Goal: Task Accomplishment & Management: Manage account settings

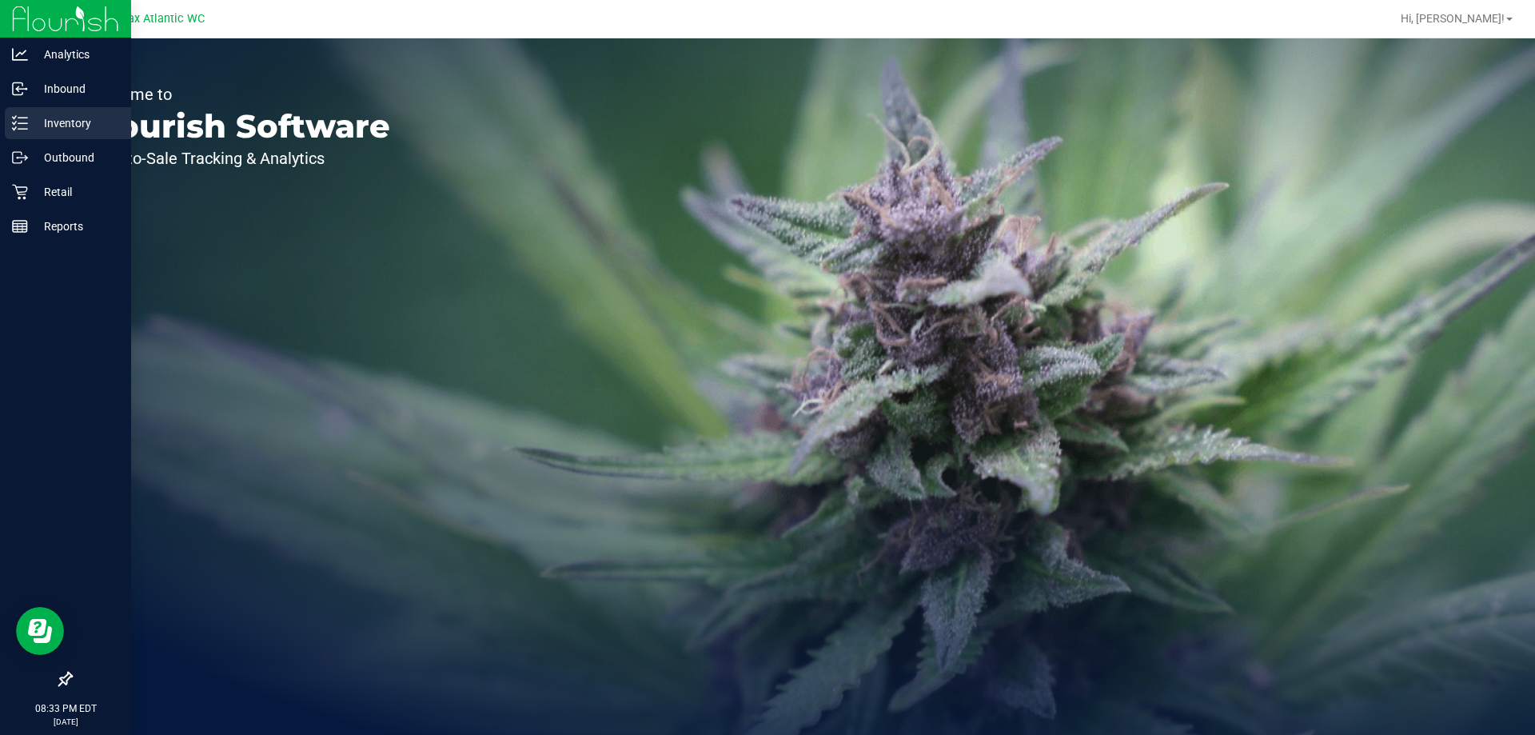
click at [47, 125] on p "Inventory" at bounding box center [76, 123] width 96 height 19
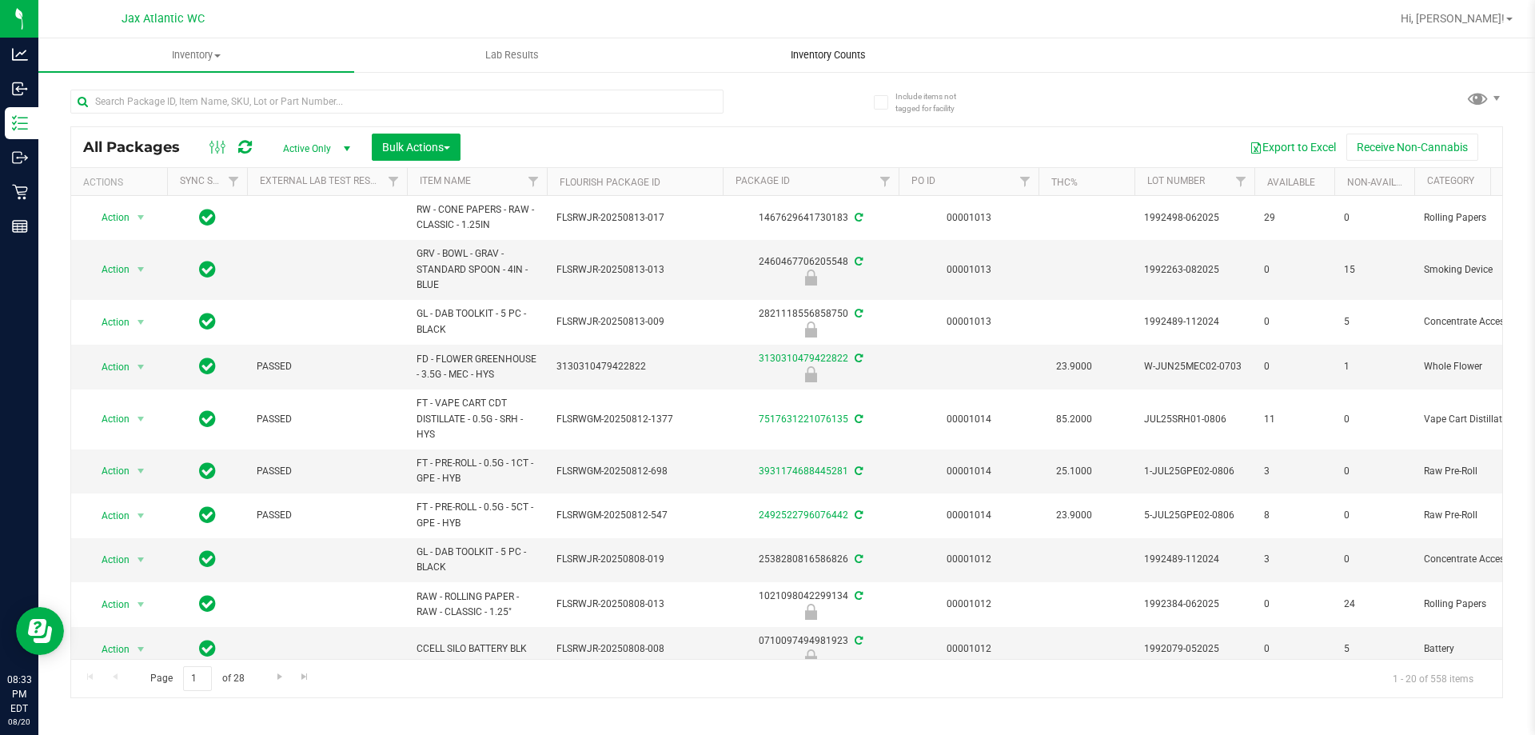
click at [832, 58] on span "Inventory Counts" at bounding box center [828, 55] width 118 height 14
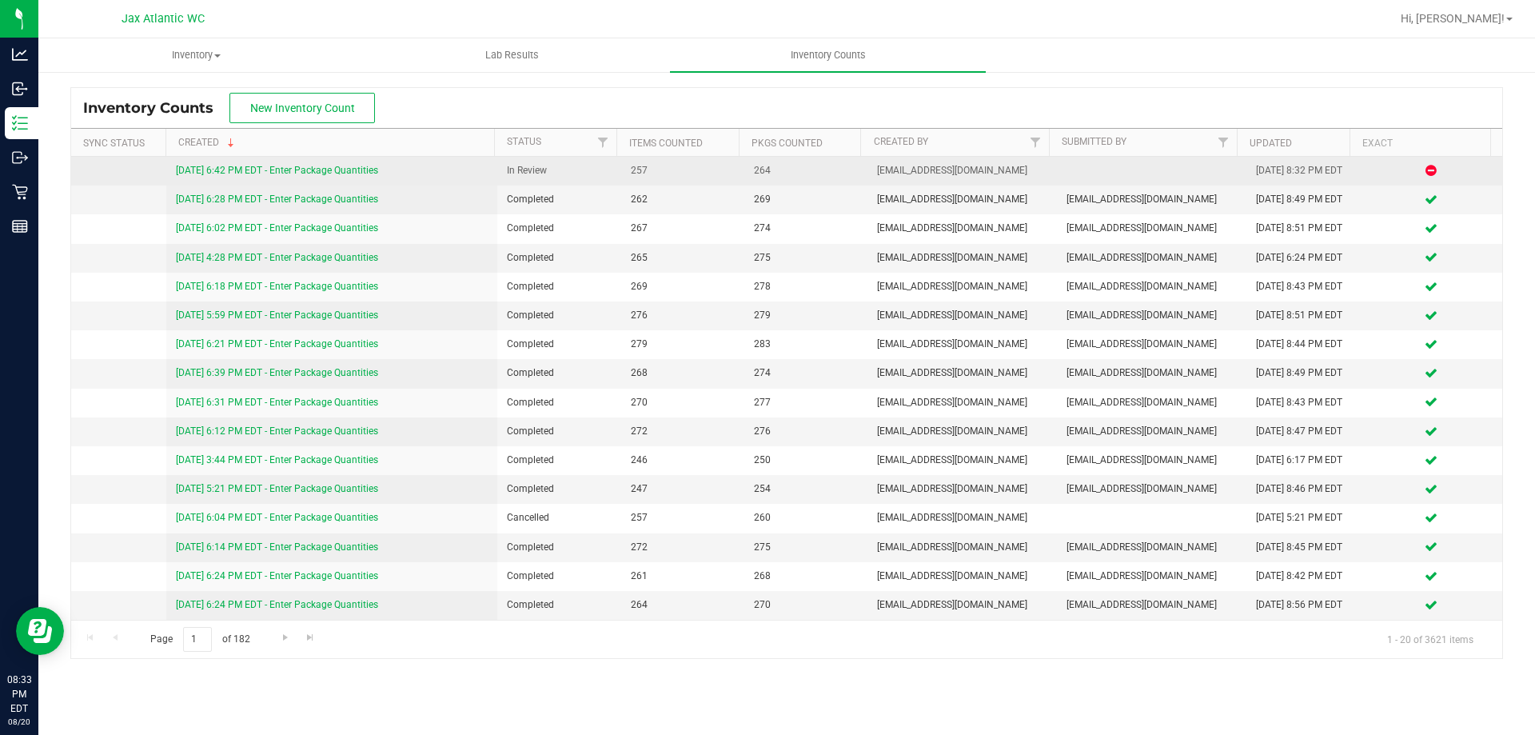
click at [323, 164] on div "[DATE] 6:42 PM EDT - Enter Package Quantities" at bounding box center [332, 170] width 313 height 15
click at [329, 170] on link "[DATE] 6:42 PM EDT - Enter Package Quantities" at bounding box center [277, 170] width 202 height 11
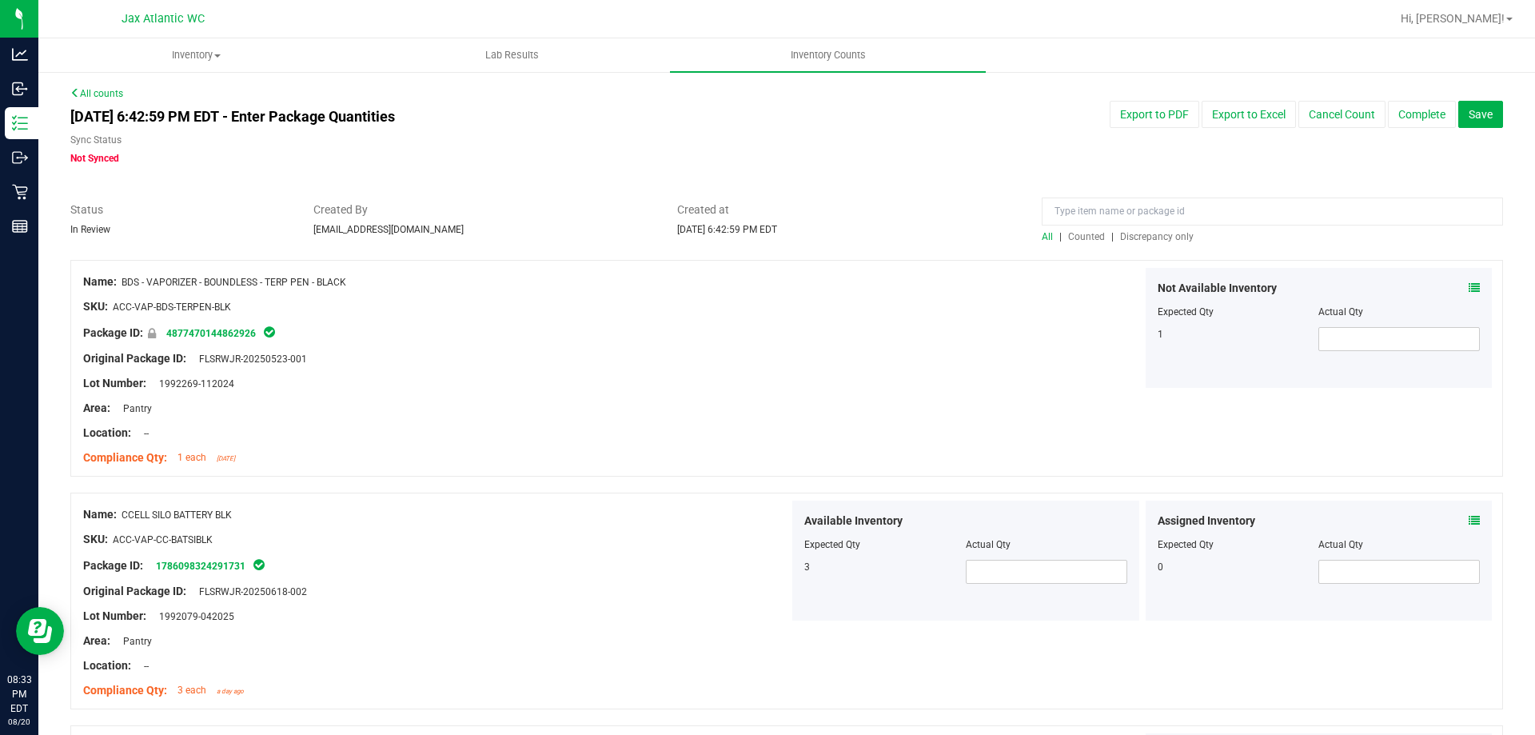
click at [1172, 238] on span "Discrepancy only" at bounding box center [1157, 236] width 74 height 11
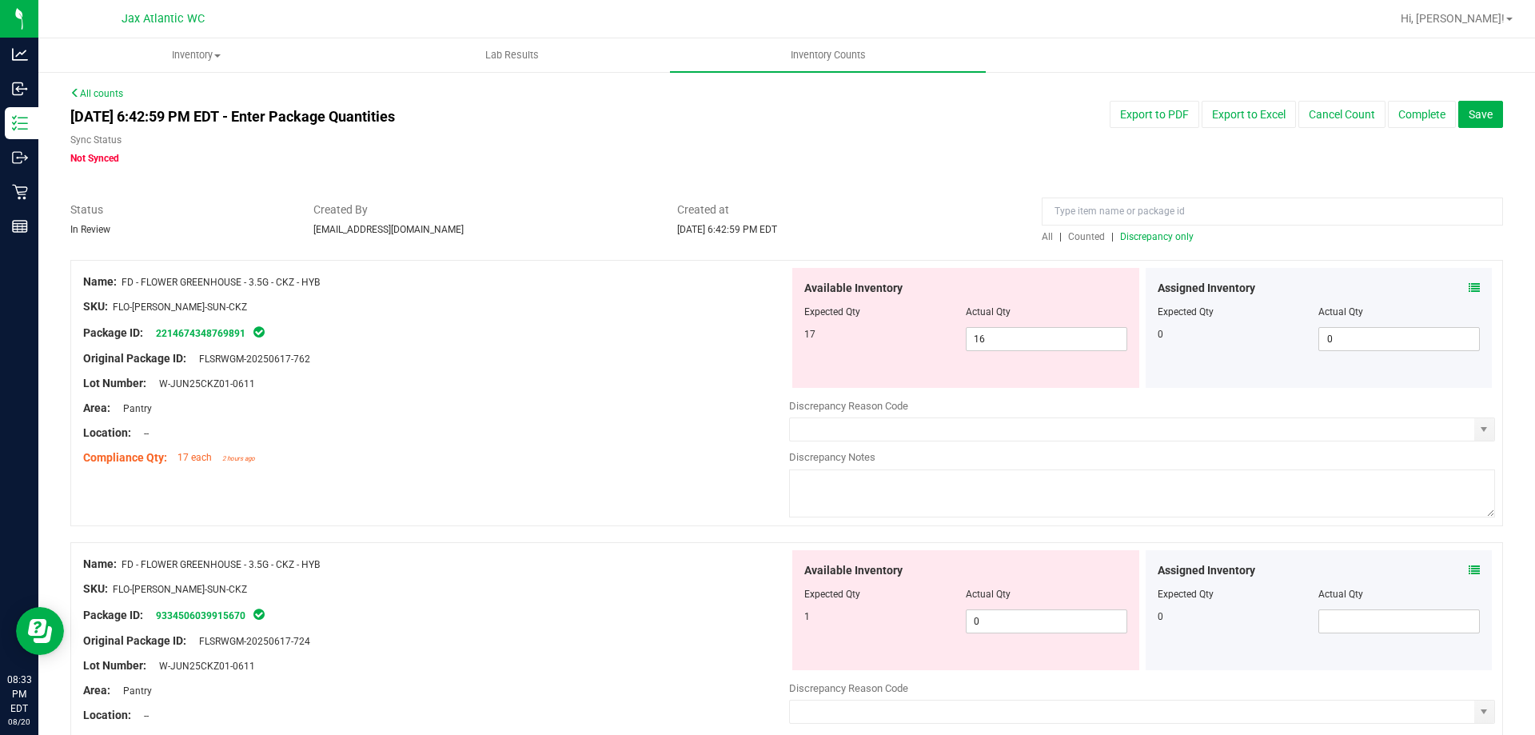
drag, startPoint x: 1483, startPoint y: 284, endPoint x: 1469, endPoint y: 292, distance: 15.8
click at [1483, 285] on div "Assigned Inventory Expected Qty Actual Qty 0 0 0" at bounding box center [1319, 328] width 353 height 120
click at [1469, 292] on div "Assigned Inventory Expected Qty Actual Qty 0 0 0" at bounding box center [1319, 328] width 347 height 120
click at [1469, 287] on icon at bounding box center [1474, 287] width 11 height 11
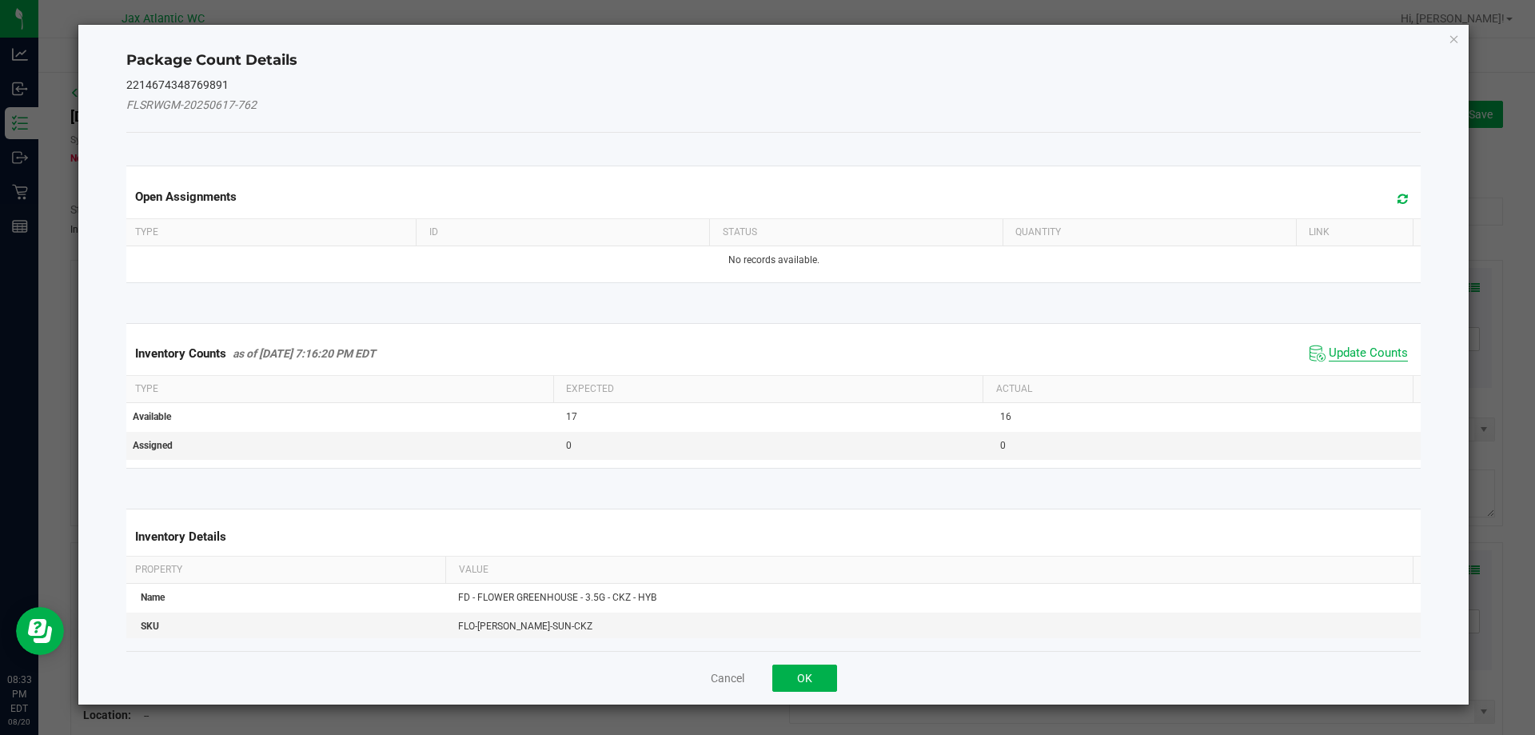
click at [1329, 351] on span "Update Counts" at bounding box center [1368, 353] width 79 height 16
drag, startPoint x: 1328, startPoint y: 351, endPoint x: 1334, endPoint y: 337, distance: 15.8
click at [1328, 350] on div "Inventory Counts as of [DATE] 7:16:20 PM EDT Update Counts" at bounding box center [774, 353] width 1302 height 42
click at [1334, 345] on span "Update Counts" at bounding box center [1368, 352] width 79 height 14
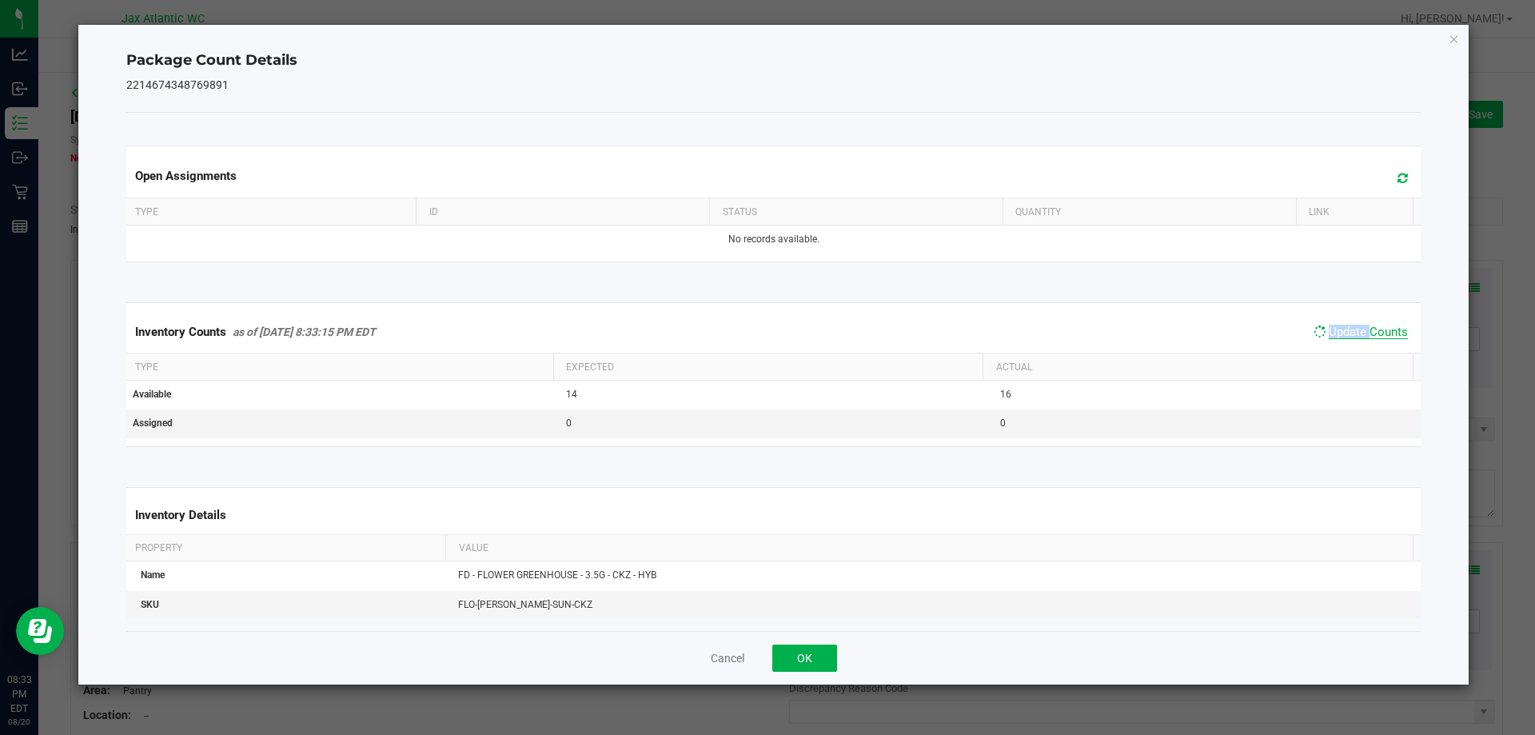
click at [1335, 336] on span "Update Counts" at bounding box center [1368, 332] width 79 height 14
click at [809, 667] on button "OK" at bounding box center [805, 658] width 65 height 27
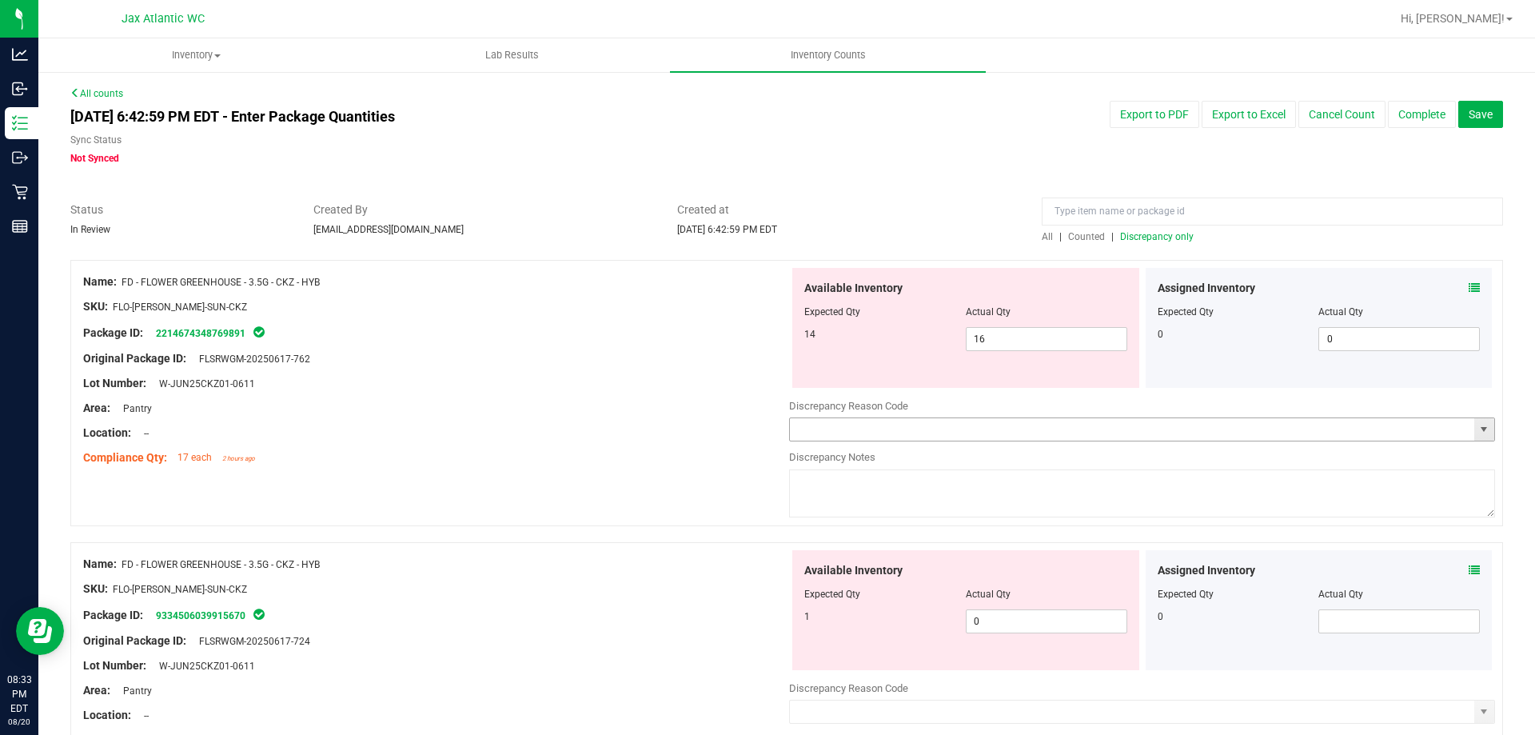
scroll to position [80, 0]
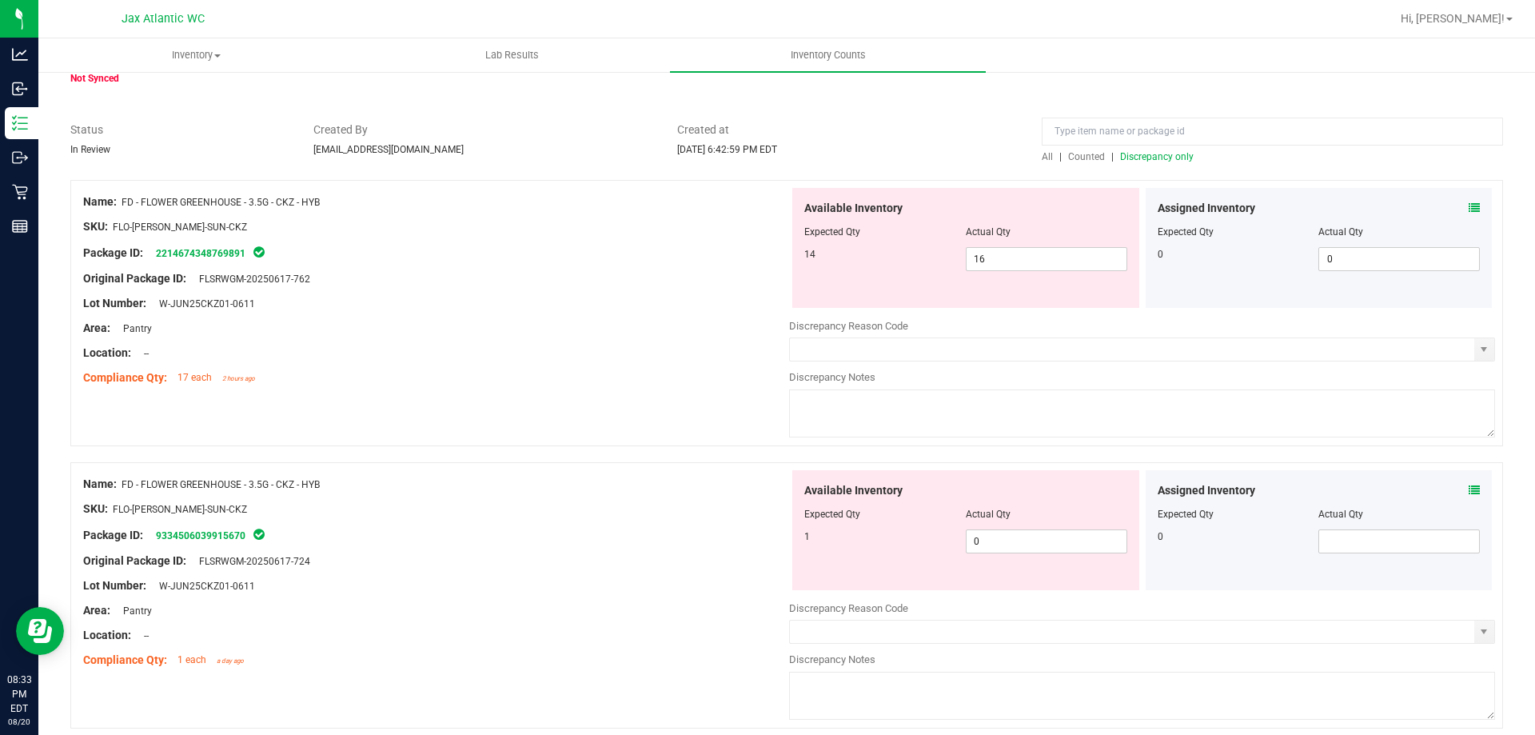
click at [1469, 489] on icon at bounding box center [1474, 490] width 11 height 11
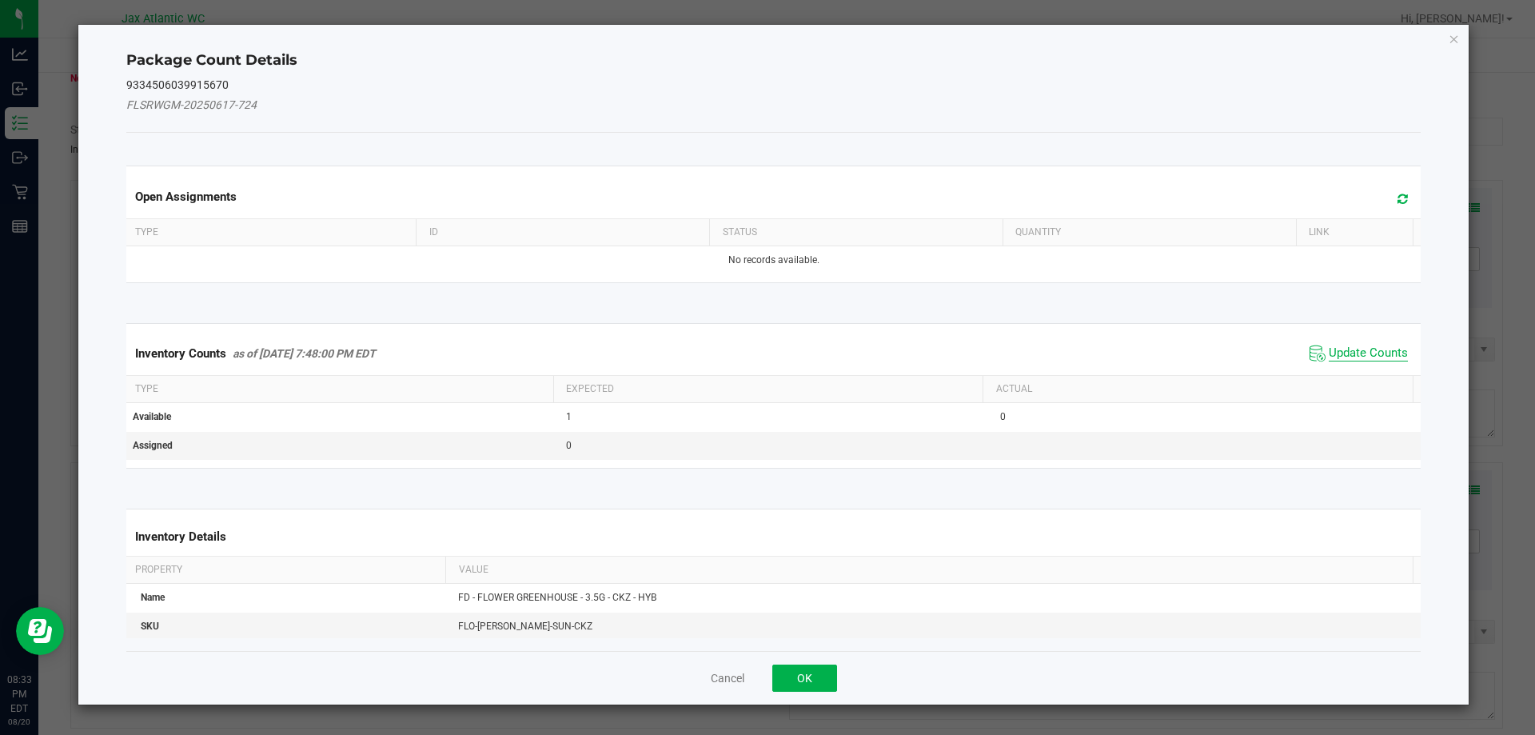
click at [1329, 349] on span "Update Counts" at bounding box center [1368, 353] width 79 height 16
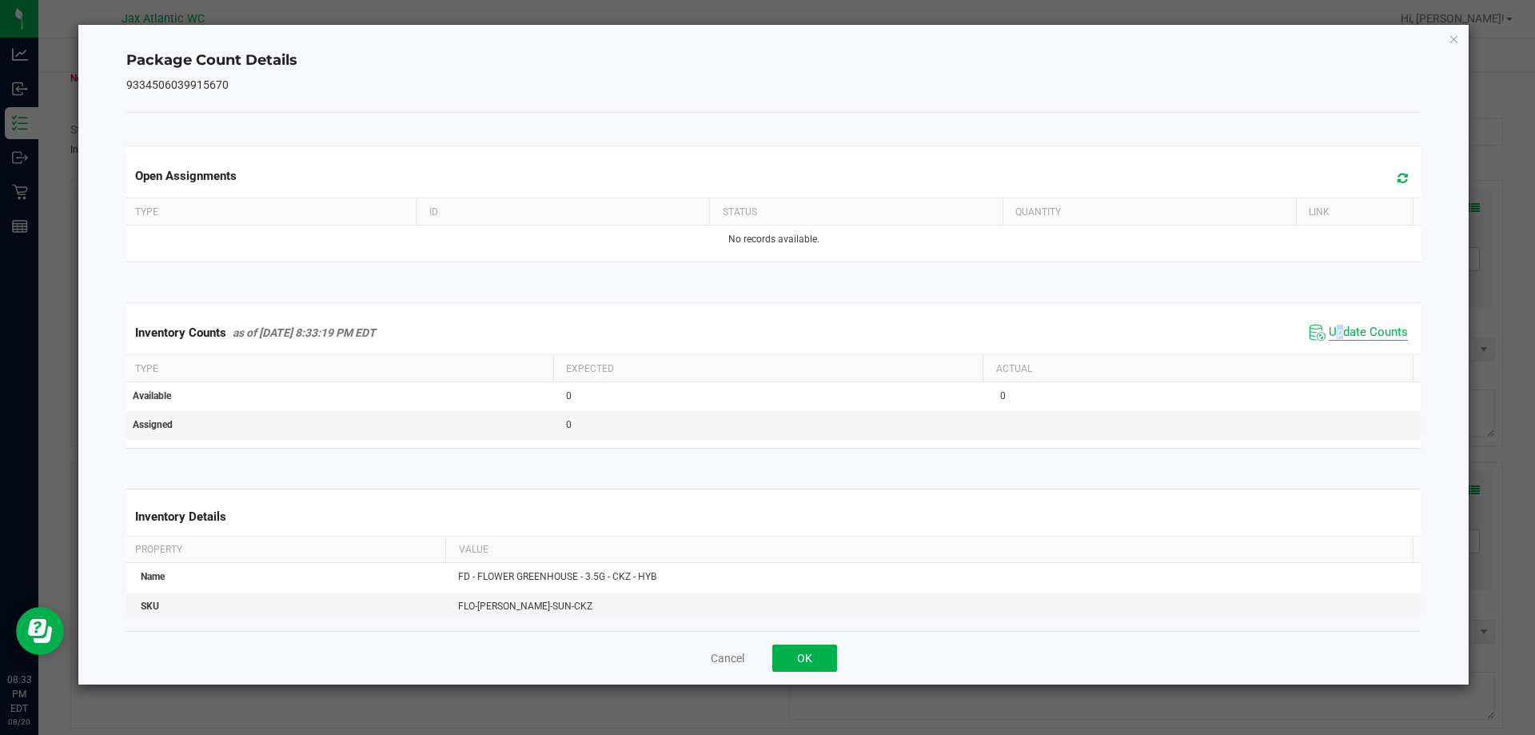
drag, startPoint x: 1330, startPoint y: 345, endPoint x: 1340, endPoint y: 336, distance: 13.0
click at [1332, 341] on span "Update Counts" at bounding box center [1368, 333] width 79 height 16
click at [1343, 333] on span "Update Counts" at bounding box center [1368, 333] width 79 height 16
click at [1344, 333] on span "Update Counts" at bounding box center [1368, 332] width 79 height 14
click at [1346, 330] on span "Update Counts" at bounding box center [1368, 332] width 79 height 14
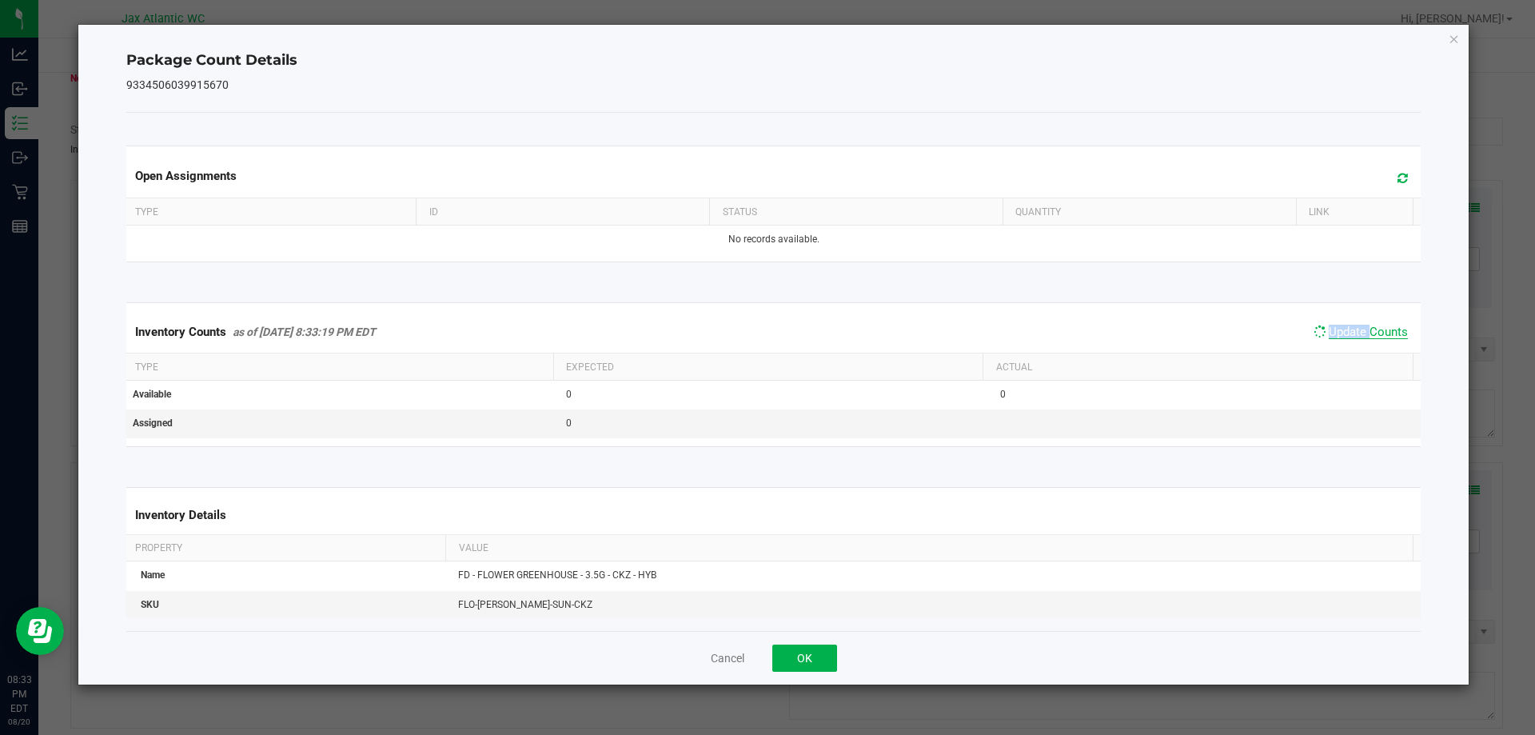
click at [1346, 330] on span "Update Counts" at bounding box center [1368, 332] width 79 height 14
click at [818, 645] on button "OK" at bounding box center [805, 658] width 65 height 27
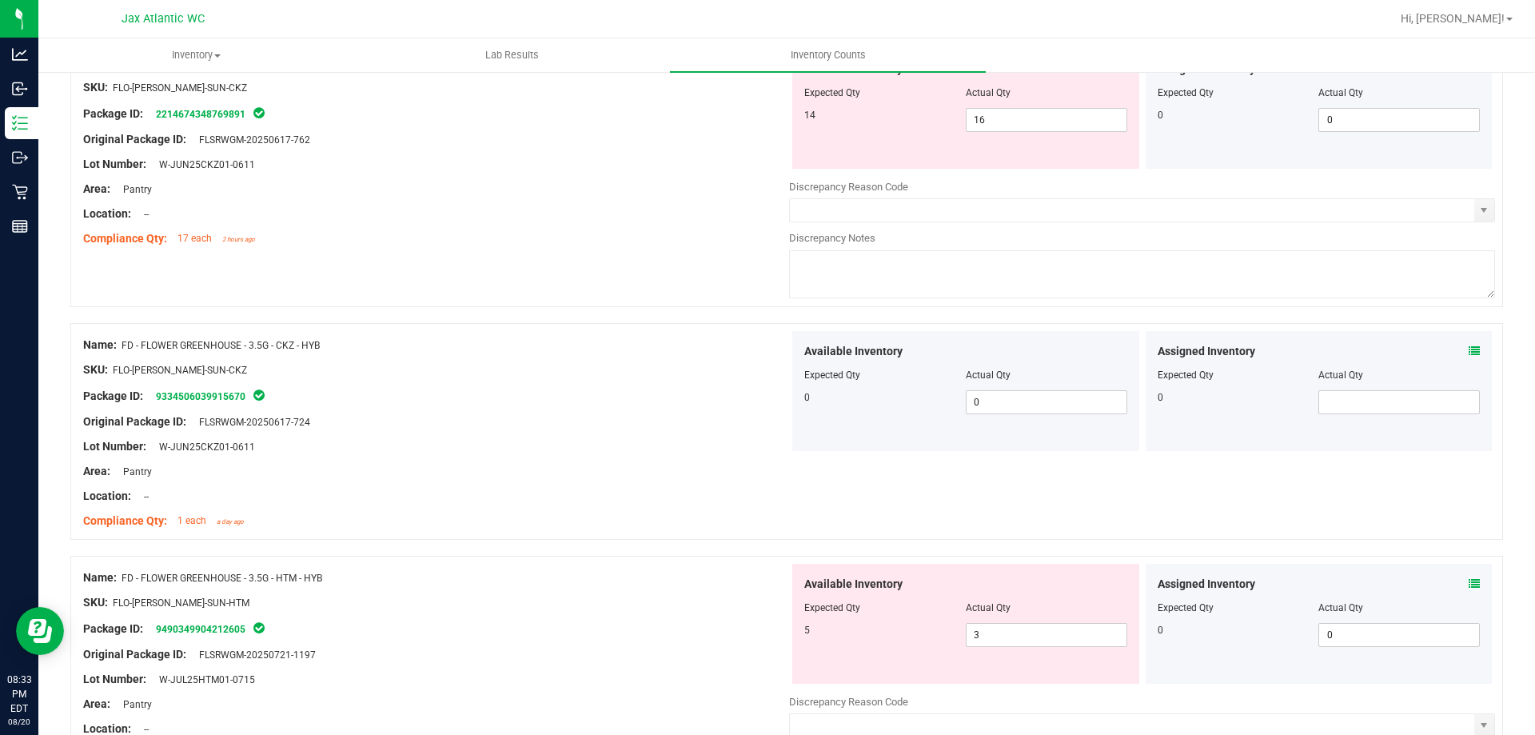
scroll to position [320, 0]
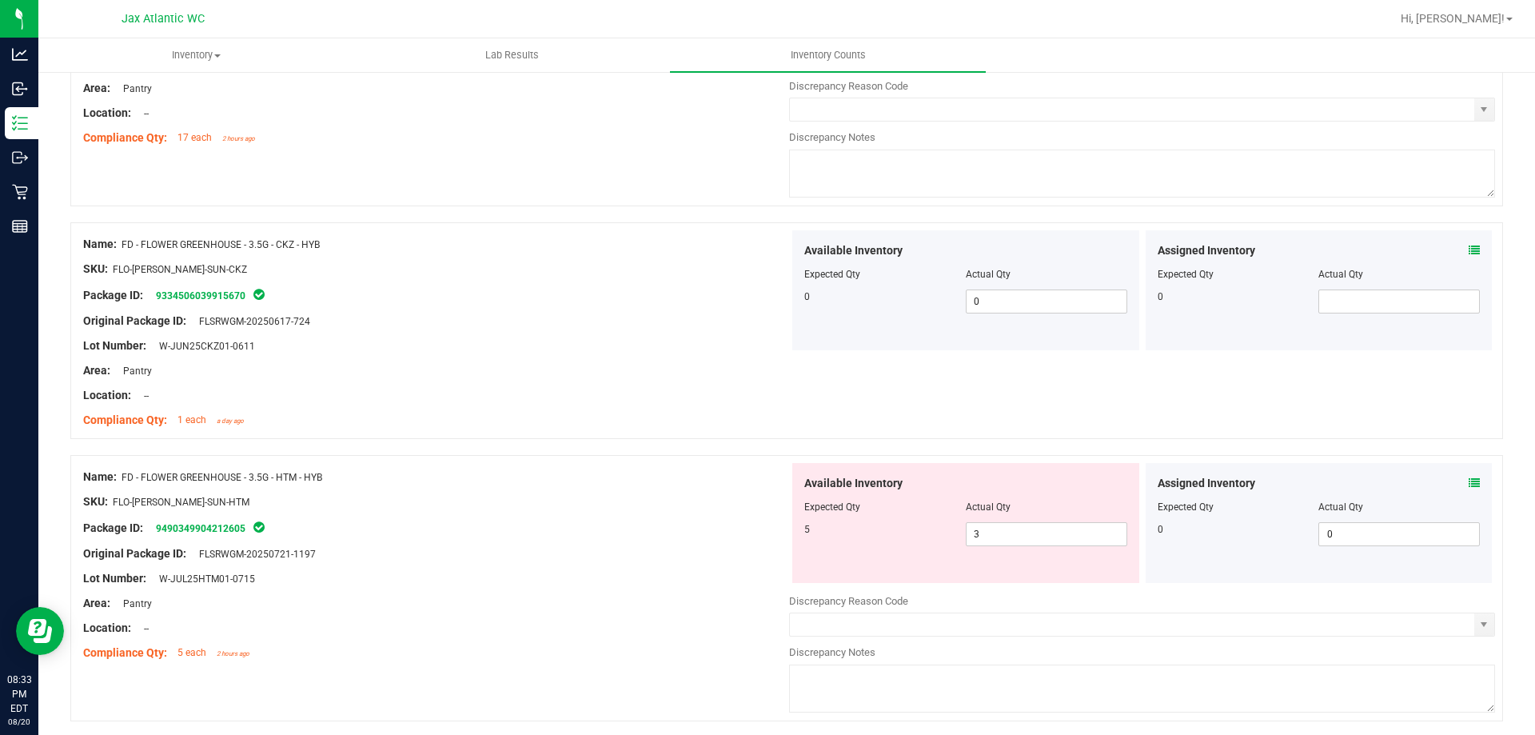
click at [1469, 480] on icon at bounding box center [1474, 482] width 11 height 11
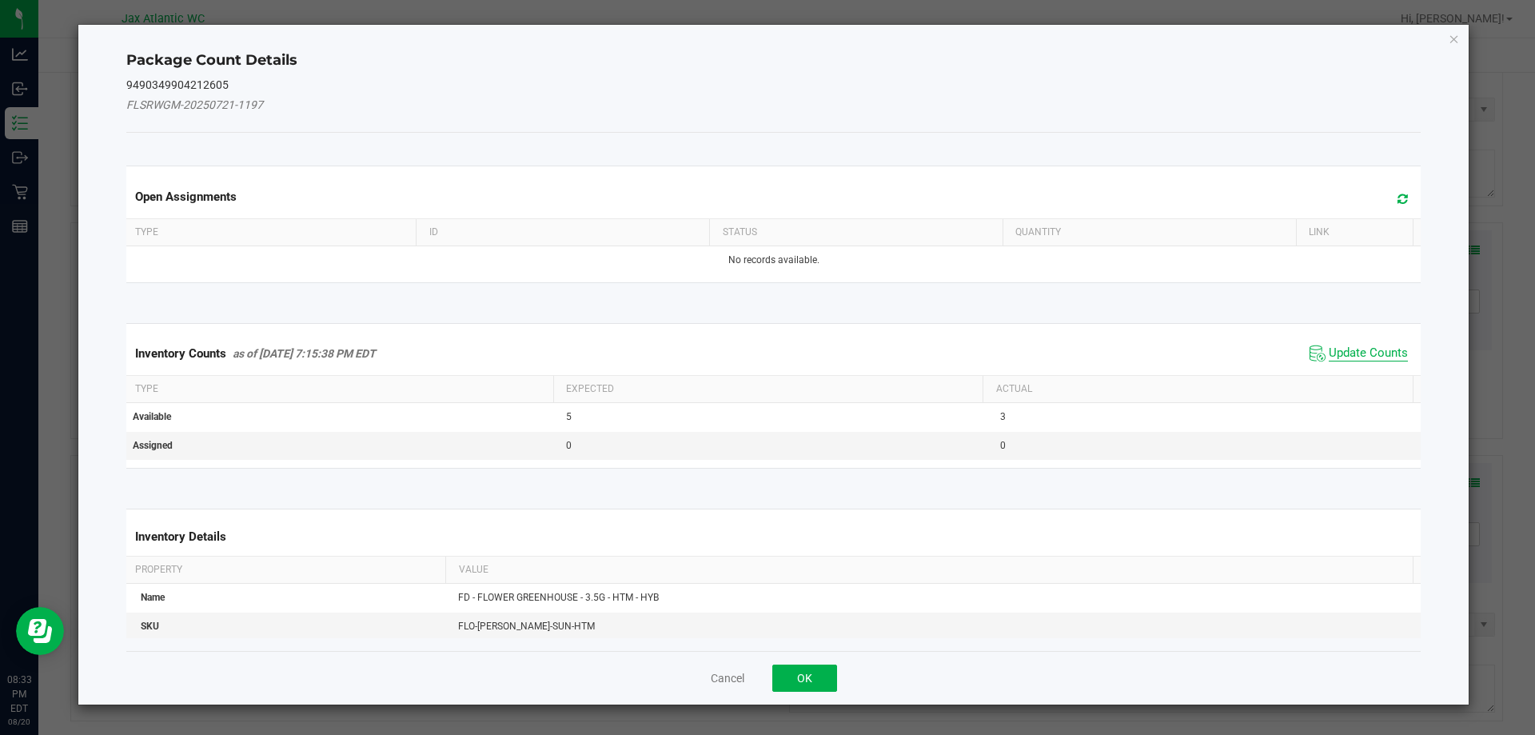
click at [1336, 352] on span "Update Counts" at bounding box center [1368, 353] width 79 height 16
click at [1346, 335] on div "Inventory Counts as of [DATE] 7:15:38 PM EDT Update Counts" at bounding box center [774, 353] width 1302 height 42
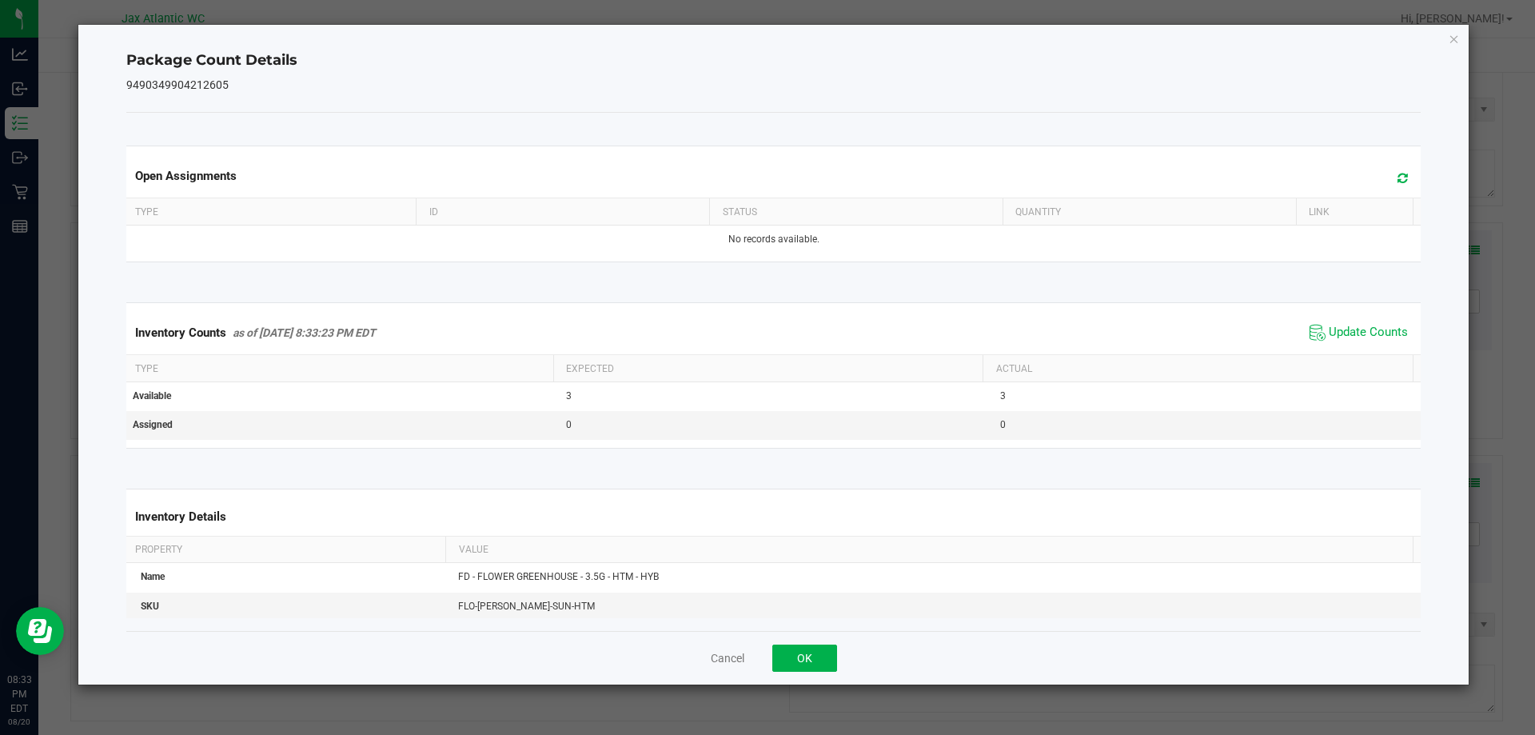
drag, startPoint x: 1352, startPoint y: 329, endPoint x: 1360, endPoint y: 322, distance: 10.2
click at [1354, 327] on span "Update Counts" at bounding box center [1368, 333] width 79 height 16
click at [1360, 322] on span "Update Counts" at bounding box center [1359, 333] width 106 height 24
click at [1359, 324] on span "Update Counts" at bounding box center [1359, 333] width 106 height 24
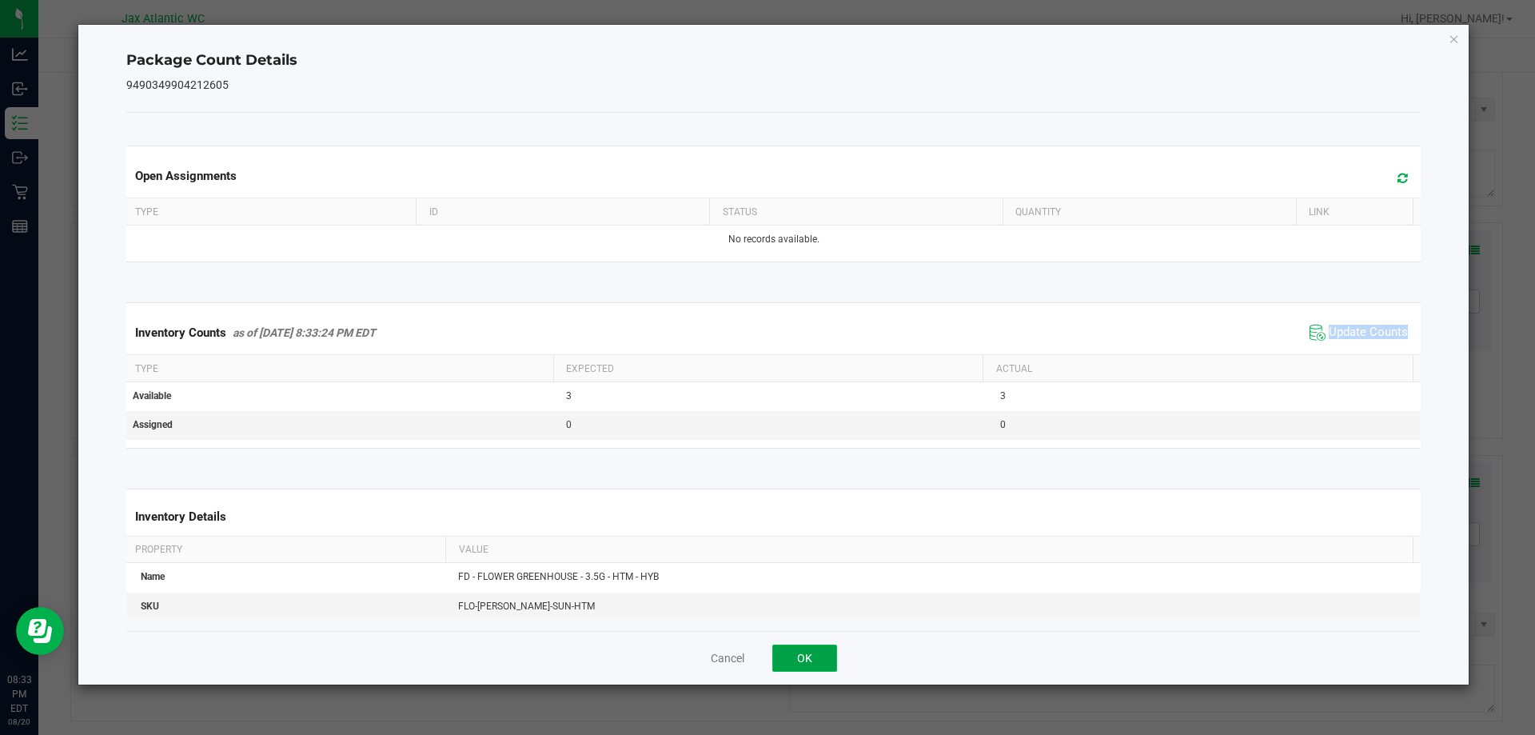
click at [781, 669] on button "OK" at bounding box center [805, 658] width 65 height 27
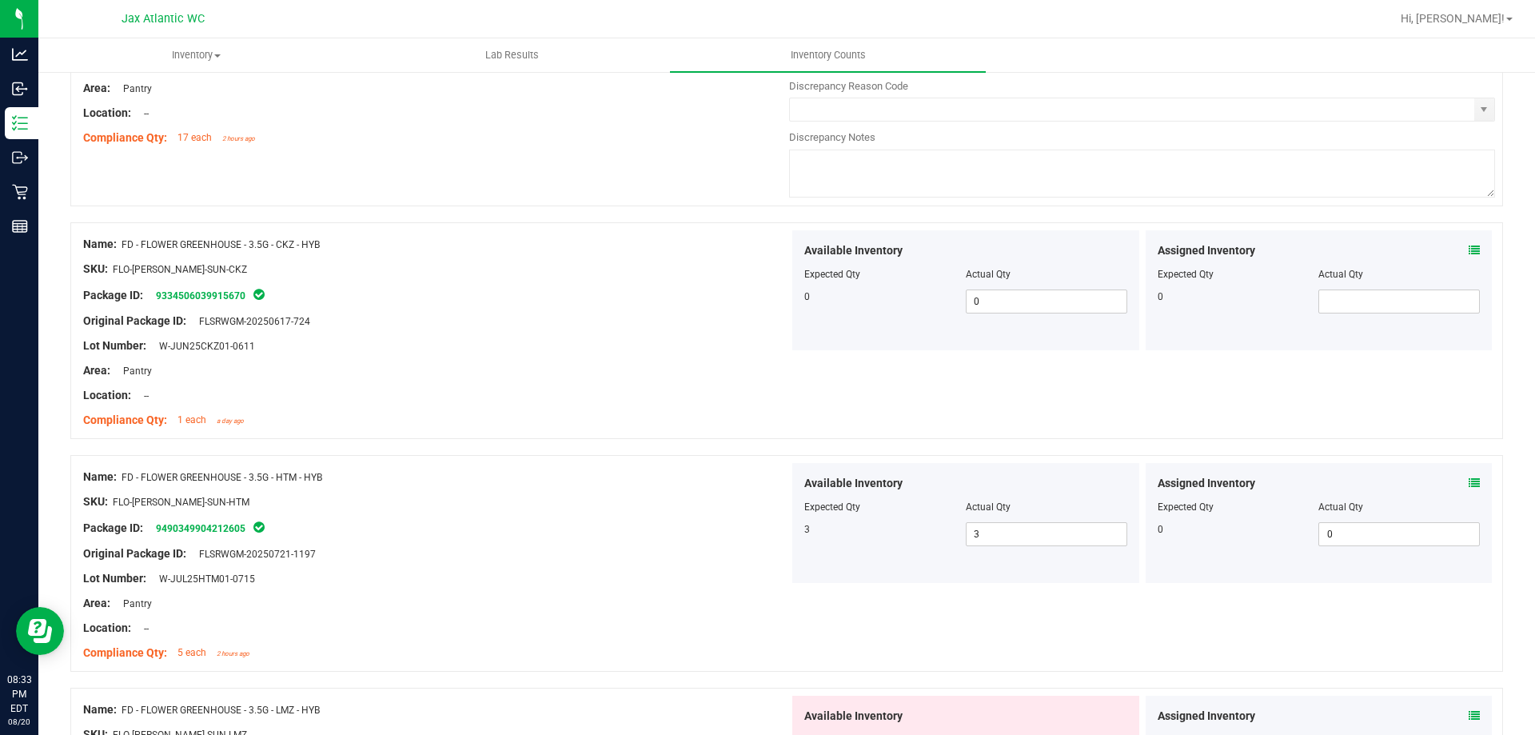
click at [790, 661] on div "Name: FD - FLOWER GREENHOUSE - 3.5G - HTM - HYB SKU: FLO-[PERSON_NAME]-SUN-HTM …" at bounding box center [786, 563] width 1433 height 217
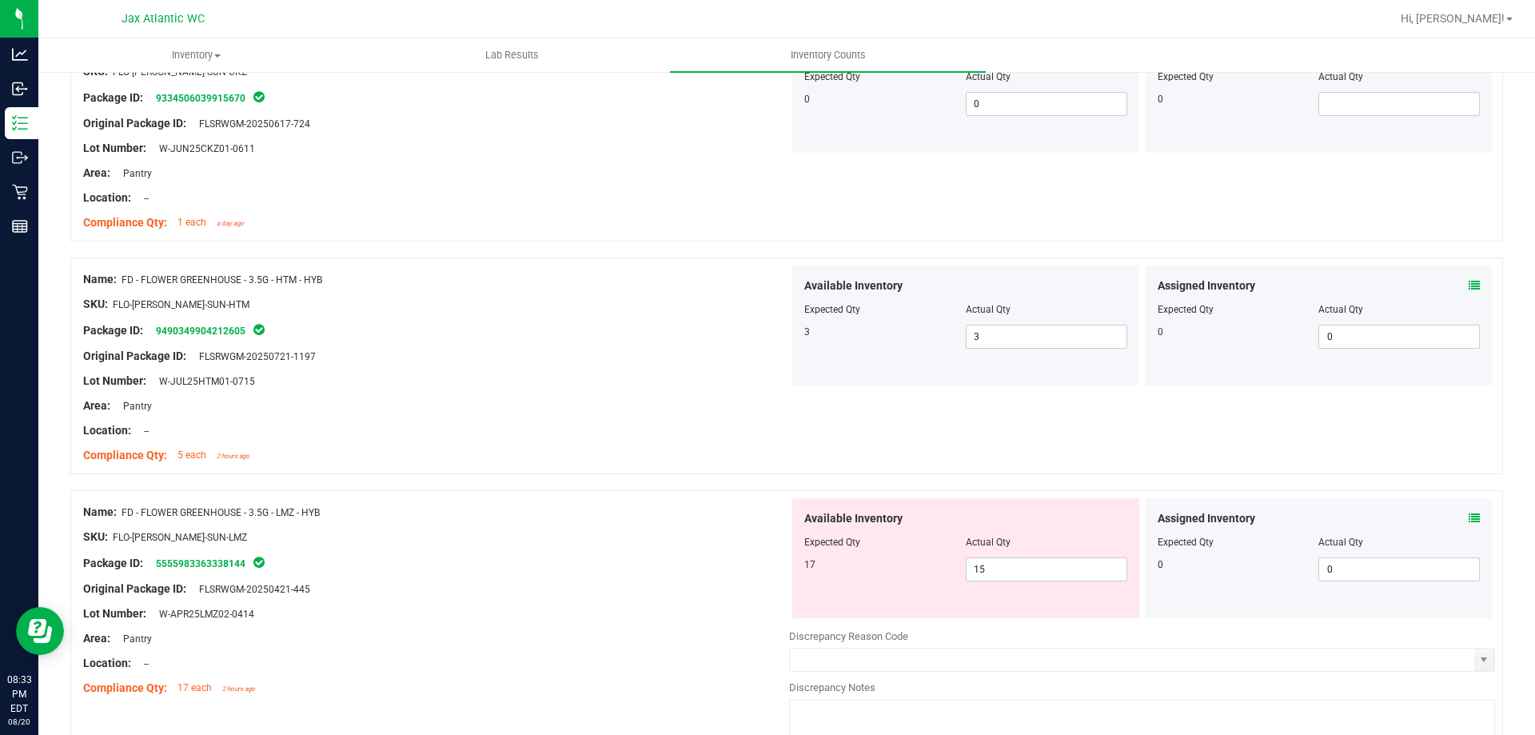
scroll to position [640, 0]
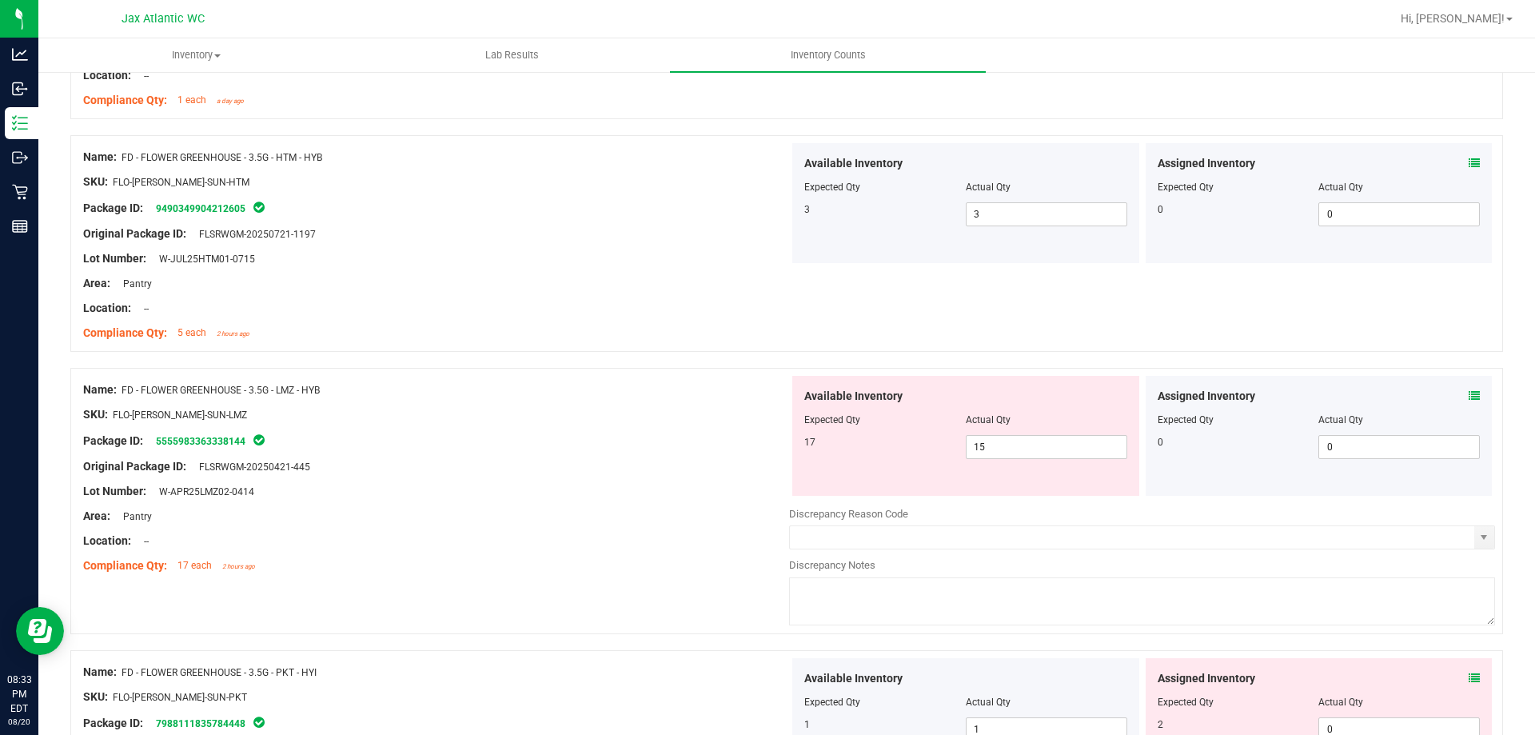
click at [1446, 402] on div "Assigned Inventory" at bounding box center [1319, 396] width 323 height 17
click at [1469, 395] on icon at bounding box center [1474, 395] width 11 height 11
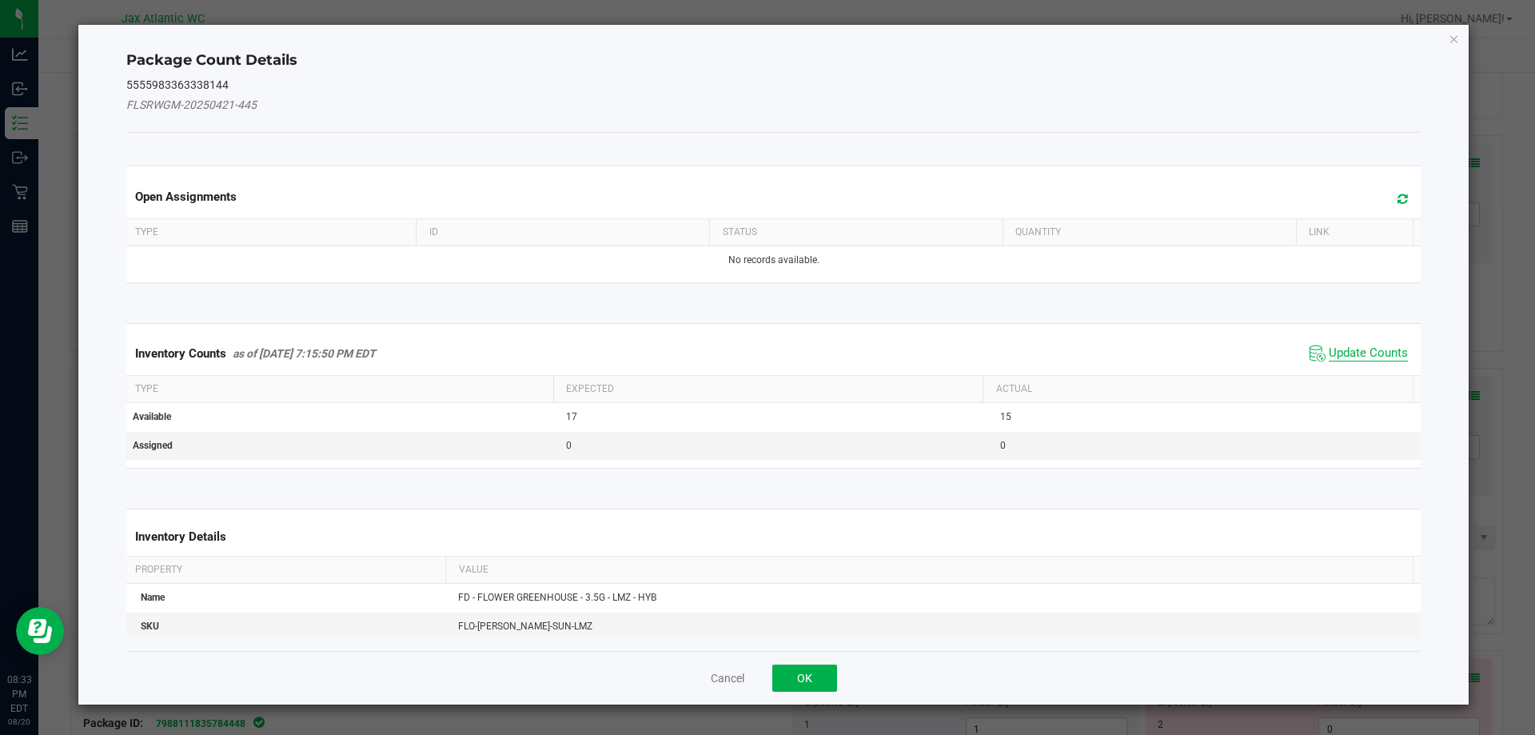
click at [1350, 350] on span "Update Counts" at bounding box center [1368, 353] width 79 height 16
drag, startPoint x: 1350, startPoint y: 350, endPoint x: 1353, endPoint y: 335, distance: 15.5
click at [1350, 349] on div "Inventory Counts as of [DATE] 7:15:50 PM EDT Update Counts" at bounding box center [774, 353] width 1302 height 43
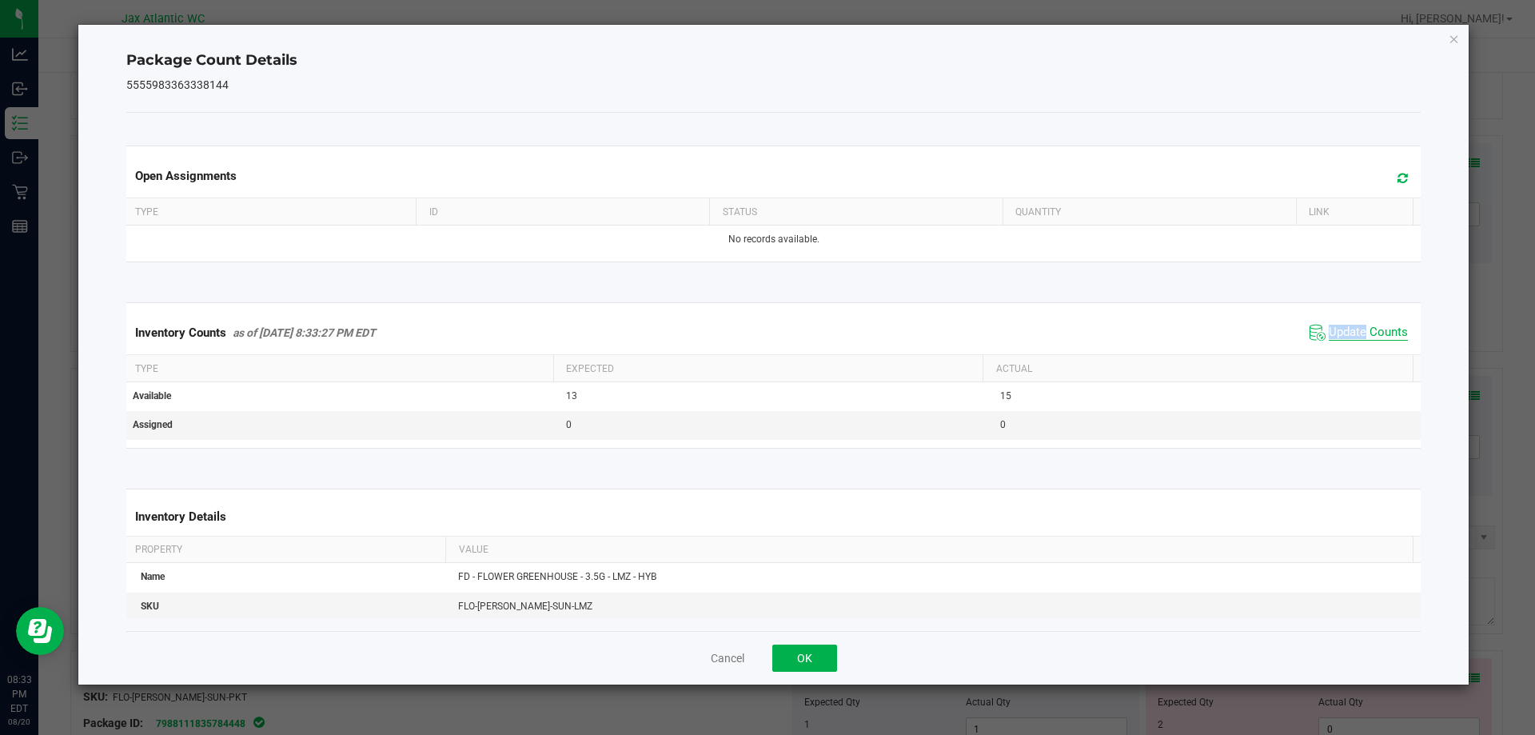
click at [1353, 334] on span "Update Counts" at bounding box center [1368, 333] width 79 height 16
drag, startPoint x: 826, startPoint y: 667, endPoint x: 818, endPoint y: 657, distance: 12.5
click at [826, 666] on button "OK" at bounding box center [805, 658] width 65 height 27
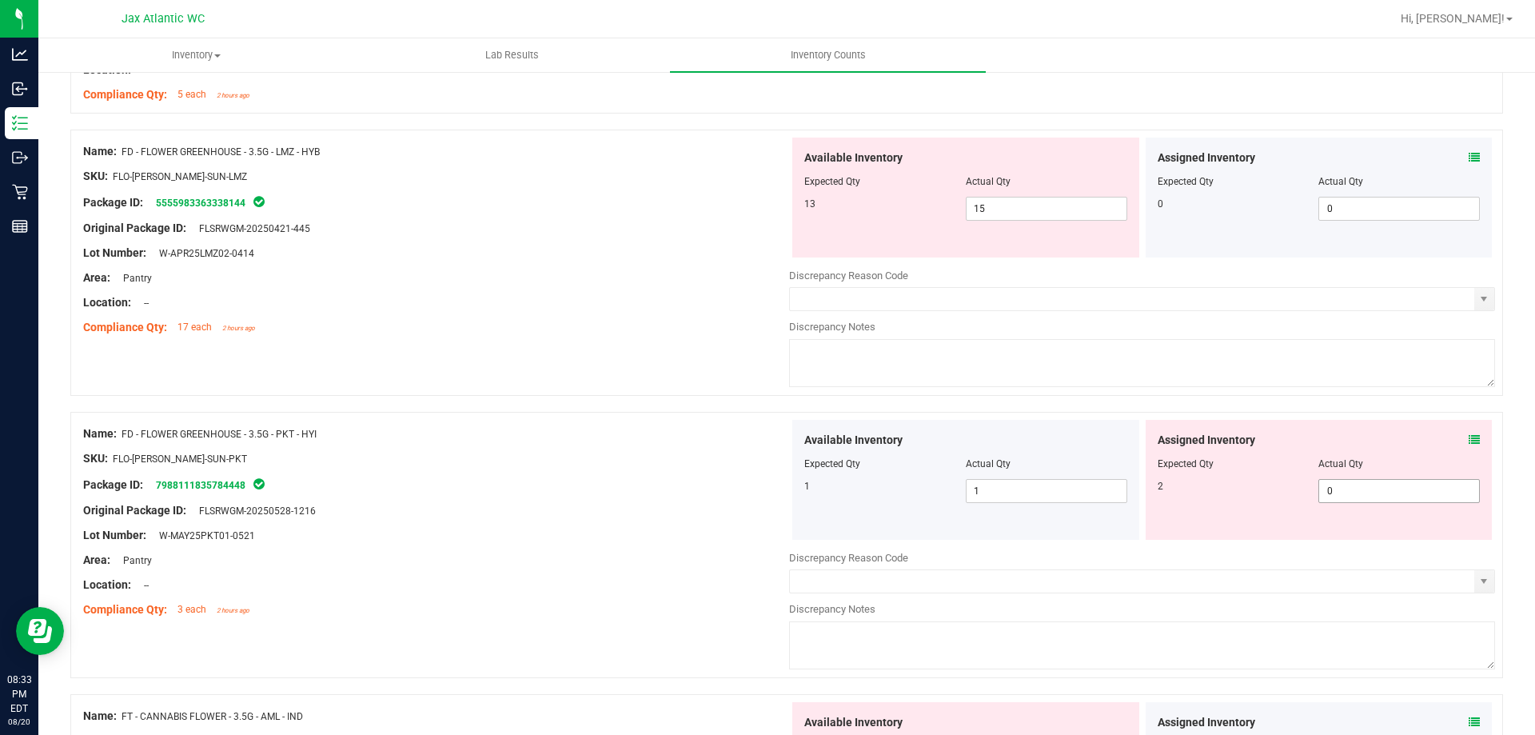
scroll to position [880, 0]
click at [1458, 436] on div "Assigned Inventory" at bounding box center [1319, 438] width 323 height 17
click at [1469, 436] on icon at bounding box center [1474, 438] width 11 height 11
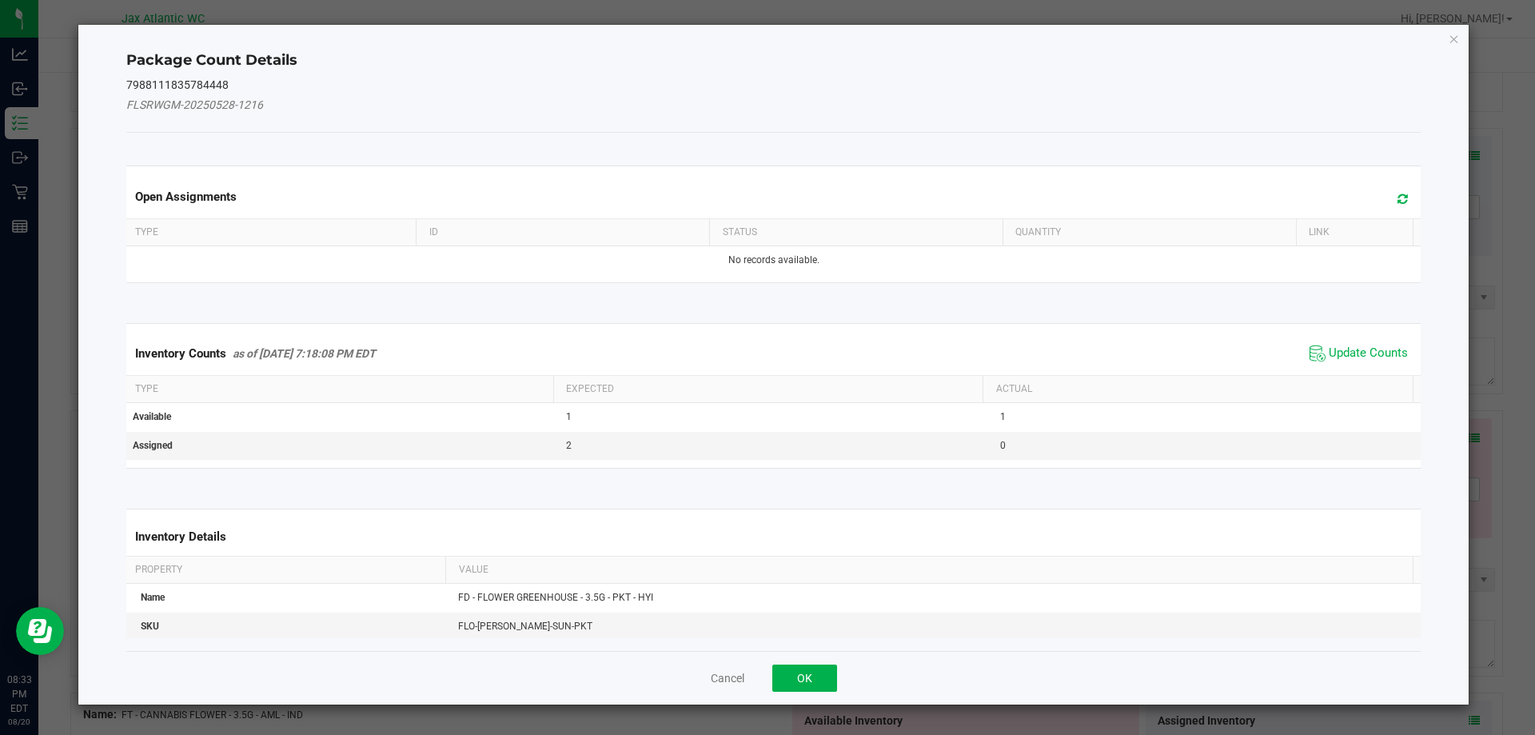
click at [1324, 321] on div "Inventory Counts as of [DATE] 7:18:08 PM EDT Update Counts Type Expected Actual…" at bounding box center [774, 396] width 1320 height 186
click at [1343, 341] on span "Update Counts" at bounding box center [1359, 353] width 106 height 24
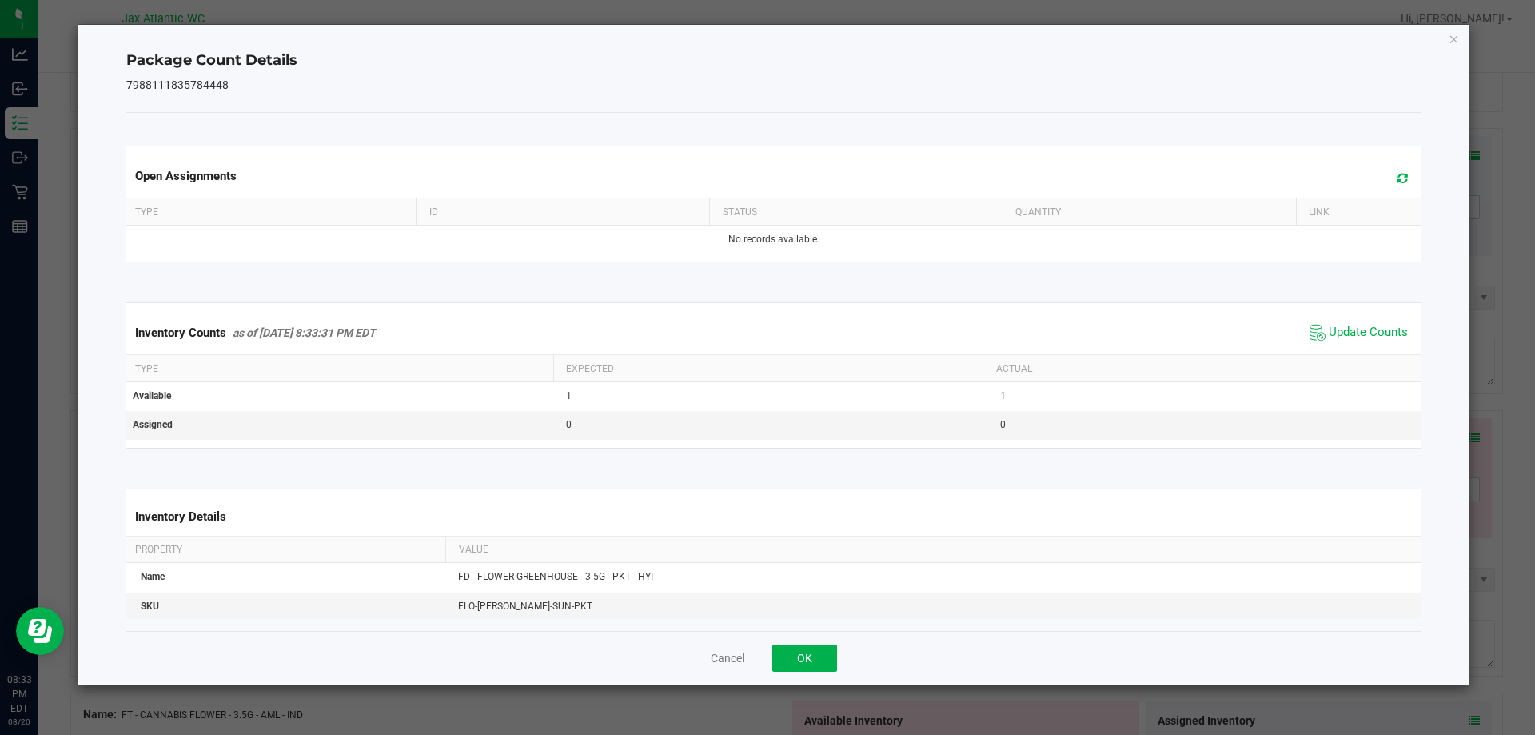
click at [1374, 317] on div "Inventory Counts as of [DATE] 8:33:31 PM EDT Update Counts" at bounding box center [774, 332] width 1302 height 43
click at [1375, 317] on div "Inventory Counts as of [DATE] 8:33:31 PM EDT Update Counts" at bounding box center [774, 332] width 1302 height 43
click at [787, 662] on button "OK" at bounding box center [805, 658] width 65 height 27
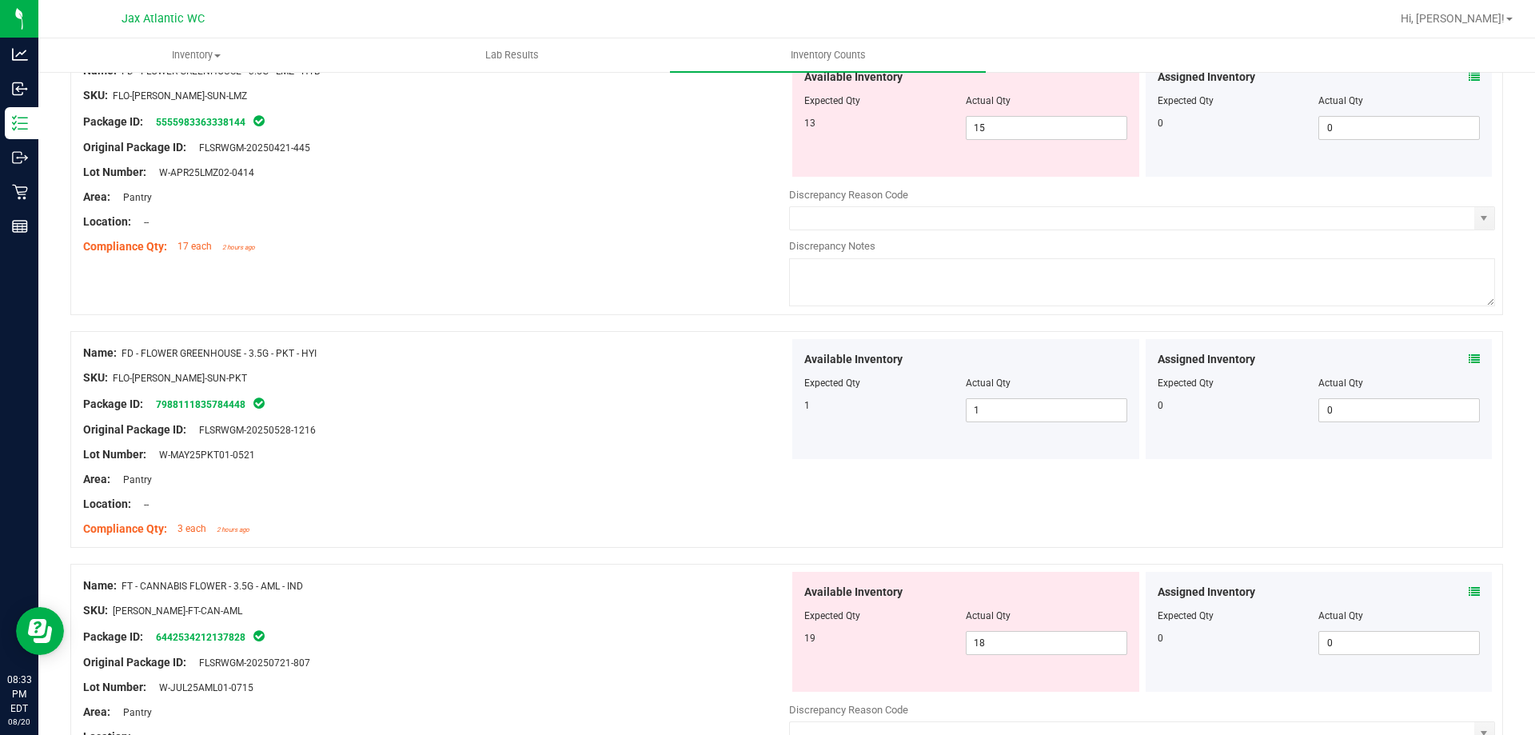
scroll to position [1120, 0]
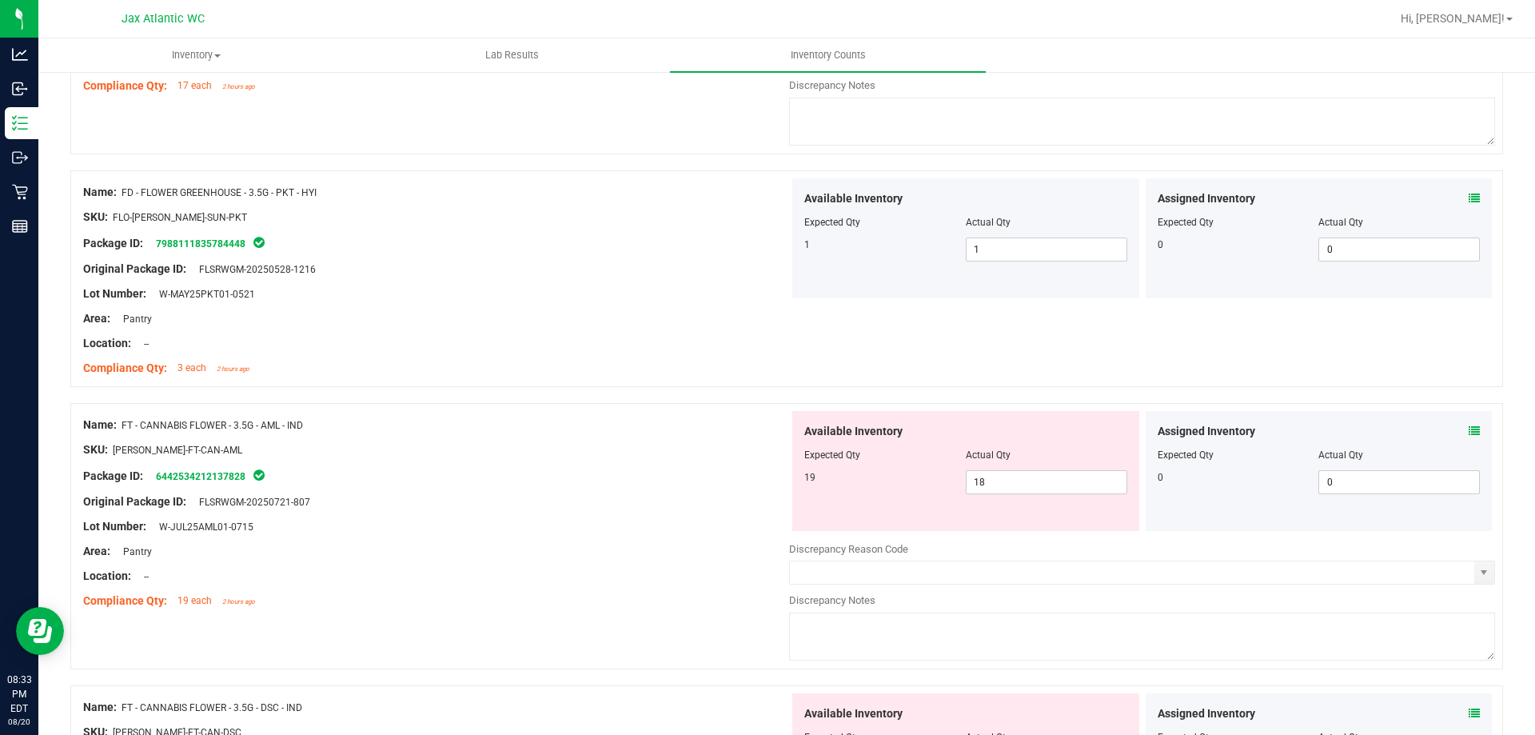
click at [1469, 426] on icon at bounding box center [1474, 430] width 11 height 11
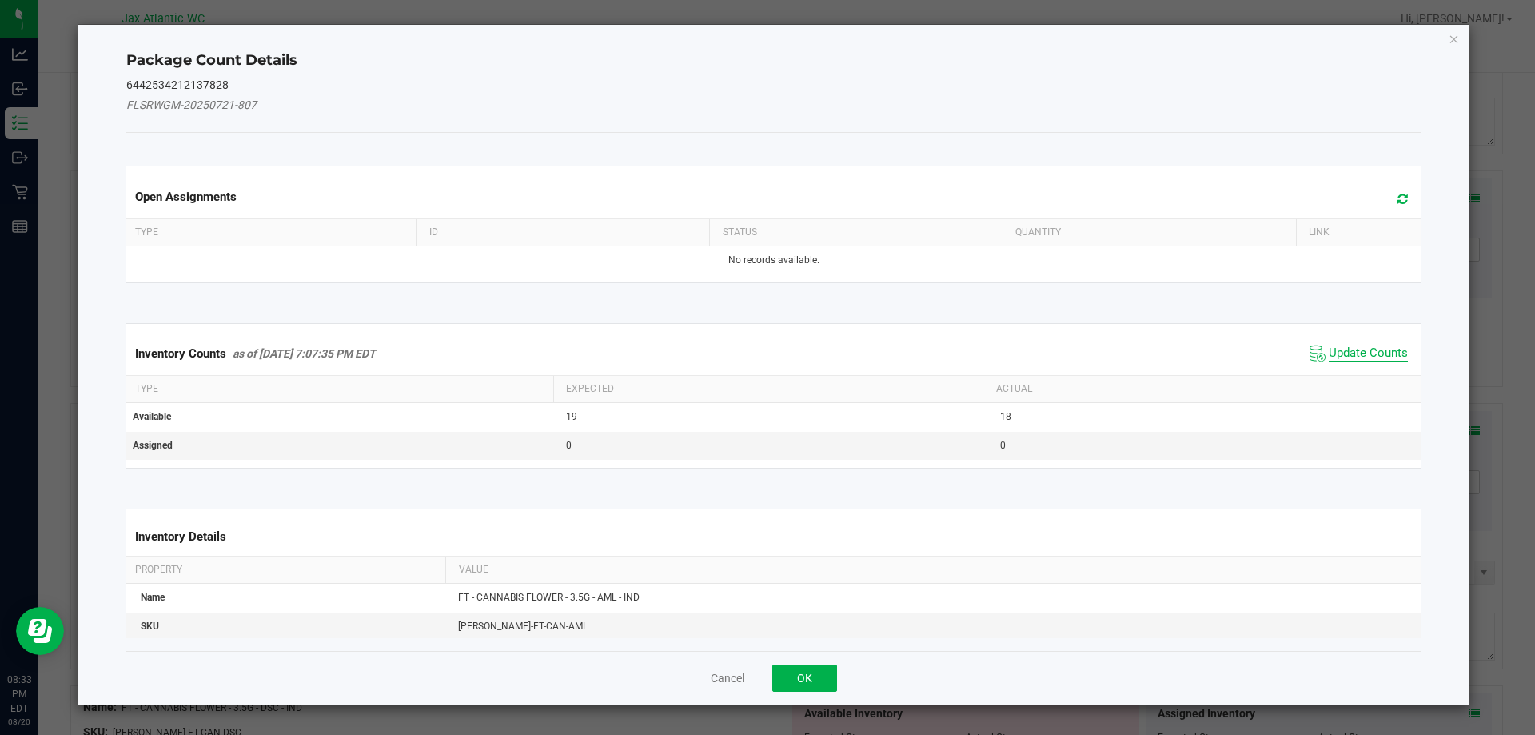
click at [1352, 351] on span "Update Counts" at bounding box center [1368, 353] width 79 height 16
click at [1352, 341] on span "Update Counts" at bounding box center [1359, 353] width 106 height 24
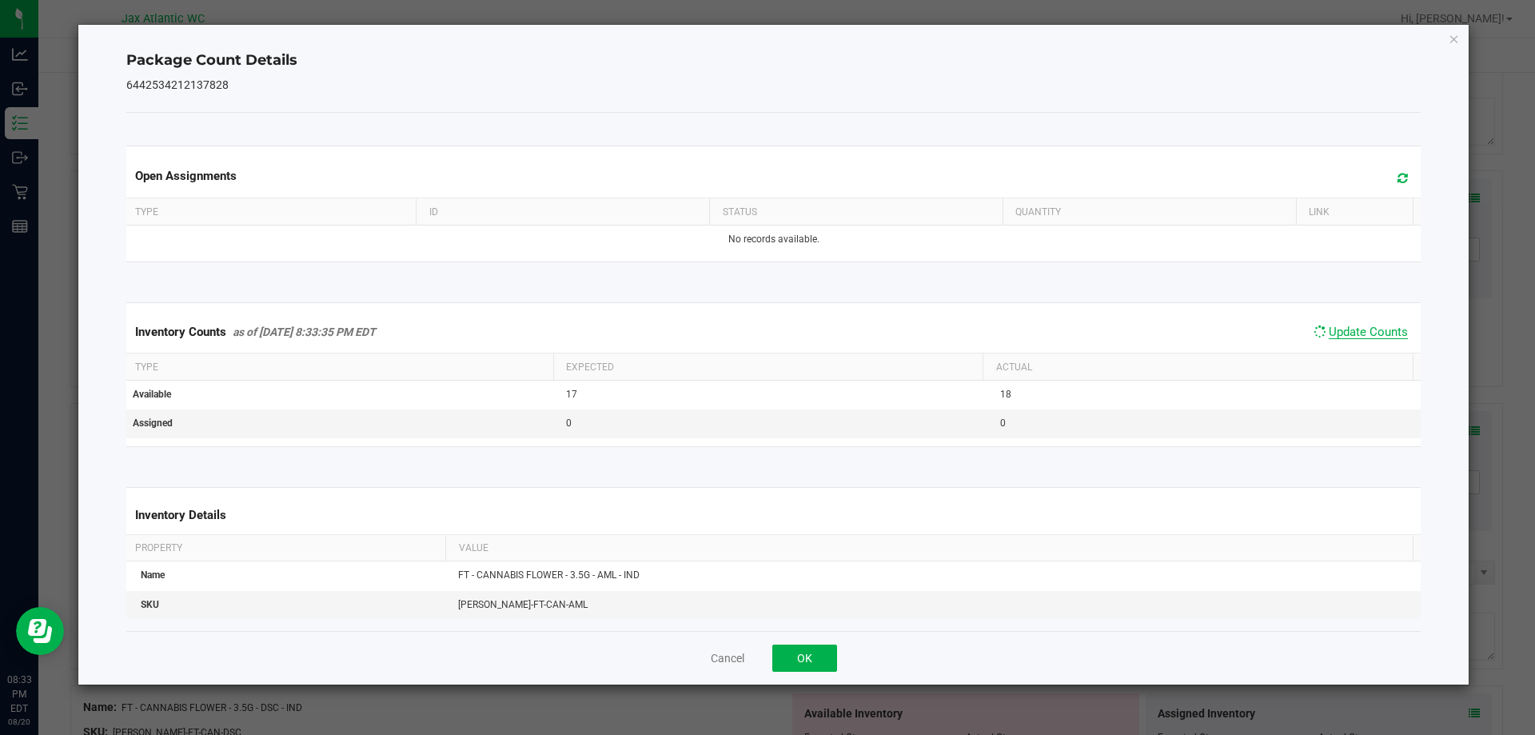
click at [1352, 332] on span "Update Counts" at bounding box center [1368, 332] width 79 height 14
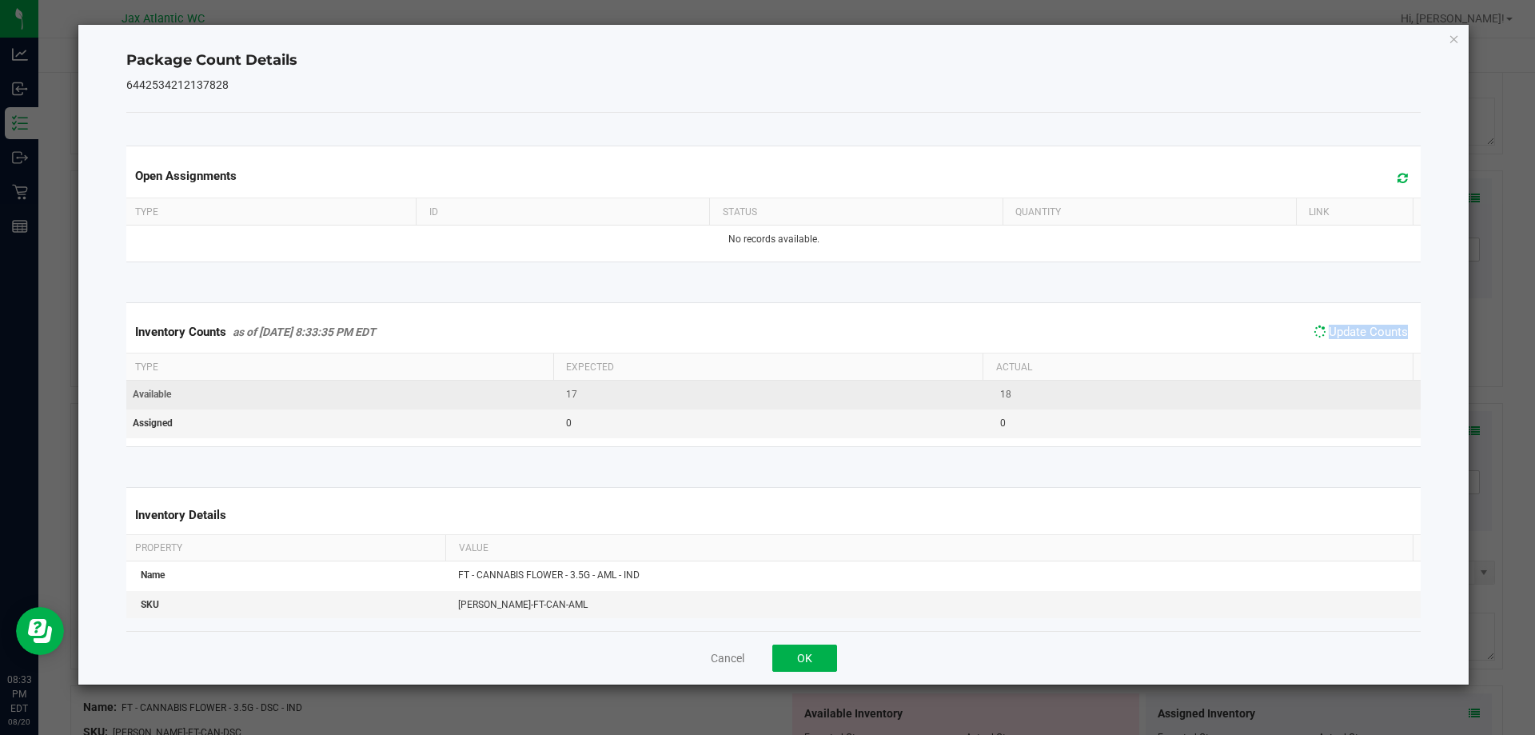
drag, startPoint x: 1352, startPoint y: 332, endPoint x: 1209, endPoint y: 381, distance: 151.2
click at [1352, 331] on span "Update Counts" at bounding box center [1368, 332] width 79 height 14
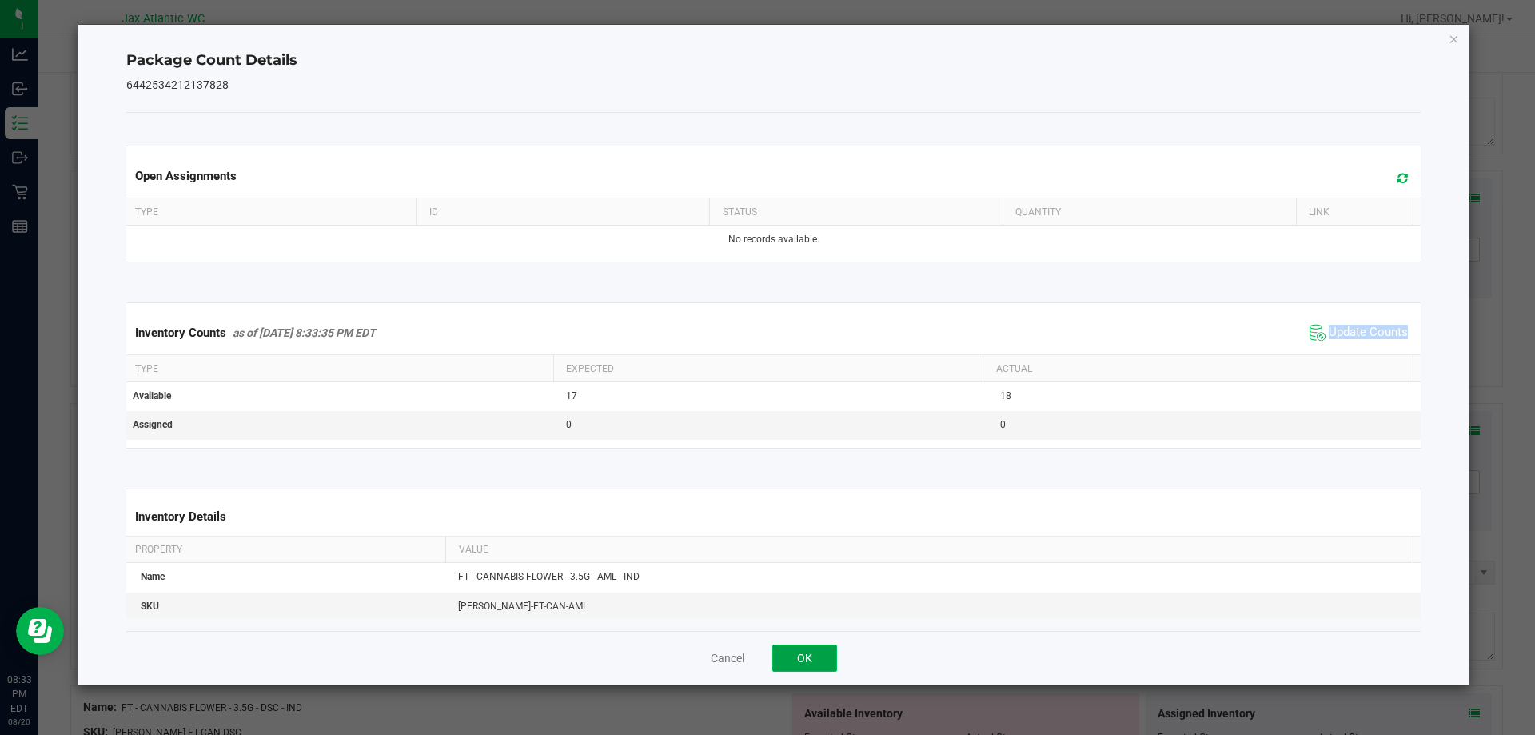
click at [793, 651] on button "OK" at bounding box center [805, 658] width 65 height 27
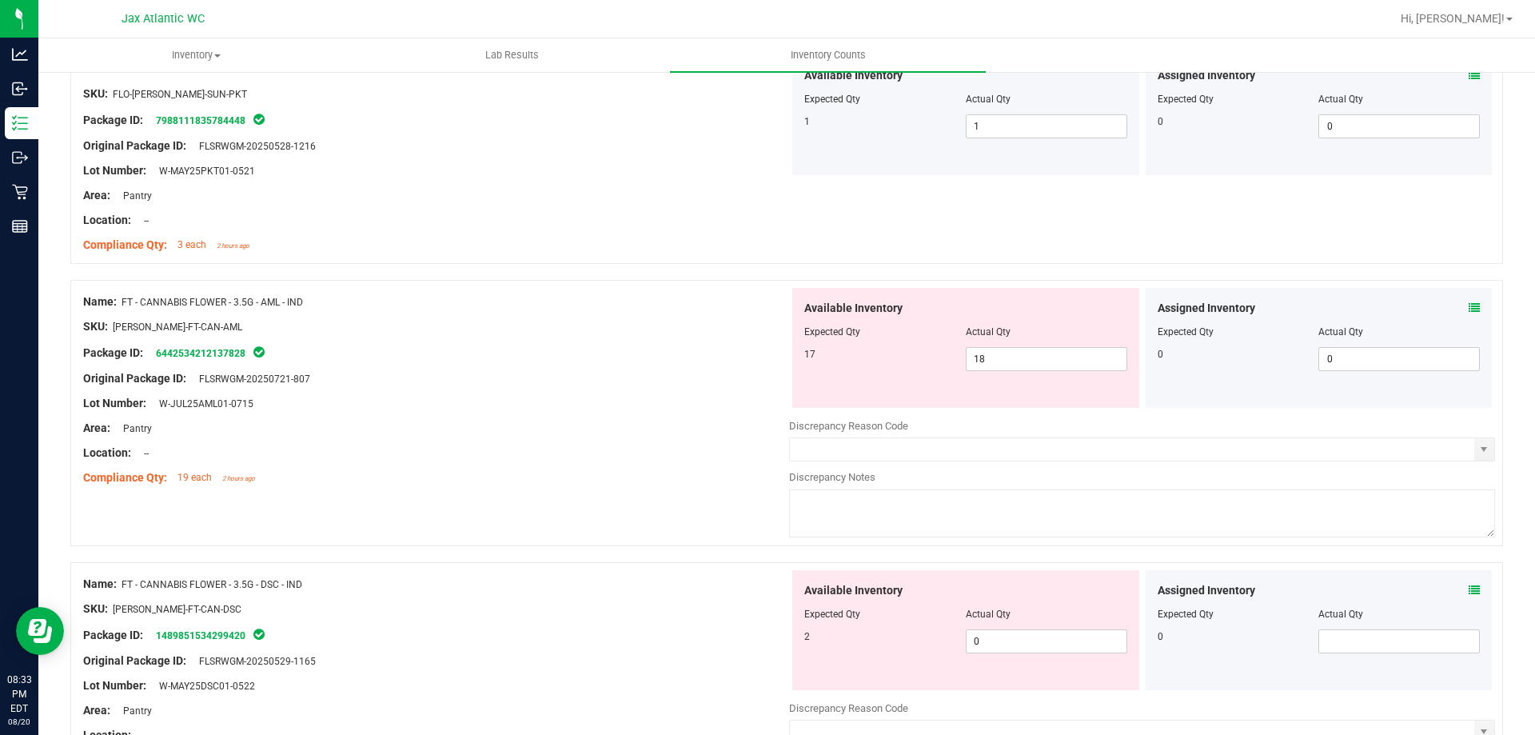
scroll to position [1360, 0]
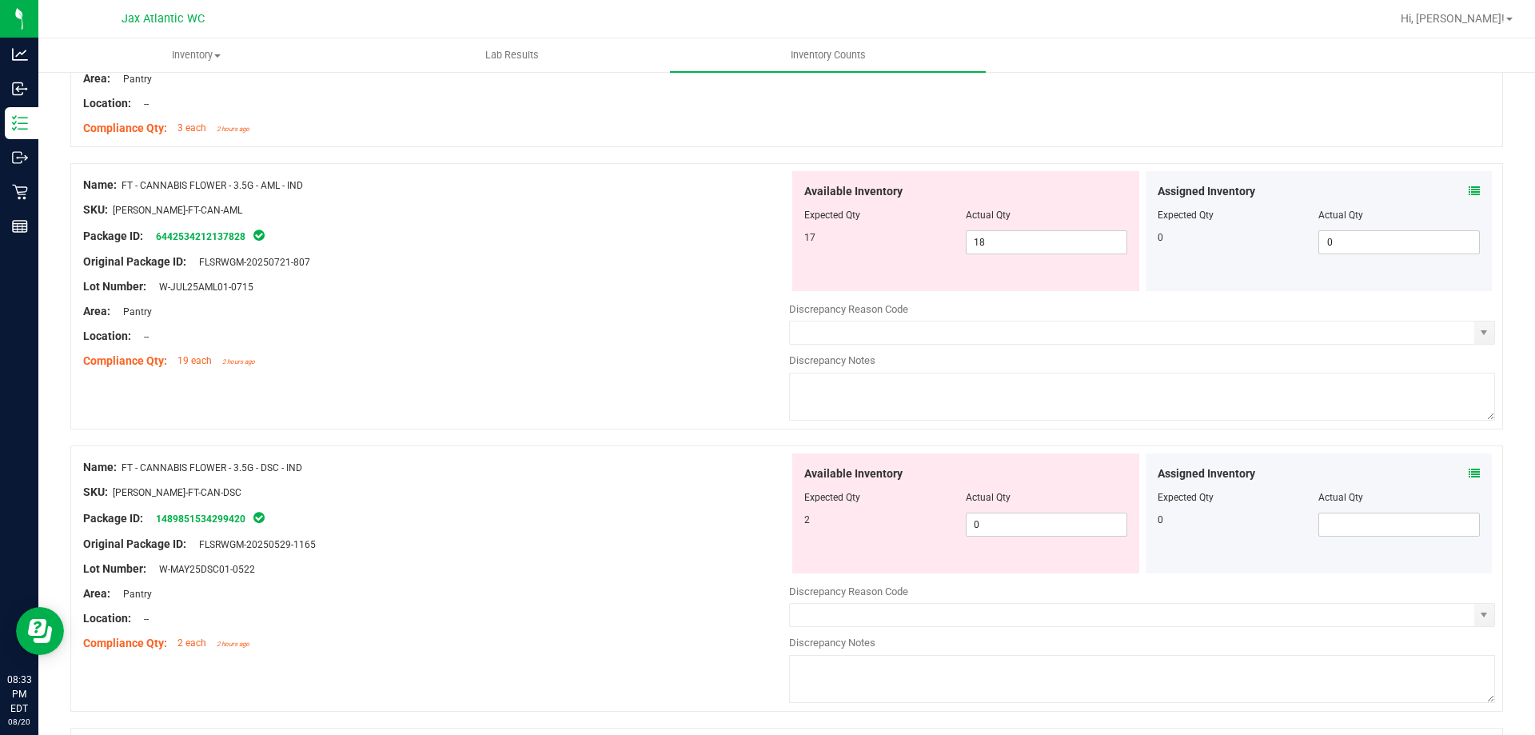
click at [1469, 475] on icon at bounding box center [1474, 473] width 11 height 11
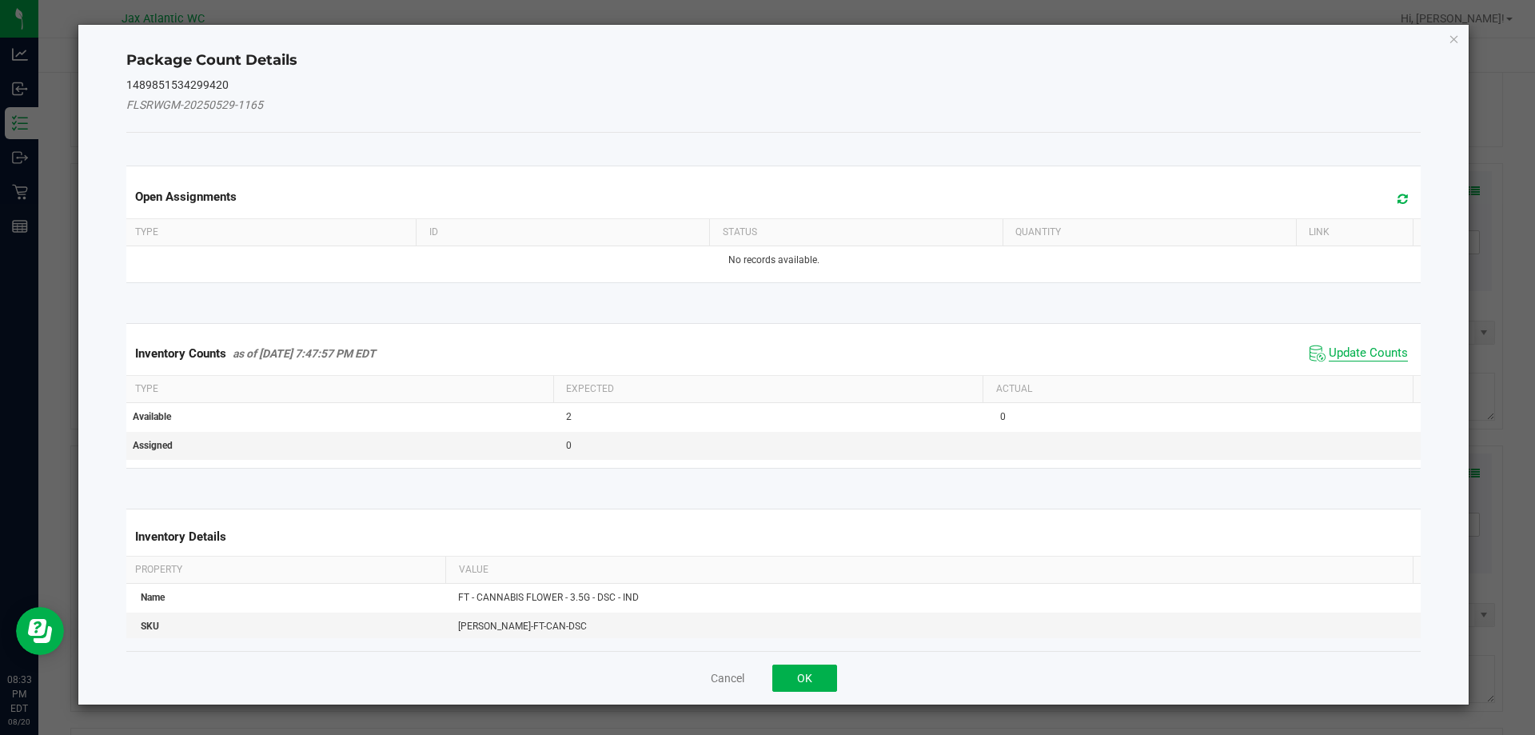
click at [1370, 353] on span "Update Counts" at bounding box center [1368, 353] width 79 height 16
click at [1371, 343] on span "Update Counts" at bounding box center [1359, 353] width 106 height 24
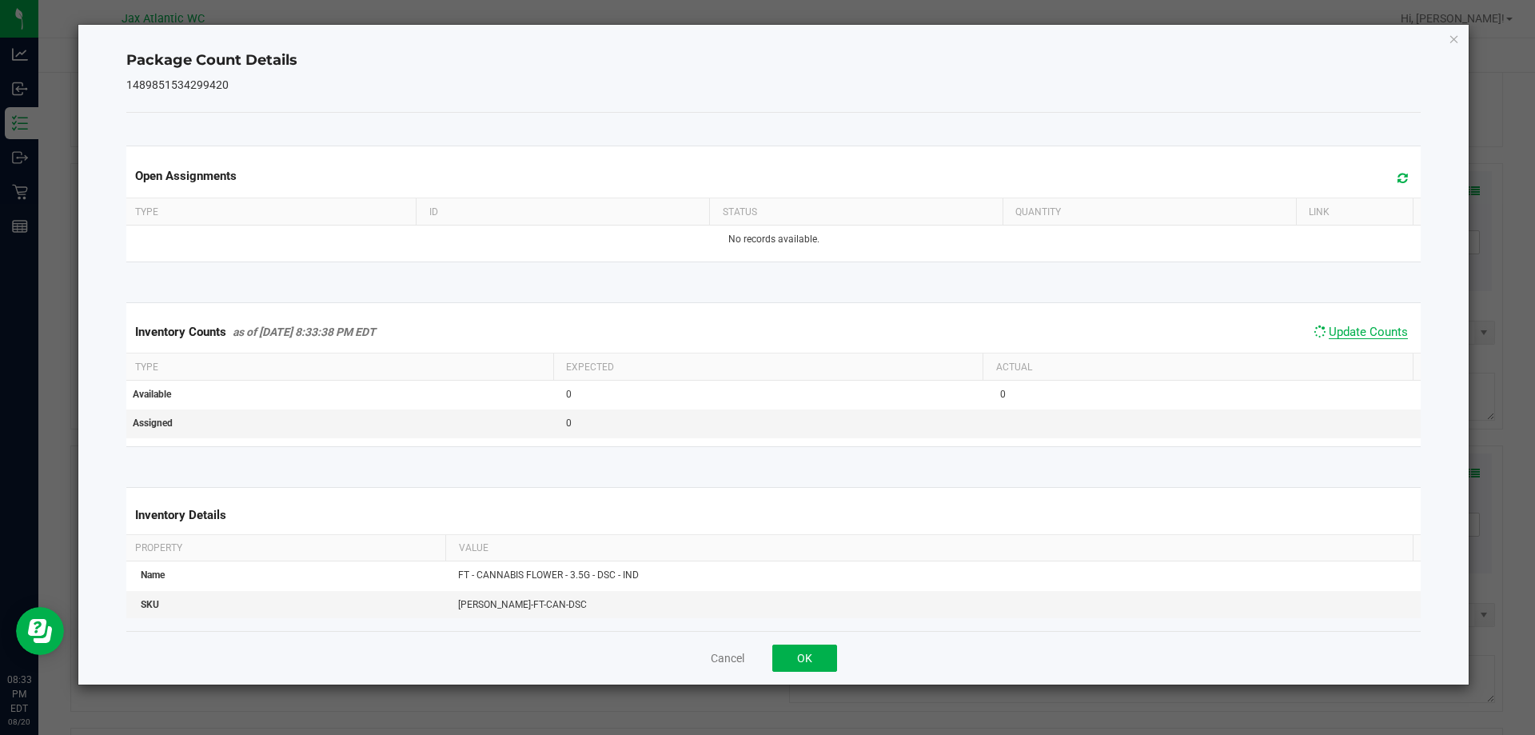
click at [1372, 336] on span "Update Counts" at bounding box center [1368, 332] width 79 height 14
click at [809, 669] on button "OK" at bounding box center [805, 658] width 65 height 27
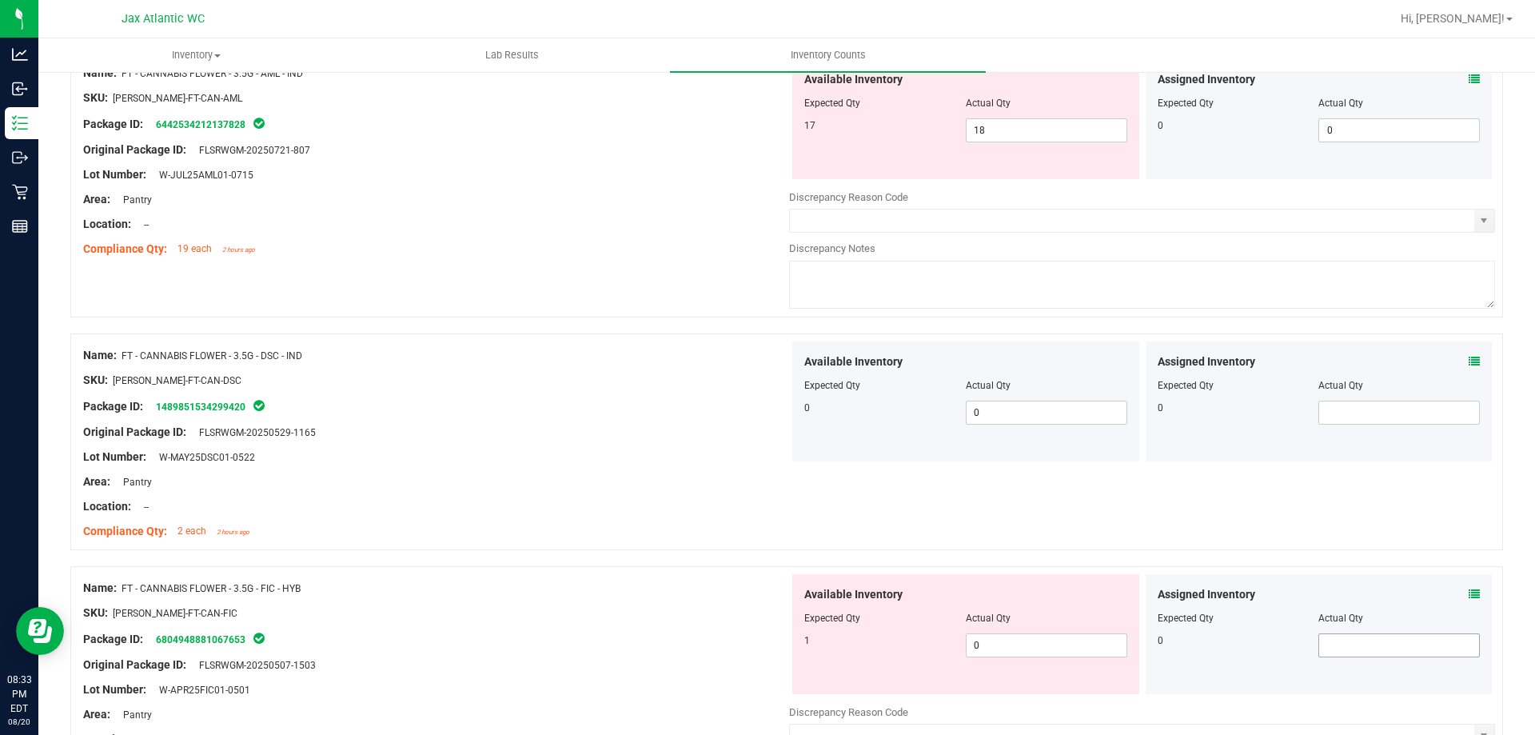
scroll to position [1599, 0]
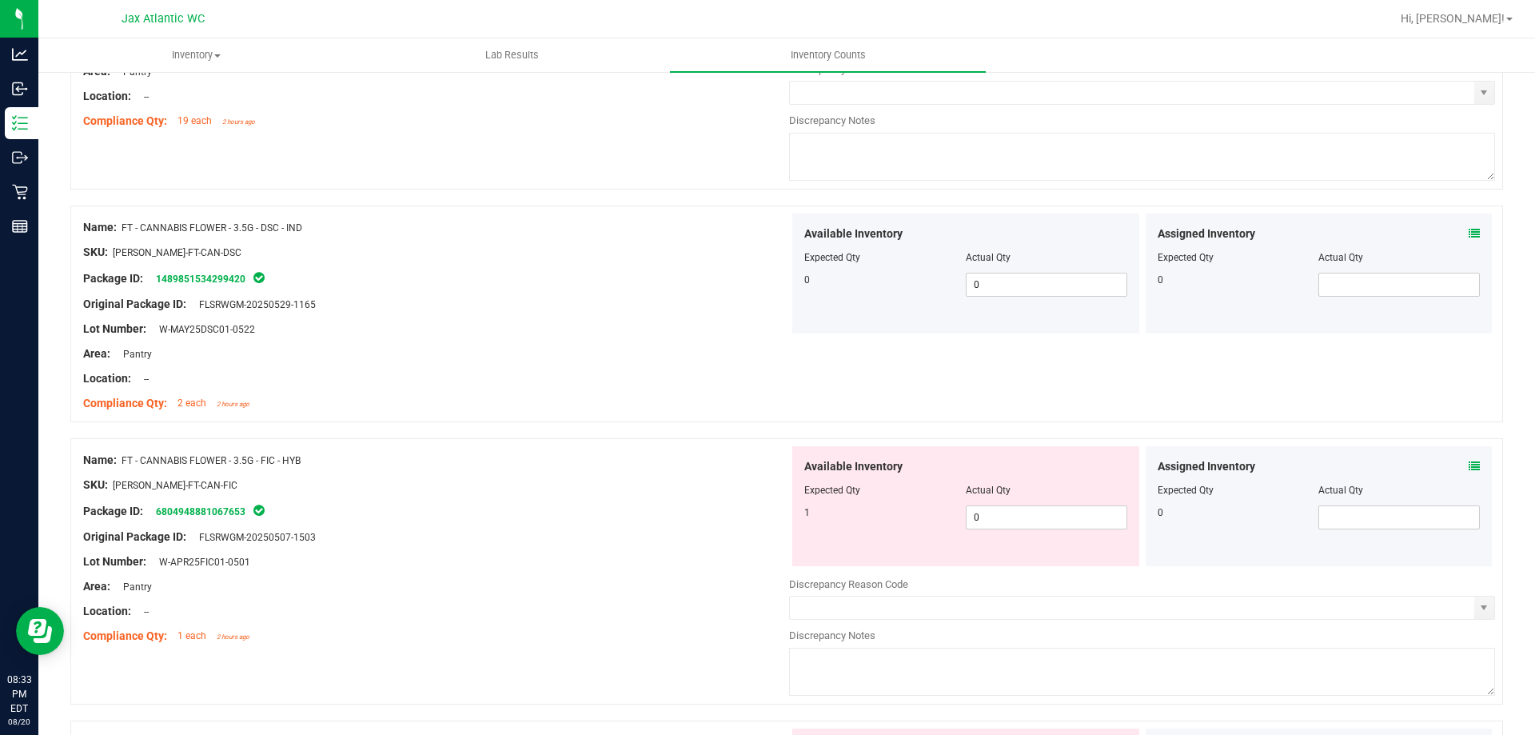
click at [1471, 462] on div "Assigned Inventory Expected Qty Actual Qty 0" at bounding box center [1319, 506] width 347 height 120
click at [1469, 464] on icon at bounding box center [1474, 466] width 11 height 11
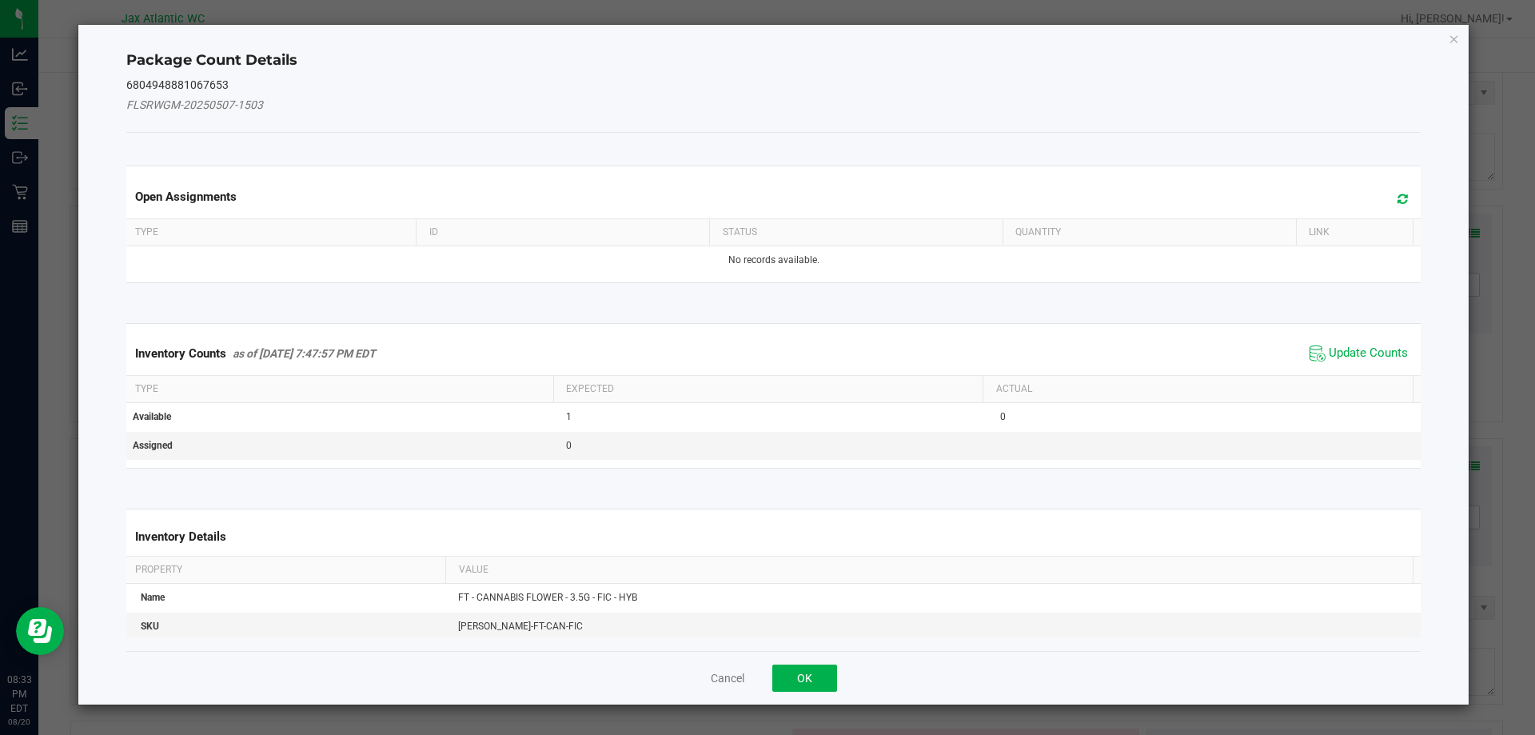
click at [1353, 335] on div "Inventory Counts as of [DATE] 7:47:57 PM EDT Update Counts" at bounding box center [774, 353] width 1302 height 43
drag, startPoint x: 1352, startPoint y: 337, endPoint x: 1334, endPoint y: 351, distance: 22.2
click at [1348, 340] on div "Inventory Counts as of [DATE] 7:47:57 PM EDT Update Counts" at bounding box center [774, 353] width 1302 height 43
click at [1334, 351] on span "Update Counts" at bounding box center [1368, 353] width 79 height 16
click at [1334, 351] on div "Inventory Counts as of [DATE] 7:47:57 PM EDT Update Counts" at bounding box center [774, 353] width 1302 height 42
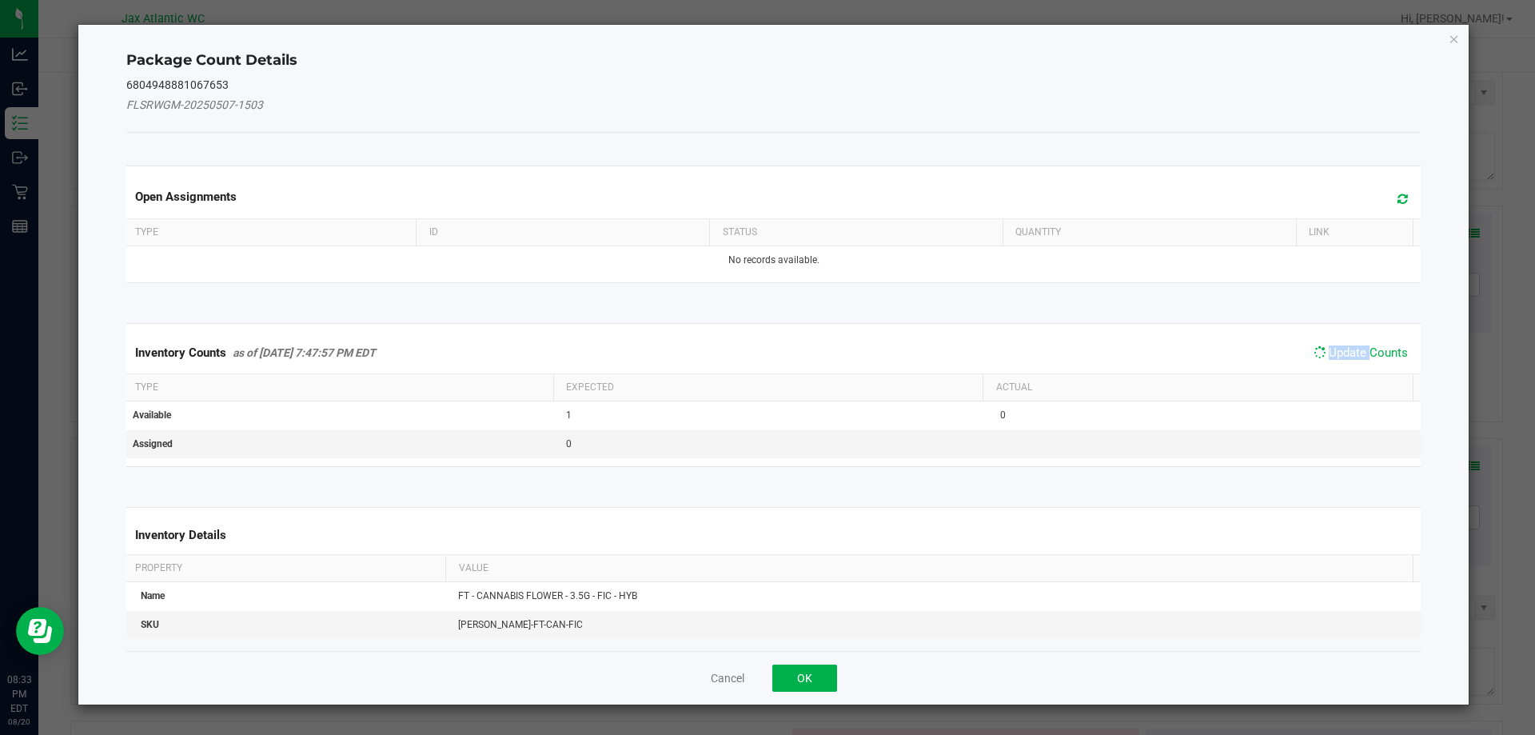
click at [1336, 348] on div "Inventory Counts as of [DATE] 7:47:57 PM EDT Update Counts" at bounding box center [774, 353] width 1302 height 42
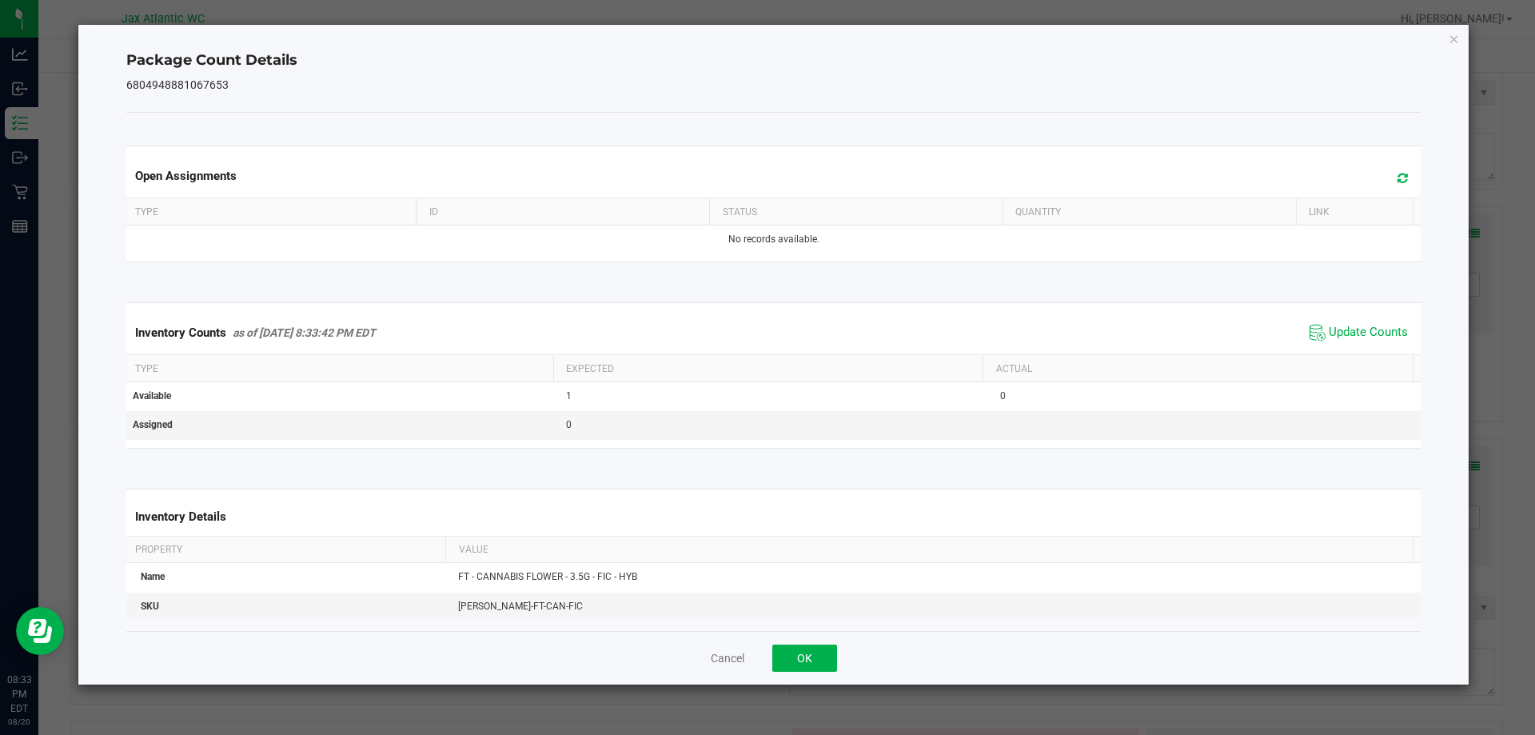
click at [1340, 343] on span "Update Counts" at bounding box center [1359, 333] width 106 height 24
click at [1342, 341] on span "Update Counts" at bounding box center [1359, 333] width 106 height 24
click at [1343, 340] on span "Update Counts" at bounding box center [1361, 332] width 102 height 22
click at [1343, 339] on span "Update Counts" at bounding box center [1368, 332] width 79 height 14
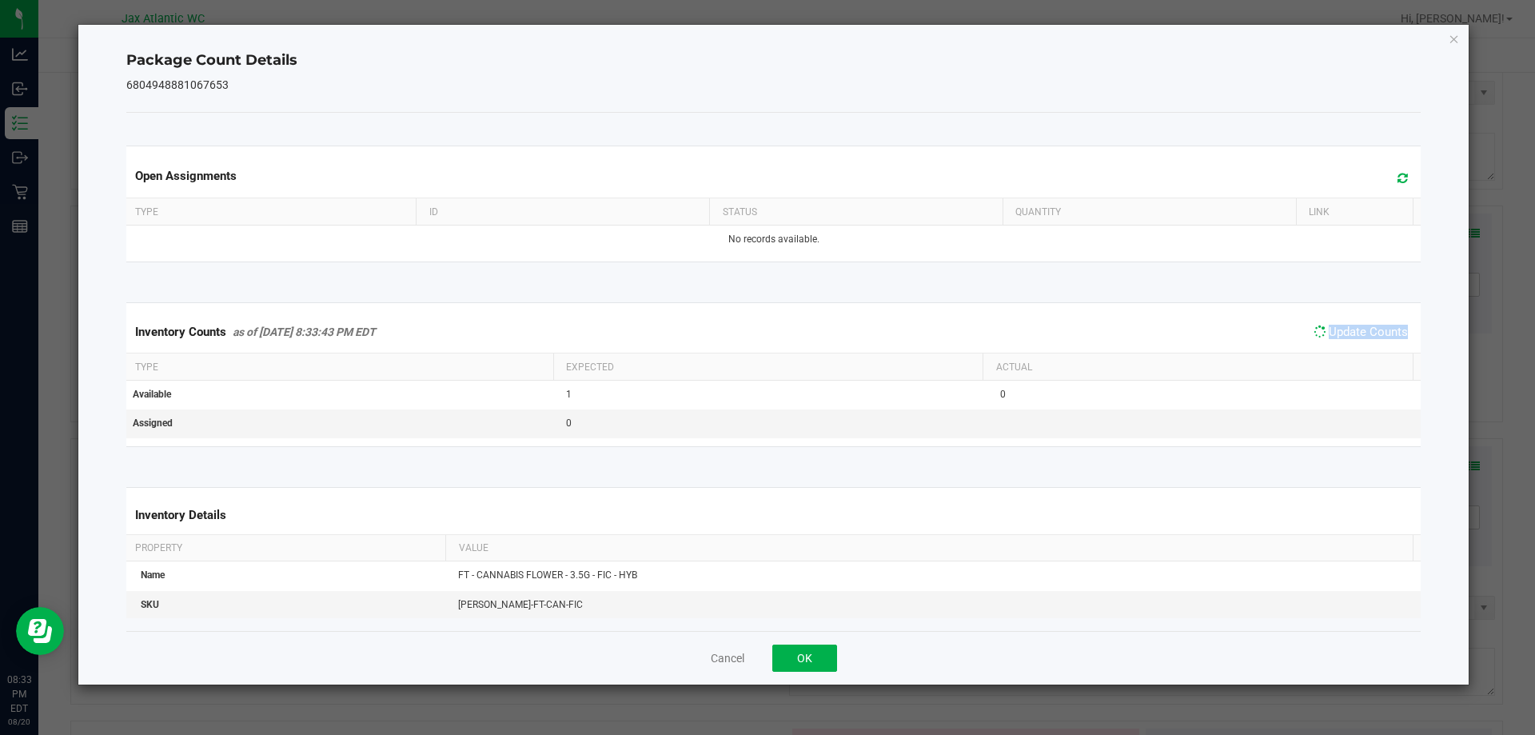
drag, startPoint x: 1343, startPoint y: 341, endPoint x: 1056, endPoint y: 513, distance: 334.7
click at [1329, 353] on div "Inventory Counts as of [DATE] 8:33:43 PM EDT Update Counts" at bounding box center [774, 332] width 1302 height 42
click at [818, 646] on button "OK" at bounding box center [805, 658] width 65 height 27
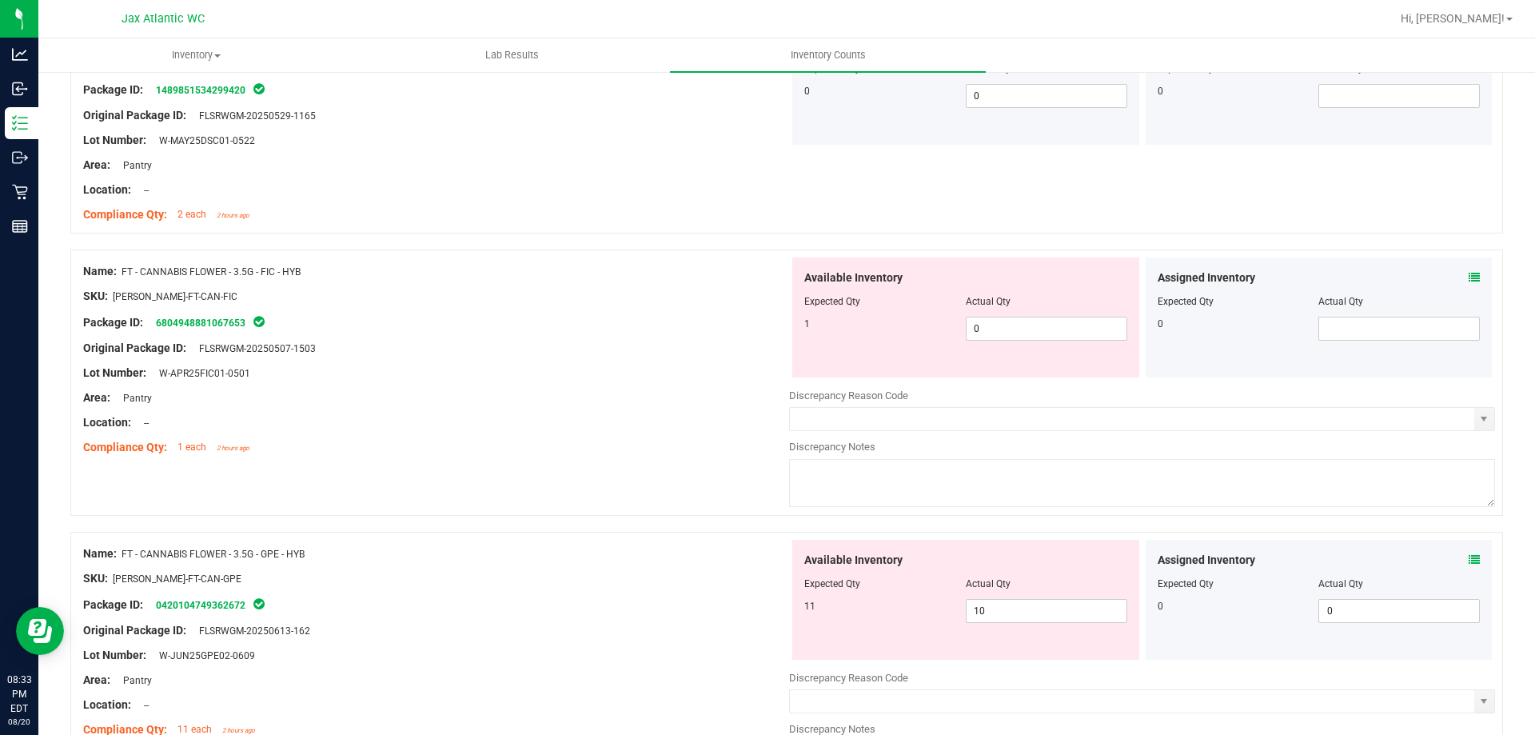
scroll to position [1839, 0]
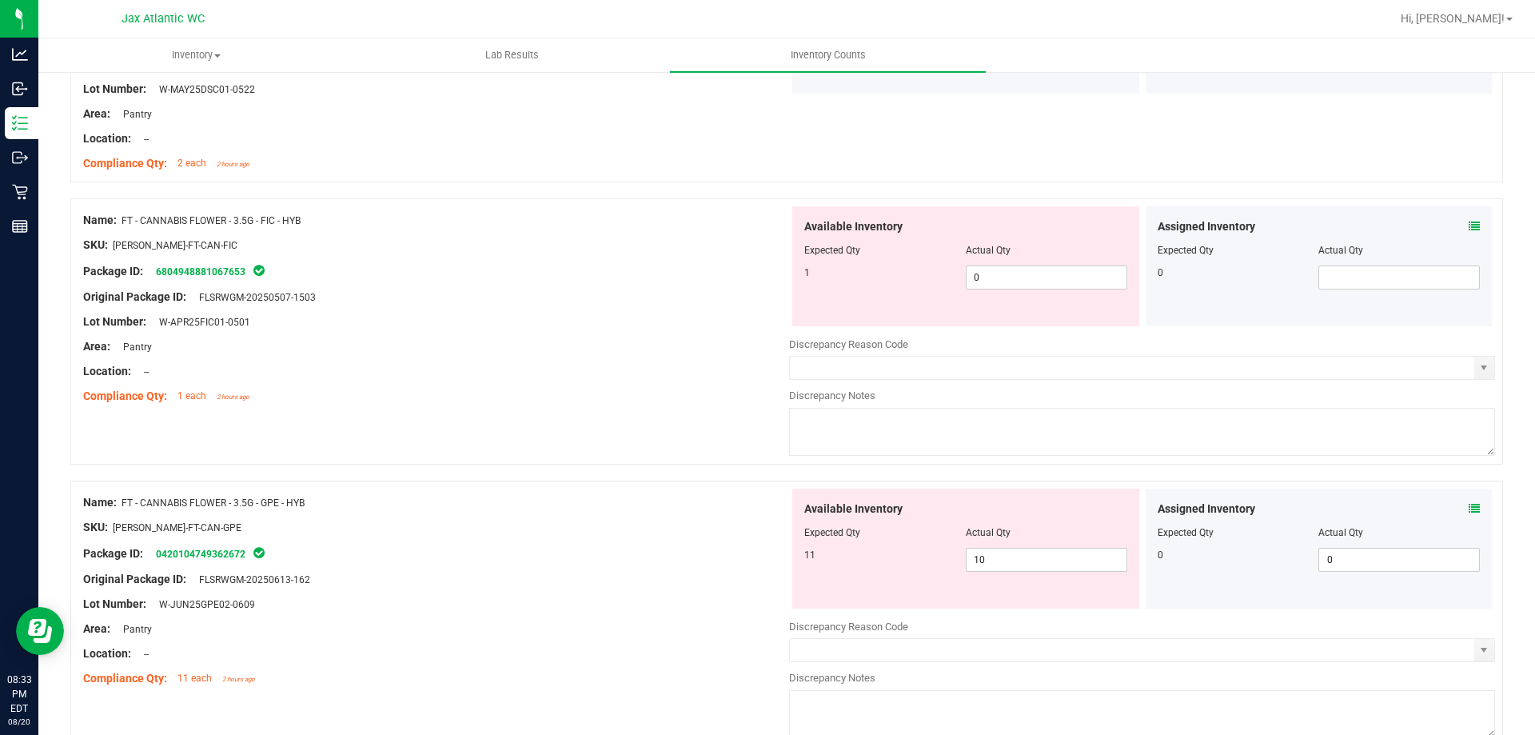
click at [1451, 499] on div "Assigned Inventory Expected Qty Actual Qty 0 0 0" at bounding box center [1319, 549] width 347 height 120
click at [1472, 509] on div "Assigned Inventory Expected Qty Actual Qty 0 0 0" at bounding box center [1319, 549] width 347 height 120
click at [1469, 511] on icon at bounding box center [1474, 508] width 11 height 11
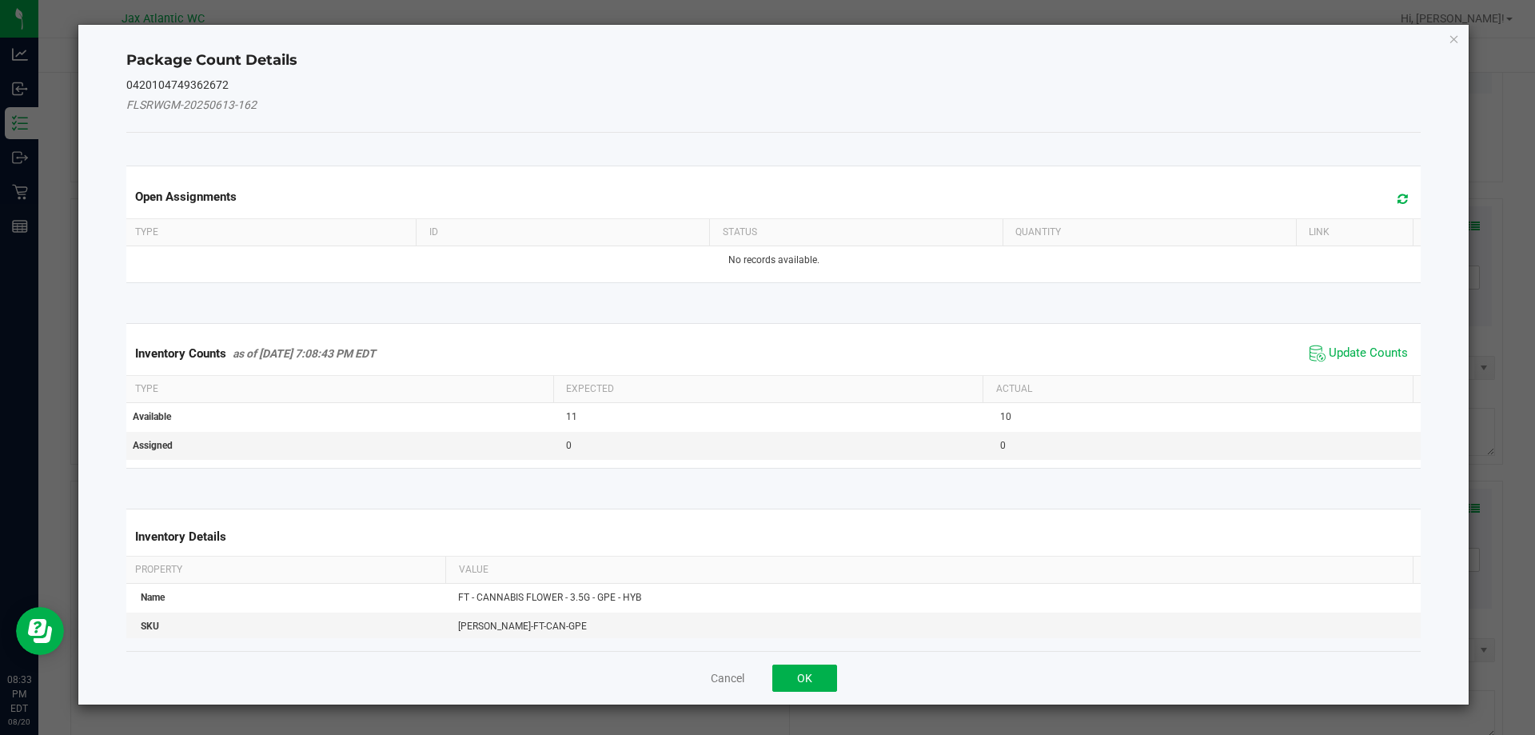
click at [1347, 341] on span "Update Counts" at bounding box center [1359, 353] width 106 height 24
click at [1344, 343] on span "Update Counts" at bounding box center [1361, 352] width 102 height 22
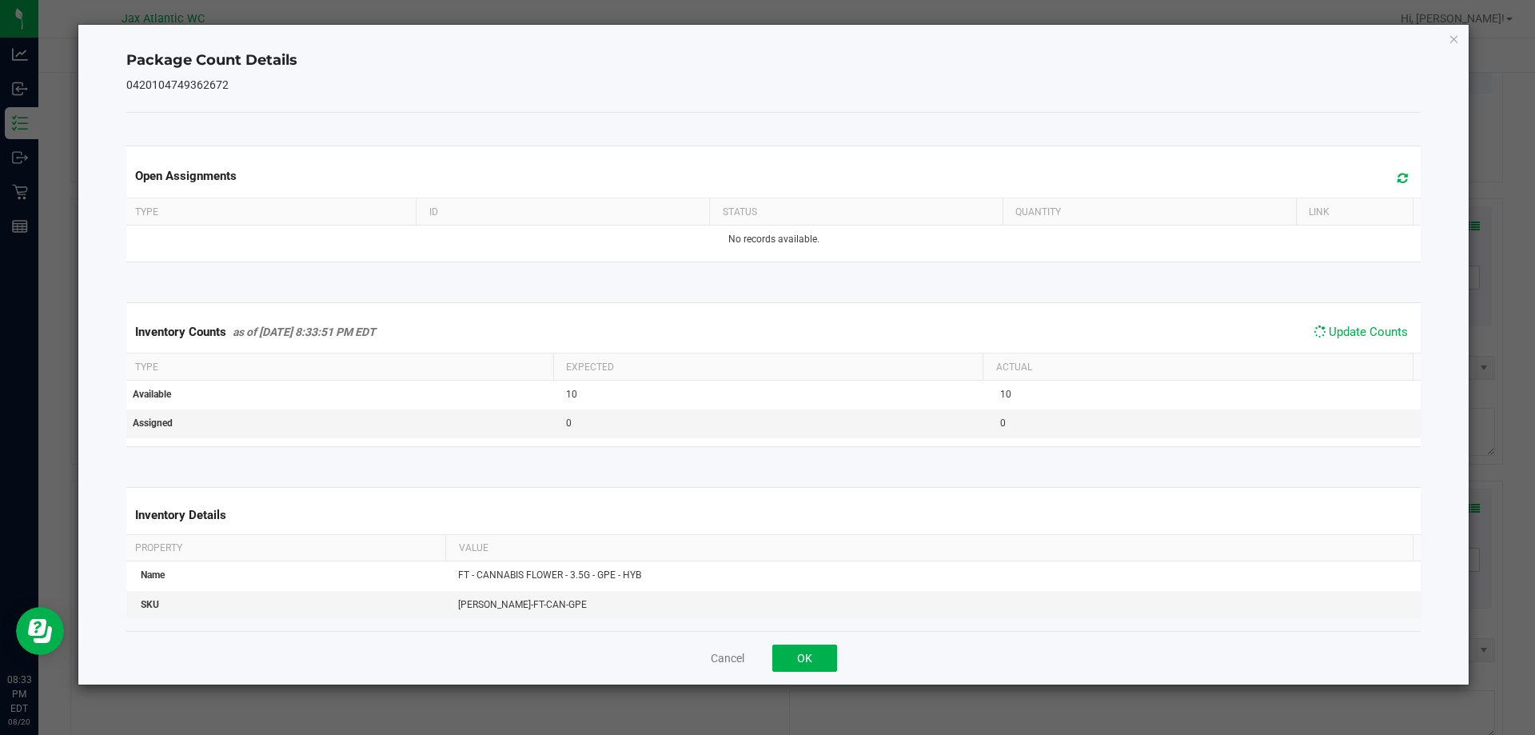
click at [1344, 343] on span "Update Counts" at bounding box center [1361, 332] width 102 height 22
click at [1351, 332] on span "Update Counts" at bounding box center [1368, 332] width 79 height 14
click at [786, 651] on button "OK" at bounding box center [805, 658] width 65 height 27
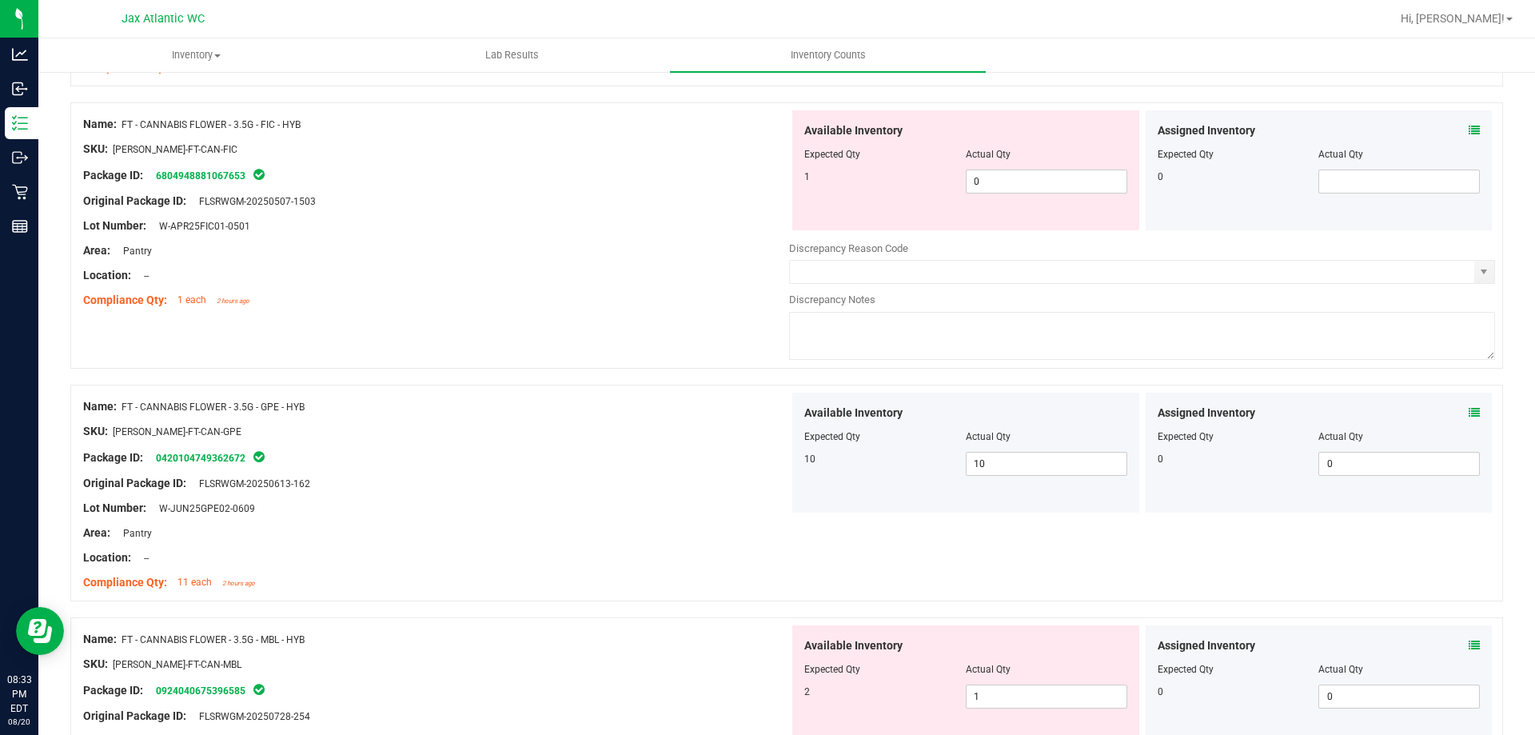
scroll to position [2079, 0]
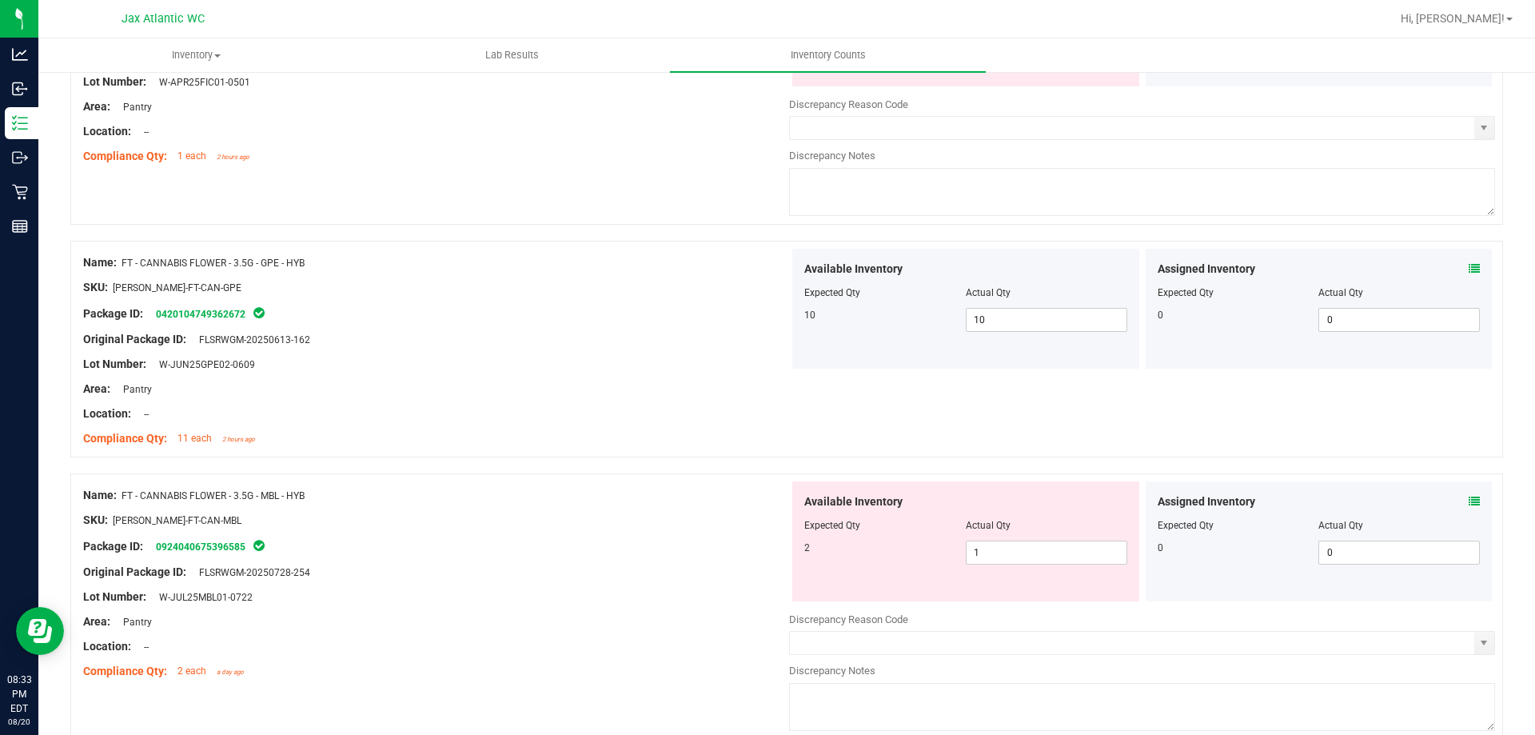
click at [1469, 501] on icon at bounding box center [1474, 501] width 11 height 11
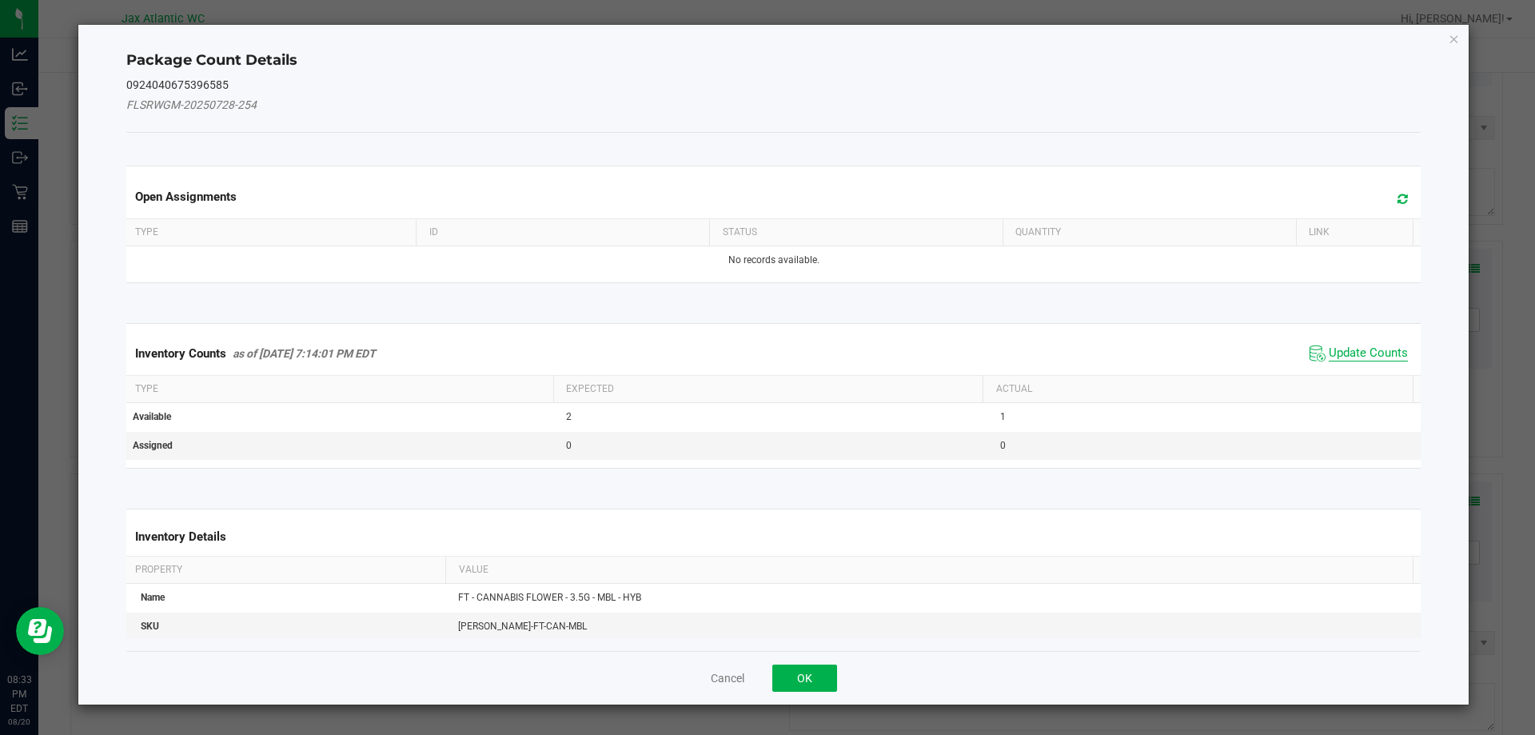
click at [1341, 351] on span "Update Counts" at bounding box center [1368, 353] width 79 height 16
click at [1344, 345] on span "Update Counts" at bounding box center [1361, 352] width 102 height 22
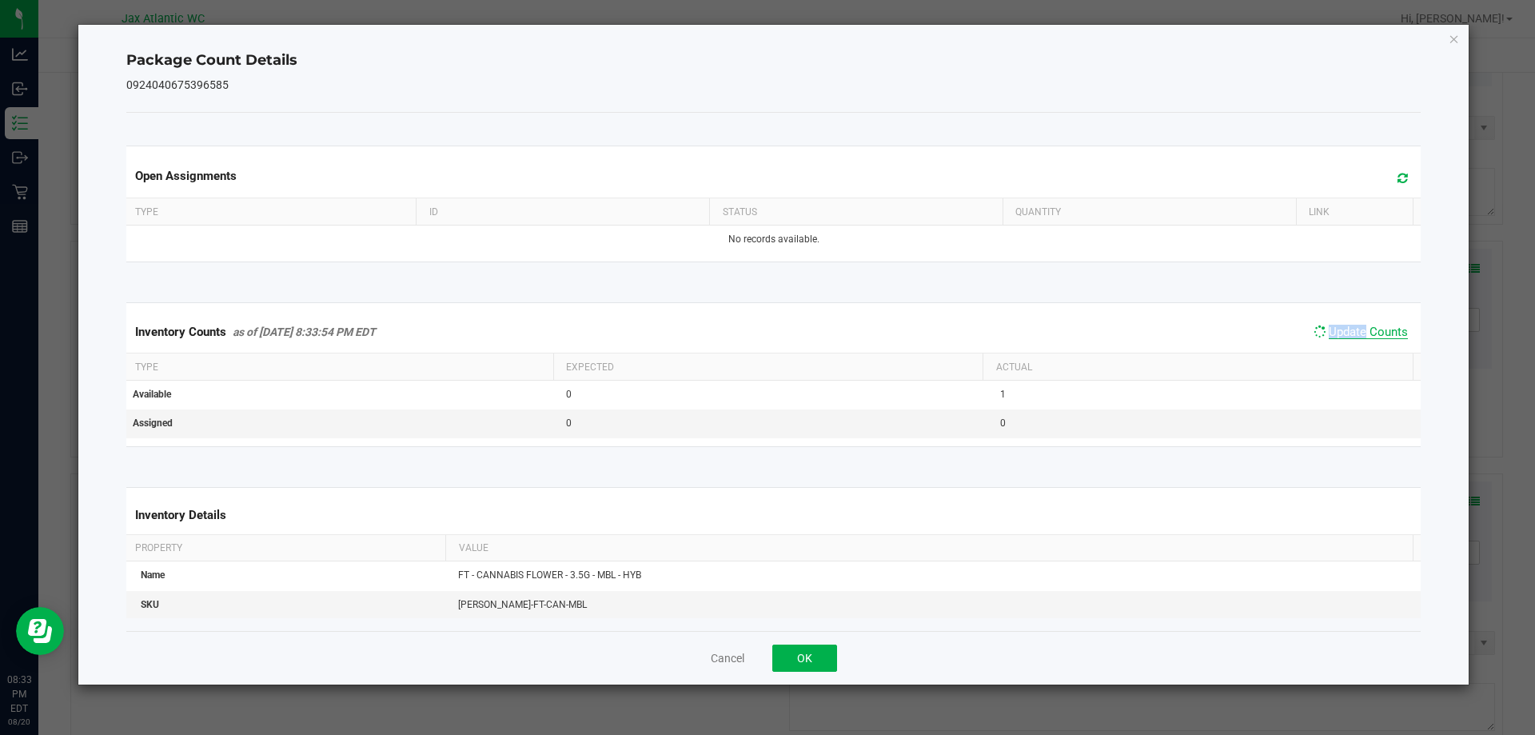
click at [1349, 335] on span "Update Counts" at bounding box center [1368, 332] width 79 height 14
click at [1352, 333] on span "Update Counts" at bounding box center [1368, 332] width 79 height 14
click at [833, 649] on button "OK" at bounding box center [805, 658] width 65 height 27
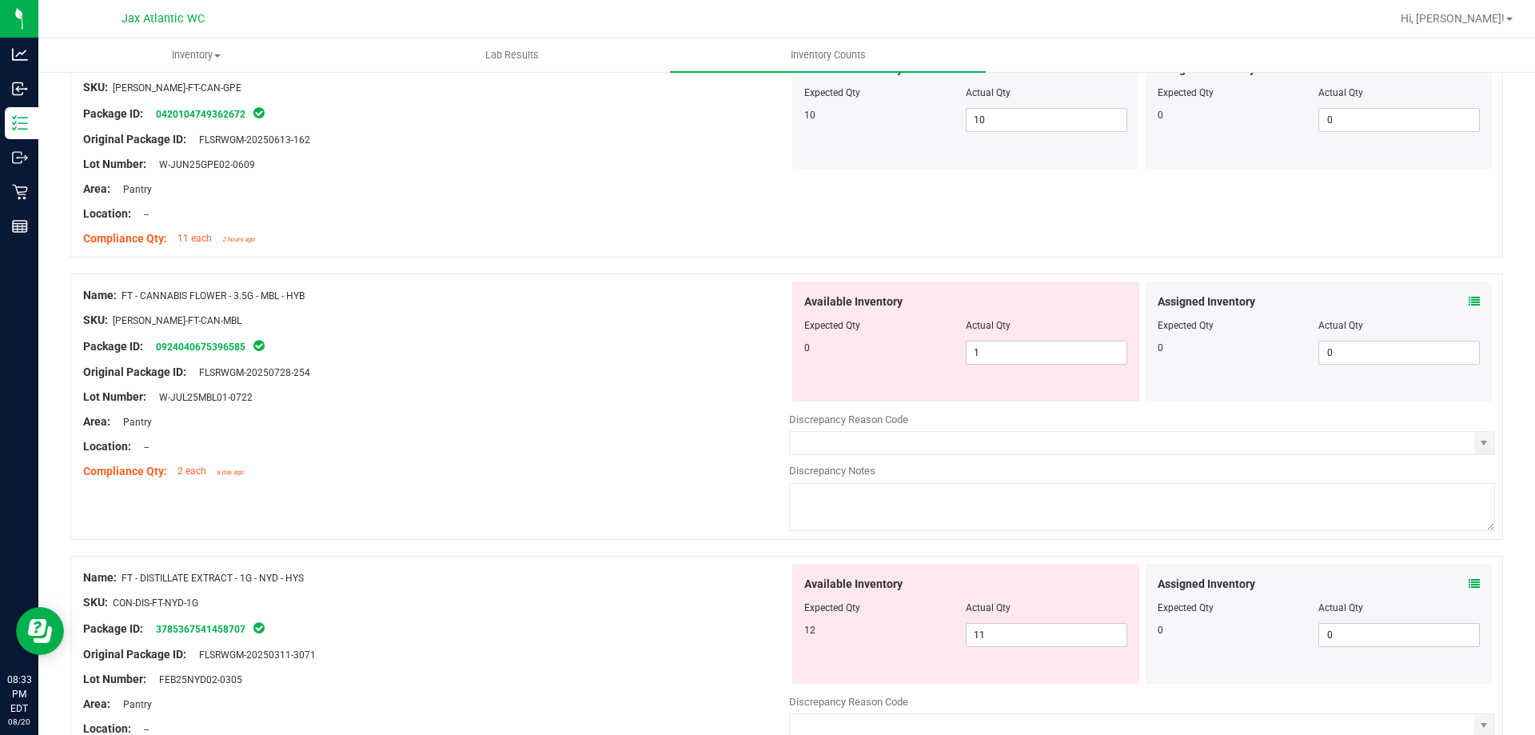
scroll to position [2319, 0]
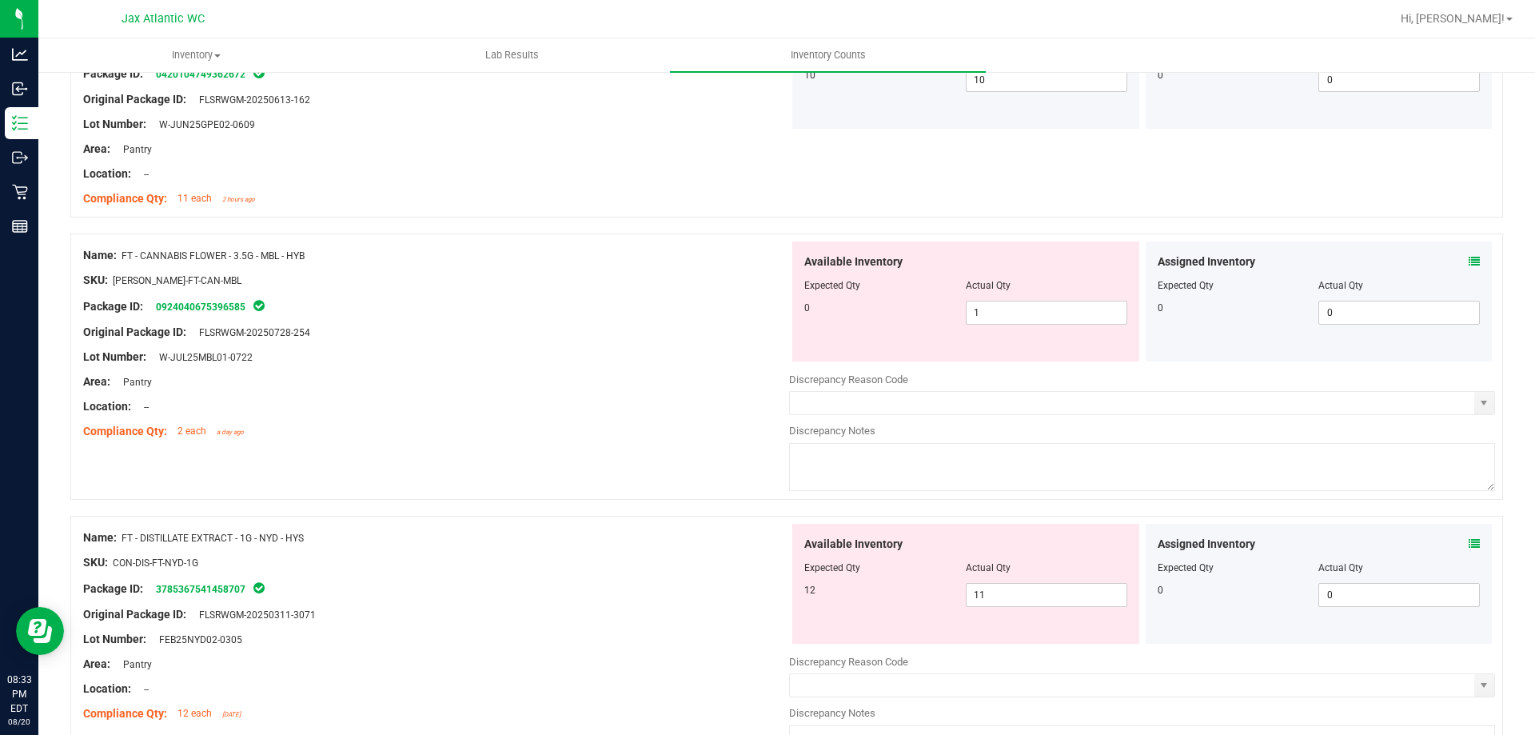
click at [1469, 547] on icon at bounding box center [1474, 543] width 11 height 11
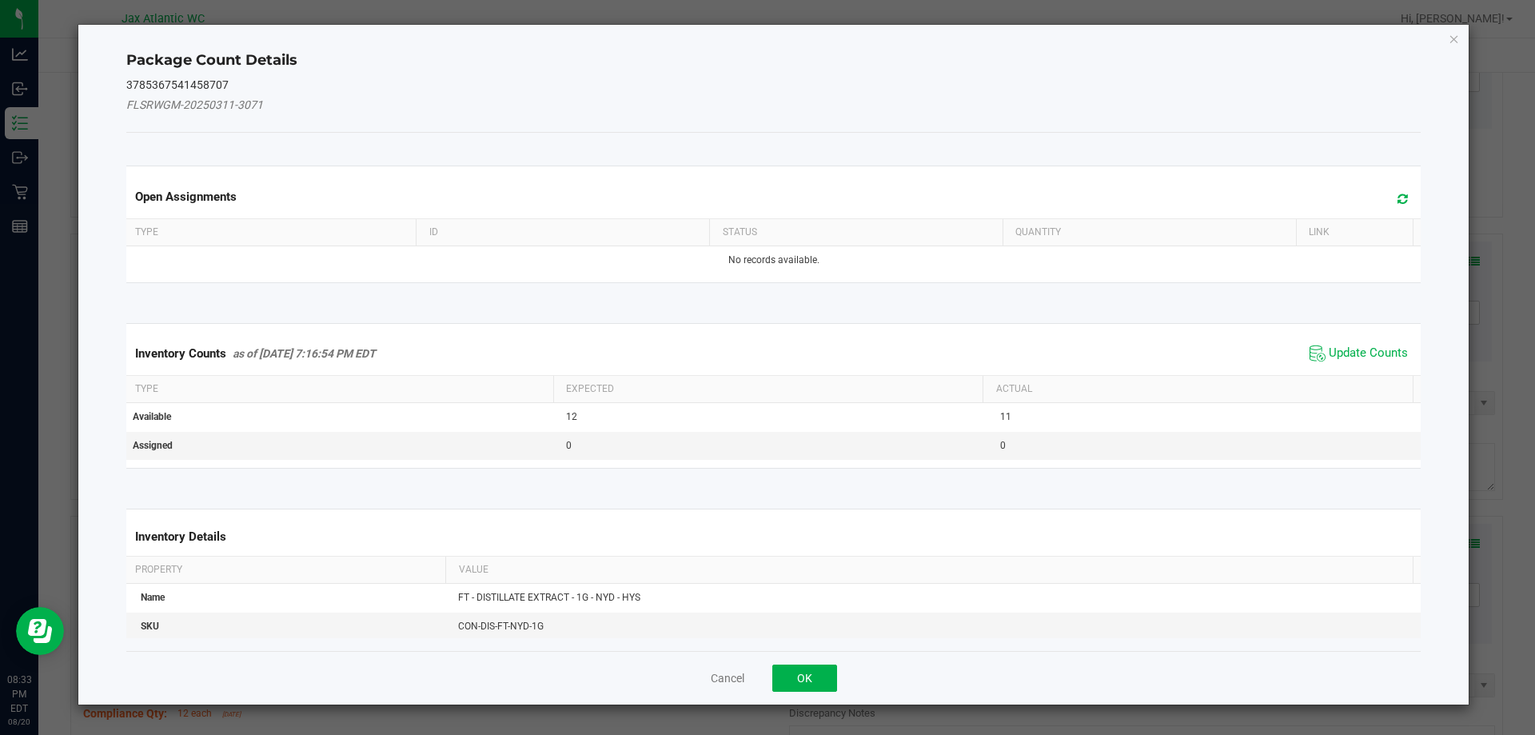
click at [1391, 344] on span "Update Counts" at bounding box center [1359, 353] width 106 height 24
click at [1375, 345] on span "Update Counts" at bounding box center [1368, 352] width 79 height 14
click at [1368, 344] on span "Update Counts" at bounding box center [1361, 352] width 102 height 22
click at [1364, 344] on span "Update Counts" at bounding box center [1361, 352] width 102 height 22
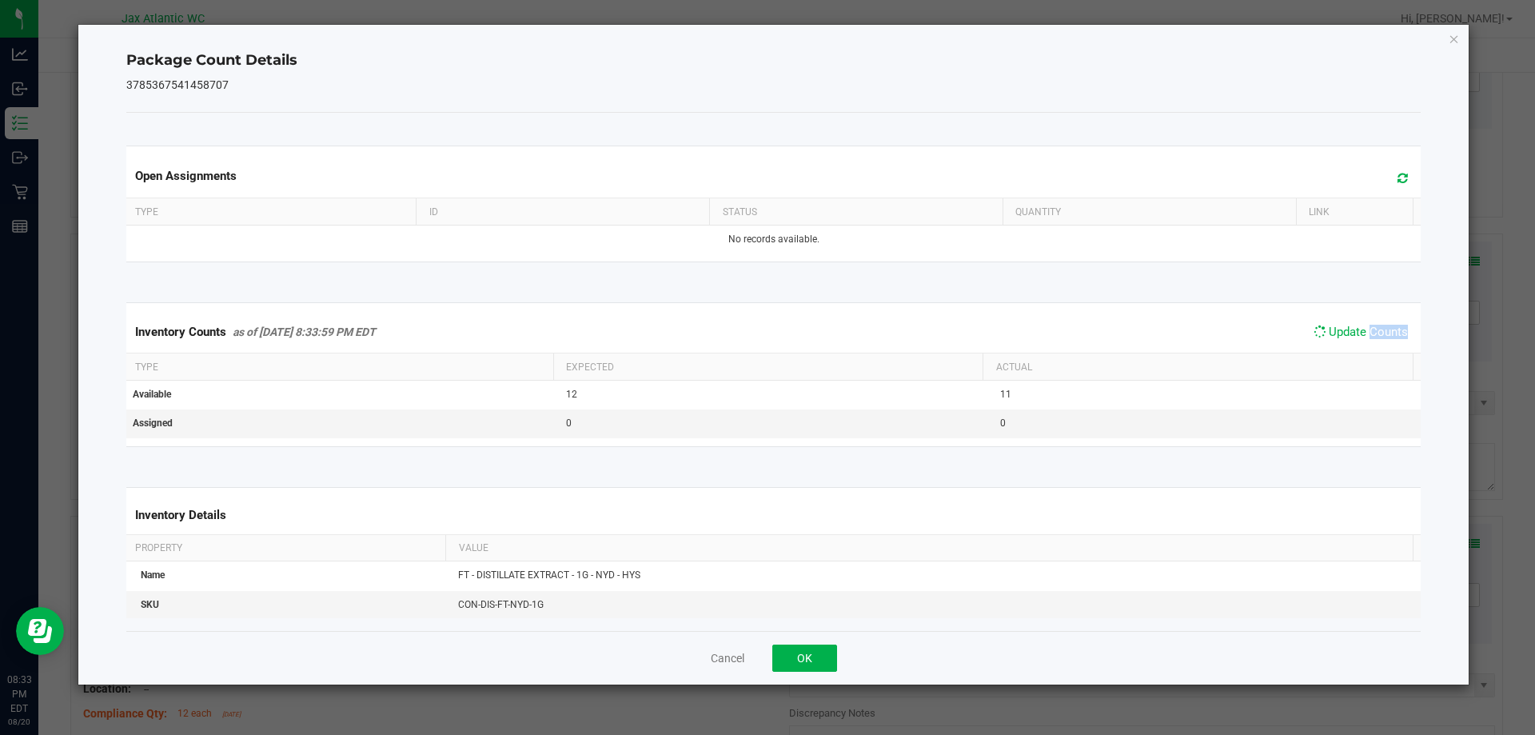
click at [1364, 343] on div "Inventory Counts as of [DATE] 8:33:59 PM EDT Update Counts" at bounding box center [774, 332] width 1302 height 42
click at [1364, 343] on span "Update Counts" at bounding box center [1361, 332] width 102 height 22
click at [805, 662] on button "OK" at bounding box center [805, 658] width 65 height 27
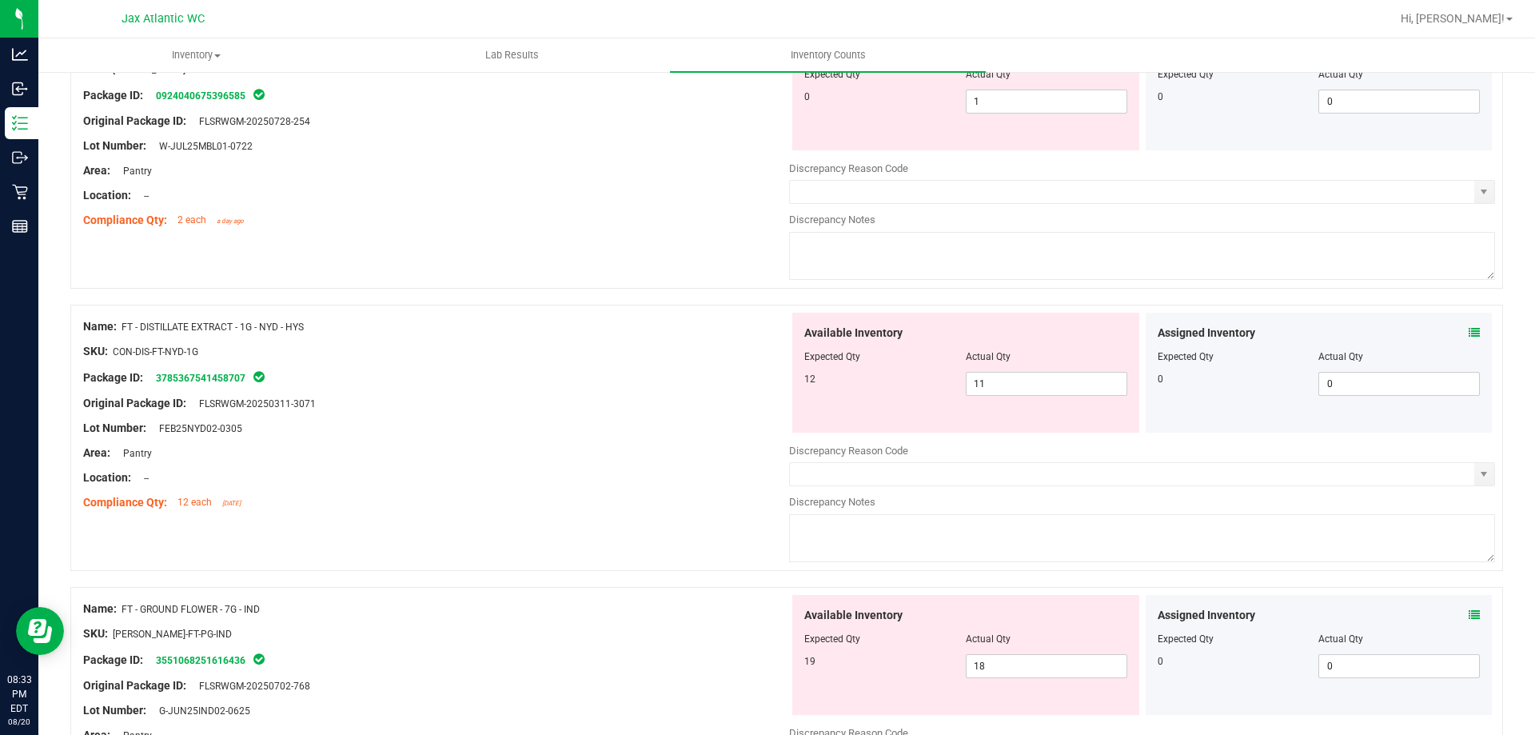
scroll to position [2559, 0]
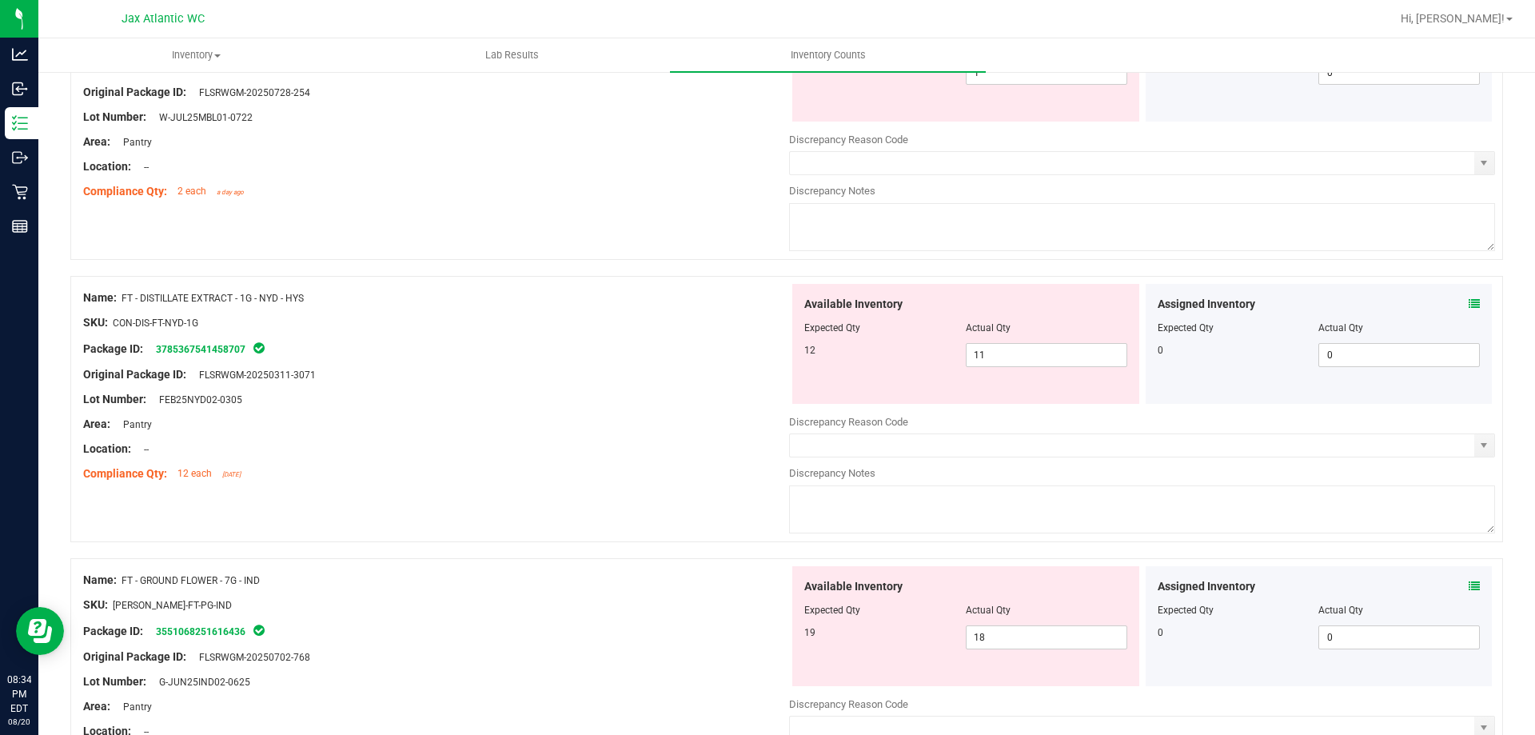
click at [1468, 589] on div "Assigned Inventory Expected Qty Actual Qty 0 0 0" at bounding box center [1319, 626] width 347 height 120
click at [1469, 588] on icon at bounding box center [1474, 586] width 11 height 11
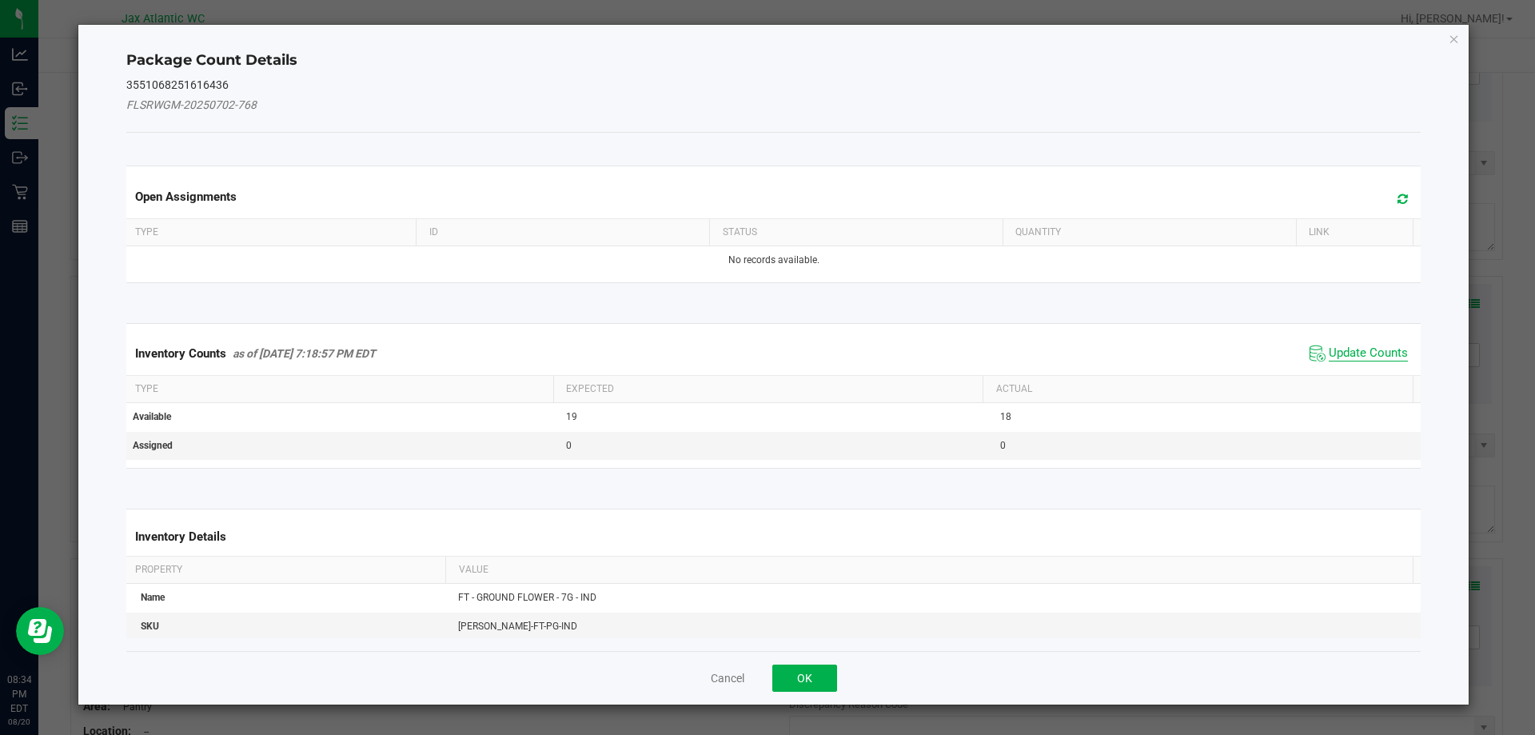
click at [1347, 357] on span "Update Counts" at bounding box center [1368, 353] width 79 height 16
click at [1349, 351] on div "Inventory Counts as of [DATE] 7:18:57 PM EDT Update Counts" at bounding box center [774, 353] width 1302 height 43
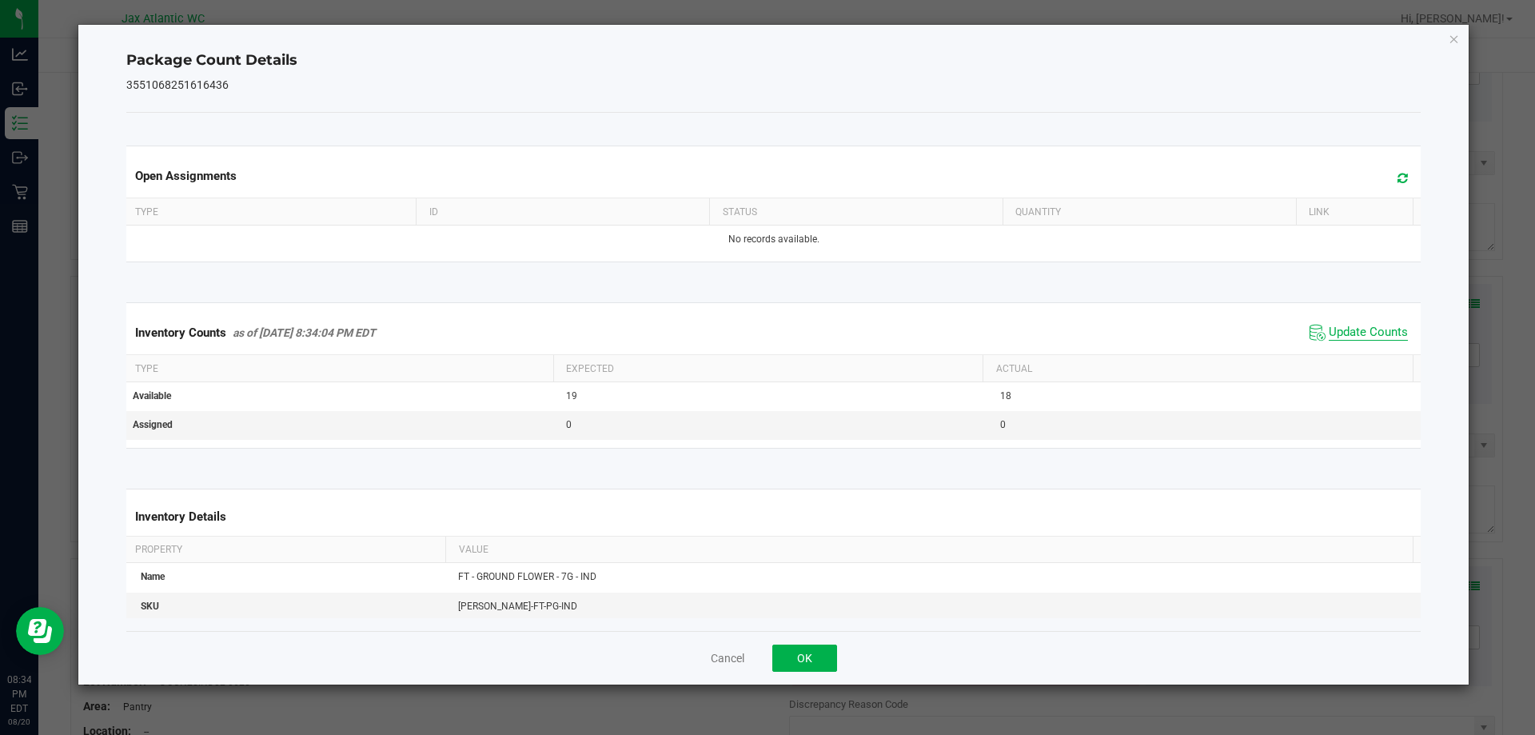
click at [1356, 341] on span "Update Counts" at bounding box center [1368, 333] width 79 height 16
click at [1358, 337] on span "Update Counts" at bounding box center [1368, 332] width 79 height 14
drag, startPoint x: 1358, startPoint y: 337, endPoint x: 832, endPoint y: 640, distance: 607.3
click at [1357, 337] on span "Update Counts" at bounding box center [1368, 333] width 79 height 16
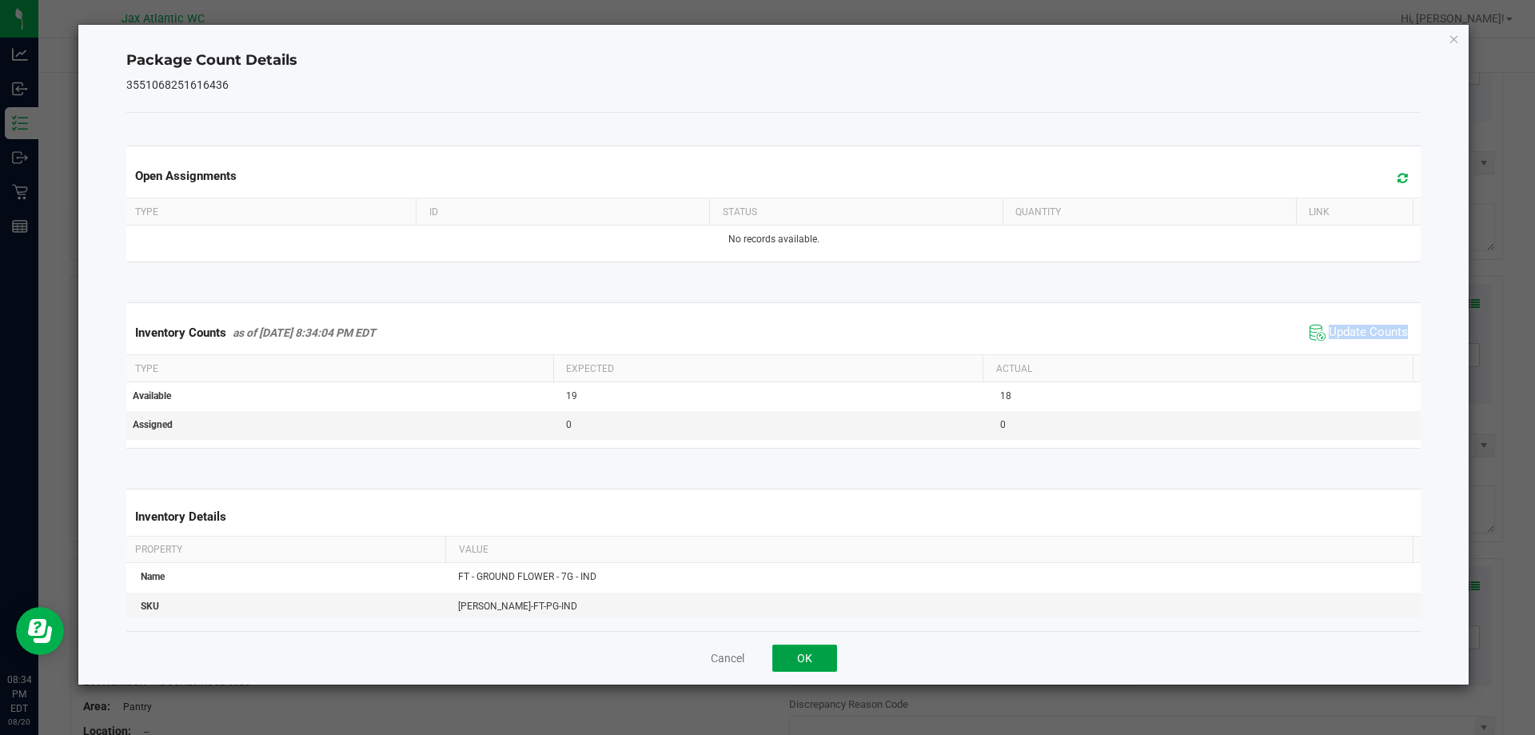
drag, startPoint x: 827, startPoint y: 653, endPoint x: 848, endPoint y: 625, distance: 34.2
click at [829, 649] on button "OK" at bounding box center [805, 658] width 65 height 27
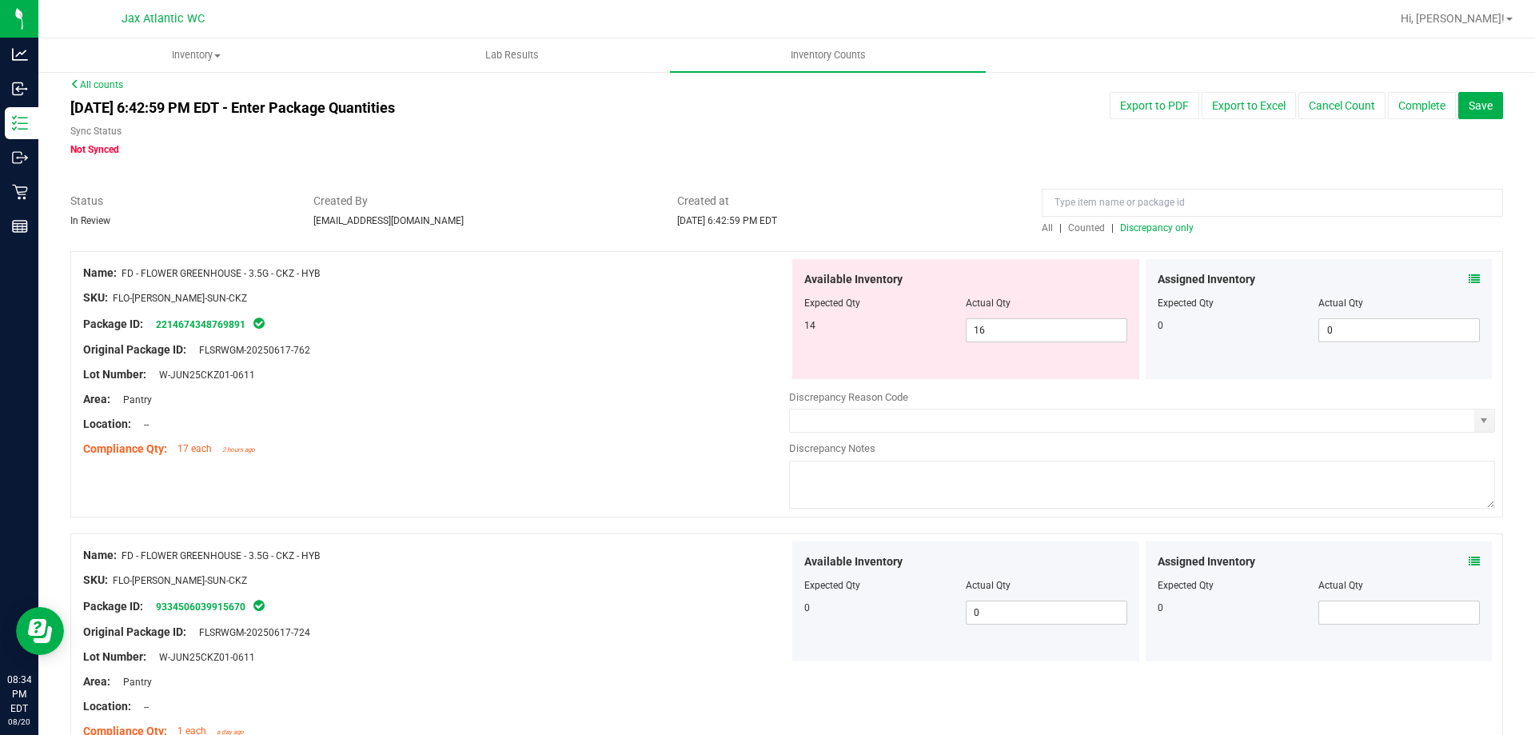
scroll to position [0, 0]
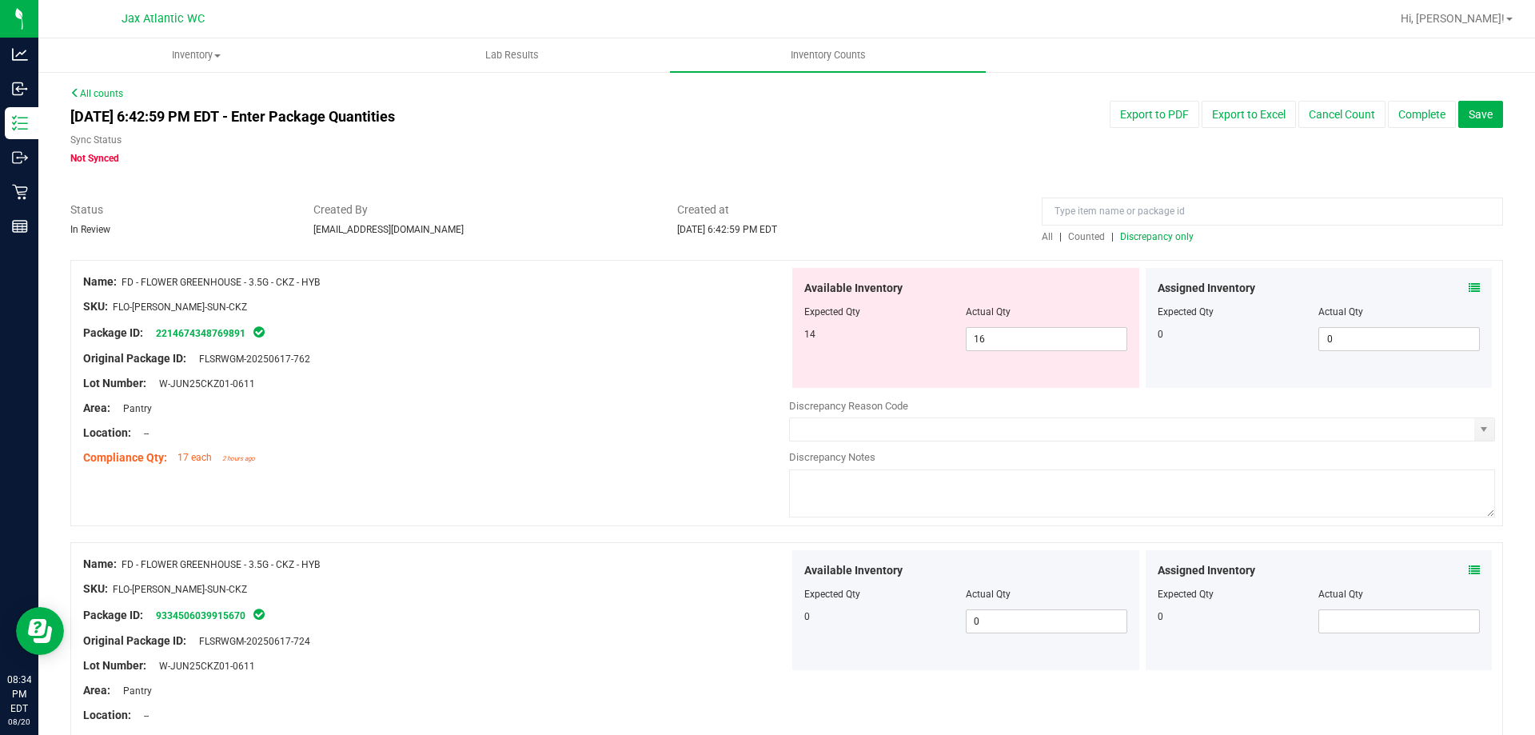
click at [1120, 234] on span "Discrepancy only" at bounding box center [1157, 236] width 74 height 11
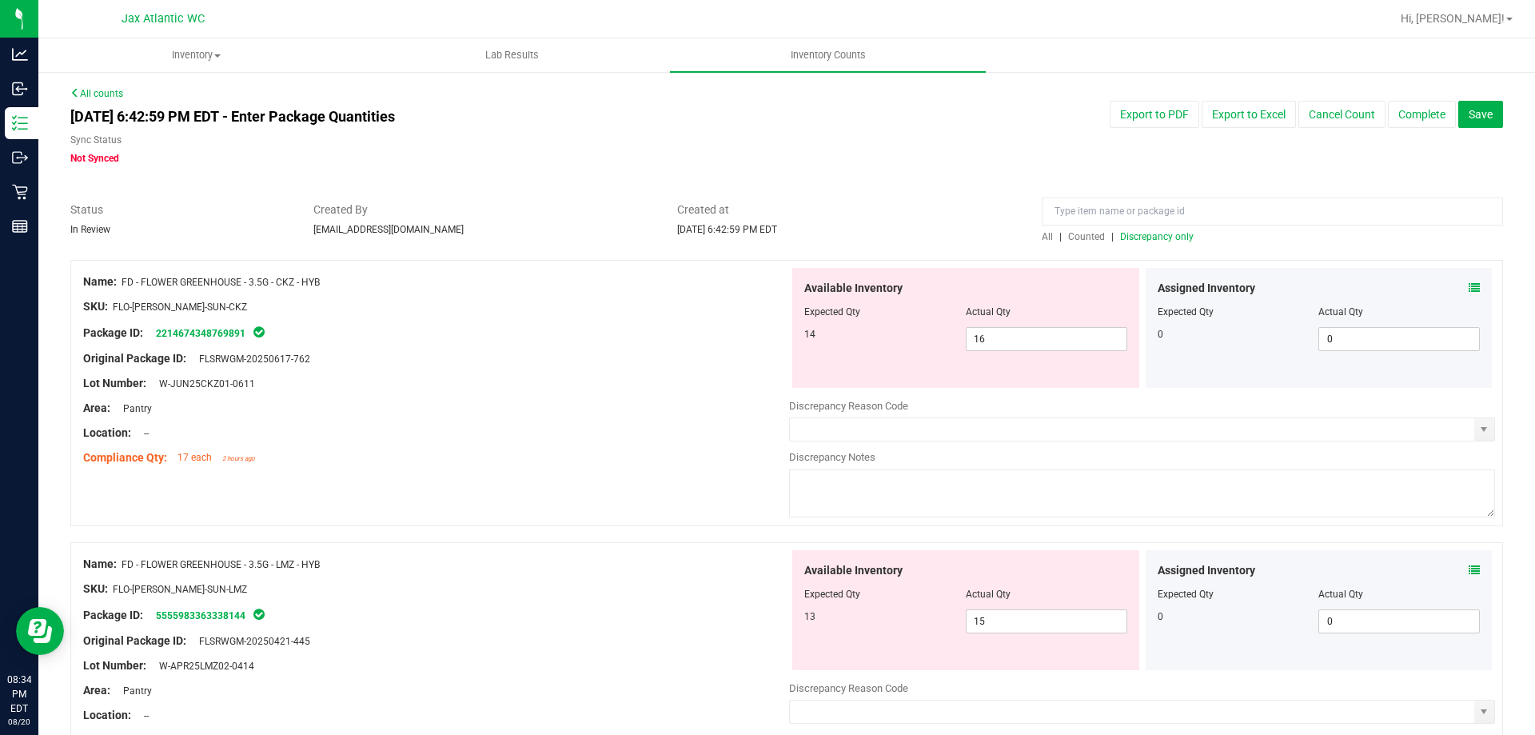
click at [689, 351] on div "Original Package ID: FLSRWGM-20250617-762" at bounding box center [436, 358] width 706 height 17
click at [1060, 348] on span "16 16" at bounding box center [1047, 339] width 162 height 24
click at [0, 0] on input "16" at bounding box center [0, 0] width 0 height 0
type input "14"
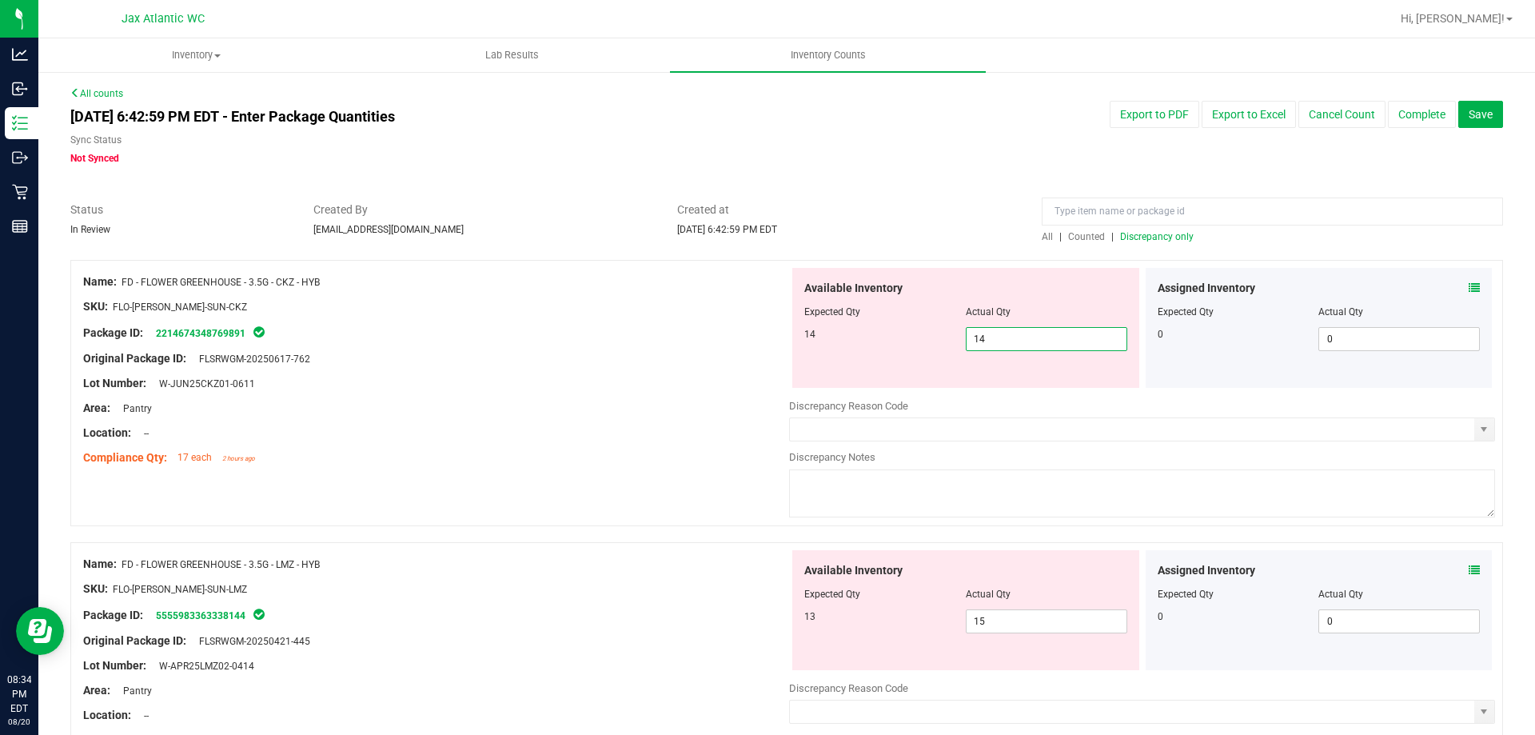
click at [690, 385] on div "Lot Number: W-JUN25CKZ01-0611" at bounding box center [436, 383] width 706 height 17
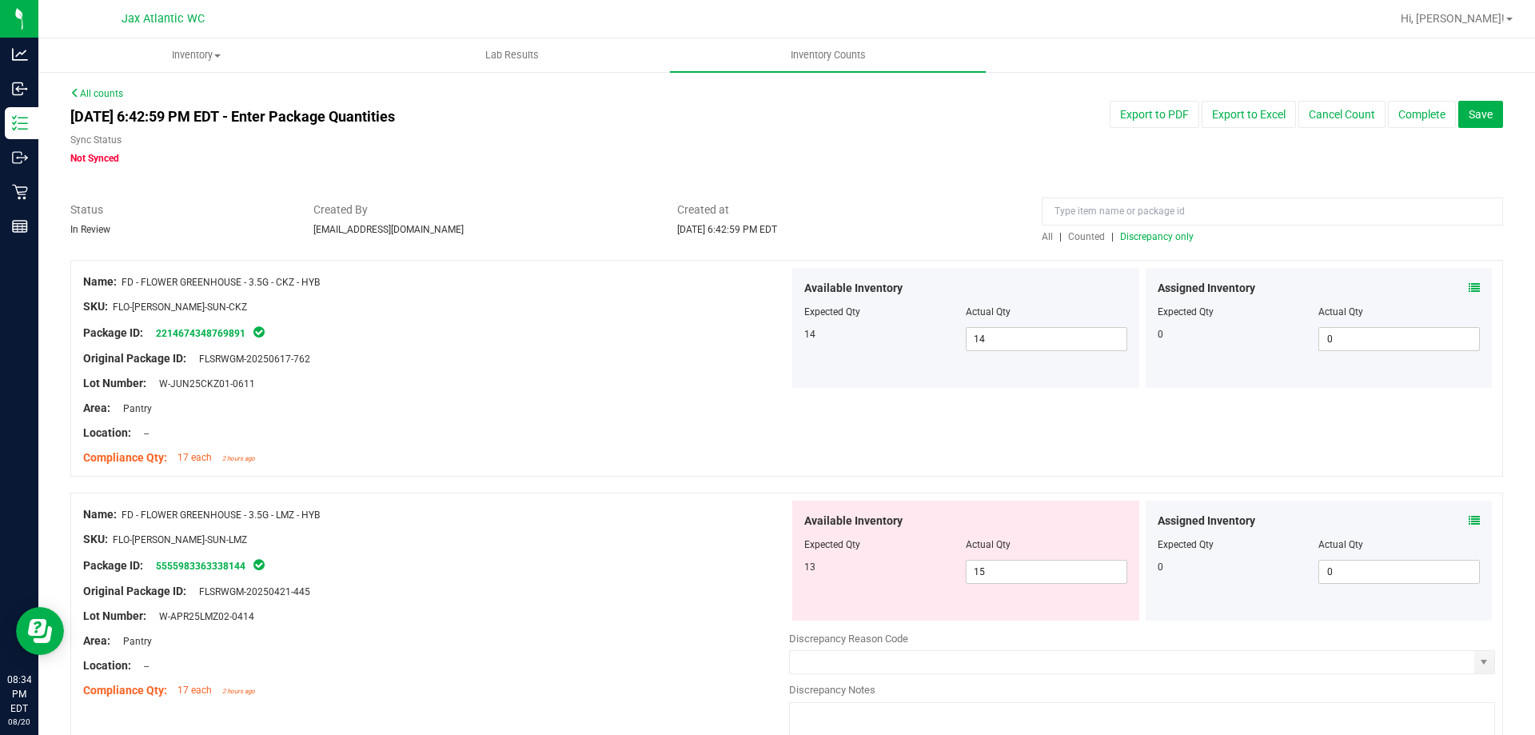
click at [1138, 238] on span "Discrepancy only" at bounding box center [1157, 236] width 74 height 11
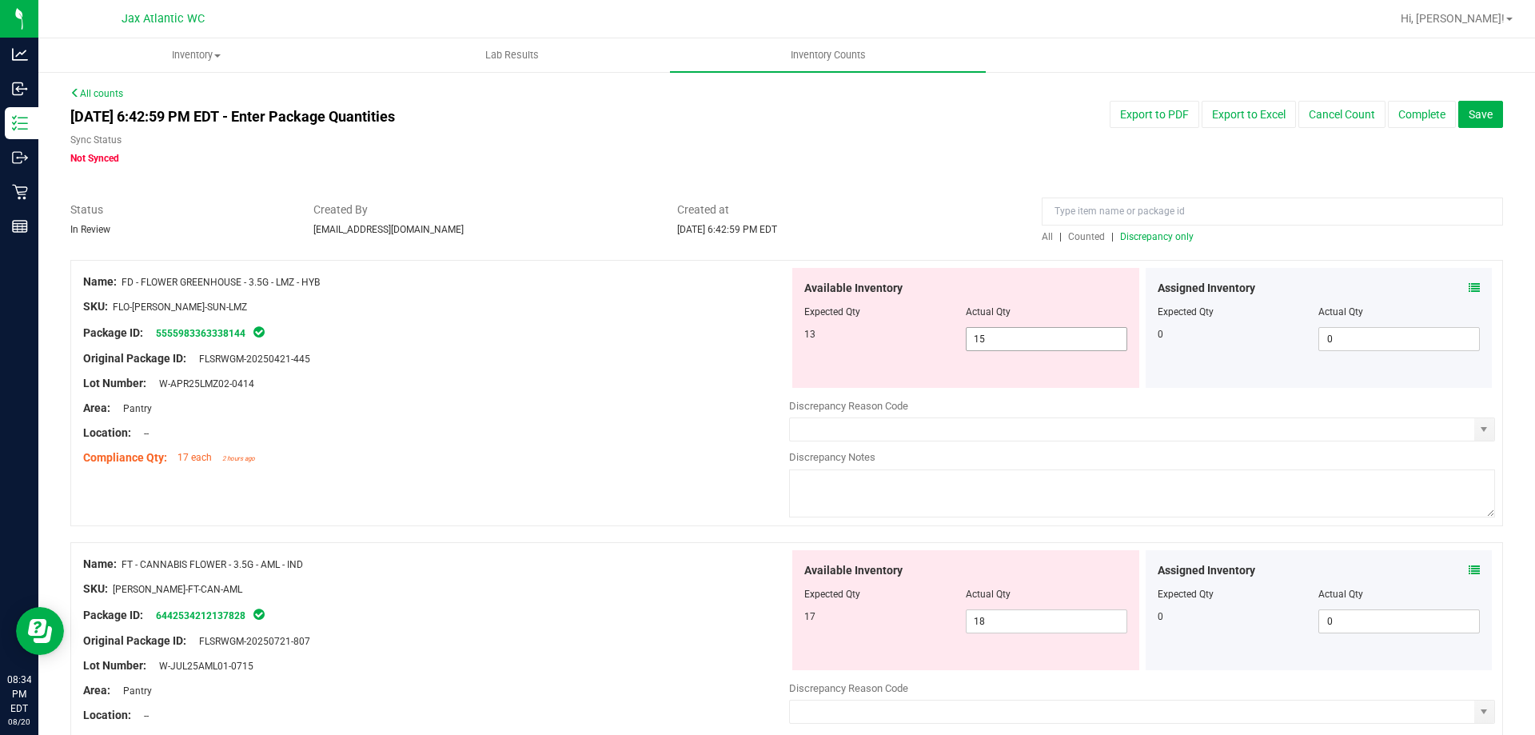
click at [1043, 334] on span "15 15" at bounding box center [1047, 339] width 162 height 24
click at [1043, 334] on input "15" at bounding box center [1047, 339] width 160 height 22
type input "13"
click at [304, 313] on div "SKU: FLO-[PERSON_NAME]-SUN-LMZ" at bounding box center [436, 306] width 706 height 17
type input "13"
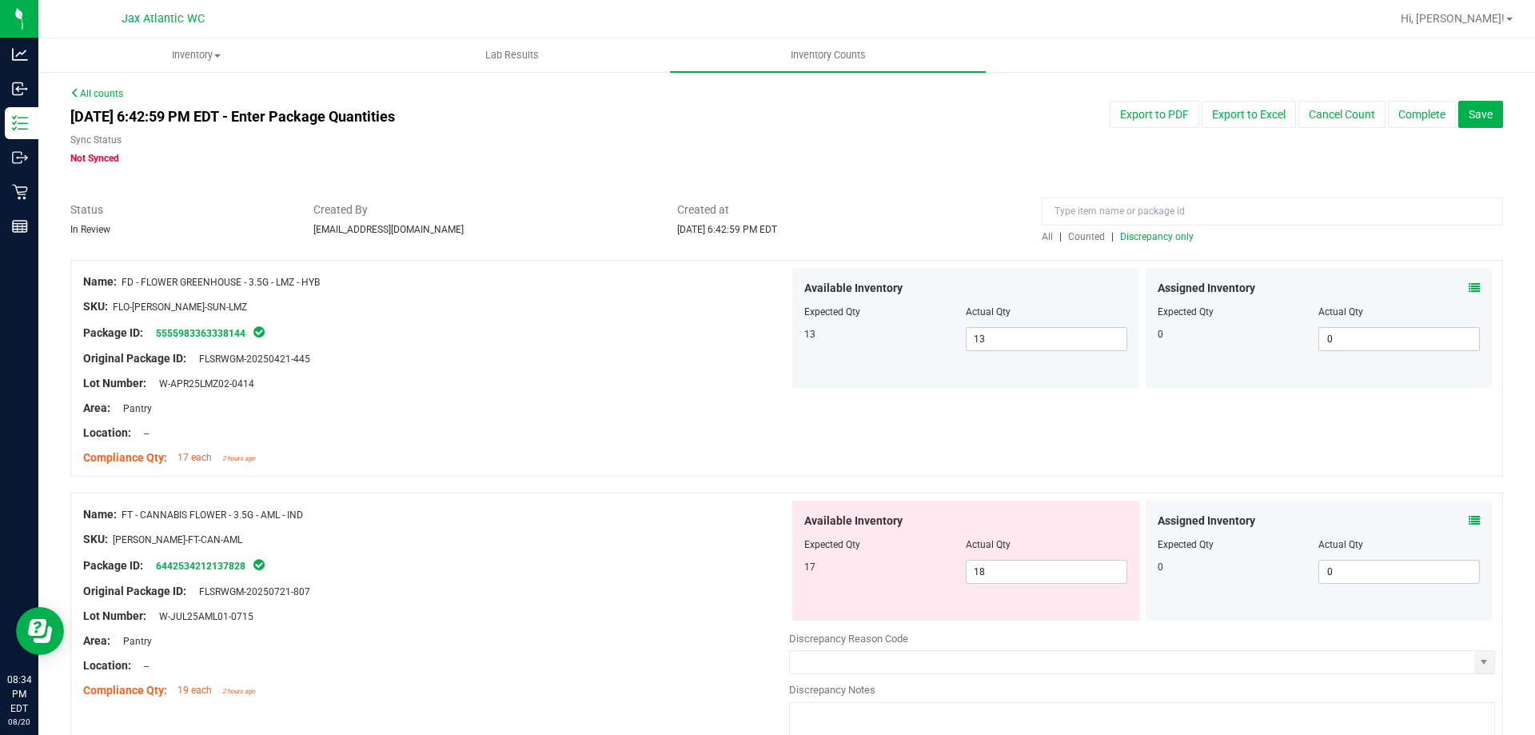
click at [1120, 238] on span "Discrepancy only" at bounding box center [1157, 236] width 74 height 11
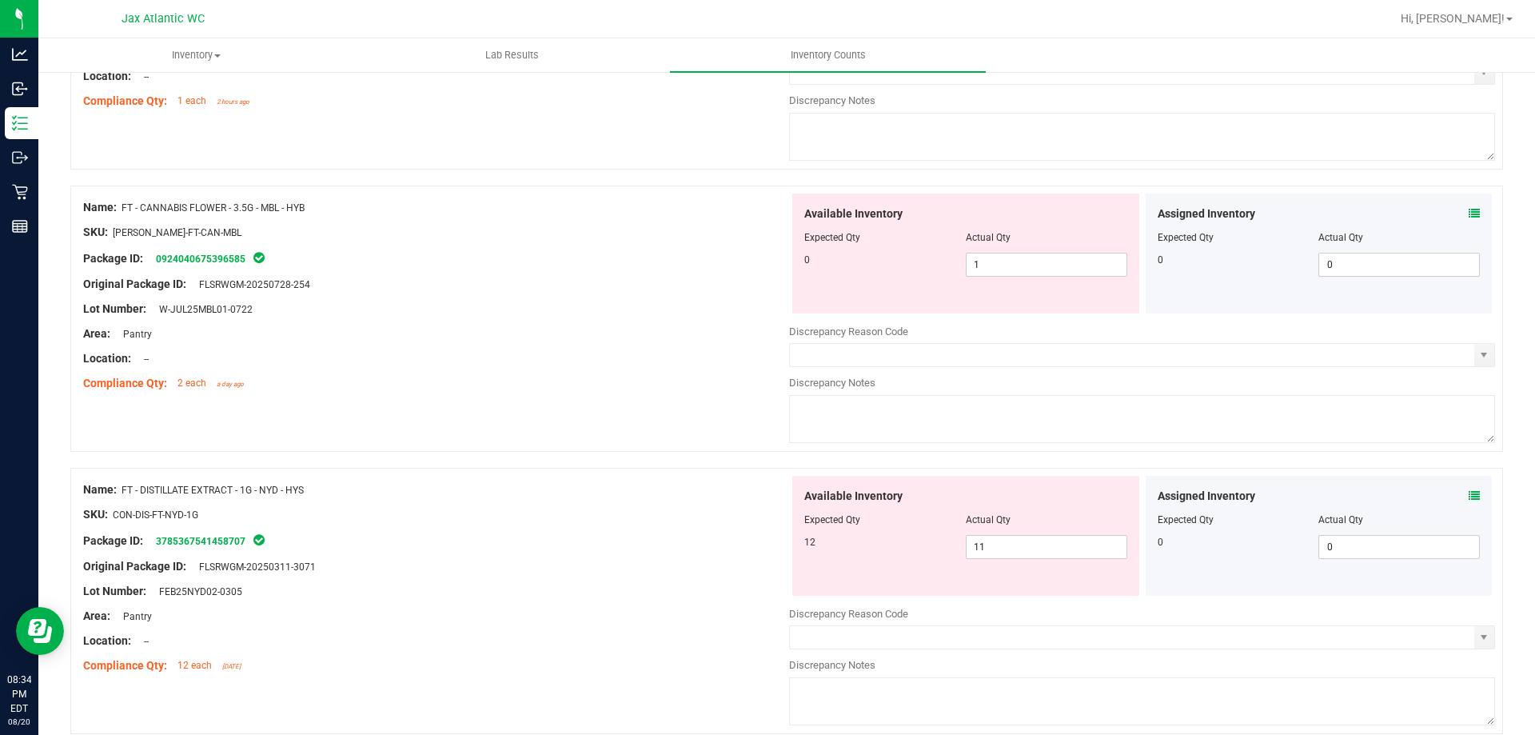
scroll to position [640, 0]
click at [1469, 492] on icon at bounding box center [1474, 494] width 11 height 11
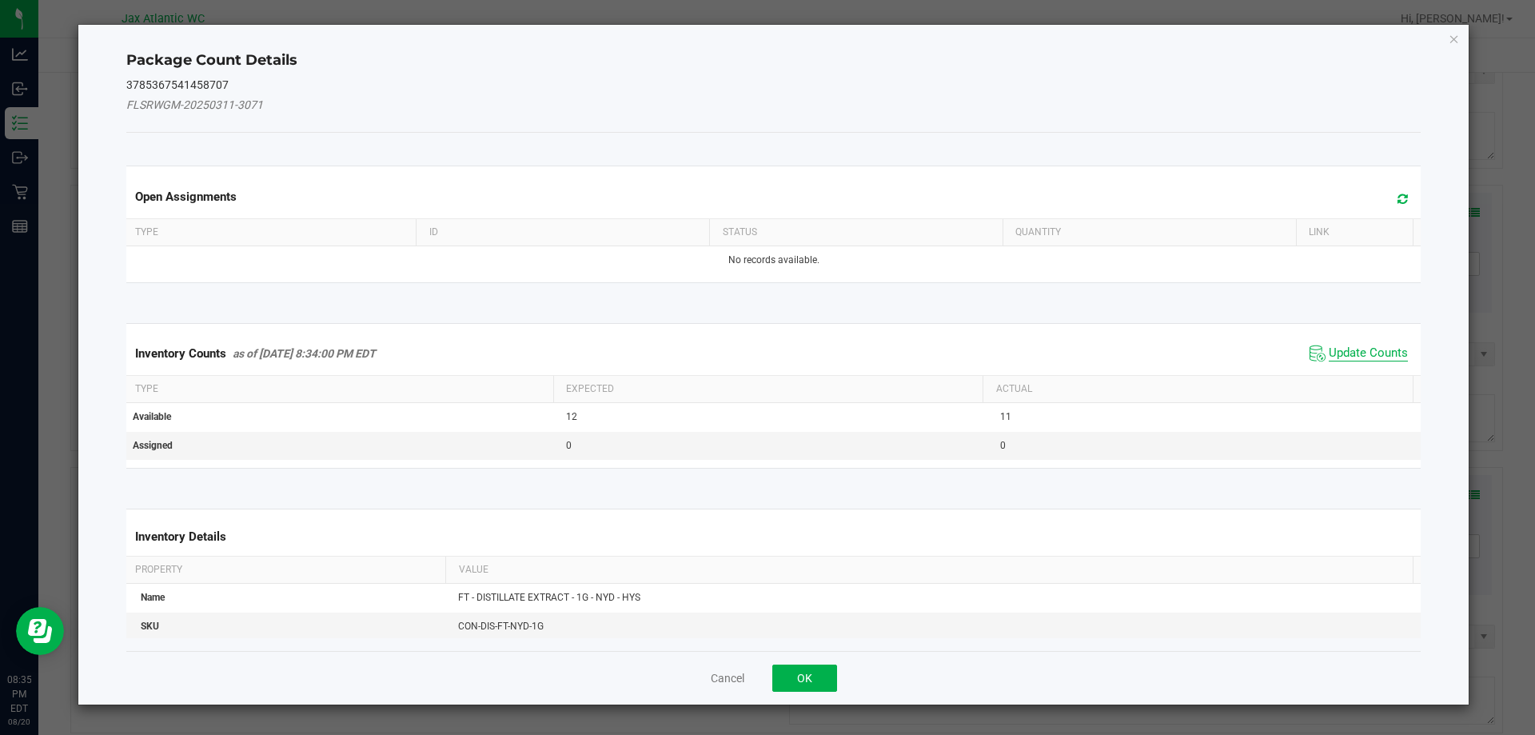
click at [1348, 351] on span "Update Counts" at bounding box center [1368, 353] width 79 height 16
click at [1340, 341] on span "Update Counts" at bounding box center [1361, 352] width 102 height 22
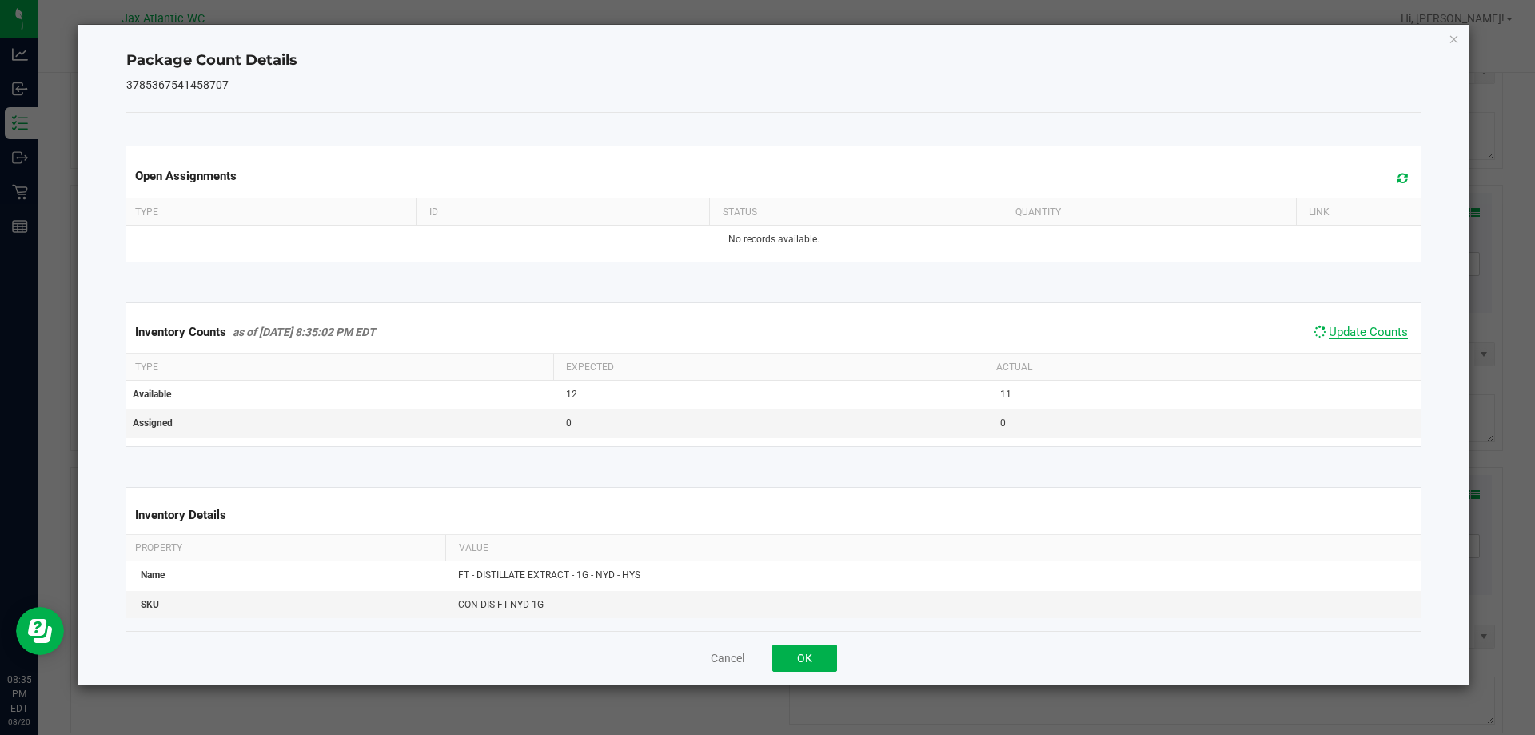
click at [1336, 334] on span "Update Counts" at bounding box center [1368, 332] width 79 height 14
click at [1336, 331] on span "Update Counts" at bounding box center [1368, 332] width 79 height 14
click at [1336, 331] on span "Update Counts" at bounding box center [1368, 333] width 79 height 16
click at [1336, 331] on span "Update Counts" at bounding box center [1368, 332] width 79 height 14
click at [1337, 328] on span "Update Counts" at bounding box center [1368, 332] width 79 height 14
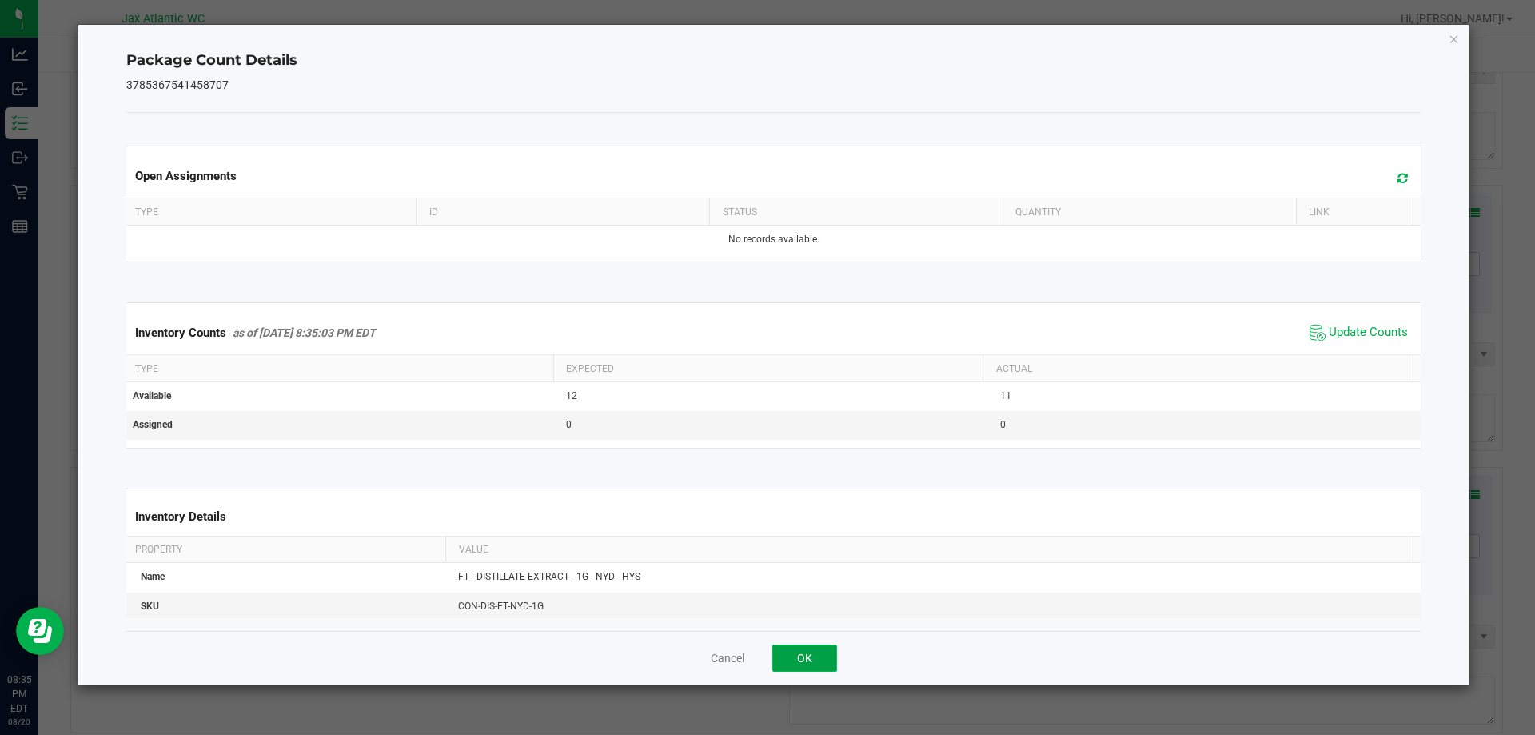
click at [793, 661] on button "OK" at bounding box center [805, 658] width 65 height 27
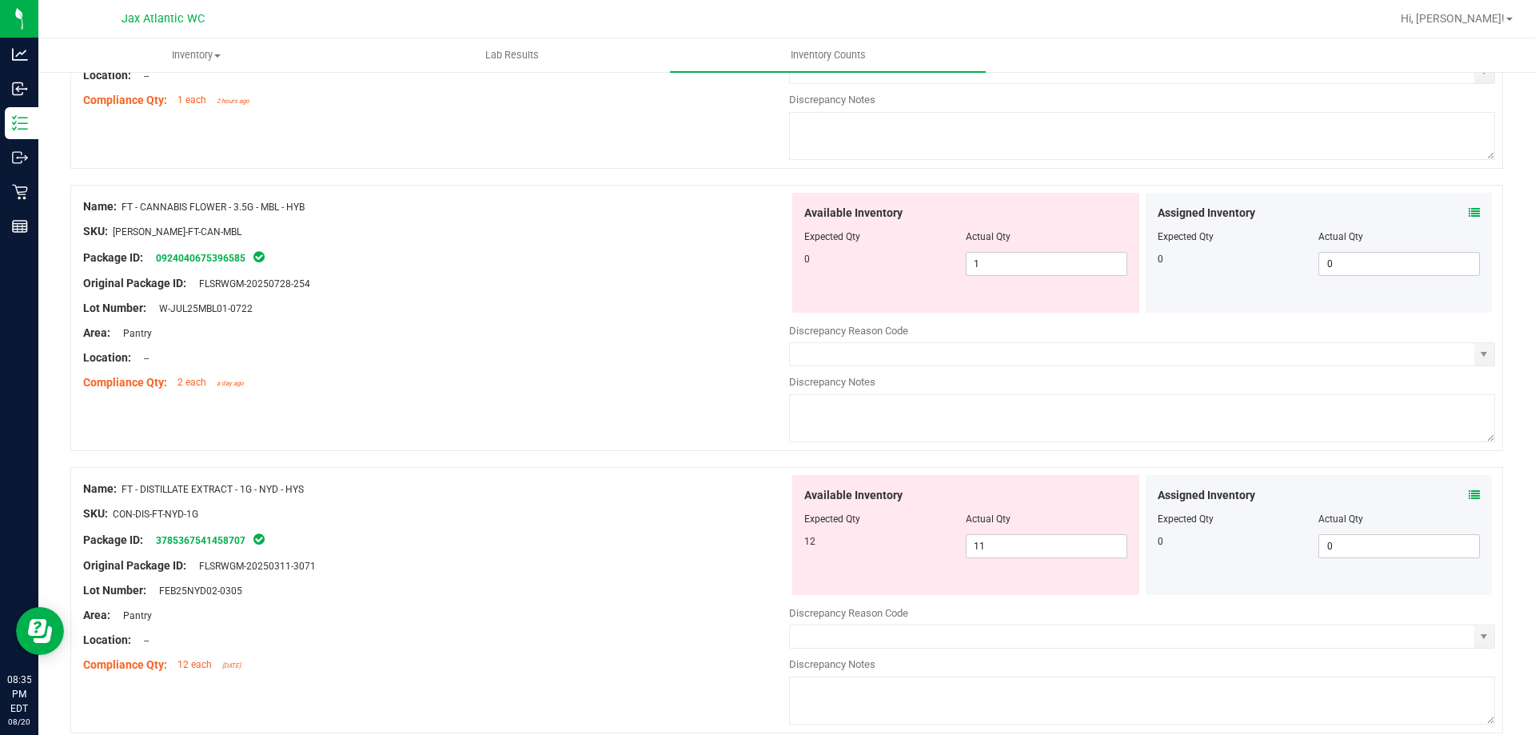
scroll to position [880, 0]
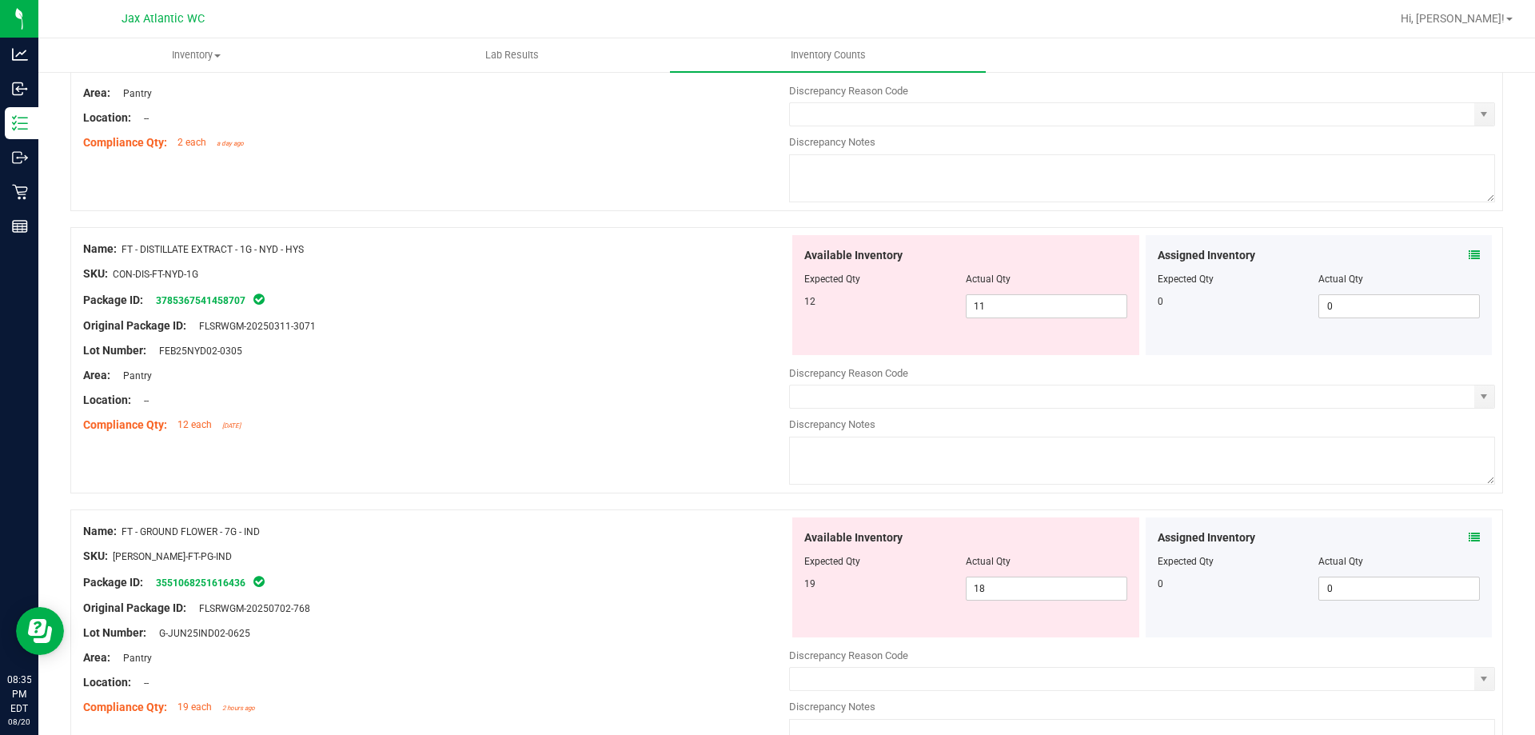
click at [1469, 534] on icon at bounding box center [1474, 537] width 11 height 11
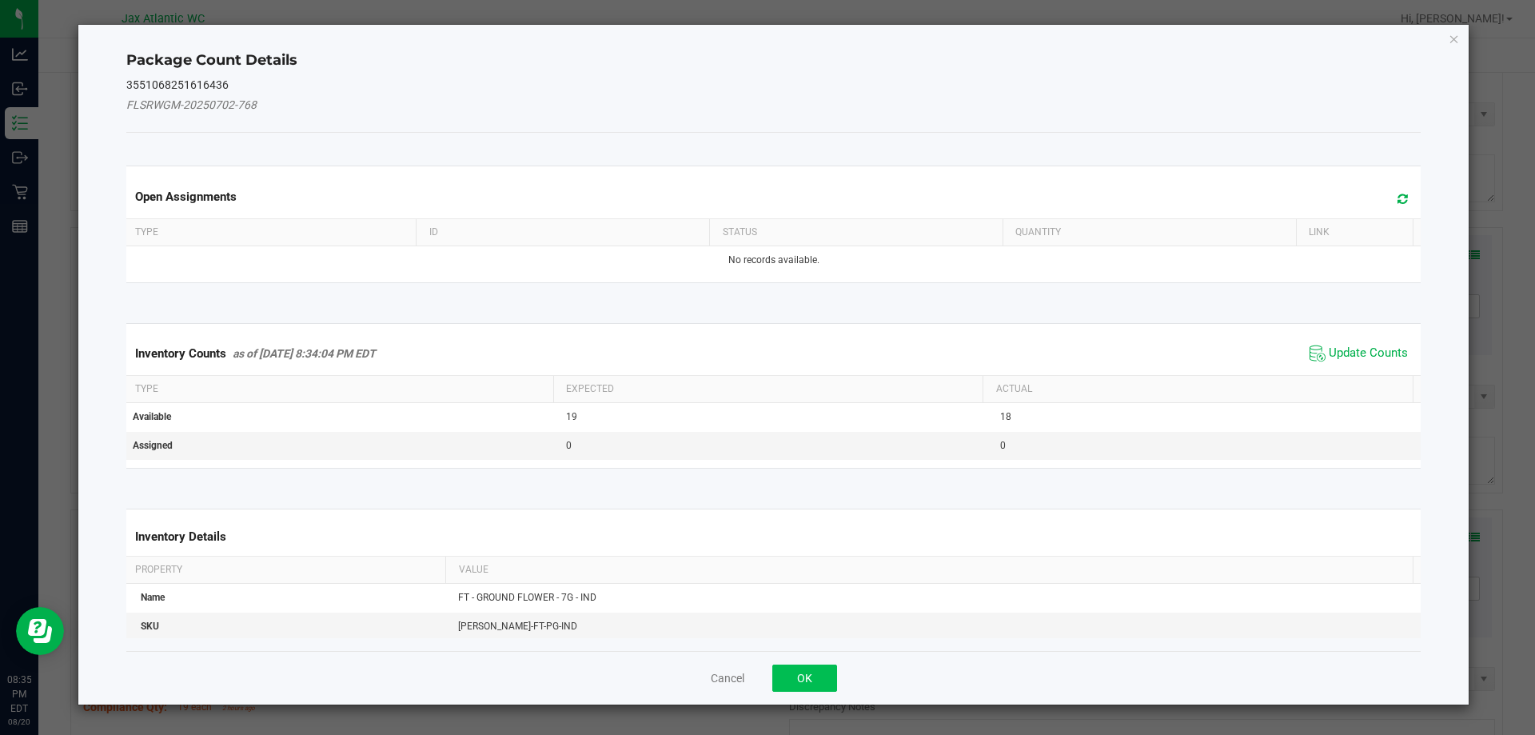
drag, startPoint x: 788, startPoint y: 657, endPoint x: 798, endPoint y: 674, distance: 19.8
click at [789, 660] on div "Cancel OK" at bounding box center [774, 678] width 1296 height 54
click at [798, 674] on button "OK" at bounding box center [805, 678] width 65 height 27
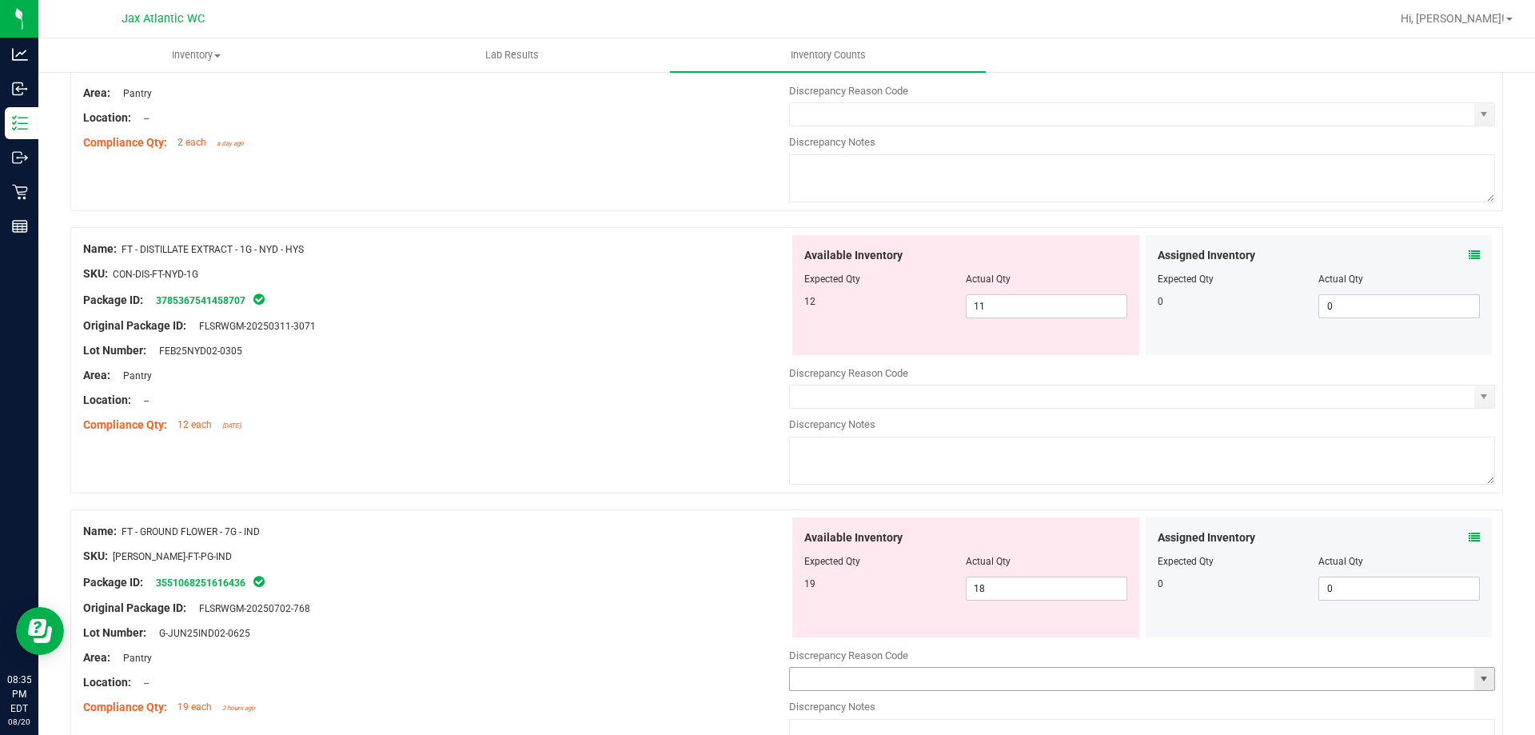
click at [798, 674] on input "text" at bounding box center [1132, 679] width 685 height 22
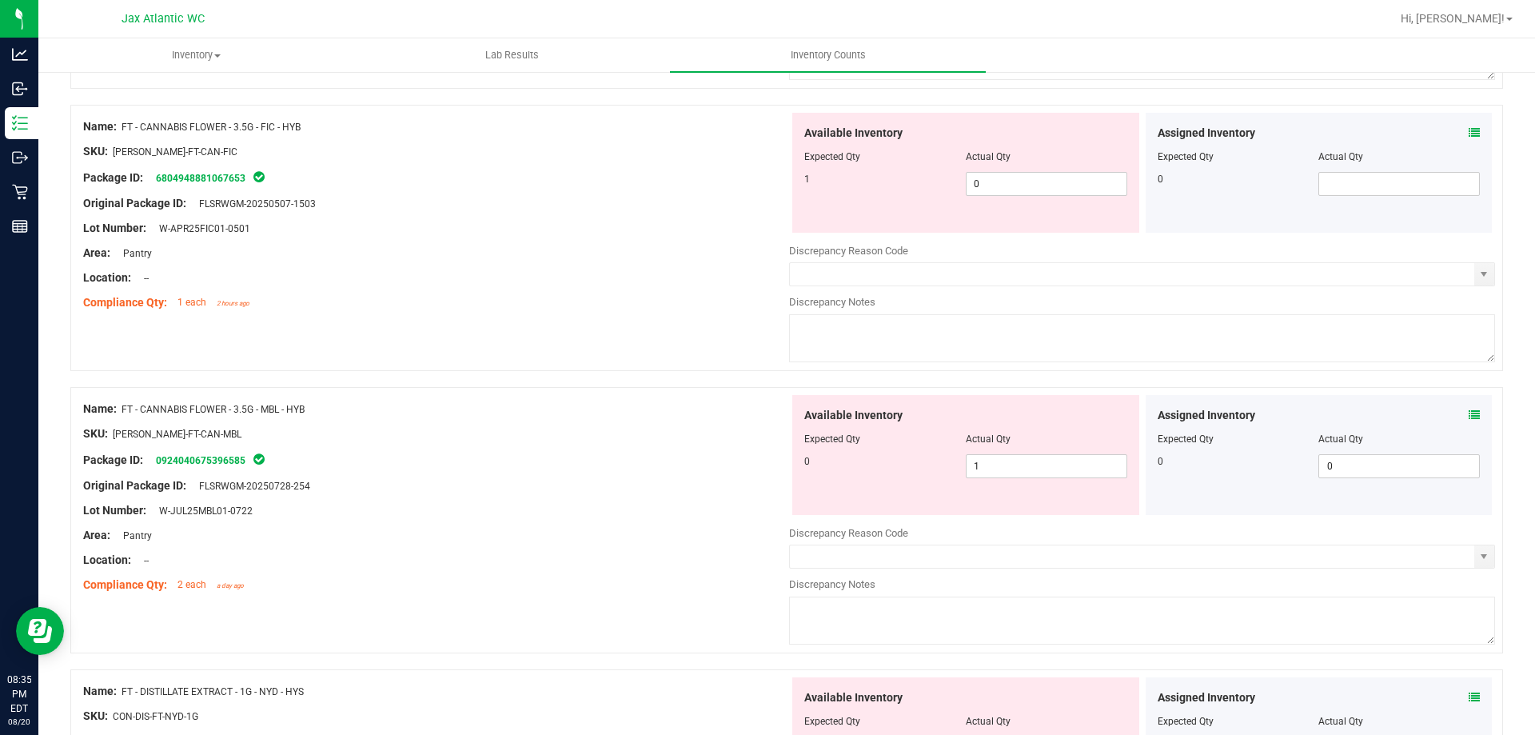
scroll to position [160, 0]
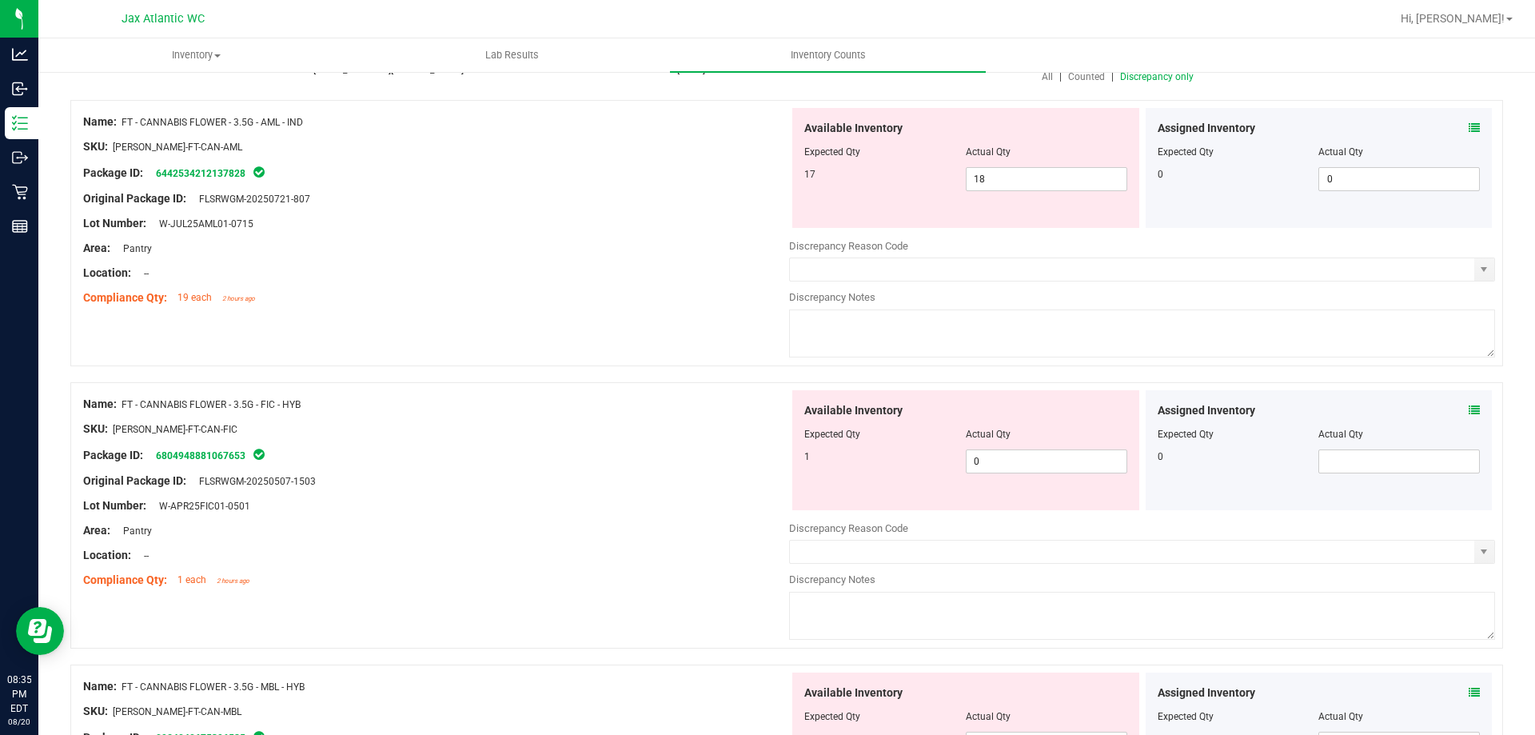
click at [1008, 165] on div at bounding box center [966, 163] width 323 height 8
click at [1001, 173] on span "18 18" at bounding box center [1047, 179] width 162 height 24
click at [1001, 173] on input "18" at bounding box center [1047, 179] width 160 height 22
type input "17"
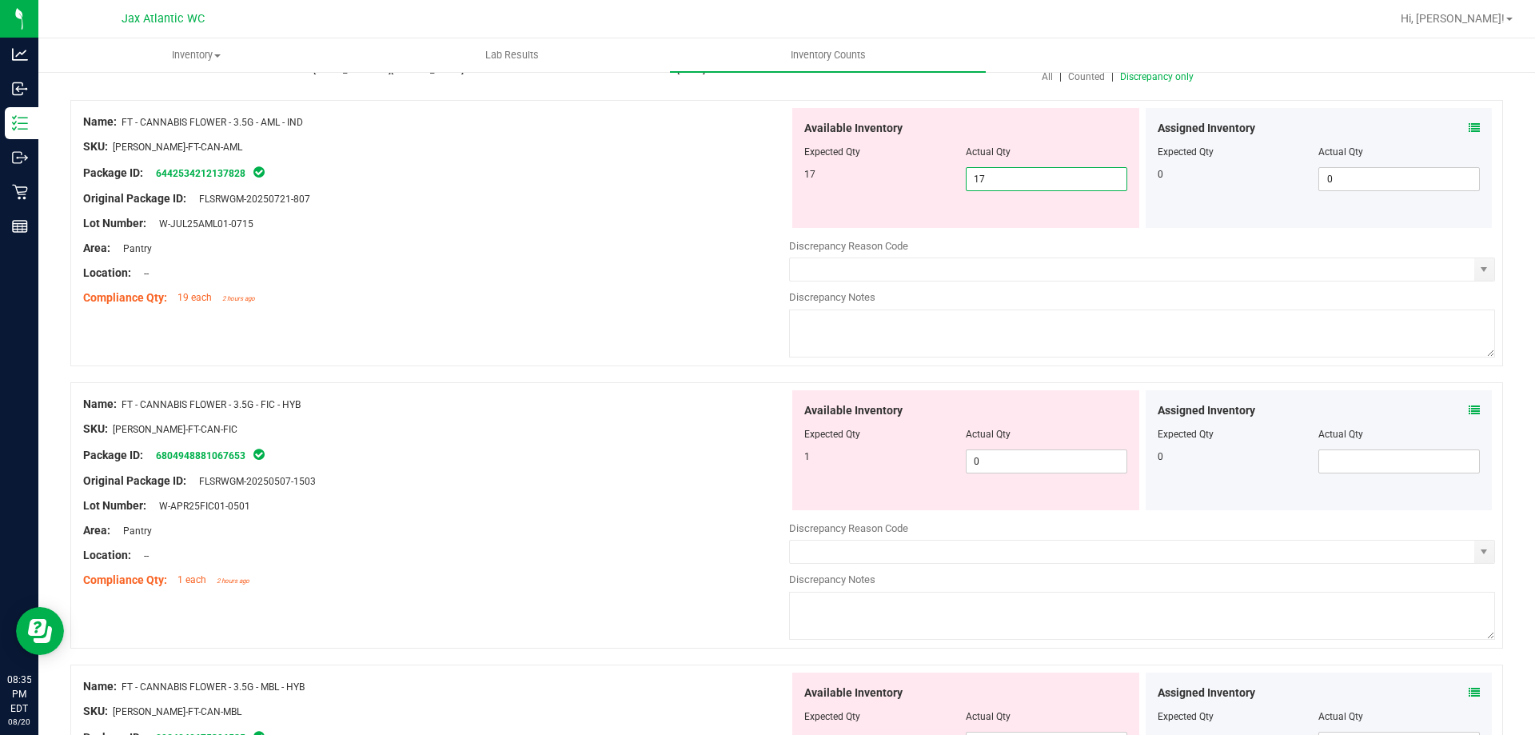
type input "17"
click at [777, 234] on div at bounding box center [436, 236] width 706 height 8
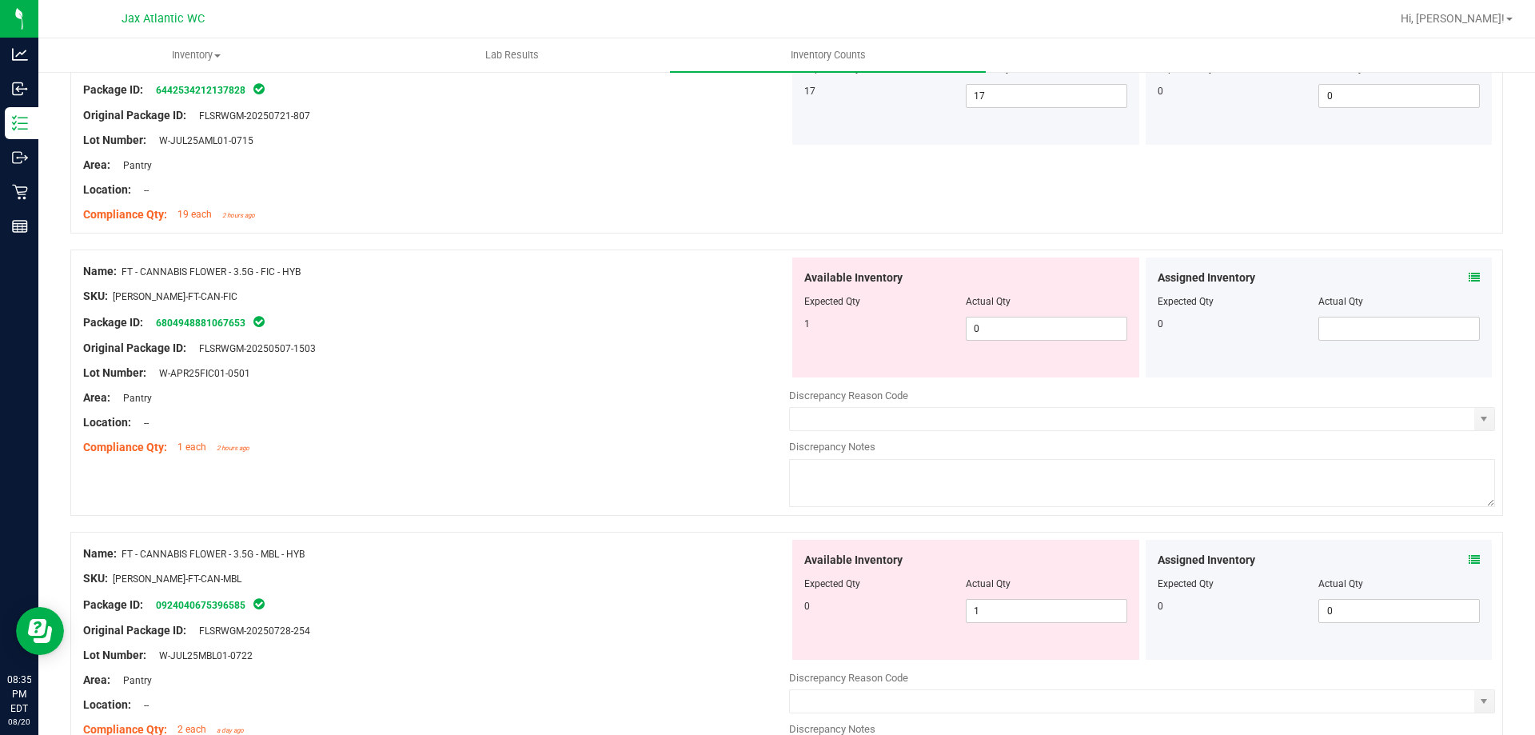
scroll to position [320, 0]
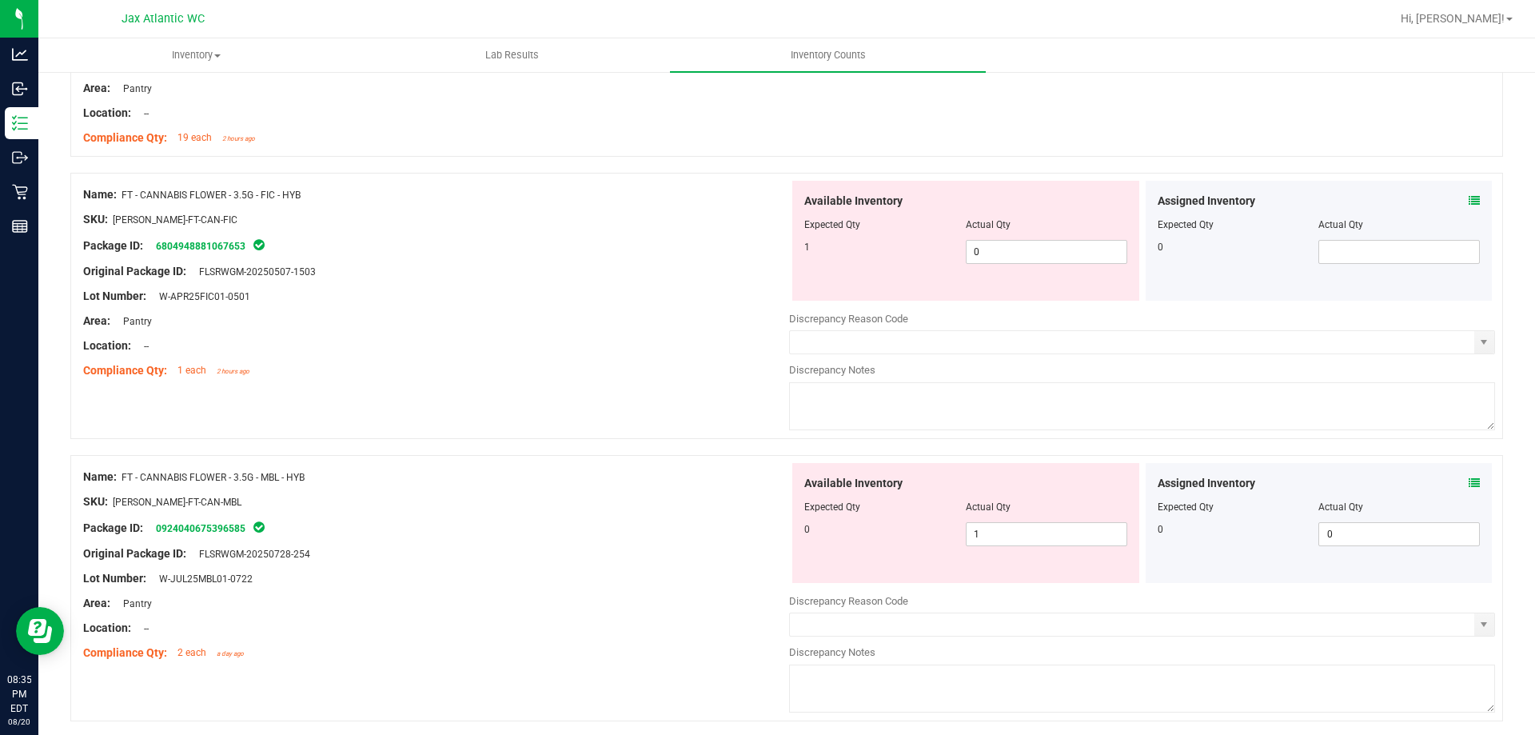
click at [1469, 483] on icon at bounding box center [1474, 482] width 11 height 11
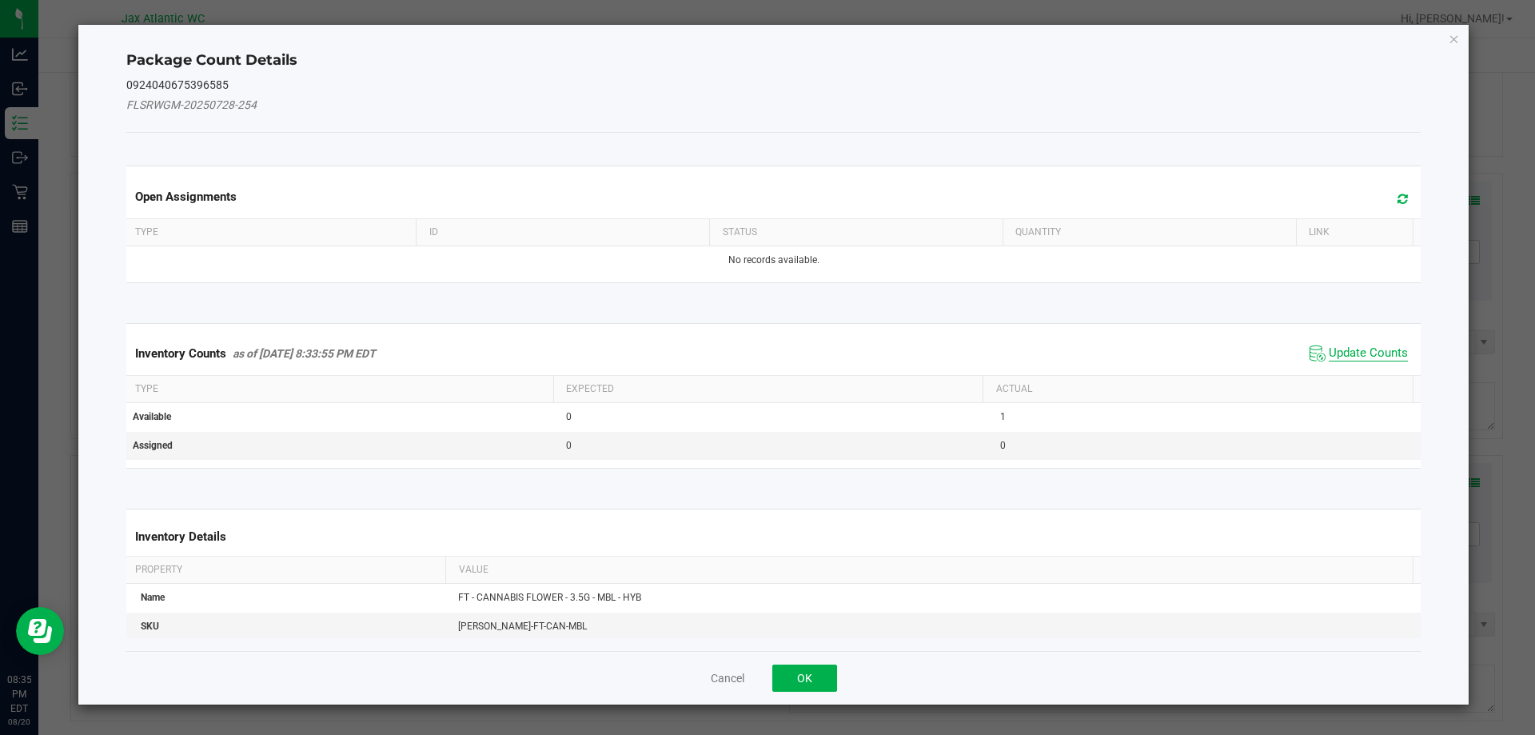
click at [1329, 355] on span "Update Counts" at bounding box center [1368, 353] width 79 height 16
click at [1325, 345] on div "Inventory Counts as of [DATE] 8:33:55 PM EDT Update Counts" at bounding box center [774, 353] width 1302 height 43
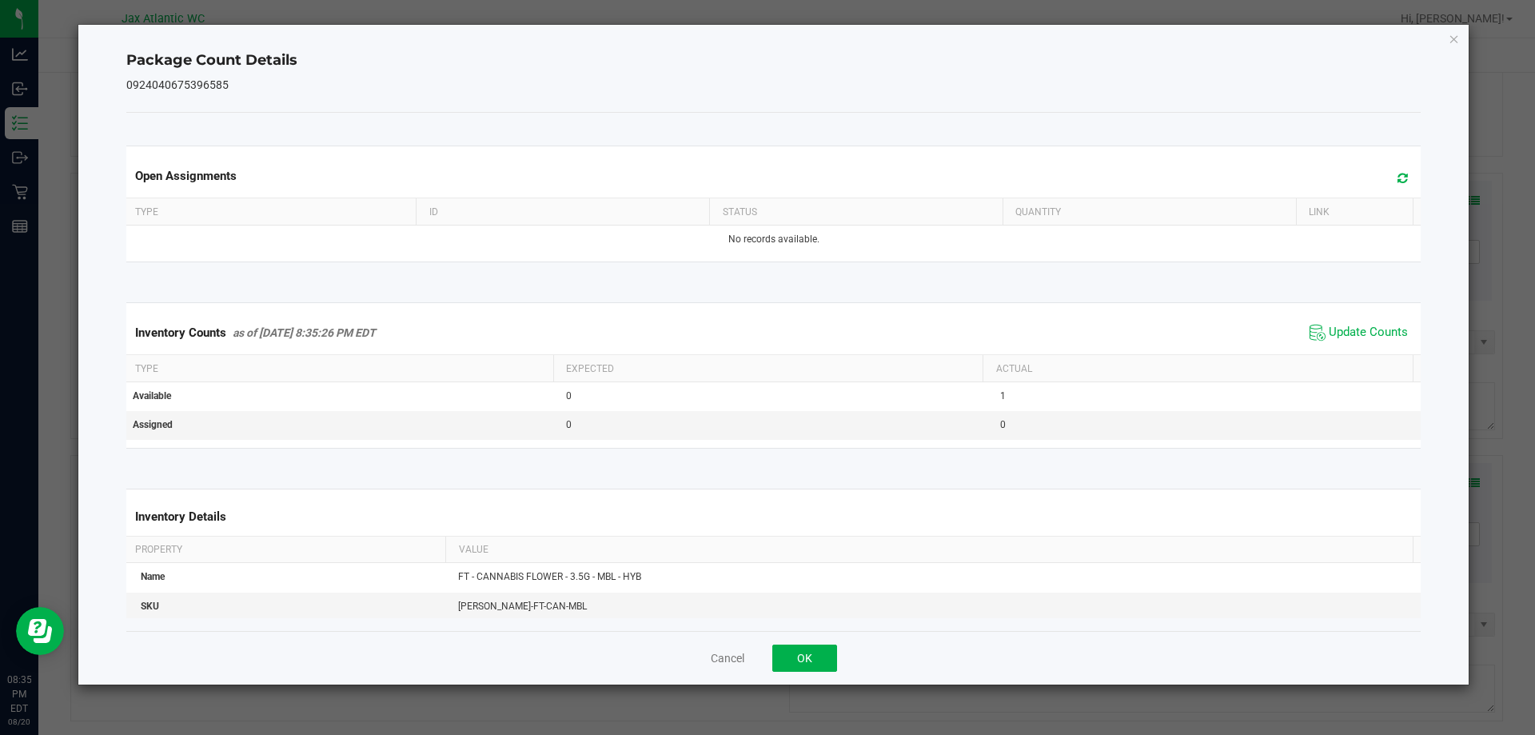
click at [1343, 321] on span "Update Counts" at bounding box center [1359, 333] width 106 height 24
click at [1343, 321] on span "Update Counts" at bounding box center [1361, 332] width 102 height 22
click at [1343, 321] on span "Update Counts" at bounding box center [1359, 333] width 106 height 24
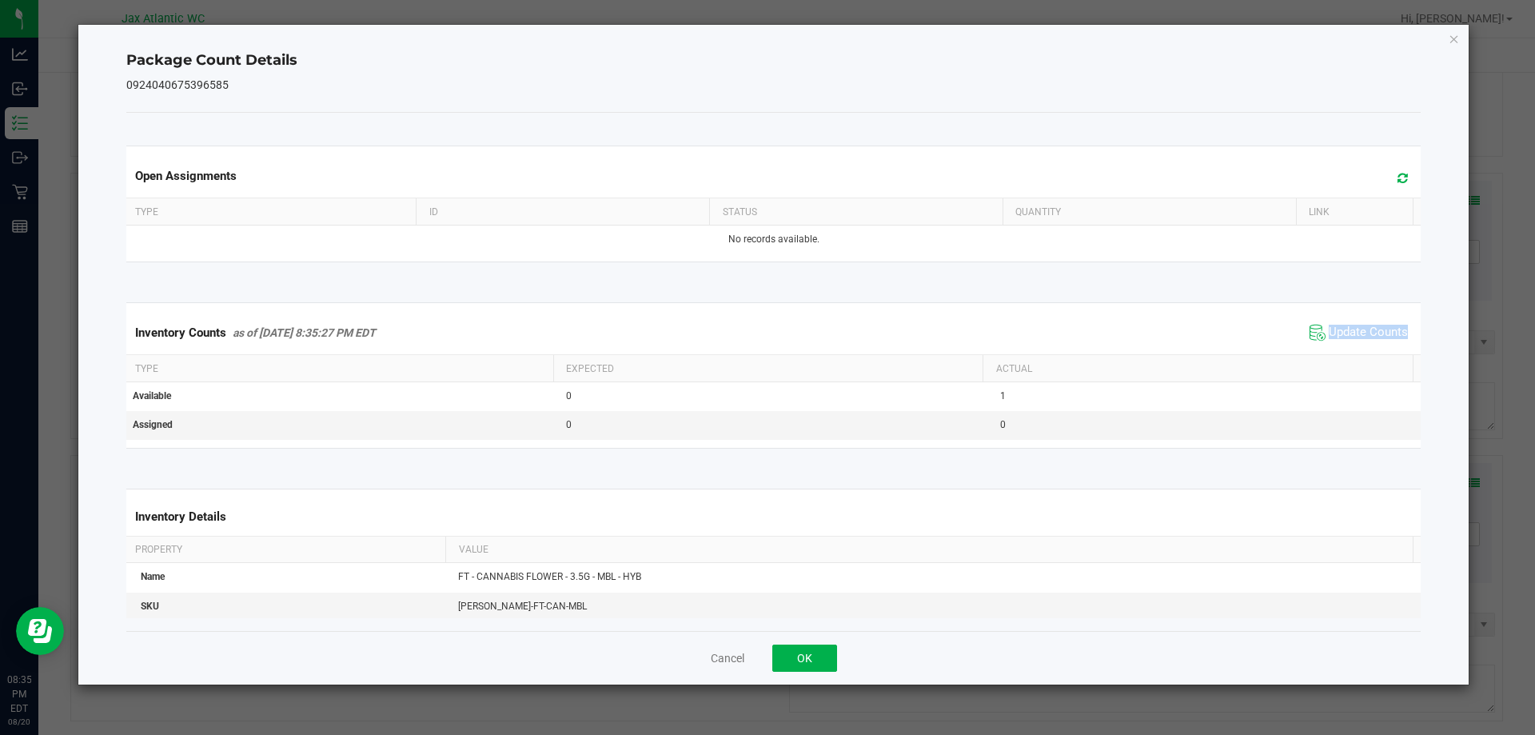
click at [1343, 321] on span "Update Counts" at bounding box center [1359, 333] width 106 height 24
click at [1339, 327] on span "Update Counts" at bounding box center [1368, 333] width 79 height 16
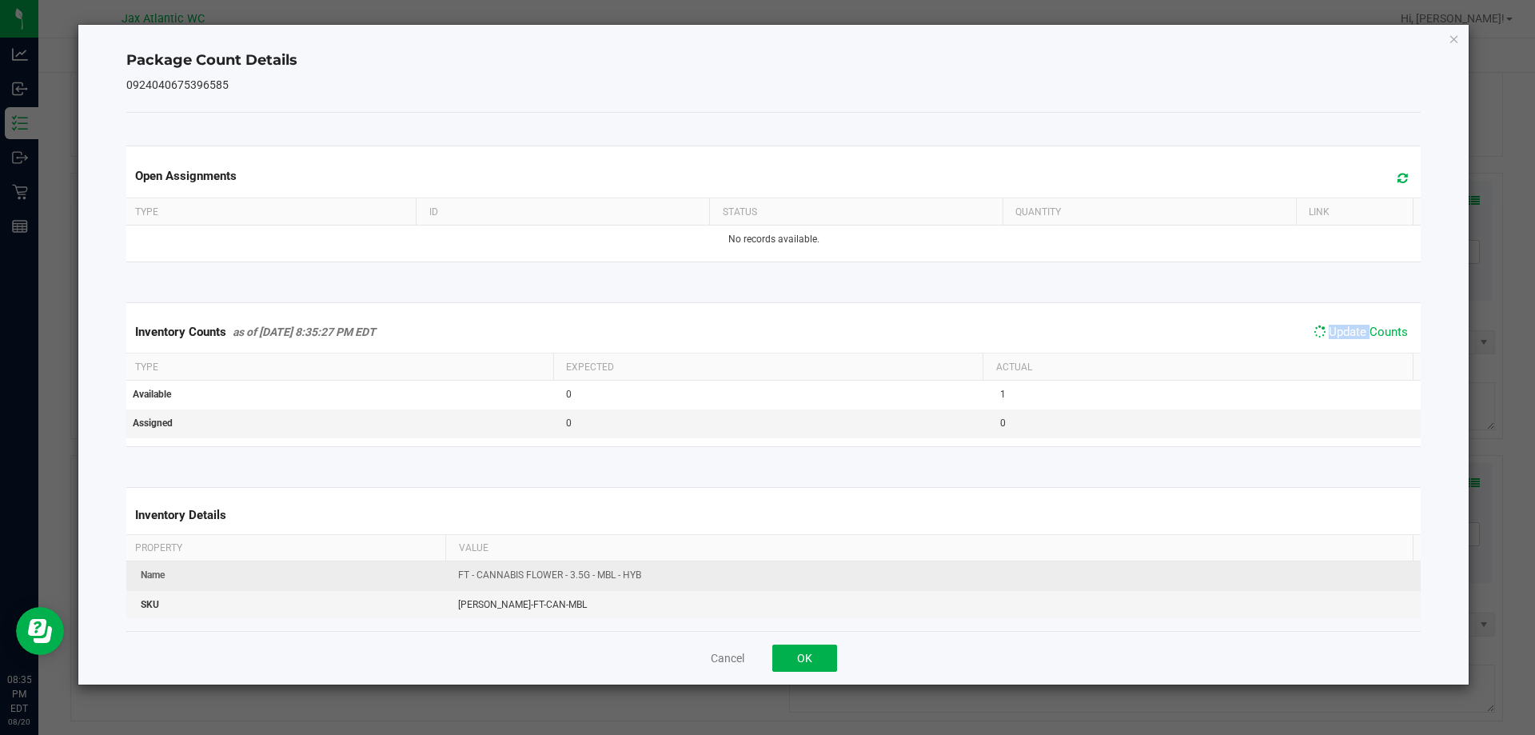
drag, startPoint x: 1339, startPoint y: 327, endPoint x: 855, endPoint y: 565, distance: 539.3
click at [1338, 328] on span "Update Counts" at bounding box center [1368, 332] width 79 height 14
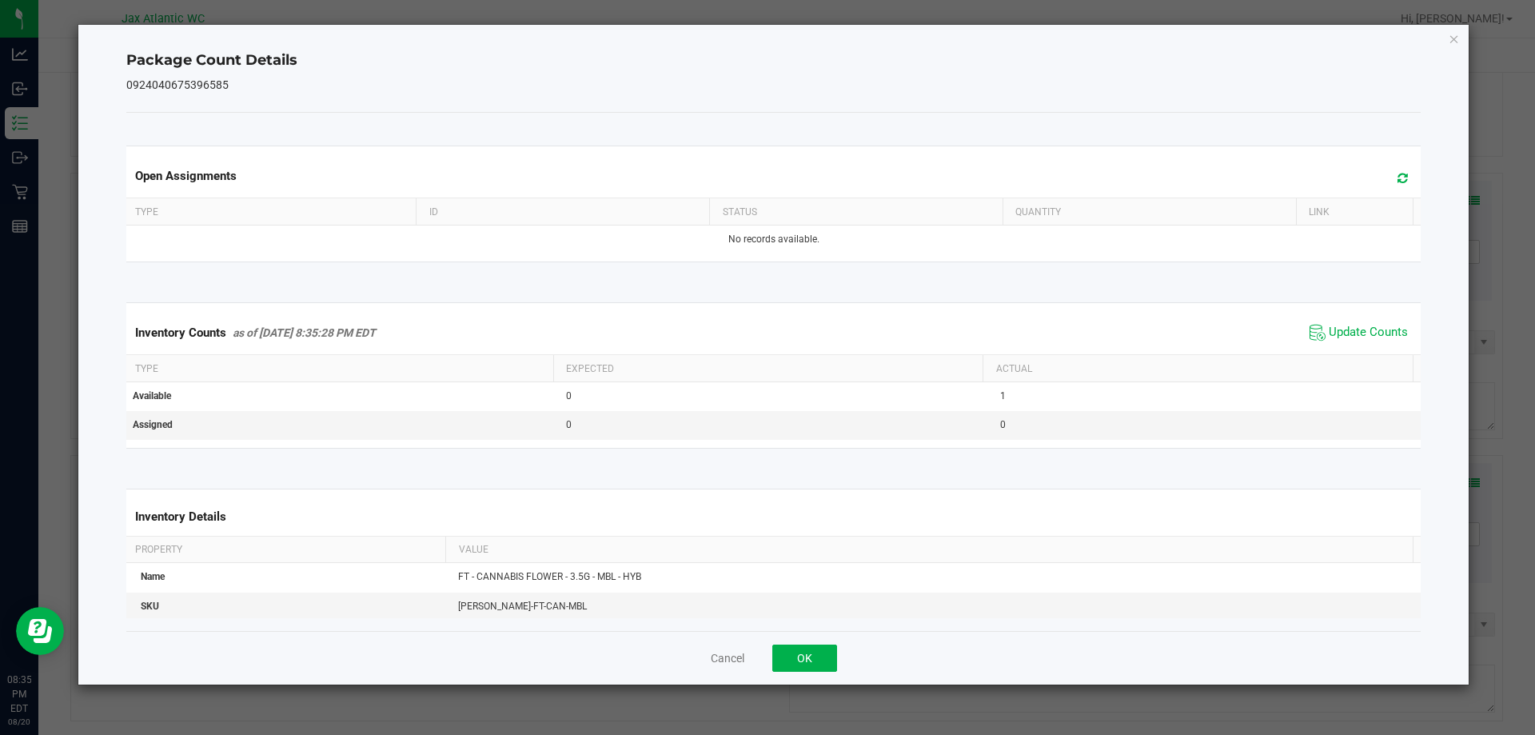
click at [769, 656] on div "Cancel OK" at bounding box center [774, 658] width 1296 height 54
drag, startPoint x: 790, startPoint y: 656, endPoint x: 788, endPoint y: 645, distance: 10.7
click at [789, 653] on button "OK" at bounding box center [805, 658] width 65 height 27
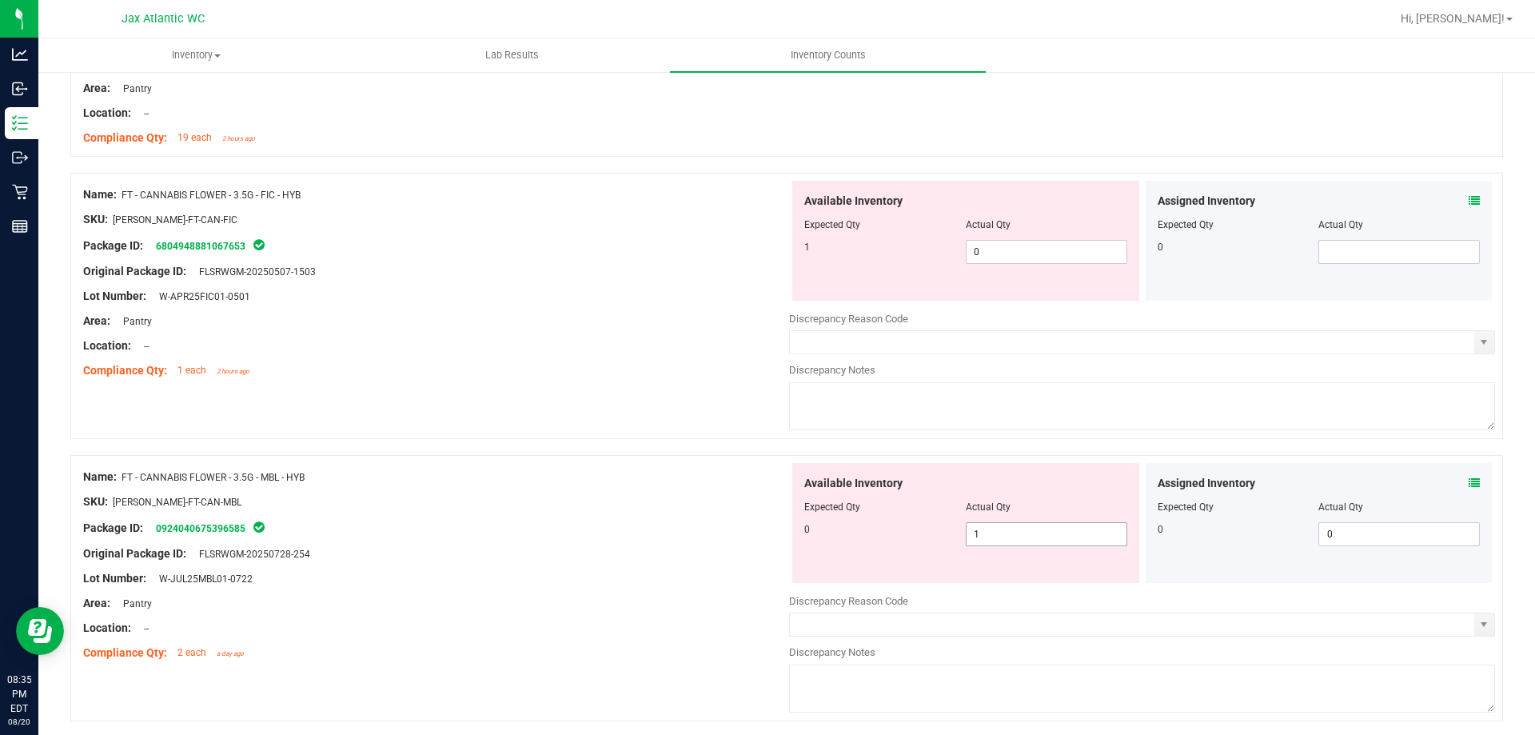
drag, startPoint x: 1020, startPoint y: 517, endPoint x: 1017, endPoint y: 525, distance: 9.4
click at [1019, 519] on div at bounding box center [966, 518] width 323 height 8
click at [1017, 525] on span "1 1" at bounding box center [1047, 534] width 162 height 24
click at [0, 0] on input "1" at bounding box center [0, 0] width 0 height 0
click at [703, 521] on div "Package ID: 0924040675396585" at bounding box center [436, 527] width 706 height 19
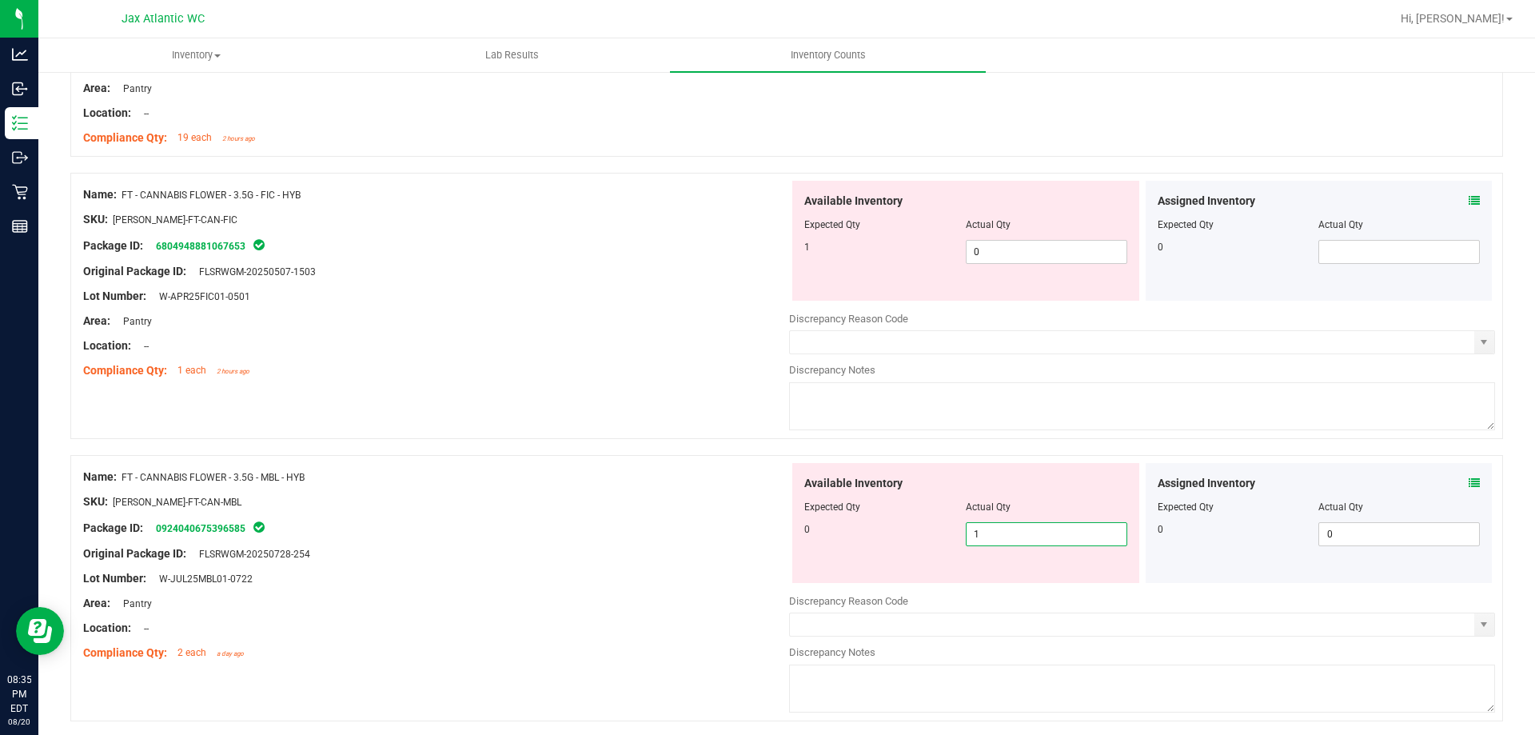
click at [1020, 537] on span "1 1" at bounding box center [1047, 534] width 162 height 24
click at [1019, 537] on input "1" at bounding box center [1047, 534] width 160 height 22
type input "0"
click at [744, 570] on div "Lot Number: W-JUL25MBL01-0722" at bounding box center [436, 578] width 706 height 17
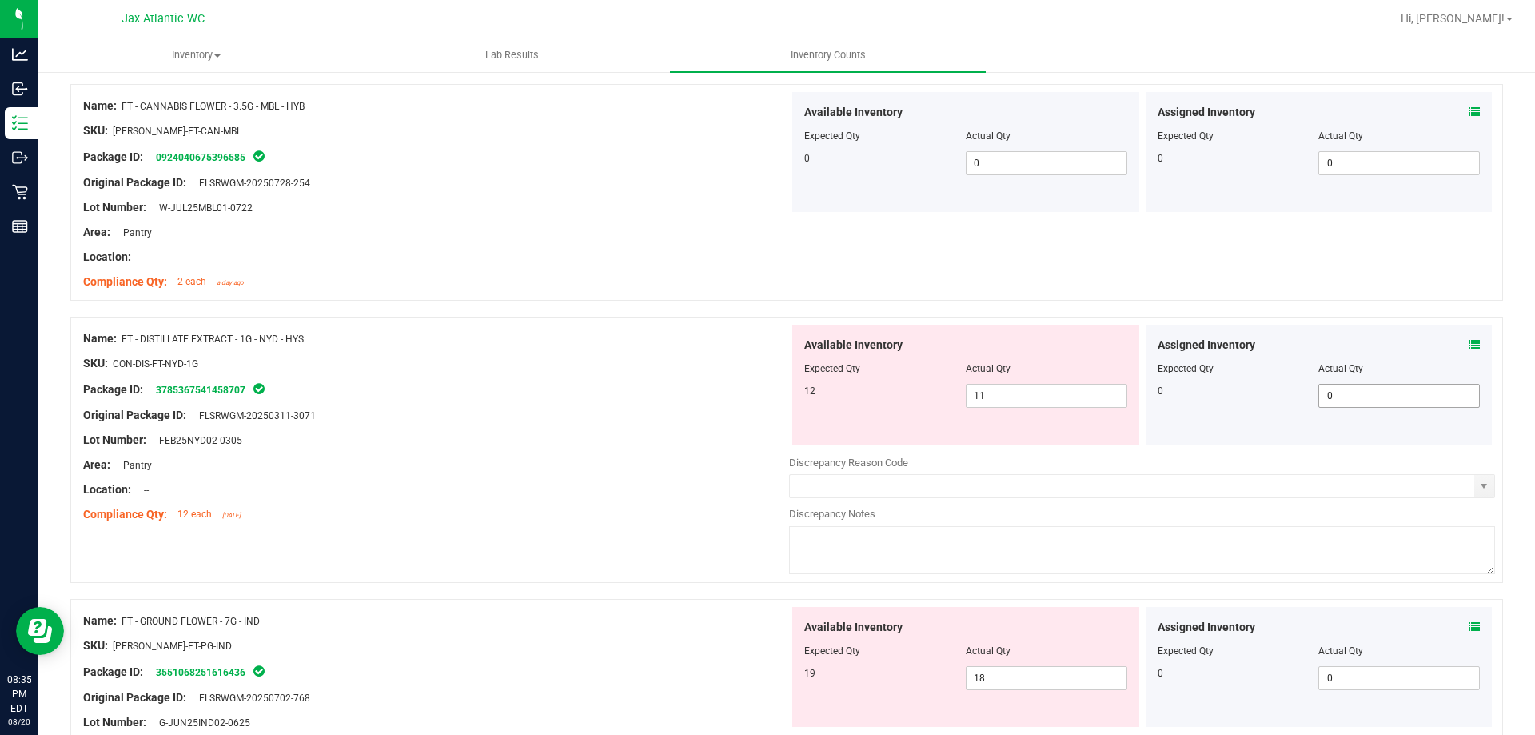
scroll to position [720, 0]
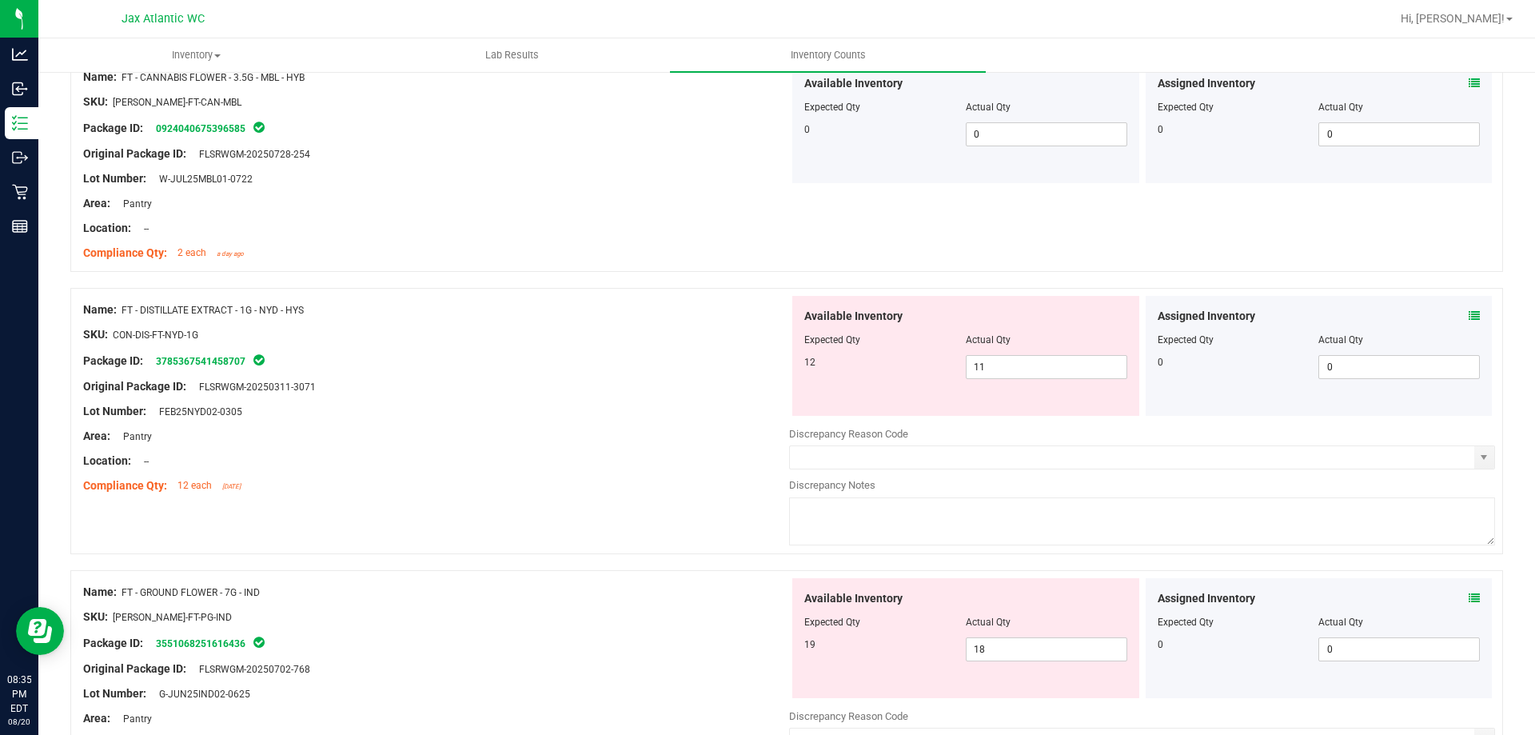
click at [1469, 317] on icon at bounding box center [1474, 315] width 11 height 11
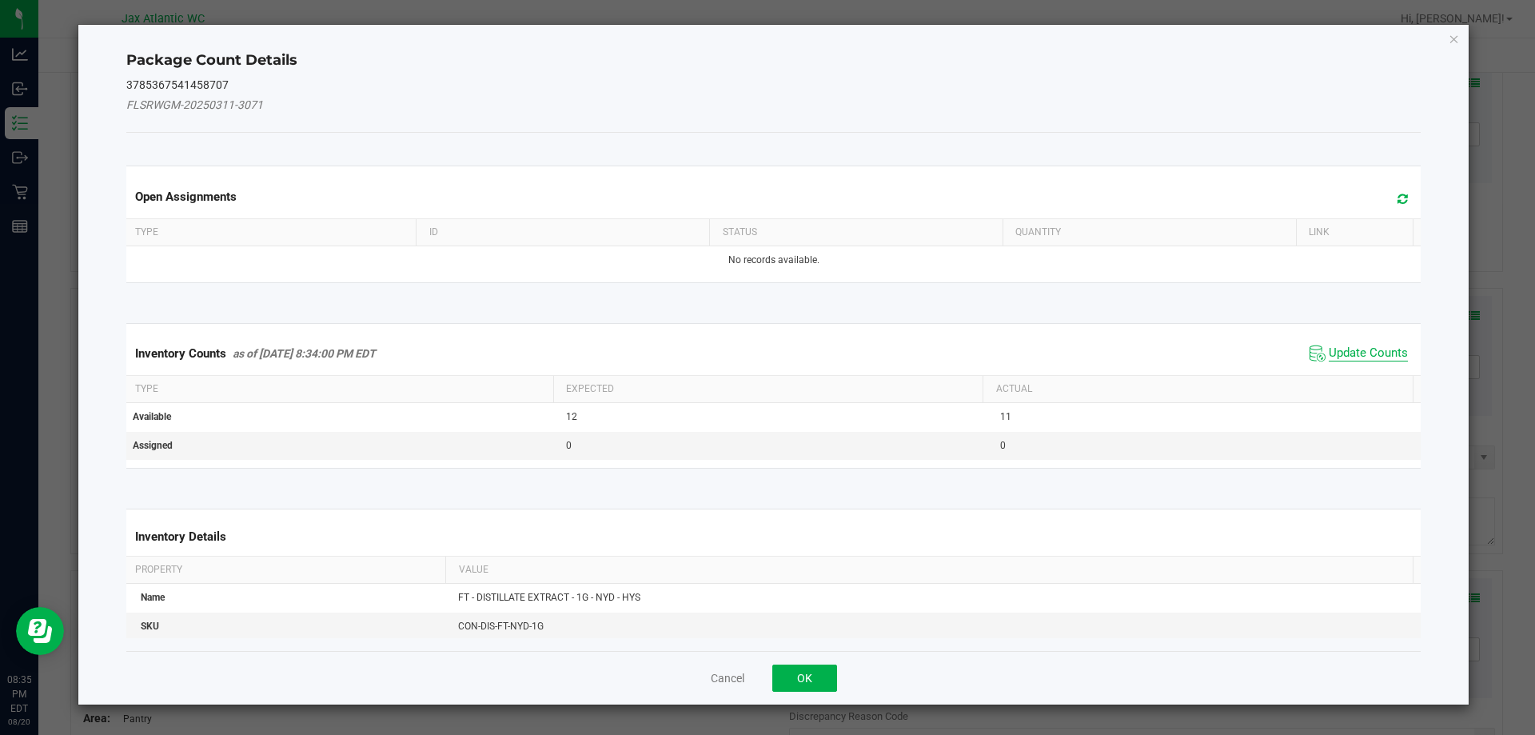
click at [1360, 360] on span "Update Counts" at bounding box center [1368, 353] width 79 height 16
click at [1363, 353] on div "Inventory Counts as of [DATE] 8:34:00 PM EDT Update Counts" at bounding box center [774, 353] width 1302 height 42
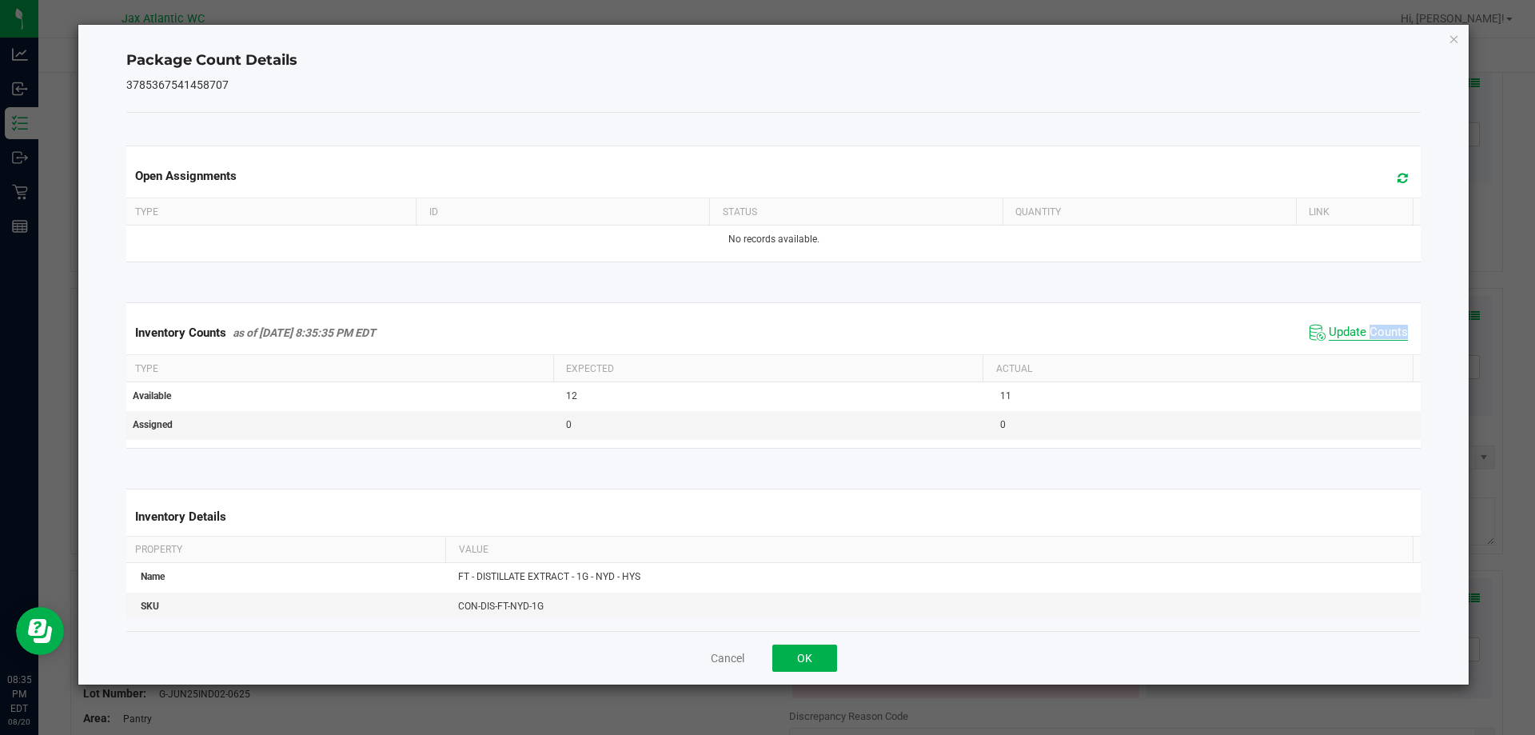
drag, startPoint x: 1363, startPoint y: 353, endPoint x: 1364, endPoint y: 345, distance: 8.8
click at [1363, 352] on div "Inventory Counts as of [DATE] 8:35:35 PM EDT Update Counts" at bounding box center [774, 332] width 1302 height 43
click at [1364, 345] on span "Update Counts" at bounding box center [1359, 333] width 106 height 24
click at [1364, 345] on div "Inventory Counts as of [DATE] 8:35:35 PM EDT Update Counts" at bounding box center [774, 332] width 1302 height 42
click at [1364, 345] on span "Update Counts" at bounding box center [1359, 333] width 106 height 24
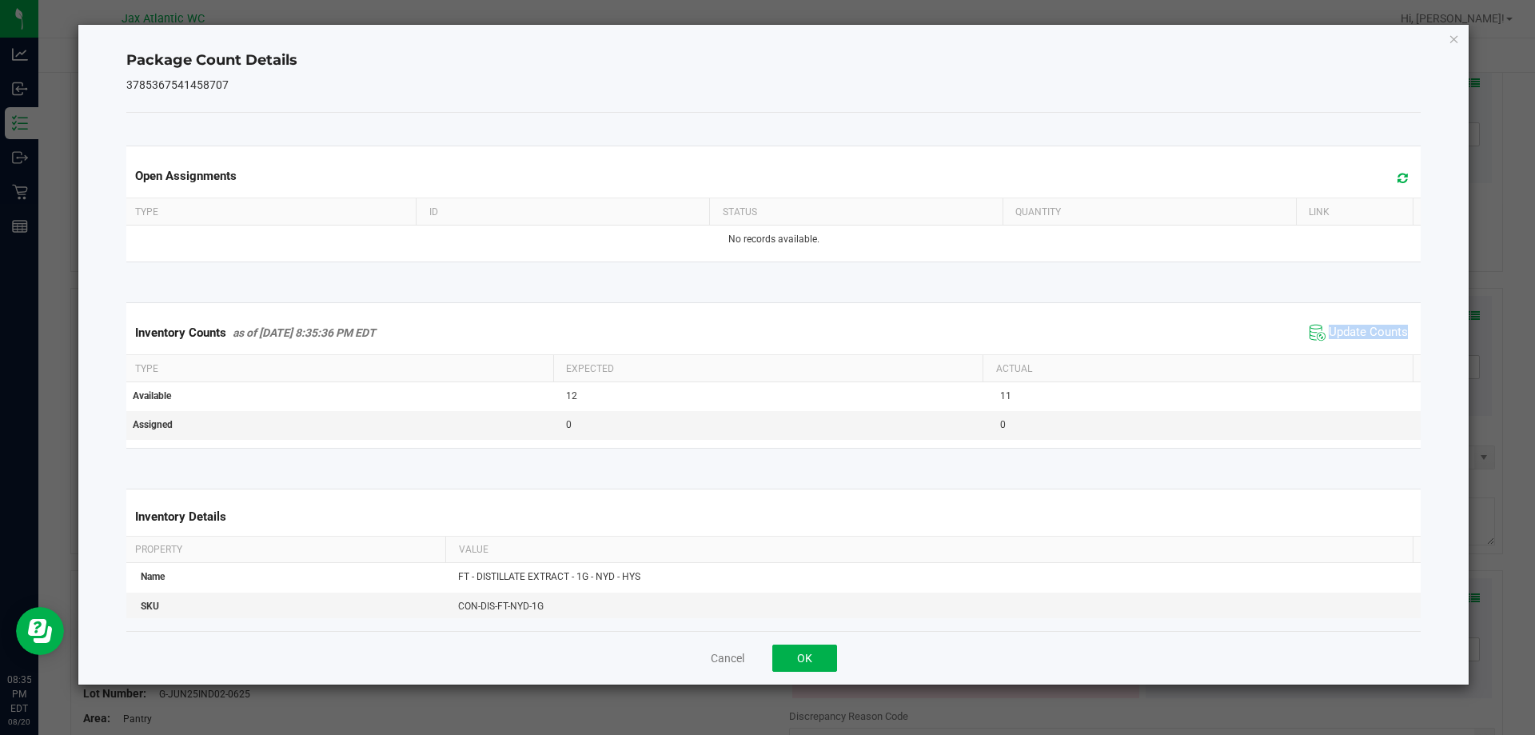
click at [1364, 345] on div "Inventory Counts as of [DATE] 8:35:36 PM EDT Update Counts" at bounding box center [774, 332] width 1302 height 43
click at [809, 642] on div "Cancel OK" at bounding box center [774, 658] width 1296 height 54
click at [806, 670] on button "OK" at bounding box center [805, 658] width 65 height 27
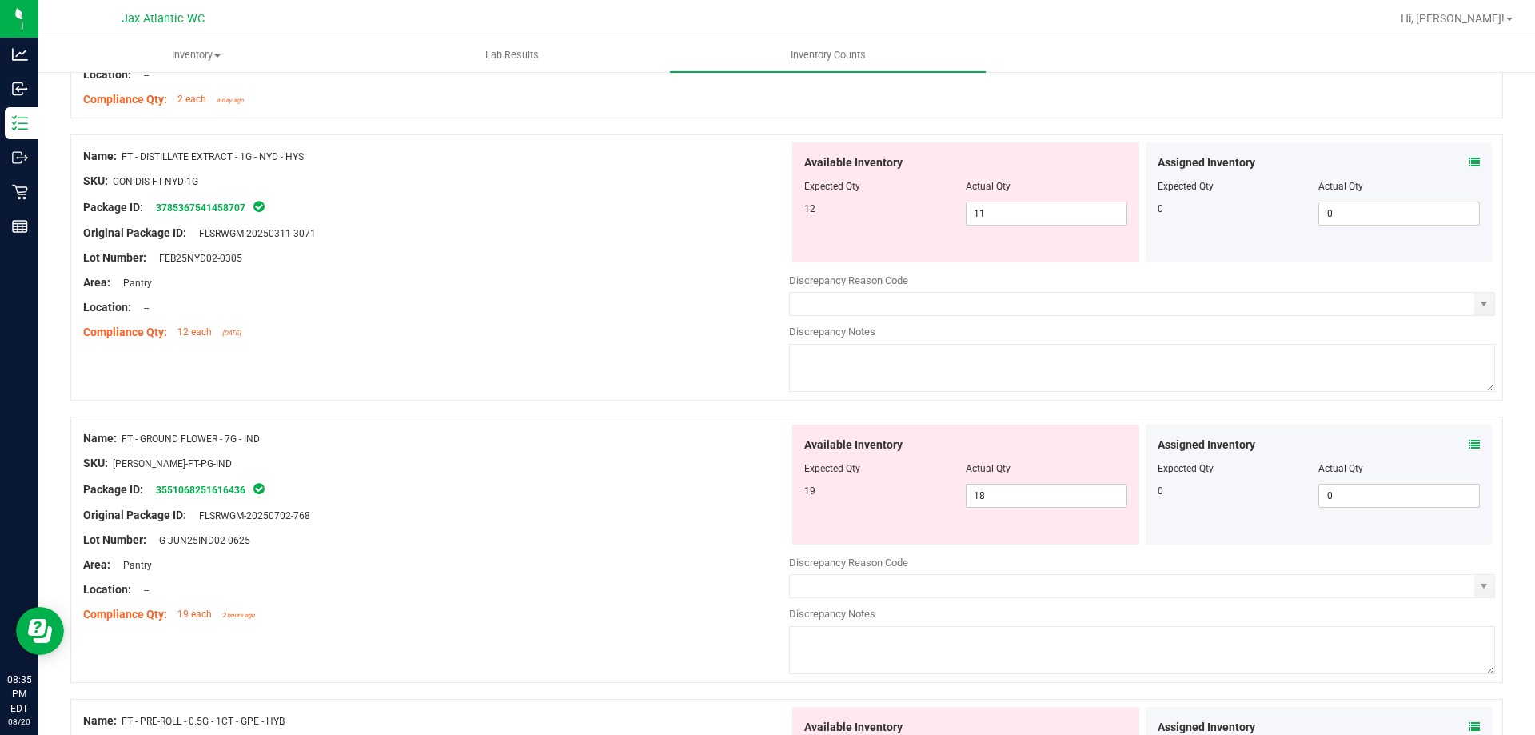
scroll to position [960, 0]
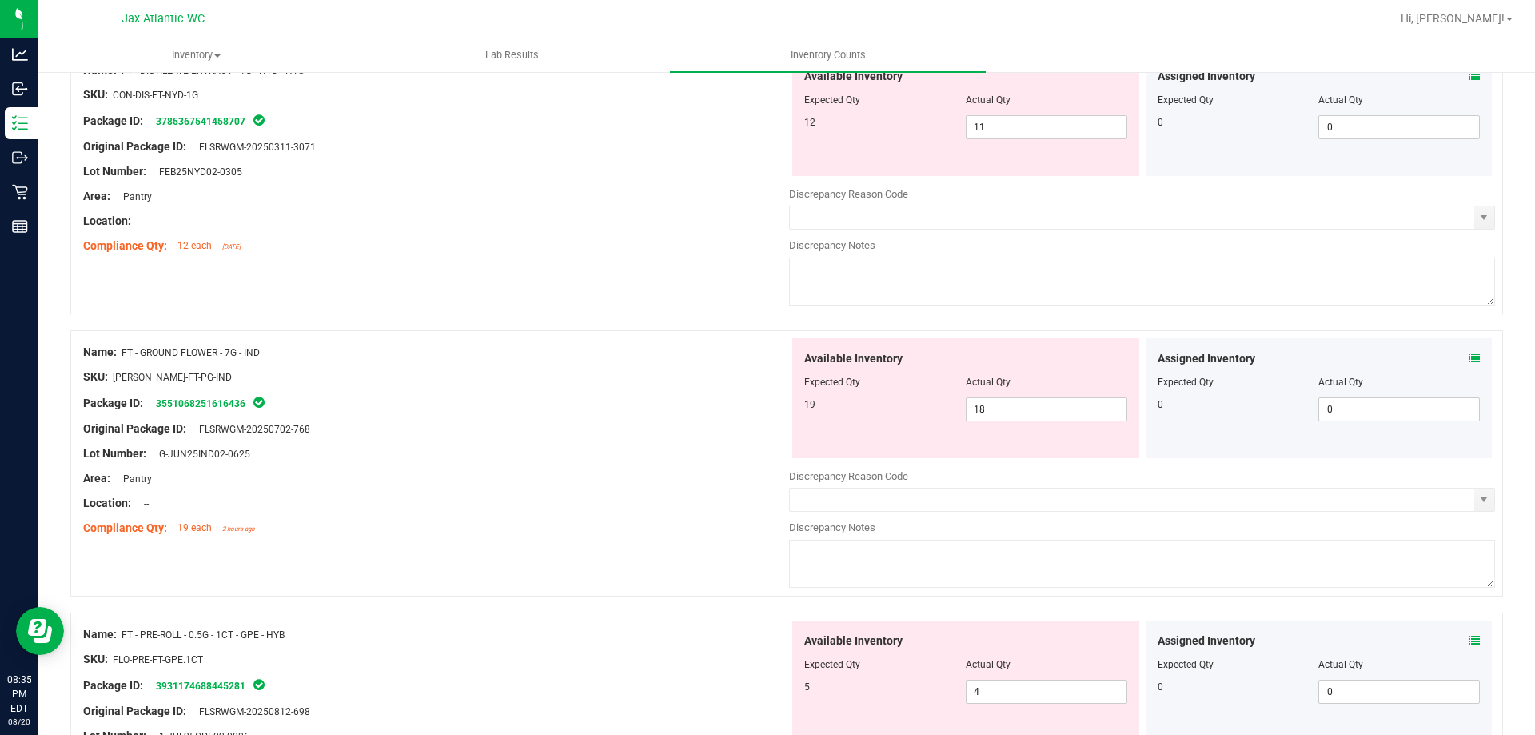
click at [1471, 348] on div "Assigned Inventory Expected Qty Actual Qty 0 0 0" at bounding box center [1319, 398] width 347 height 120
click at [1469, 357] on icon at bounding box center [1474, 358] width 11 height 11
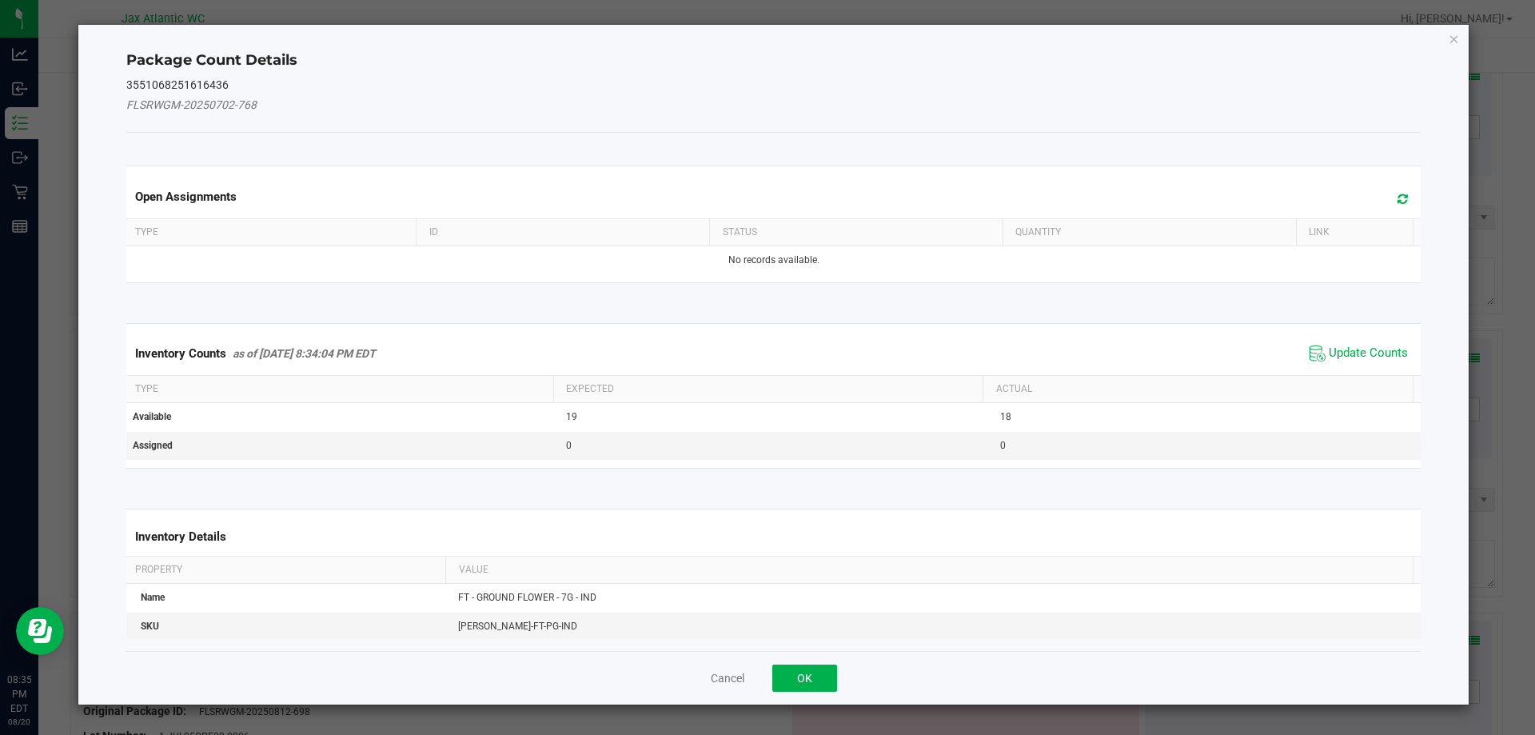
click at [1368, 301] on div "Open Assignments Type ID Status Quantity Link No records available." at bounding box center [774, 224] width 1320 height 157
click at [1352, 341] on span "Update Counts" at bounding box center [1359, 353] width 106 height 24
click at [1348, 345] on span "Update Counts" at bounding box center [1361, 352] width 102 height 22
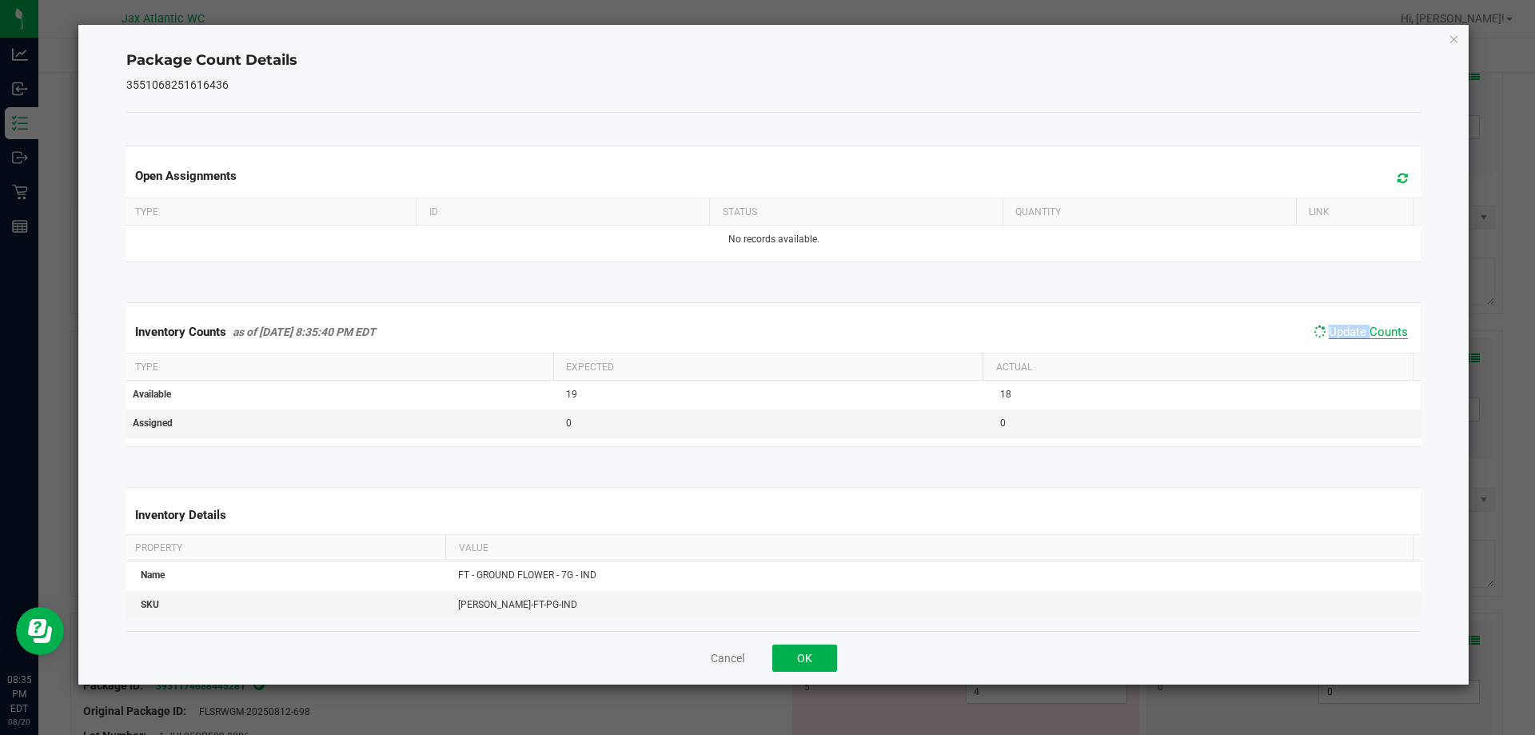
click at [1348, 342] on span "Update Counts" at bounding box center [1361, 332] width 102 height 22
click at [1349, 337] on span "Update Counts" at bounding box center [1368, 332] width 79 height 14
drag, startPoint x: 1349, startPoint y: 337, endPoint x: 924, endPoint y: 553, distance: 476.8
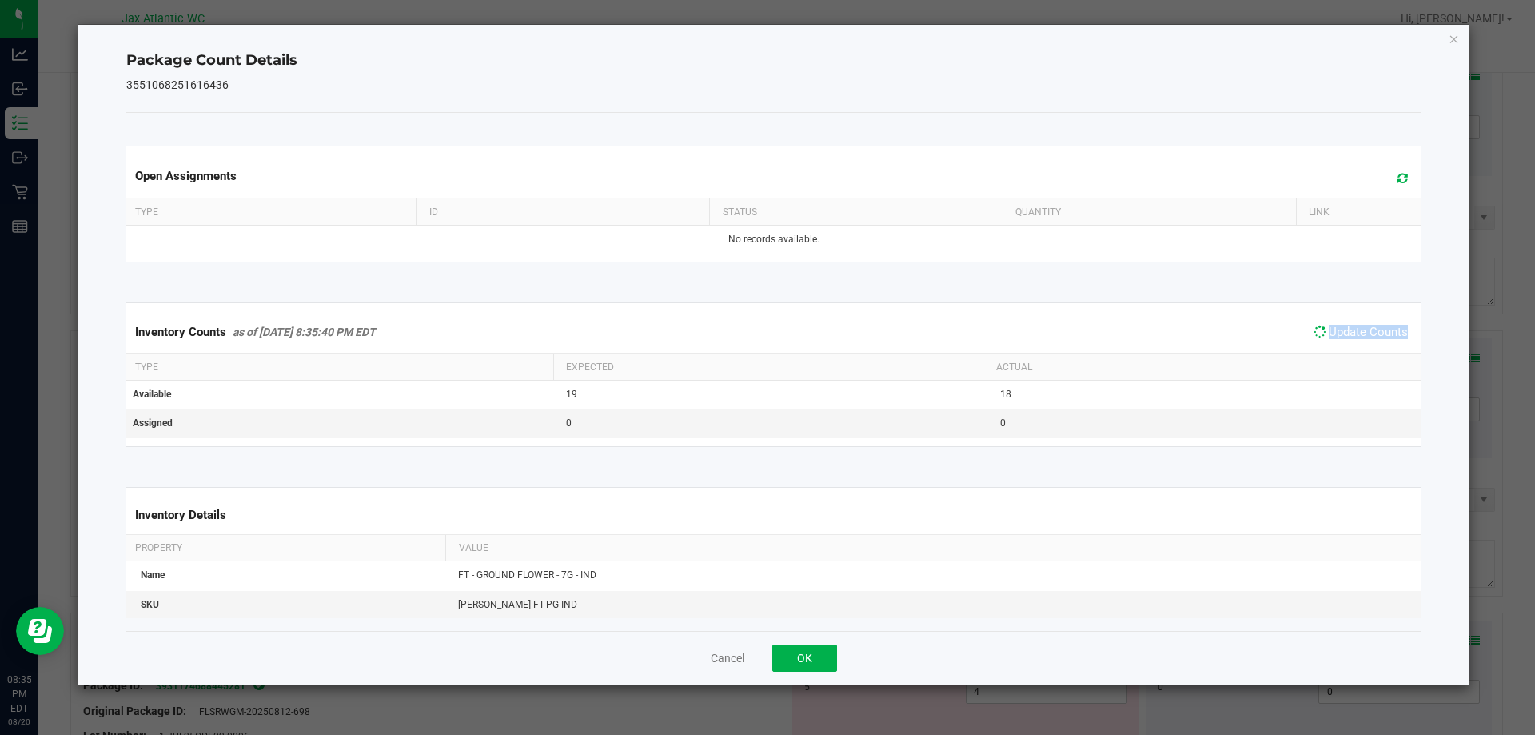
click at [1348, 337] on span "Update Counts" at bounding box center [1368, 332] width 79 height 14
click at [789, 653] on button "OK" at bounding box center [805, 658] width 65 height 27
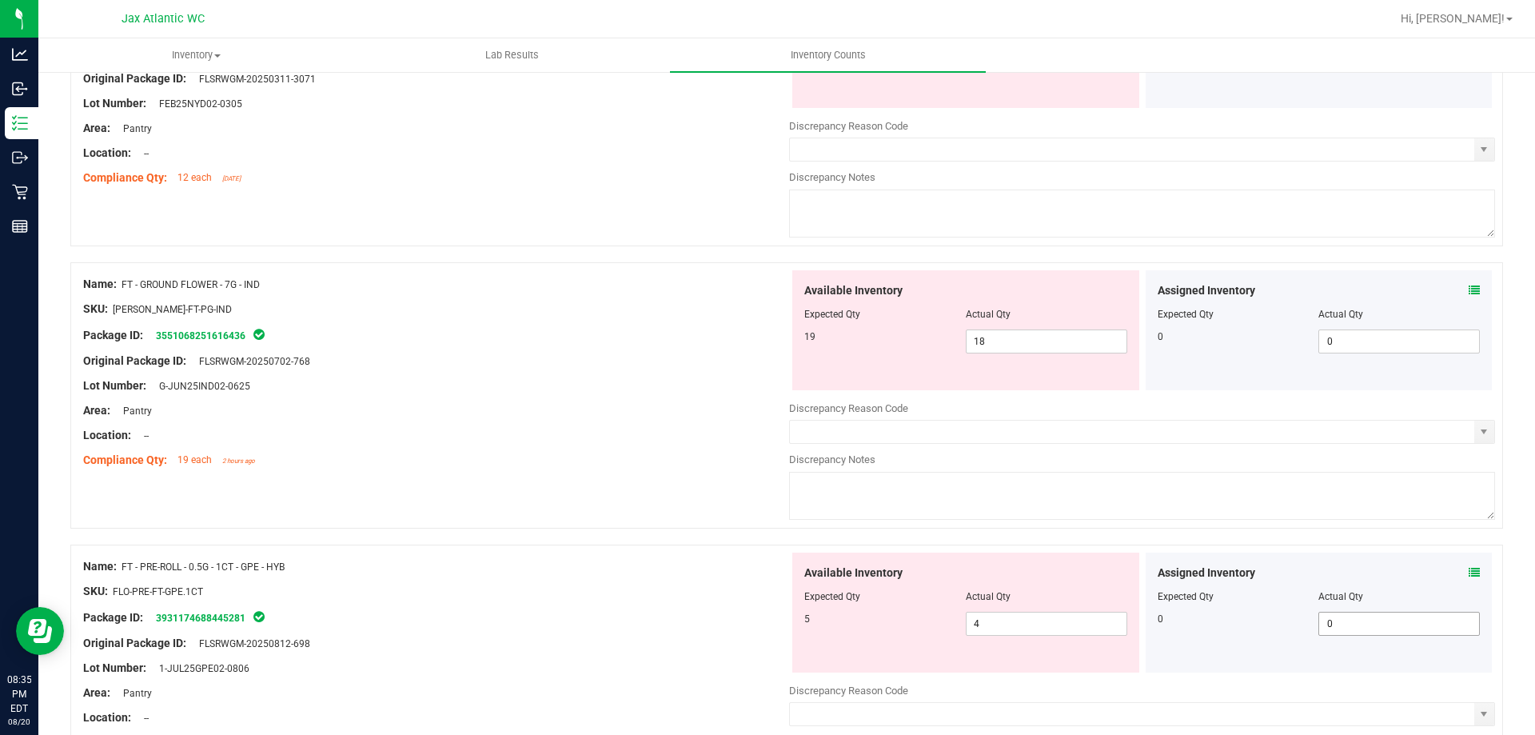
scroll to position [1120, 0]
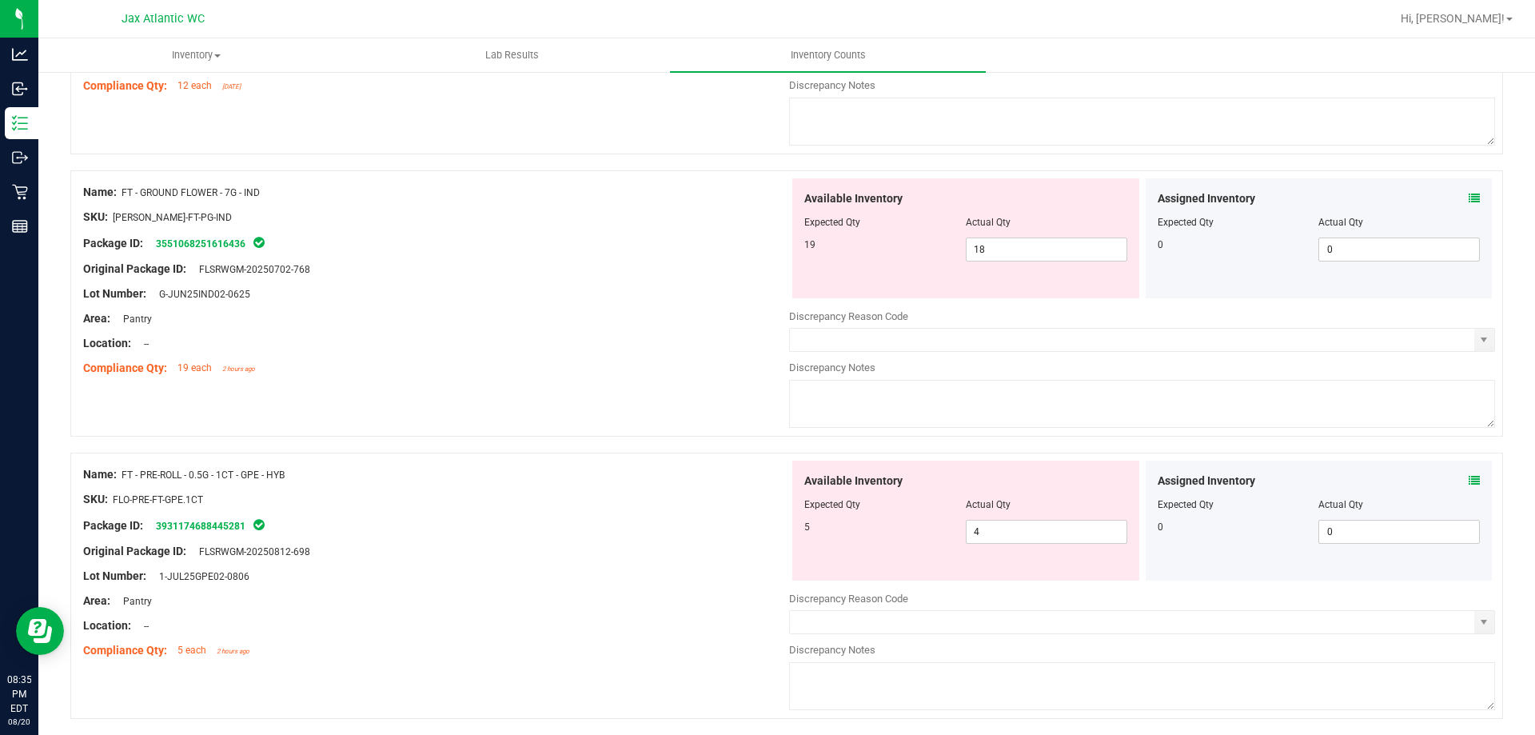
click at [1469, 481] on icon at bounding box center [1474, 480] width 11 height 11
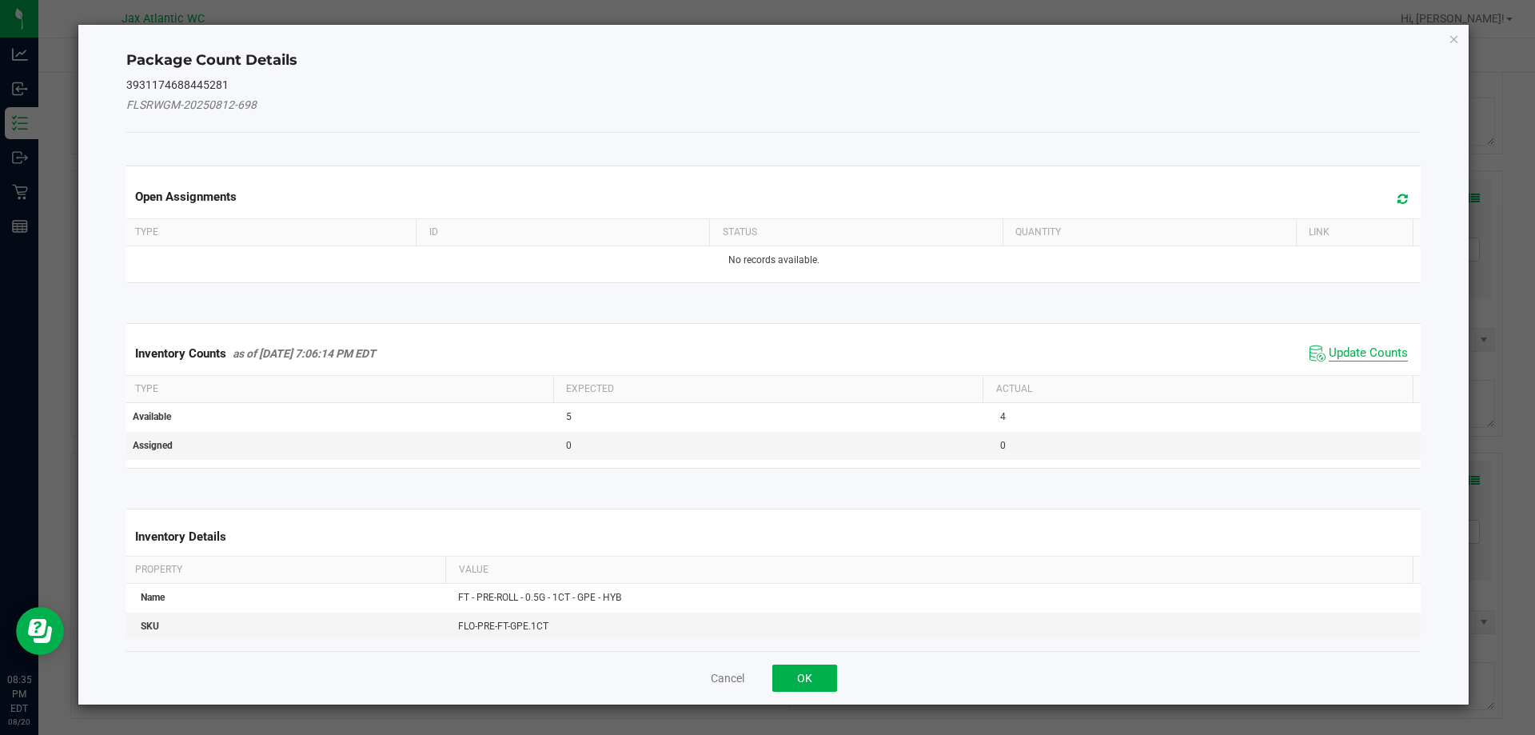
click at [1365, 350] on span "Update Counts" at bounding box center [1368, 353] width 79 height 16
drag, startPoint x: 1365, startPoint y: 350, endPoint x: 1363, endPoint y: 321, distance: 29.7
click at [1365, 346] on div "Inventory Counts as of [DATE] 7:06:14 PM EDT Update Counts" at bounding box center [774, 353] width 1302 height 42
click at [1363, 341] on span "Update Counts" at bounding box center [1361, 352] width 102 height 22
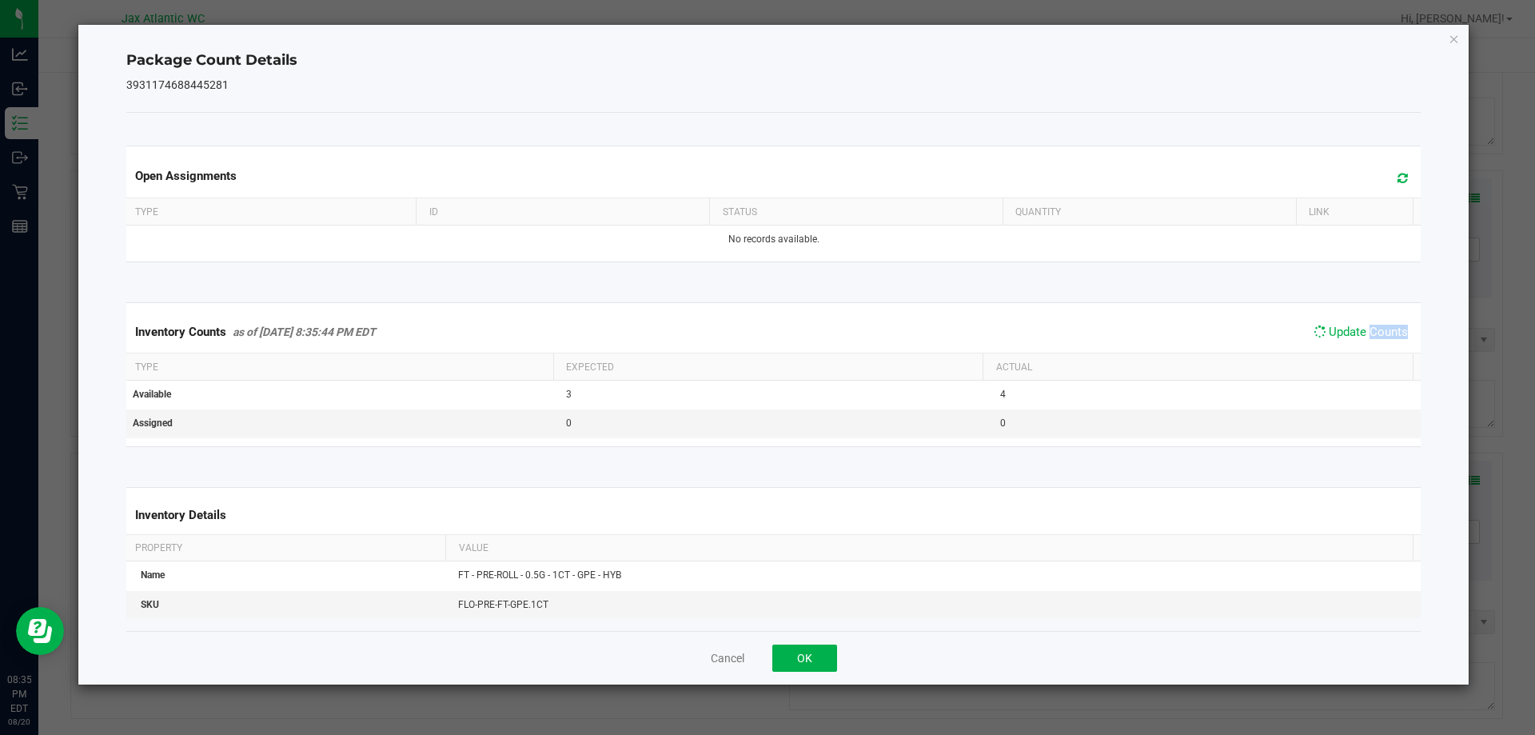
click at [1363, 321] on span "Update Counts" at bounding box center [1361, 332] width 102 height 22
click at [1353, 329] on span "Update Counts" at bounding box center [1368, 332] width 79 height 14
click at [808, 654] on button "OK" at bounding box center [805, 658] width 65 height 27
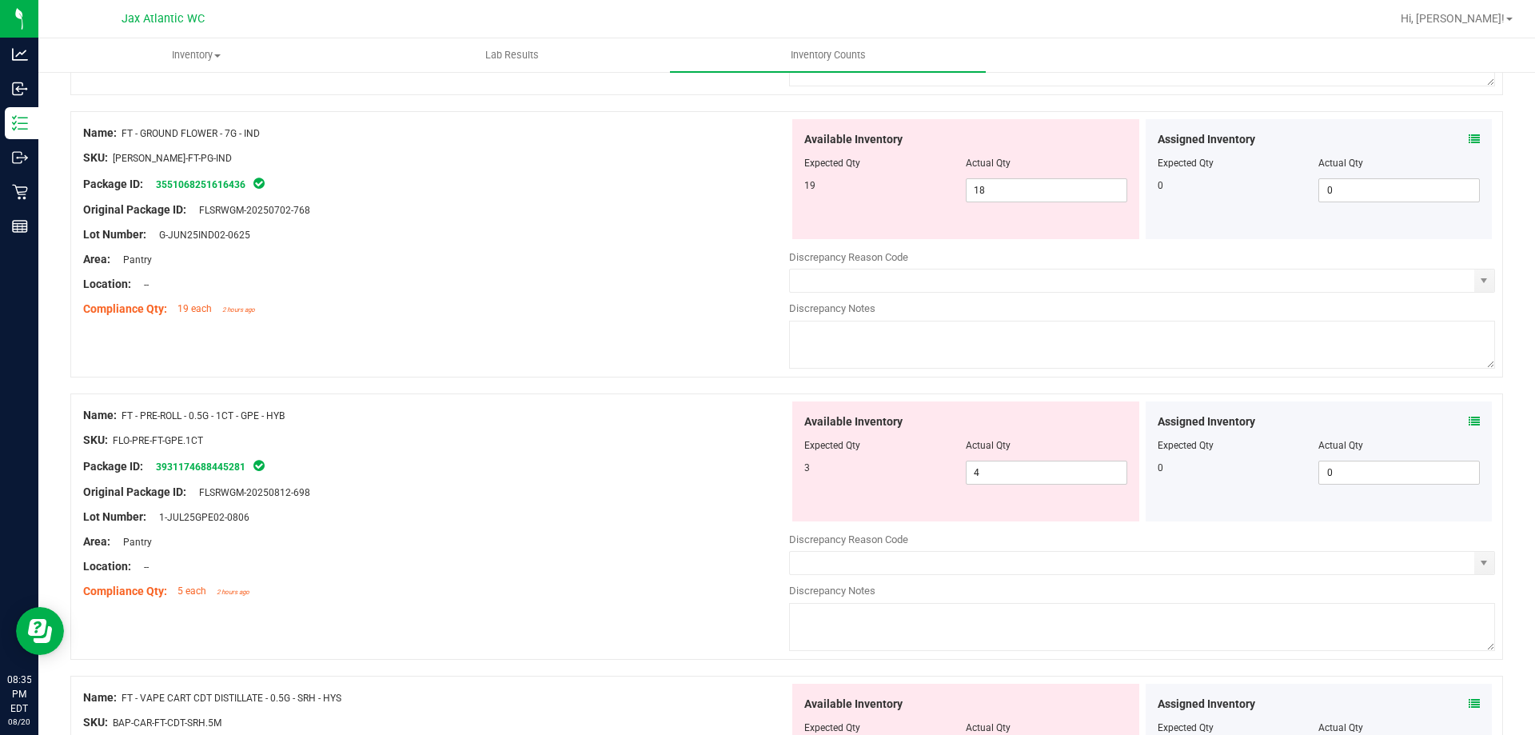
scroll to position [1280, 0]
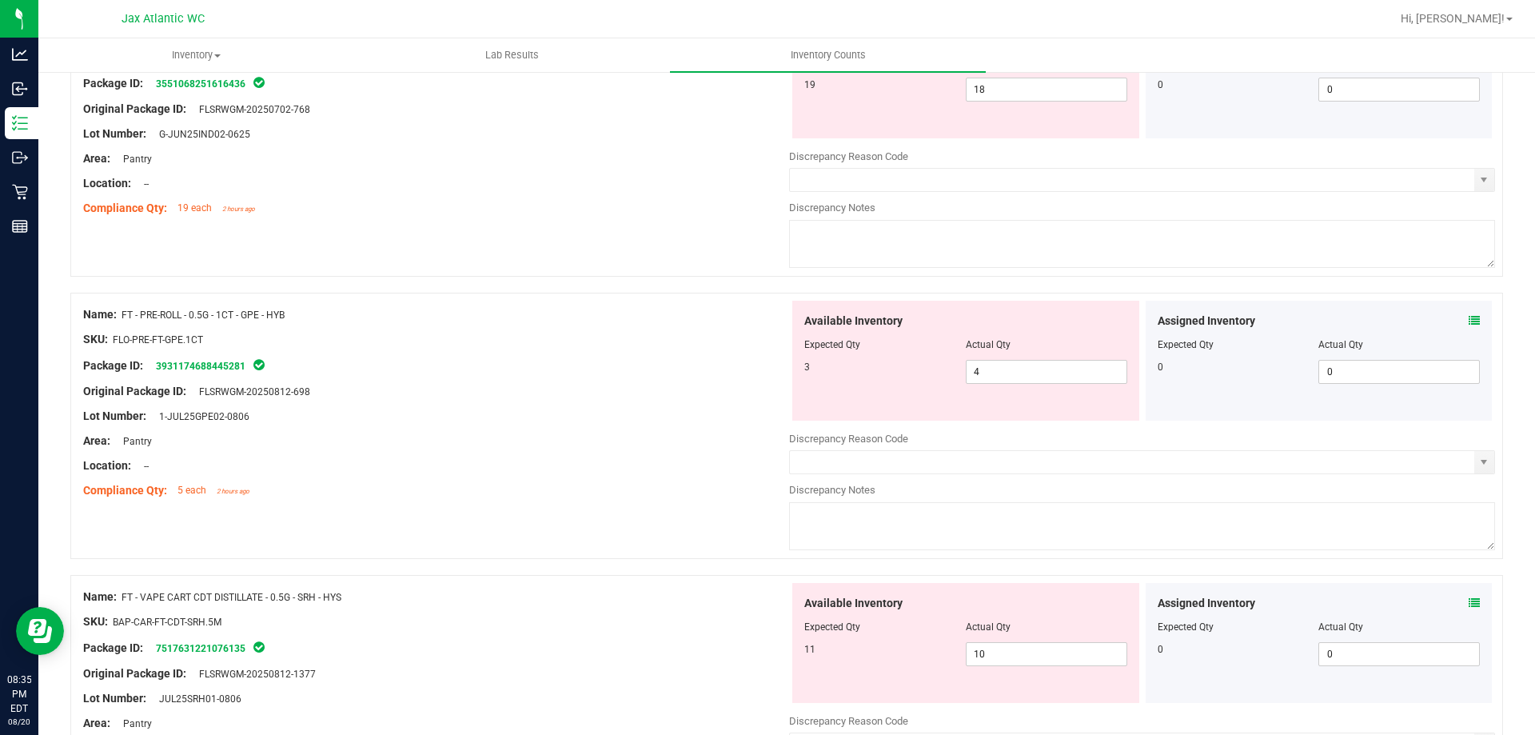
click at [1469, 597] on icon at bounding box center [1474, 602] width 11 height 11
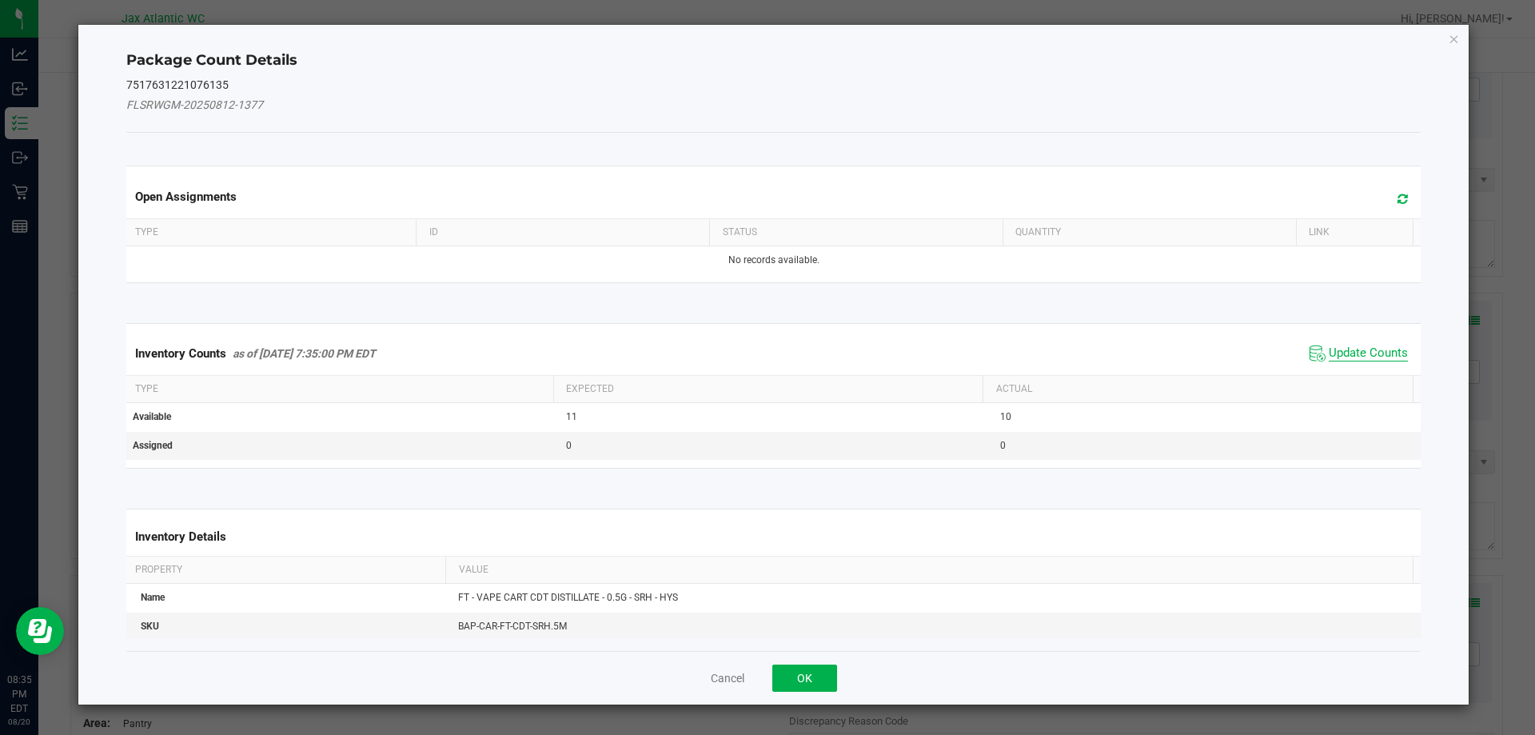
click at [1346, 357] on span "Update Counts" at bounding box center [1368, 353] width 79 height 16
click at [1346, 357] on kendo-grid "Inventory Counts as of [DATE] 7:35:00 PM EDT Update Counts Type Expected Actual…" at bounding box center [774, 395] width 1320 height 144
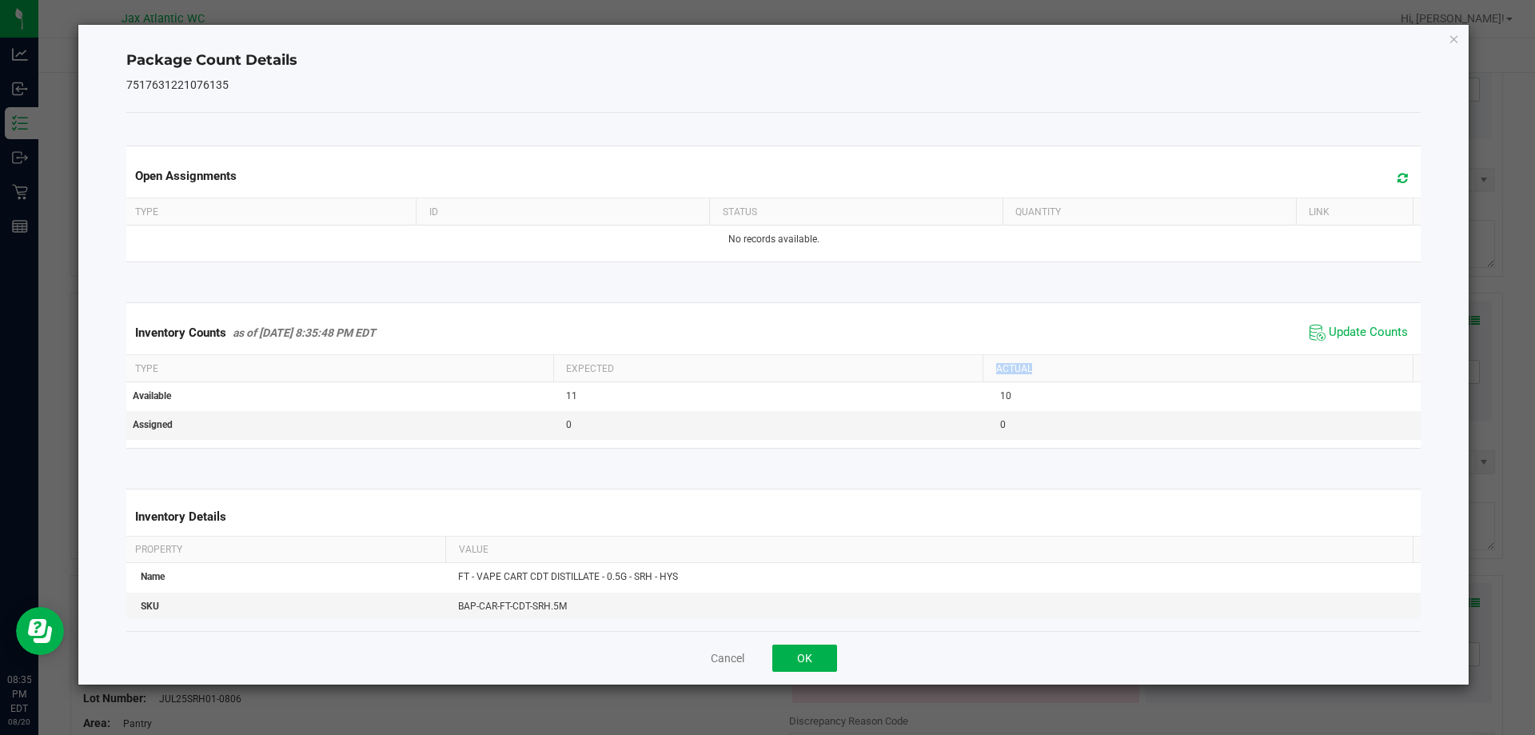
click at [1346, 356] on th "Actual" at bounding box center [1198, 368] width 430 height 27
drag, startPoint x: 1346, startPoint y: 356, endPoint x: 1345, endPoint y: 344, distance: 12.0
click at [1345, 354] on kendo-grid "Inventory Counts as of [DATE] 8:35:48 PM EDT Update Counts Type Expected Actual…" at bounding box center [774, 375] width 1320 height 146
click at [1345, 343] on span "Update Counts" at bounding box center [1359, 333] width 106 height 24
click at [1345, 339] on span "Update Counts" at bounding box center [1368, 333] width 79 height 16
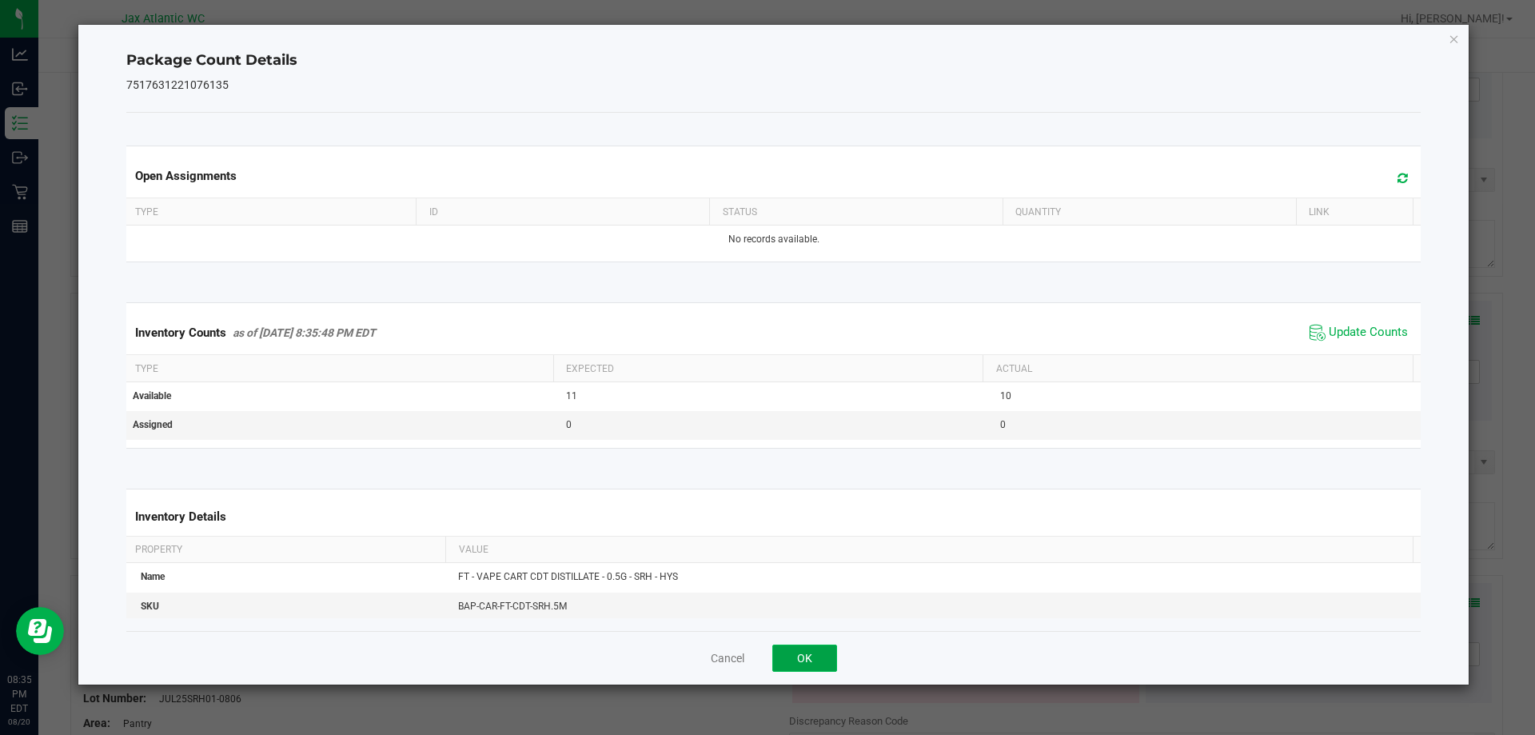
click at [833, 658] on button "OK" at bounding box center [805, 658] width 65 height 27
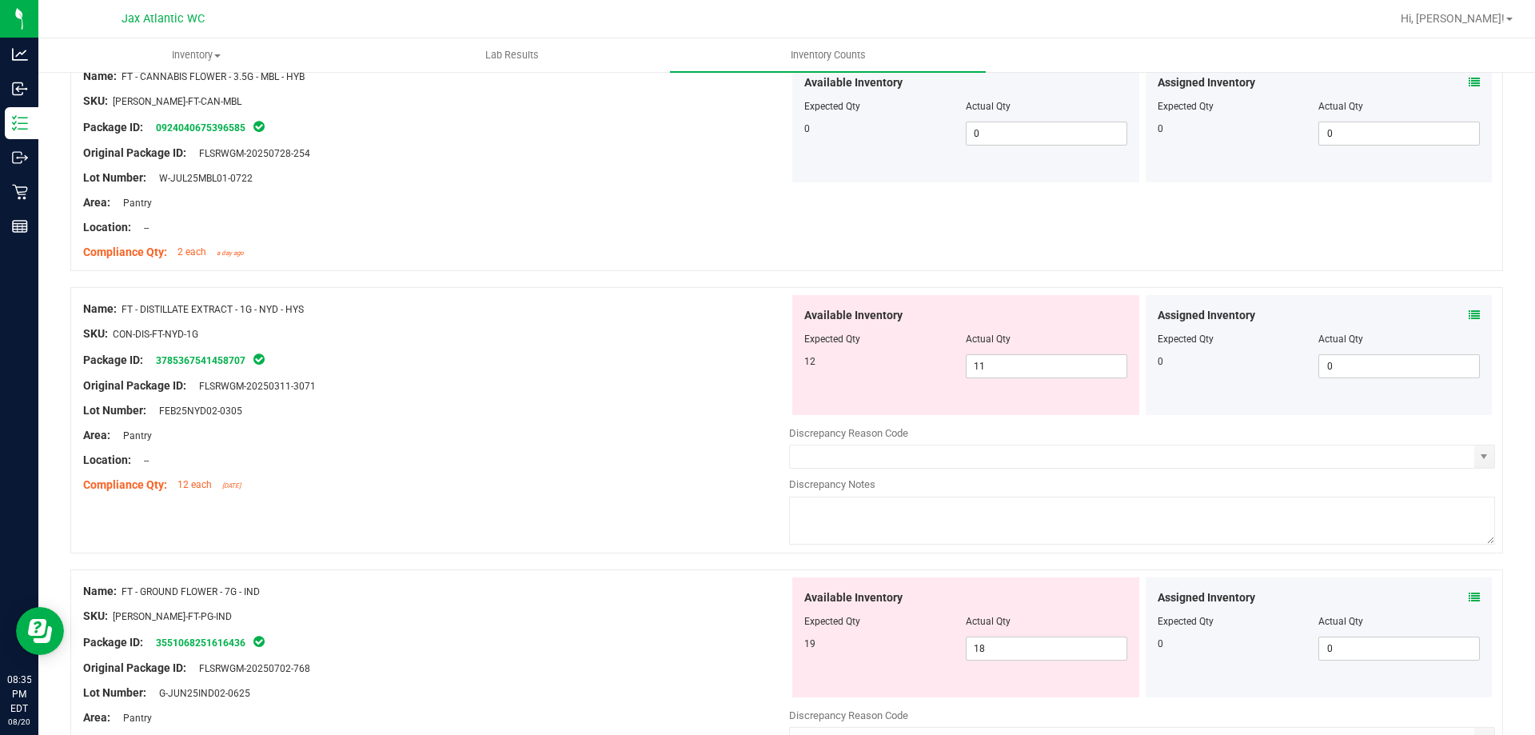
scroll to position [720, 0]
click at [1020, 380] on div "Available Inventory Expected Qty Actual Qty 12 11 11" at bounding box center [966, 356] width 347 height 120
click at [1020, 363] on span "11 11" at bounding box center [1047, 367] width 162 height 24
click at [1020, 363] on input "11" at bounding box center [1047, 367] width 160 height 22
type input "2"
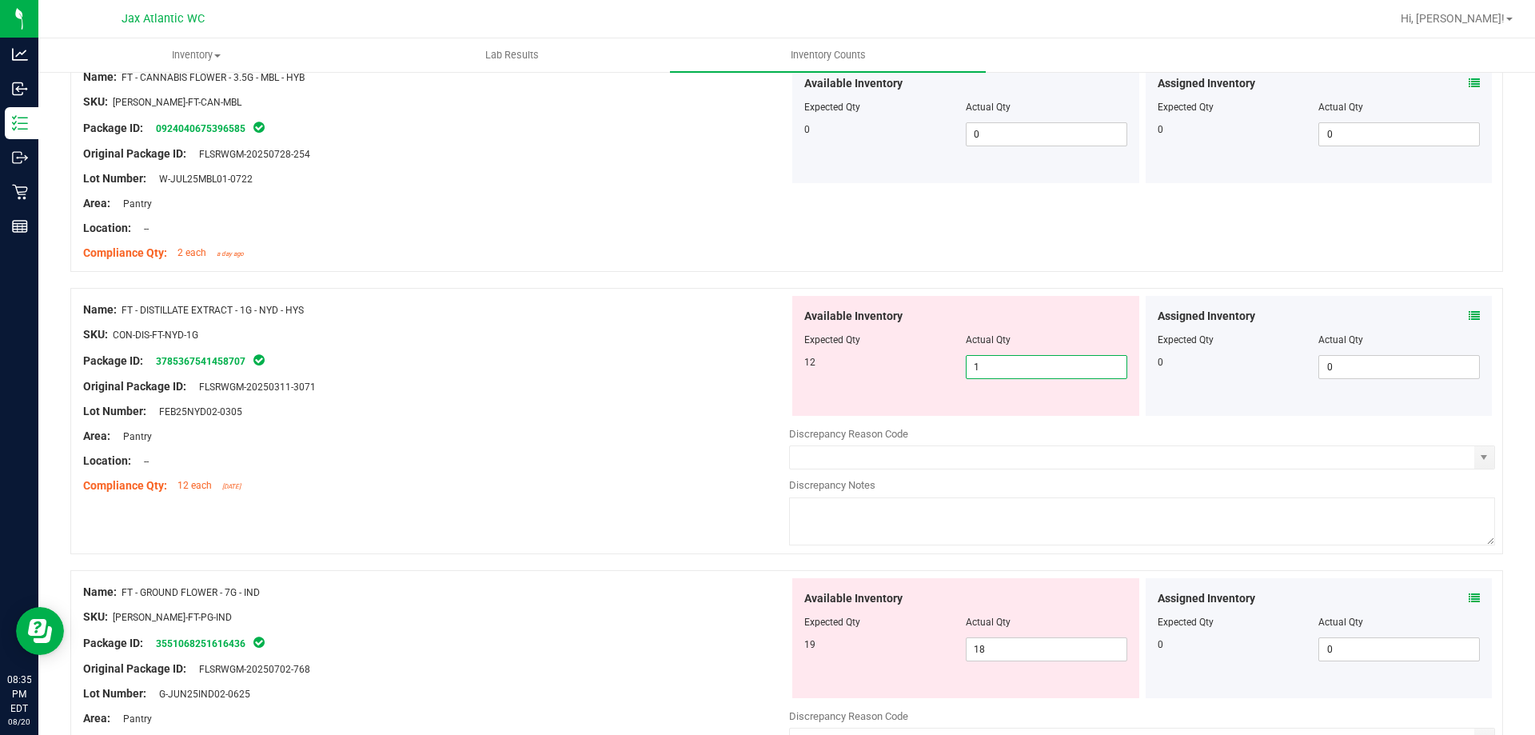
type input "12"
click at [380, 473] on div at bounding box center [436, 473] width 706 height 8
type input "12"
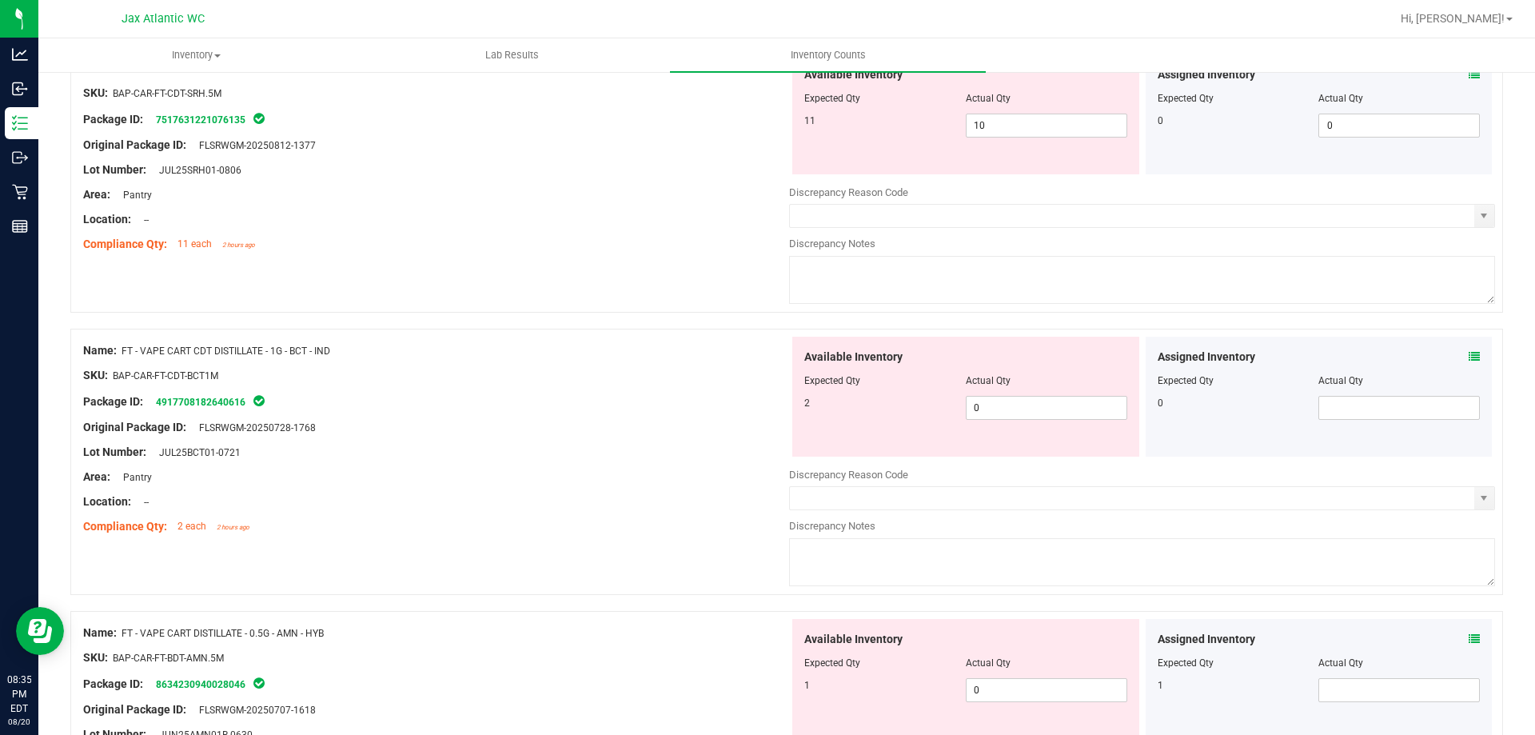
scroll to position [1759, 0]
click at [1469, 350] on icon at bounding box center [1474, 355] width 11 height 11
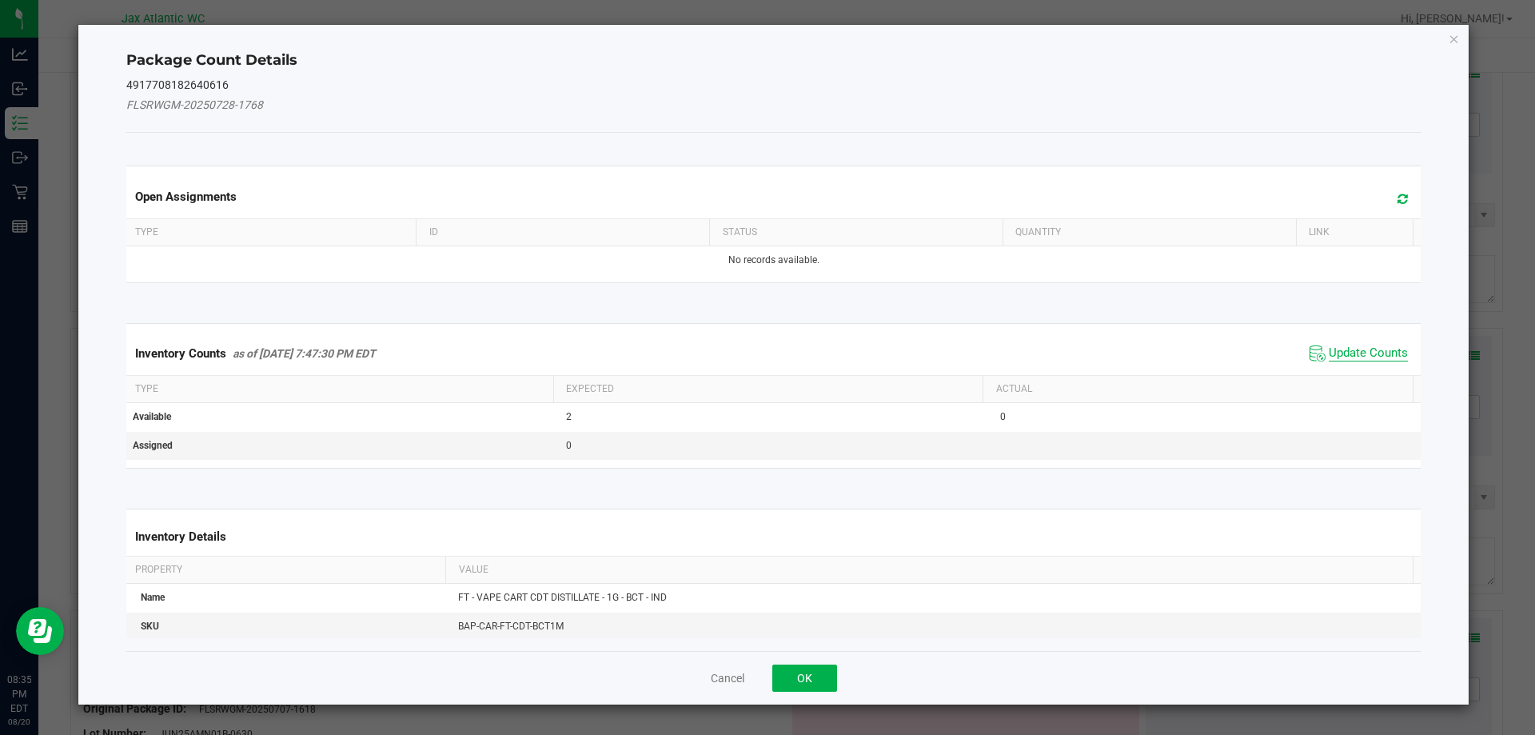
click at [1349, 348] on span "Update Counts" at bounding box center [1368, 353] width 79 height 16
click at [1349, 348] on div "Inventory Counts as of [DATE] 7:47:30 PM EDT Update Counts" at bounding box center [774, 353] width 1302 height 42
click at [1350, 345] on span "Update Counts" at bounding box center [1361, 352] width 102 height 22
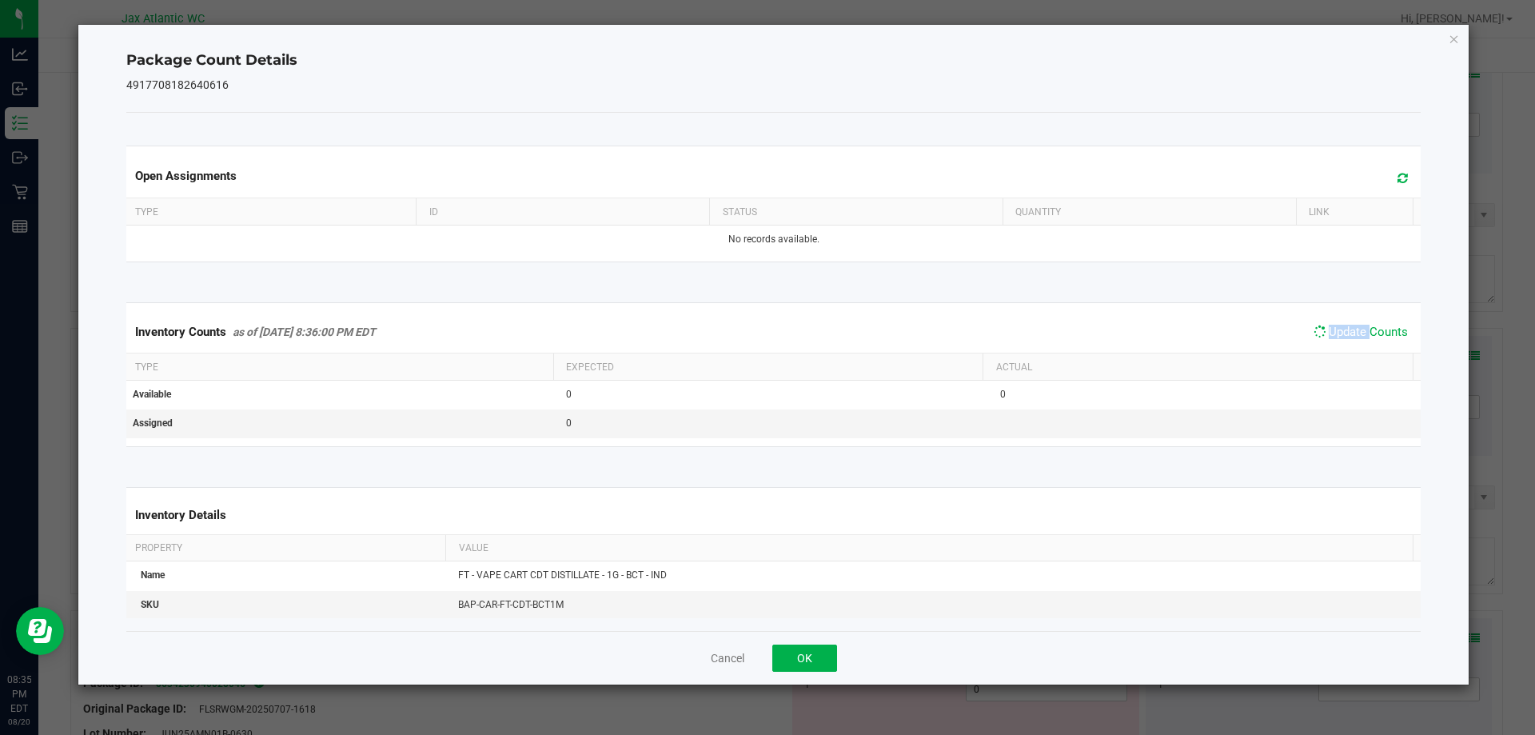
click at [1350, 345] on div "Inventory Counts as of [DATE] 8:36:00 PM EDT Update Counts" at bounding box center [774, 332] width 1302 height 42
click at [790, 660] on button "OK" at bounding box center [805, 658] width 65 height 27
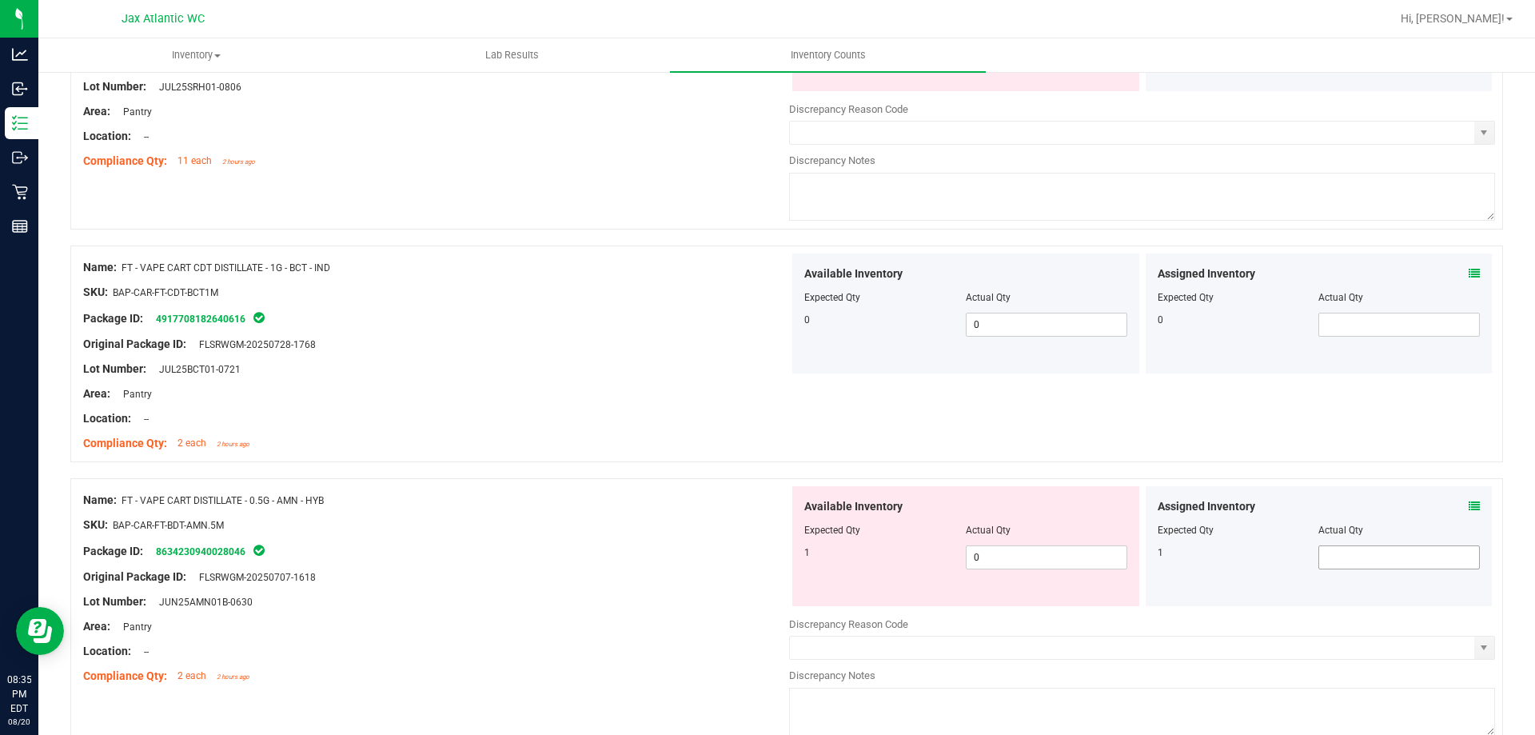
scroll to position [1919, 0]
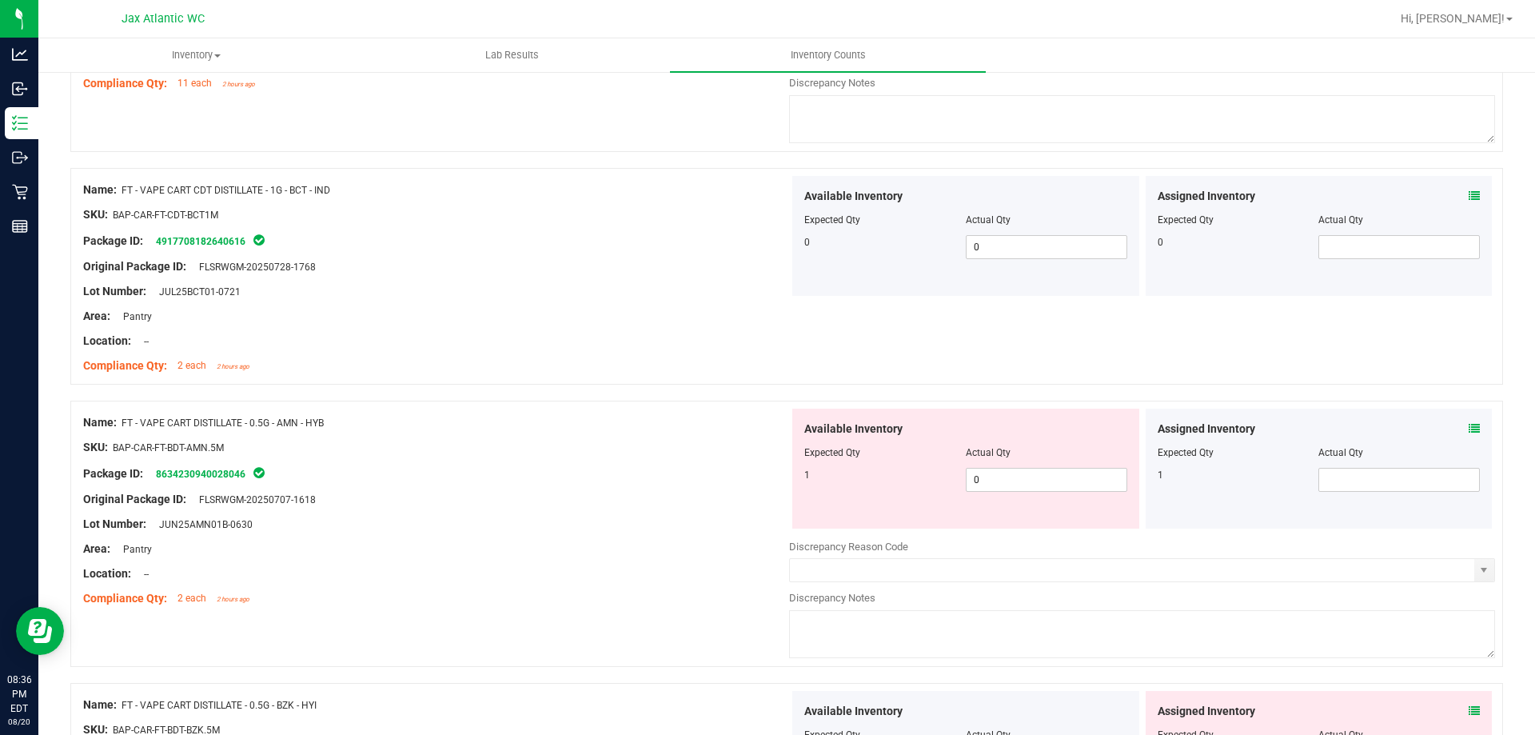
click at [1469, 425] on icon at bounding box center [1474, 428] width 11 height 11
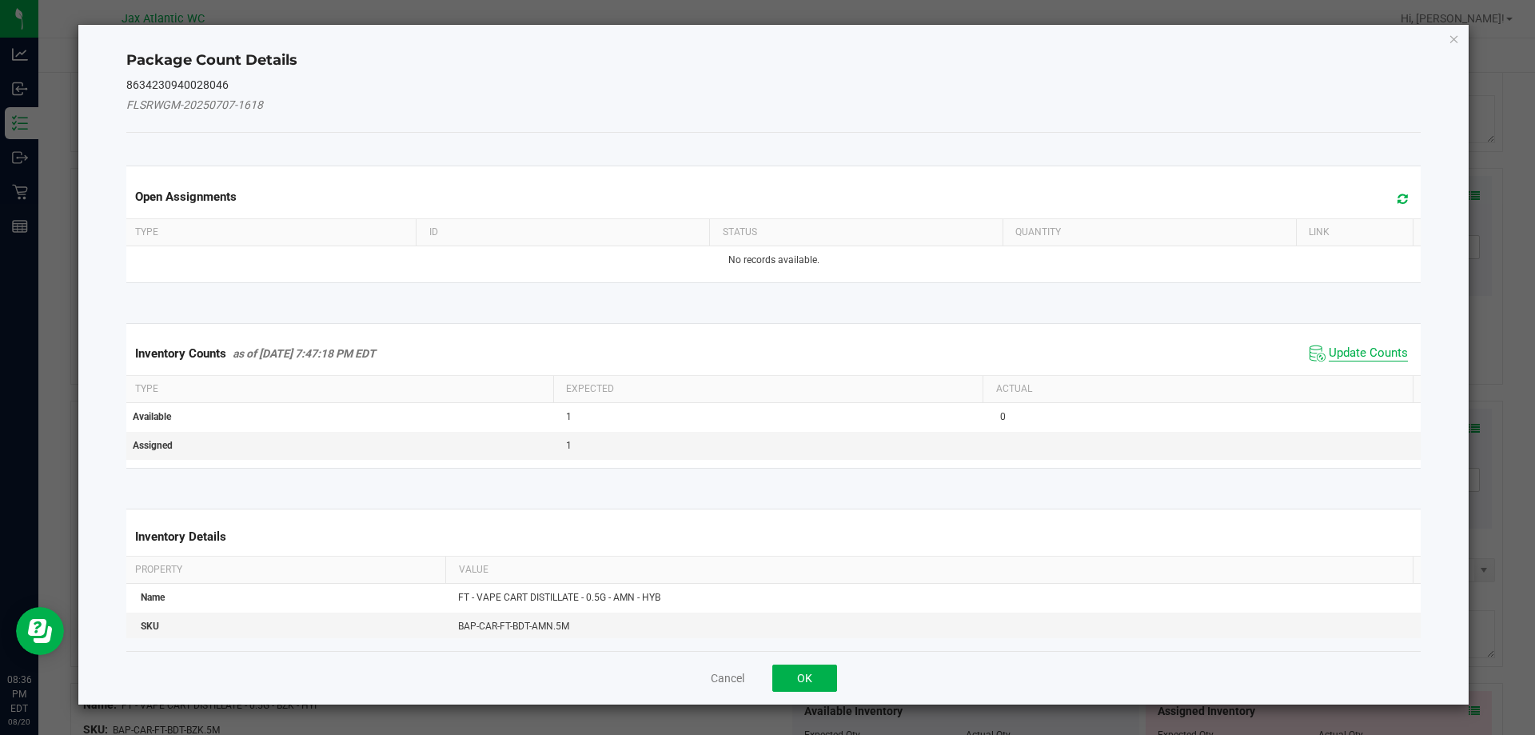
click at [1374, 348] on span "Update Counts" at bounding box center [1368, 353] width 79 height 16
click at [1373, 347] on span "Update Counts" at bounding box center [1368, 353] width 79 height 16
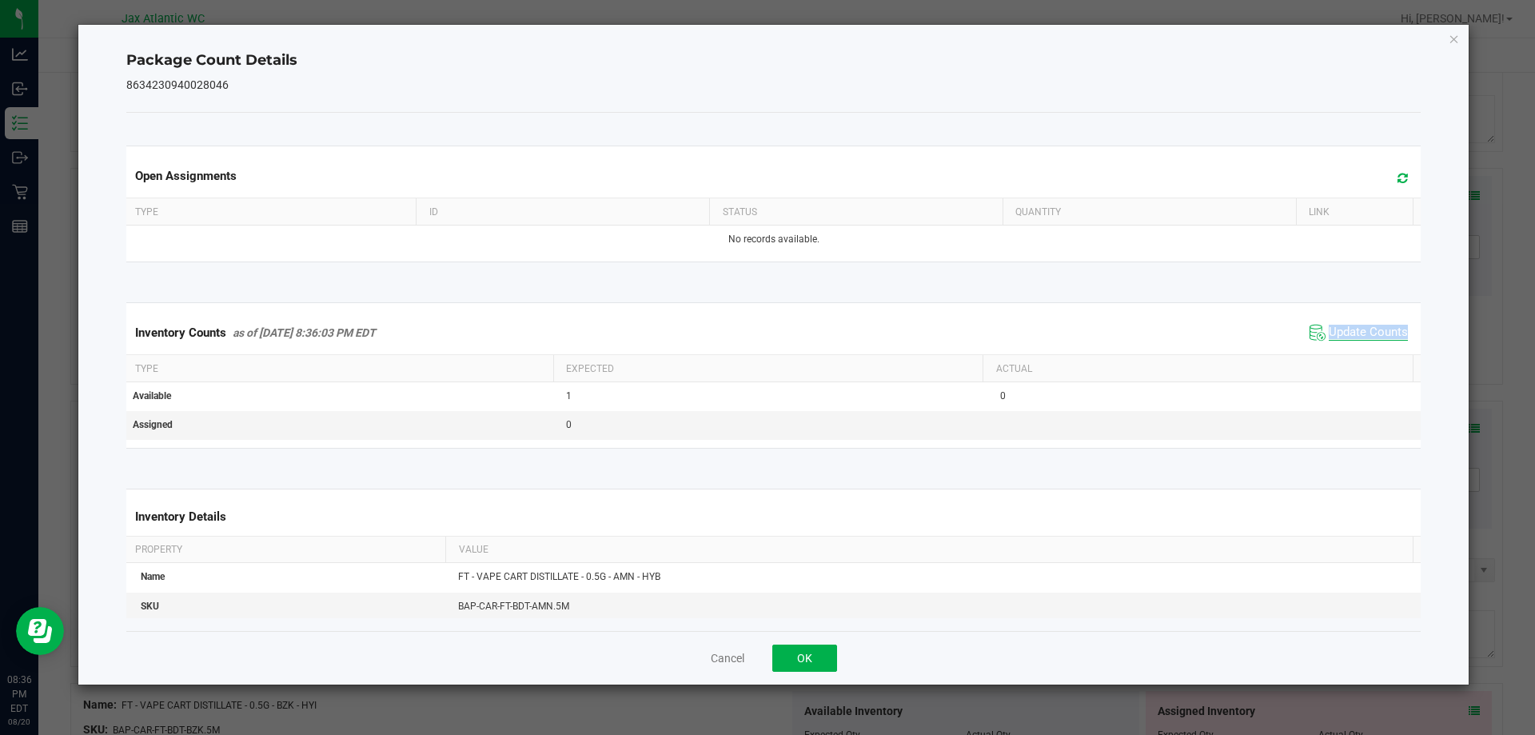
click at [1373, 347] on div "Inventory Counts as of [DATE] 8:36:03 PM EDT Update Counts" at bounding box center [774, 332] width 1302 height 43
click at [826, 657] on button "OK" at bounding box center [805, 658] width 65 height 27
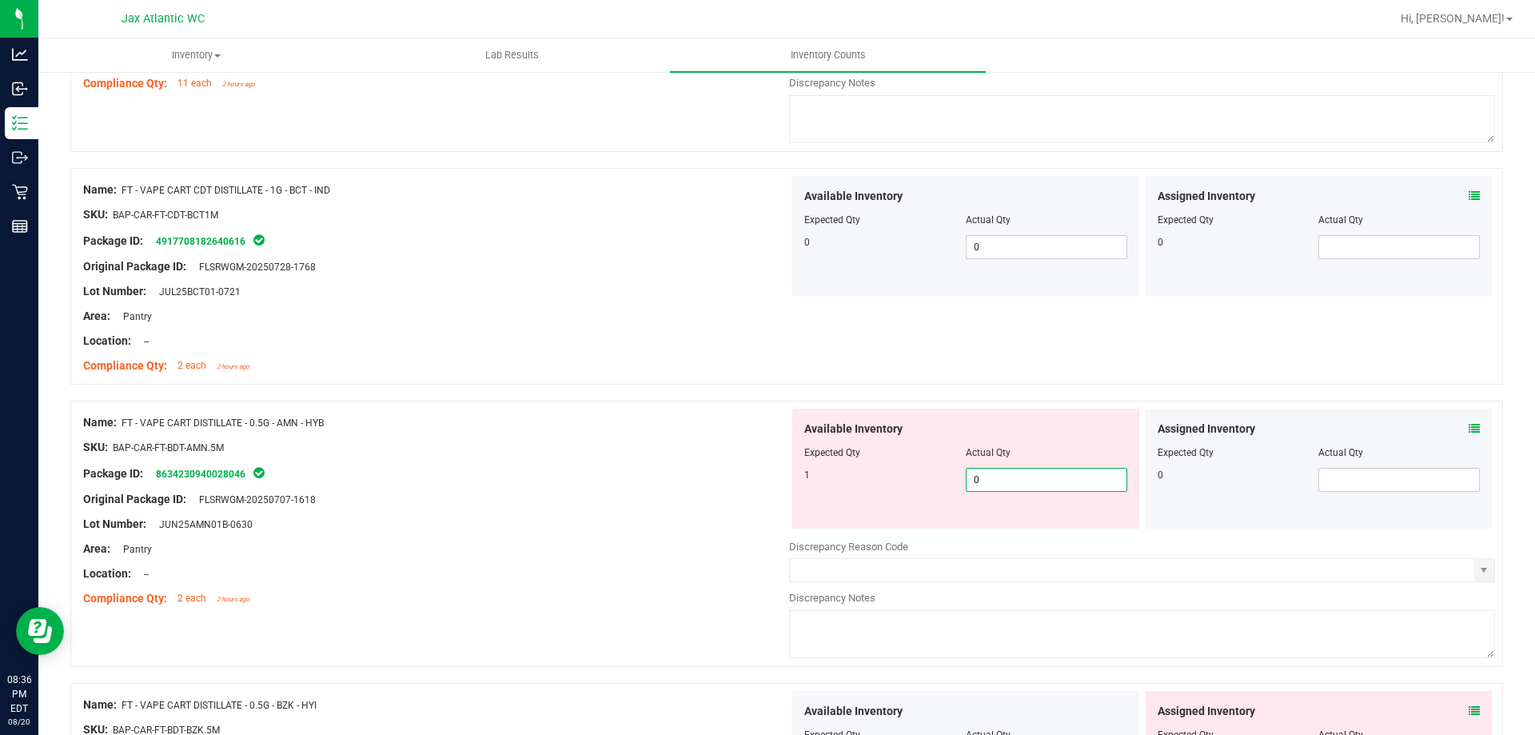
click at [1112, 477] on span "0 0" at bounding box center [1047, 480] width 162 height 24
type input "01"
type input "1"
click at [362, 422] on div "Name: FT - VAPE CART DISTILLATE - 0.5G - AMN - HYB SKU: BAP-CAR-FT-BDT-AMN.5M P…" at bounding box center [436, 511] width 706 height 204
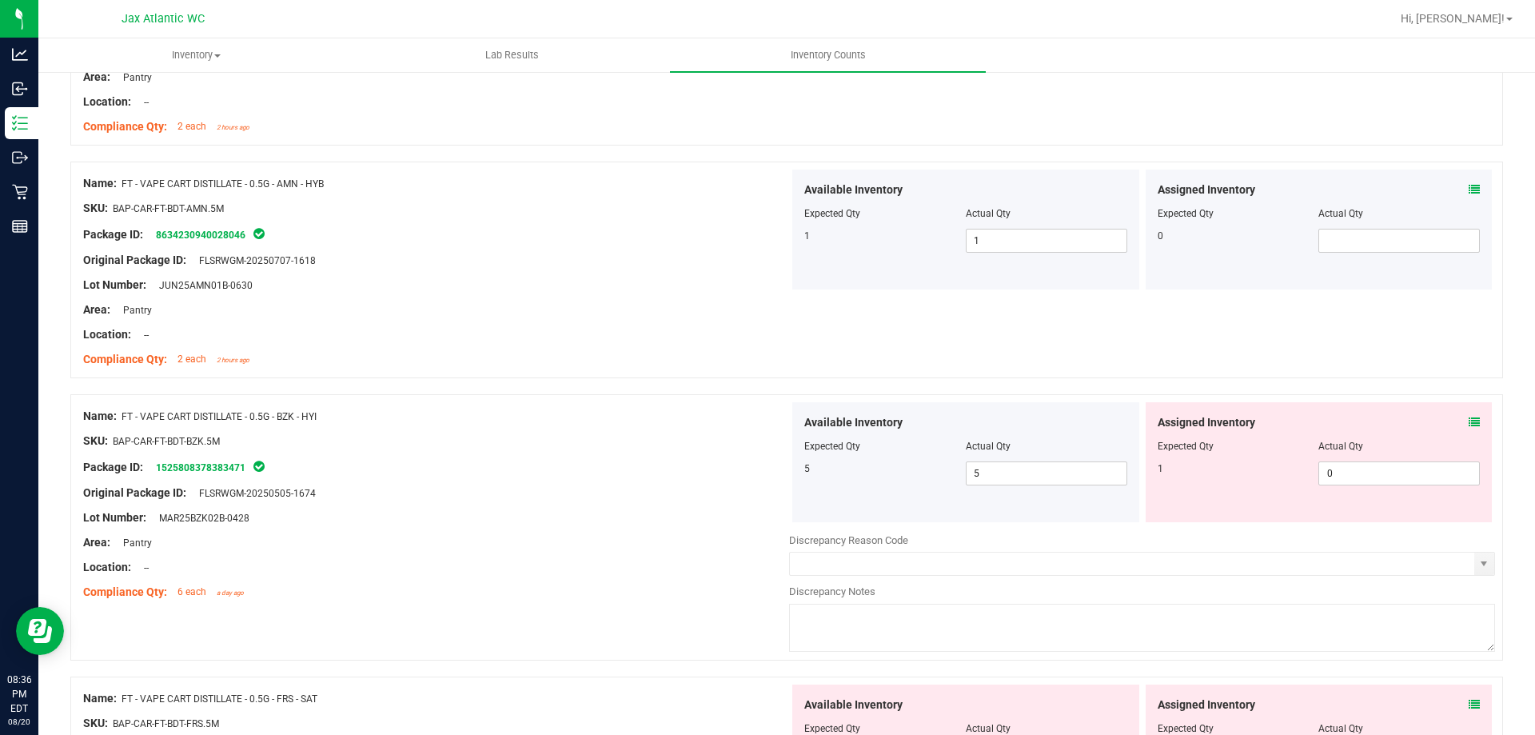
scroll to position [2159, 0]
click at [1469, 421] on div "Assigned Inventory Expected Qty Actual Qty 1 0 0" at bounding box center [1319, 461] width 347 height 120
click at [1469, 423] on icon at bounding box center [1474, 421] width 11 height 11
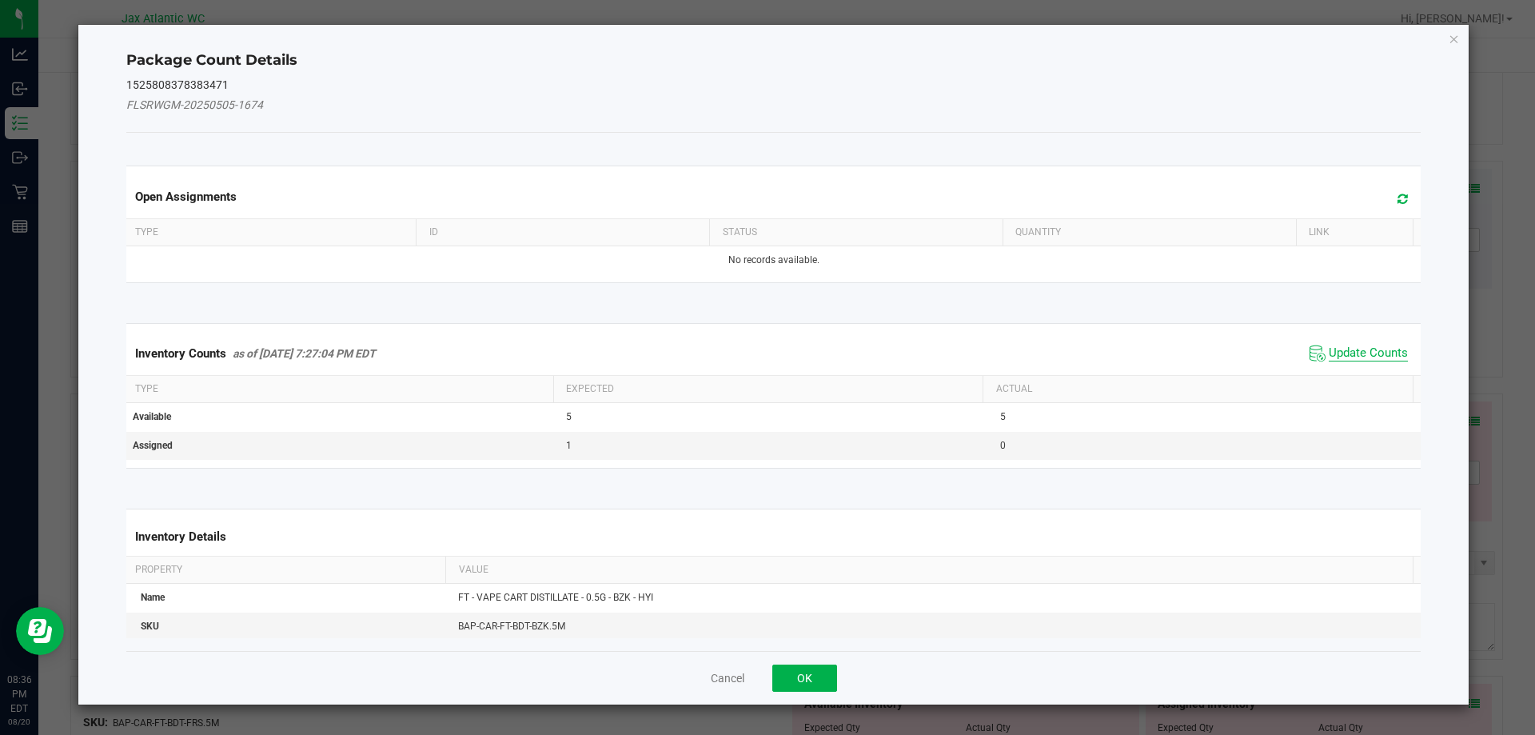
drag, startPoint x: 1375, startPoint y: 356, endPoint x: 1354, endPoint y: 349, distance: 22.0
click at [1374, 355] on span "Update Counts" at bounding box center [1368, 353] width 79 height 16
click at [1352, 346] on div "Inventory Counts as of [DATE] 7:27:04 PM EDT Update Counts" at bounding box center [774, 353] width 1302 height 42
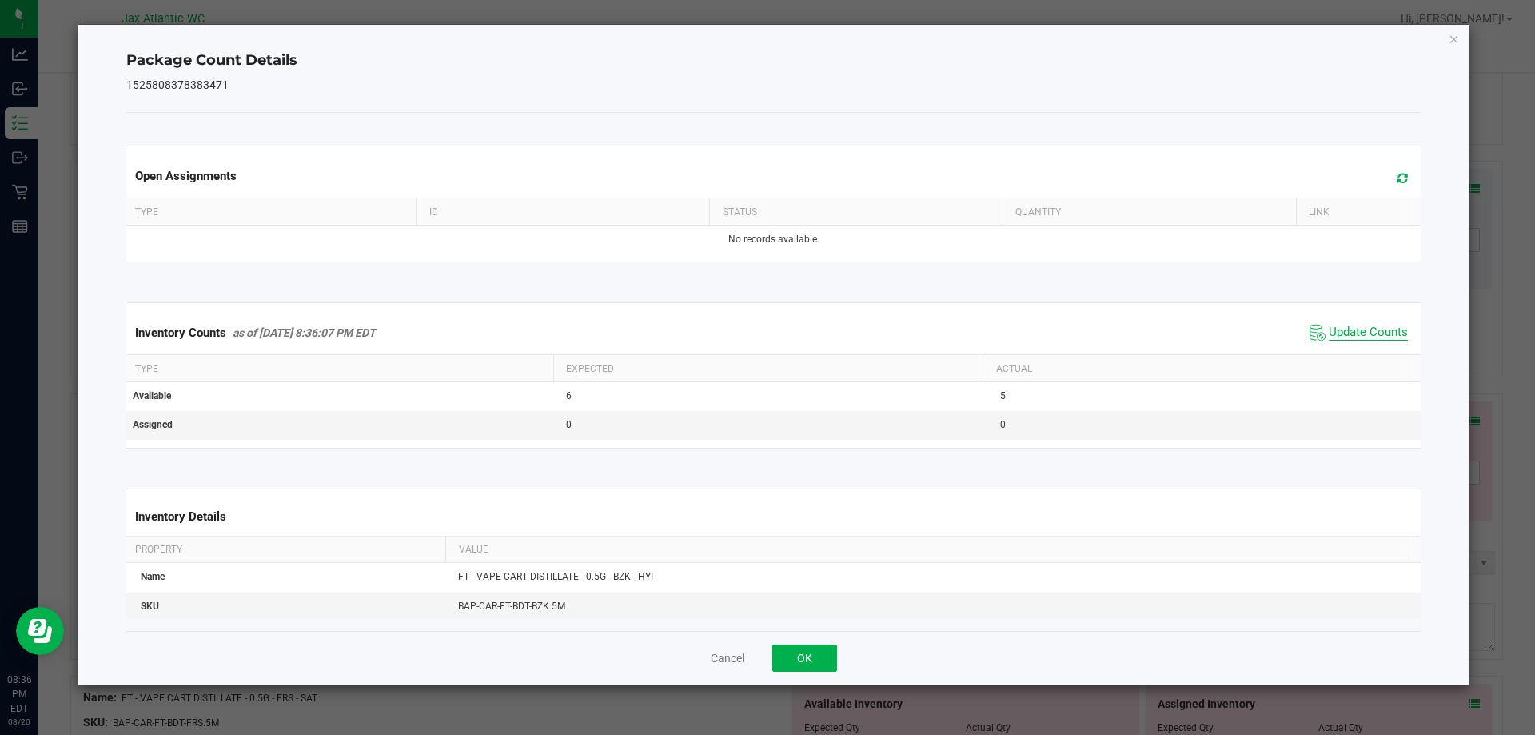
click at [1347, 339] on span "Update Counts" at bounding box center [1368, 333] width 79 height 16
click at [1347, 339] on span "Update Counts" at bounding box center [1368, 332] width 79 height 14
drag, startPoint x: 1347, startPoint y: 339, endPoint x: 1328, endPoint y: 349, distance: 21.8
click at [1345, 340] on span "Update Counts" at bounding box center [1361, 332] width 102 height 22
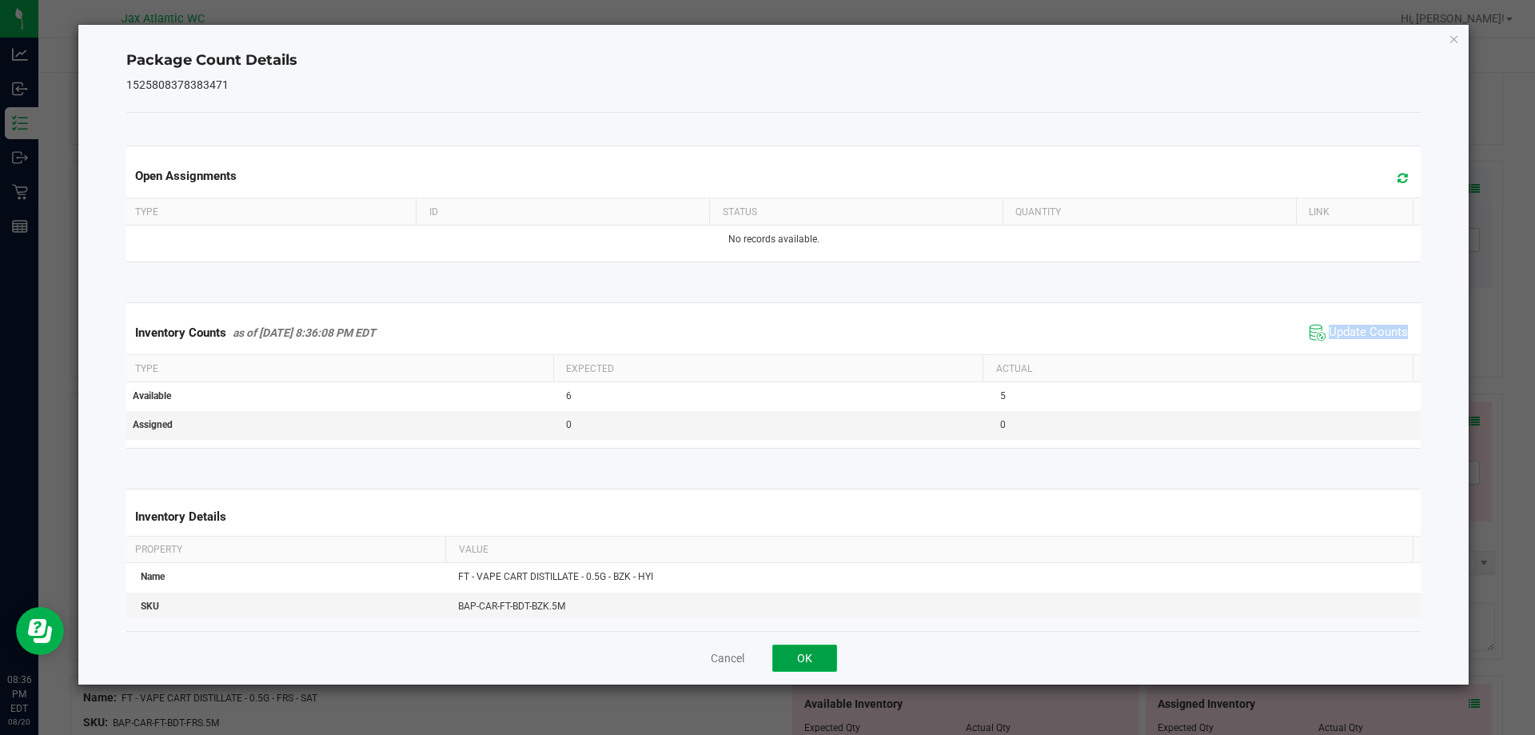
click at [780, 666] on button "OK" at bounding box center [805, 658] width 65 height 27
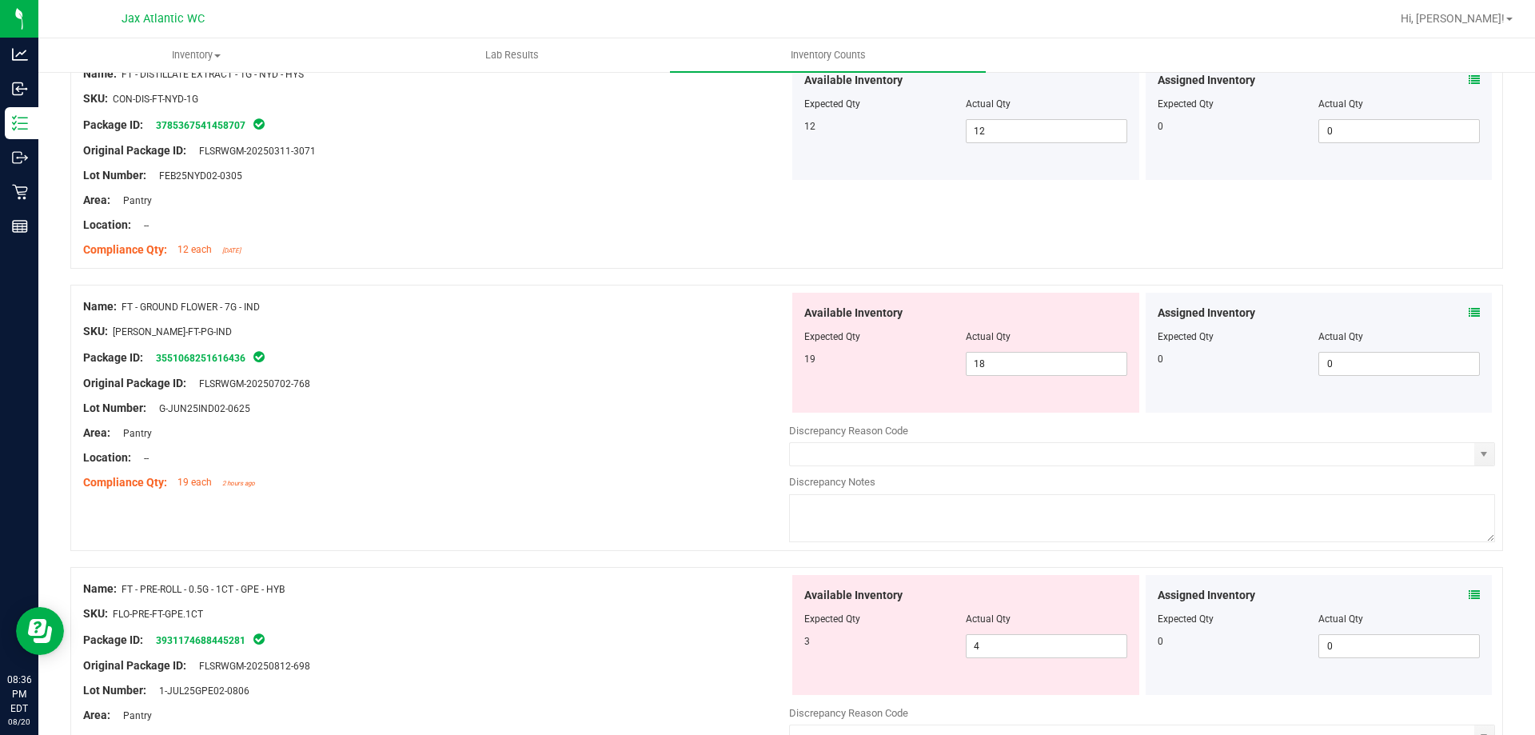
scroll to position [880, 0]
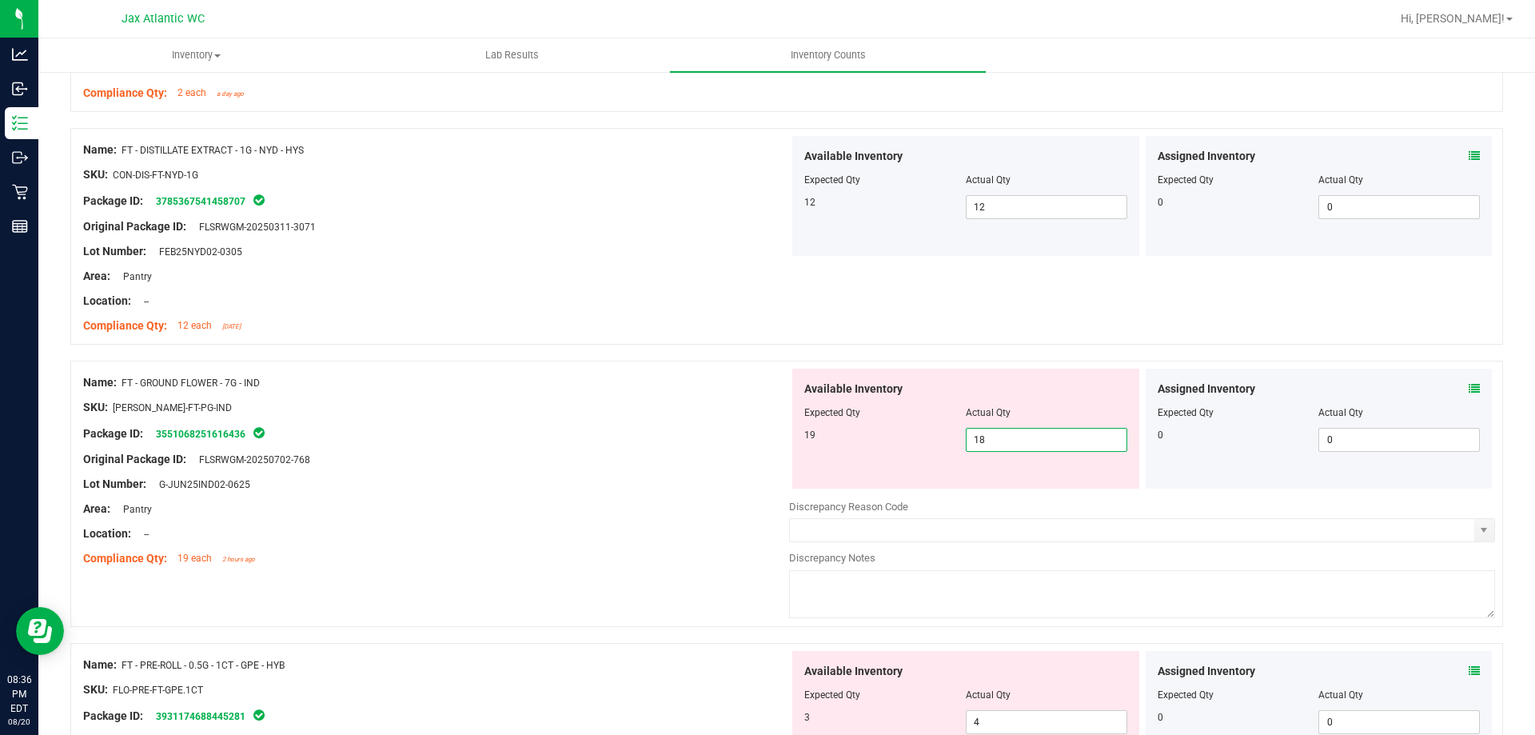
click at [1020, 440] on span "18 18" at bounding box center [1047, 440] width 162 height 24
click at [1020, 440] on input "18" at bounding box center [1047, 440] width 160 height 22
click at [523, 448] on div at bounding box center [436, 447] width 706 height 8
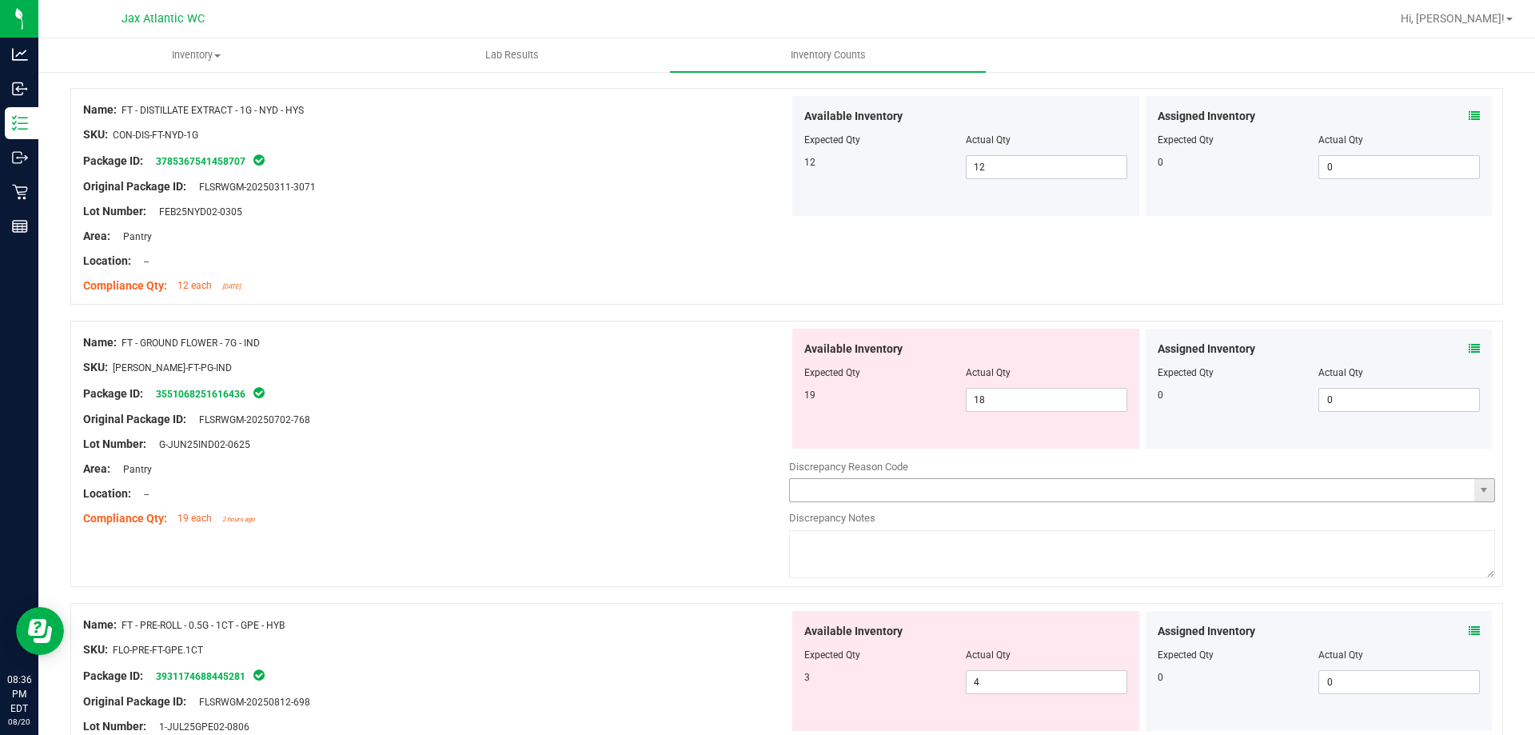
scroll to position [960, 0]
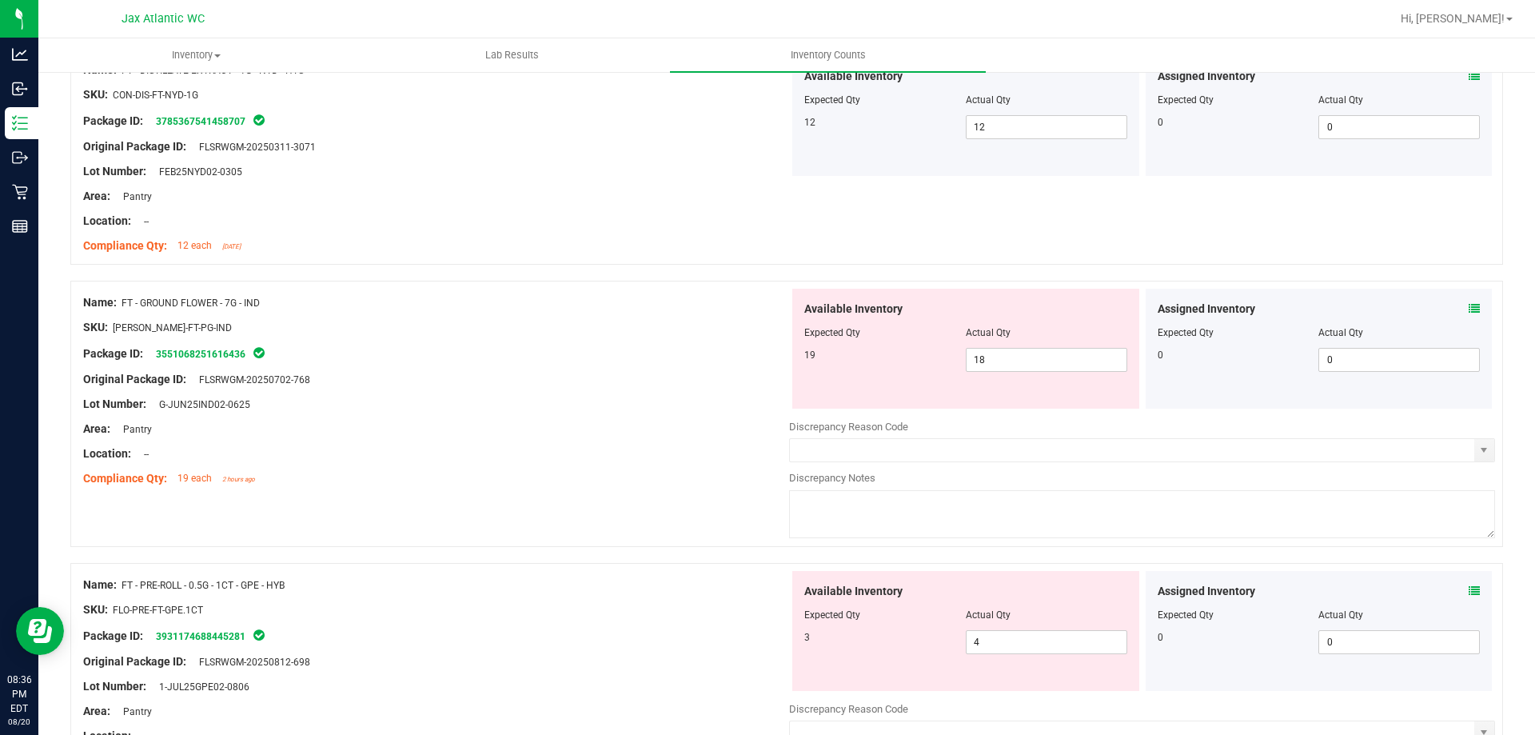
click at [1469, 307] on icon at bounding box center [1474, 308] width 11 height 11
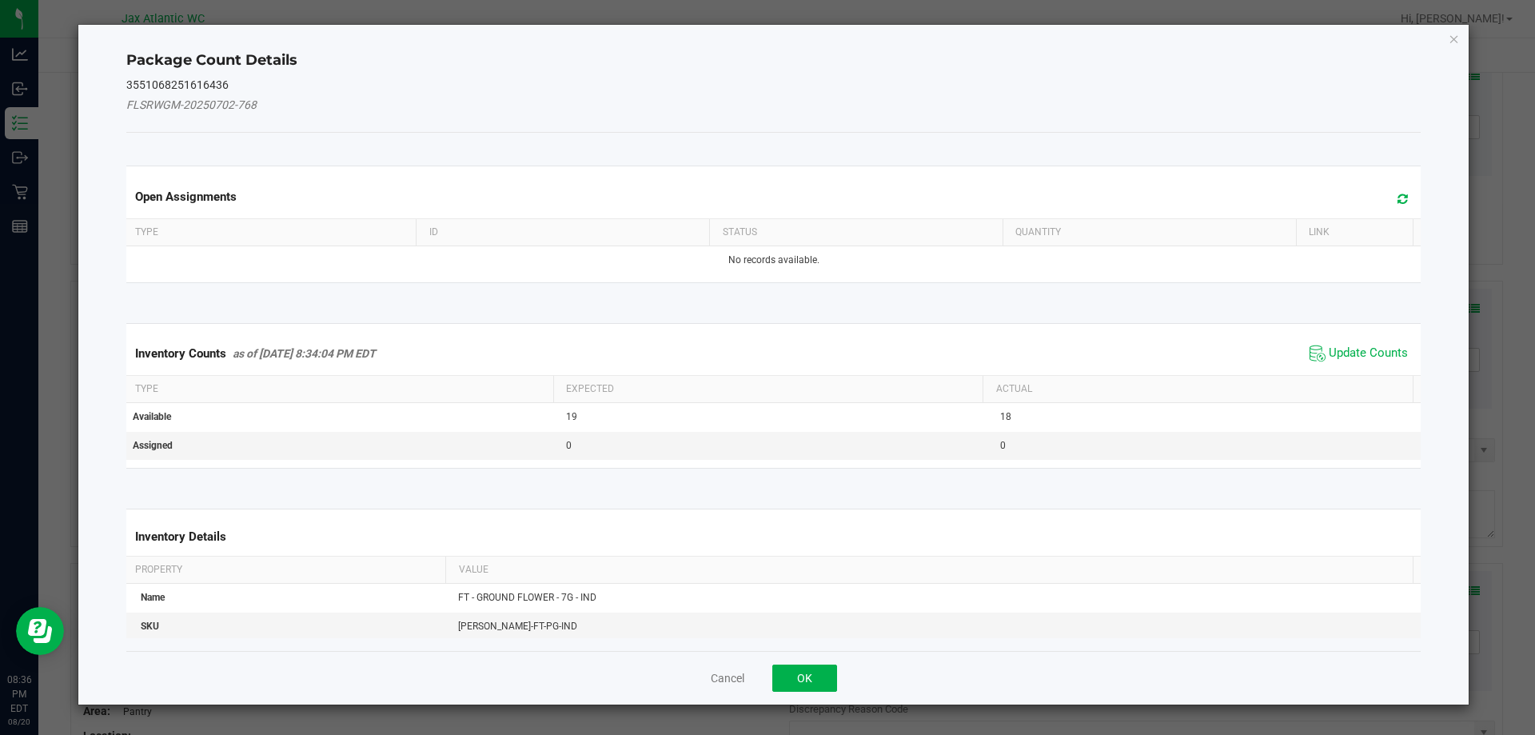
drag, startPoint x: 1404, startPoint y: 341, endPoint x: 1358, endPoint y: 341, distance: 46.4
click at [1402, 341] on div "Inventory Counts as of [DATE] 8:34:04 PM EDT Update Counts" at bounding box center [774, 353] width 1302 height 43
click at [1358, 341] on span "Update Counts" at bounding box center [1359, 353] width 106 height 24
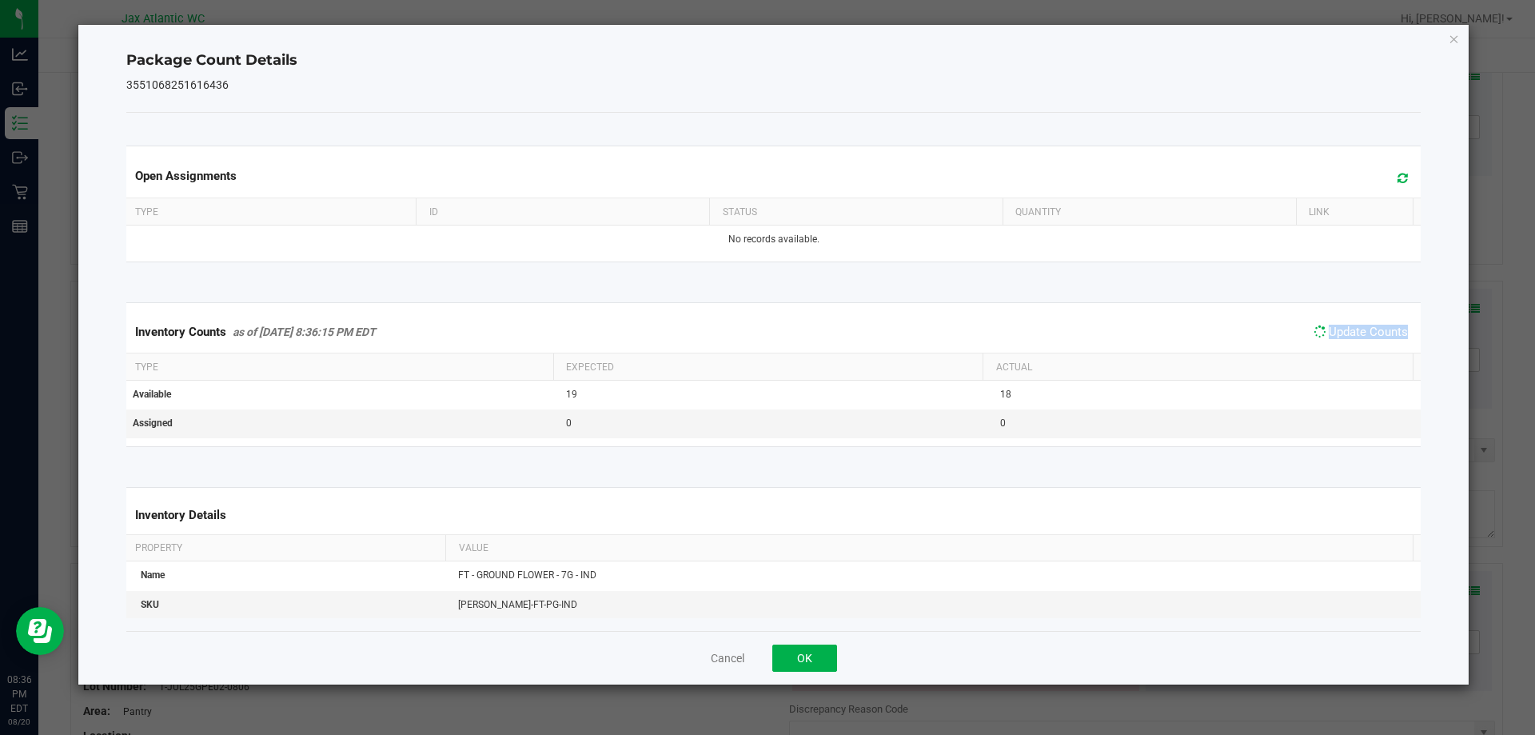
click at [1358, 341] on span "Update Counts" at bounding box center [1361, 332] width 102 height 22
click at [1358, 340] on span "Update Counts" at bounding box center [1361, 332] width 102 height 22
click at [1358, 340] on span "Update Counts" at bounding box center [1368, 333] width 79 height 16
click at [1358, 340] on span "Update Counts" at bounding box center [1359, 333] width 106 height 24
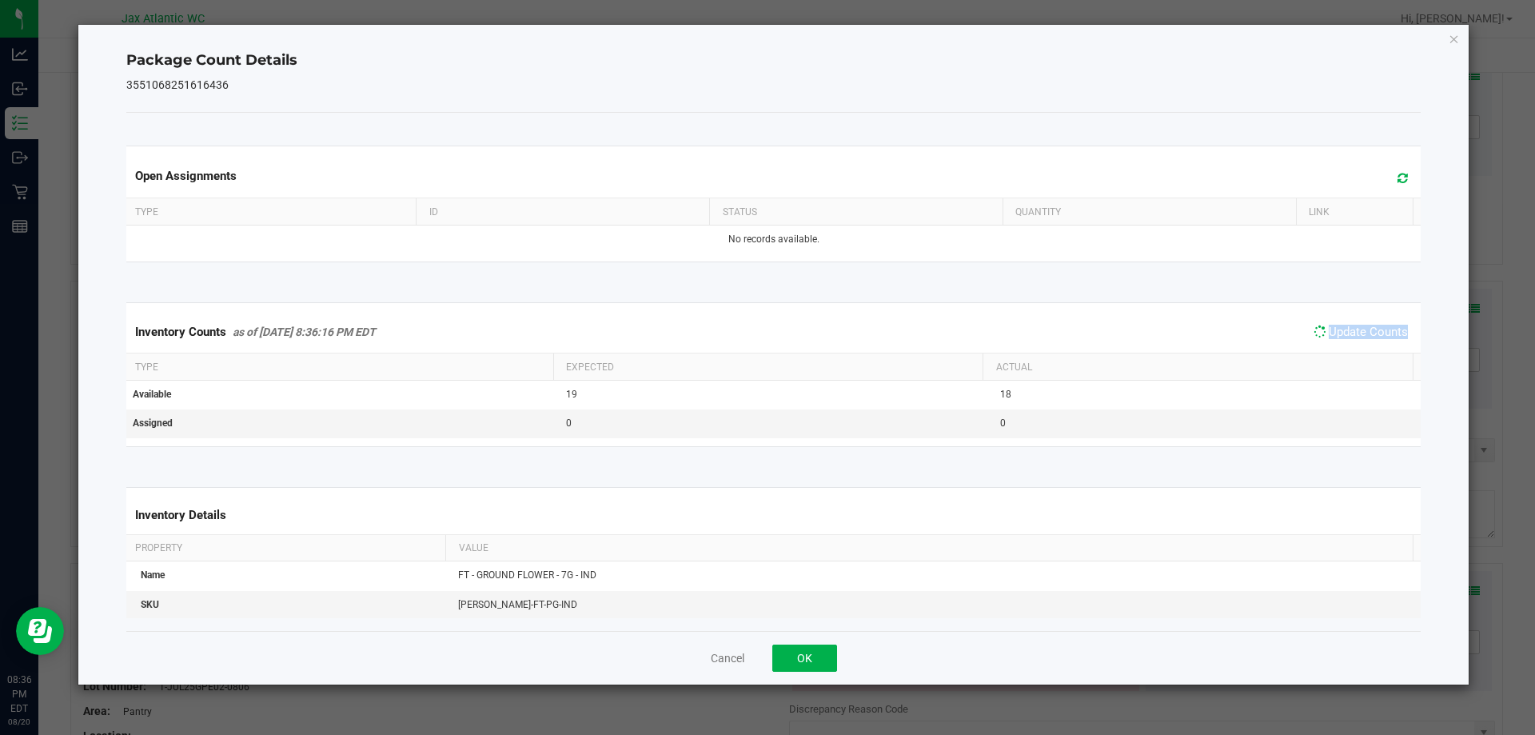
click at [1358, 340] on span "Update Counts" at bounding box center [1361, 332] width 102 height 22
click at [809, 652] on button "OK" at bounding box center [805, 658] width 65 height 27
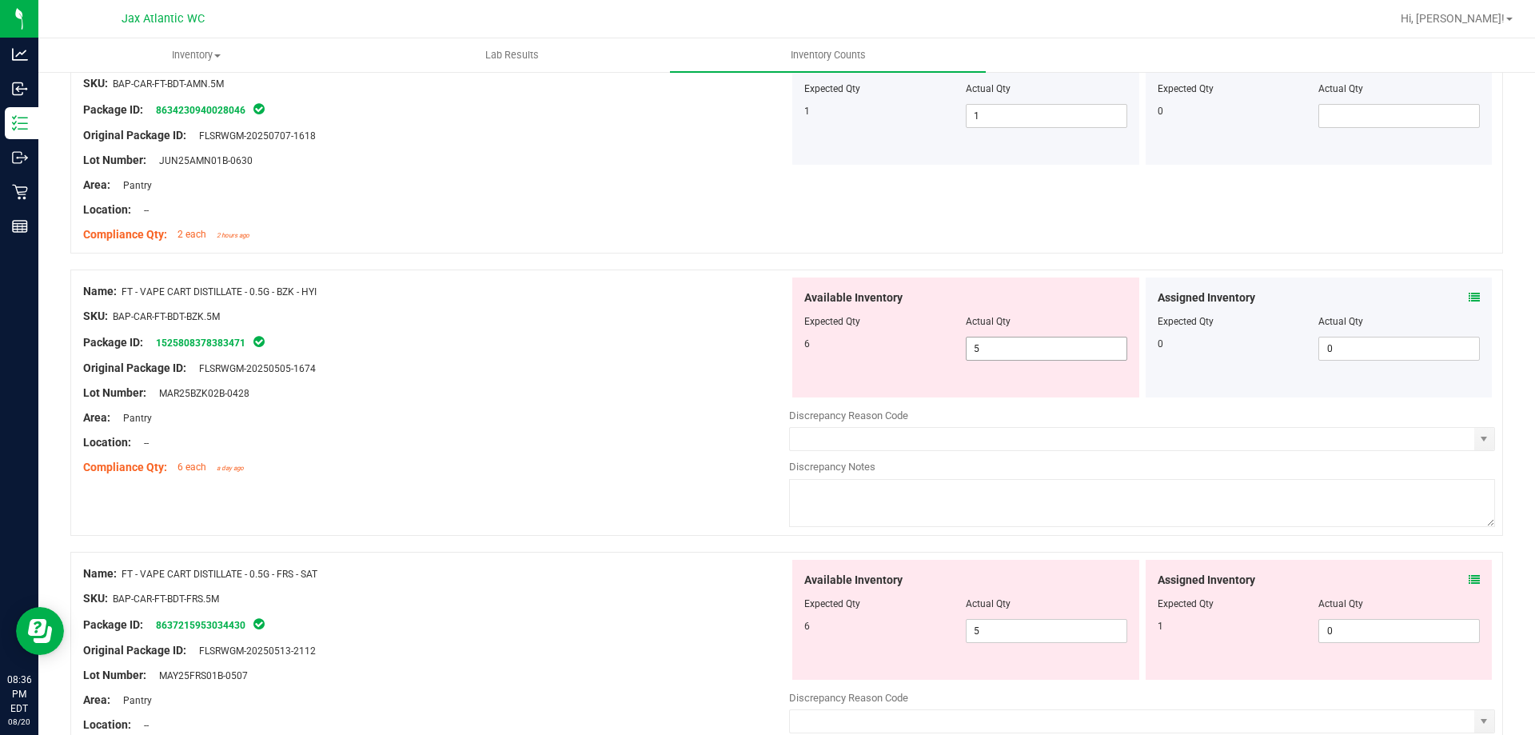
scroll to position [2319, 0]
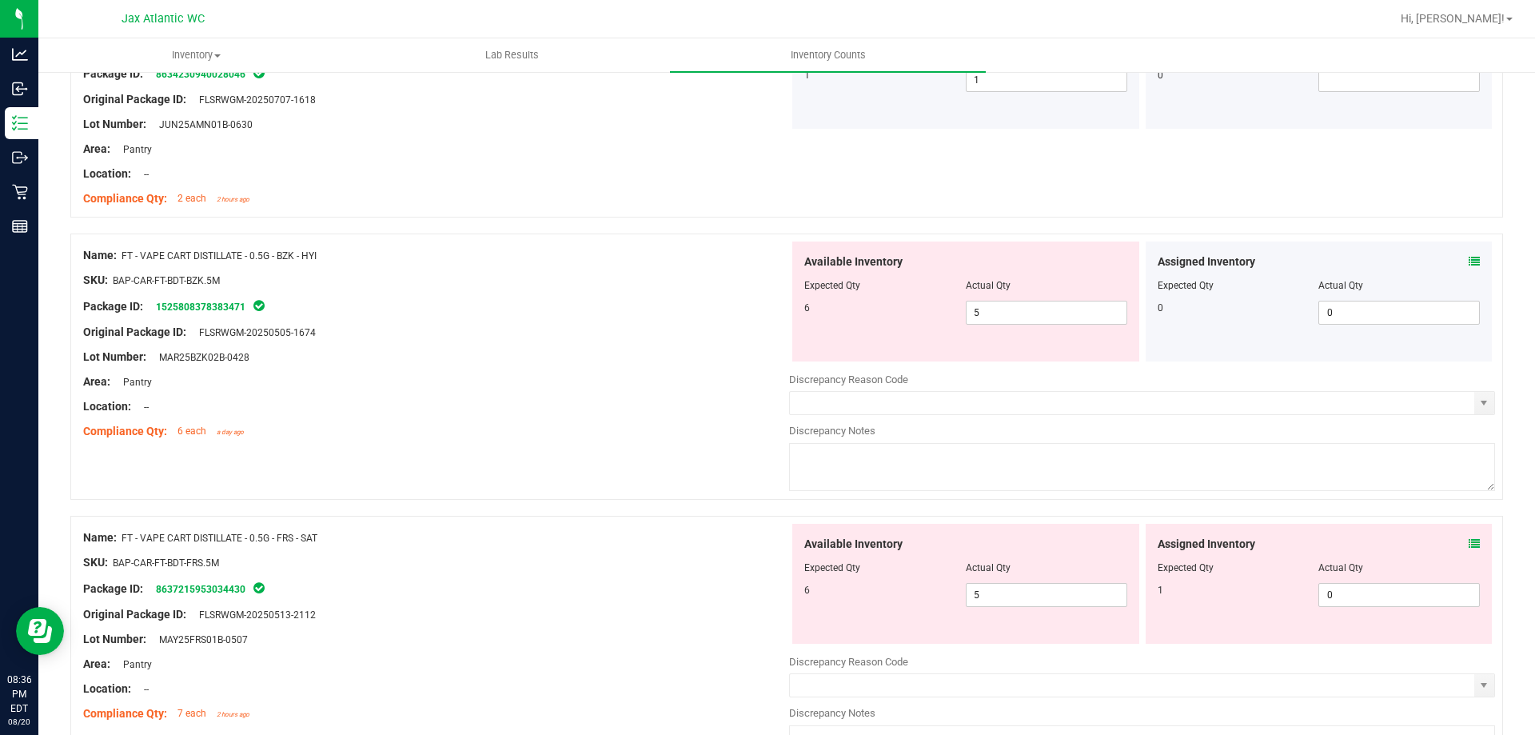
click at [1469, 541] on icon at bounding box center [1474, 543] width 11 height 11
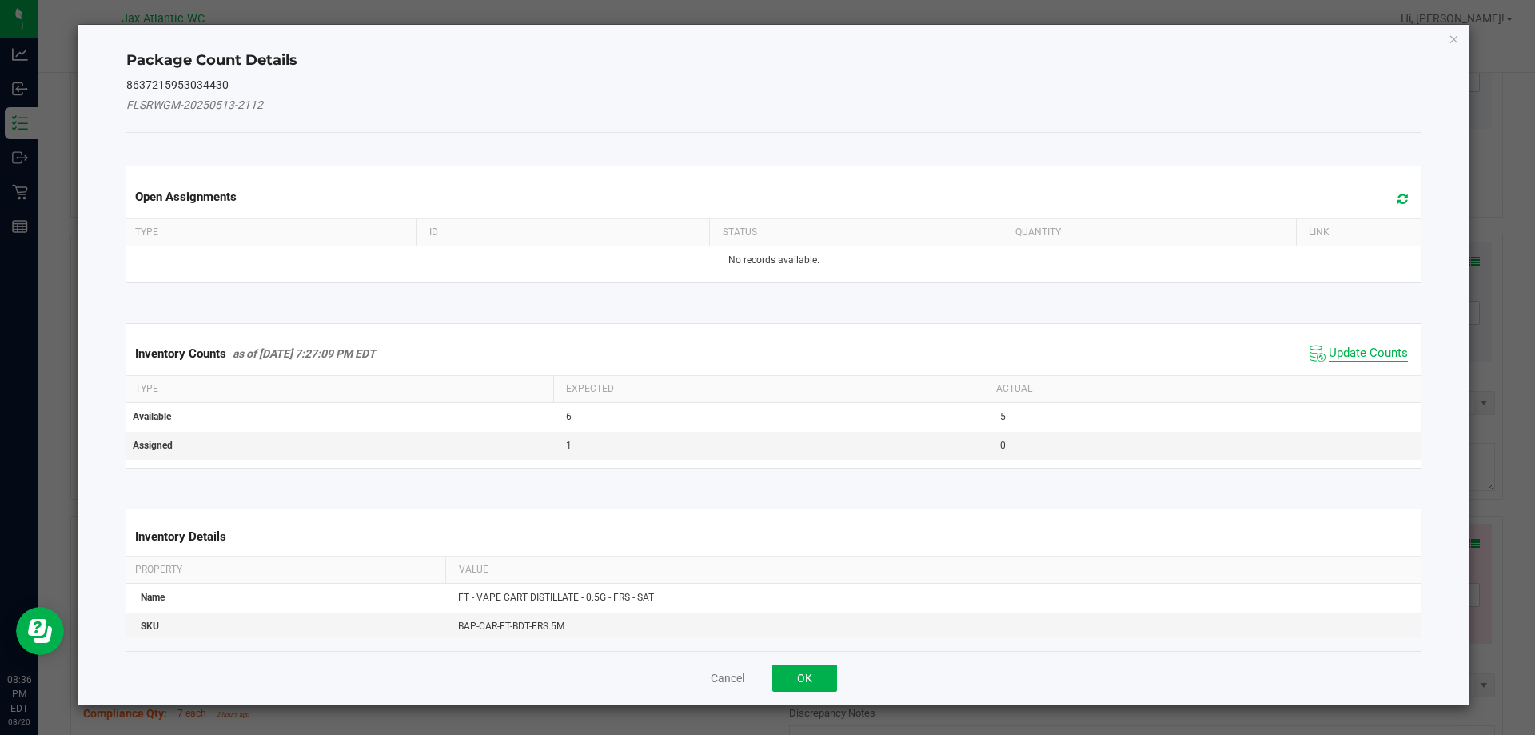
click at [1329, 352] on span "Update Counts" at bounding box center [1368, 353] width 79 height 16
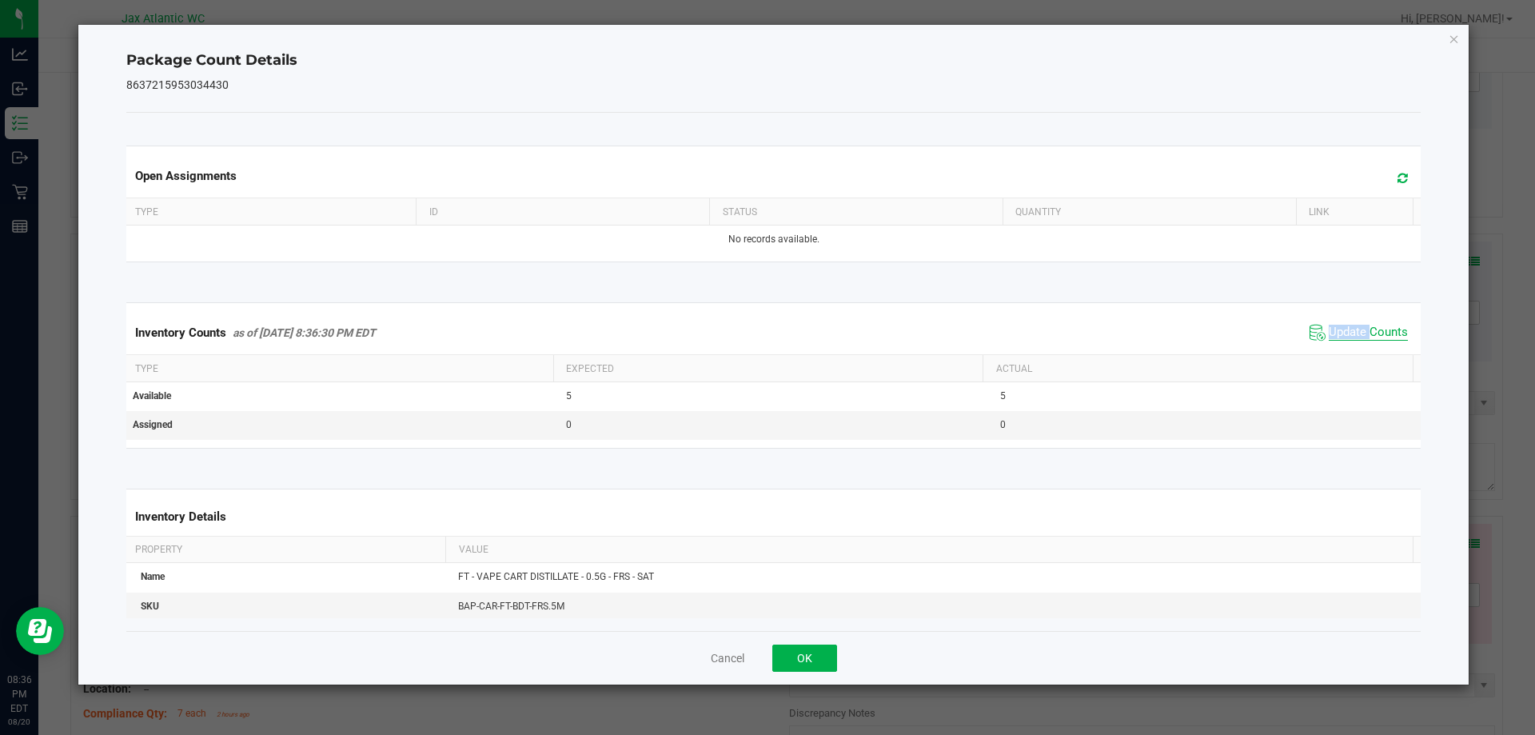
drag, startPoint x: 1320, startPoint y: 351, endPoint x: 1351, endPoint y: 329, distance: 38.4
click at [1328, 344] on span "Update Counts" at bounding box center [1359, 333] width 106 height 24
click at [1351, 329] on span "Update Counts" at bounding box center [1368, 333] width 79 height 16
click at [1351, 329] on span "Update Counts" at bounding box center [1368, 332] width 79 height 14
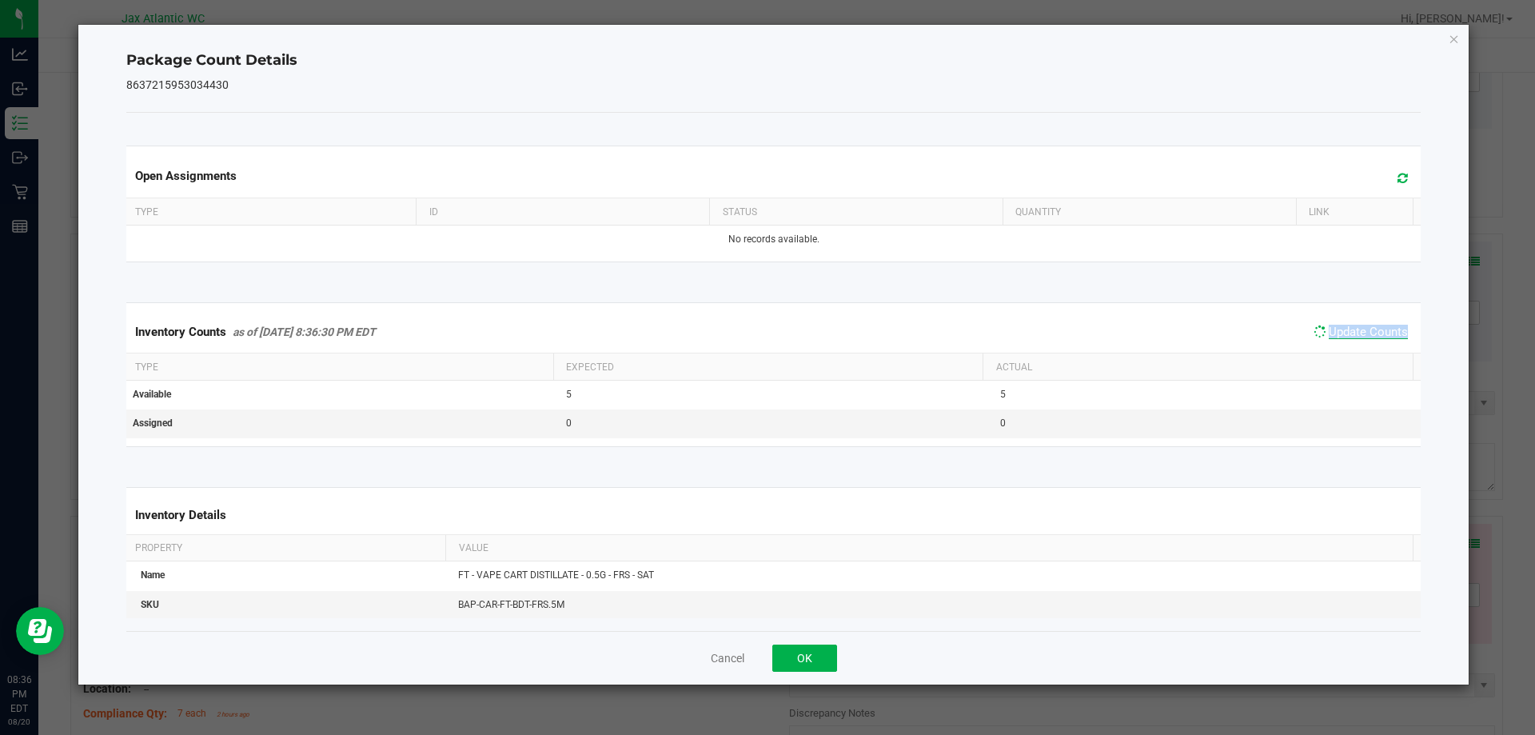
click at [1351, 329] on span "Update Counts" at bounding box center [1368, 332] width 79 height 14
click at [815, 643] on div "Cancel OK" at bounding box center [774, 658] width 1296 height 54
click at [813, 650] on button "OK" at bounding box center [805, 658] width 65 height 27
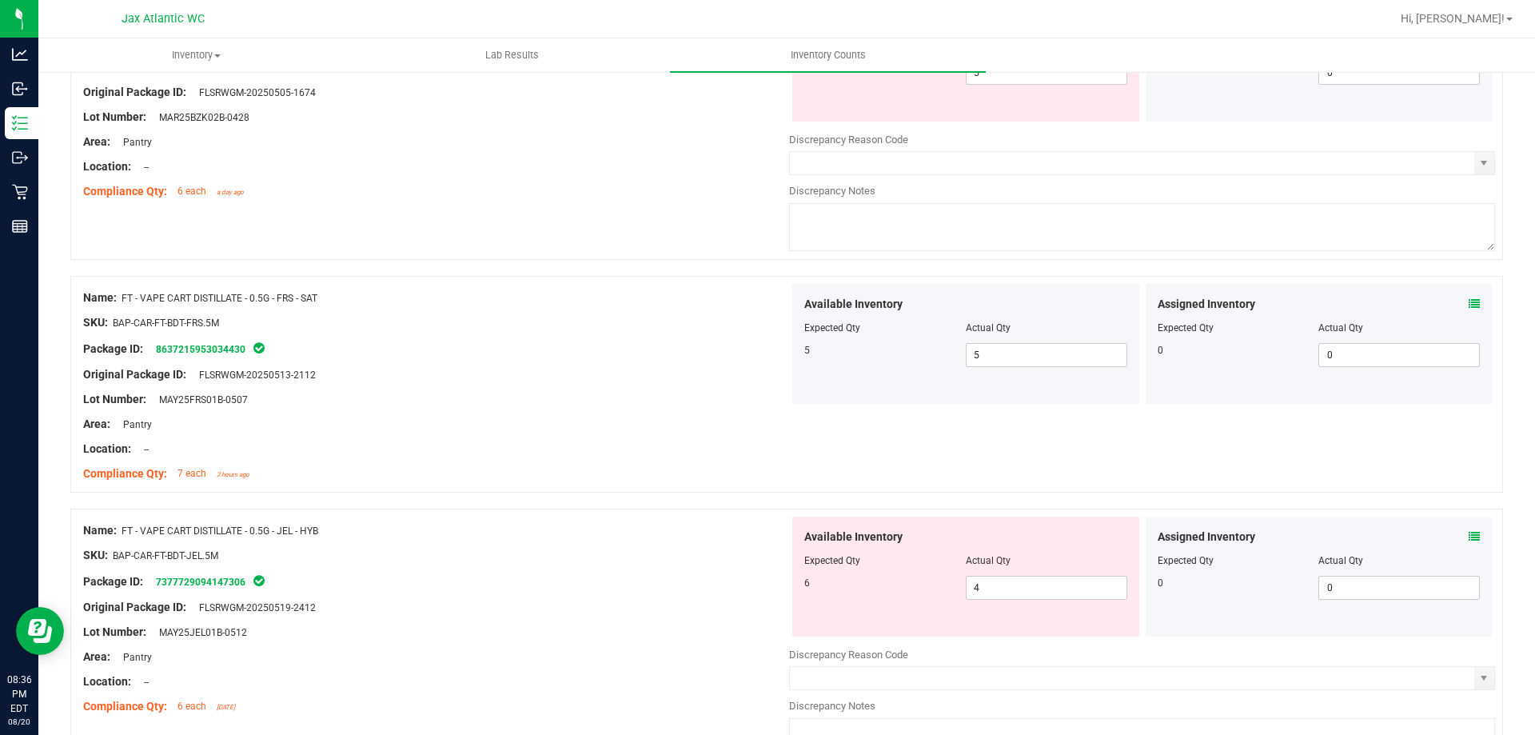
scroll to position [2639, 0]
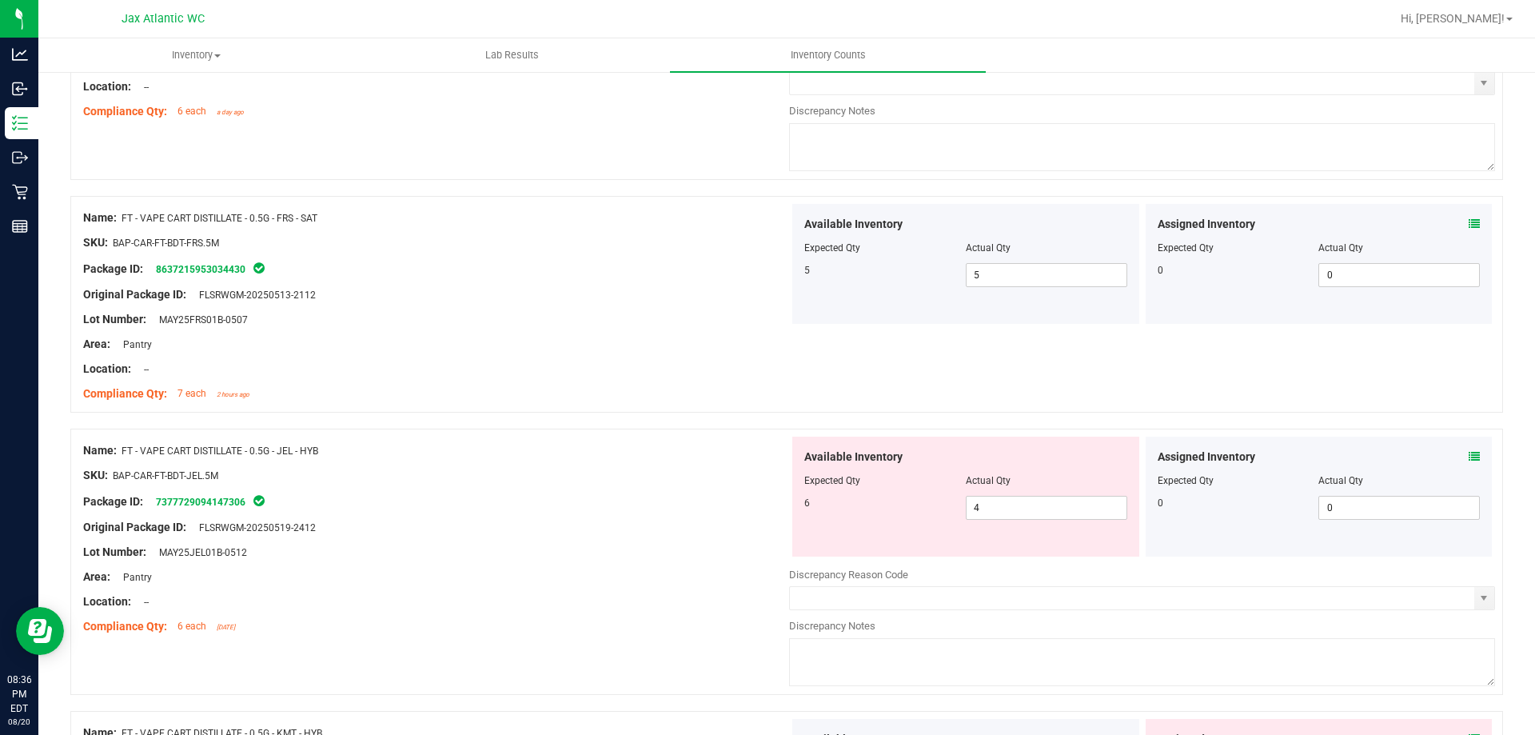
click at [1469, 453] on icon at bounding box center [1474, 456] width 11 height 11
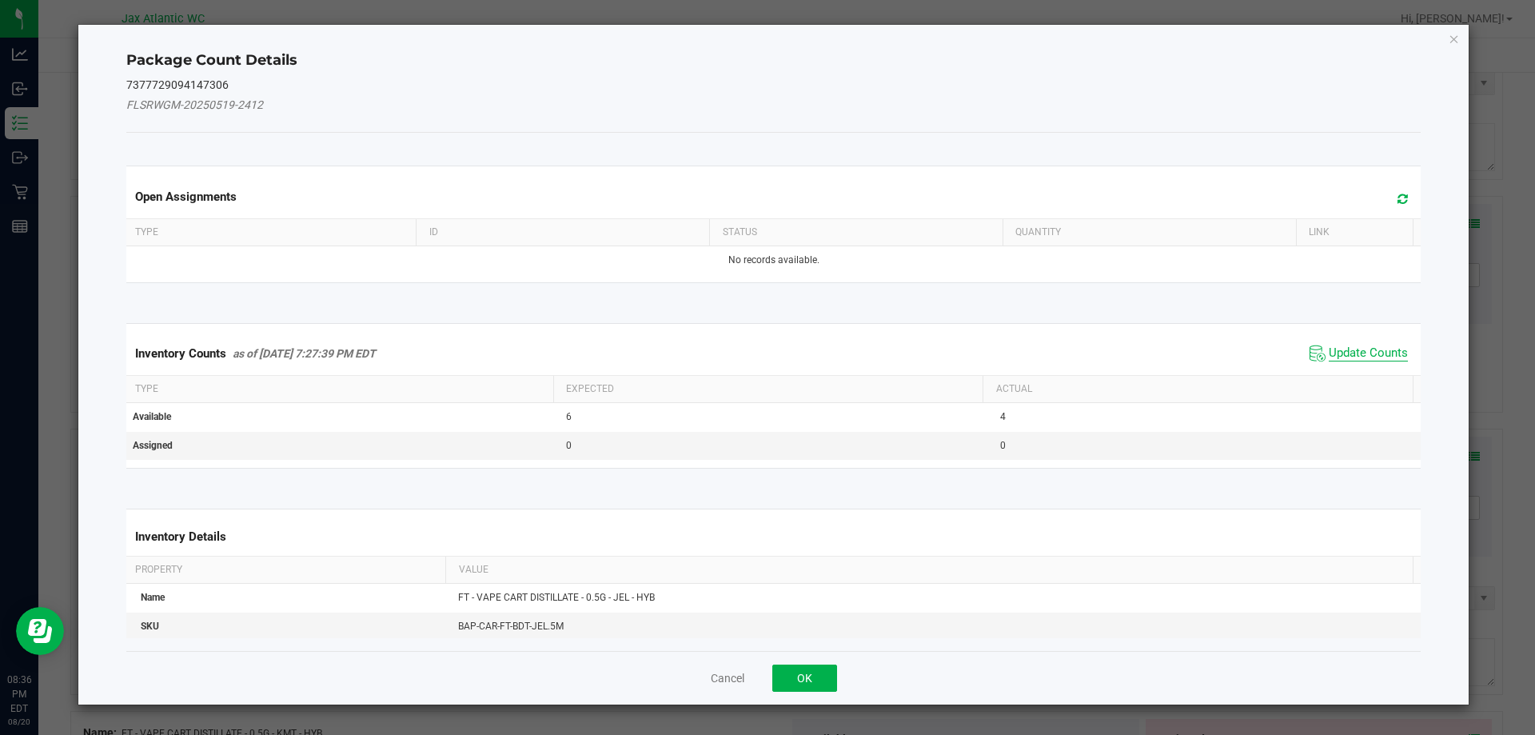
click at [1329, 349] on span "Update Counts" at bounding box center [1368, 353] width 79 height 16
drag, startPoint x: 1319, startPoint y: 349, endPoint x: 1332, endPoint y: 340, distance: 16.6
click at [1324, 345] on div "Inventory Counts as of [DATE] 7:27:39 PM EDT Update Counts" at bounding box center [774, 353] width 1302 height 42
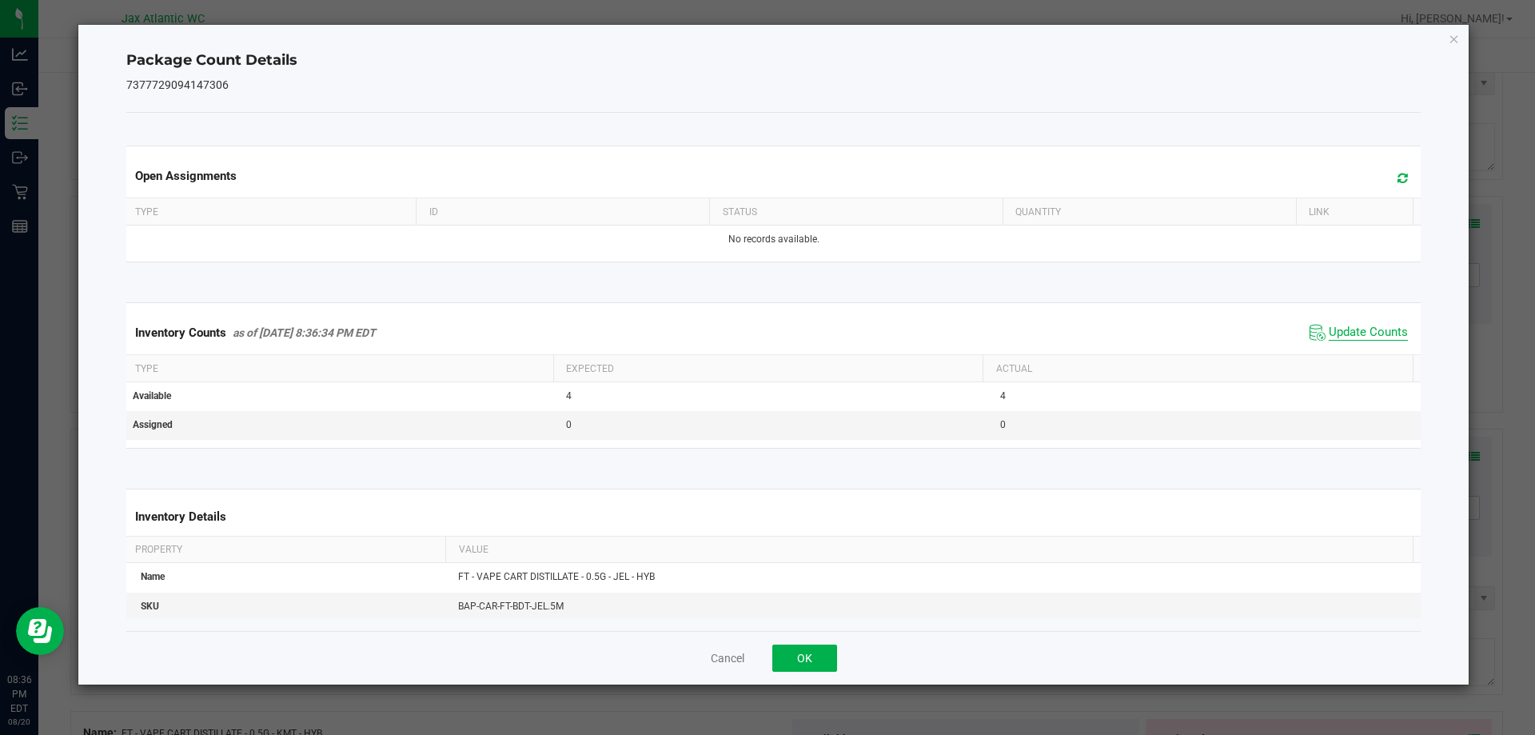
click at [1332, 340] on span "Update Counts" at bounding box center [1368, 333] width 79 height 16
drag, startPoint x: 1332, startPoint y: 340, endPoint x: 1340, endPoint y: 333, distance: 10.2
click at [1336, 337] on span "Update Counts" at bounding box center [1359, 333] width 106 height 24
drag, startPoint x: 1340, startPoint y: 333, endPoint x: 1211, endPoint y: 433, distance: 163.6
click at [1338, 336] on span "Update Counts" at bounding box center [1368, 333] width 79 height 16
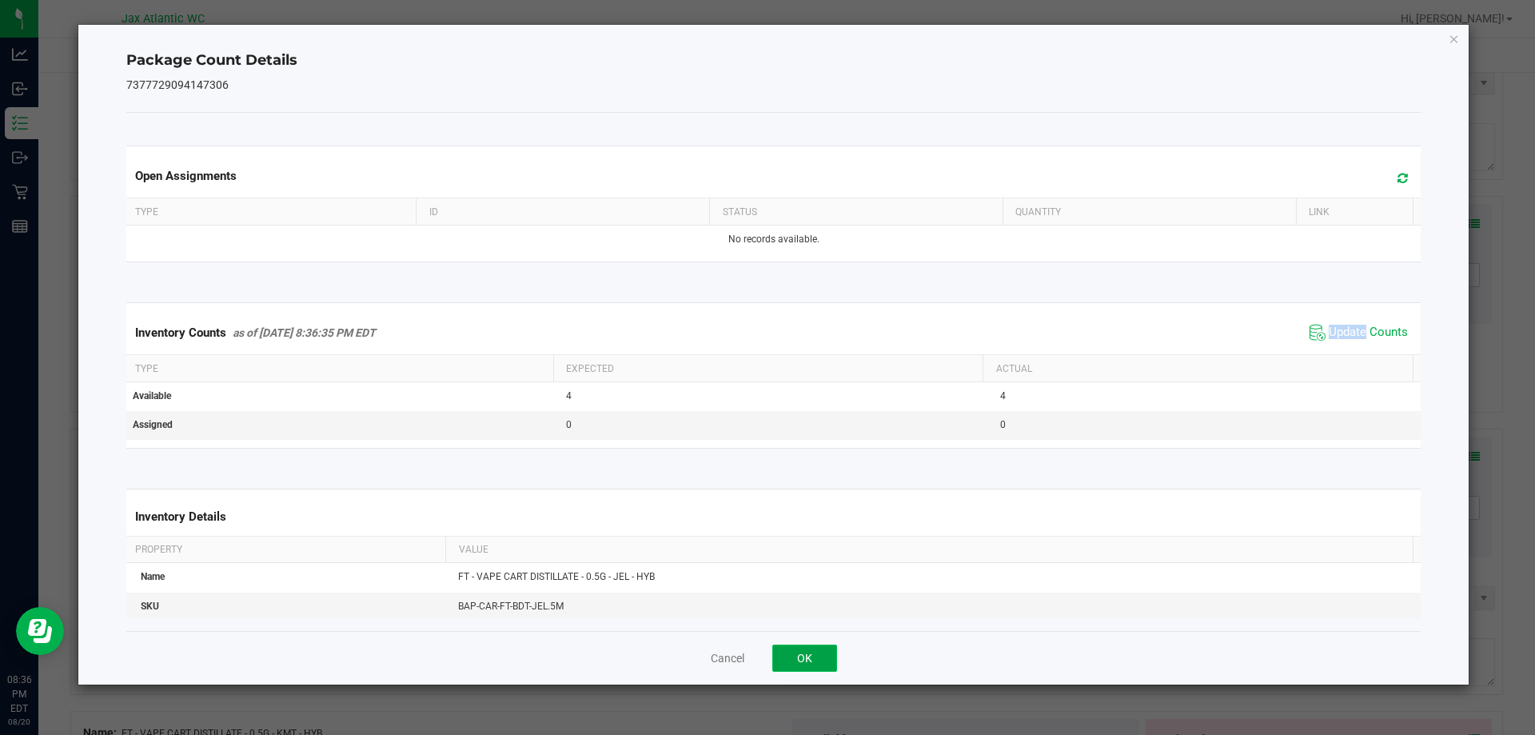
click at [803, 657] on button "OK" at bounding box center [805, 658] width 65 height 27
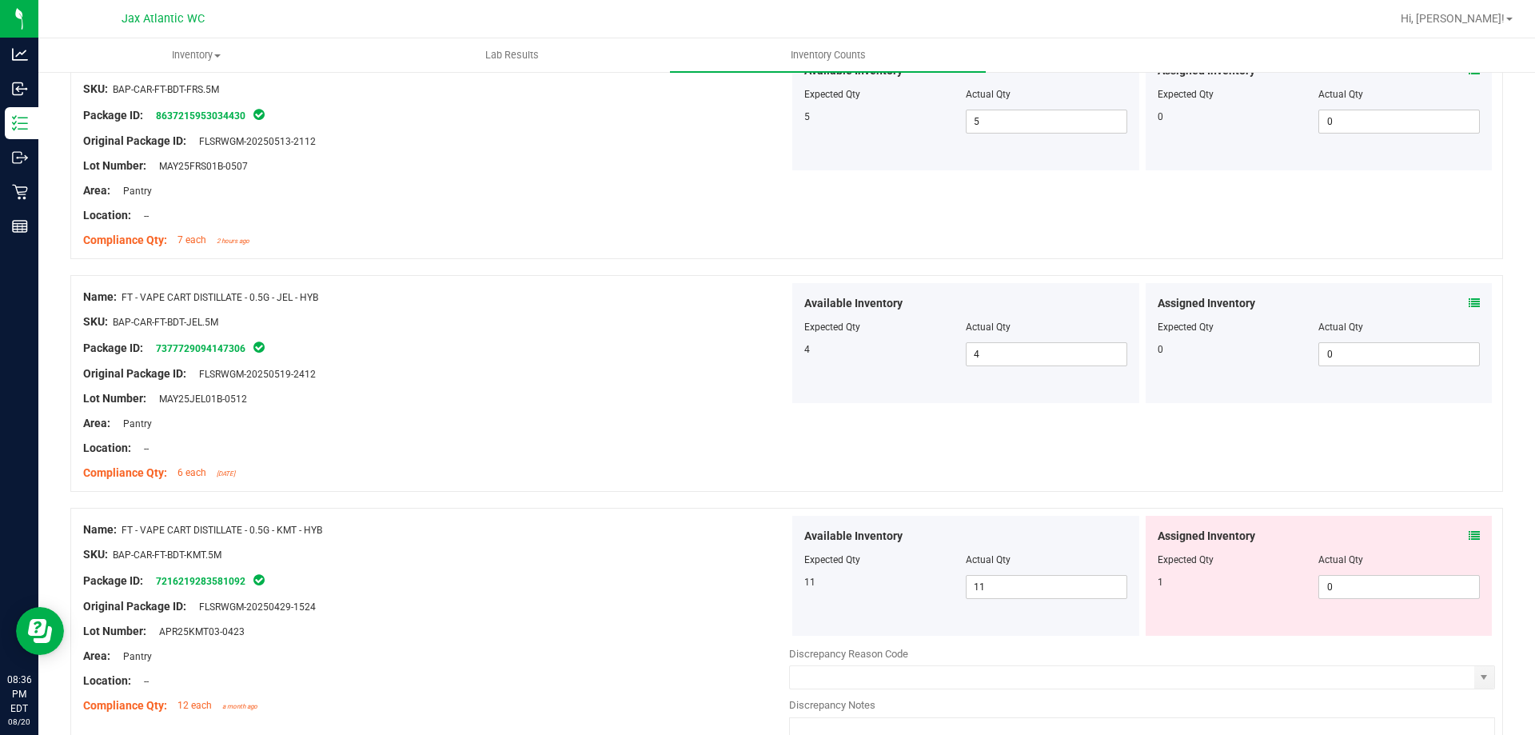
scroll to position [2879, 0]
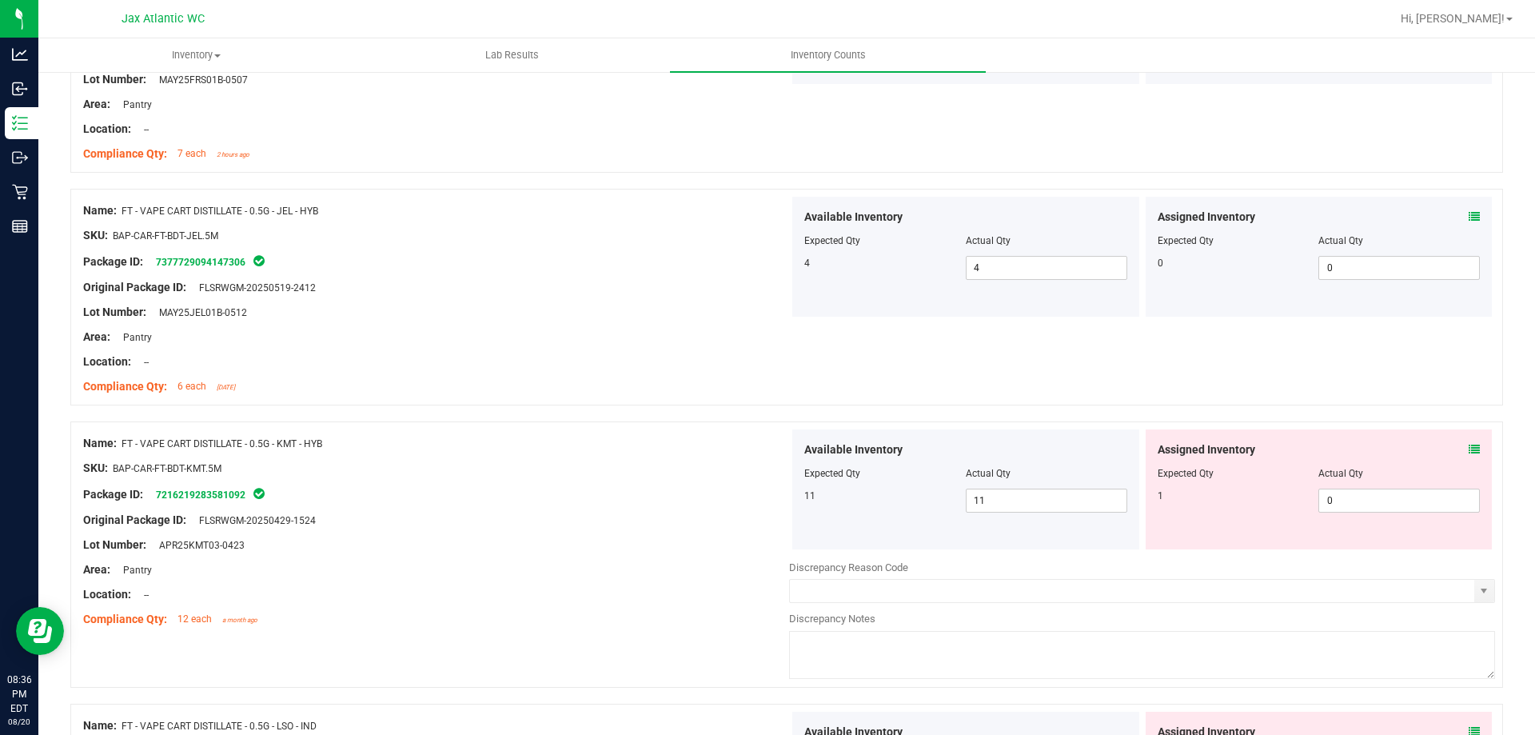
click at [1469, 453] on icon at bounding box center [1474, 449] width 11 height 11
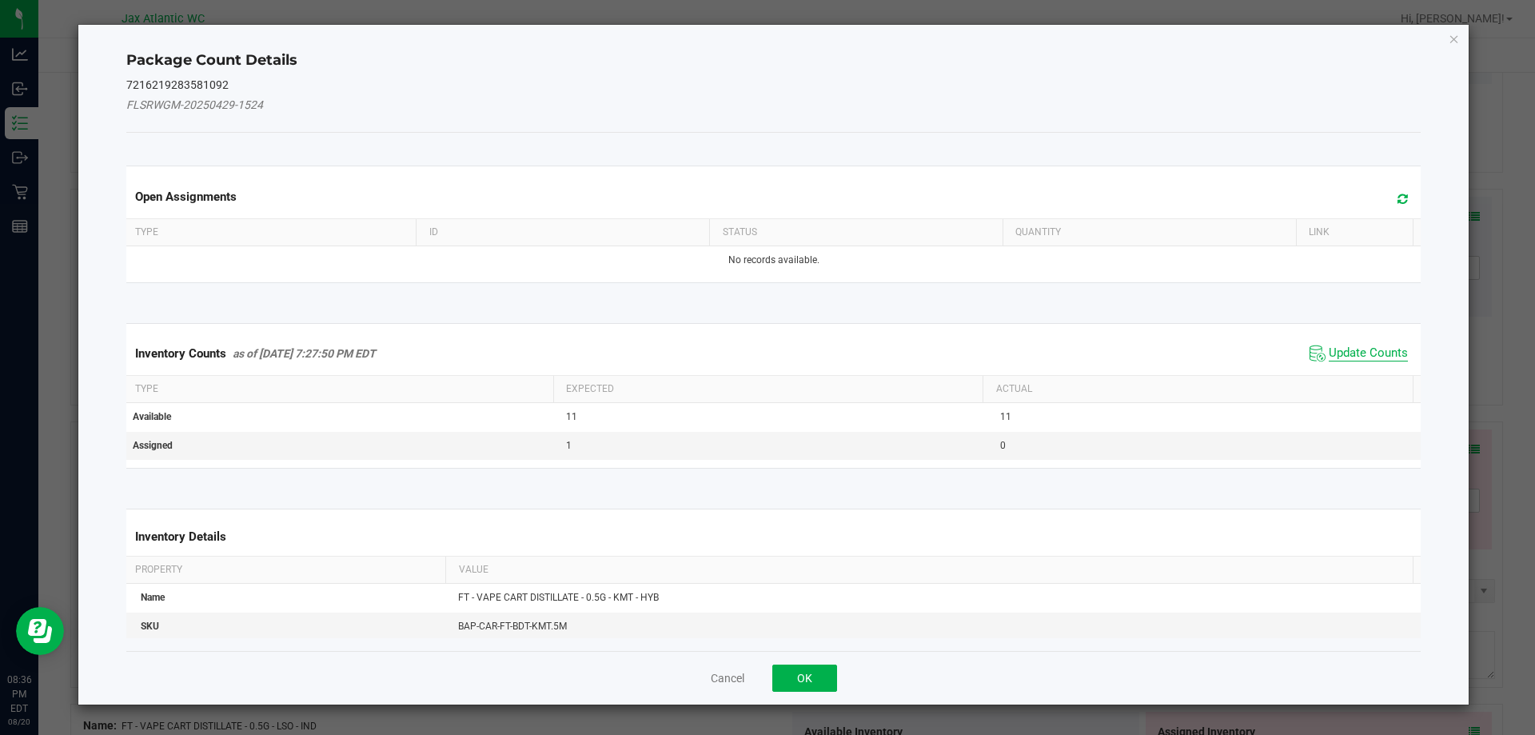
click at [1376, 351] on span "Update Counts" at bounding box center [1368, 353] width 79 height 16
click at [1376, 350] on div "Inventory Counts as of [DATE] 7:27:50 PM EDT Update Counts" at bounding box center [774, 353] width 1302 height 42
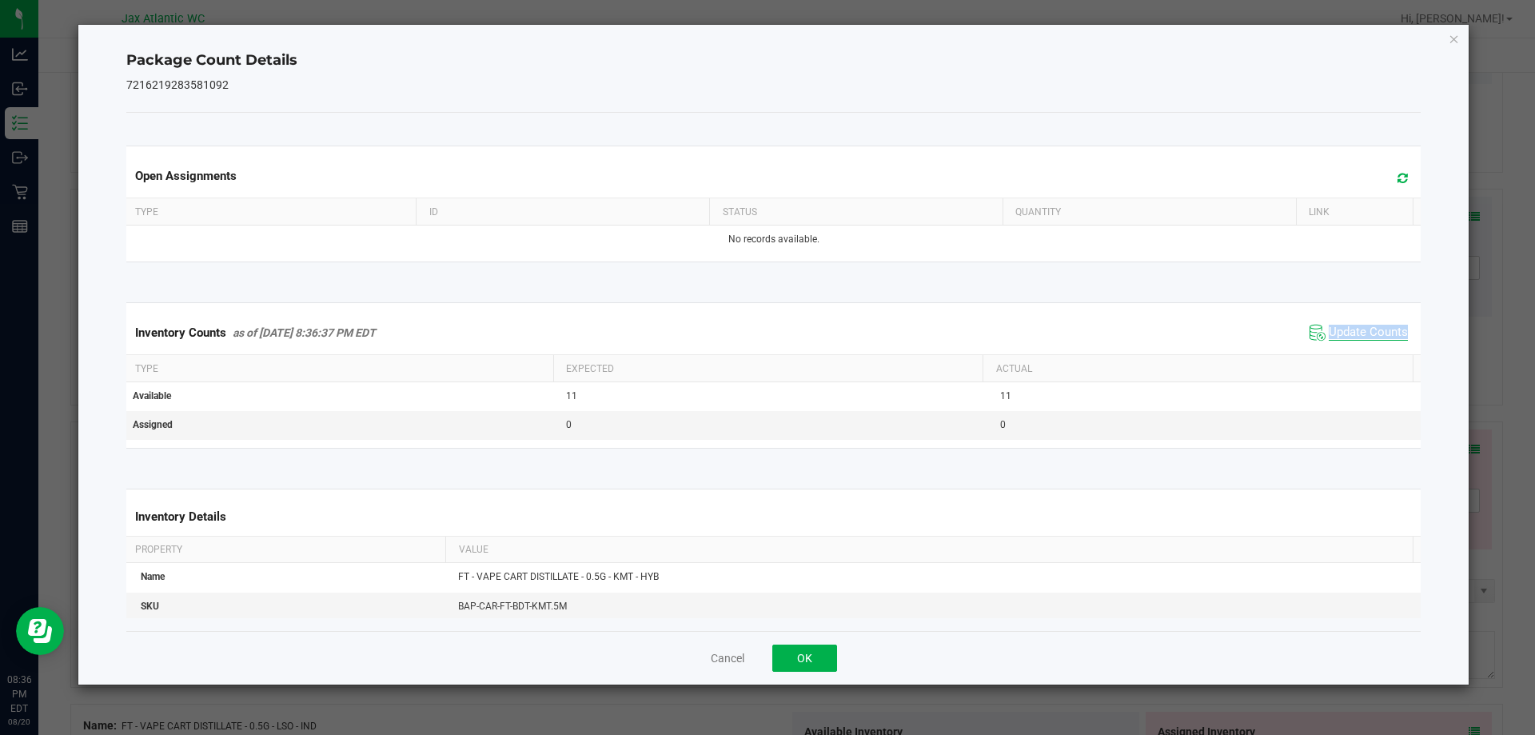
click at [1376, 350] on div "Inventory Counts as of [DATE] 8:36:37 PM EDT Update Counts" at bounding box center [774, 332] width 1302 height 43
click at [800, 653] on button "OK" at bounding box center [805, 658] width 65 height 27
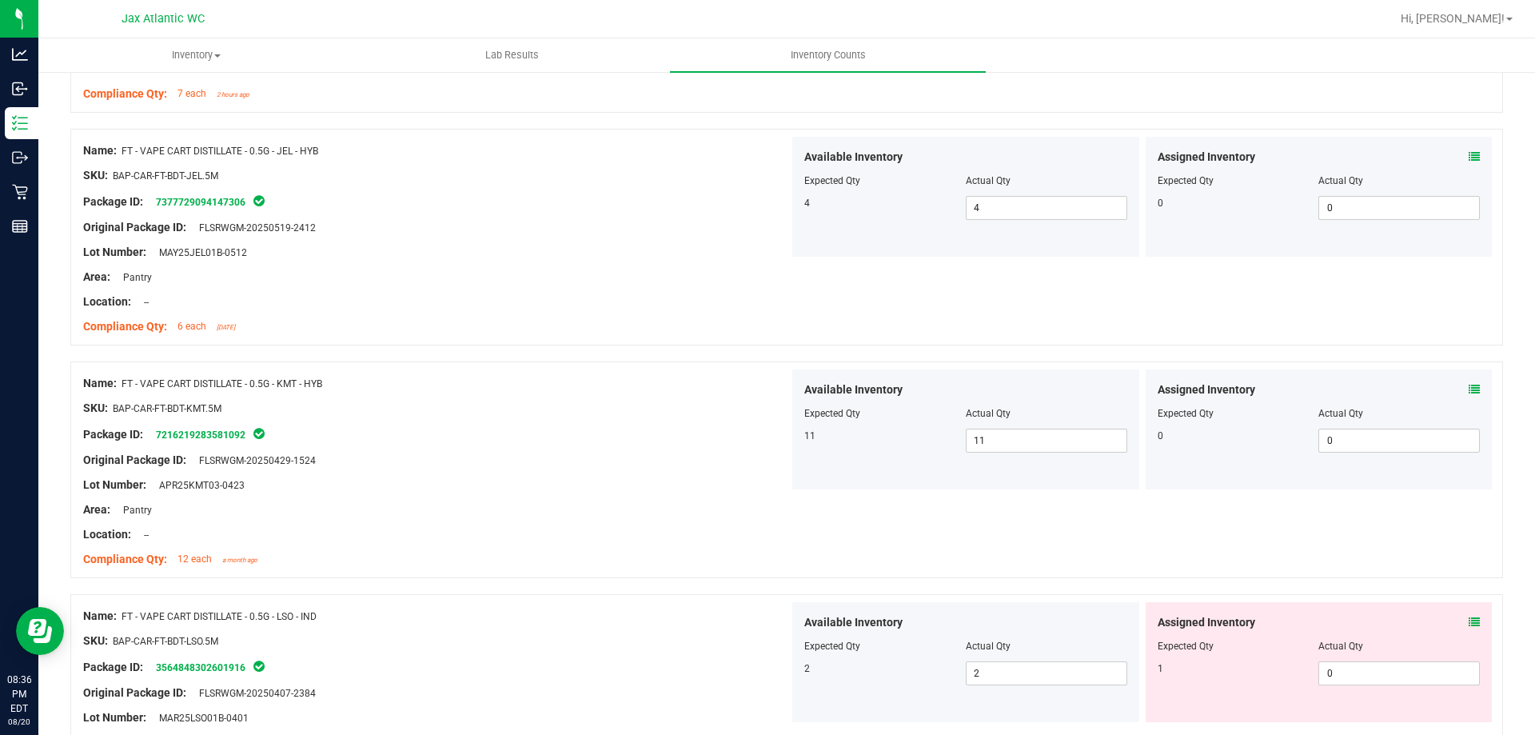
scroll to position [3039, 0]
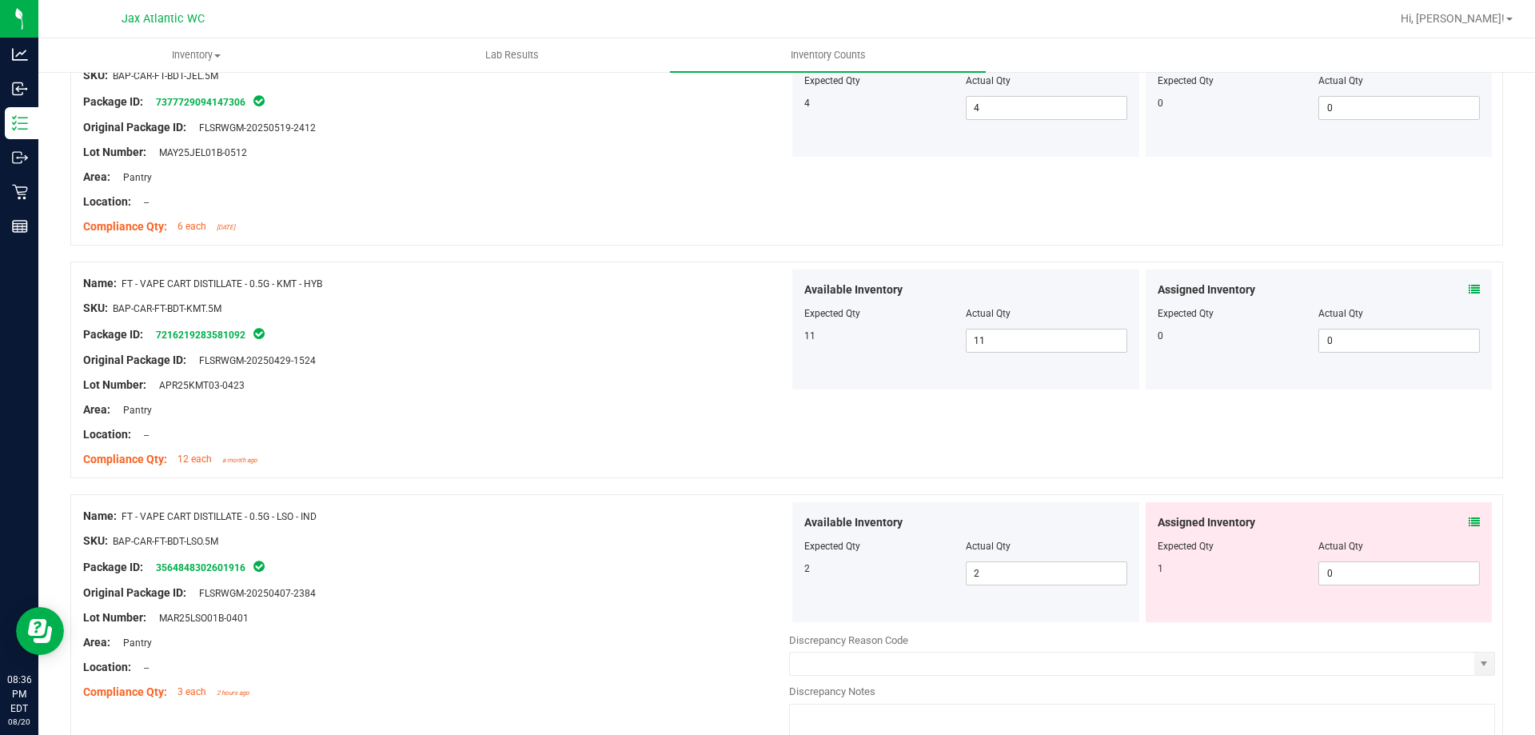
click at [1469, 518] on icon at bounding box center [1474, 522] width 11 height 11
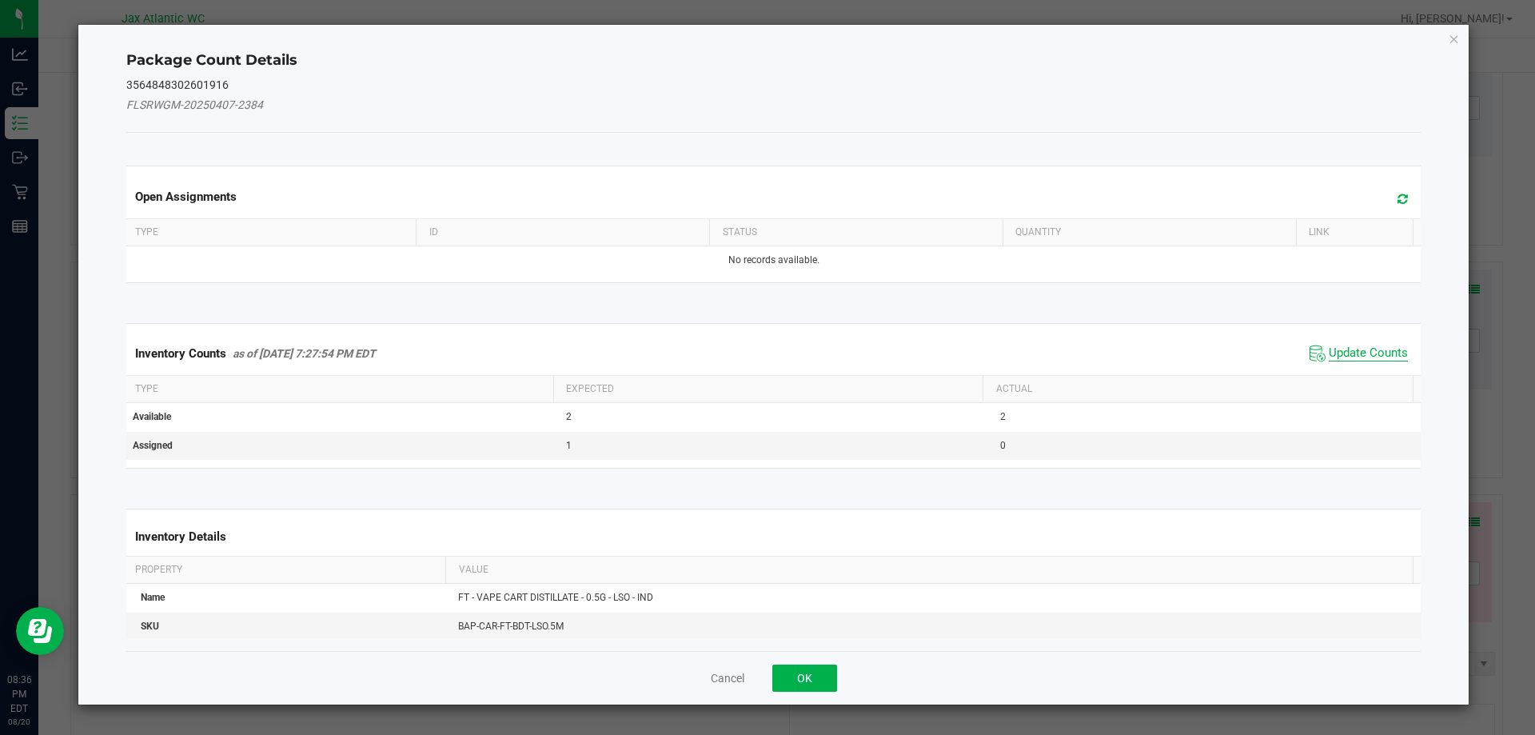
click at [1345, 355] on span "Update Counts" at bounding box center [1368, 353] width 79 height 16
click at [1344, 352] on div "Inventory Counts as of [DATE] 7:27:54 PM EDT Update Counts" at bounding box center [774, 353] width 1302 height 42
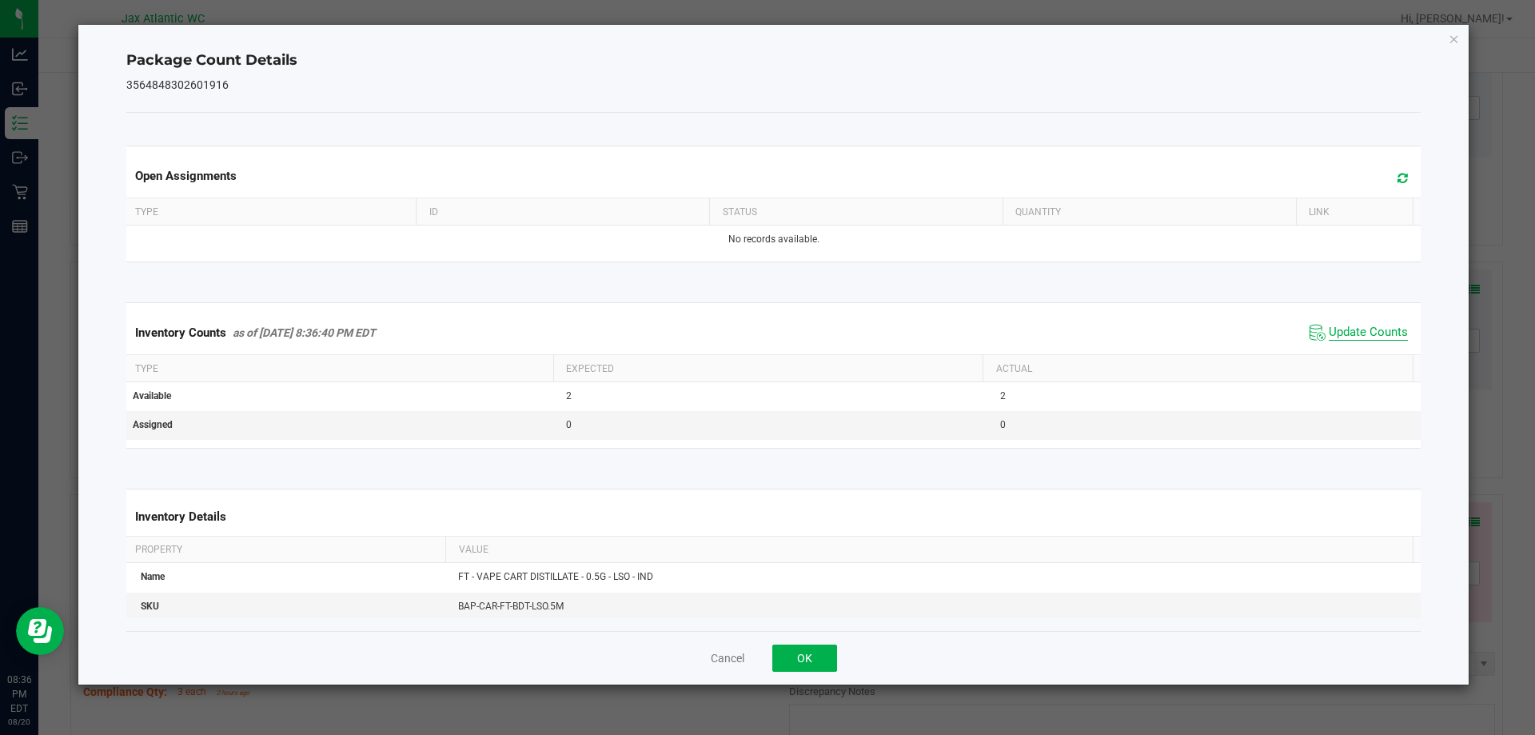
drag, startPoint x: 1345, startPoint y: 348, endPoint x: 1353, endPoint y: 337, distance: 13.8
click at [1350, 341] on div "Inventory Counts as of [DATE] 8:36:40 PM EDT Update Counts" at bounding box center [774, 332] width 1302 height 43
click at [1355, 333] on span "Update Counts" at bounding box center [1368, 333] width 79 height 16
click at [1355, 333] on span "Update Counts" at bounding box center [1368, 332] width 79 height 14
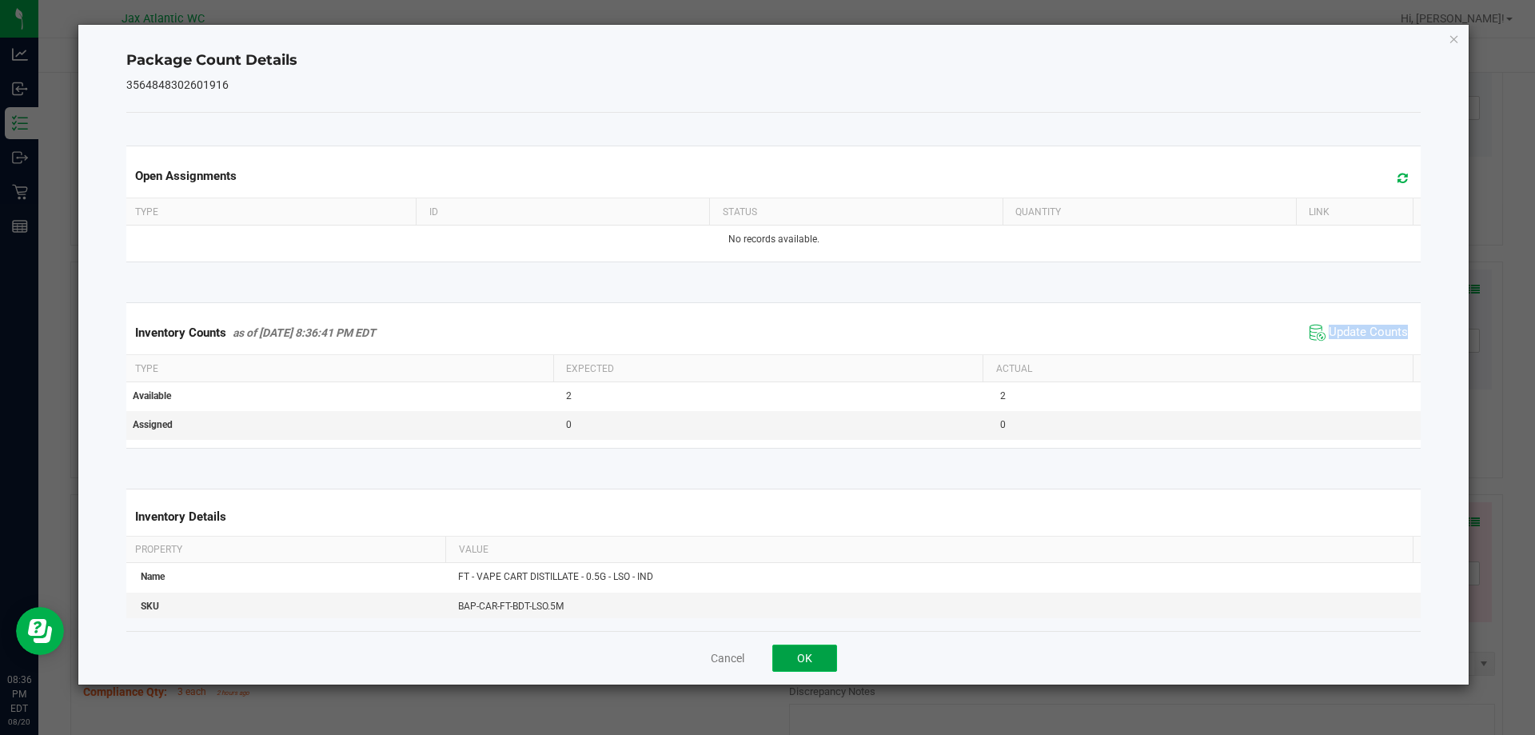
click at [829, 650] on button "OK" at bounding box center [805, 658] width 65 height 27
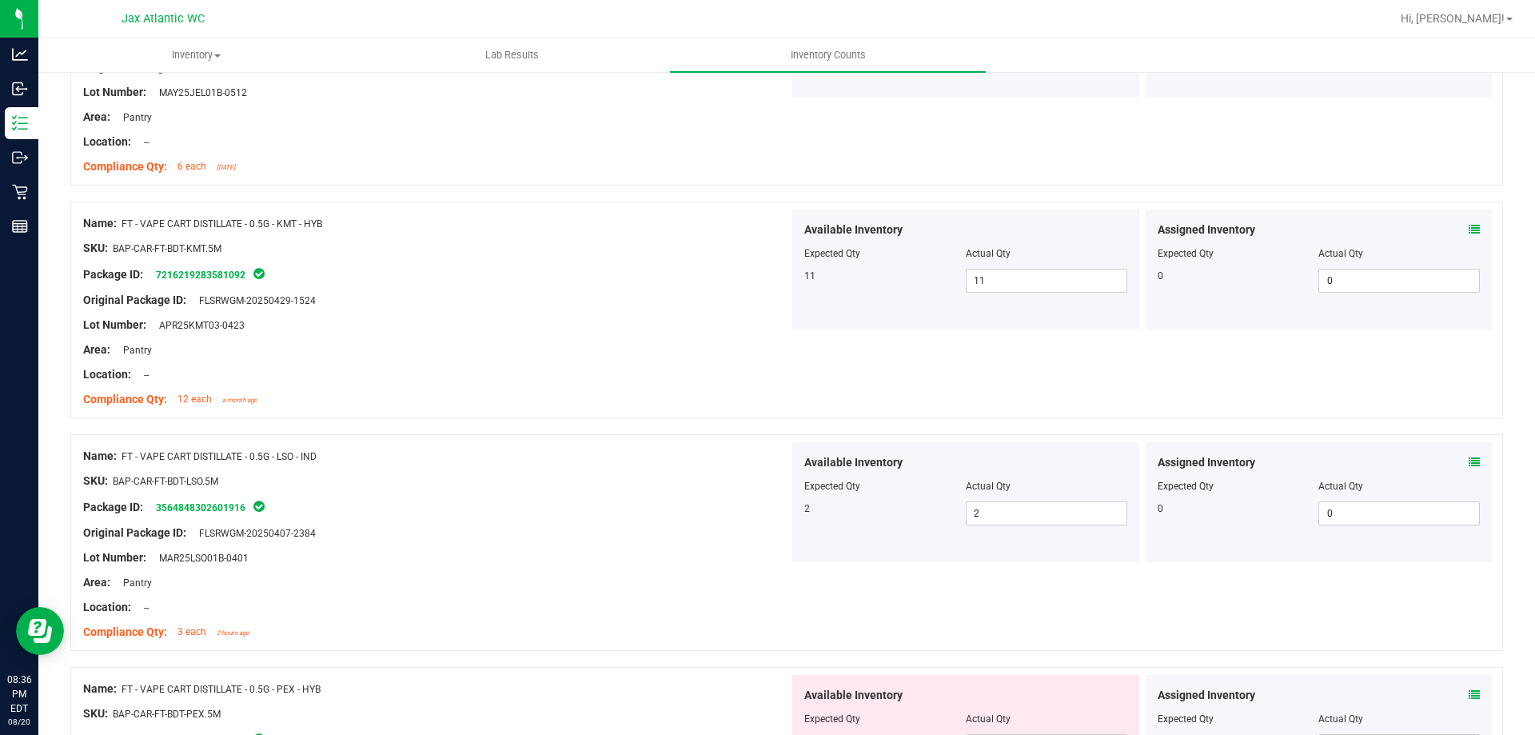
scroll to position [3199, 0]
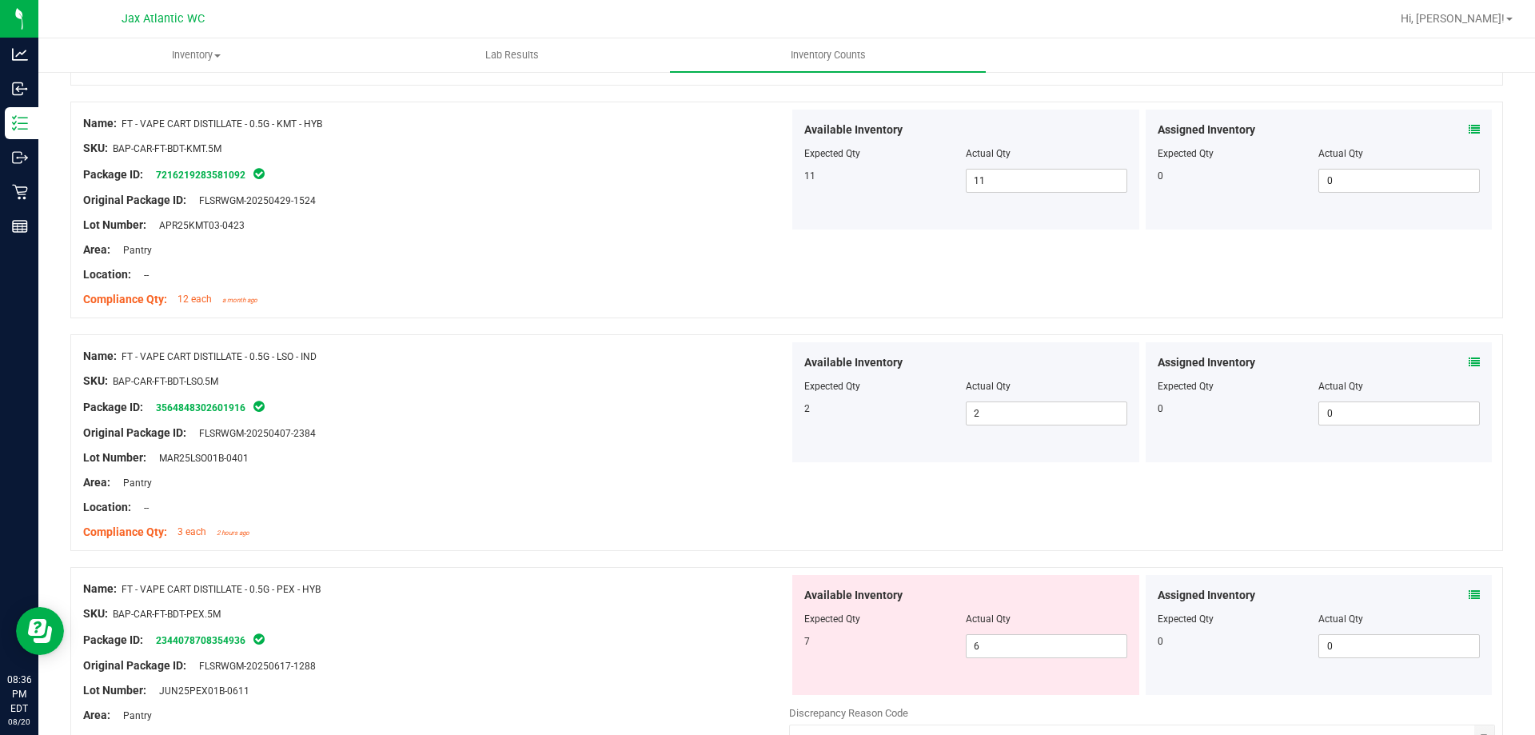
click at [1454, 590] on div "Assigned Inventory" at bounding box center [1319, 595] width 323 height 17
click at [1469, 591] on icon at bounding box center [1474, 594] width 11 height 11
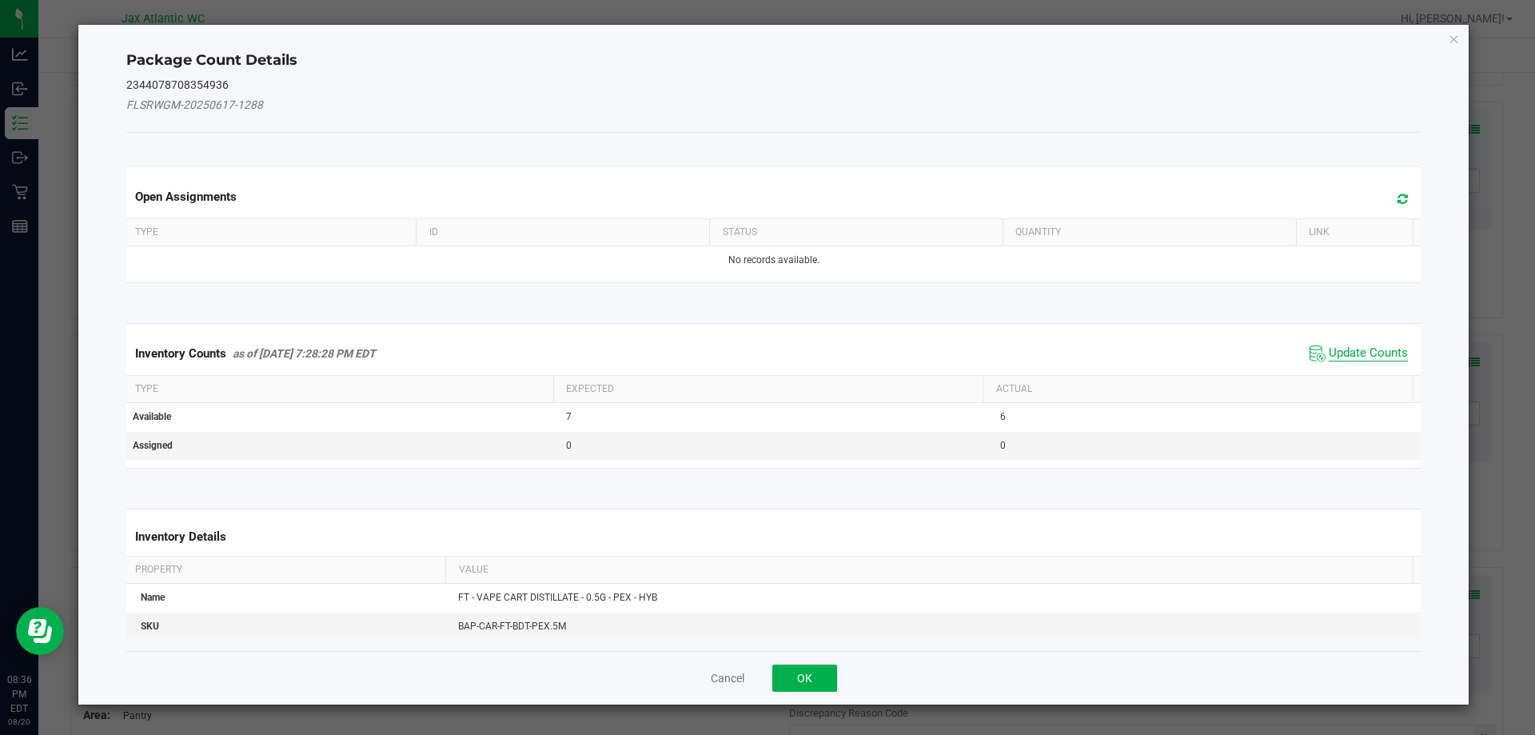
click at [1369, 353] on span "Update Counts" at bounding box center [1368, 353] width 79 height 16
click at [1369, 353] on div "Inventory Counts as of [DATE] 7:28:28 PM EDT Update Counts" at bounding box center [774, 353] width 1302 height 42
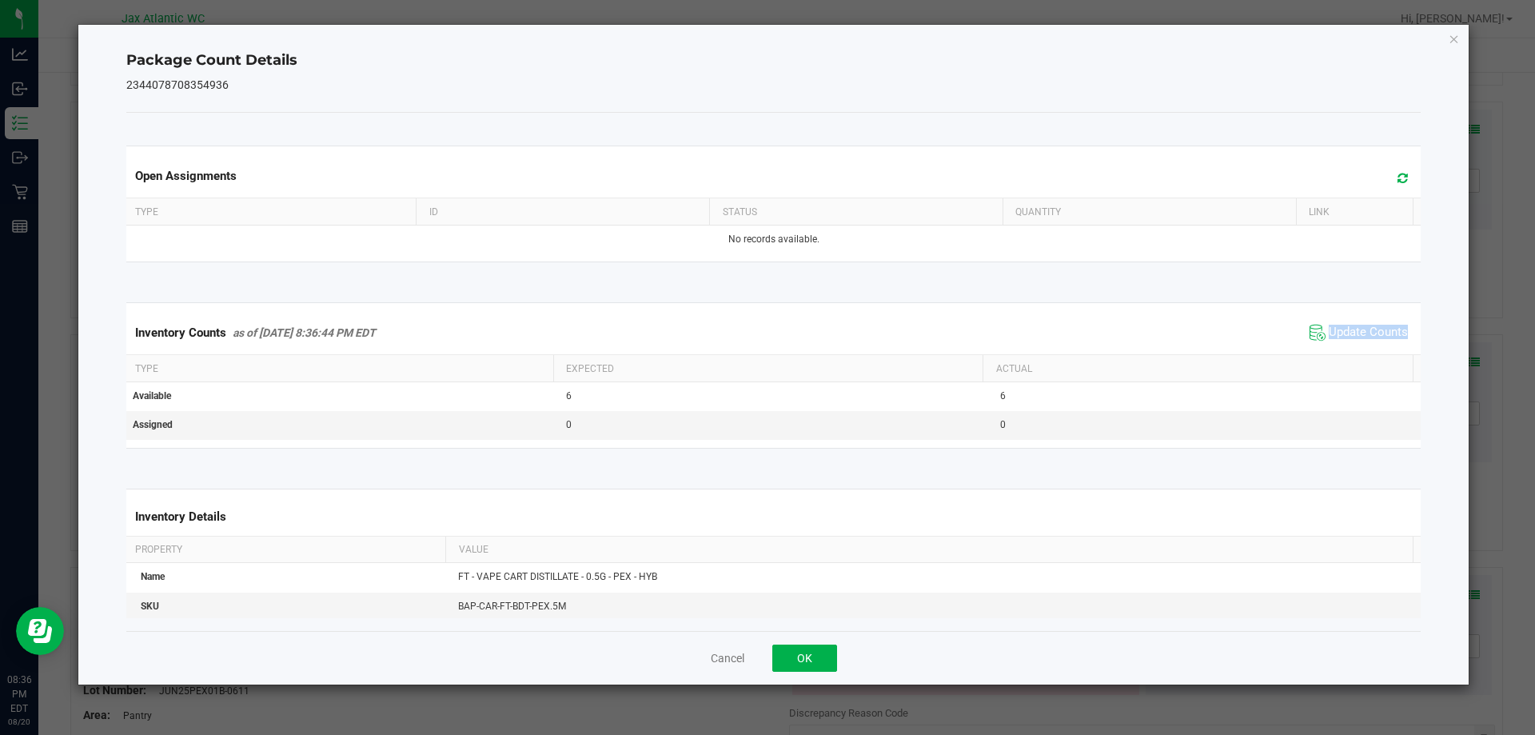
click at [1369, 347] on div "Inventory Counts as of [DATE] 8:36:44 PM EDT Update Counts" at bounding box center [774, 332] width 1302 height 43
click at [1369, 346] on div "Inventory Counts as of [DATE] 8:36:44 PM EDT Update Counts" at bounding box center [774, 332] width 1302 height 43
click at [802, 662] on button "OK" at bounding box center [805, 658] width 65 height 27
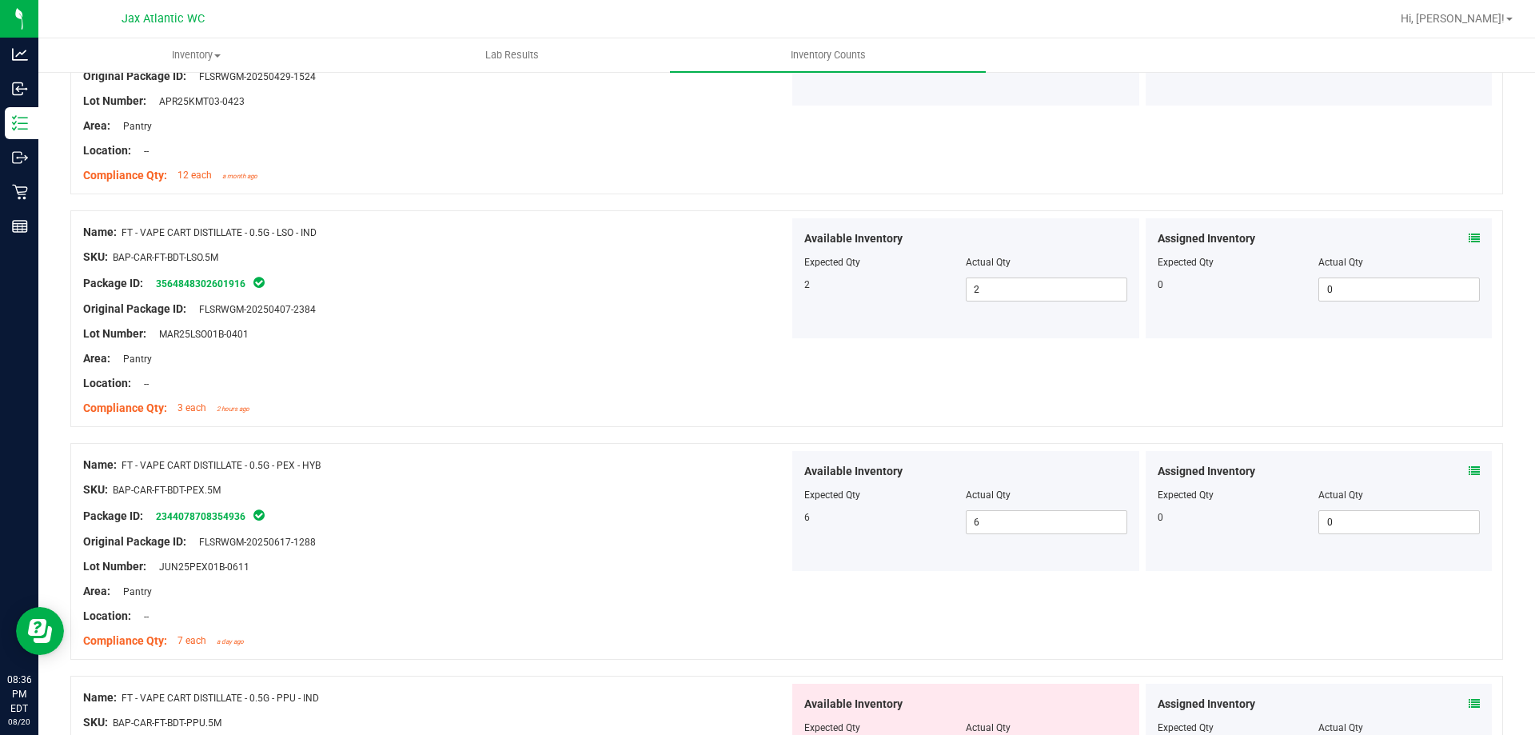
scroll to position [3439, 0]
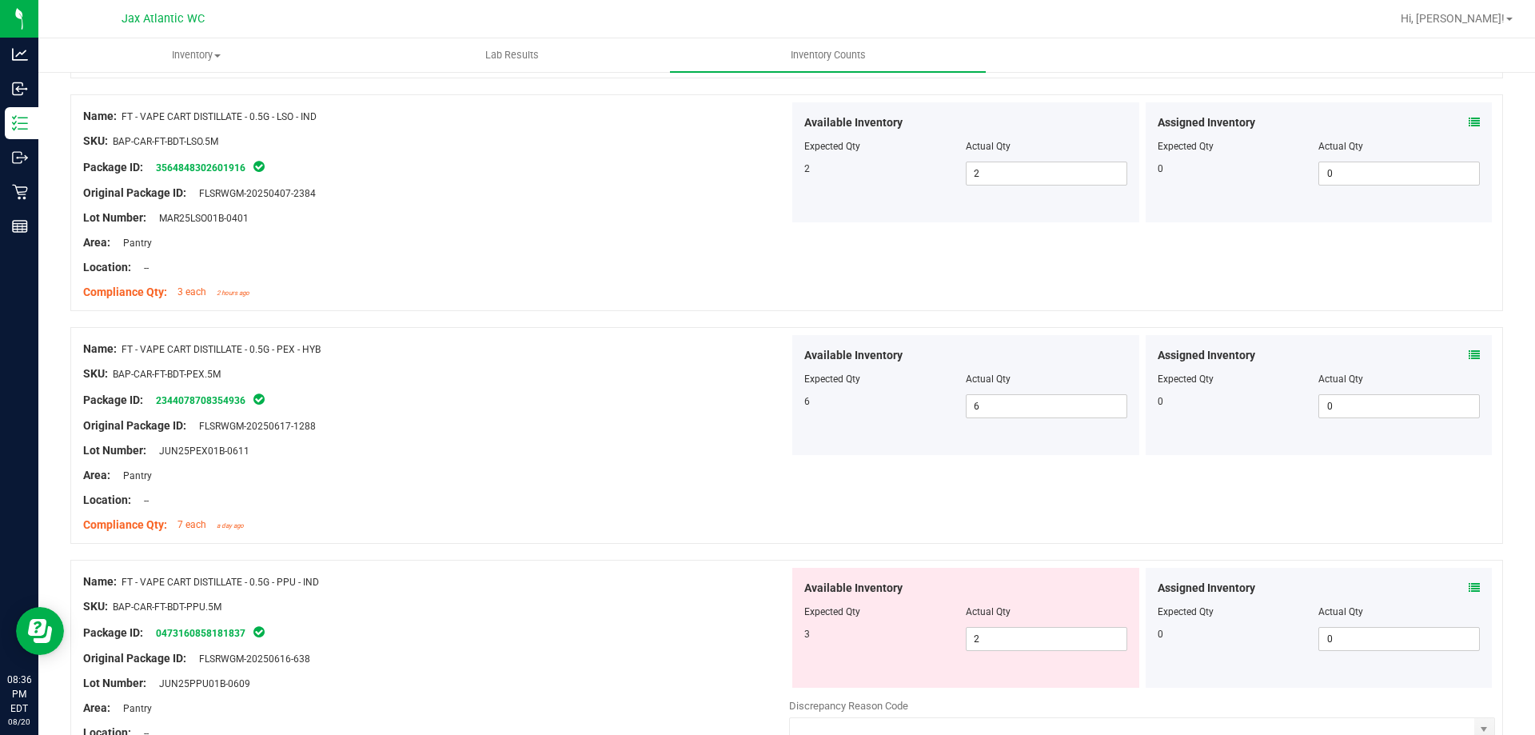
click at [1469, 585] on icon at bounding box center [1474, 587] width 11 height 11
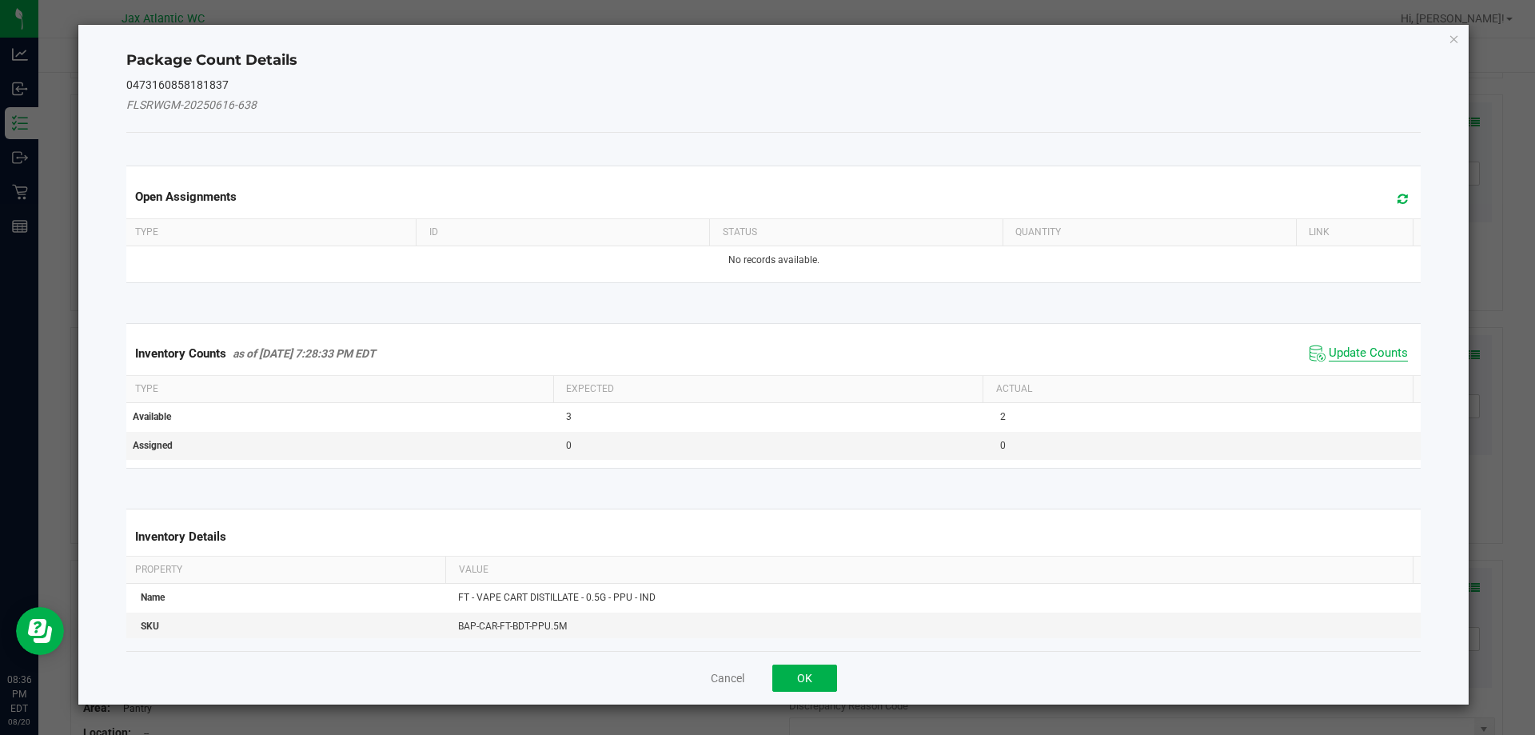
click at [1329, 349] on span "Update Counts" at bounding box center [1368, 353] width 79 height 16
click at [1338, 345] on span "Update Counts" at bounding box center [1368, 353] width 79 height 16
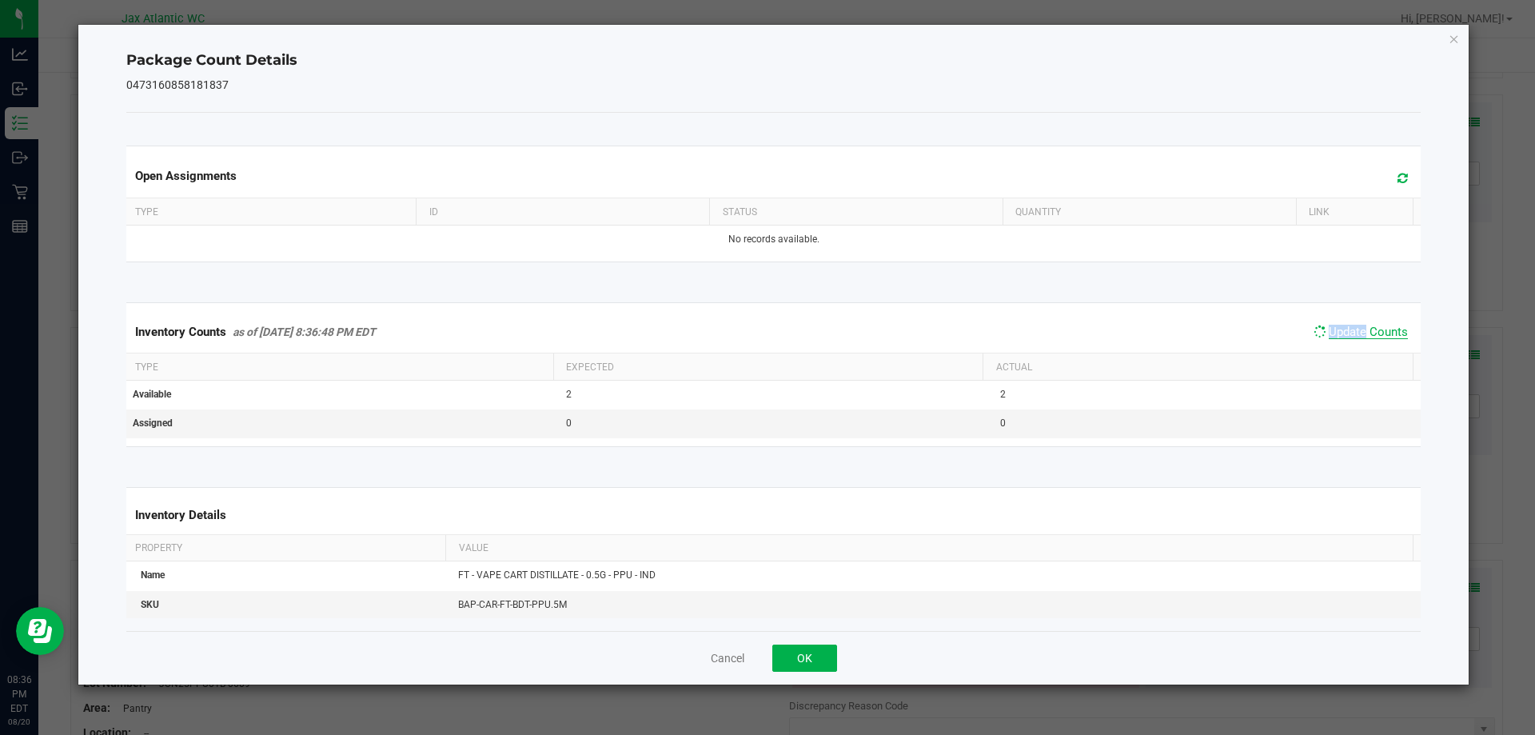
click at [1350, 329] on span "Update Counts" at bounding box center [1368, 332] width 79 height 14
click at [806, 649] on button "OK" at bounding box center [805, 658] width 65 height 27
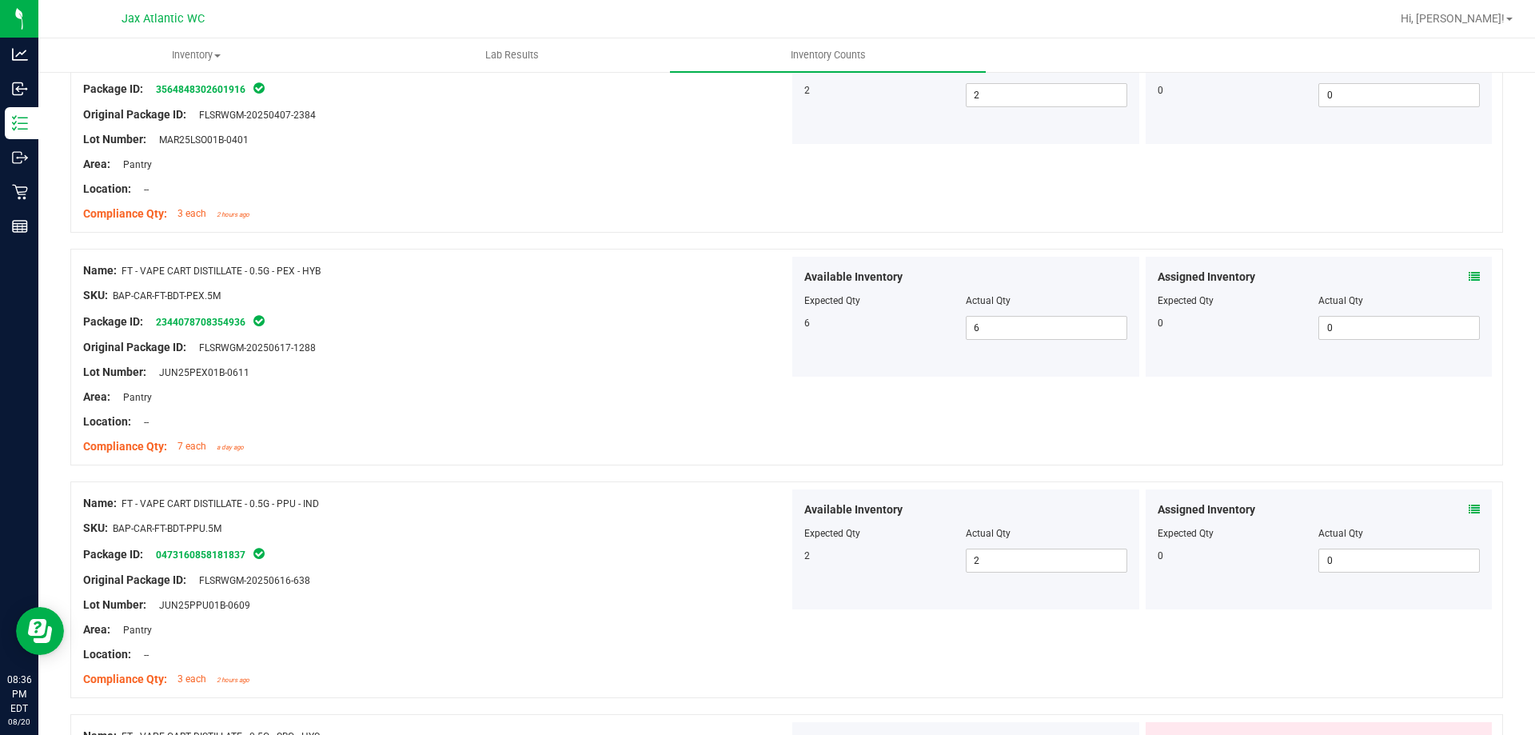
scroll to position [3679, 0]
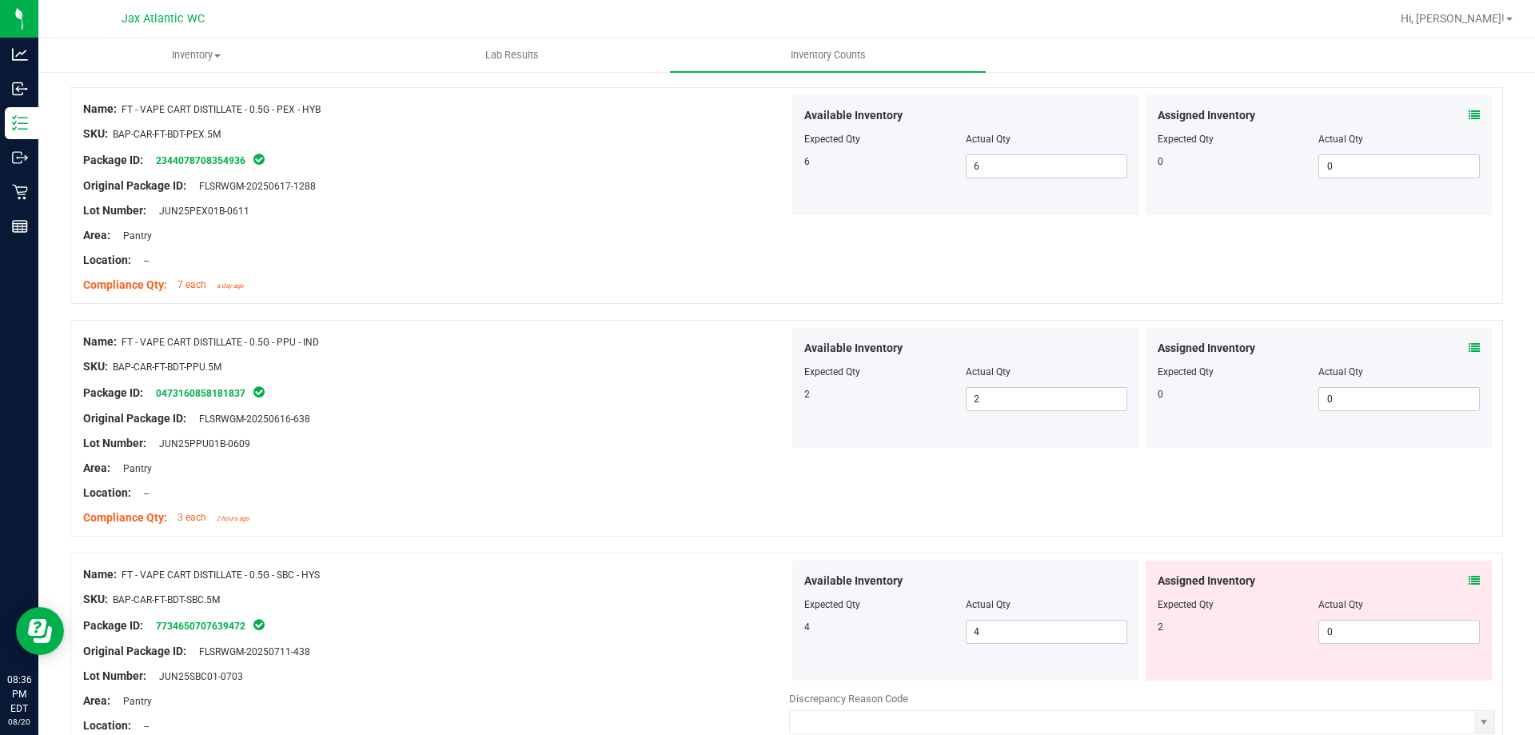
click at [1469, 577] on icon at bounding box center [1474, 580] width 11 height 11
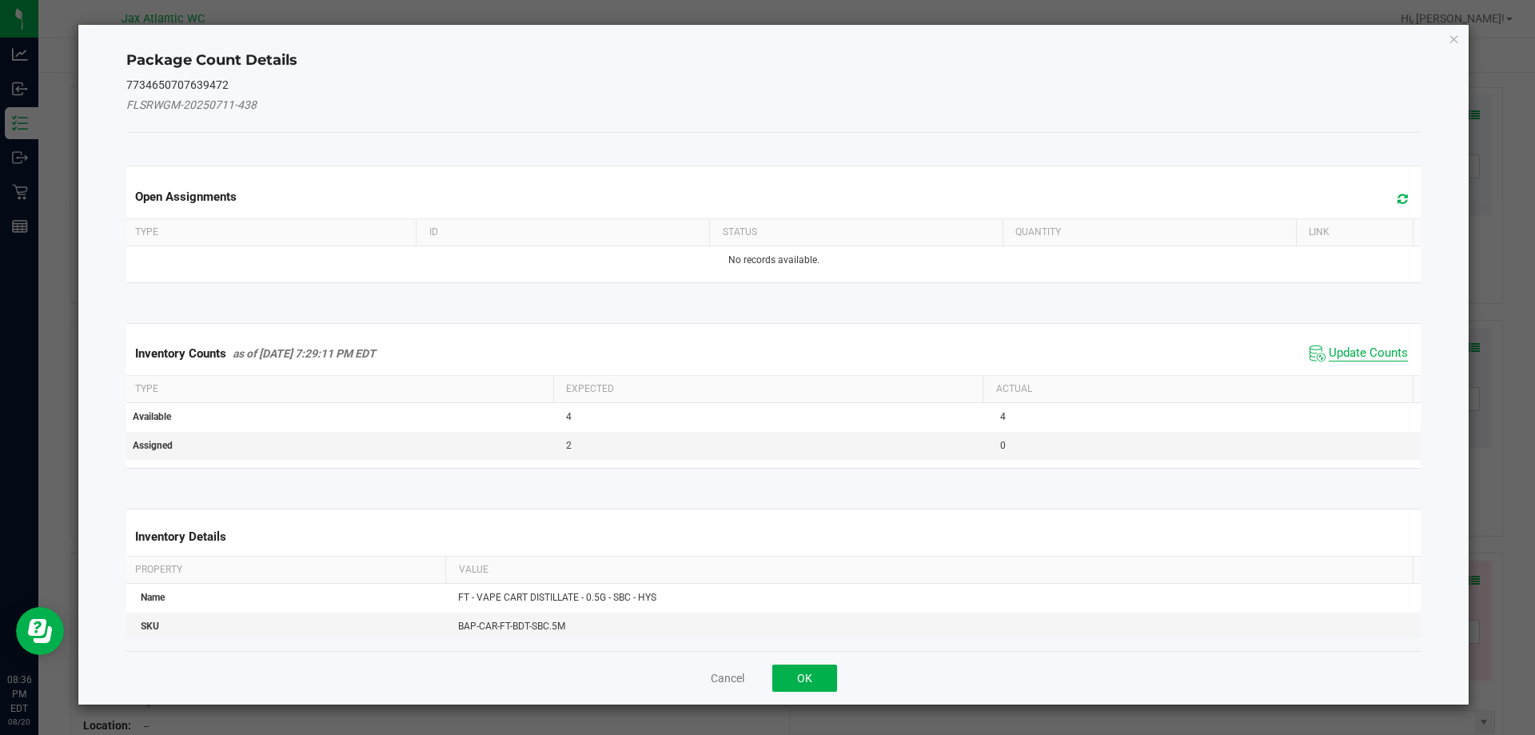
click at [1356, 356] on span "Update Counts" at bounding box center [1368, 353] width 79 height 16
click at [1356, 347] on div "Inventory Counts as of [DATE] 7:29:11 PM EDT Update Counts" at bounding box center [774, 353] width 1302 height 42
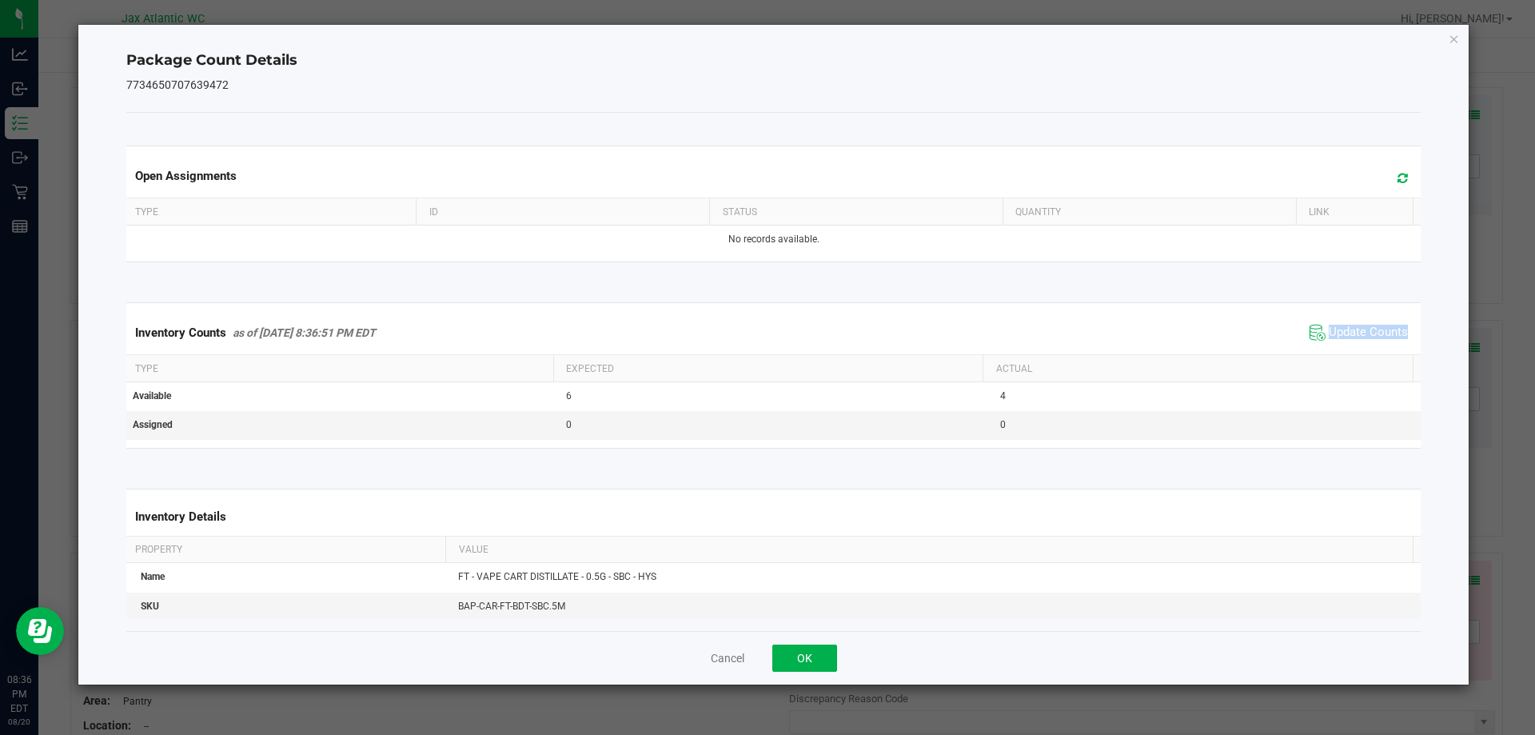
click at [1356, 346] on div "Inventory Counts as of [DATE] 8:36:51 PM EDT Update Counts" at bounding box center [774, 332] width 1302 height 43
drag, startPoint x: 1356, startPoint y: 346, endPoint x: 1037, endPoint y: 562, distance: 385.3
click at [1356, 346] on div "Inventory Counts as of [DATE] 8:36:51 PM EDT Update Counts" at bounding box center [774, 332] width 1302 height 43
click at [817, 643] on div "Cancel OK" at bounding box center [774, 658] width 1296 height 54
click at [821, 670] on button "OK" at bounding box center [805, 658] width 65 height 27
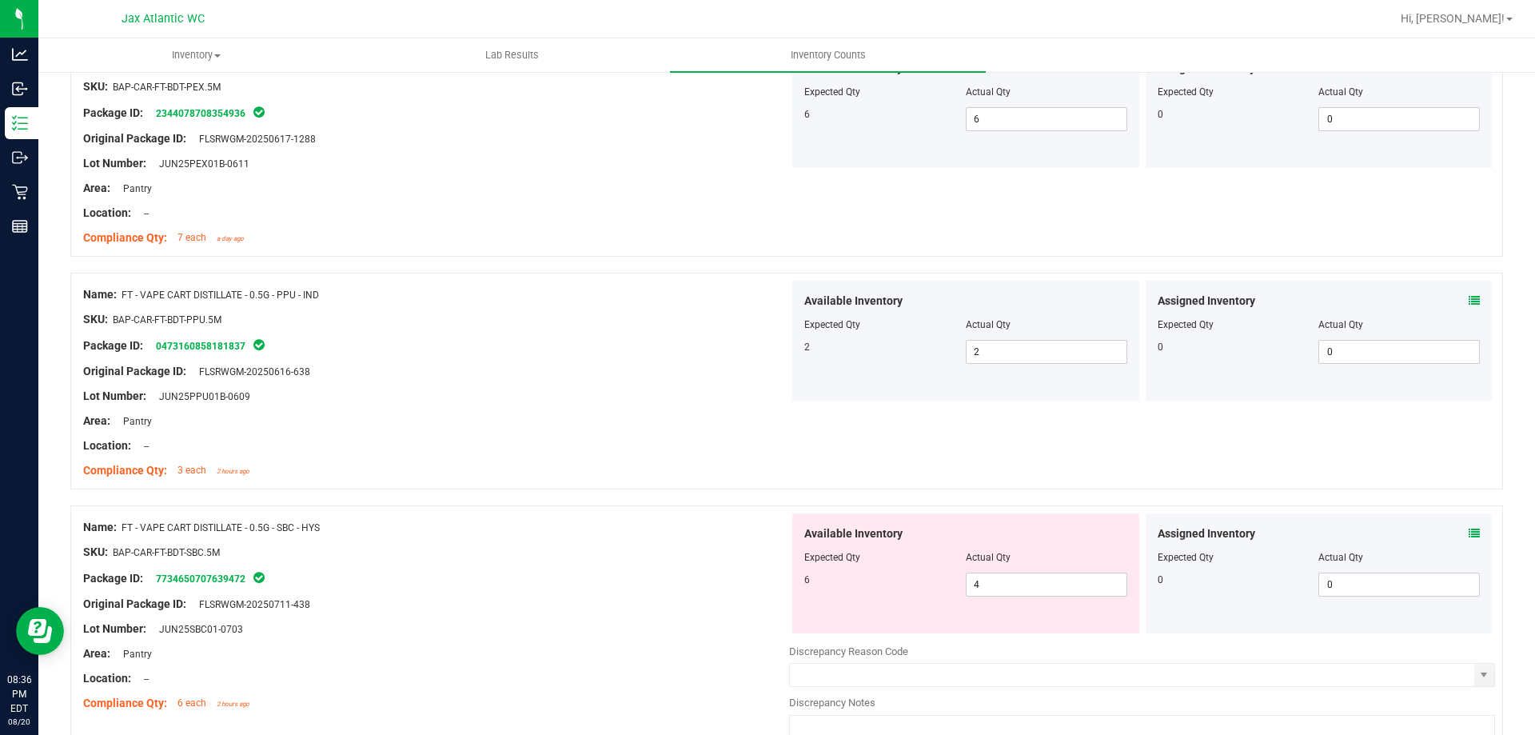
scroll to position [3919, 0]
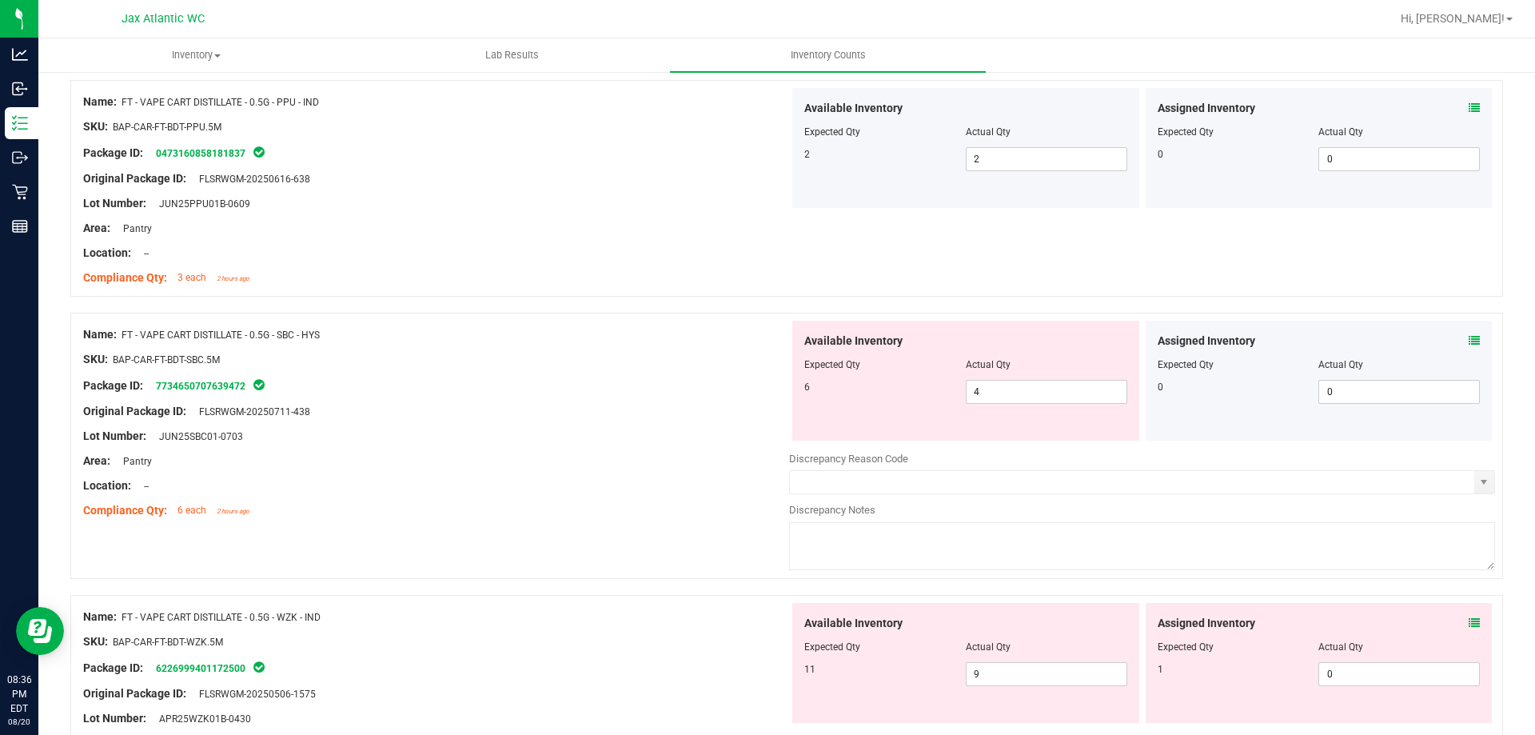
click at [1469, 621] on icon at bounding box center [1474, 622] width 11 height 11
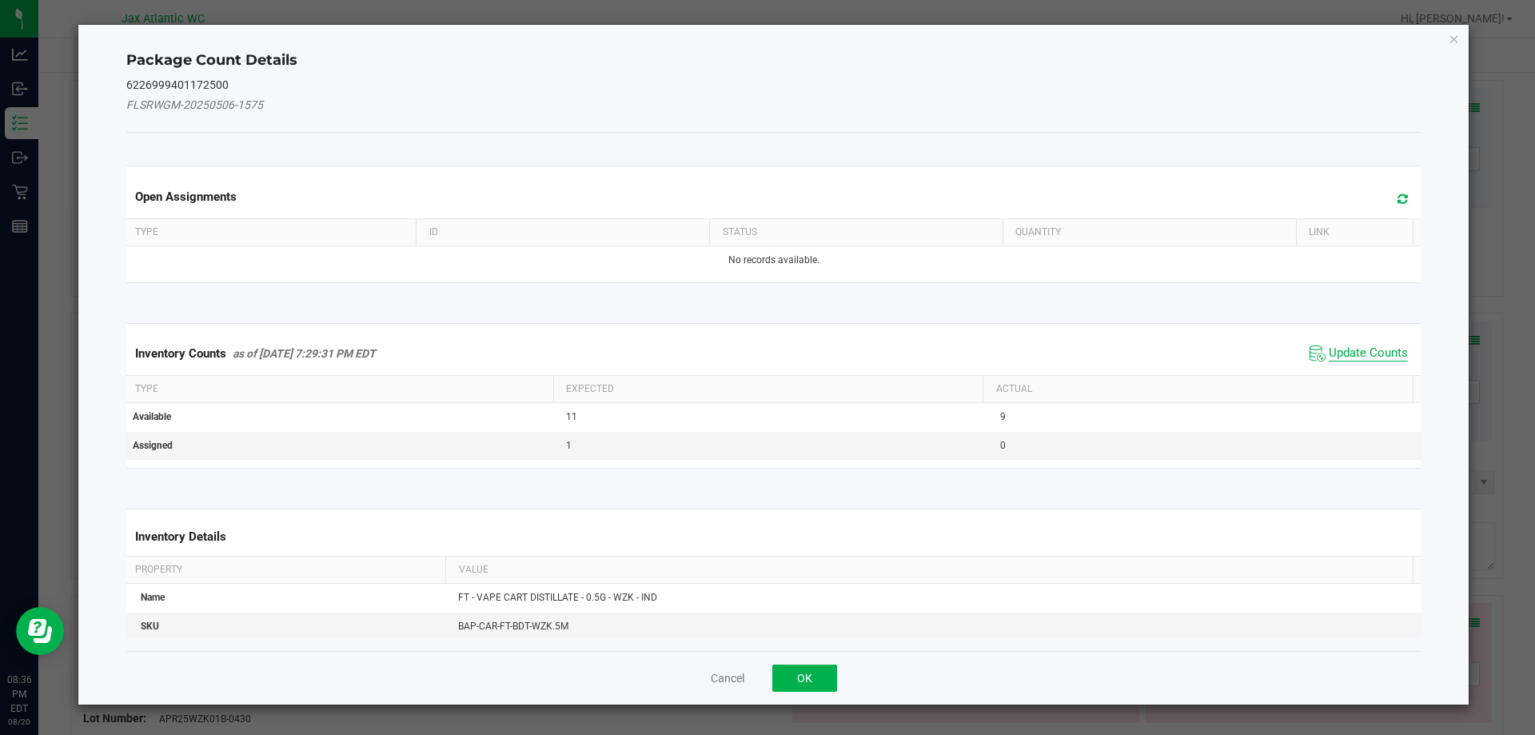
click at [1341, 356] on span "Update Counts" at bounding box center [1368, 353] width 79 height 16
click at [1345, 351] on span "Update Counts" at bounding box center [1368, 352] width 79 height 14
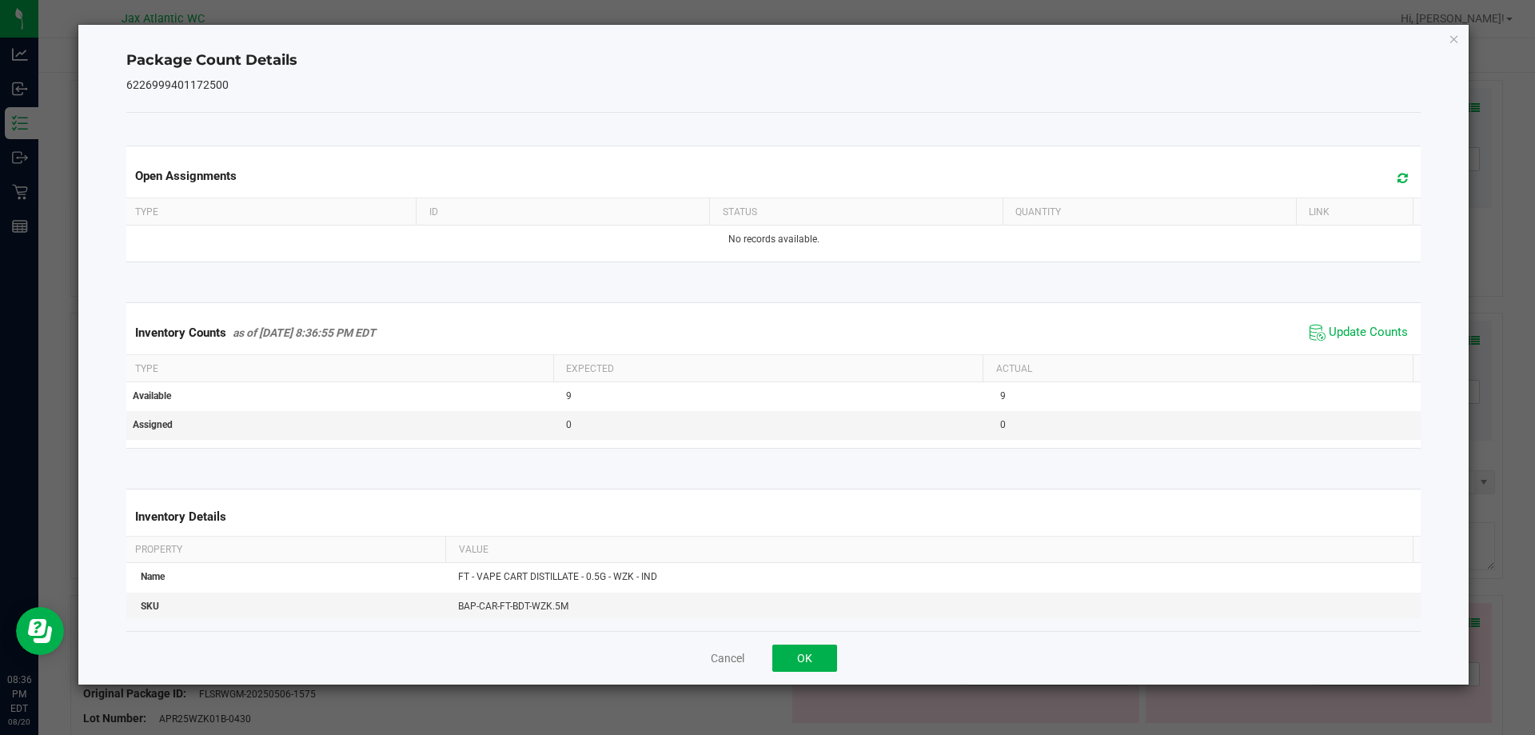
click at [1347, 349] on div "Inventory Counts as of [DATE] 8:36:55 PM EDT Update Counts" at bounding box center [774, 332] width 1302 height 43
click at [780, 655] on button "OK" at bounding box center [805, 658] width 65 height 27
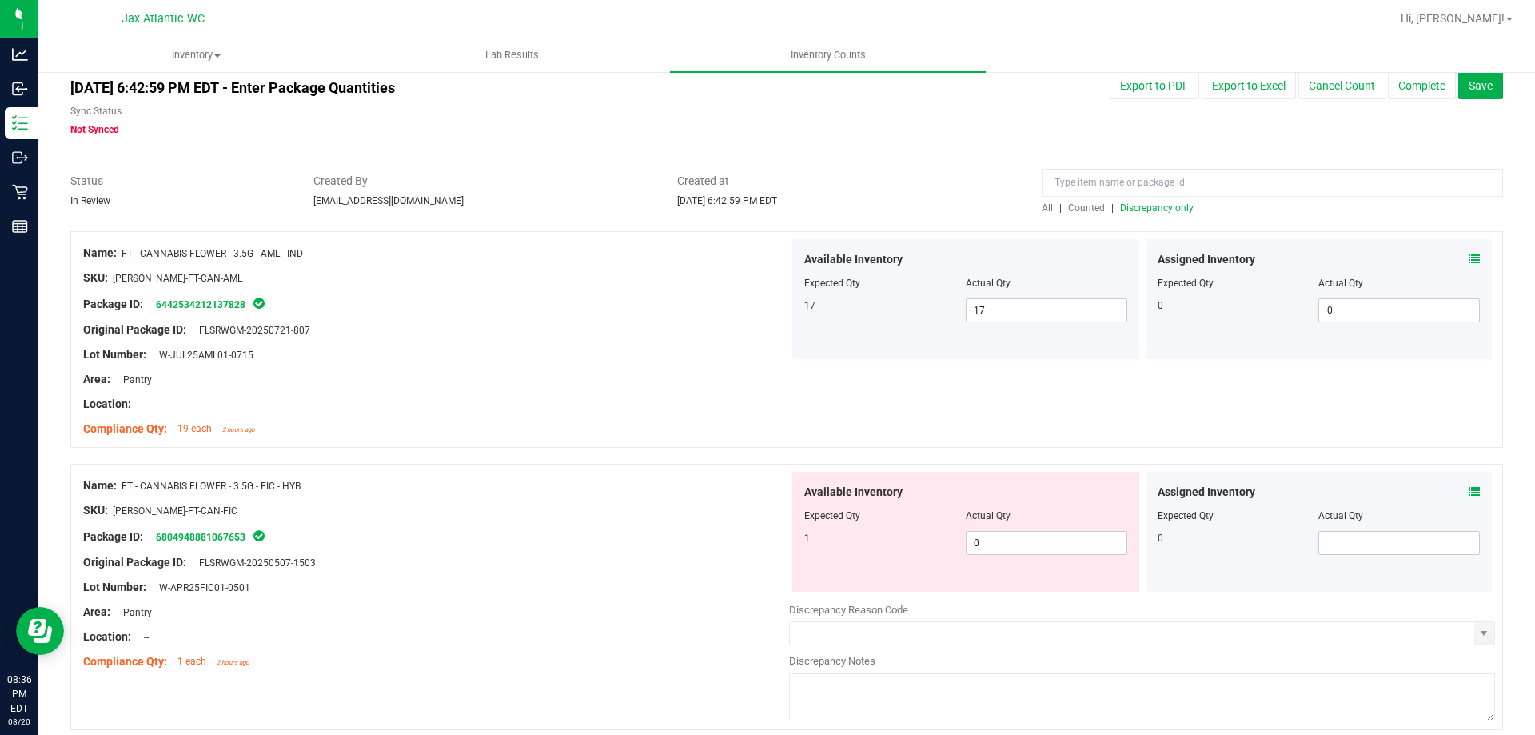
scroll to position [0, 0]
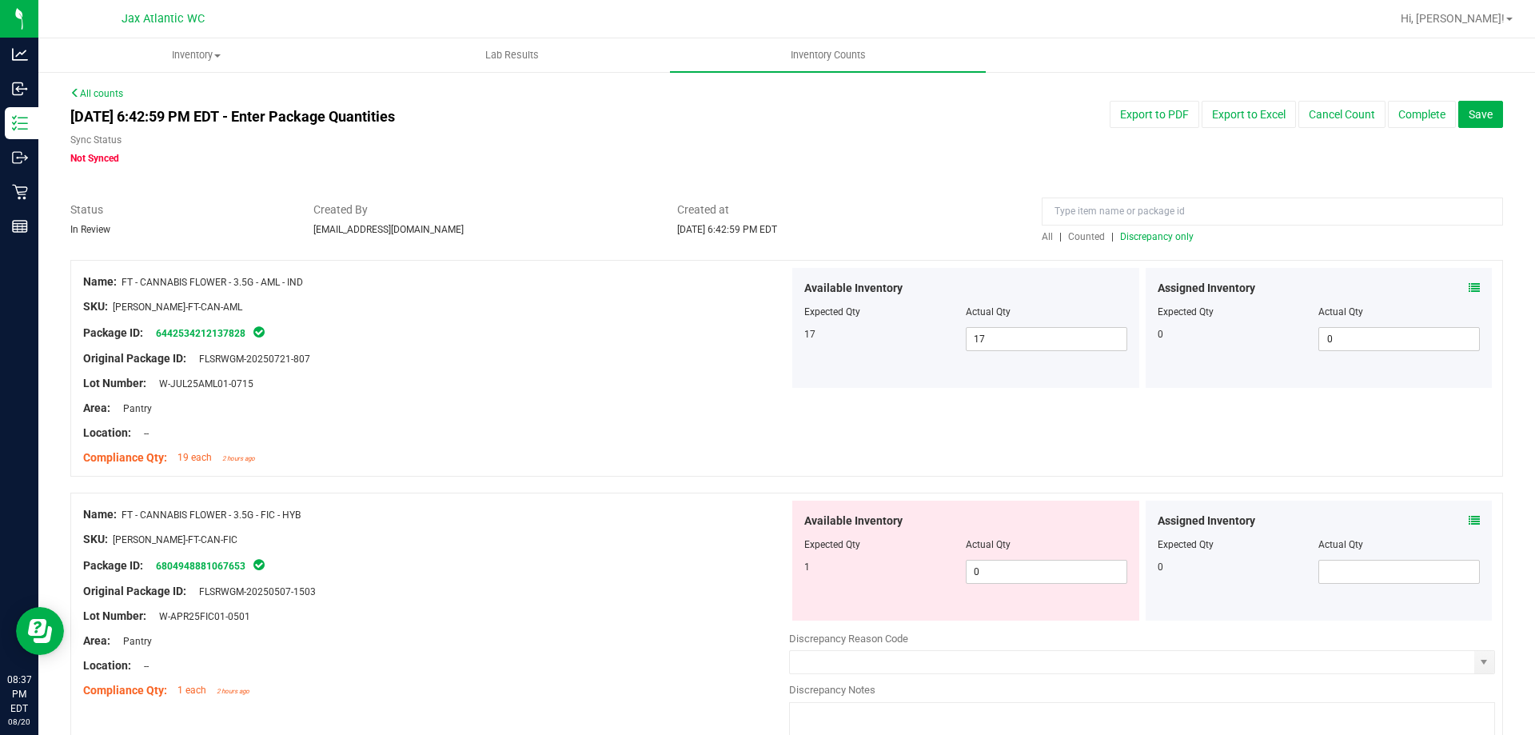
click at [1130, 238] on span "Discrepancy only" at bounding box center [1157, 236] width 74 height 11
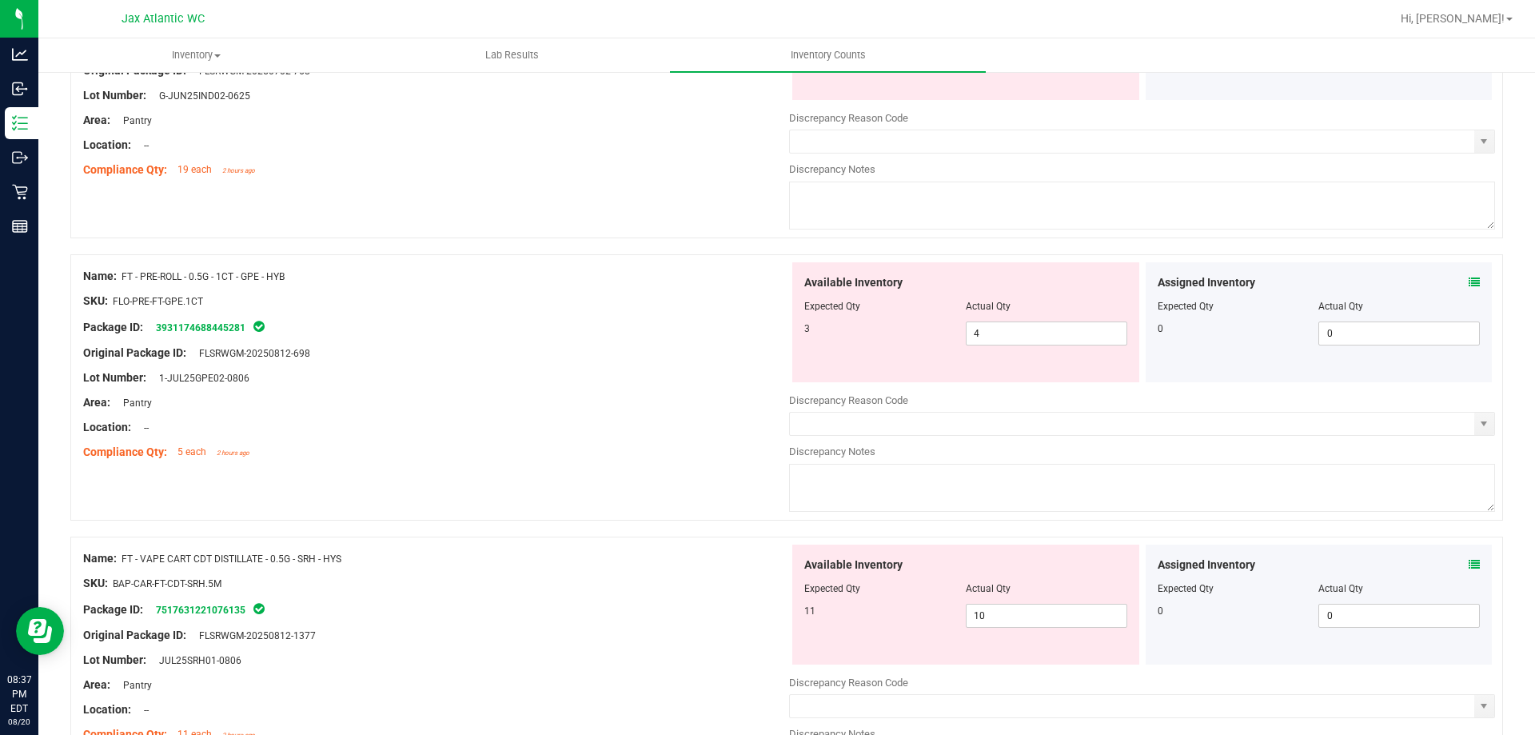
scroll to position [560, 0]
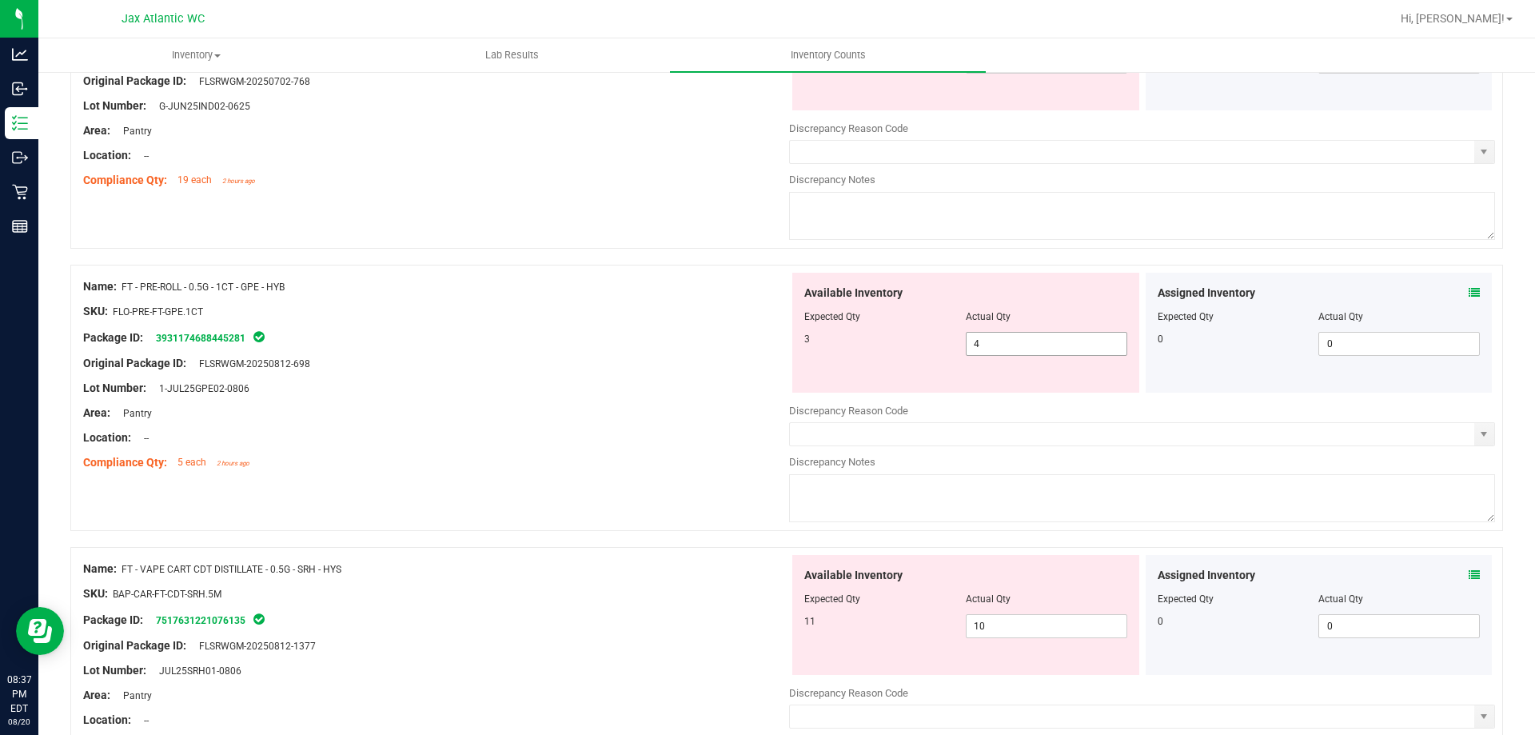
click at [985, 345] on span "4 4" at bounding box center [1047, 344] width 162 height 24
click at [985, 345] on input "4" at bounding box center [1047, 344] width 160 height 22
click at [984, 362] on div "Available Inventory Expected Qty Actual Qty 3 4 4" at bounding box center [966, 333] width 347 height 120
click at [985, 357] on div "Available Inventory Expected Qty Actual Qty 3 4 4" at bounding box center [966, 333] width 347 height 120
click at [996, 347] on span "4 4" at bounding box center [1047, 344] width 162 height 24
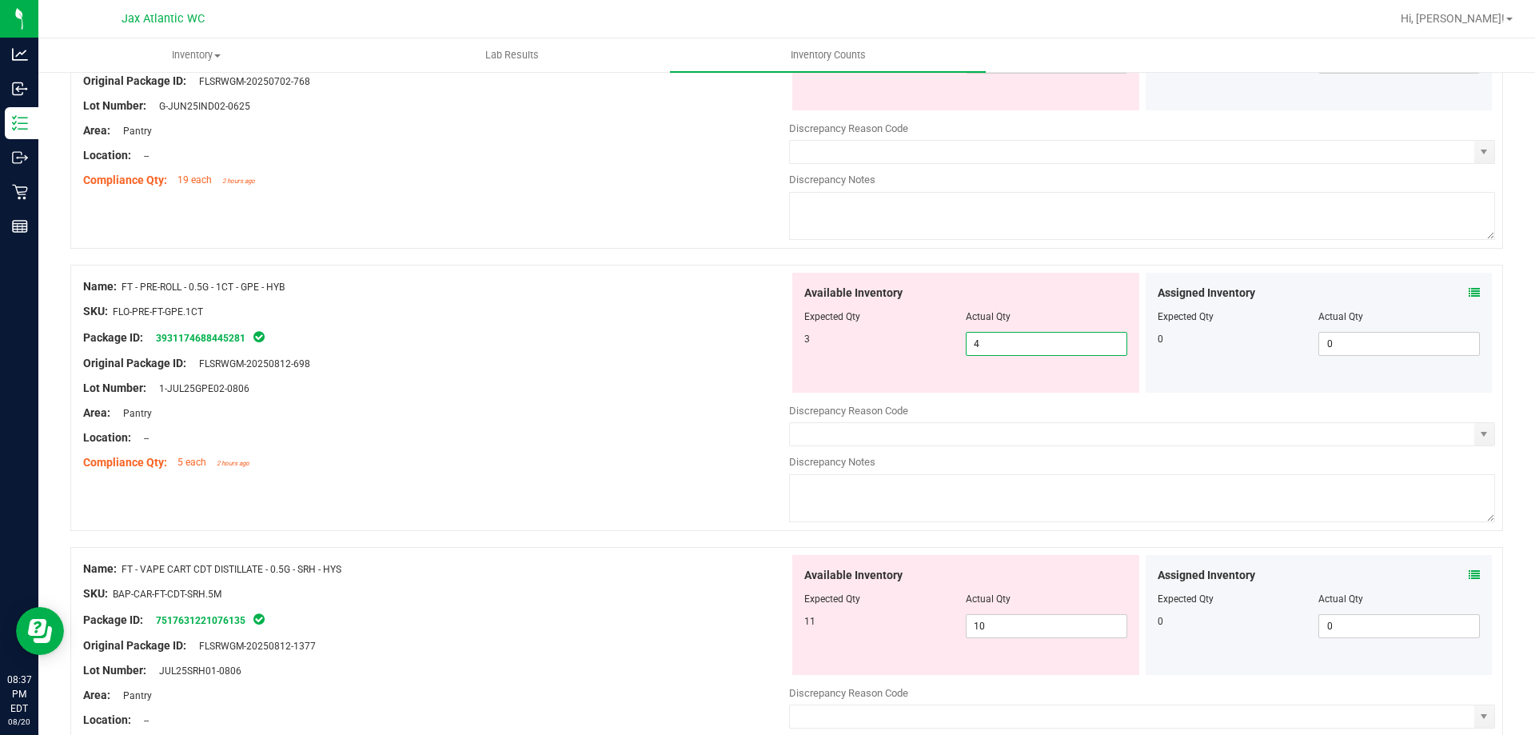
click at [996, 347] on input "4" at bounding box center [1047, 344] width 160 height 22
type input "3"
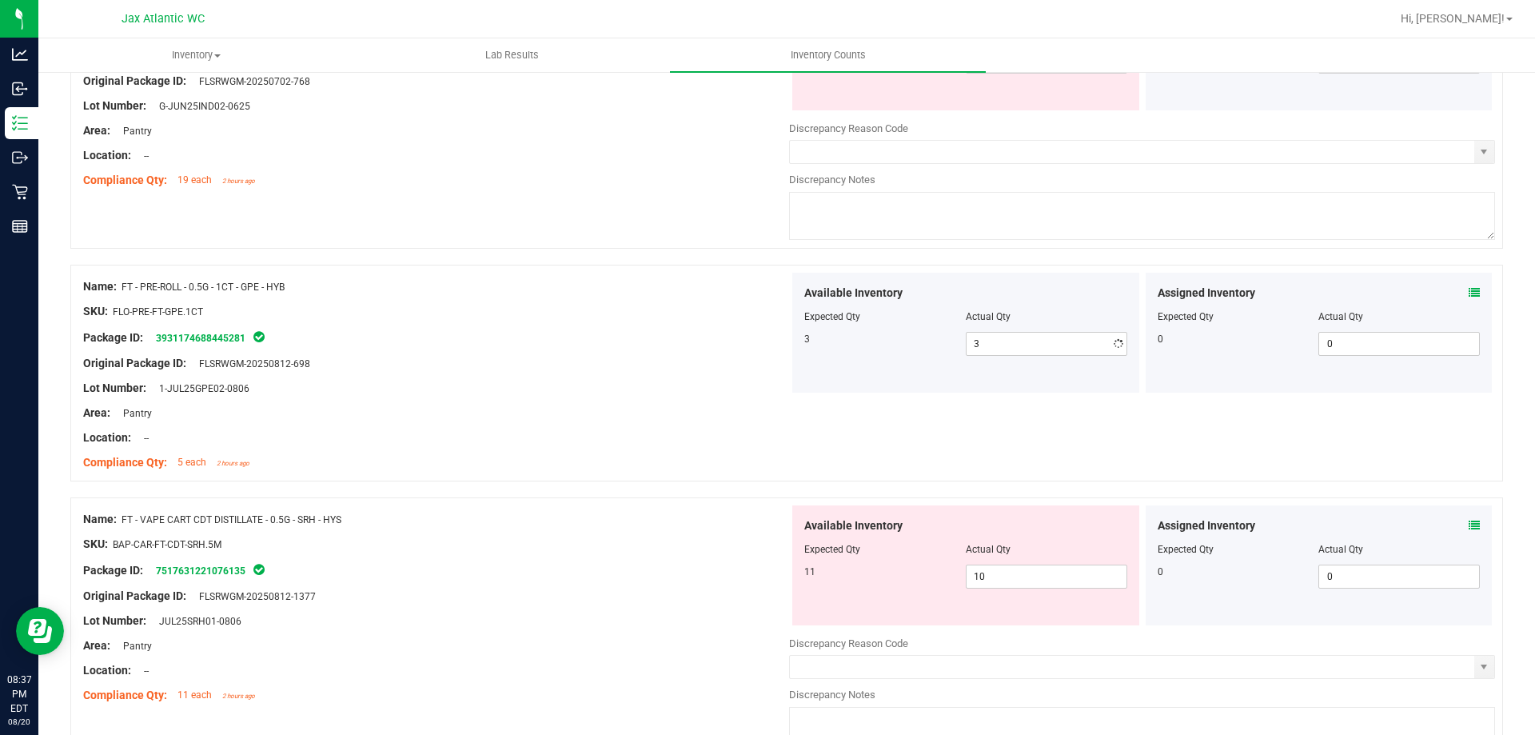
click at [625, 385] on div "Lot Number: 1-JUL25GPE02-0806" at bounding box center [436, 388] width 706 height 17
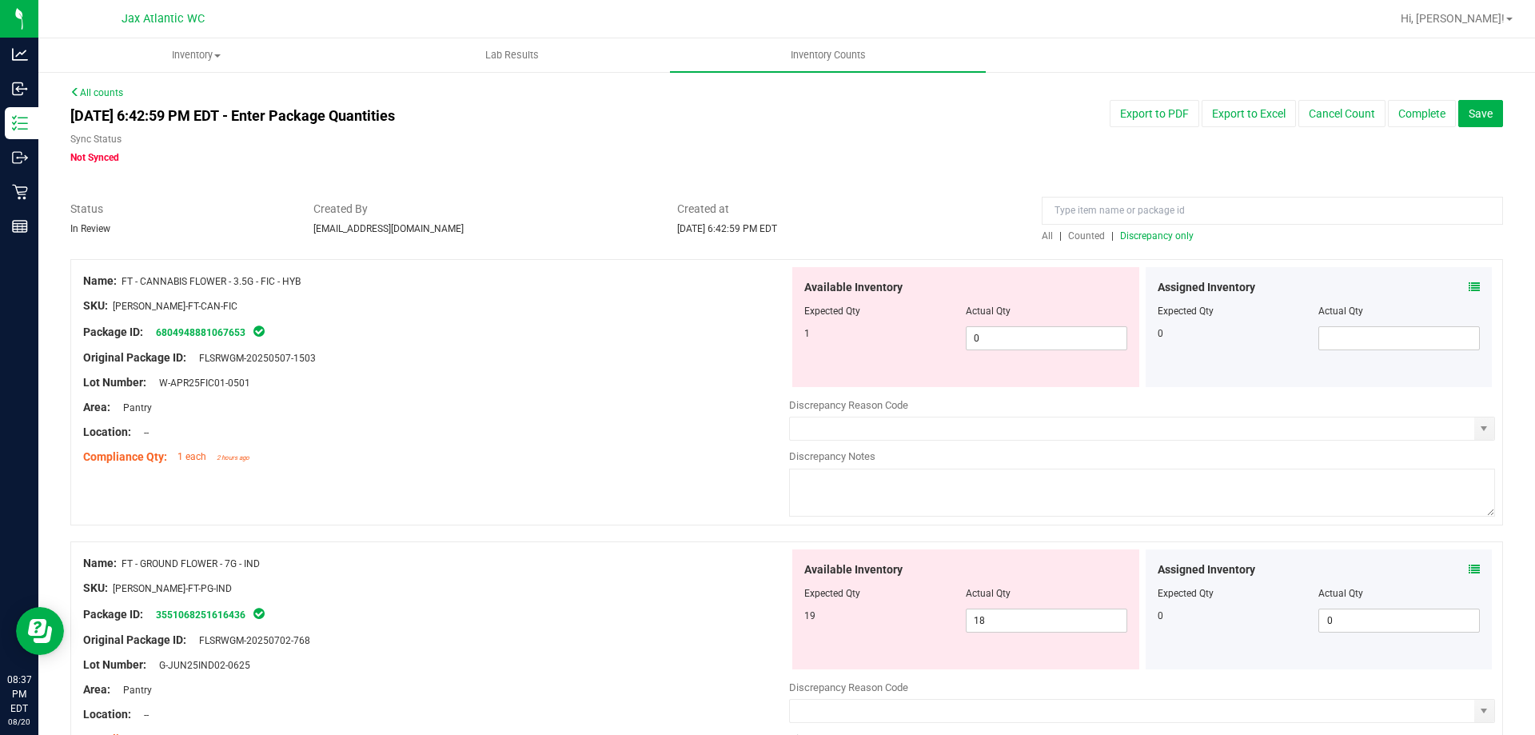
scroll to position [0, 0]
click at [1138, 238] on span "Discrepancy only" at bounding box center [1157, 236] width 74 height 11
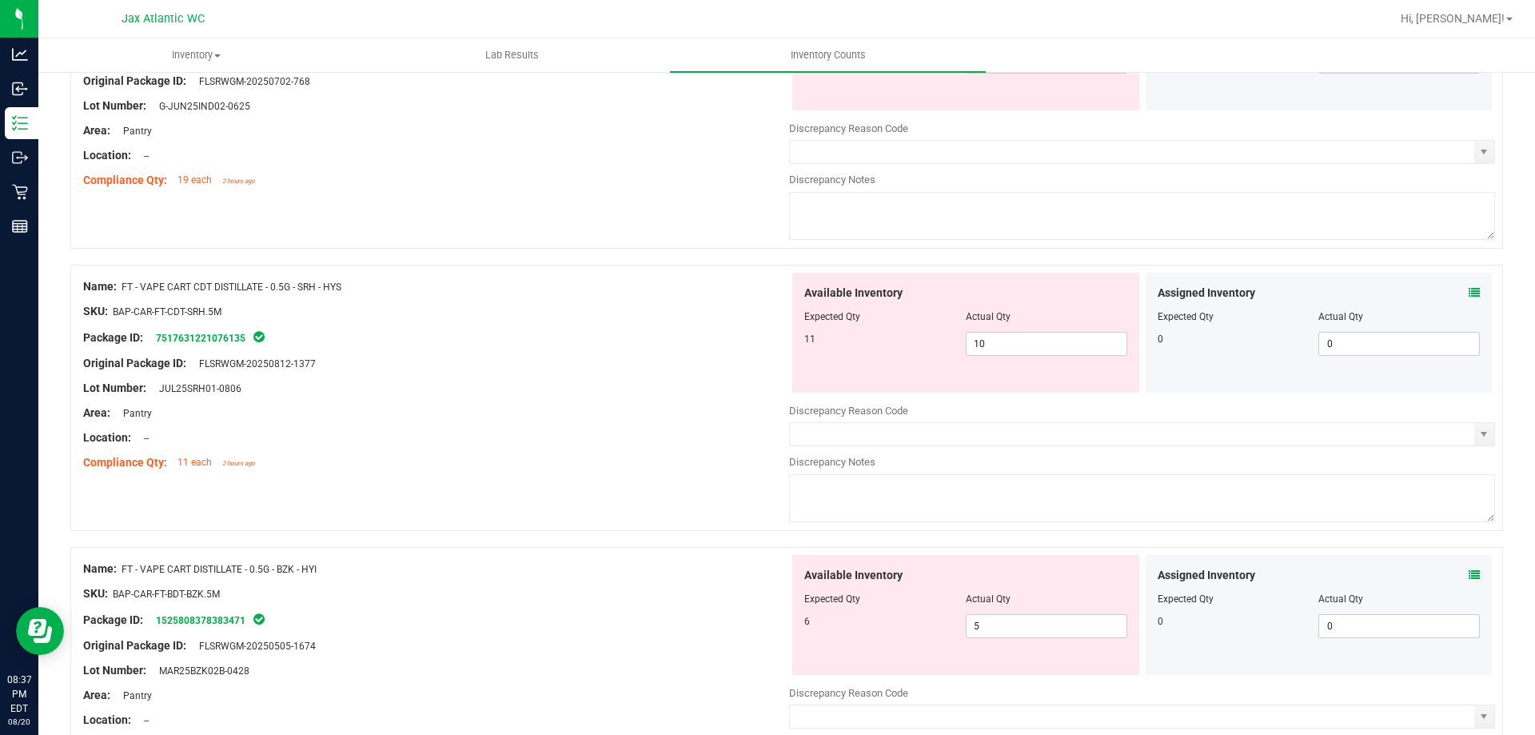
scroll to position [640, 0]
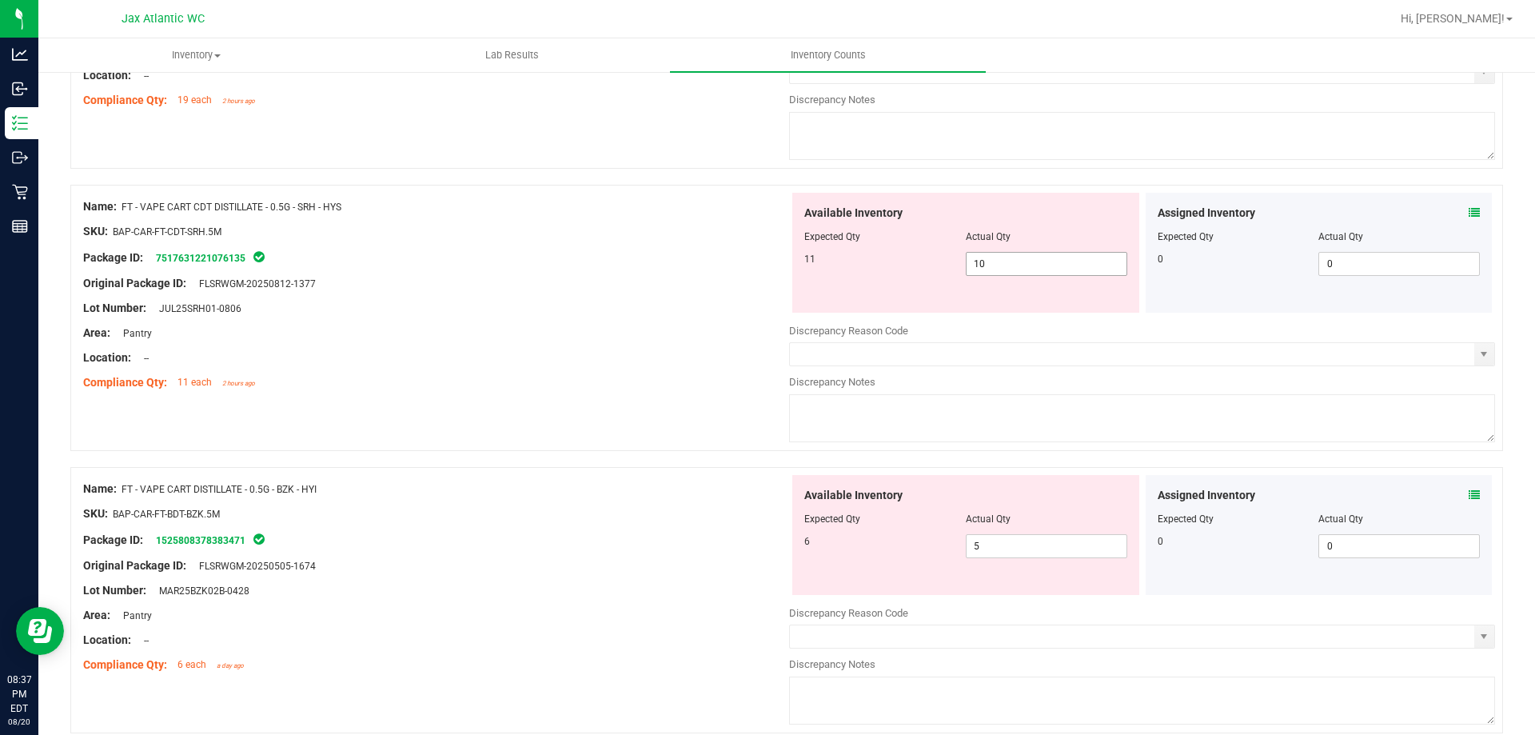
click at [1046, 259] on span "10 10" at bounding box center [1047, 264] width 162 height 24
click at [1046, 259] on input "10" at bounding box center [1047, 264] width 160 height 22
click at [427, 357] on div "Location: --" at bounding box center [436, 357] width 706 height 17
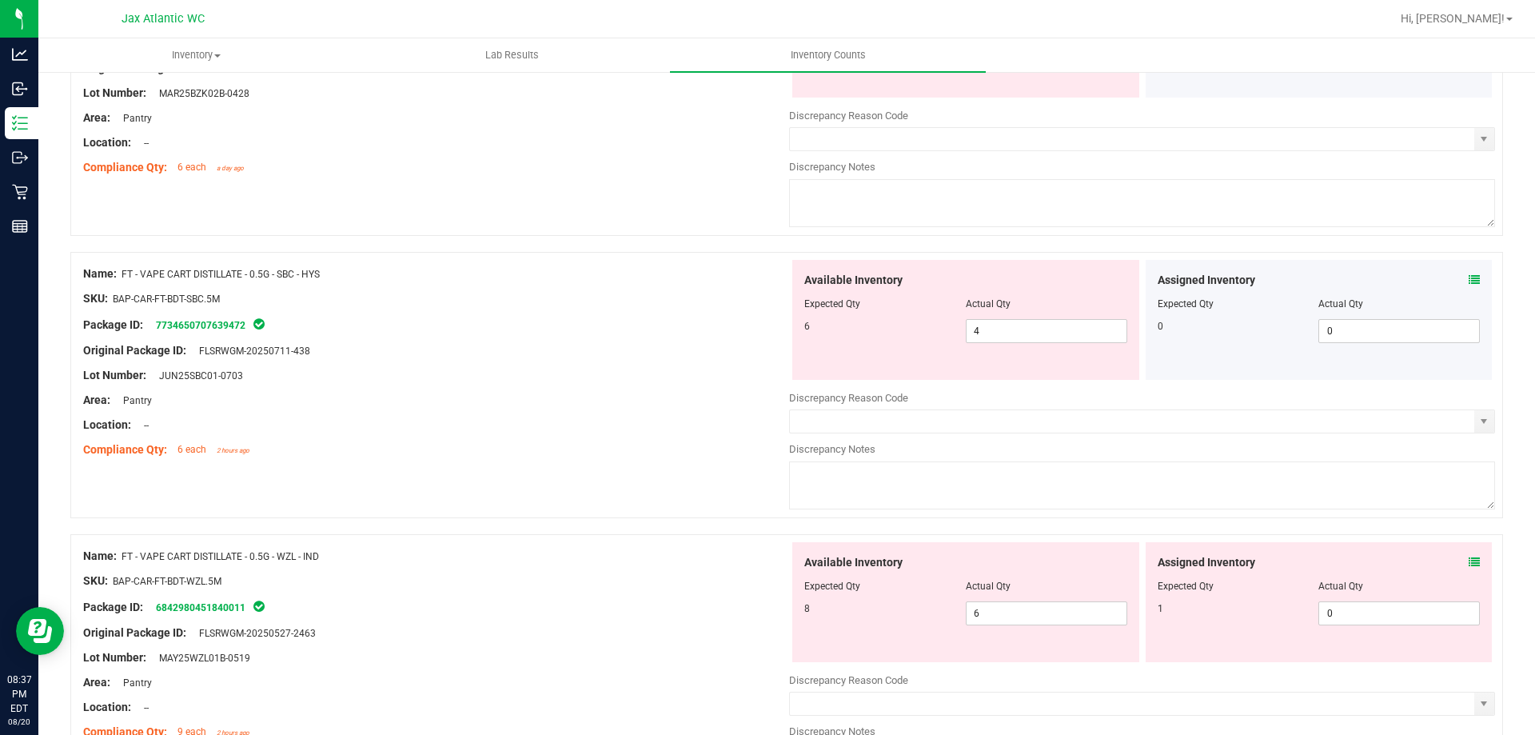
scroll to position [1280, 0]
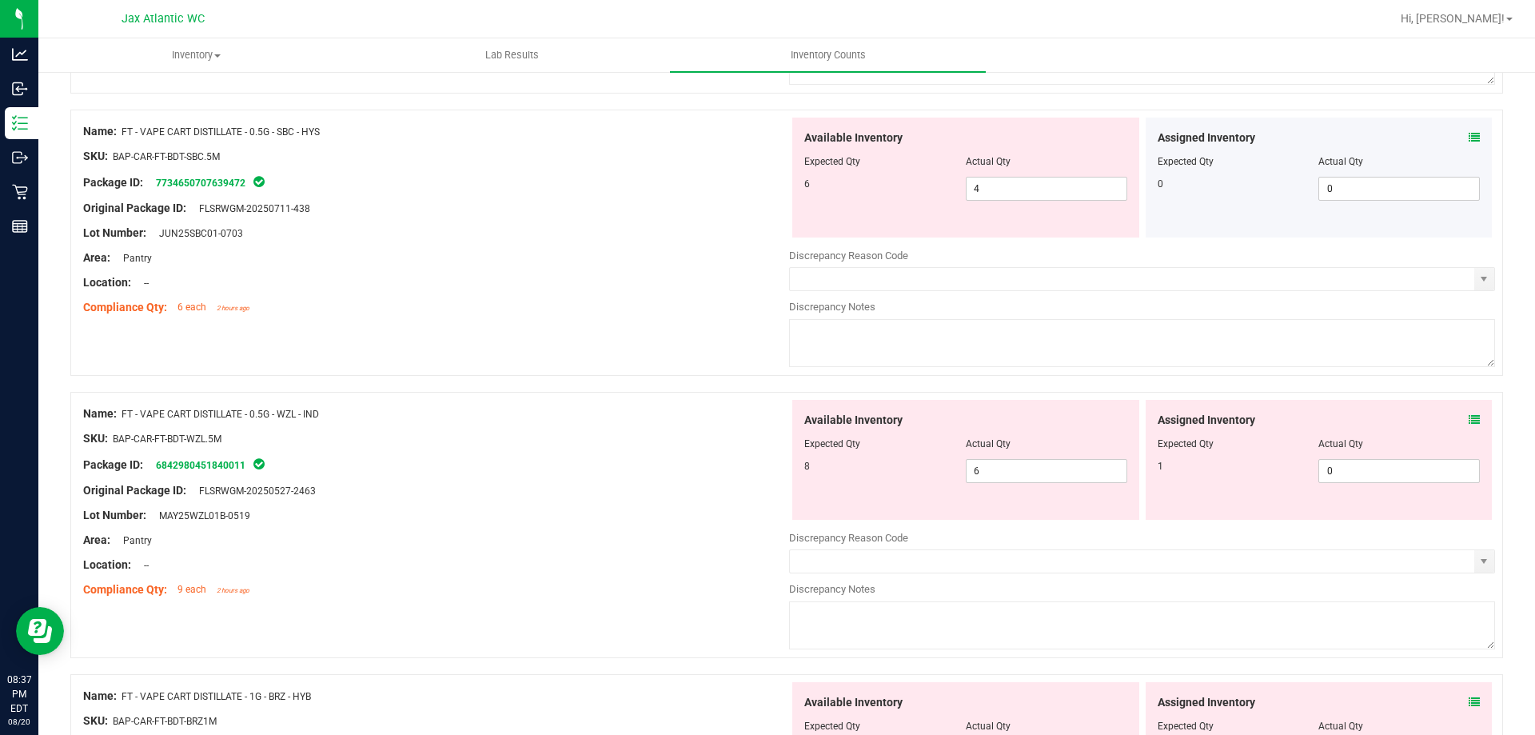
drag, startPoint x: 1465, startPoint y: 421, endPoint x: 1472, endPoint y: 417, distance: 8.2
click at [1469, 418] on div "Assigned Inventory Expected Qty Actual Qty 1 0 0" at bounding box center [1319, 460] width 347 height 120
click at [1469, 417] on icon at bounding box center [1474, 419] width 11 height 11
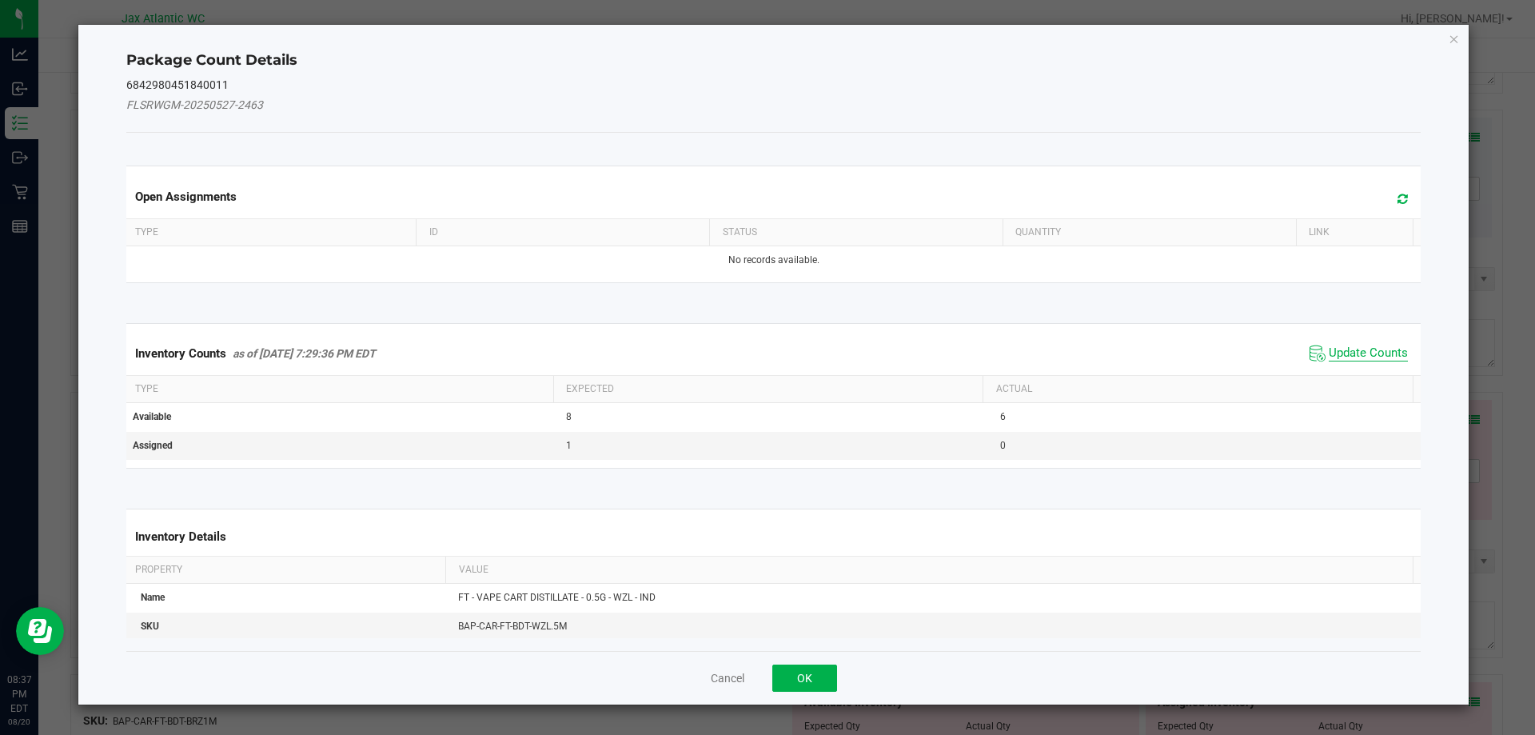
click at [1395, 347] on span "Update Counts" at bounding box center [1368, 353] width 79 height 16
click at [1393, 346] on div "Inventory Counts as of [DATE] 7:29:36 PM EDT Update Counts" at bounding box center [774, 353] width 1302 height 42
click at [1392, 345] on div "Inventory Counts as of [DATE] 7:29:36 PM EDT Update Counts" at bounding box center [774, 353] width 1302 height 42
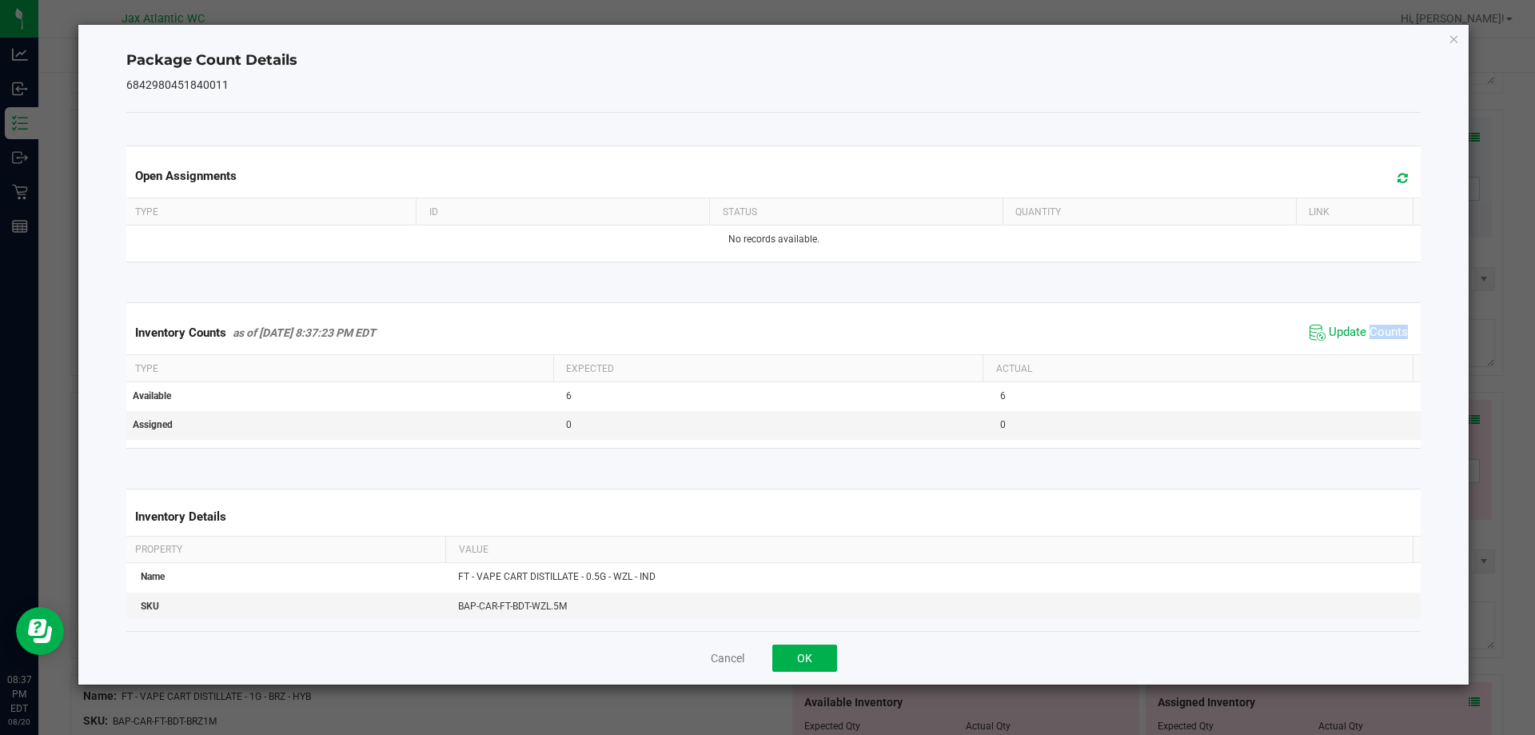
click at [1392, 345] on div "Inventory Counts as of [DATE] 8:37:23 PM EDT Update Counts" at bounding box center [774, 332] width 1302 height 43
click at [821, 665] on button "OK" at bounding box center [805, 658] width 65 height 27
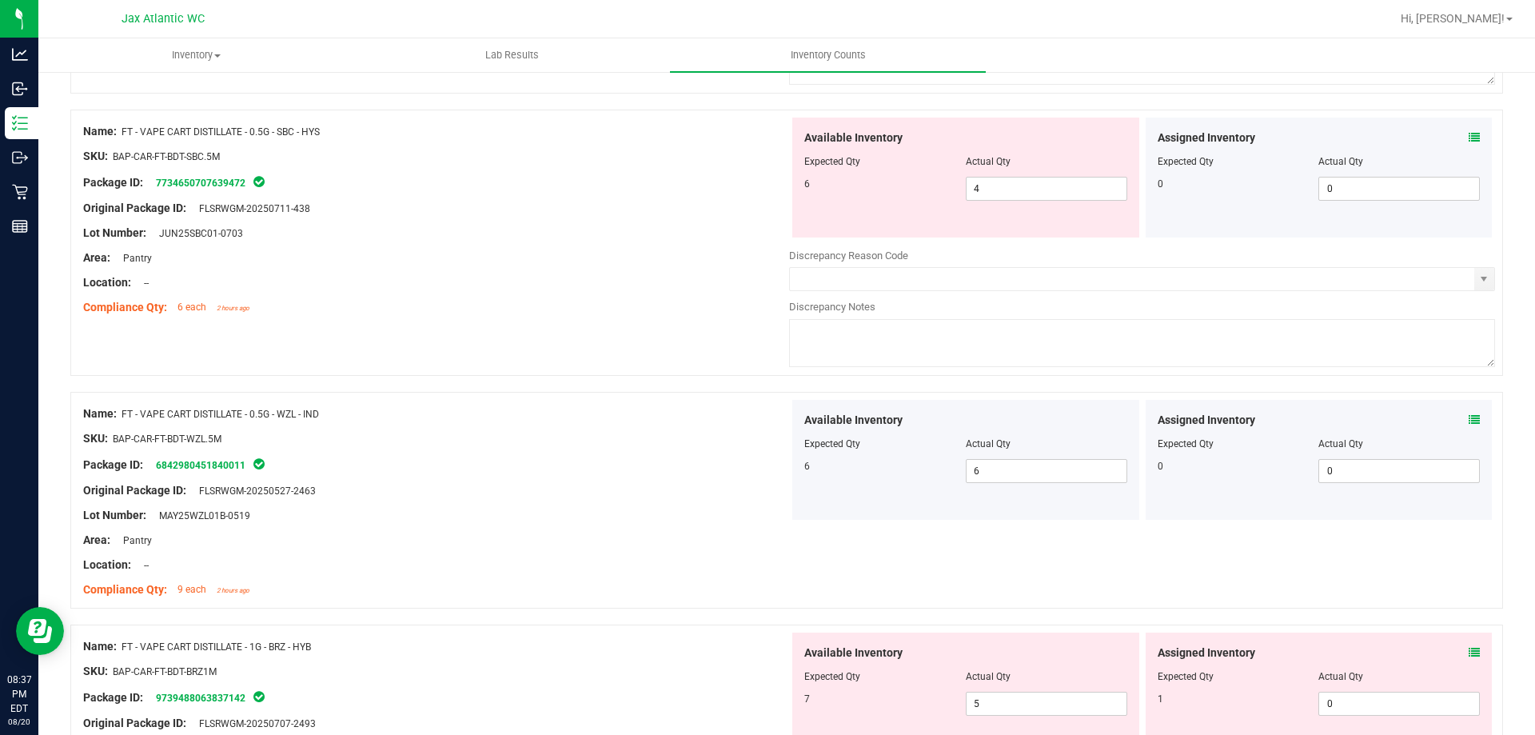
click at [1469, 652] on icon at bounding box center [1474, 652] width 11 height 11
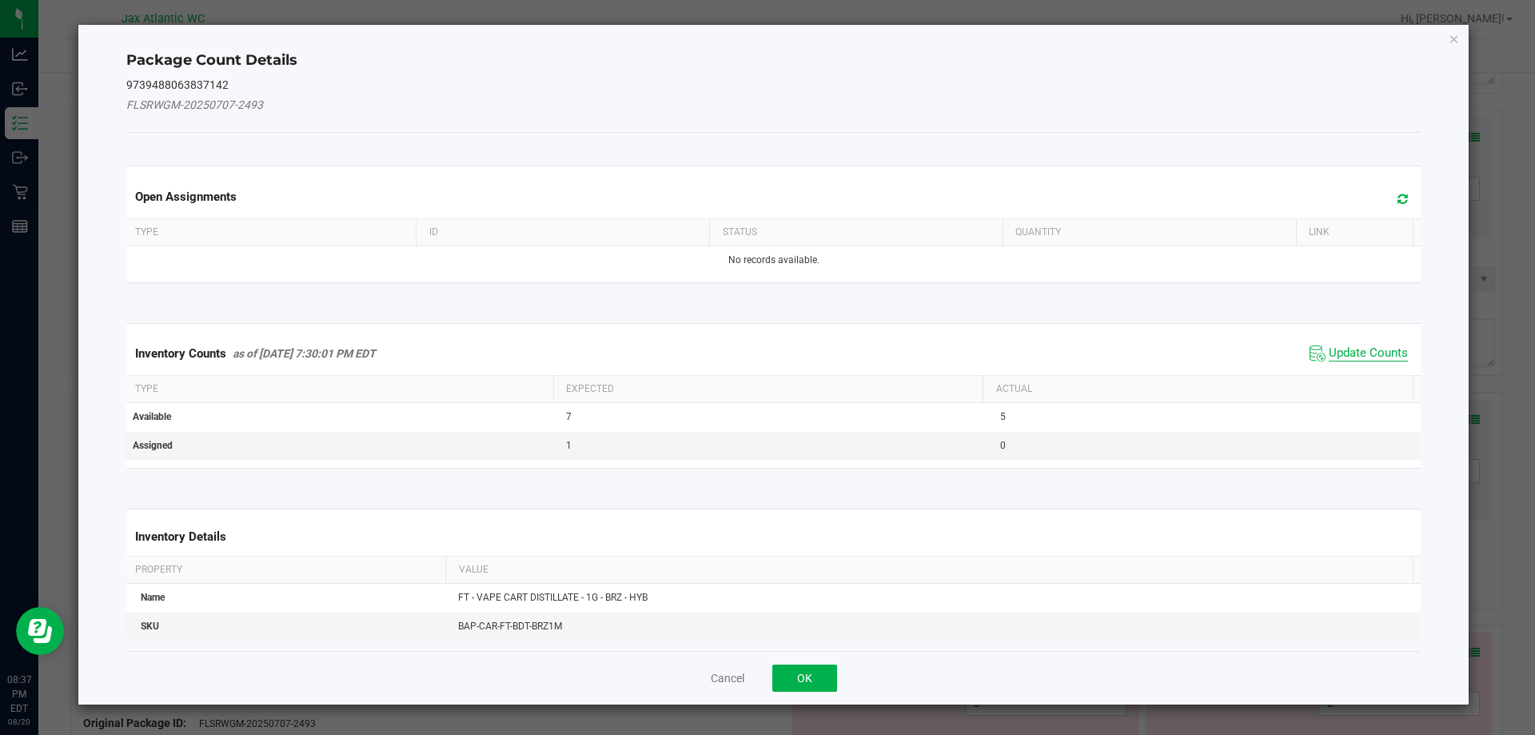
click at [1354, 349] on span "Update Counts" at bounding box center [1368, 353] width 79 height 16
click at [1354, 348] on span "Update Counts" at bounding box center [1368, 352] width 79 height 14
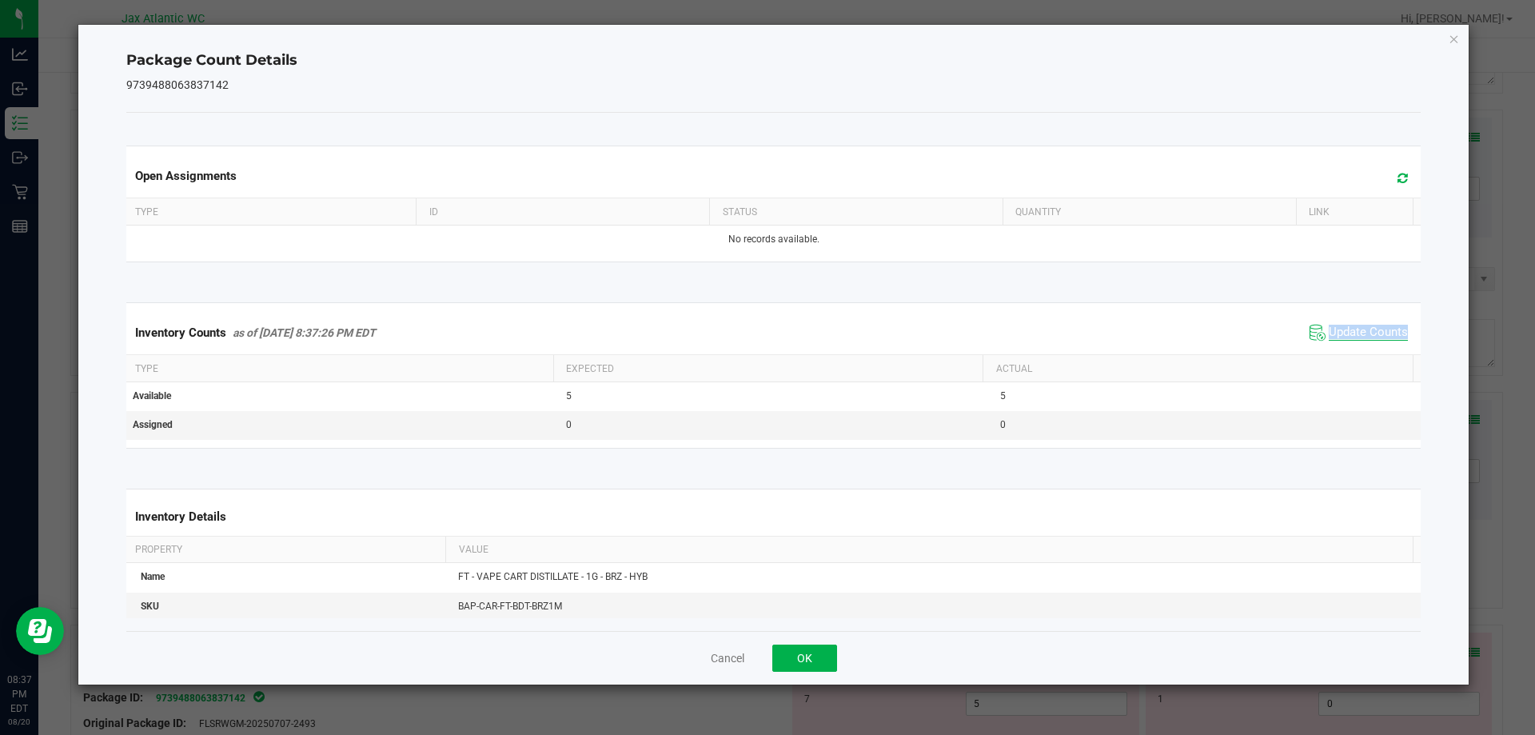
click at [1354, 348] on div "Inventory Counts as of [DATE] 8:37:26 PM EDT Update Counts" at bounding box center [774, 332] width 1302 height 43
click at [1359, 343] on span "Update Counts" at bounding box center [1359, 333] width 106 height 24
click at [796, 653] on button "OK" at bounding box center [805, 658] width 65 height 27
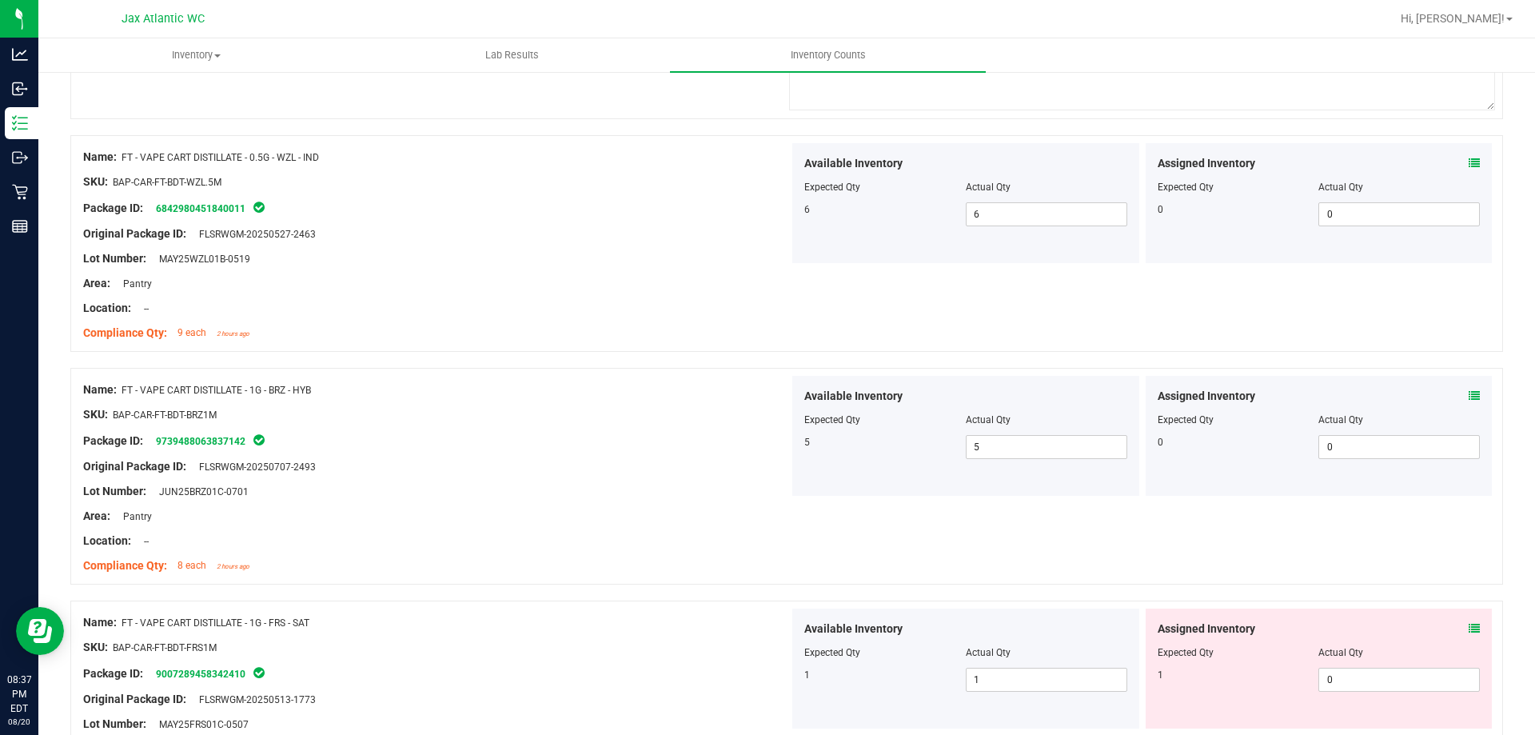
scroll to position [1679, 0]
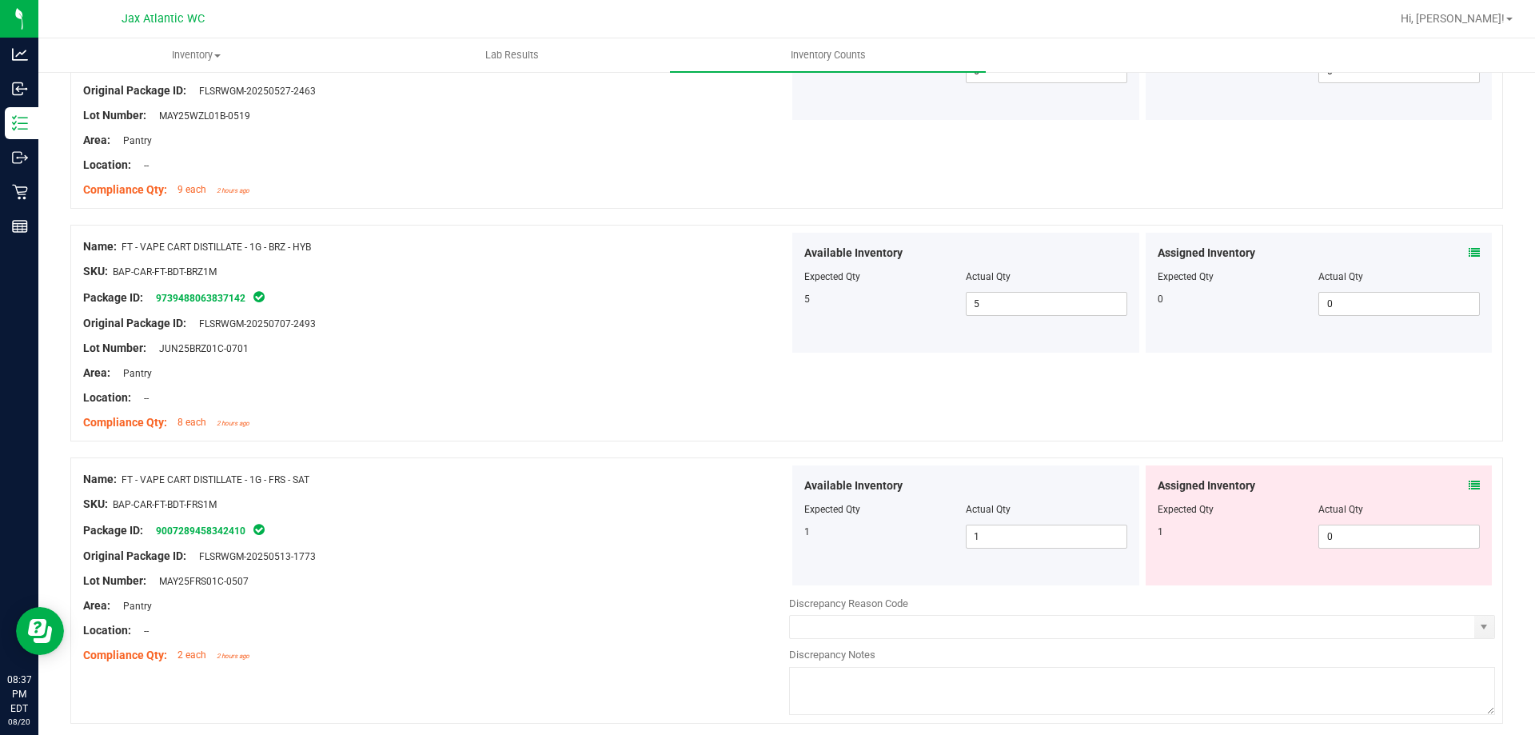
click at [1469, 483] on icon at bounding box center [1474, 485] width 11 height 11
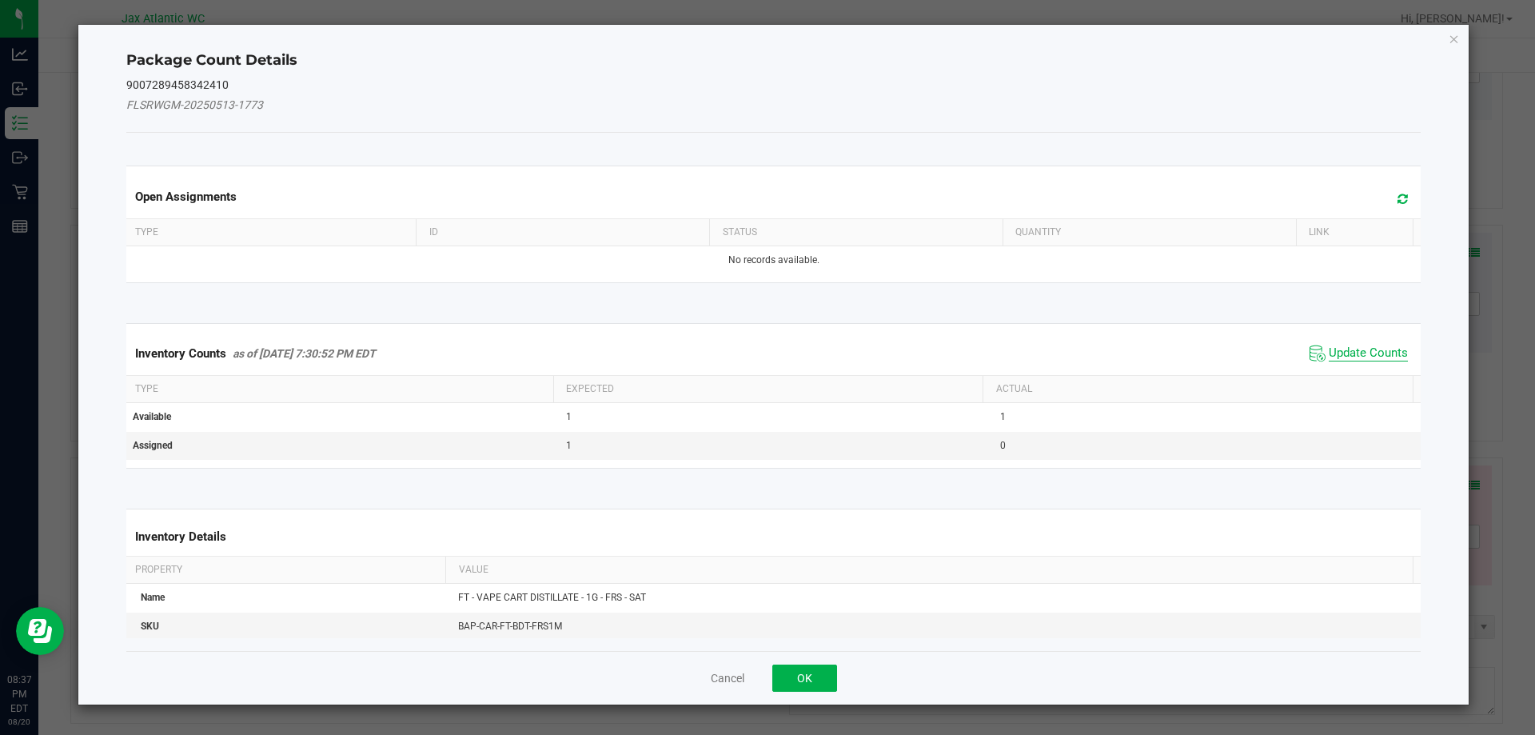
click at [1352, 345] on span "Update Counts" at bounding box center [1368, 353] width 79 height 16
click at [1352, 345] on span "Update Counts" at bounding box center [1368, 352] width 79 height 14
click at [1352, 345] on span "Update Counts" at bounding box center [1361, 352] width 102 height 22
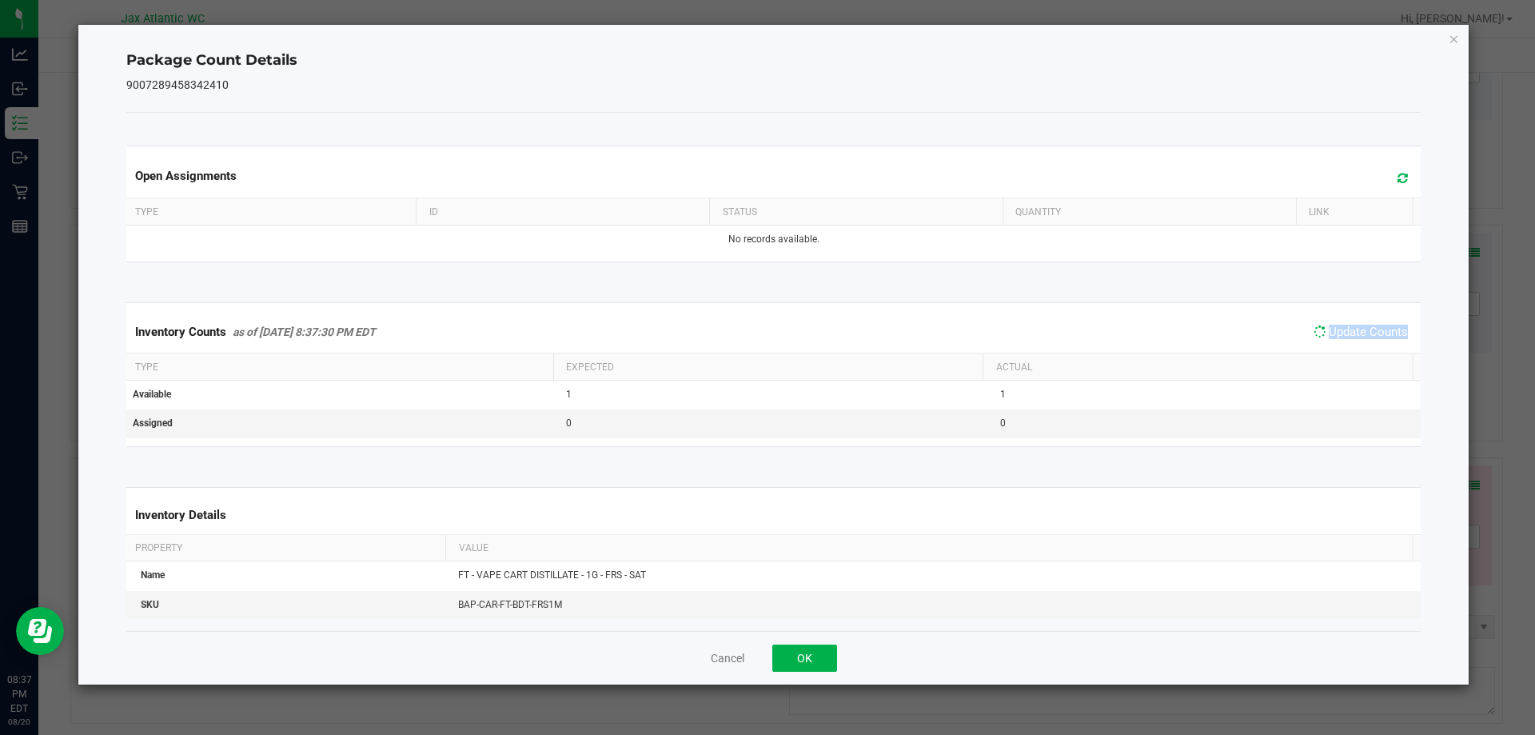
click at [1352, 343] on span "Update Counts" at bounding box center [1361, 332] width 102 height 22
click at [807, 665] on button "OK" at bounding box center [805, 658] width 65 height 27
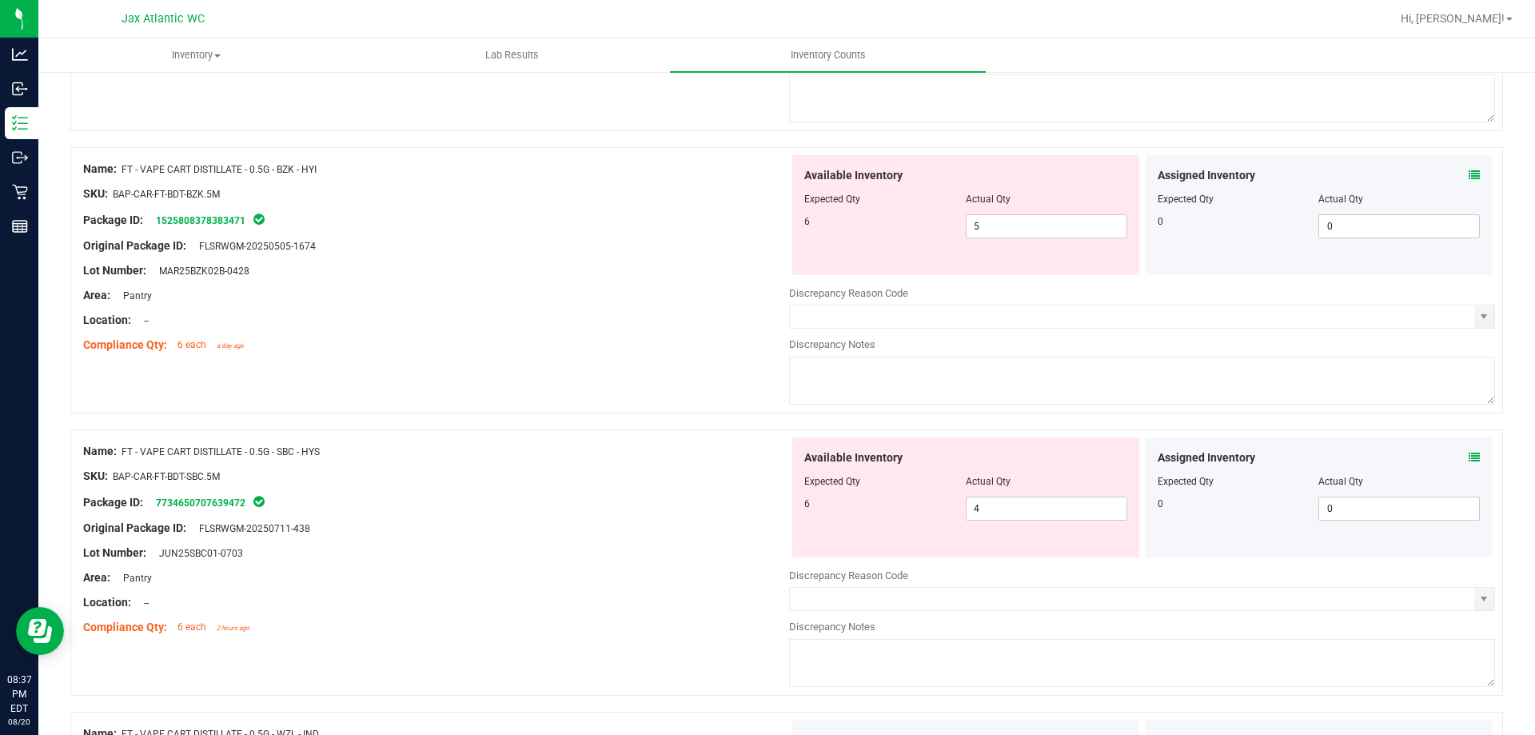
scroll to position [560, 0]
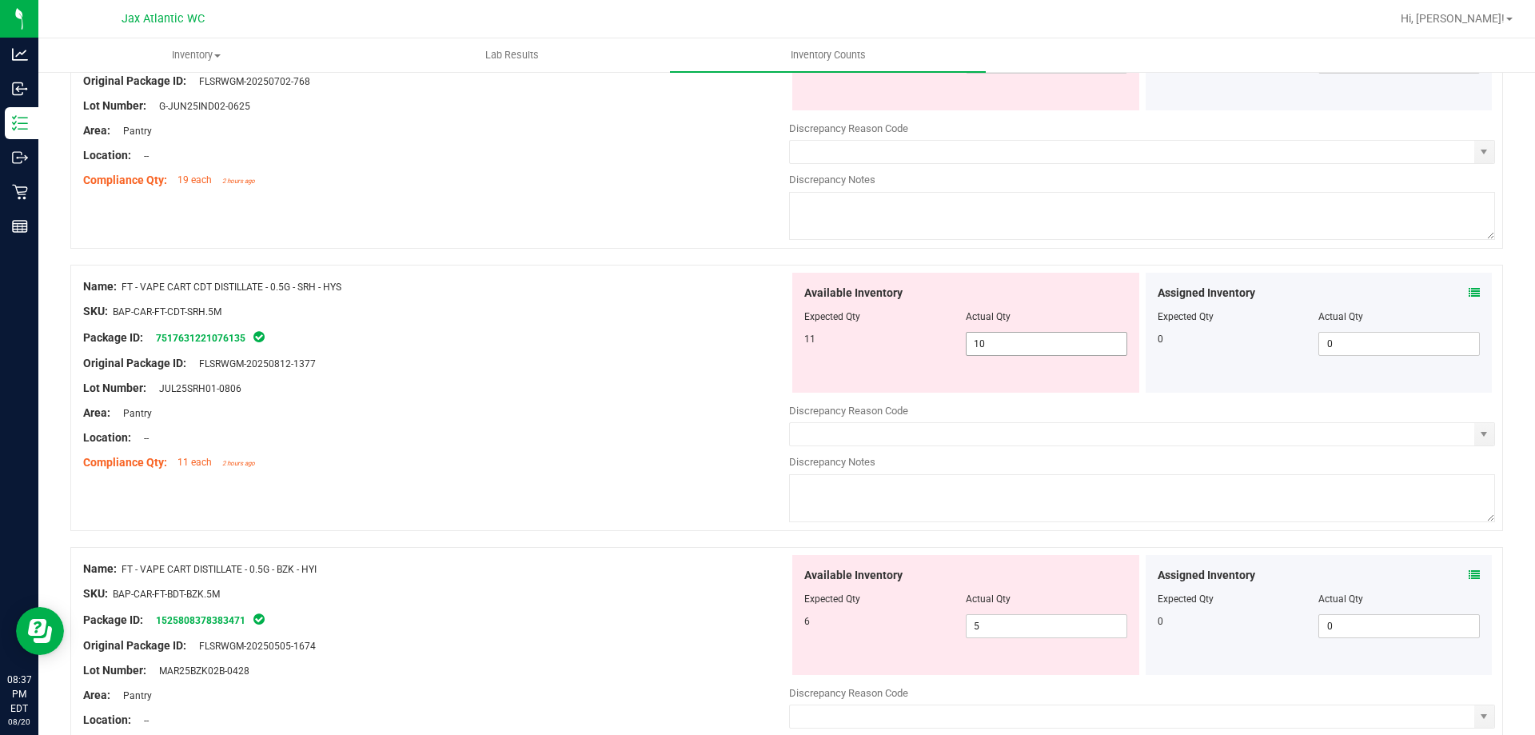
click at [1030, 341] on span "10 10" at bounding box center [1047, 344] width 162 height 24
click at [1030, 341] on input "10" at bounding box center [1047, 344] width 160 height 22
type input "11"
click at [672, 393] on div "Lot Number: JUL25SRH01-0806" at bounding box center [436, 388] width 706 height 17
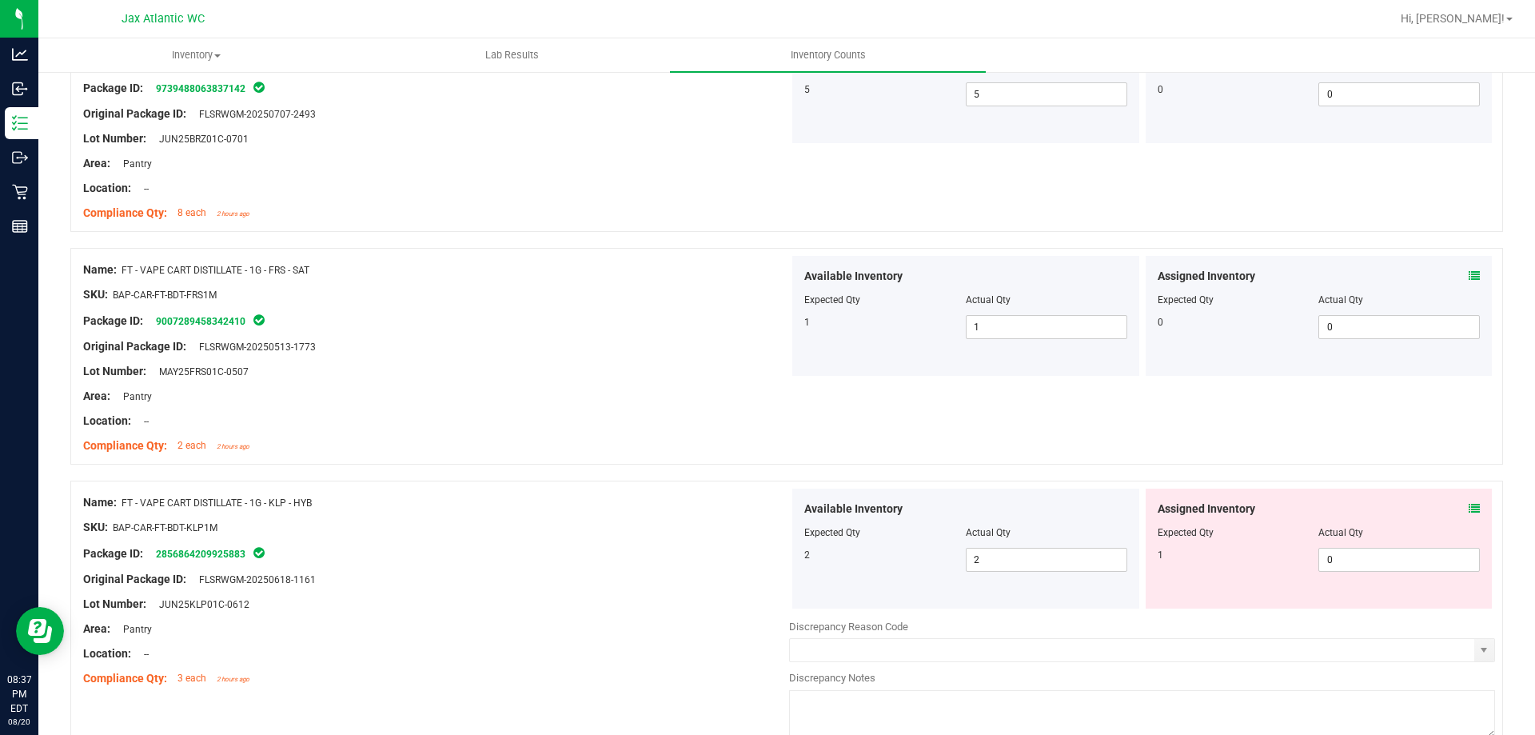
scroll to position [1999, 0]
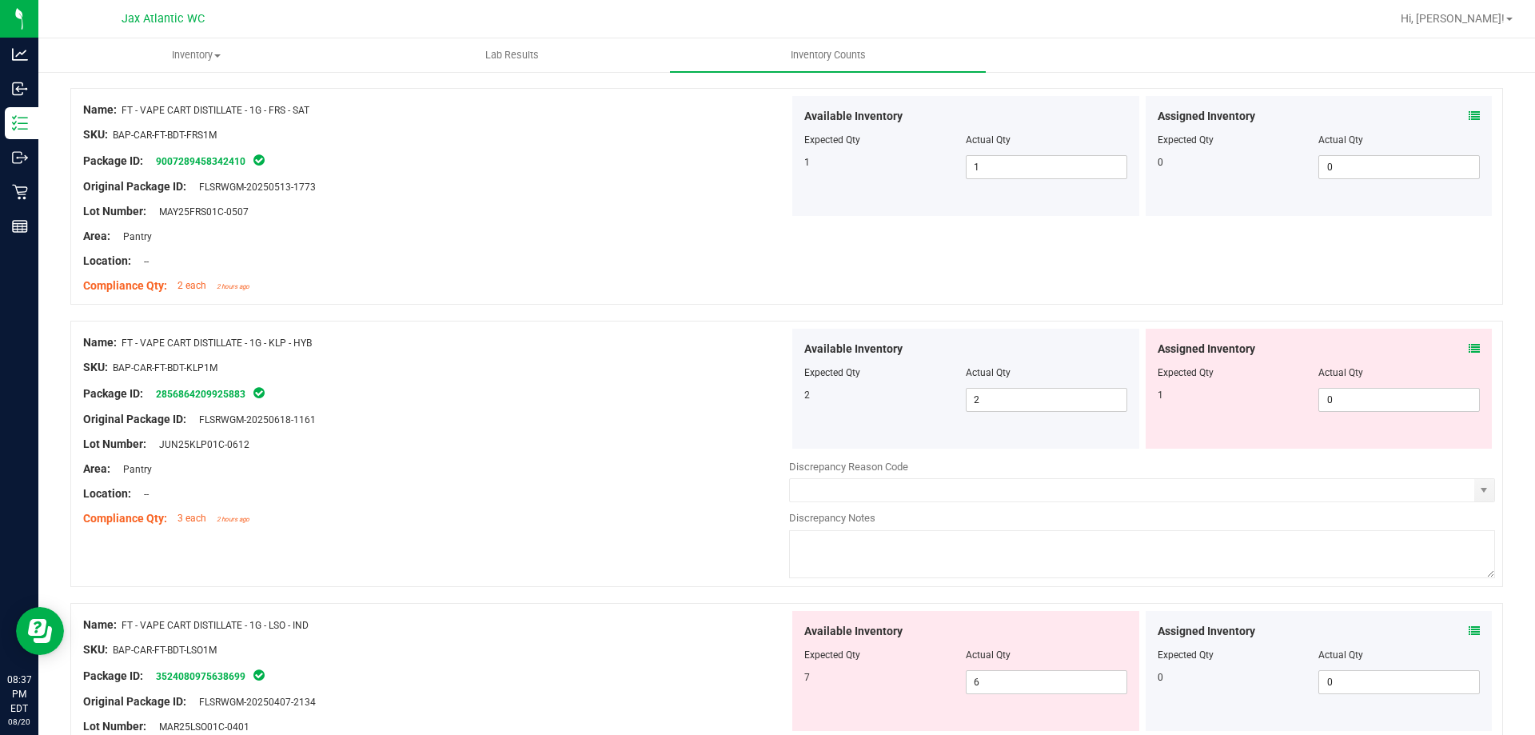
click at [1469, 348] on icon at bounding box center [1474, 348] width 11 height 11
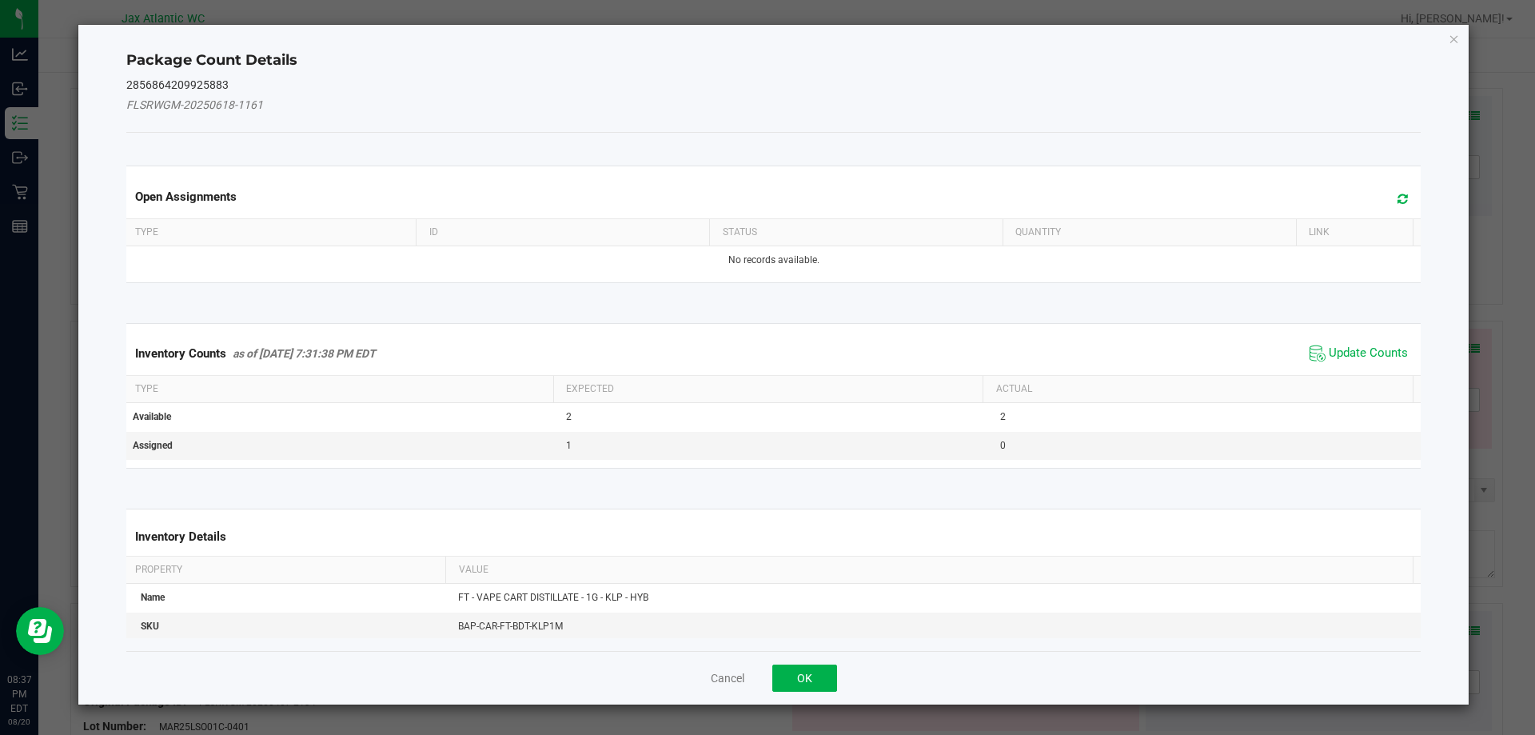
click at [1378, 310] on div "Inventory Counts as of [DATE] 7:31:38 PM EDT Update Counts Type Expected Actual…" at bounding box center [774, 396] width 1320 height 186
click at [1337, 353] on span "Update Counts" at bounding box center [1368, 353] width 79 height 16
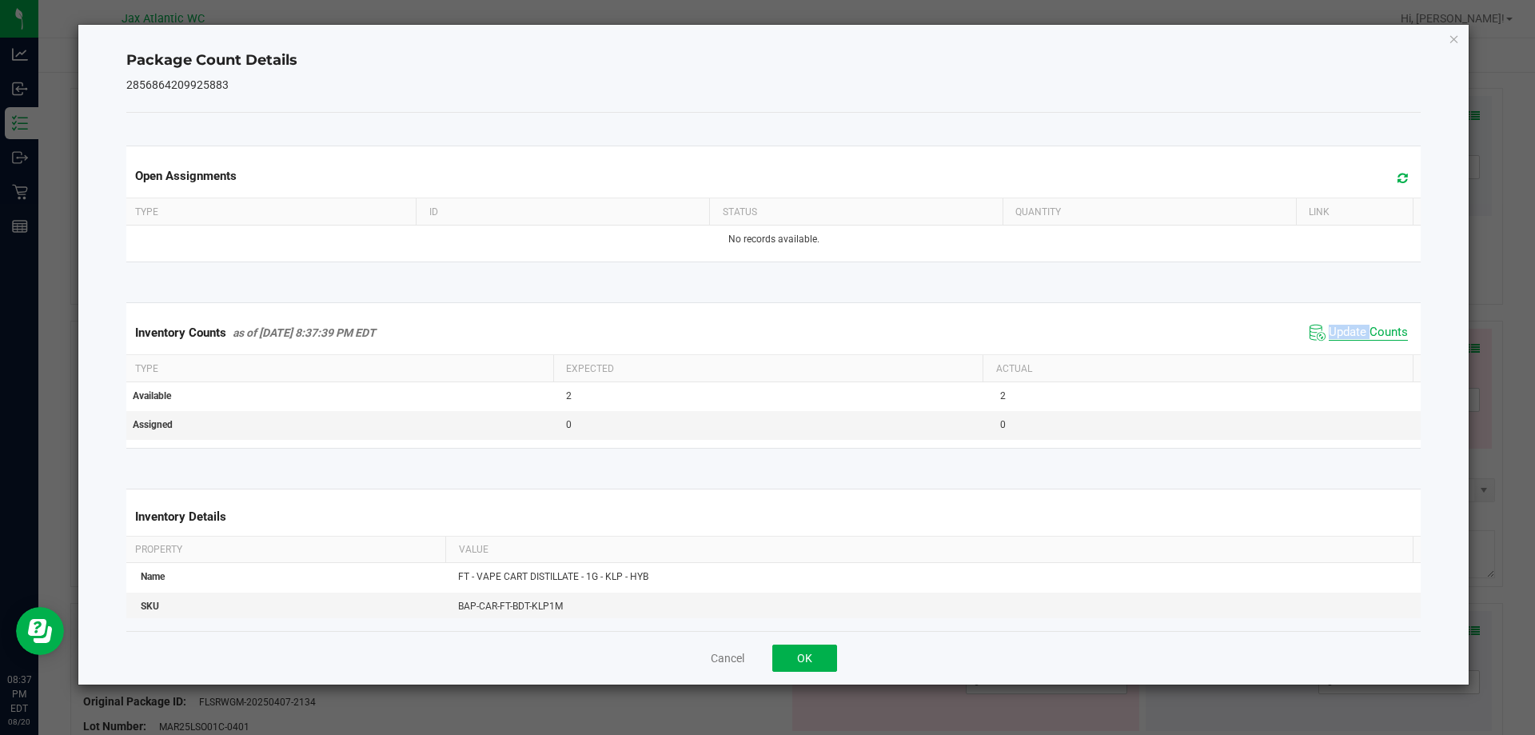
click at [1337, 353] on div "Inventory Counts as of [DATE] 8:37:39 PM EDT Update Counts" at bounding box center [774, 332] width 1302 height 43
click at [1338, 352] on div "Inventory Counts as of [DATE] 8:37:39 PM EDT Update Counts" at bounding box center [774, 332] width 1302 height 43
click at [1338, 351] on div "Inventory Counts as of [DATE] 8:37:39 PM EDT Update Counts" at bounding box center [774, 332] width 1302 height 43
drag, startPoint x: 1338, startPoint y: 351, endPoint x: 829, endPoint y: 599, distance: 565.8
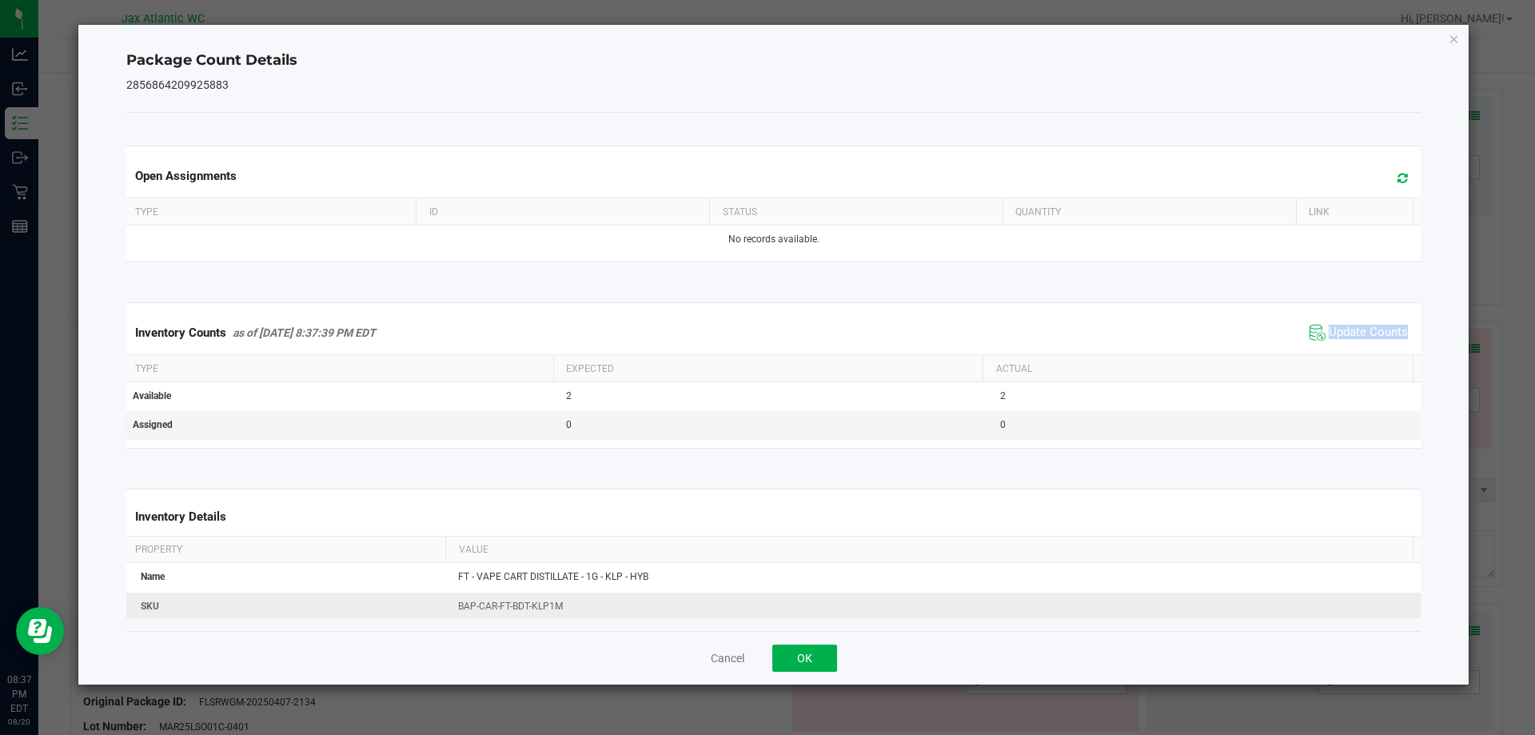
click at [1337, 352] on div "Inventory Counts as of [DATE] 8:37:39 PM EDT Update Counts" at bounding box center [774, 332] width 1302 height 43
click at [815, 653] on button "OK" at bounding box center [805, 658] width 65 height 27
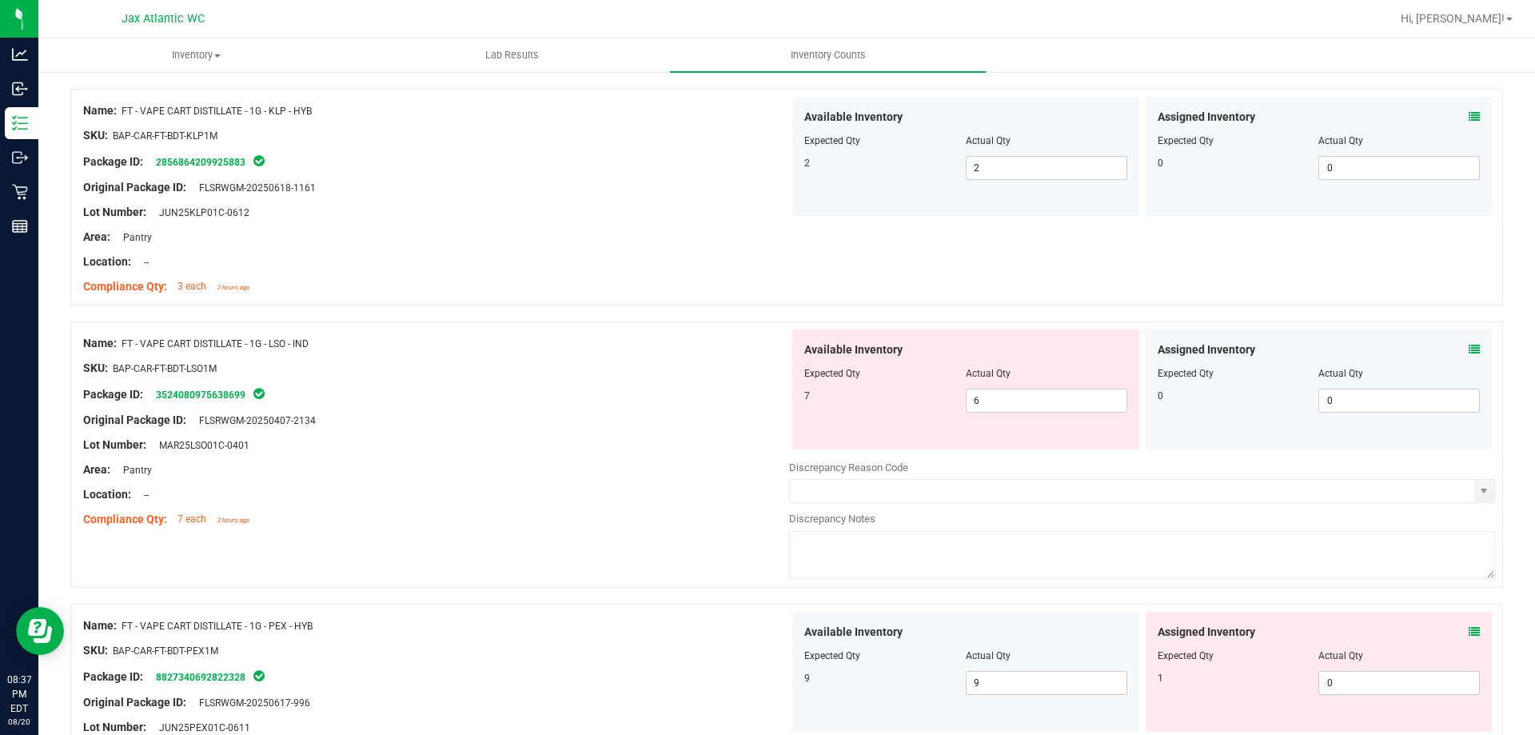
scroll to position [2239, 0]
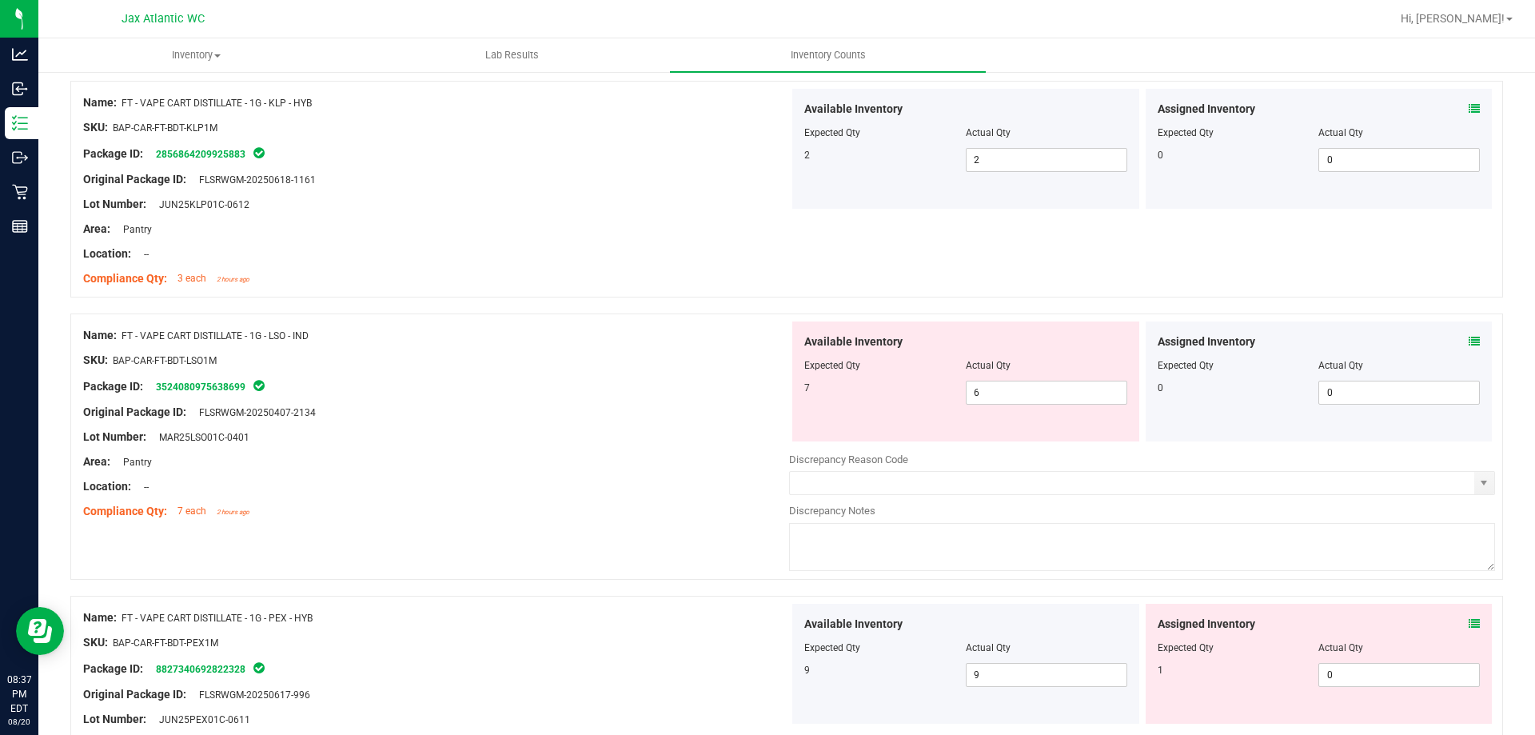
click at [1469, 340] on icon at bounding box center [1474, 341] width 11 height 11
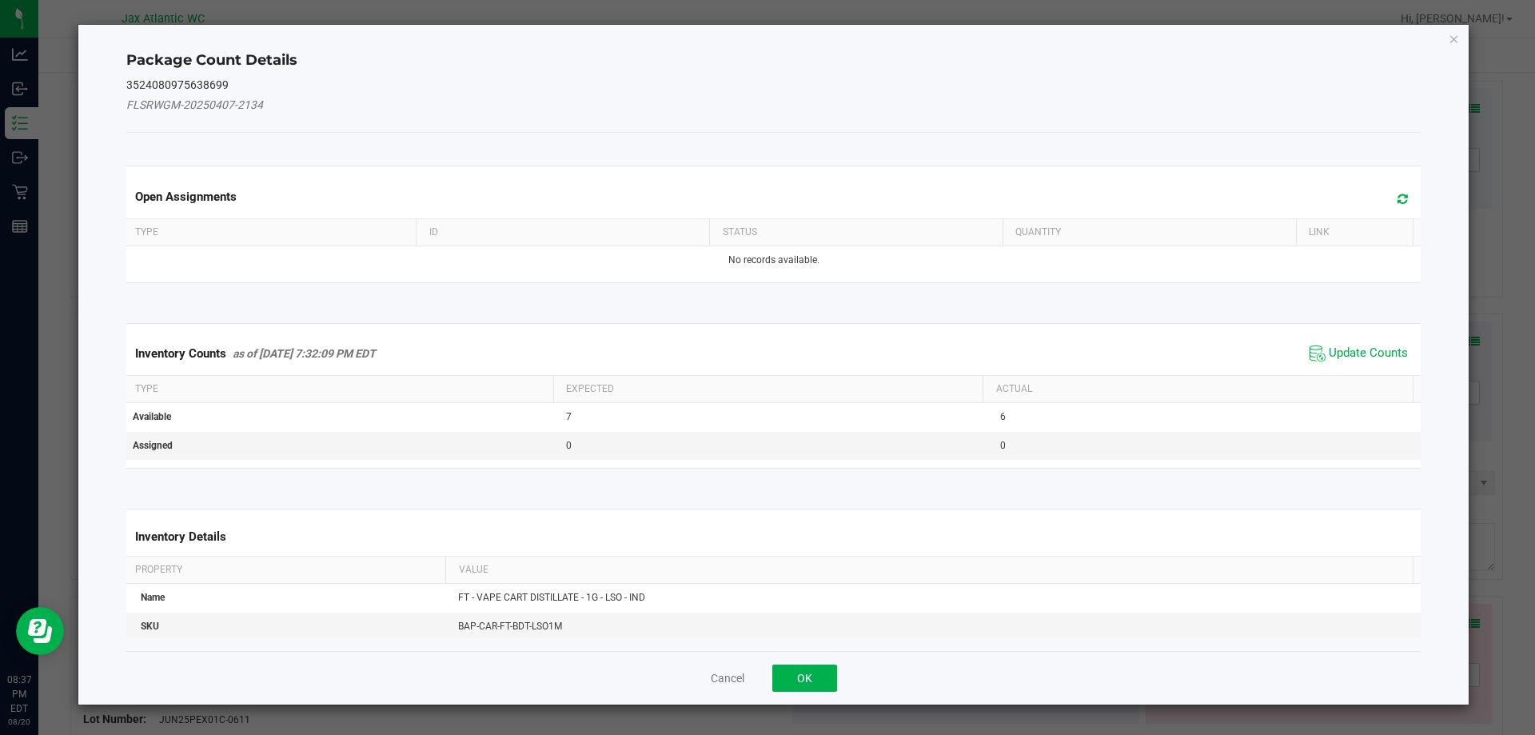
drag, startPoint x: 1334, startPoint y: 324, endPoint x: 1332, endPoint y: 348, distance: 24.1
click at [1333, 328] on kendo-grid "Inventory Counts as of [DATE] 7:32:09 PM EDT Update Counts Type Expected Actual…" at bounding box center [774, 396] width 1320 height 146
click at [1332, 348] on span "Update Counts" at bounding box center [1368, 353] width 79 height 16
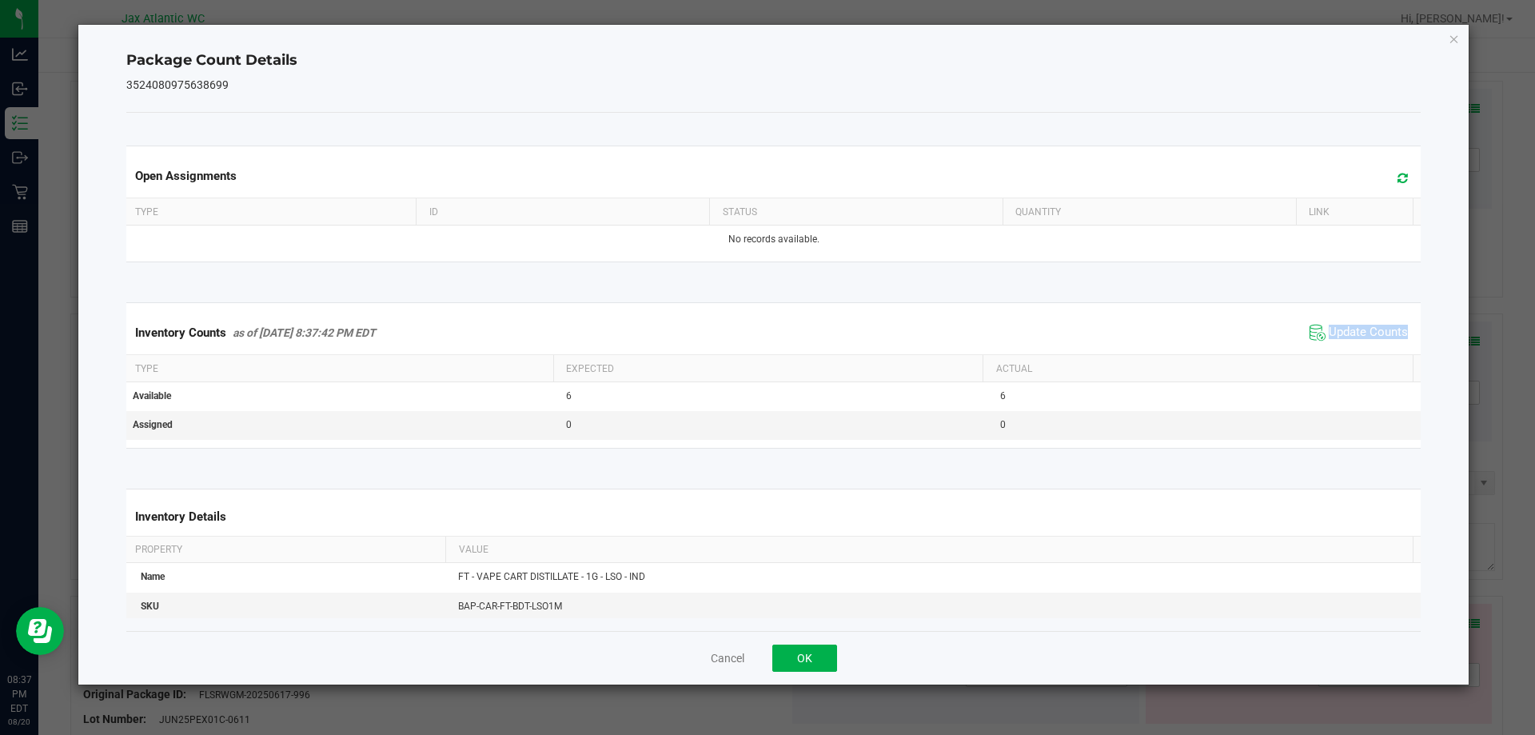
drag, startPoint x: 1332, startPoint y: 347, endPoint x: 1339, endPoint y: 341, distance: 9.1
click at [1338, 341] on div "Inventory Counts as of [DATE] 8:37:42 PM EDT Update Counts" at bounding box center [774, 332] width 1302 height 43
click at [1339, 341] on span "Update Counts" at bounding box center [1359, 333] width 106 height 24
click at [1340, 340] on span "Update Counts" at bounding box center [1361, 332] width 102 height 22
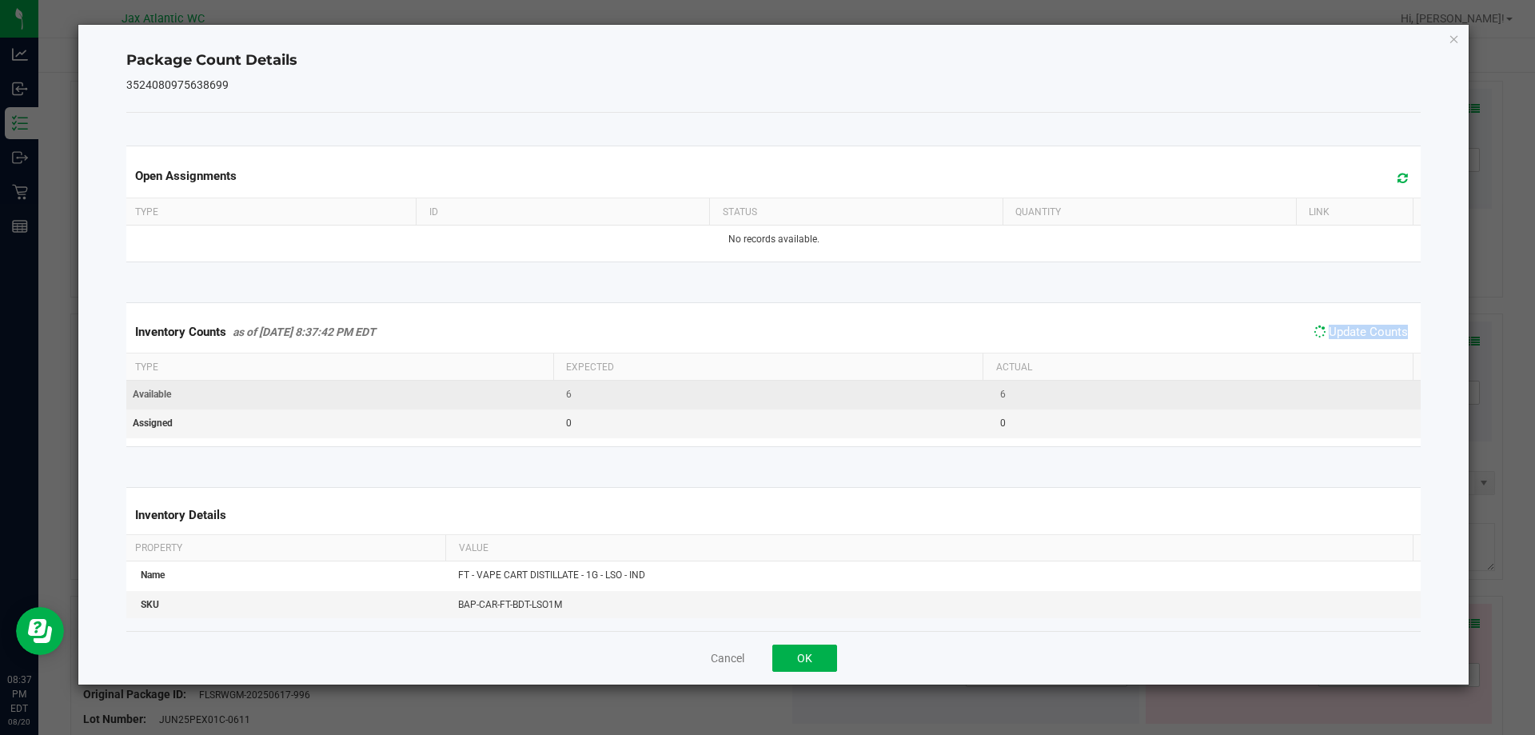
drag, startPoint x: 1340, startPoint y: 340, endPoint x: 1249, endPoint y: 401, distance: 109.4
click at [1332, 345] on div "Inventory Counts as of [DATE] 8:37:42 PM EDT Update Counts" at bounding box center [774, 332] width 1302 height 42
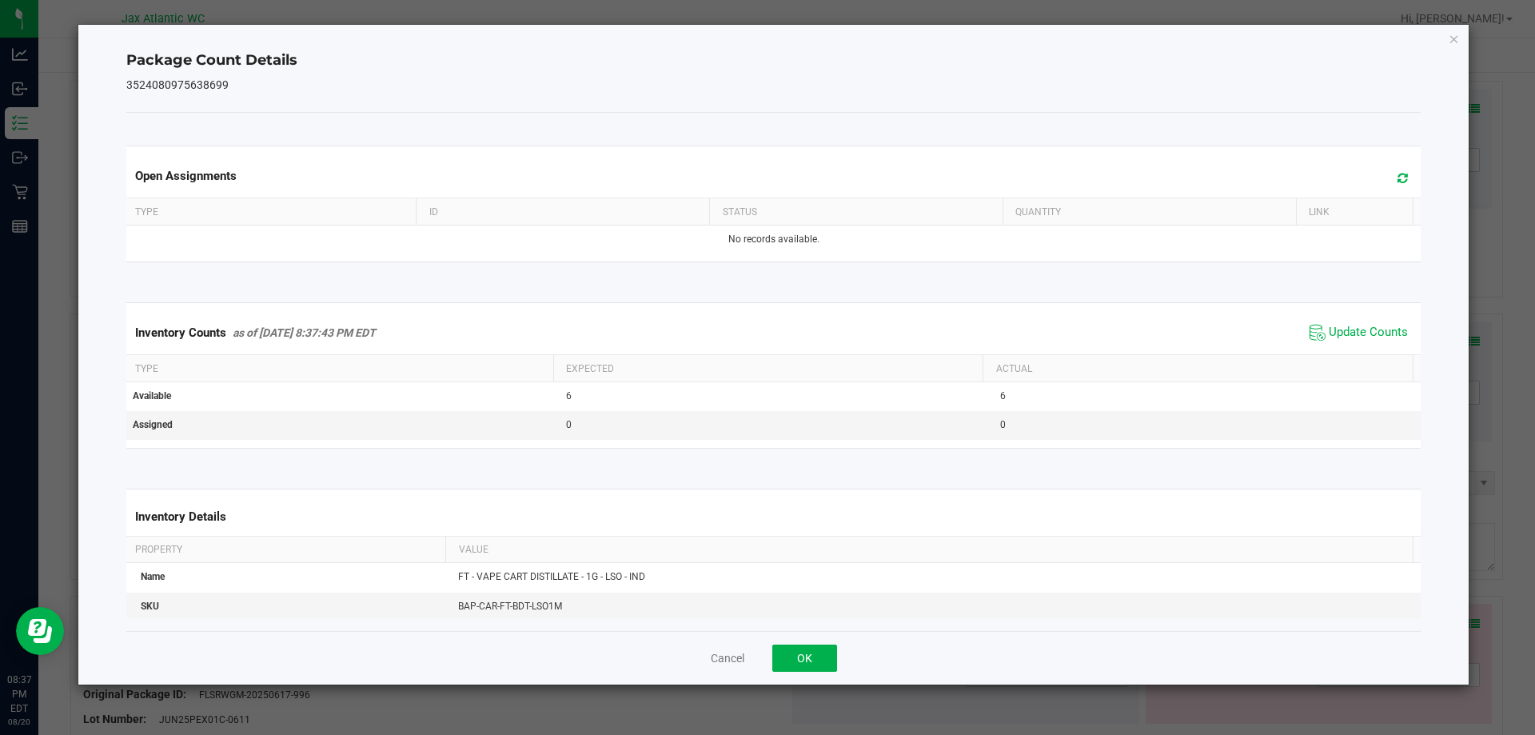
click at [809, 641] on div "Cancel OK" at bounding box center [774, 658] width 1296 height 54
click at [809, 648] on button "OK" at bounding box center [805, 658] width 65 height 27
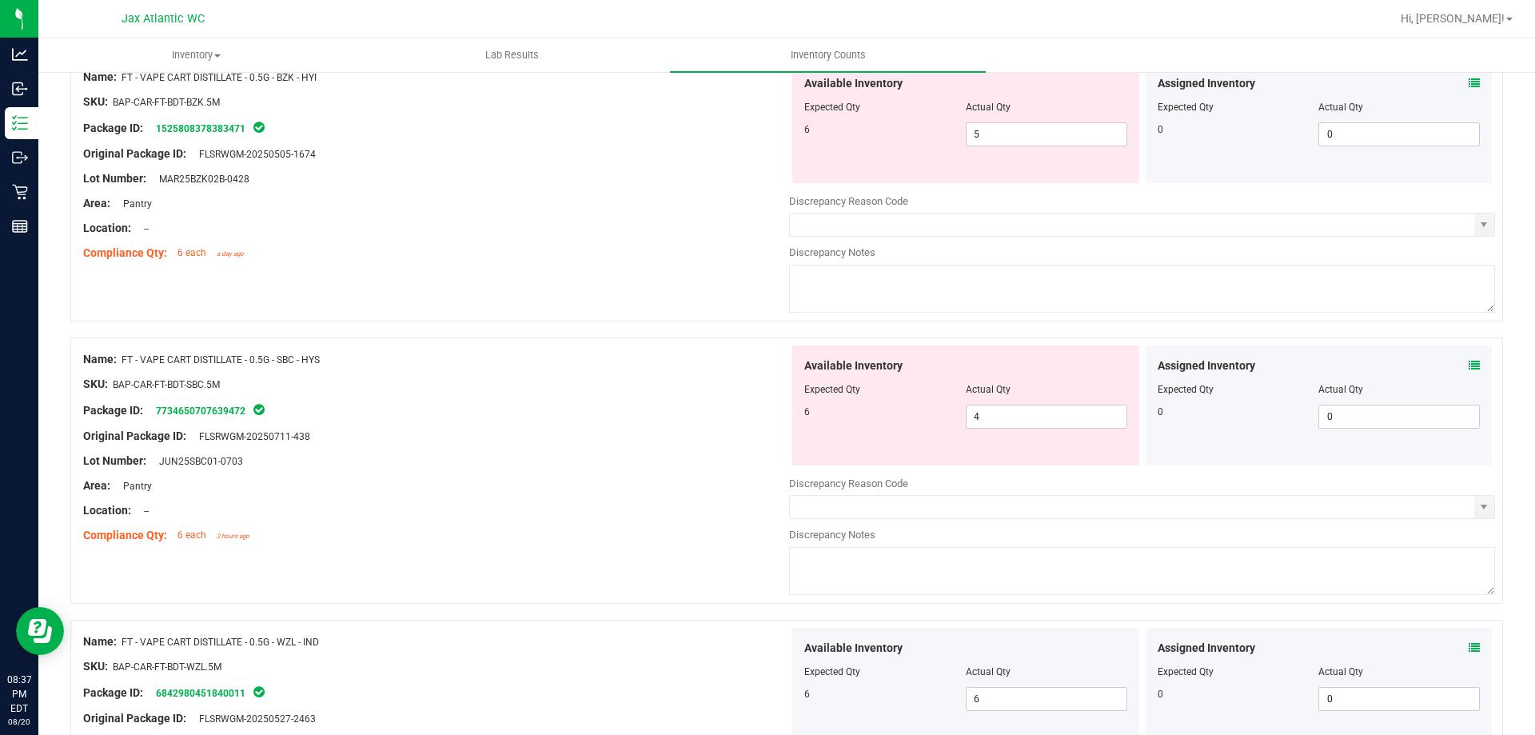
scroll to position [880, 0]
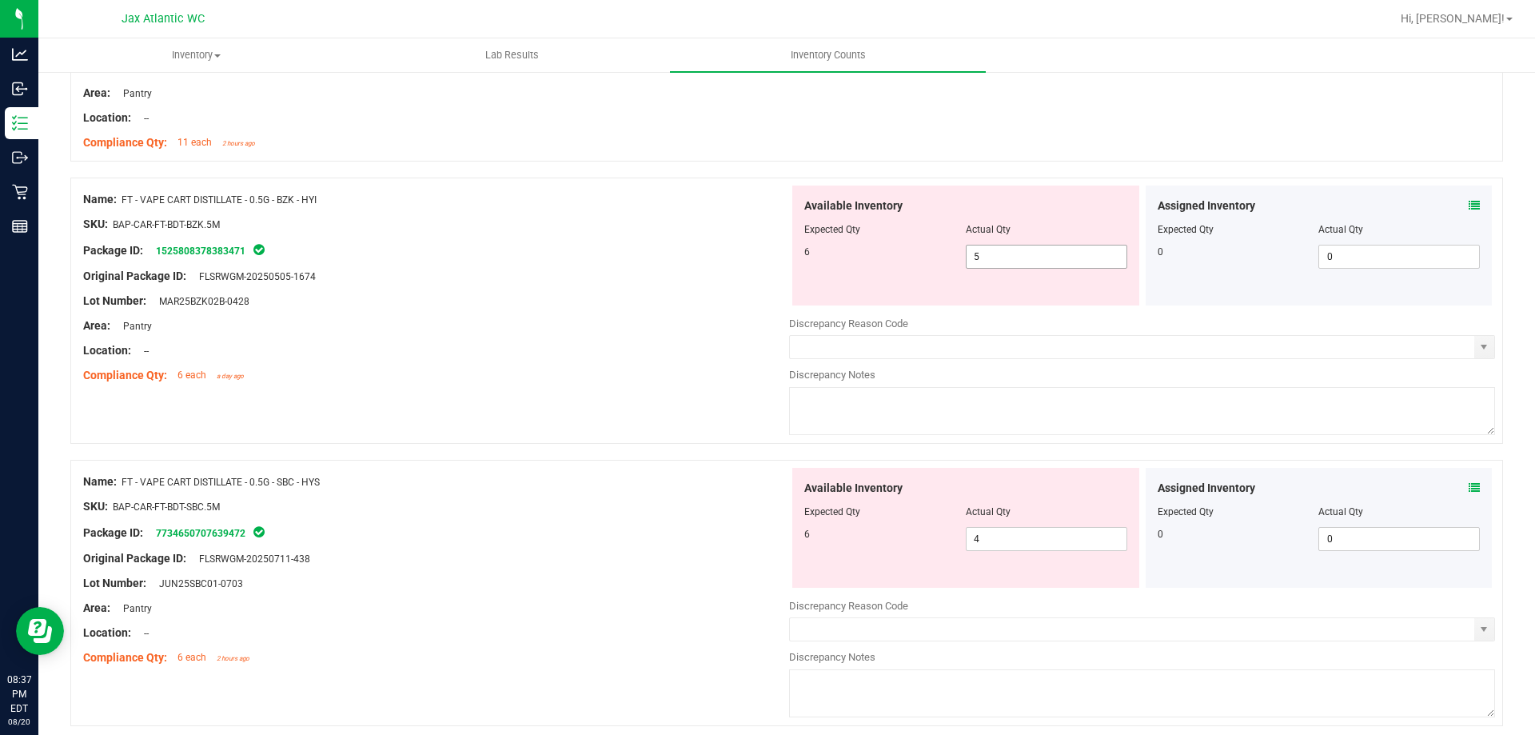
click at [1024, 263] on span "5 5" at bounding box center [1047, 257] width 162 height 24
click at [1024, 262] on input "5" at bounding box center [1047, 257] width 160 height 22
type input "6"
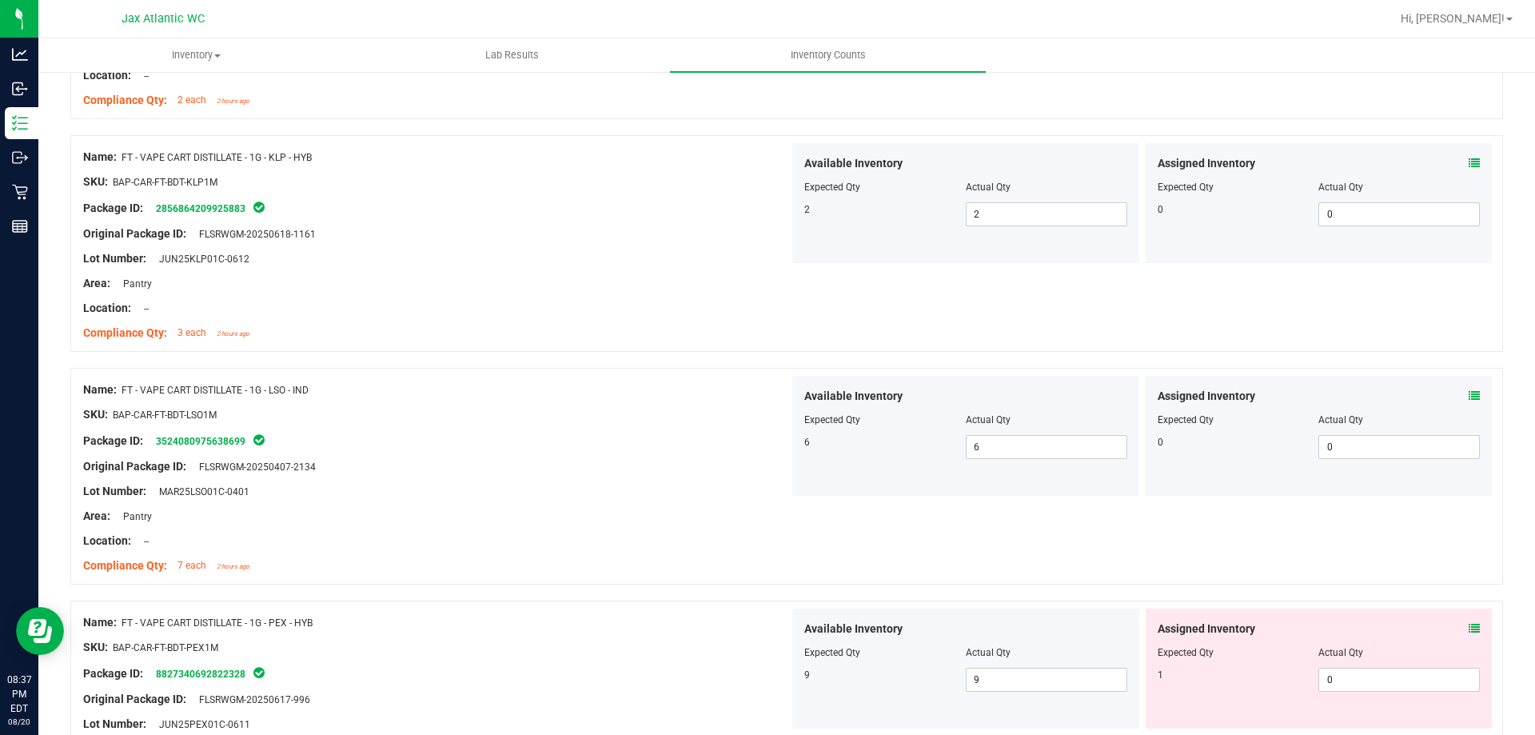
scroll to position [2319, 0]
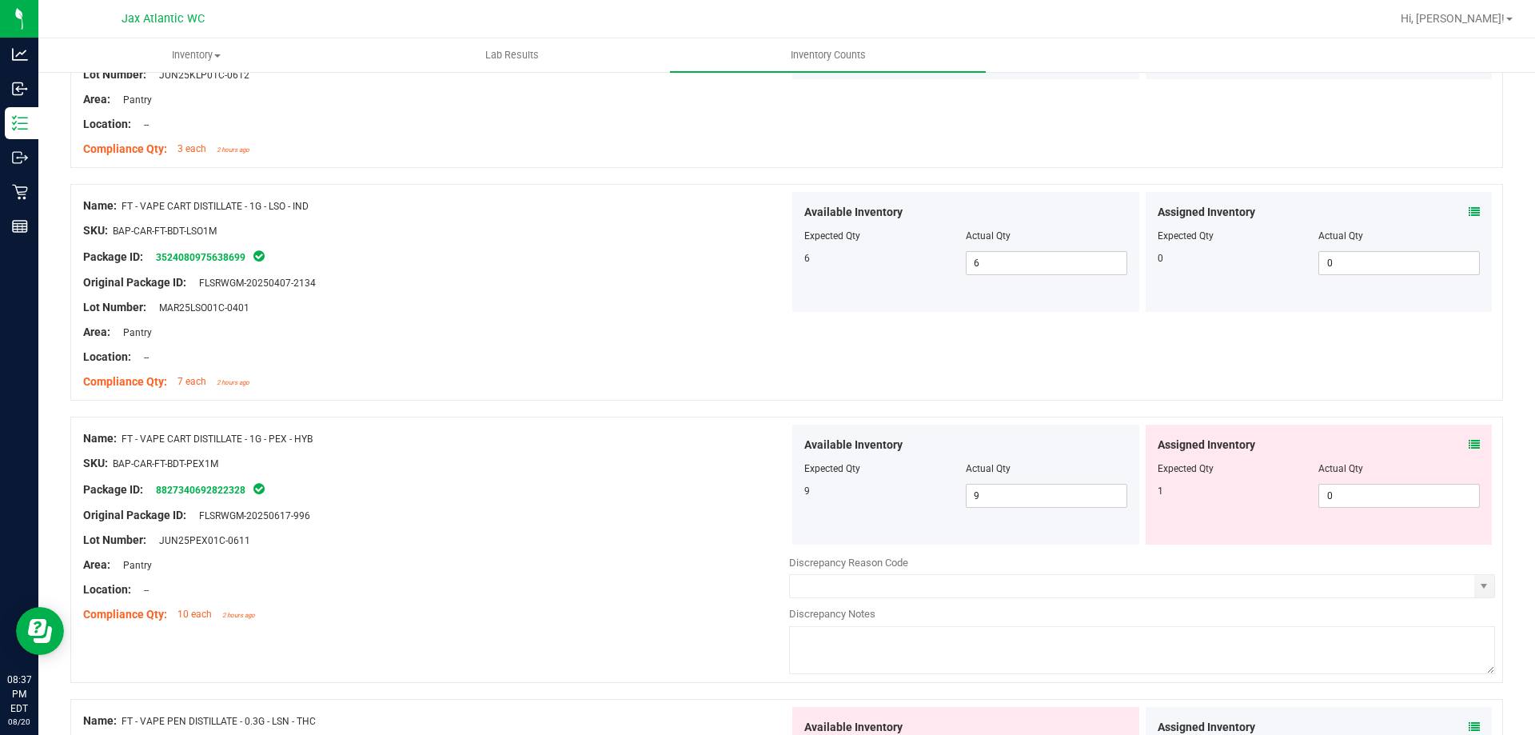
click at [1469, 446] on icon at bounding box center [1474, 444] width 11 height 11
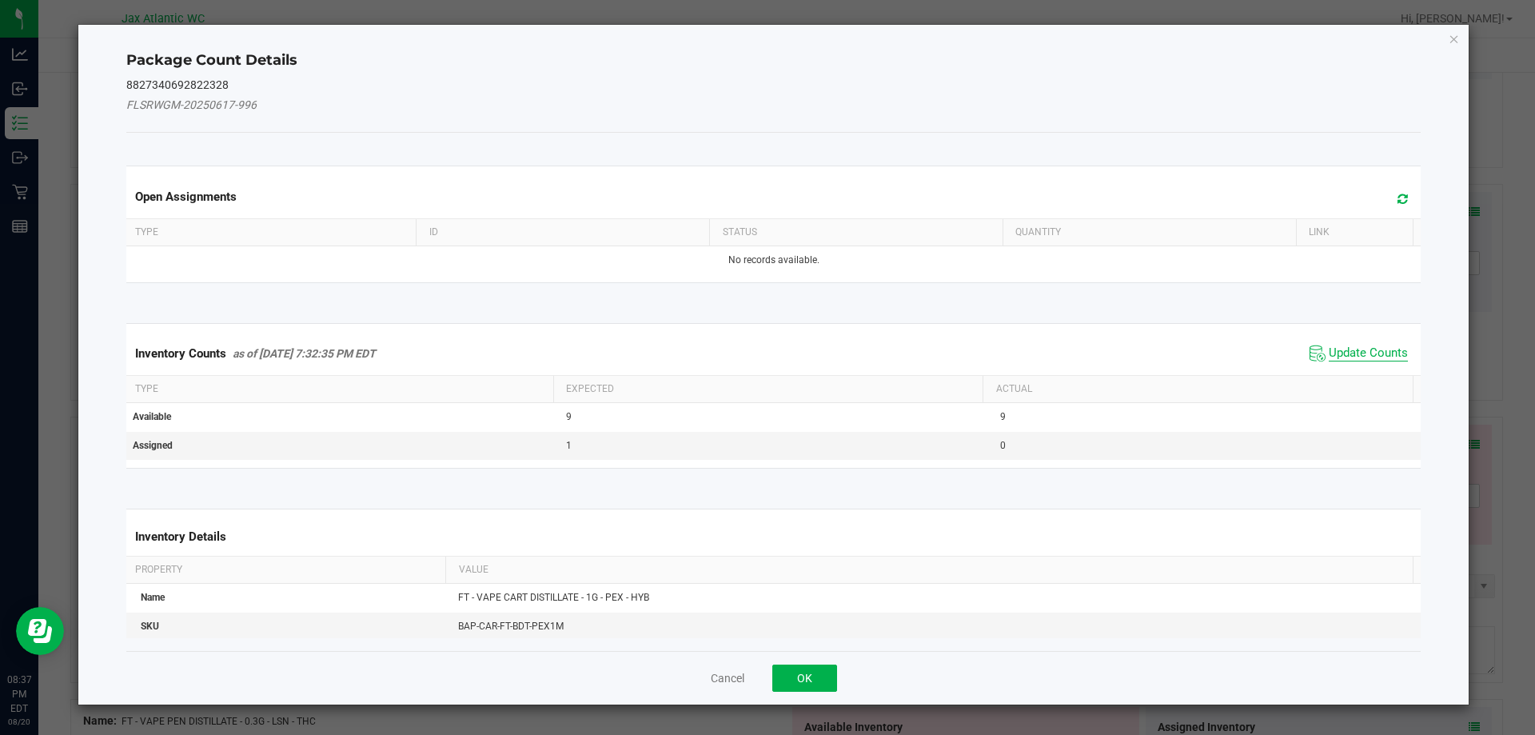
click at [1384, 345] on span "Update Counts" at bounding box center [1368, 353] width 79 height 16
click at [1384, 344] on span "Update Counts" at bounding box center [1361, 352] width 102 height 22
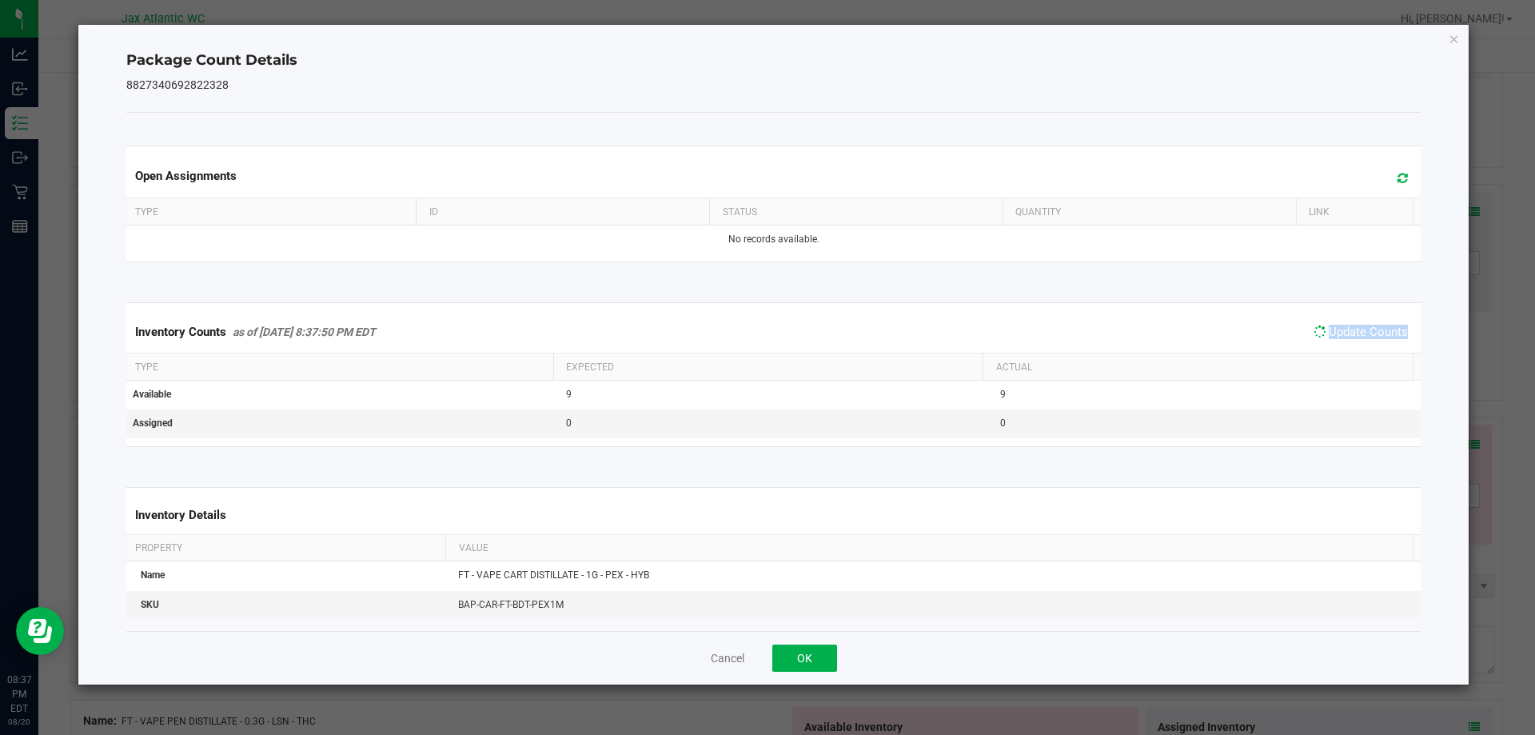
click at [1384, 344] on div "Inventory Counts as of [DATE] 8:37:50 PM EDT Update Counts" at bounding box center [774, 332] width 1302 height 42
click at [1384, 343] on span "Update Counts" at bounding box center [1361, 332] width 102 height 22
click at [1384, 344] on div "Inventory Counts as of [DATE] 8:37:50 PM EDT Update Counts" at bounding box center [774, 332] width 1302 height 42
click at [791, 654] on button "OK" at bounding box center [805, 658] width 65 height 27
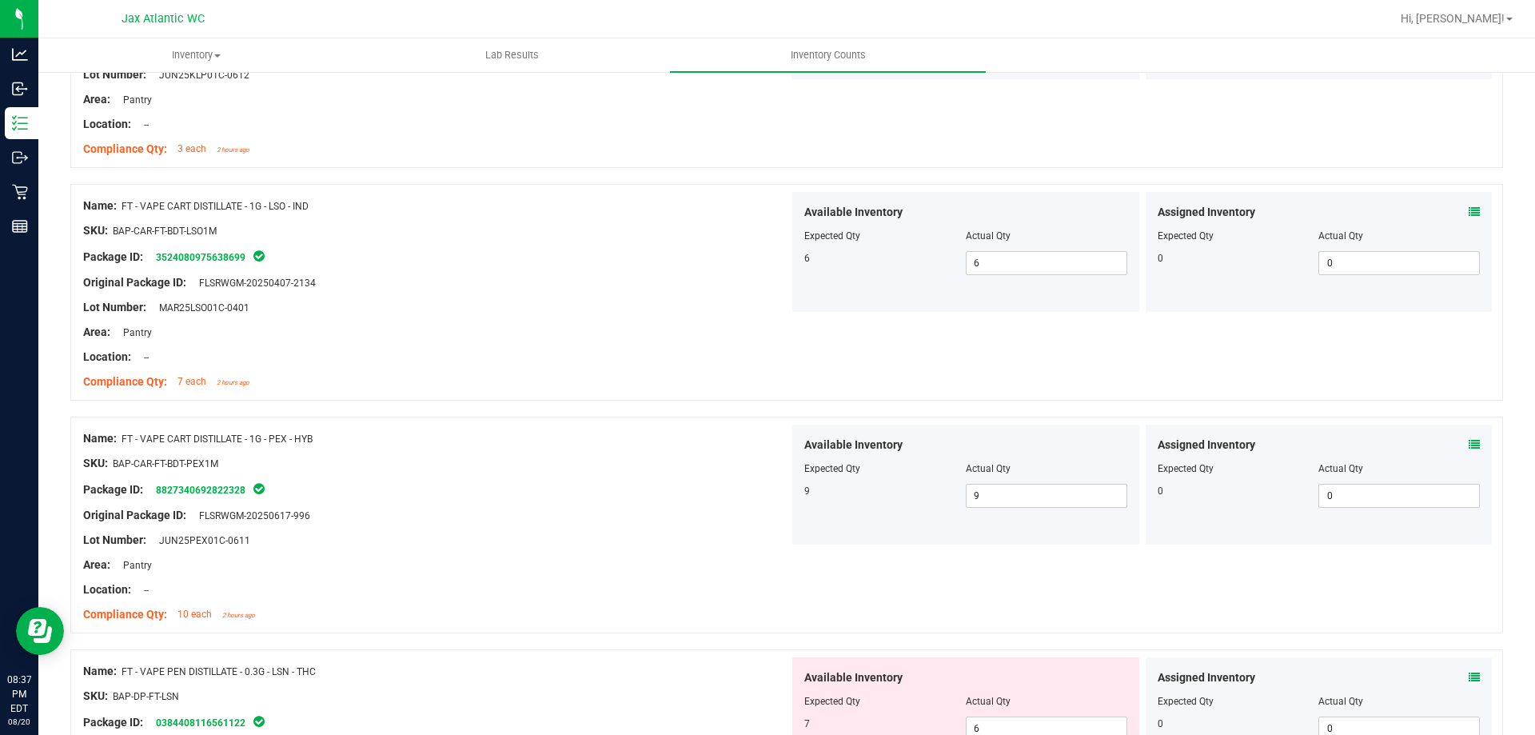
click at [1468, 680] on div "Assigned Inventory Expected Qty Actual Qty 0 0 0" at bounding box center [1319, 717] width 347 height 120
click at [1469, 677] on icon at bounding box center [1474, 677] width 11 height 11
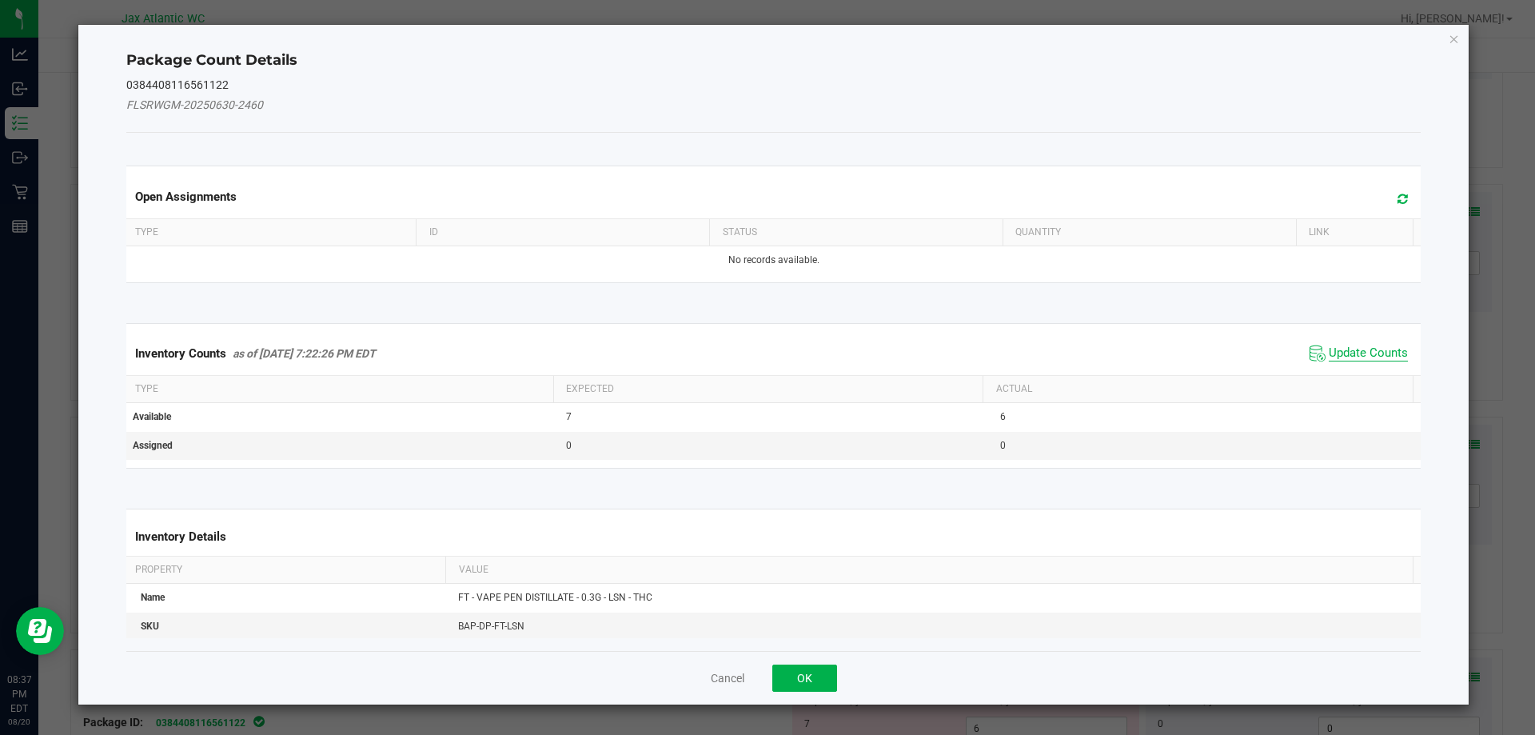
click at [1355, 345] on span "Update Counts" at bounding box center [1368, 353] width 79 height 16
click at [1355, 345] on span "Update Counts" at bounding box center [1359, 353] width 106 height 24
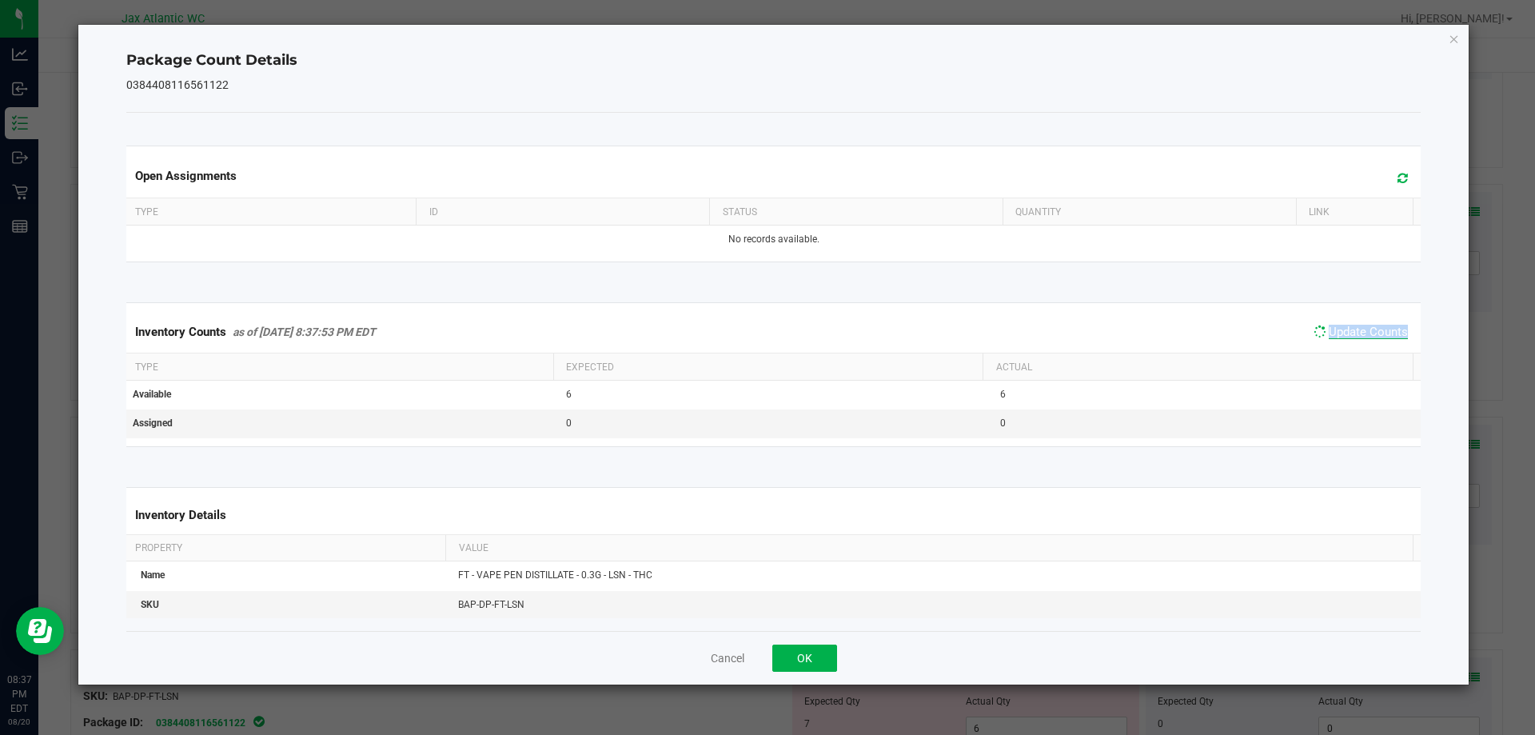
click at [1355, 345] on div "Inventory Counts as of [DATE] 8:37:53 PM EDT Update Counts" at bounding box center [774, 332] width 1302 height 42
click at [1355, 343] on span "Update Counts" at bounding box center [1361, 332] width 102 height 22
click at [1355, 345] on div "Inventory Counts as of [DATE] 8:37:53 PM EDT Update Counts" at bounding box center [774, 332] width 1302 height 42
click at [798, 656] on button "OK" at bounding box center [805, 658] width 65 height 27
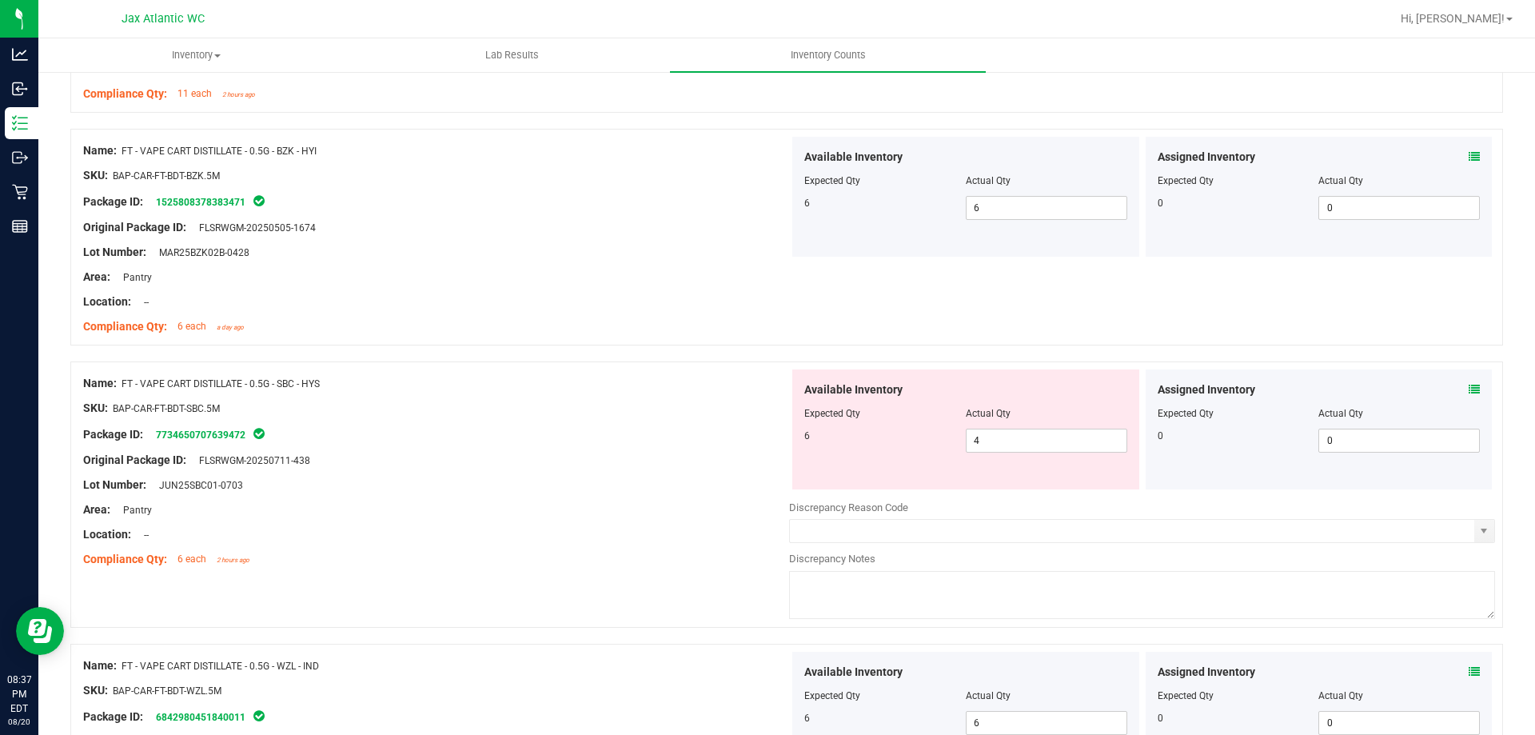
scroll to position [800, 0]
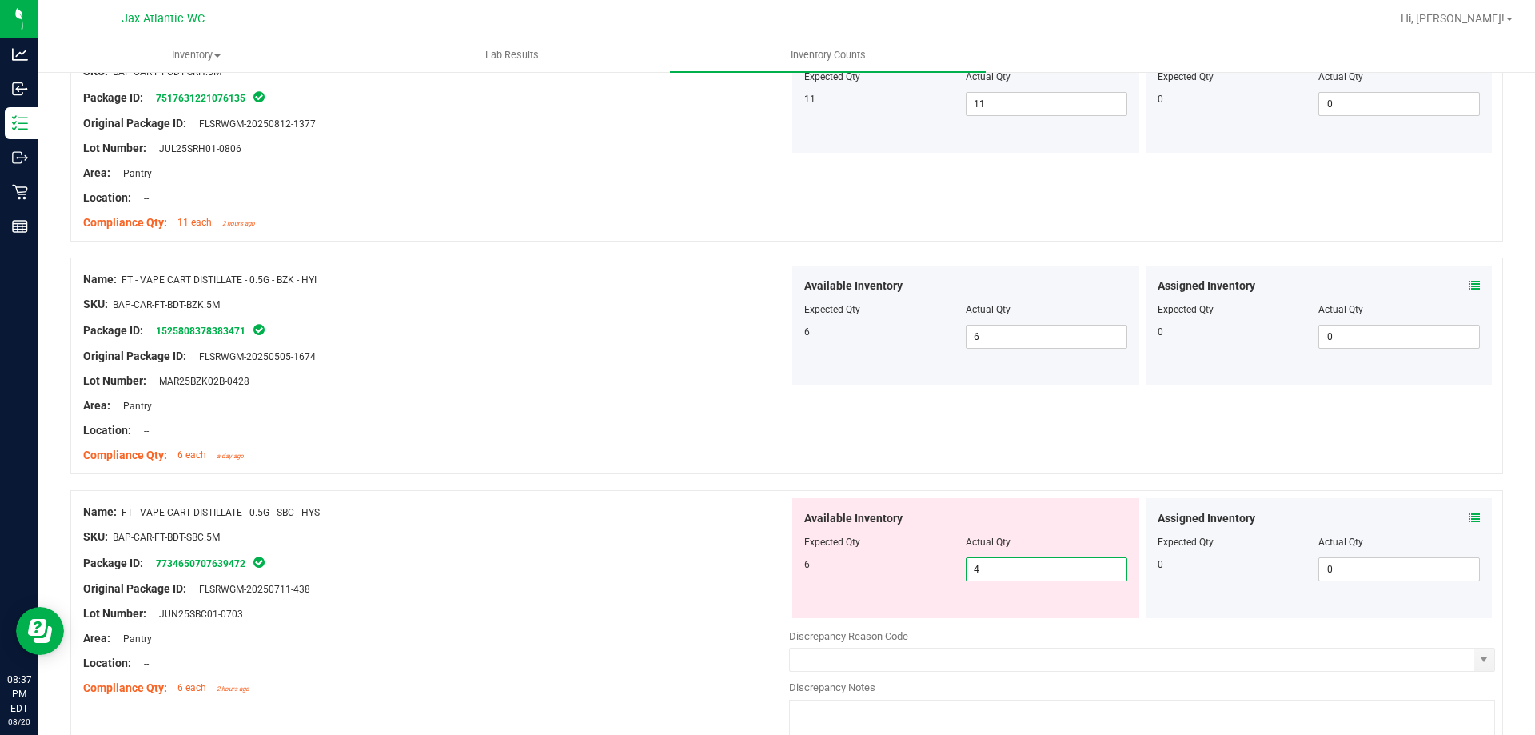
click at [988, 557] on span "4 4" at bounding box center [1047, 569] width 162 height 24
click at [988, 558] on input "4" at bounding box center [1047, 569] width 160 height 22
type input "6"
click at [498, 510] on div "Name: FT - VAPE CART DISTILLATE - 0.5G - SBC - HYS" at bounding box center [436, 512] width 706 height 17
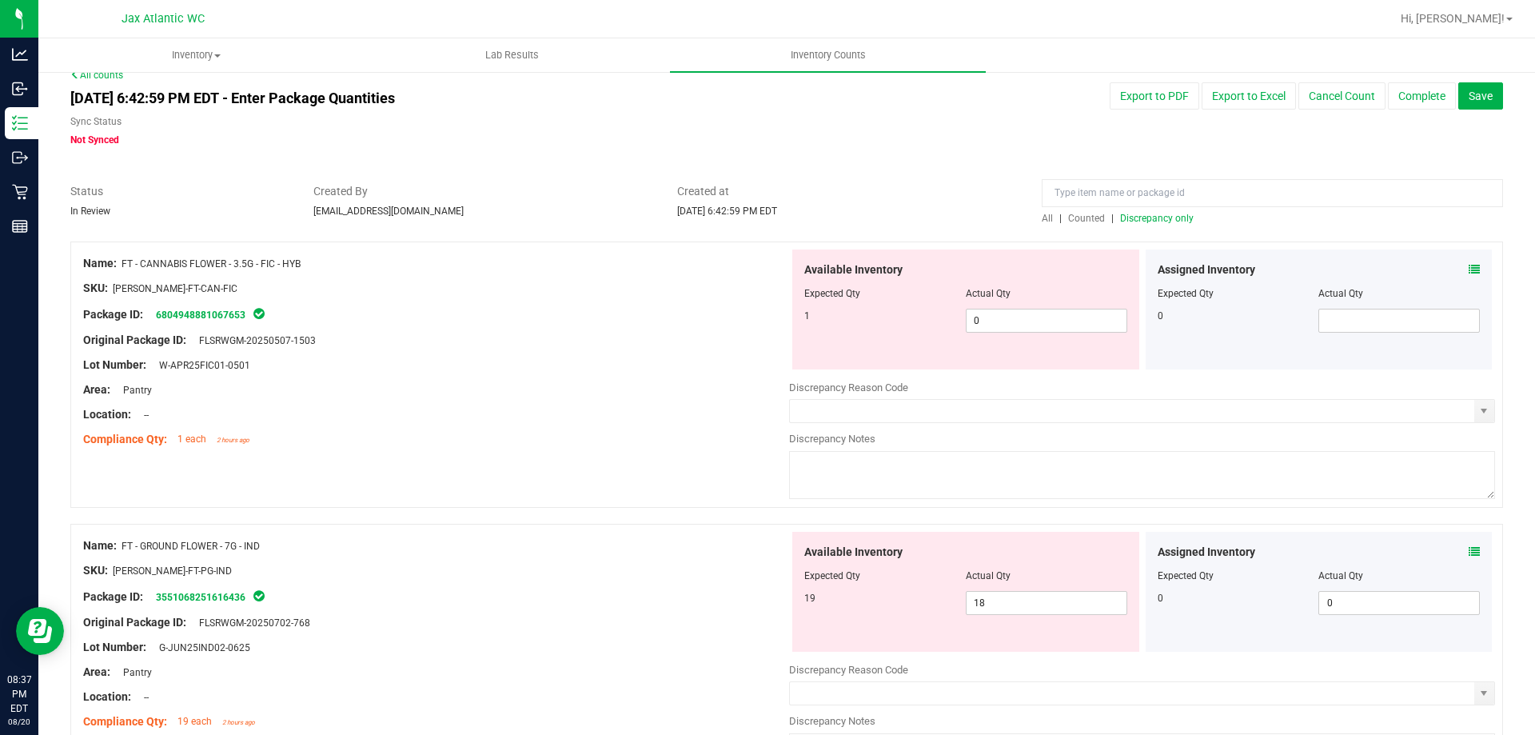
scroll to position [0, 0]
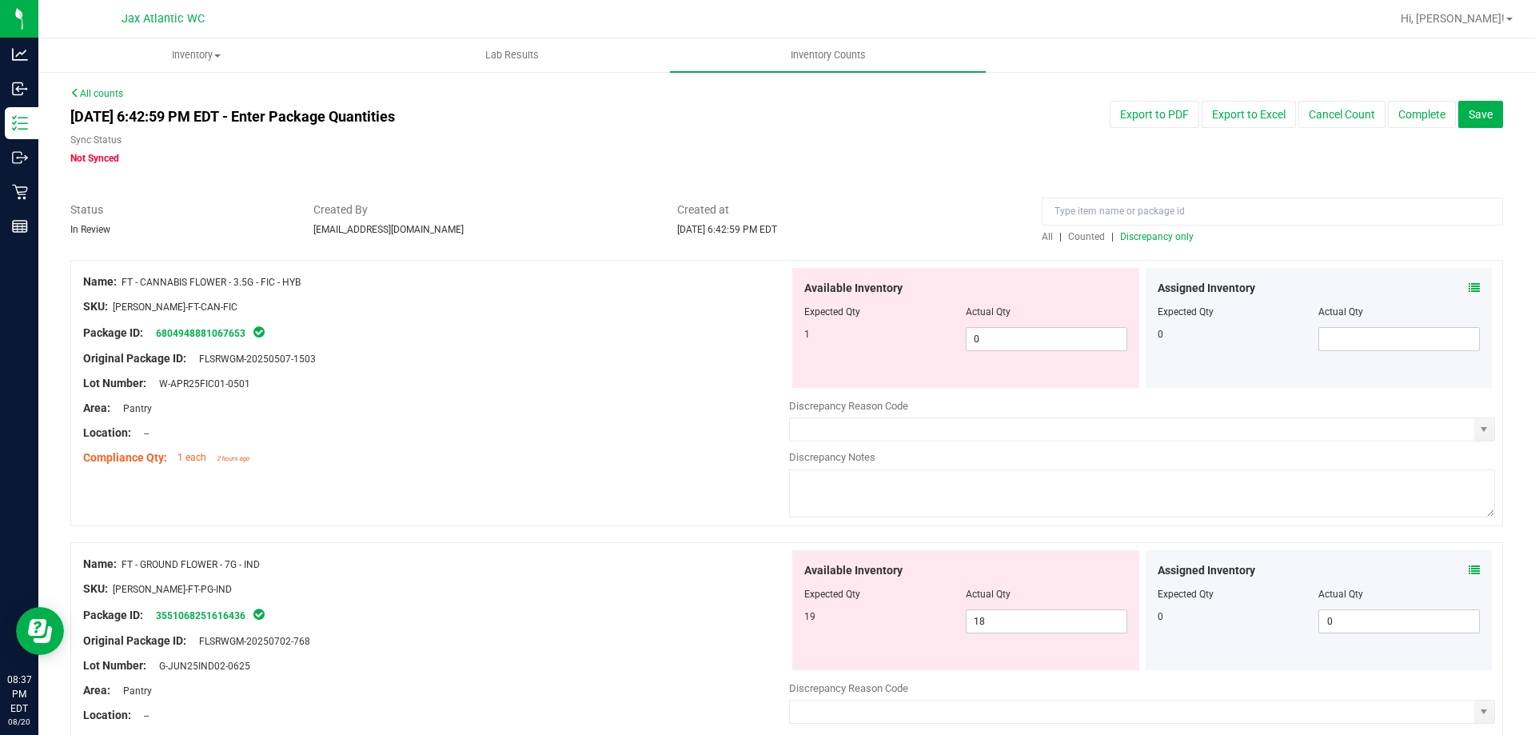
click at [1136, 243] on div "All | Counted | Discrepancy only" at bounding box center [1272, 237] width 461 height 14
click at [1142, 238] on span "Discrepancy only" at bounding box center [1157, 236] width 74 height 11
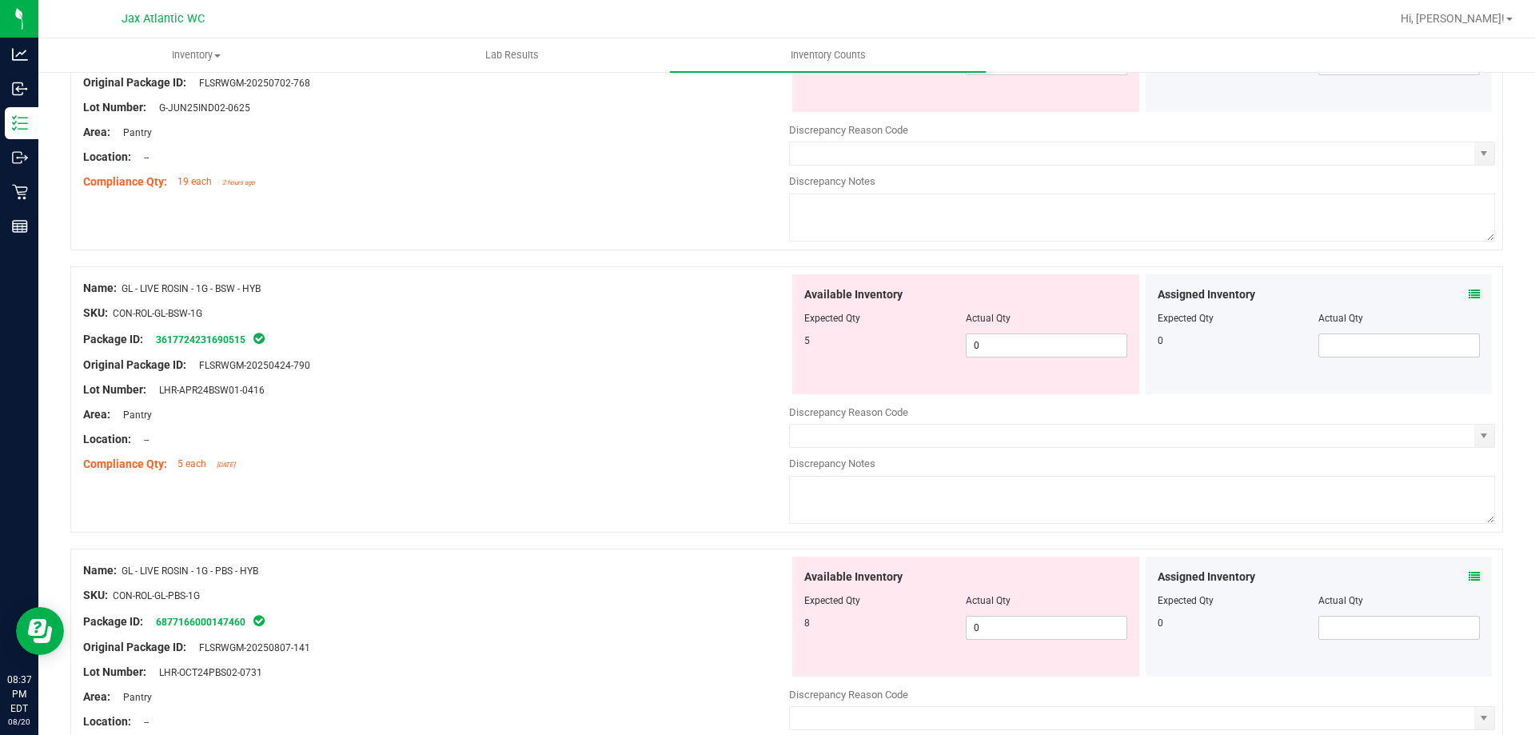
scroll to position [560, 0]
click at [1469, 285] on span at bounding box center [1474, 293] width 11 height 17
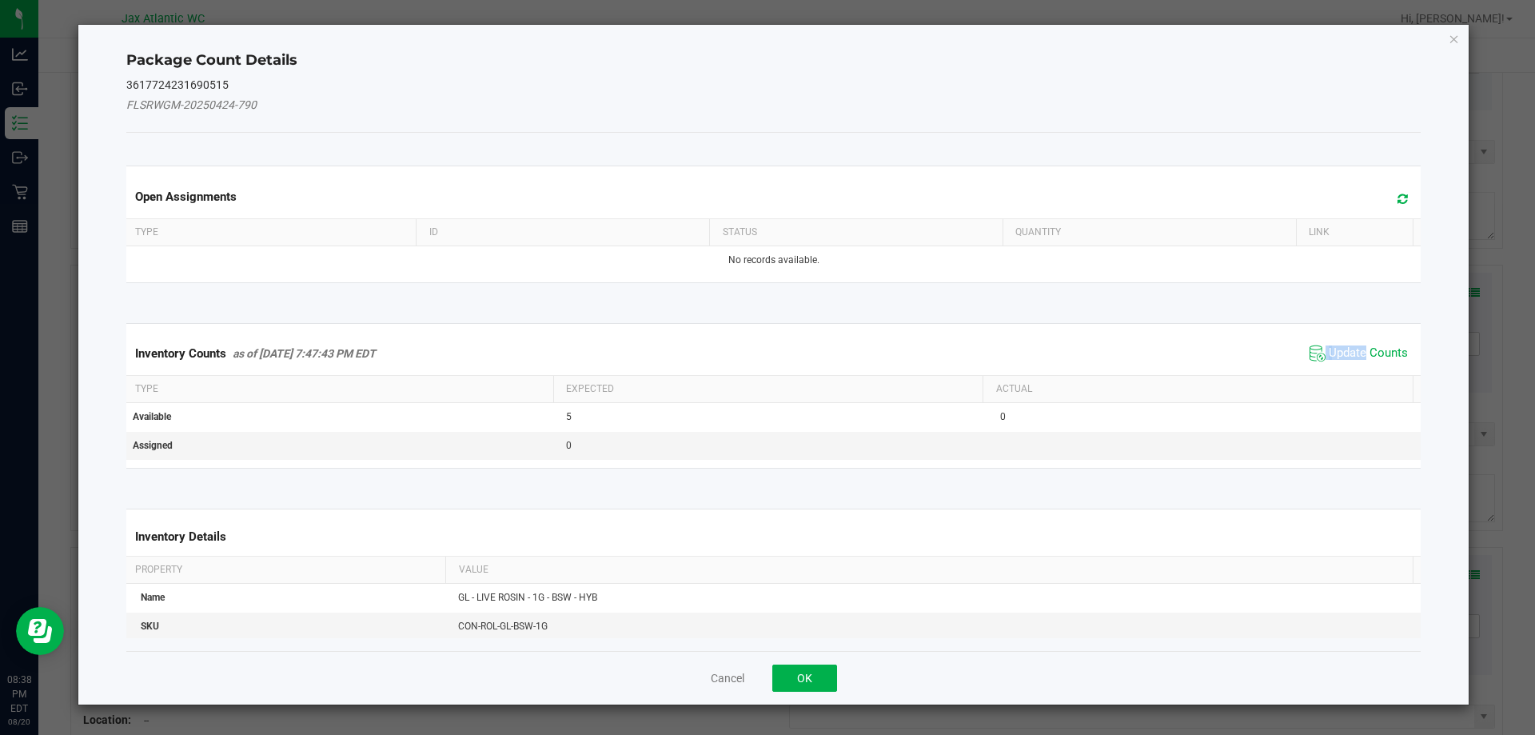
click at [1323, 341] on span "Update Counts" at bounding box center [1359, 353] width 106 height 24
click at [1327, 340] on div "Inventory Counts as of [DATE] 7:47:43 PM EDT Update Counts" at bounding box center [774, 353] width 1302 height 42
click at [1329, 345] on span "Update Counts" at bounding box center [1368, 352] width 79 height 14
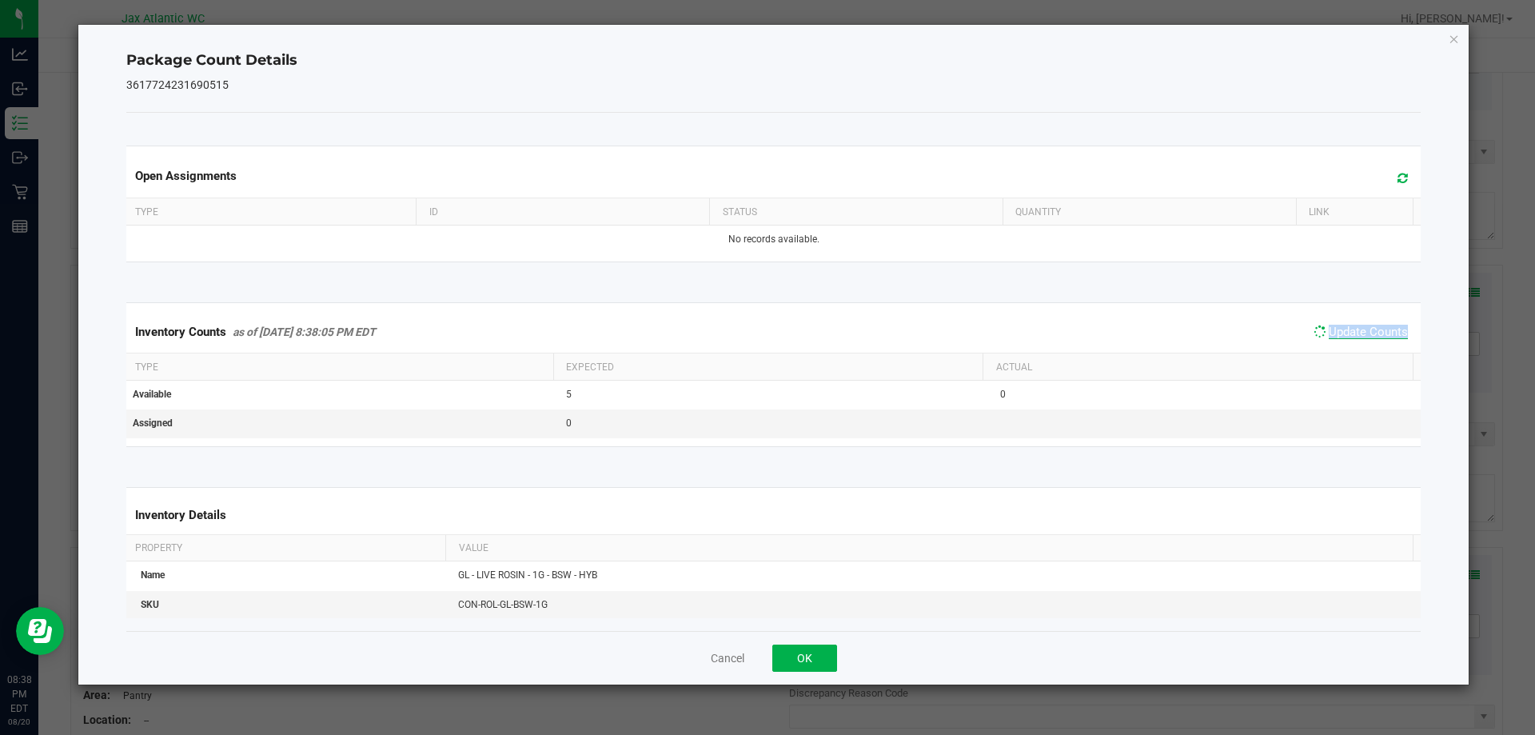
click at [1328, 340] on span "Update Counts" at bounding box center [1361, 332] width 102 height 22
click at [772, 656] on div "Cancel OK" at bounding box center [774, 658] width 1296 height 54
click at [788, 641] on div "Cancel OK" at bounding box center [774, 658] width 1296 height 54
click at [793, 660] on button "OK" at bounding box center [805, 658] width 65 height 27
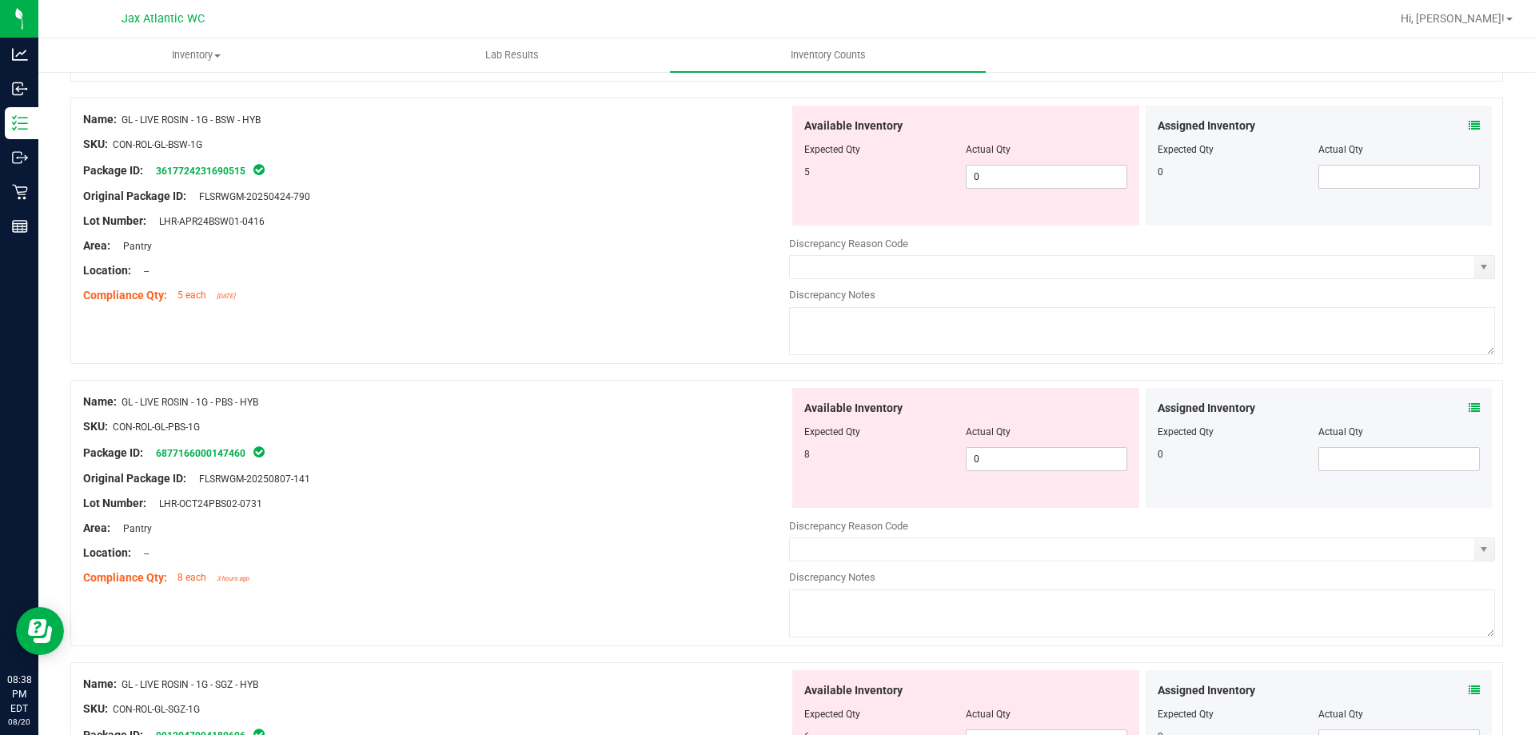
scroll to position [640, 0]
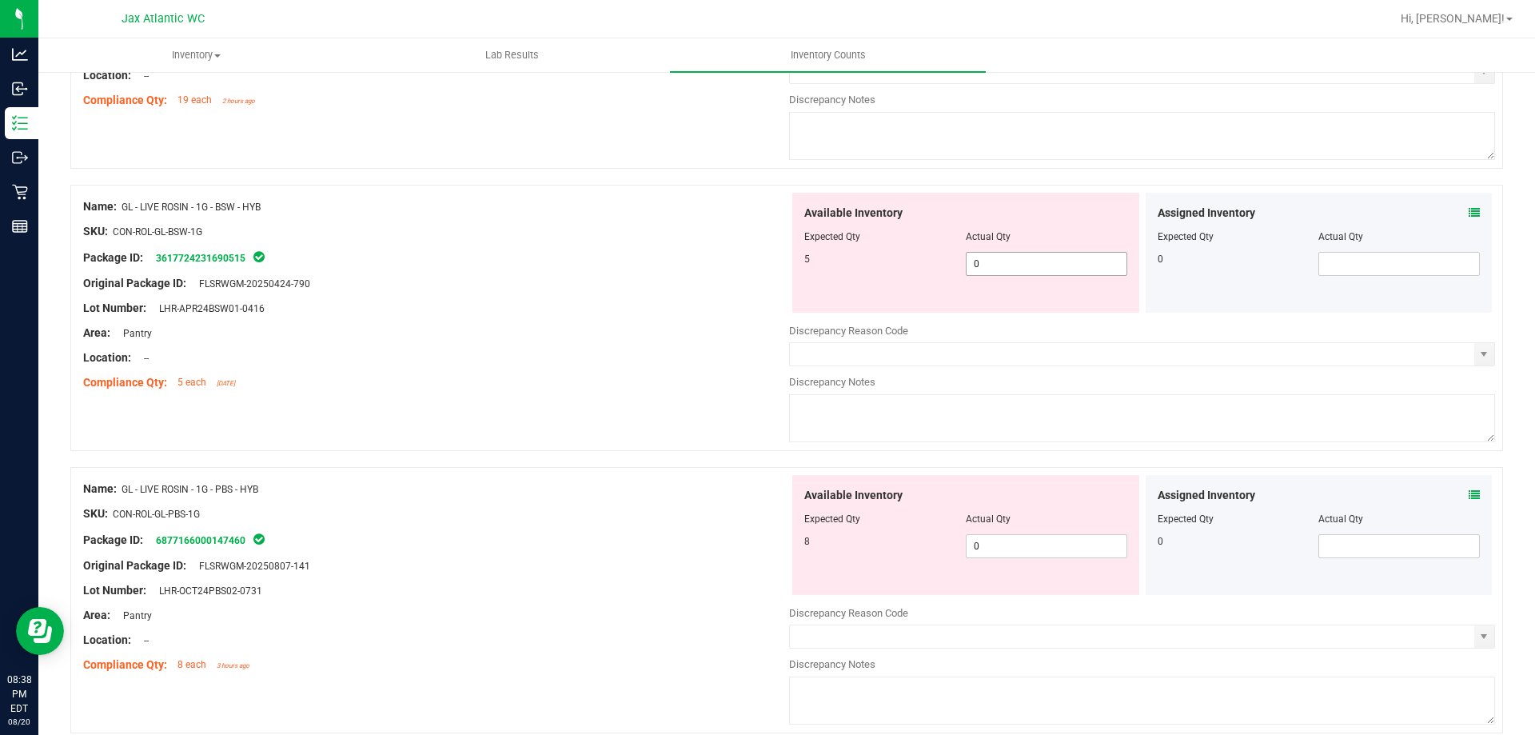
click at [1028, 271] on span "0 0" at bounding box center [1047, 264] width 162 height 24
click at [1028, 271] on input "0" at bounding box center [1047, 264] width 160 height 22
type input "5"
click at [724, 393] on div "Name: GL - LIVE ROSIN - 1G - BSW - HYB SKU: CON-ROL-GL-BSW-1G Package ID: 36177…" at bounding box center [436, 295] width 706 height 204
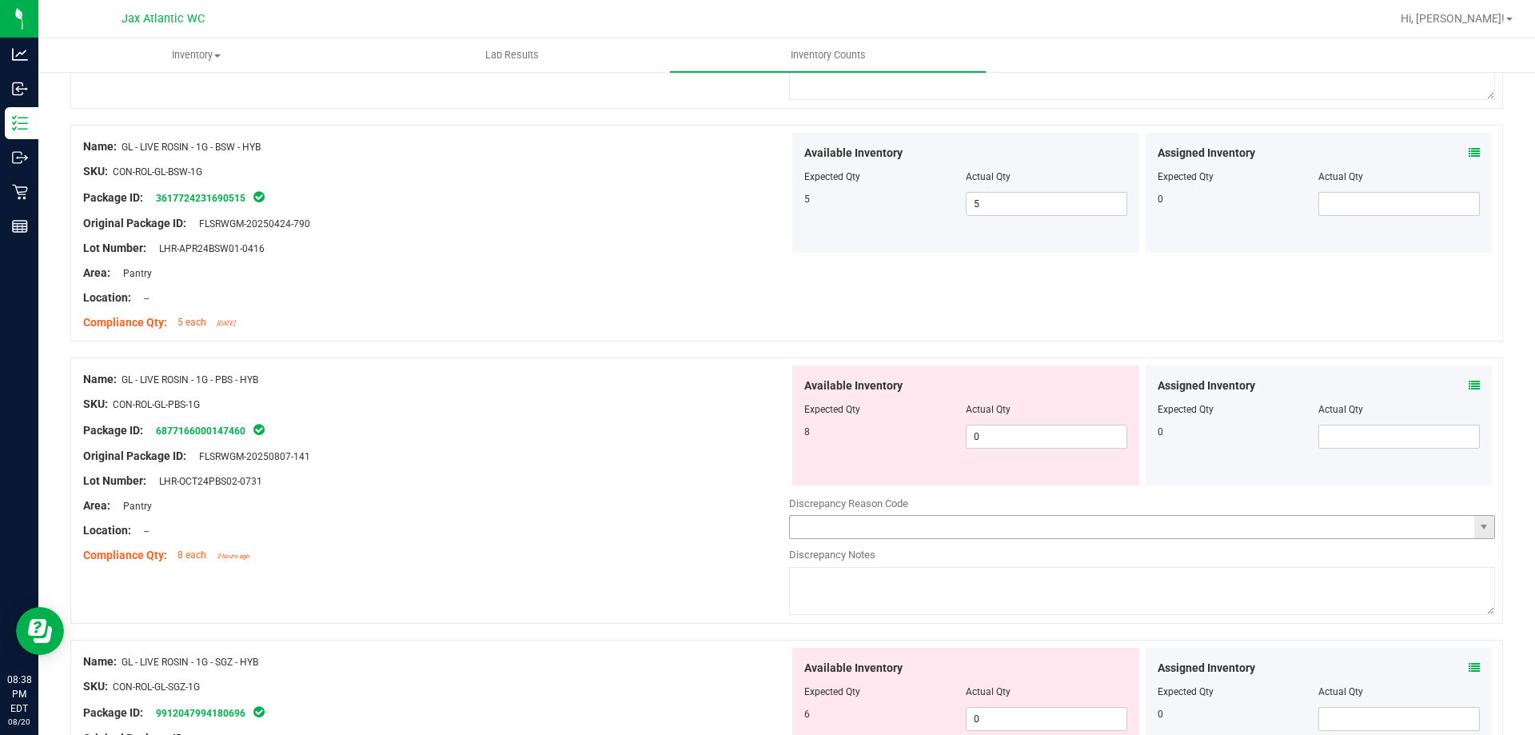
scroll to position [800, 0]
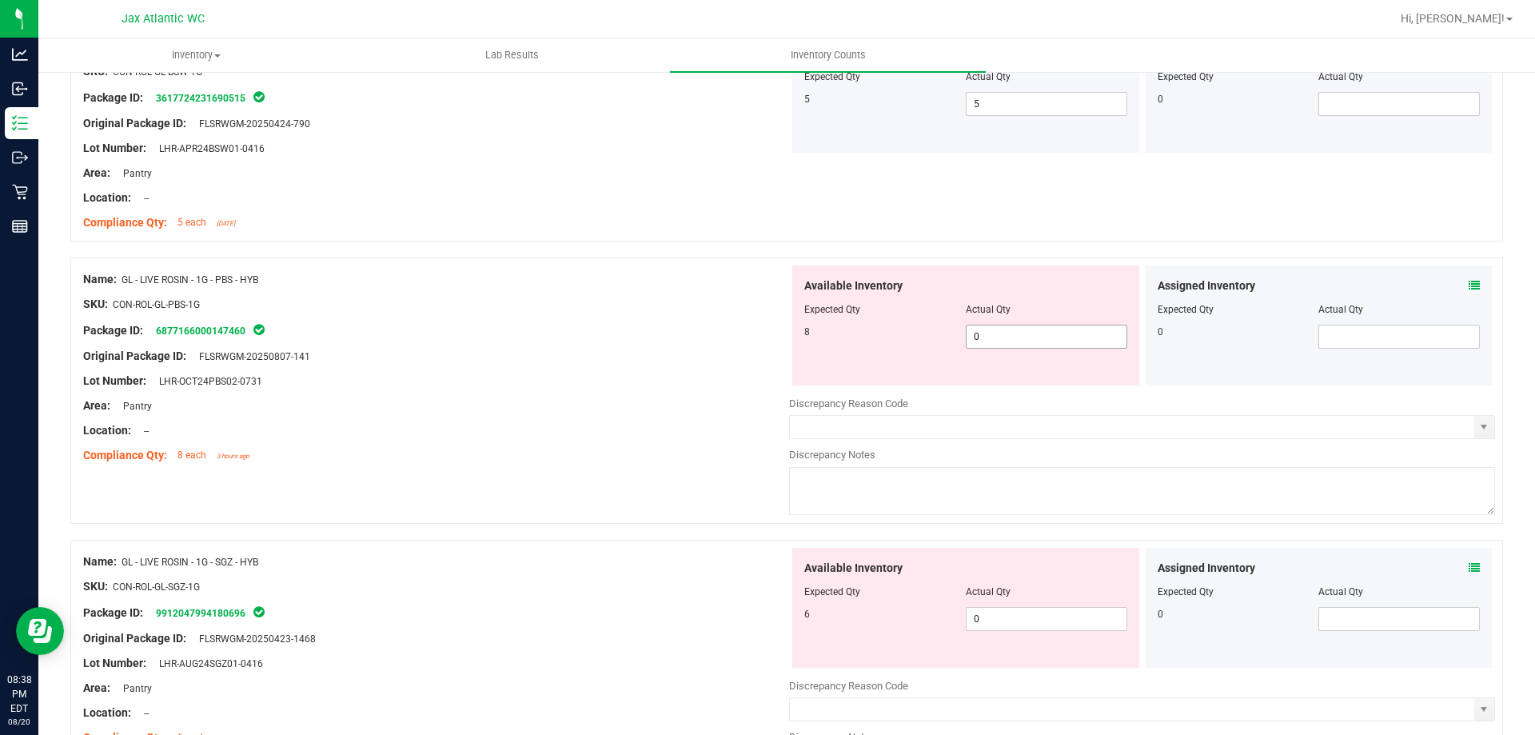
click at [1036, 333] on span "0 0" at bounding box center [1047, 337] width 162 height 24
type input "08"
type input "8"
click at [793, 385] on div "Available Inventory Expected Qty Actual Qty 8 8 8" at bounding box center [966, 326] width 347 height 120
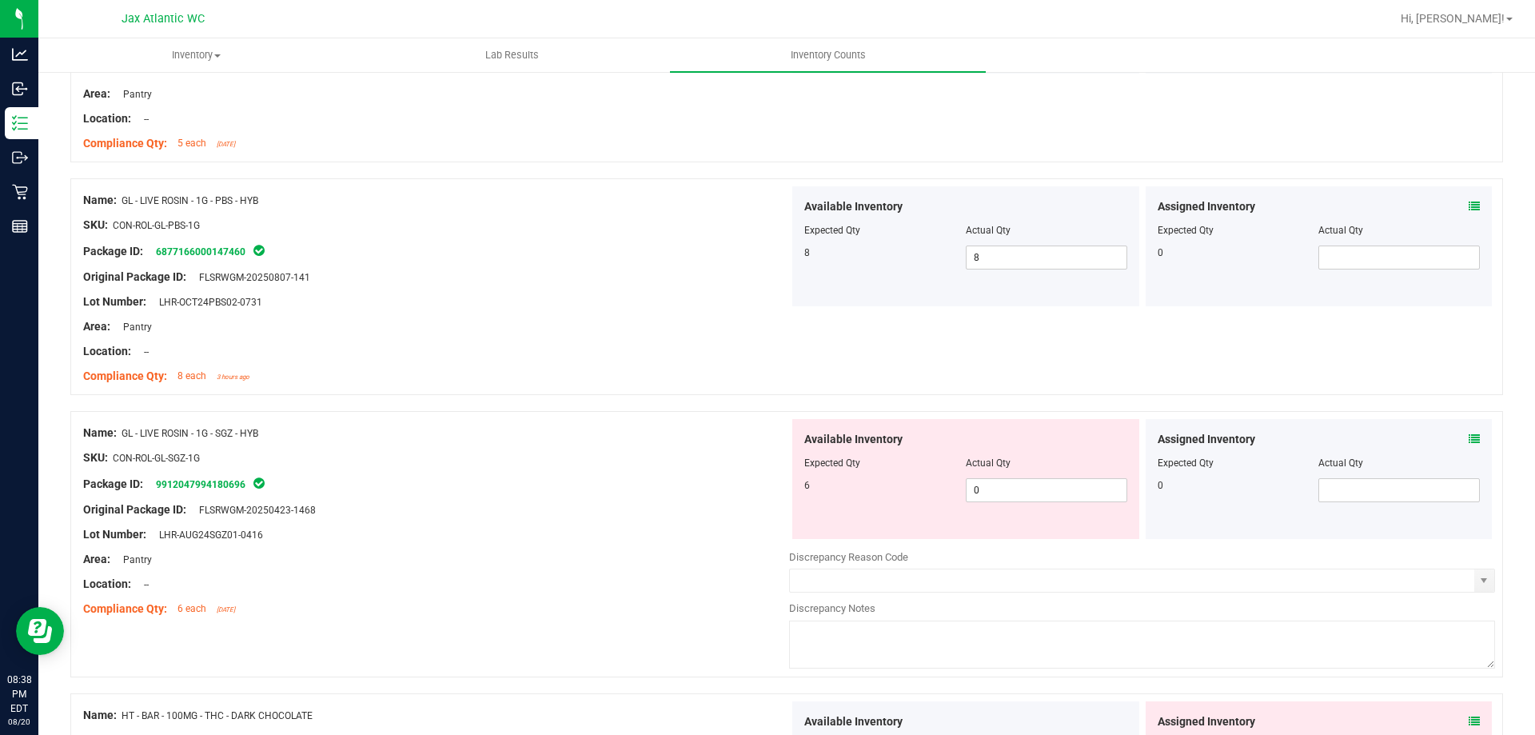
scroll to position [1040, 0]
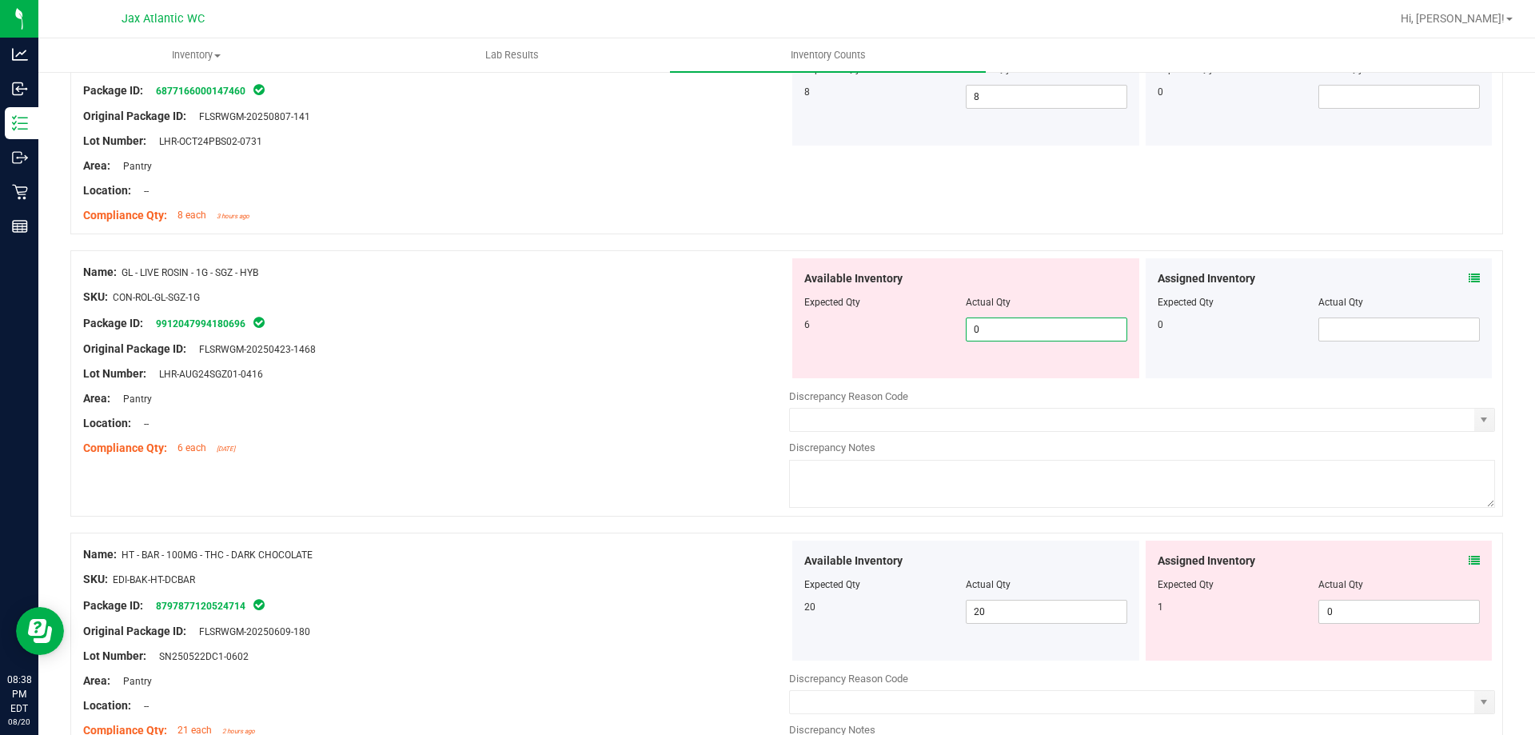
click at [1033, 322] on span "0 0" at bounding box center [1047, 329] width 162 height 24
type input "06"
type input "6"
click at [689, 337] on ng-container "Original Package ID: FLSRWGM-20250423-1468" at bounding box center [436, 345] width 706 height 25
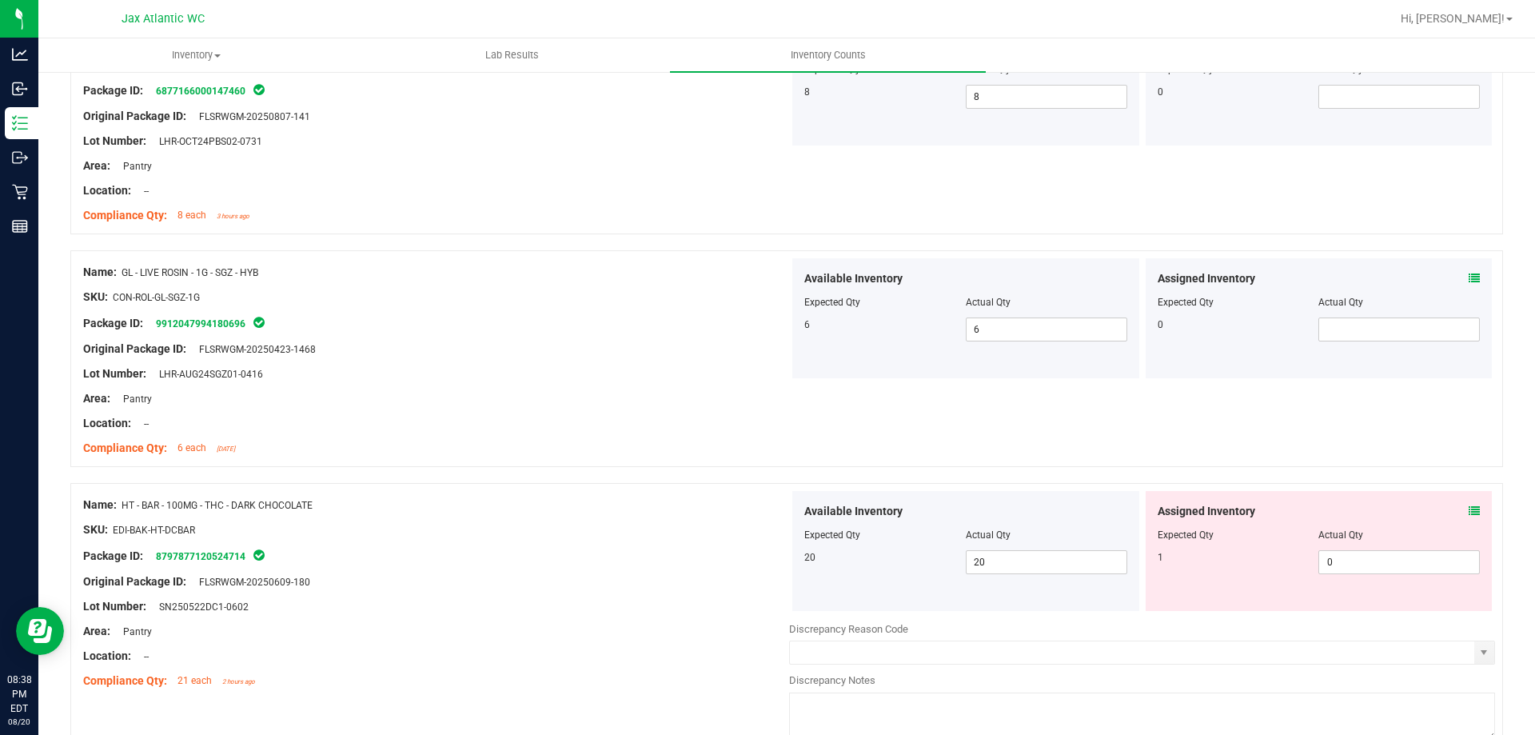
click at [1469, 504] on span at bounding box center [1474, 511] width 11 height 17
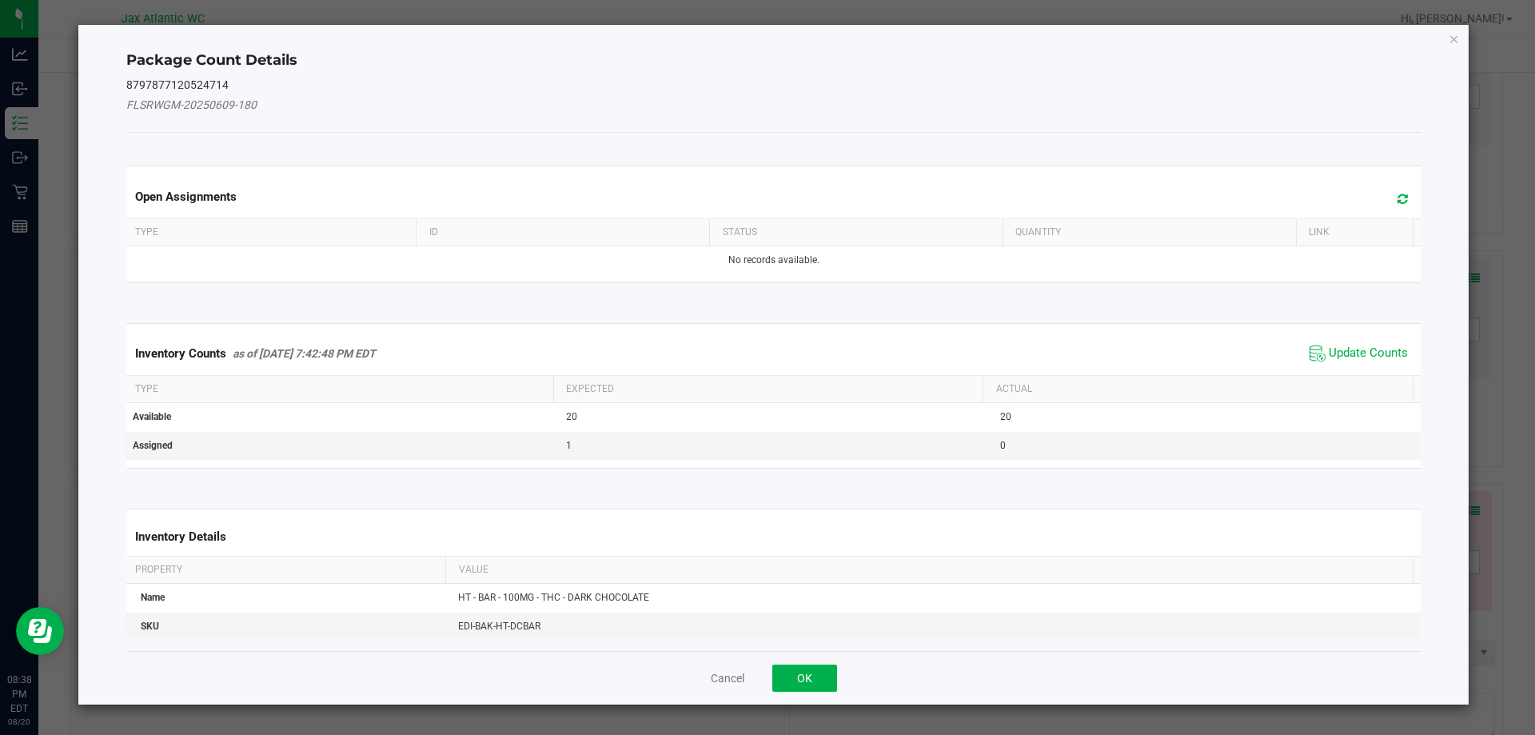
click at [1340, 361] on span "Update Counts" at bounding box center [1359, 353] width 106 height 24
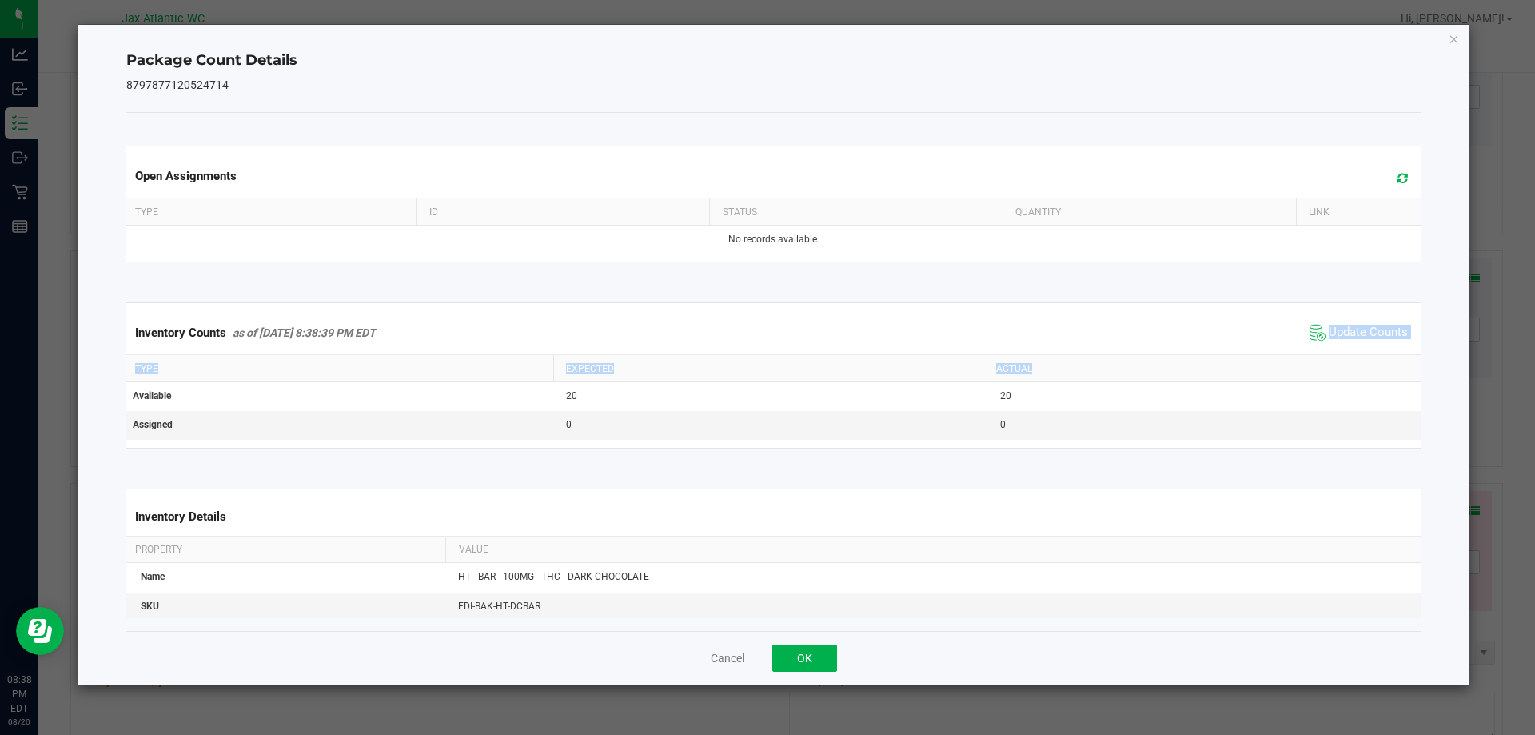
click at [1340, 358] on kendo-grid "Inventory Counts as of [DATE] 8:38:39 PM EDT Update Counts Type Expected Actual…" at bounding box center [774, 375] width 1320 height 146
click at [1361, 327] on span "Update Counts" at bounding box center [1368, 333] width 79 height 16
click at [1361, 327] on span "Update Counts" at bounding box center [1368, 332] width 79 height 14
click at [1361, 327] on span "Update Counts" at bounding box center [1368, 333] width 79 height 16
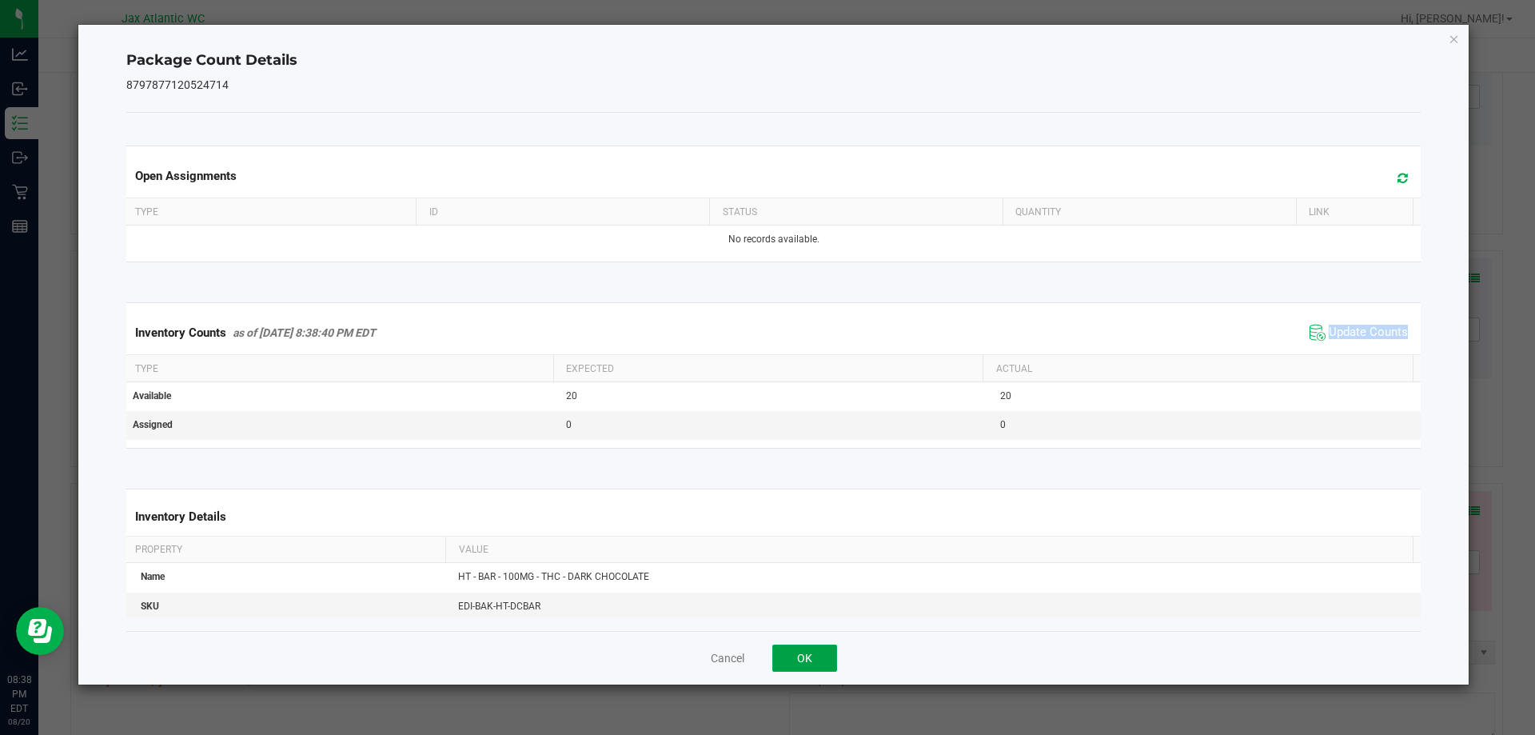
drag, startPoint x: 798, startPoint y: 663, endPoint x: 801, endPoint y: 650, distance: 13.2
click at [799, 663] on button "OK" at bounding box center [805, 658] width 65 height 27
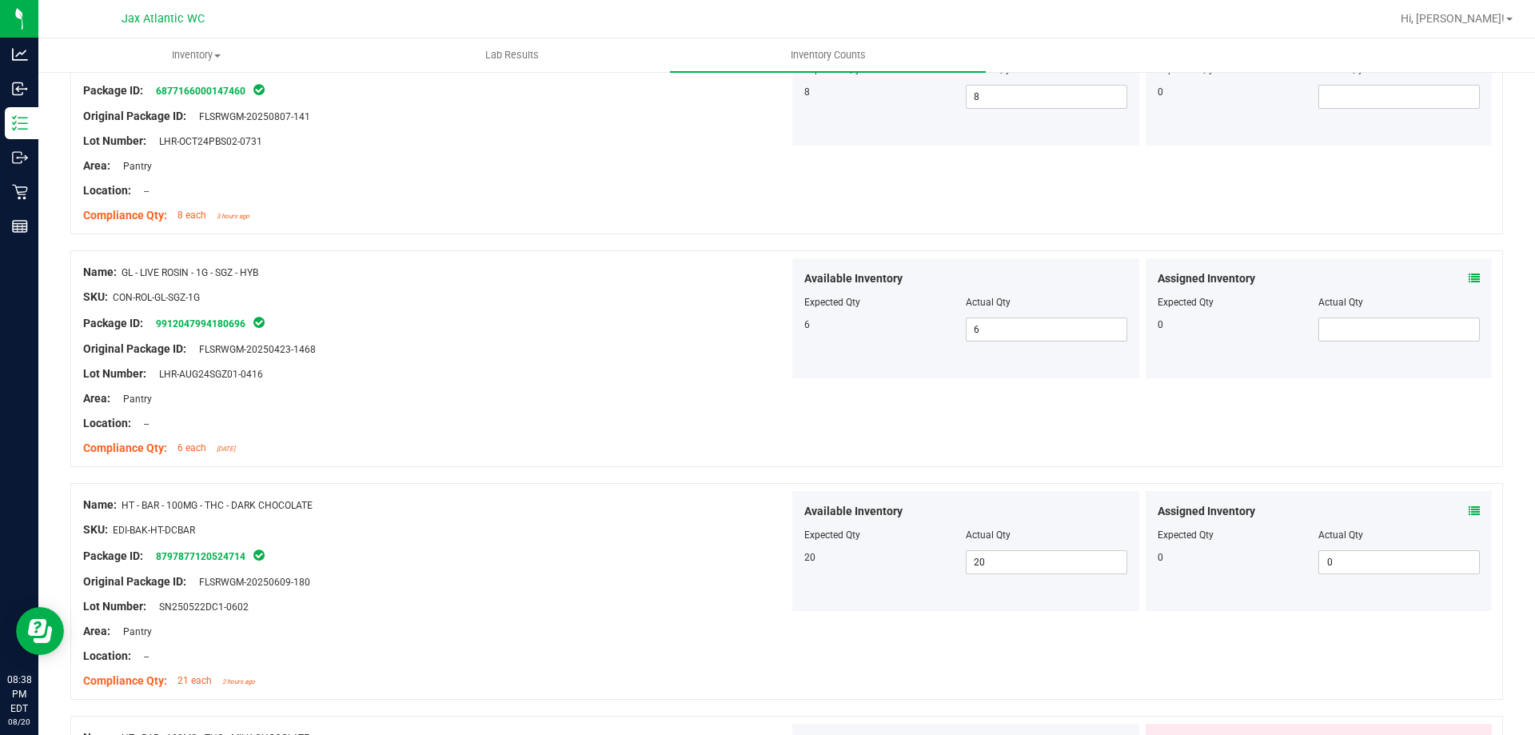
scroll to position [1360, 0]
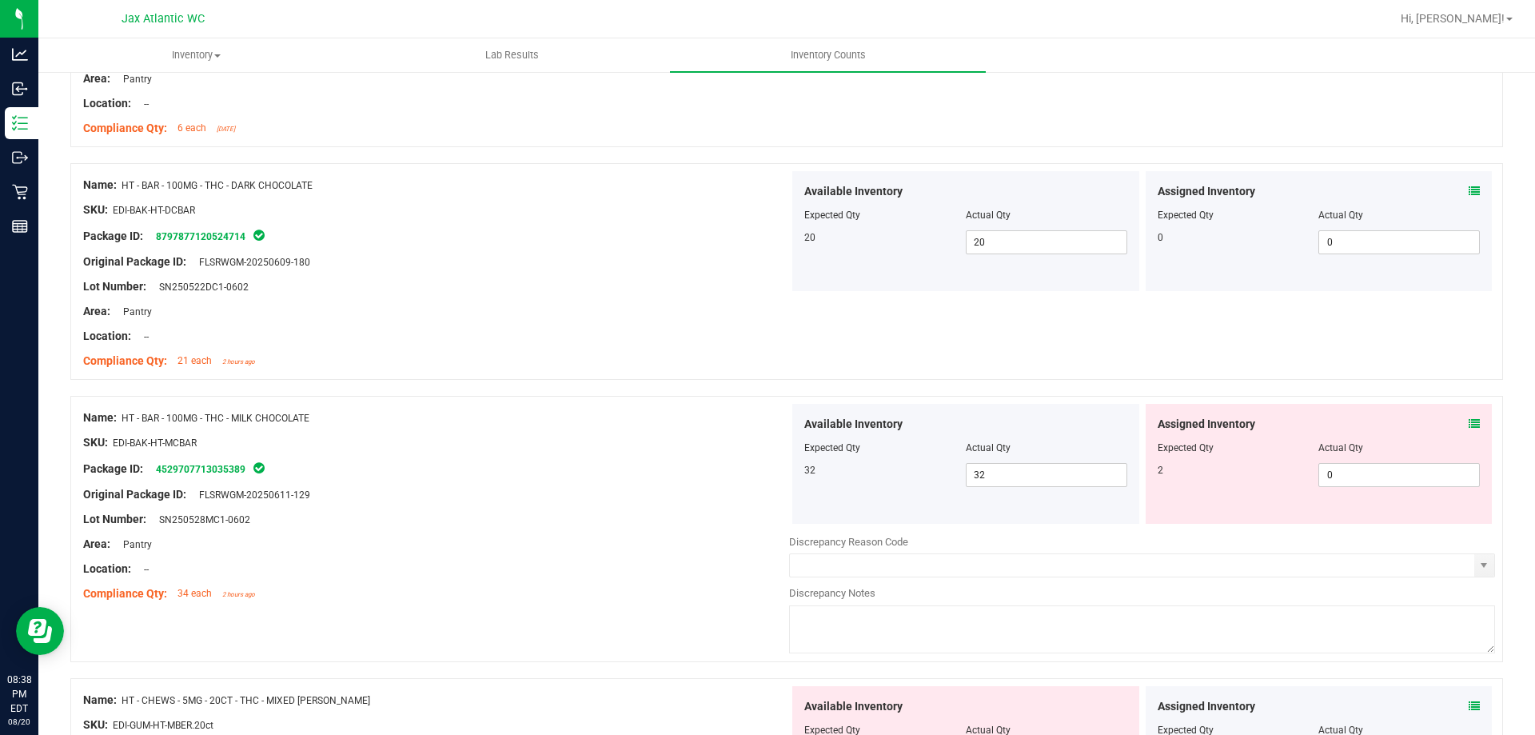
click at [1469, 421] on icon at bounding box center [1474, 423] width 11 height 11
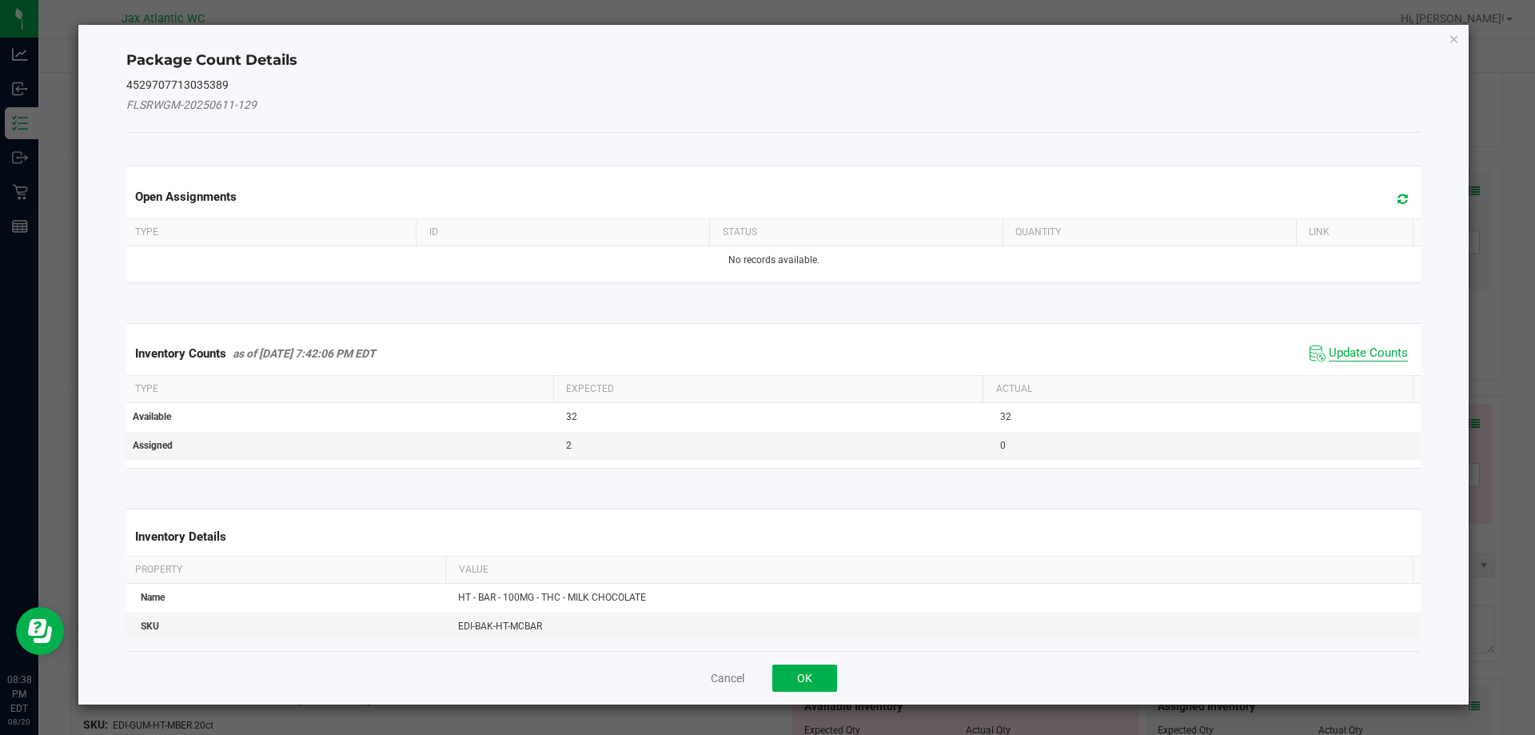
click at [1343, 357] on span "Update Counts" at bounding box center [1368, 353] width 79 height 16
click at [1342, 354] on div "Inventory Counts as of [DATE] 7:42:06 PM EDT Update Counts" at bounding box center [774, 353] width 1302 height 42
click at [1342, 350] on div "Inventory Counts as of [DATE] 7:42:06 PM EDT Update Counts" at bounding box center [774, 353] width 1302 height 42
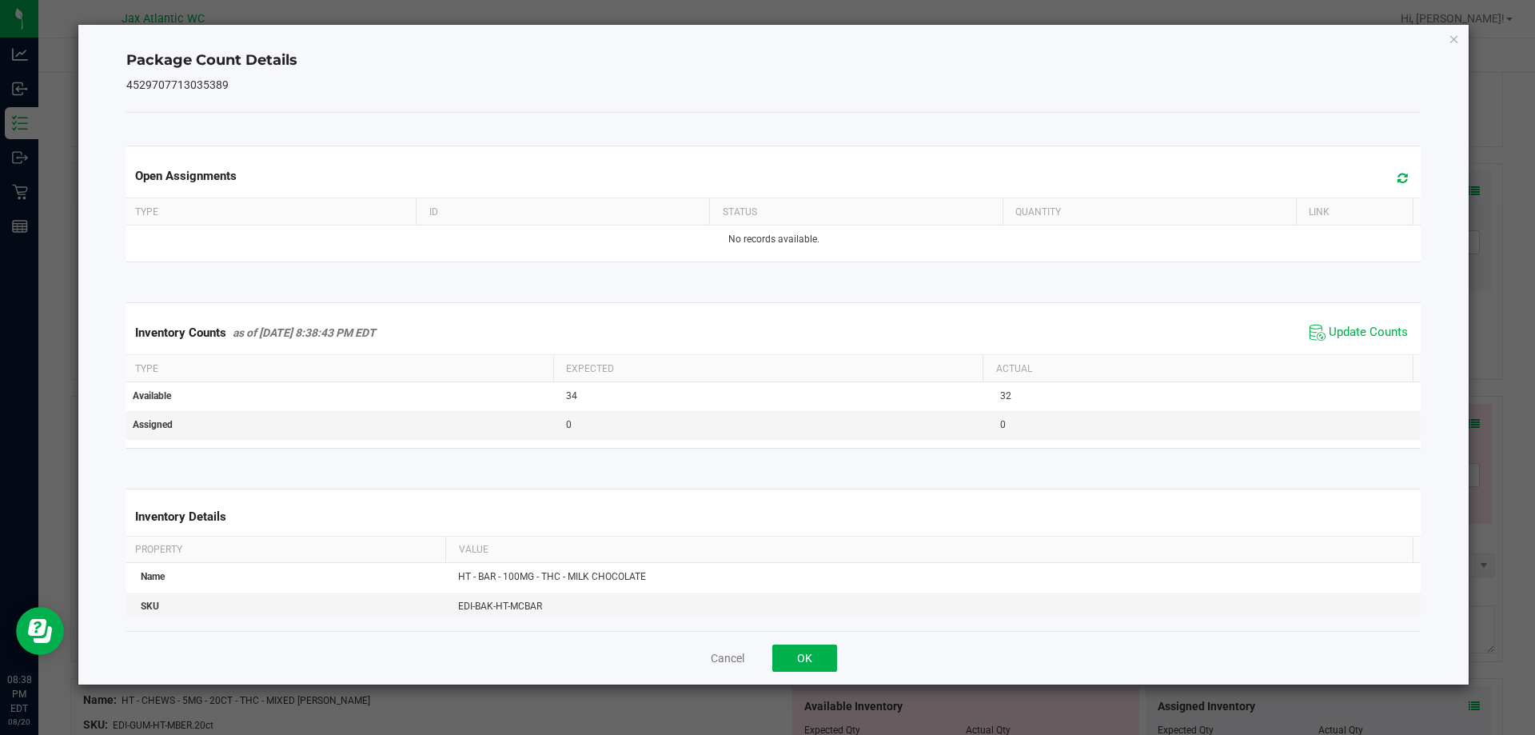
click at [1345, 346] on div "Inventory Counts as of [DATE] 8:38:43 PM EDT Update Counts" at bounding box center [774, 332] width 1302 height 43
click at [1348, 344] on span "Update Counts" at bounding box center [1359, 333] width 106 height 24
click at [1350, 340] on span "Update Counts" at bounding box center [1361, 332] width 102 height 22
click at [1351, 337] on span "Update Counts" at bounding box center [1368, 332] width 79 height 14
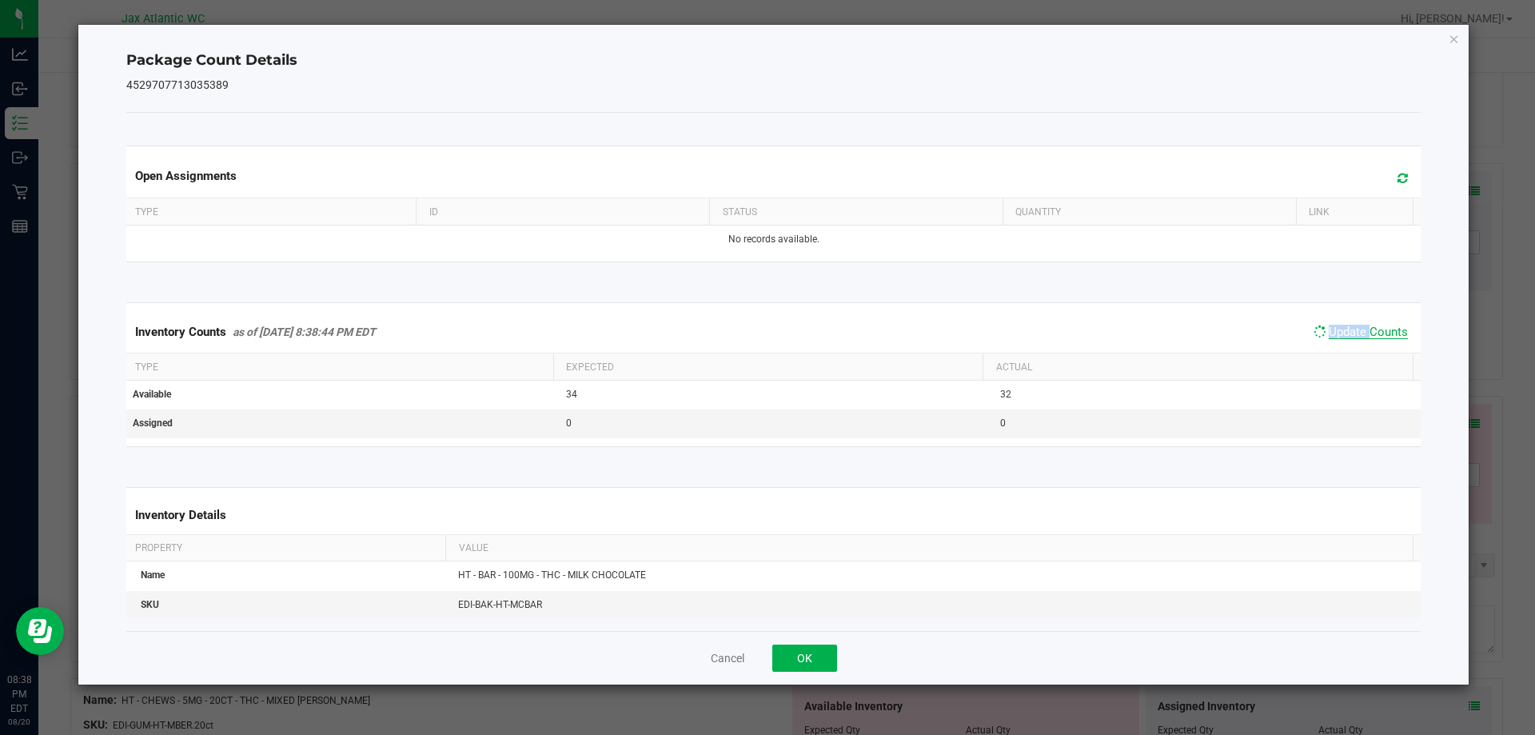
click at [1352, 334] on span "Update Counts" at bounding box center [1368, 332] width 79 height 14
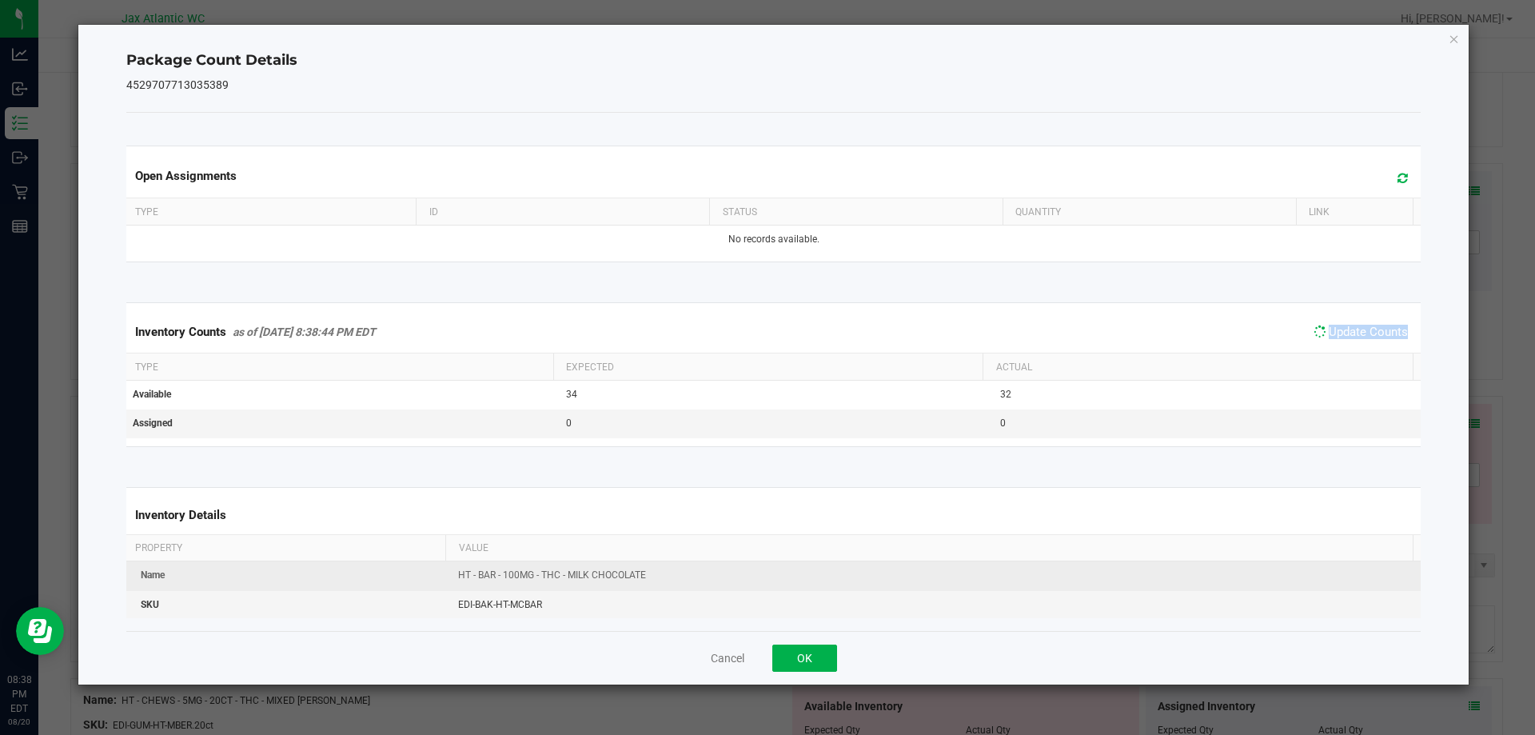
drag, startPoint x: 1352, startPoint y: 334, endPoint x: 849, endPoint y: 590, distance: 564.4
click at [1351, 334] on span "Update Counts" at bounding box center [1368, 332] width 79 height 14
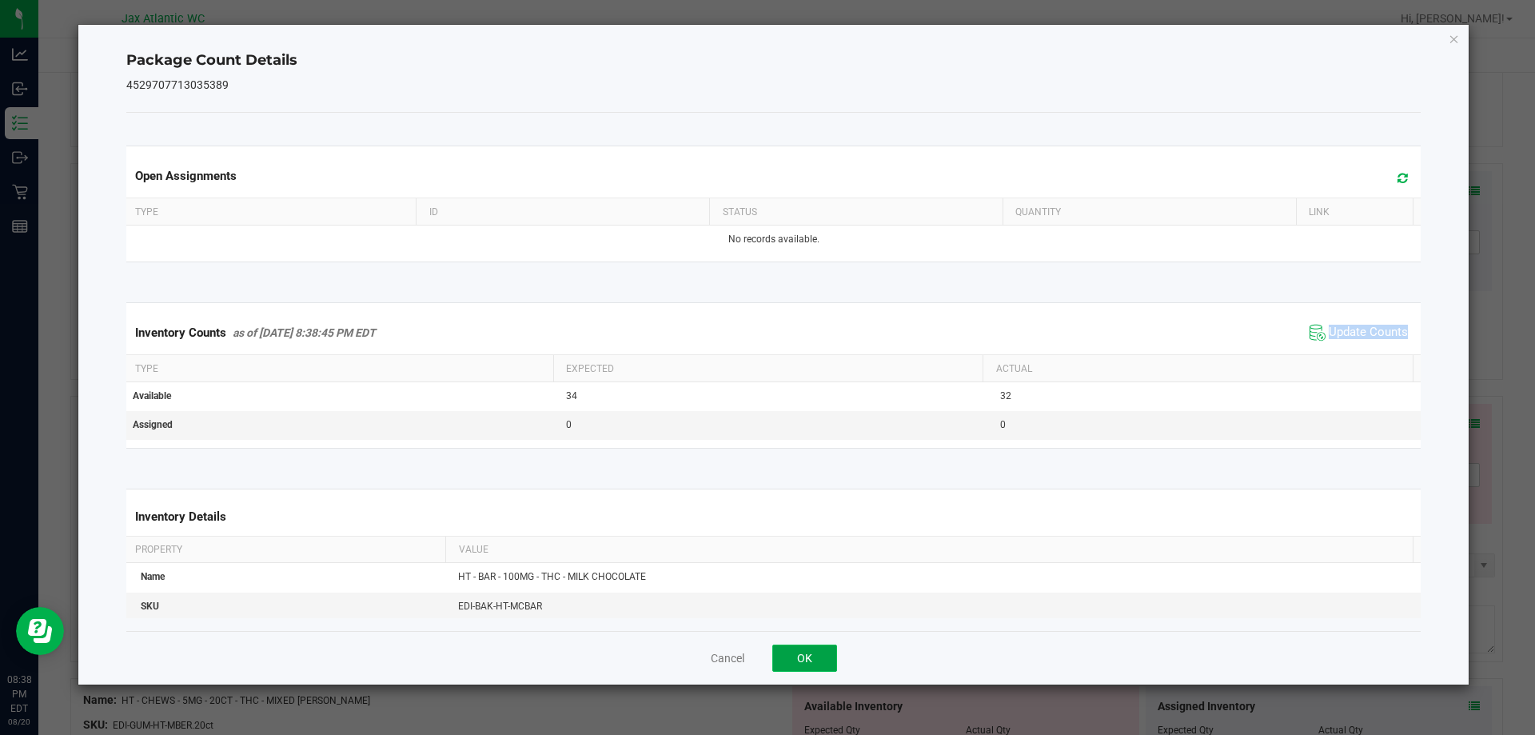
click at [824, 653] on button "OK" at bounding box center [805, 658] width 65 height 27
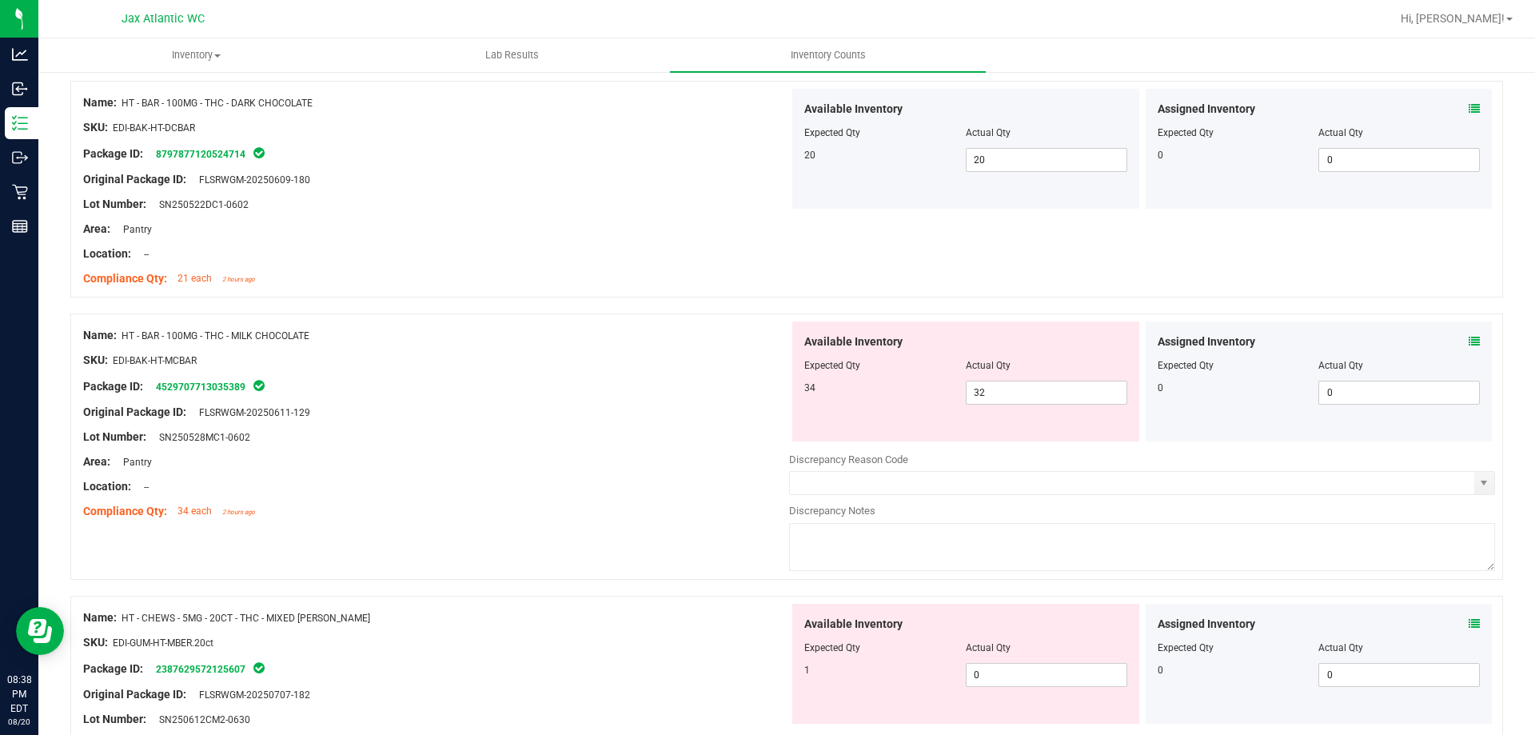
scroll to position [1519, 0]
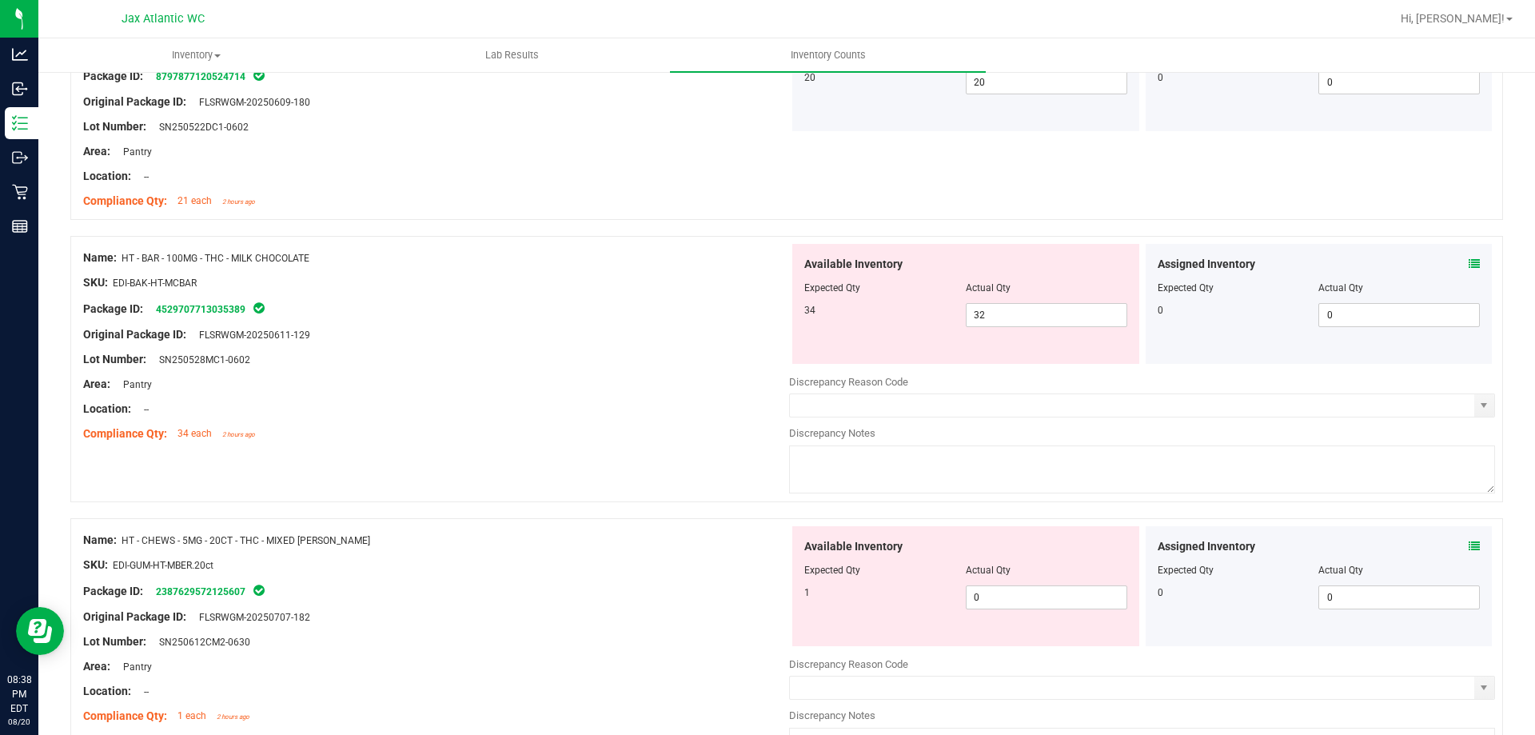
click at [1469, 548] on icon at bounding box center [1474, 546] width 11 height 11
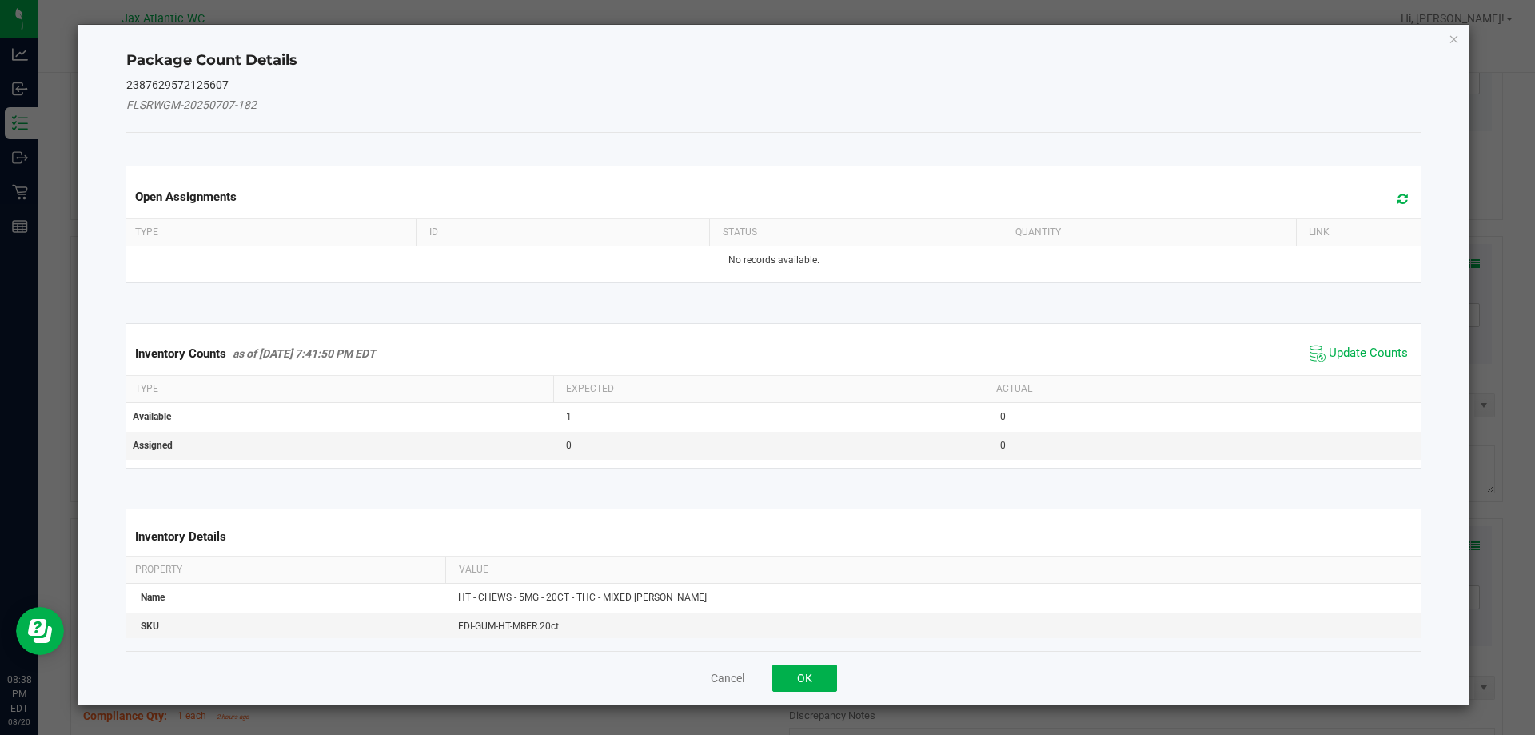
click at [1344, 344] on span "Update Counts" at bounding box center [1359, 353] width 106 height 24
click at [1344, 344] on span "Update Counts" at bounding box center [1361, 352] width 102 height 22
click at [1344, 344] on div "Inventory Counts as of [DATE] 7:41:50 PM EDT Update Counts" at bounding box center [774, 353] width 1302 height 42
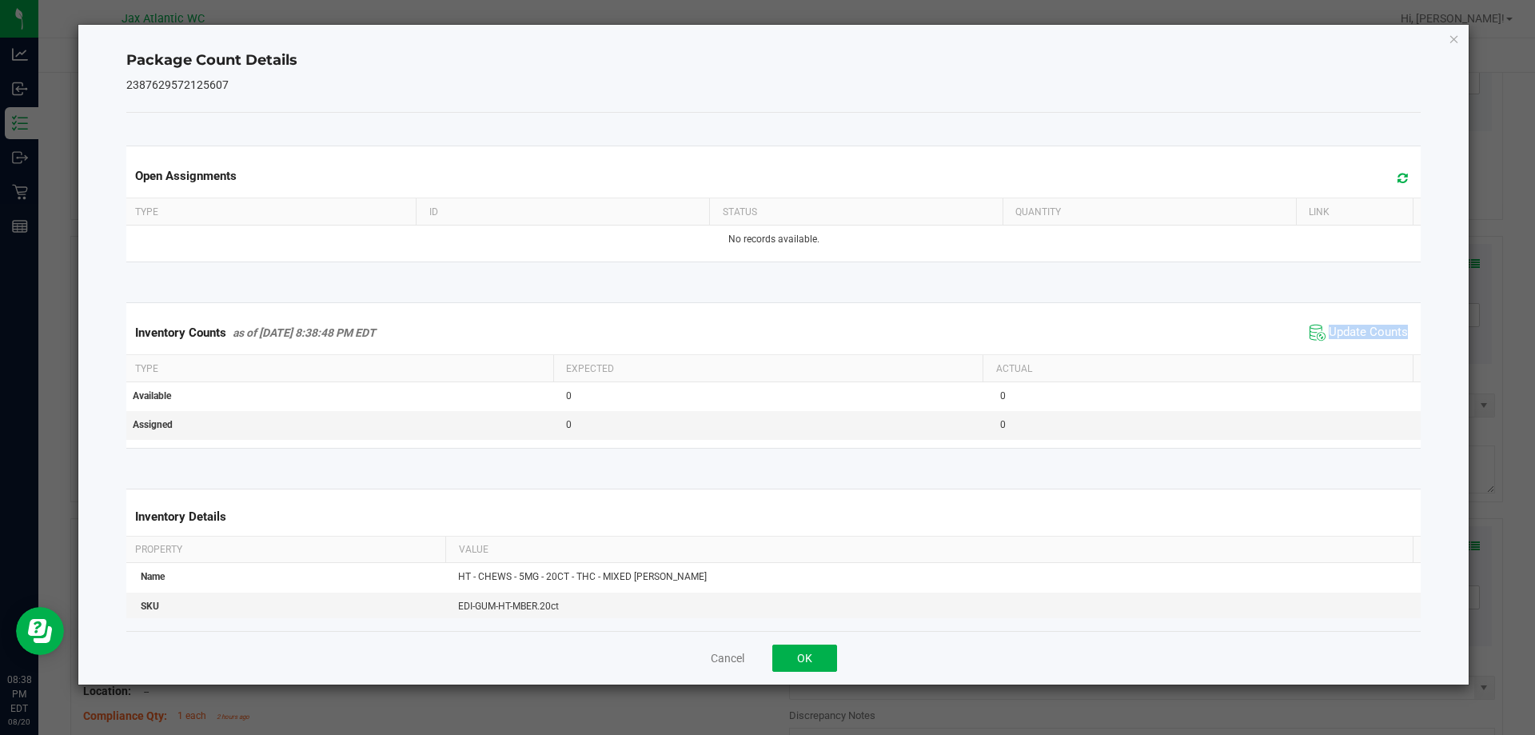
click at [1344, 344] on span "Update Counts" at bounding box center [1359, 333] width 106 height 24
click at [1344, 344] on div "Inventory Counts as of [DATE] 8:38:48 PM EDT Update Counts" at bounding box center [774, 332] width 1302 height 43
click at [832, 645] on button "OK" at bounding box center [805, 658] width 65 height 27
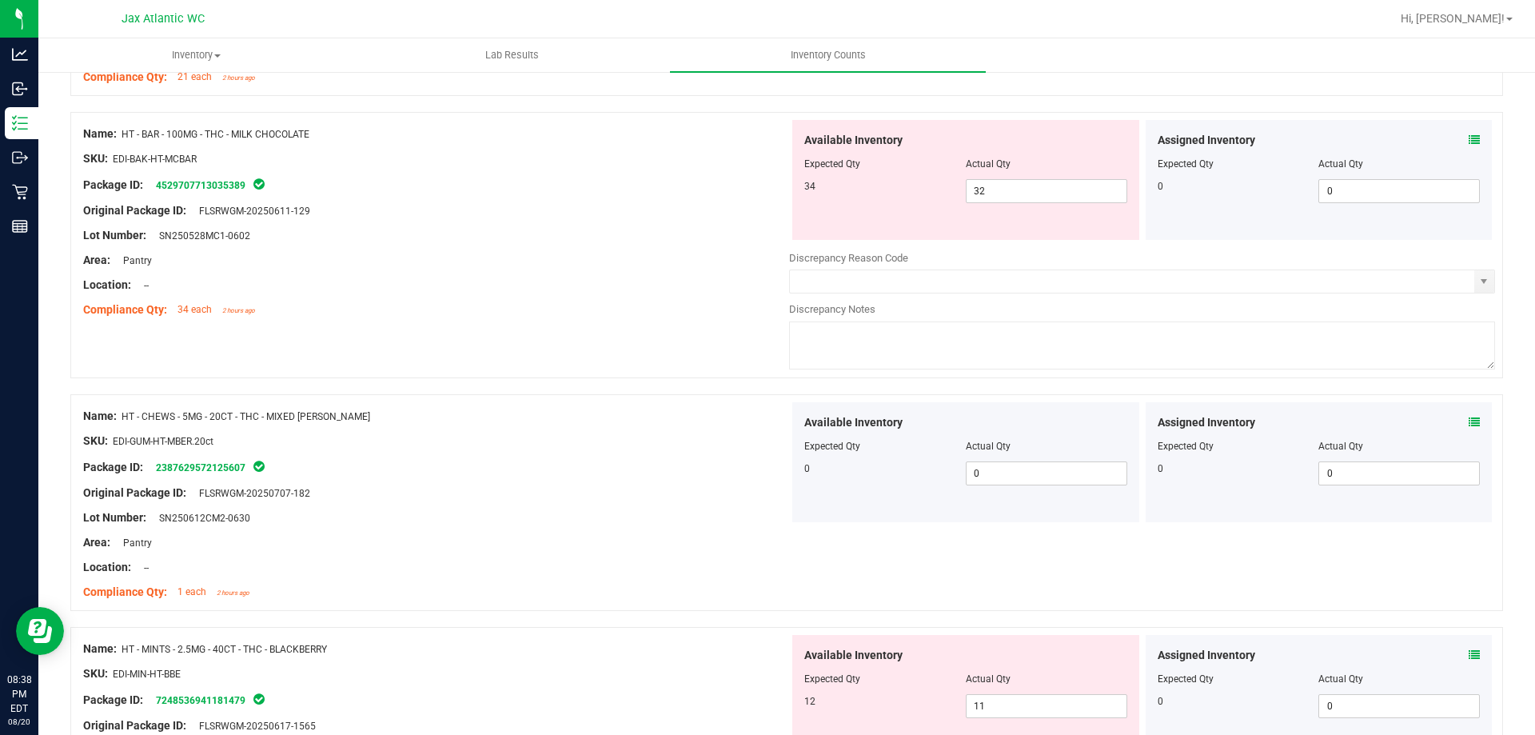
scroll to position [1759, 0]
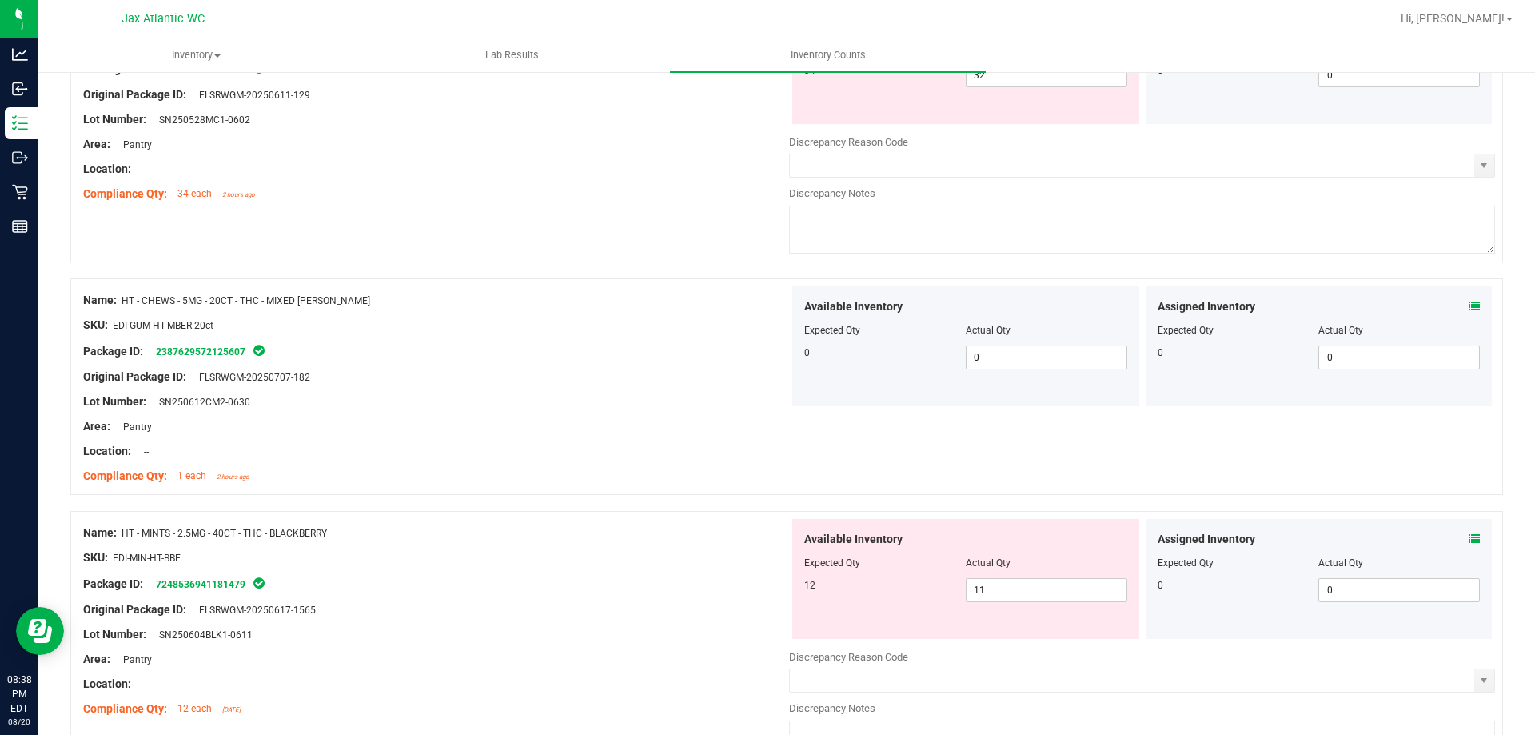
click at [1469, 539] on icon at bounding box center [1474, 538] width 11 height 11
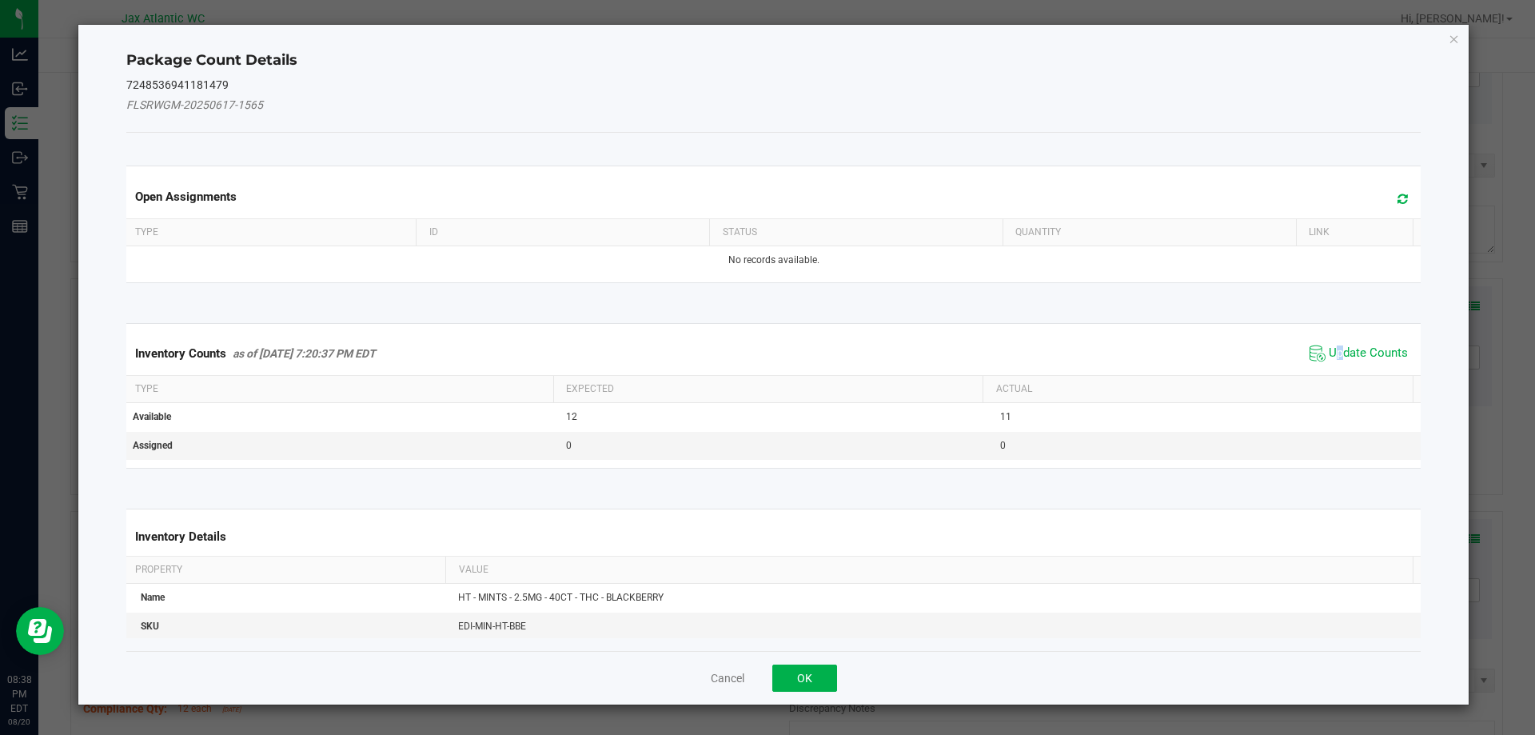
click at [1337, 337] on div "Inventory Counts as of [DATE] 7:20:37 PM EDT Update Counts" at bounding box center [774, 353] width 1302 height 43
click at [1340, 337] on div "Inventory Counts as of [DATE] 7:20:37 PM EDT Update Counts" at bounding box center [774, 353] width 1302 height 43
click at [1342, 337] on div "Inventory Counts as of [DATE] 7:20:37 PM EDT Update Counts" at bounding box center [774, 353] width 1302 height 43
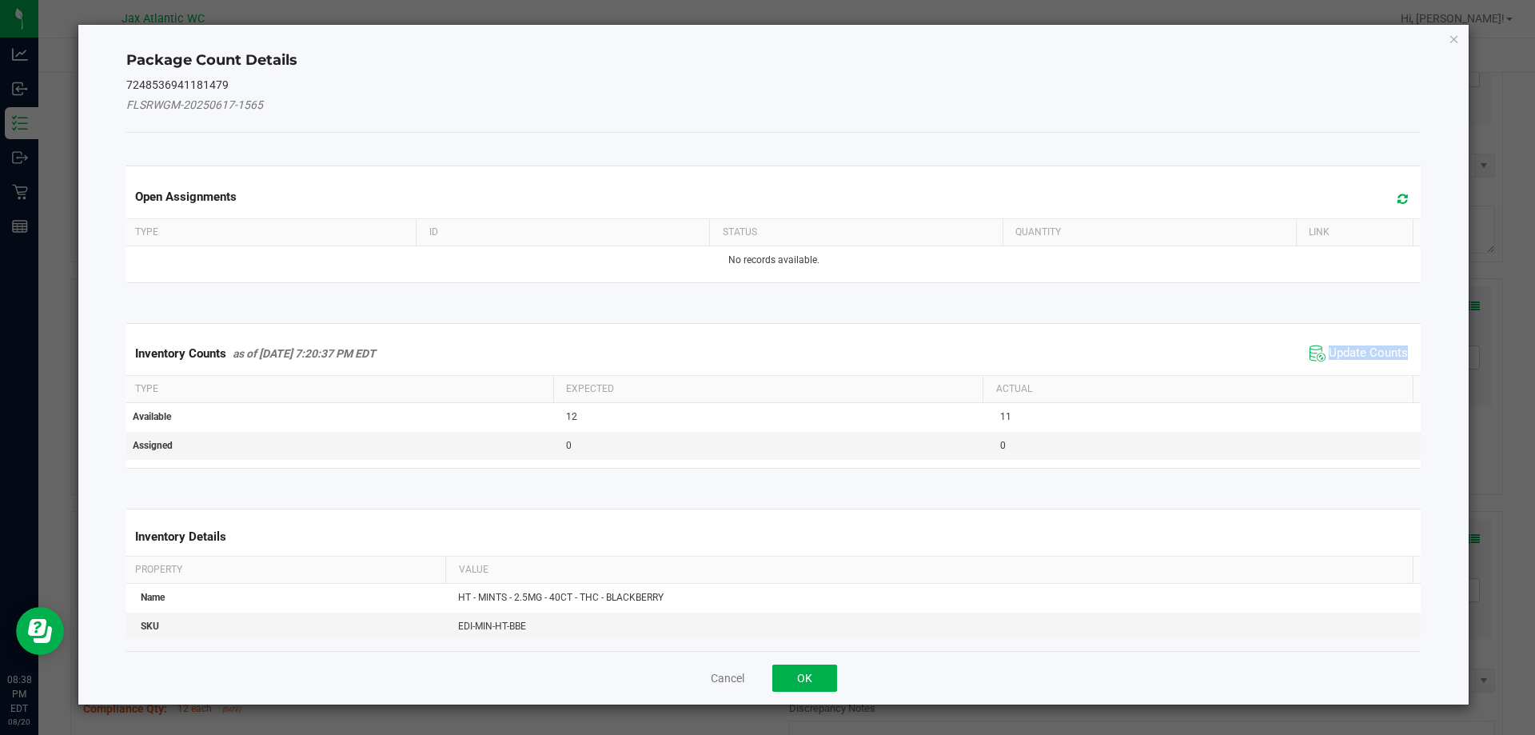
click at [1344, 337] on div "Inventory Counts as of [DATE] 7:20:37 PM EDT Update Counts" at bounding box center [774, 353] width 1302 height 43
click at [1348, 338] on div "Inventory Counts as of [DATE] 7:20:37 PM EDT Update Counts" at bounding box center [774, 353] width 1302 height 43
click at [1353, 350] on span "Update Counts" at bounding box center [1368, 353] width 79 height 16
click at [1353, 350] on div "Inventory Counts as of [DATE] 7:20:37 PM EDT Update Counts" at bounding box center [774, 353] width 1302 height 42
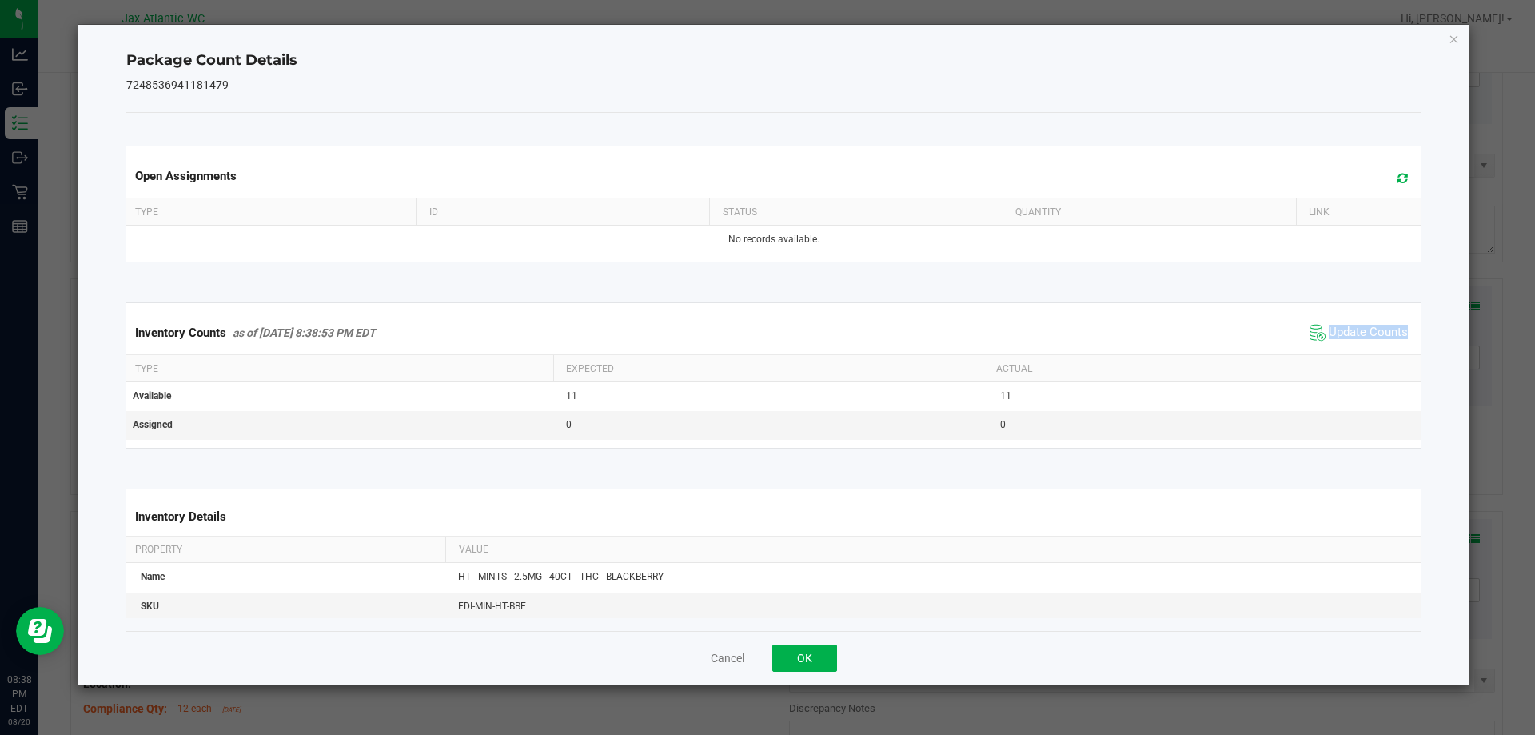
click at [1356, 346] on div "Inventory Counts as of [DATE] 8:38:53 PM EDT Update Counts" at bounding box center [774, 332] width 1302 height 43
click at [1356, 345] on span "Update Counts" at bounding box center [1359, 333] width 106 height 24
click at [835, 648] on button "OK" at bounding box center [805, 658] width 65 height 27
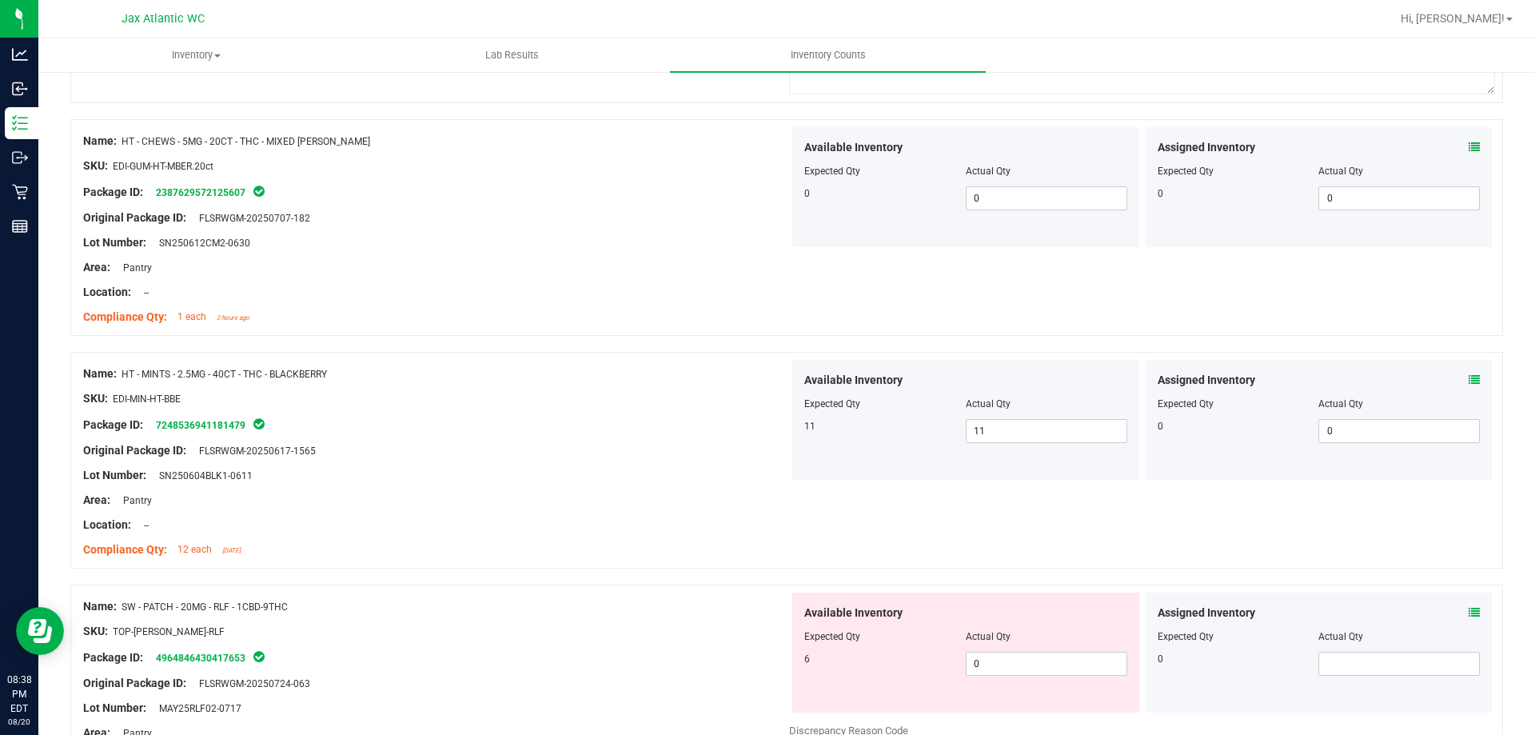
scroll to position [1919, 0]
click at [1469, 609] on icon at bounding box center [1474, 611] width 11 height 11
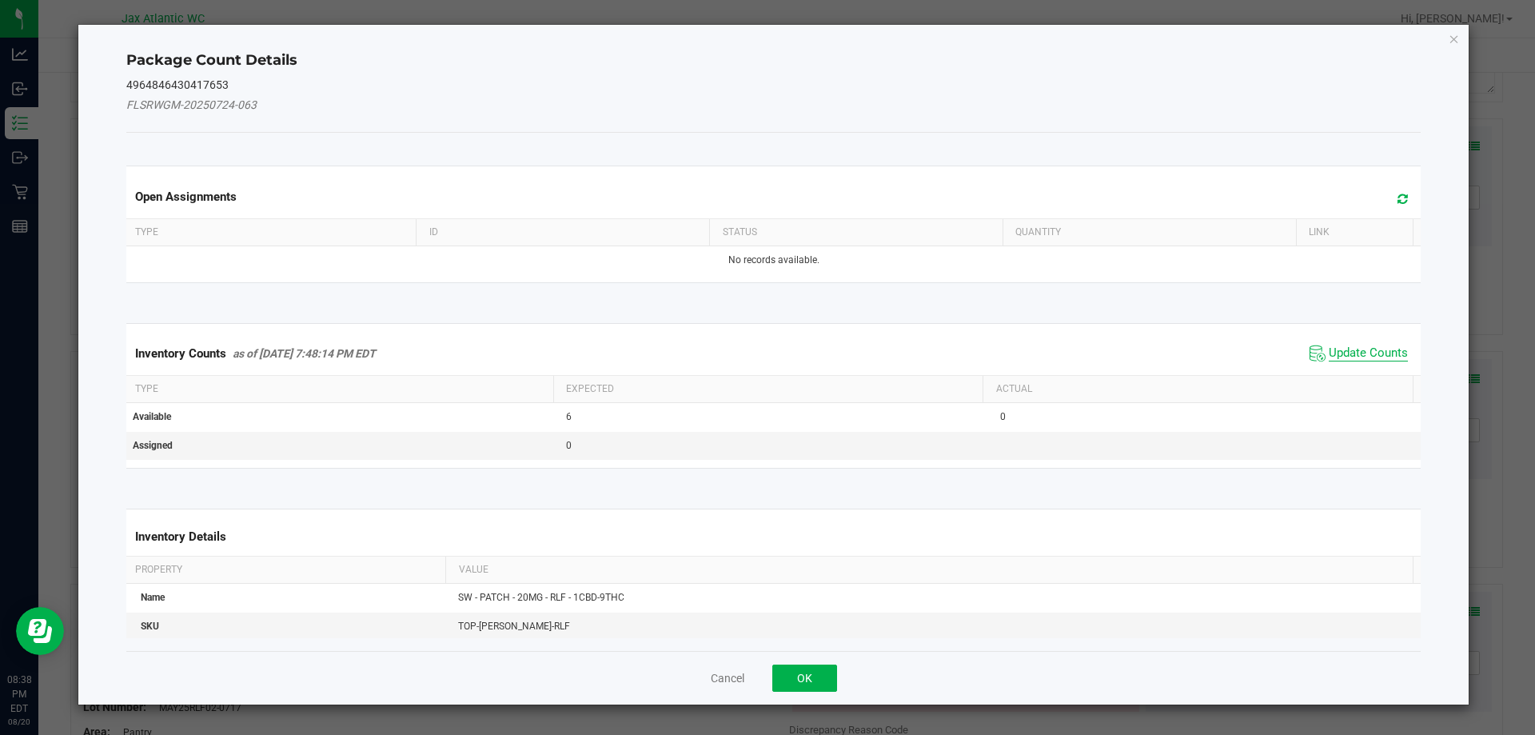
click at [1336, 350] on span "Update Counts" at bounding box center [1368, 353] width 79 height 16
click at [1336, 349] on span "Update Counts" at bounding box center [1368, 352] width 79 height 14
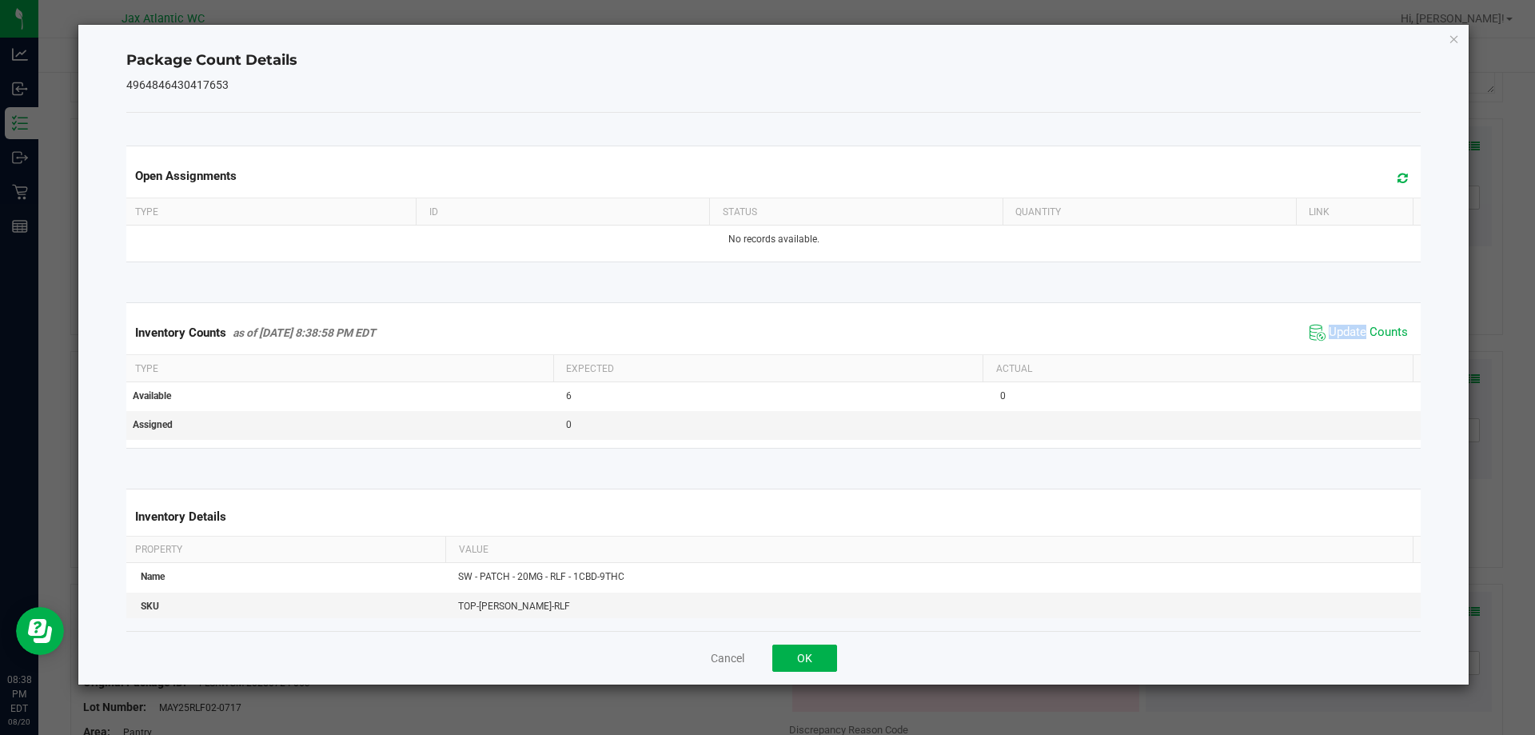
click at [1340, 345] on div "Inventory Counts as of [DATE] 8:38:58 PM EDT Update Counts" at bounding box center [774, 332] width 1302 height 43
click at [1340, 345] on span "Update Counts" at bounding box center [1359, 333] width 106 height 24
drag, startPoint x: 793, startPoint y: 651, endPoint x: 801, endPoint y: 642, distance: 11.9
click at [794, 651] on button "OK" at bounding box center [805, 658] width 65 height 27
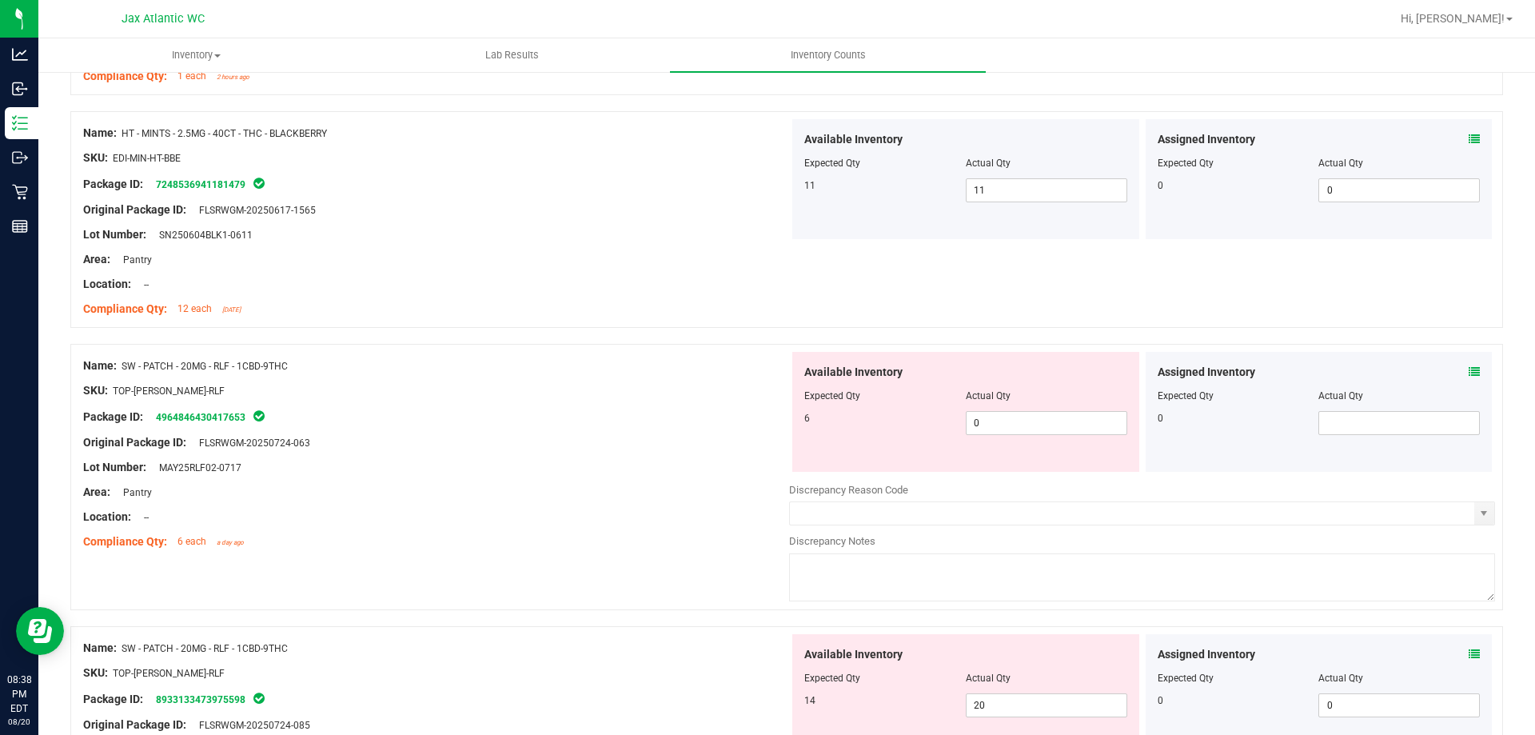
scroll to position [2319, 0]
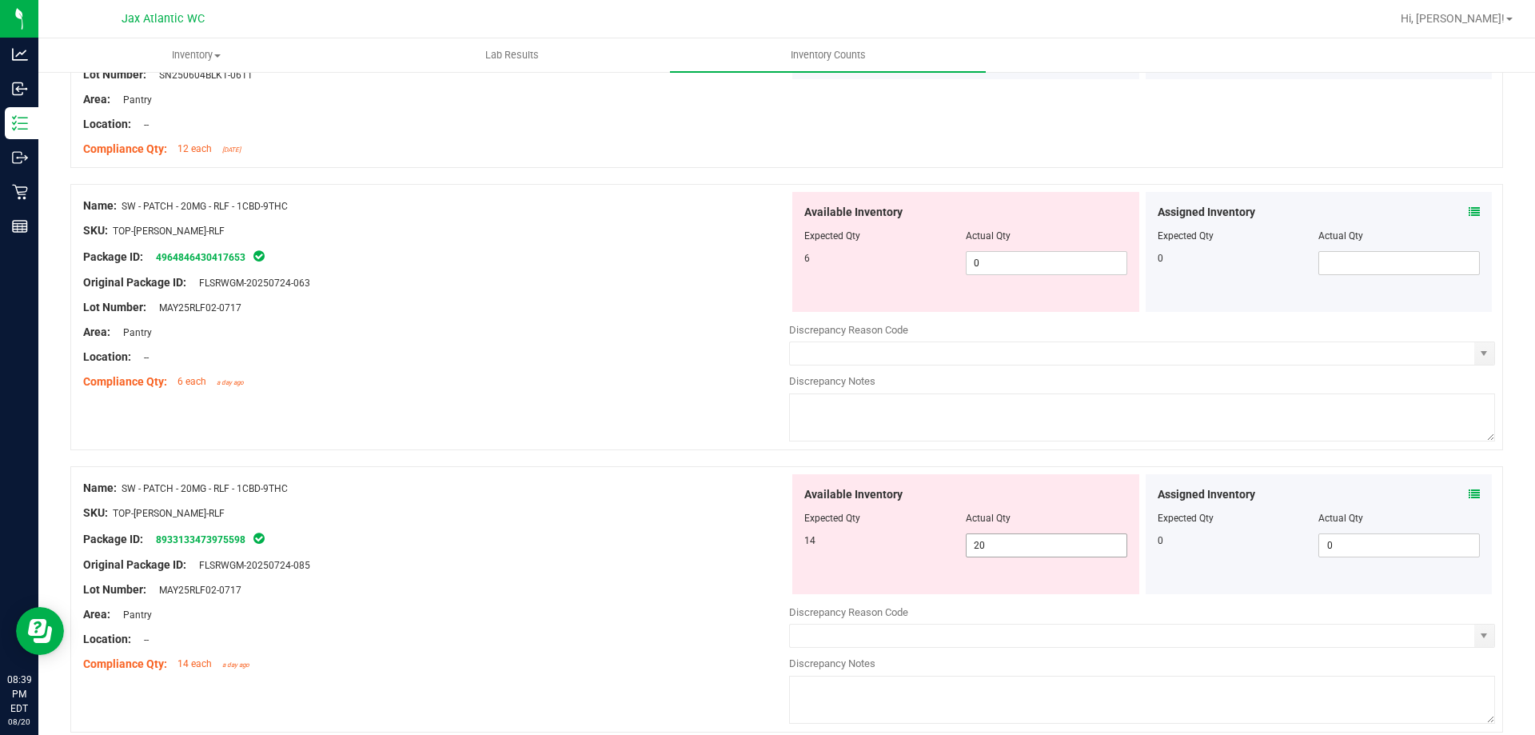
click at [1000, 546] on span "20 20" at bounding box center [1047, 545] width 162 height 24
click at [1000, 546] on input "20" at bounding box center [1047, 545] width 160 height 22
type input "4"
type input "14"
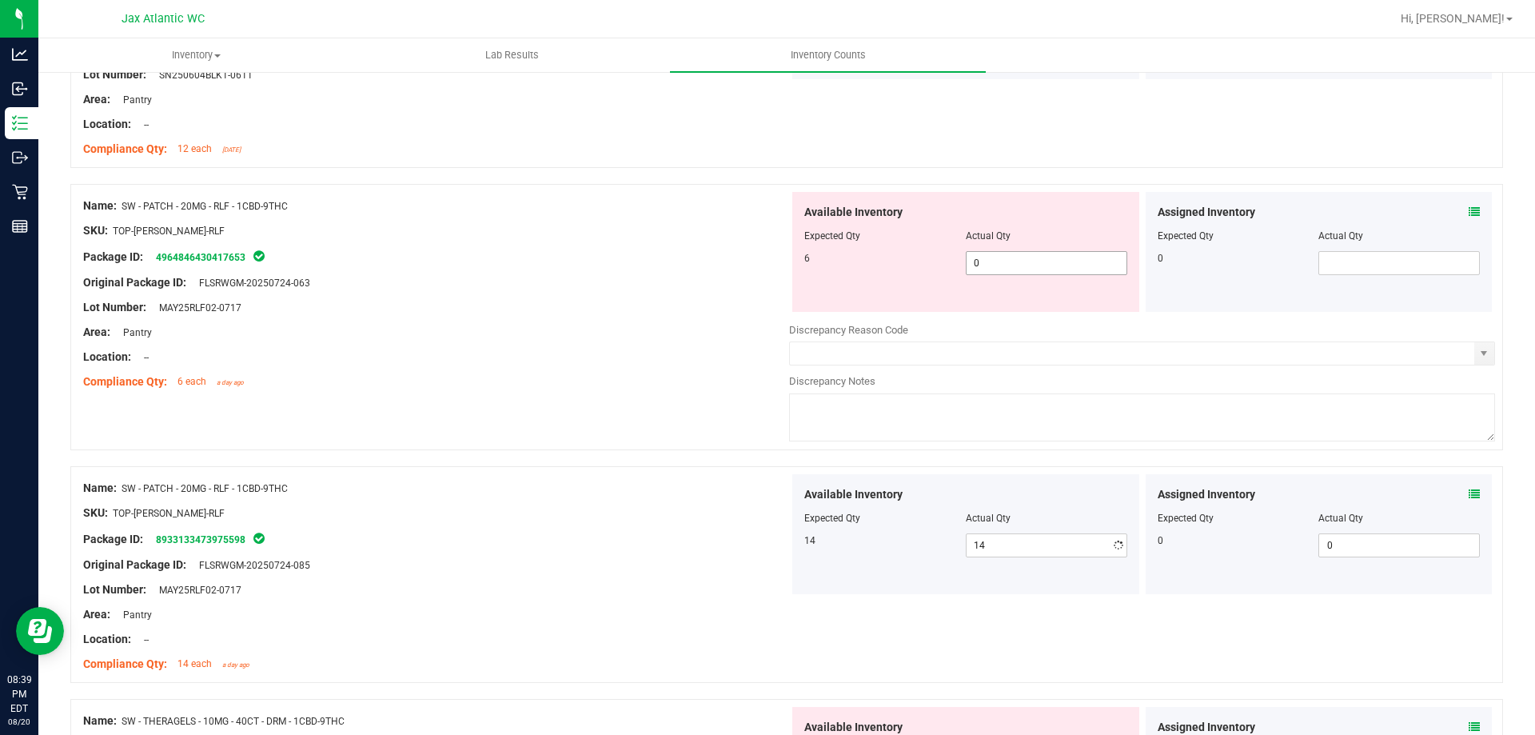
click at [1009, 274] on span "0 0" at bounding box center [1047, 263] width 162 height 24
click at [1004, 266] on span "0 0" at bounding box center [1047, 263] width 162 height 24
type input "06"
type input "6"
click at [733, 299] on div "Lot Number: MAY25RLF02-0717" at bounding box center [436, 307] width 706 height 17
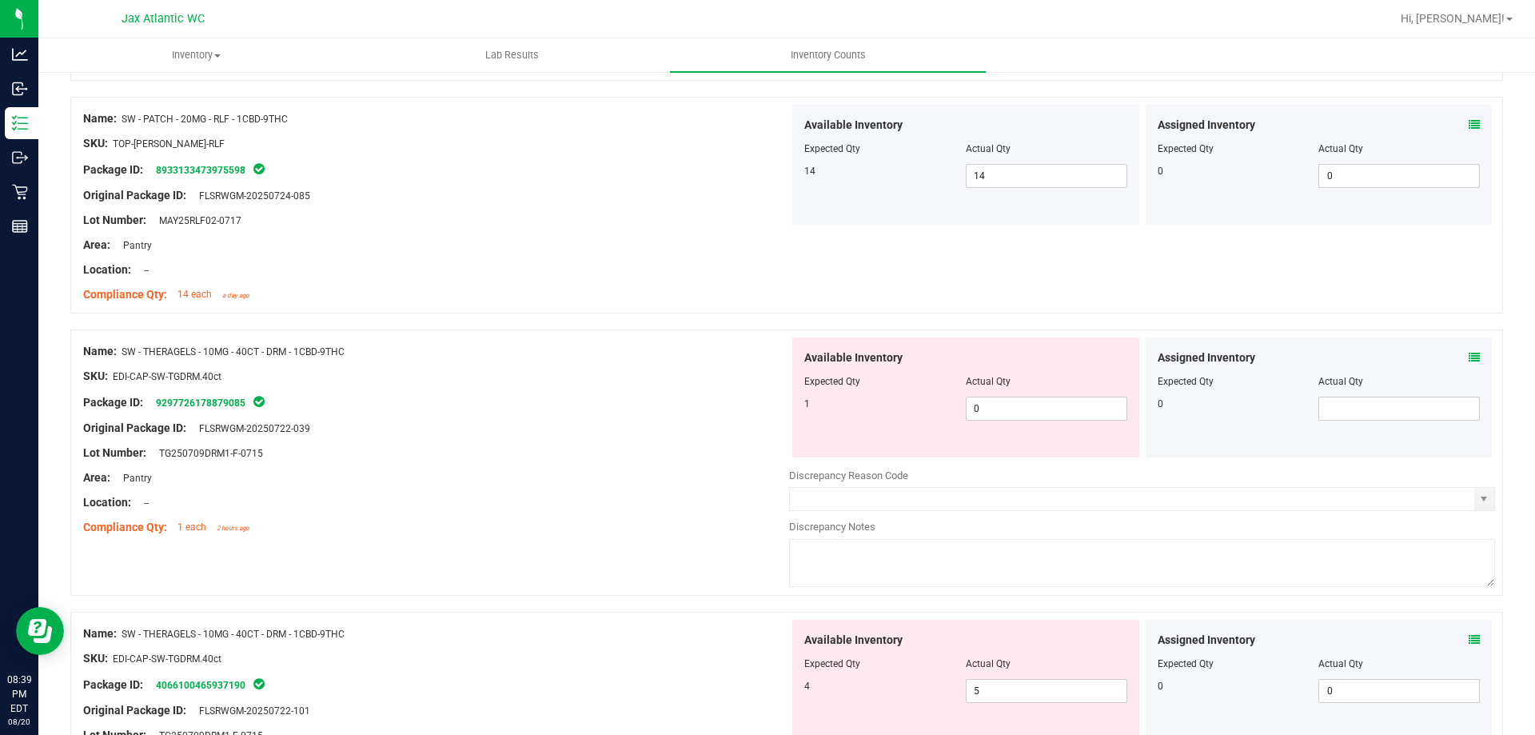
scroll to position [2719, 0]
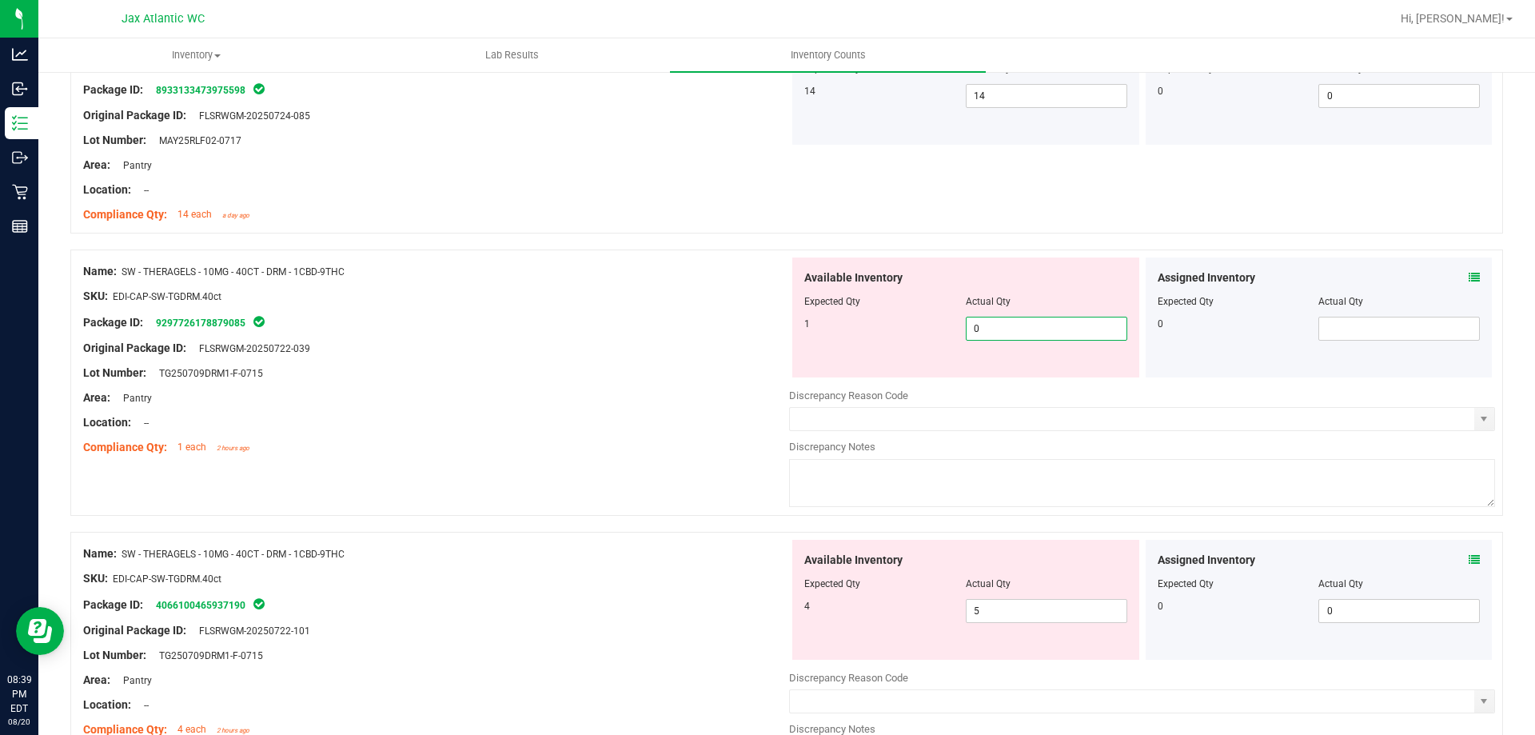
click at [979, 330] on span "0 0" at bounding box center [1047, 329] width 162 height 24
type input "01"
type input "1"
click at [666, 368] on div "Lot Number: TG250709DRM1-F-0715" at bounding box center [436, 373] width 706 height 17
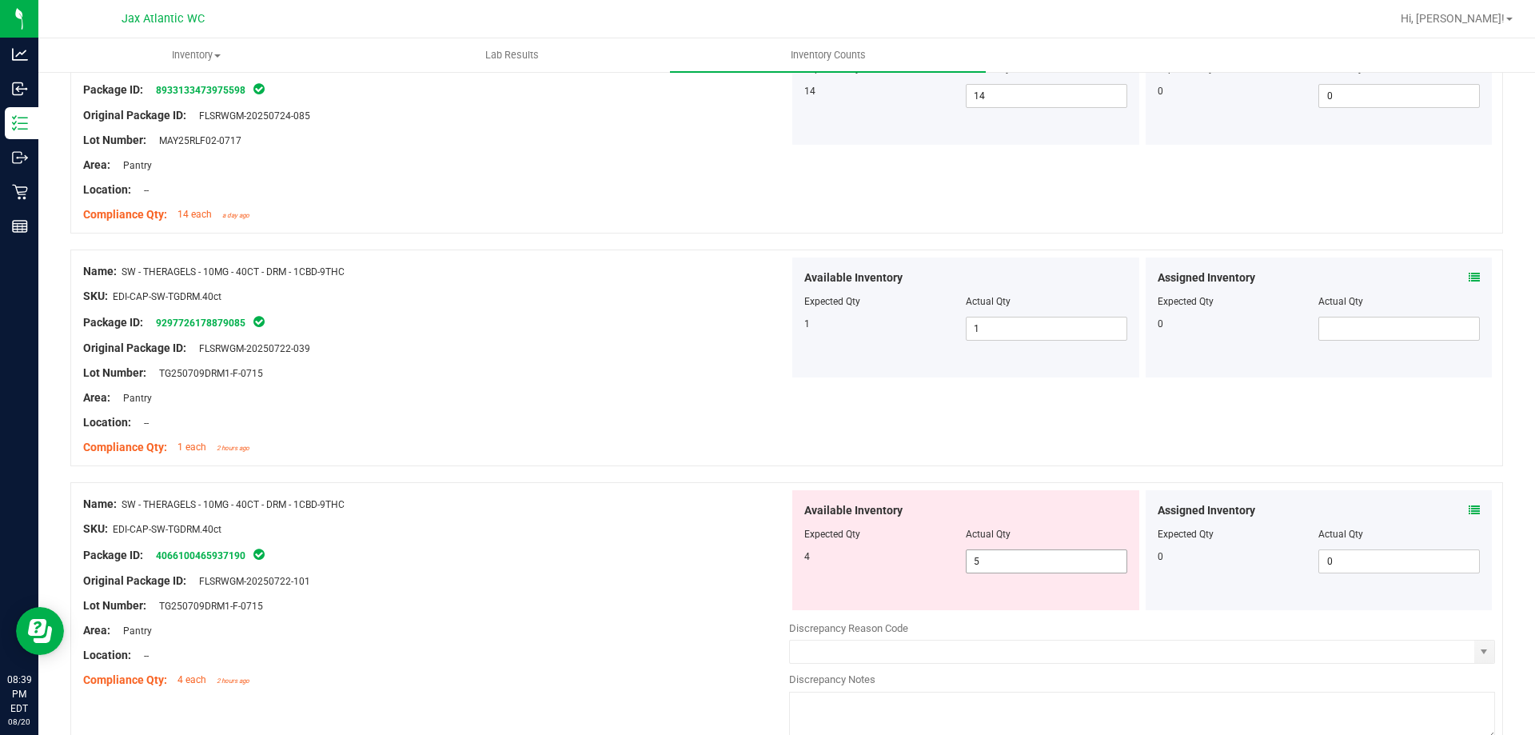
click at [1017, 569] on span "5 5" at bounding box center [1047, 561] width 162 height 24
click at [0, 0] on input "5" at bounding box center [0, 0] width 0 height 0
type input "4"
click at [549, 513] on div at bounding box center [436, 517] width 706 height 8
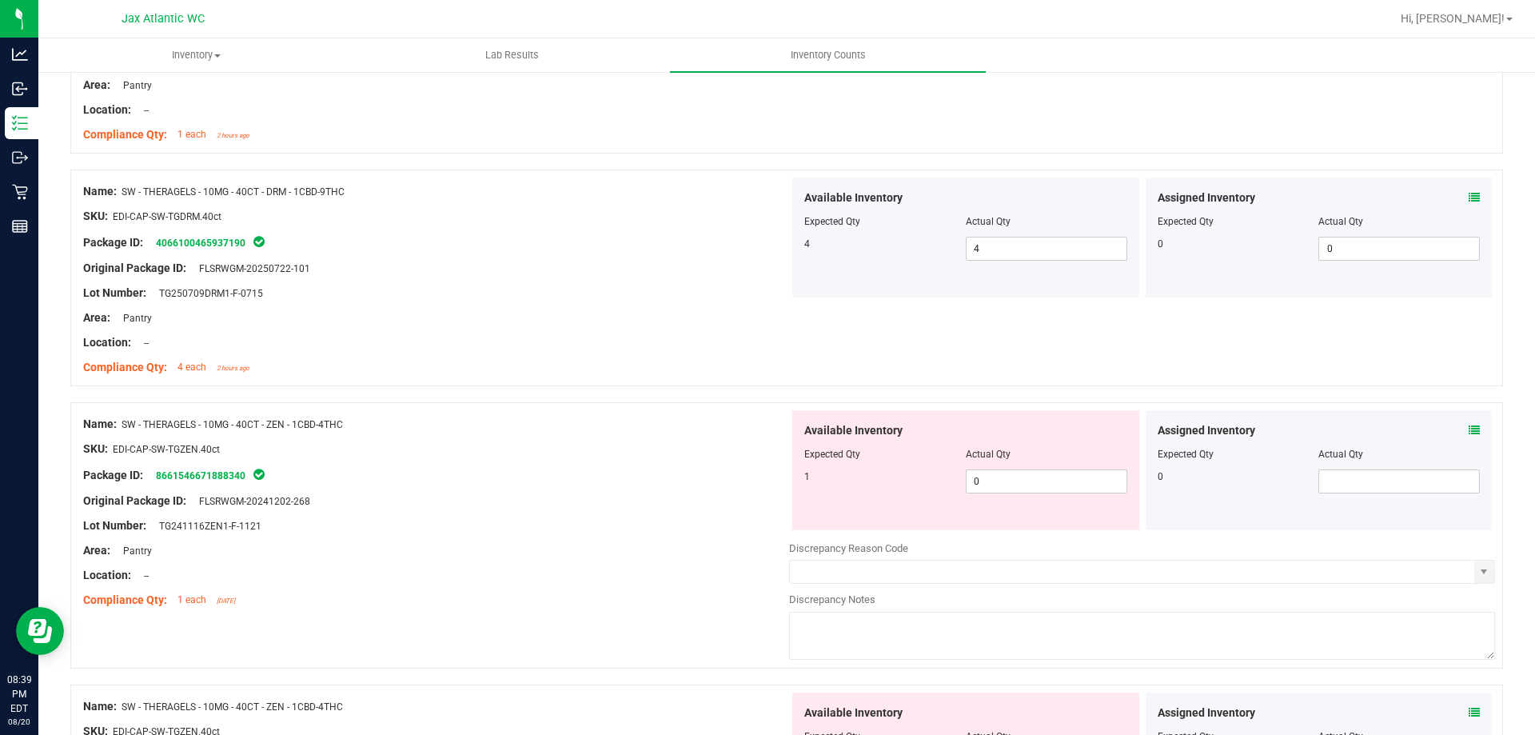
scroll to position [3039, 0]
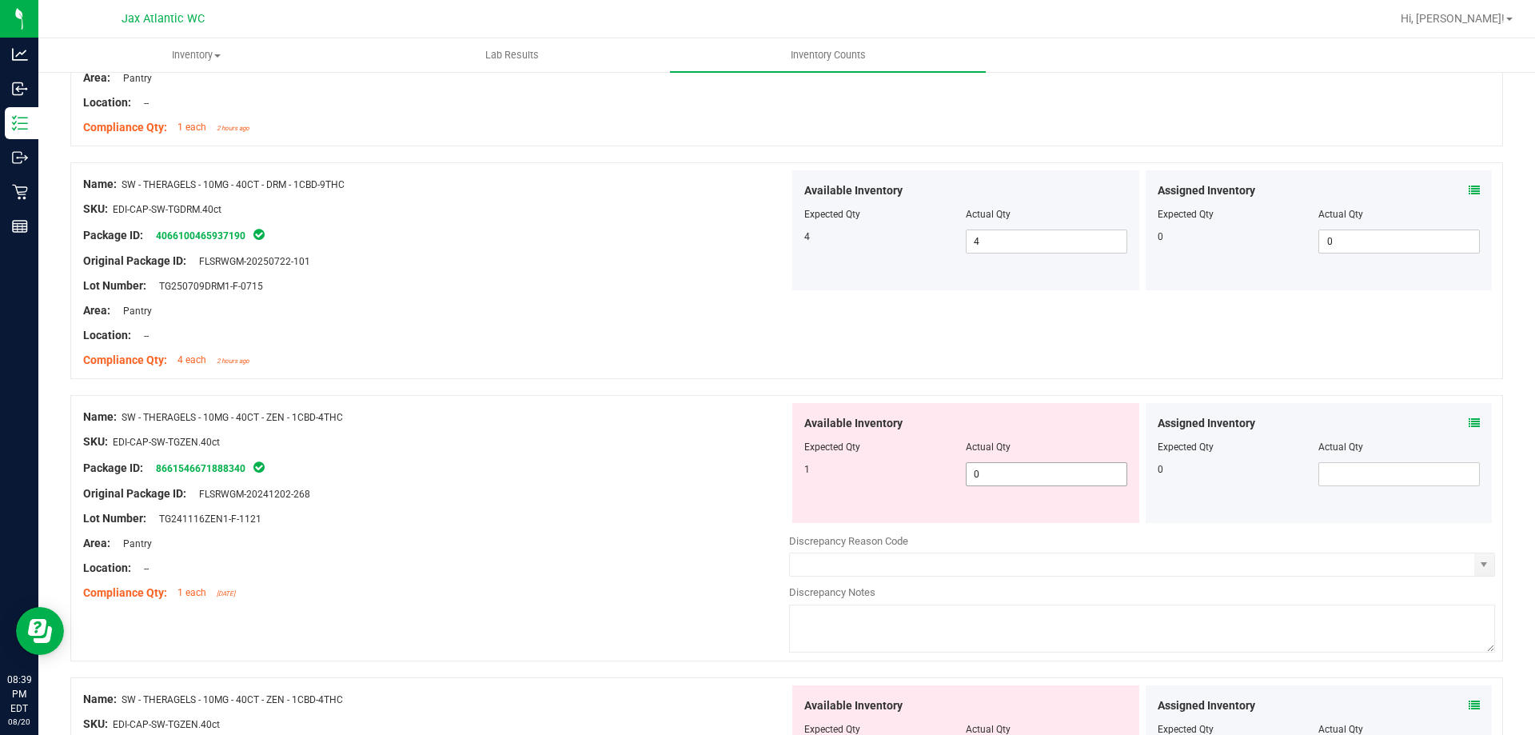
click at [1010, 484] on span "0 0" at bounding box center [1047, 474] width 162 height 24
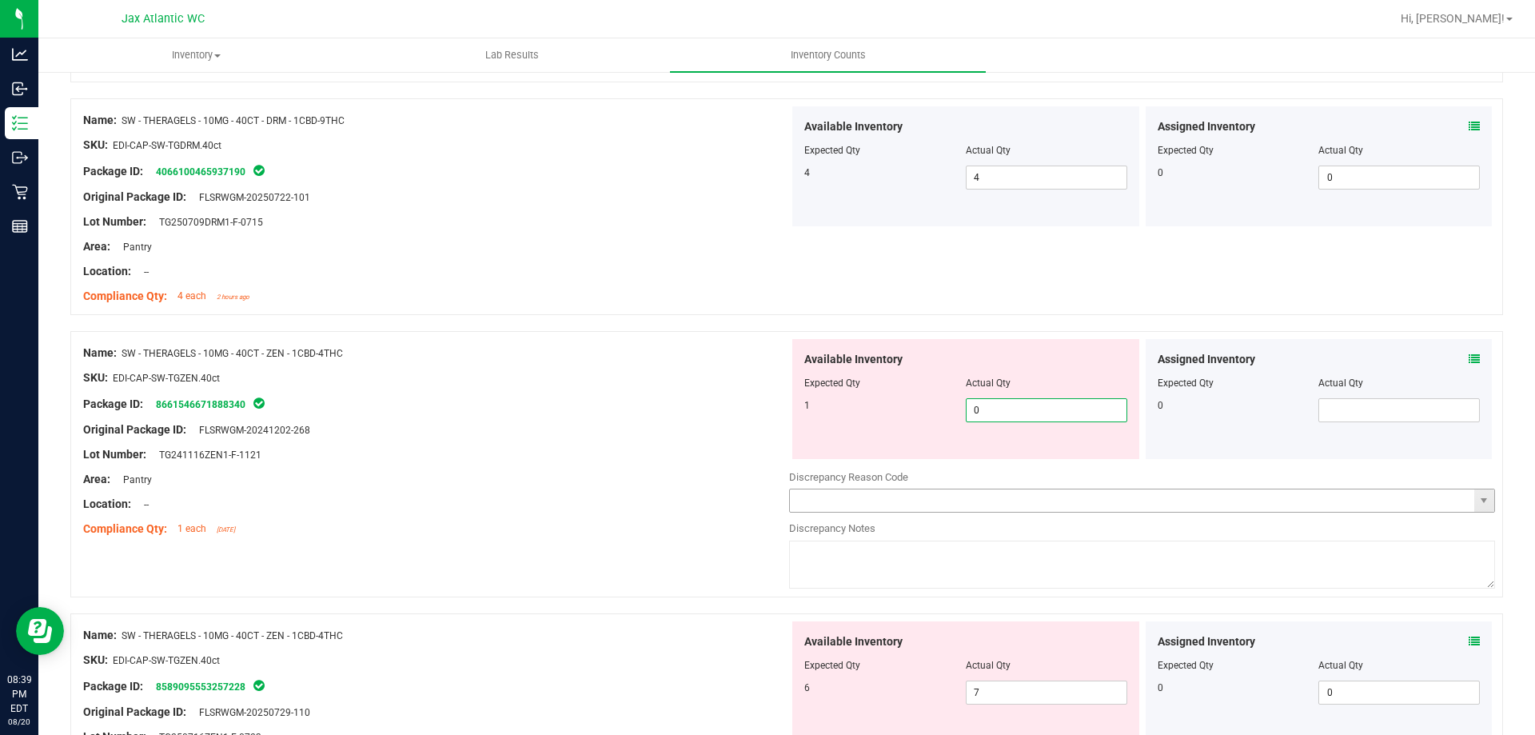
scroll to position [3199, 0]
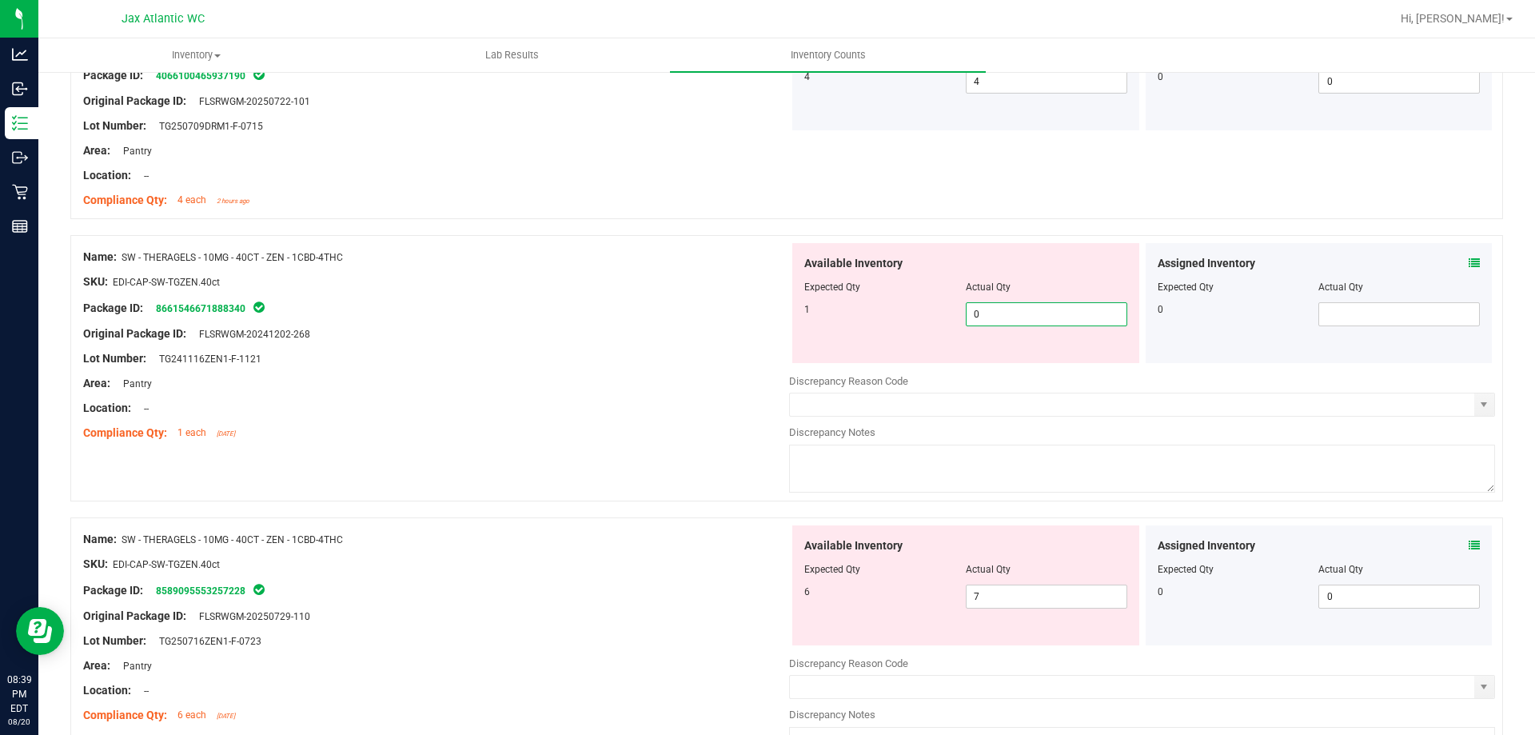
click at [1014, 317] on input "0" at bounding box center [1047, 314] width 160 height 22
type input "01"
type input "1"
click at [1012, 592] on div "Available Inventory Expected Qty Actual Qty 6 7 7" at bounding box center [966, 585] width 347 height 120
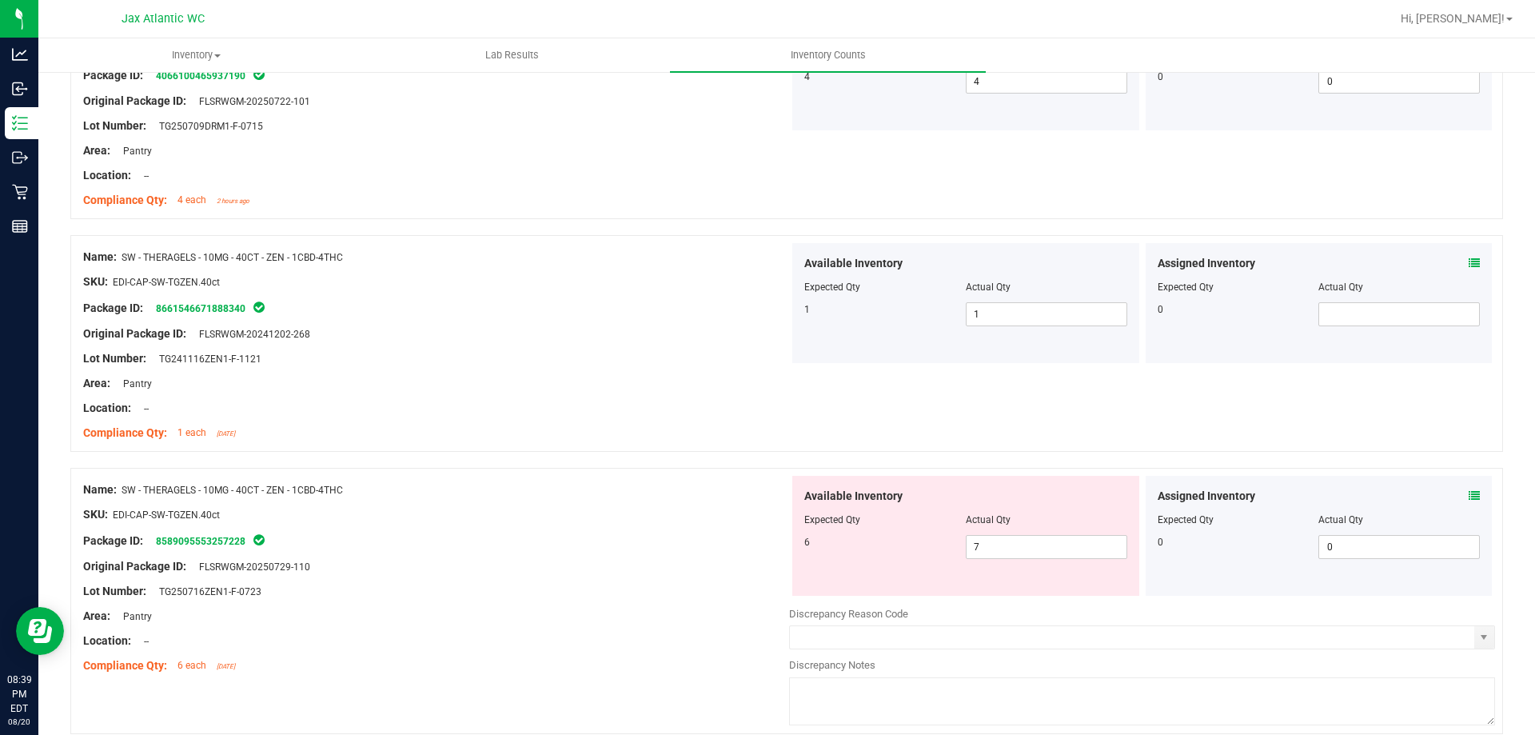
click at [1012, 591] on div "Available Inventory Expected Qty Actual Qty 6 7 7" at bounding box center [966, 536] width 347 height 120
click at [1015, 548] on span "7 7" at bounding box center [1047, 547] width 162 height 24
click at [1015, 548] on input "7" at bounding box center [1047, 547] width 160 height 22
type input "6"
click at [736, 560] on div "Original Package ID: FLSRWGM-20250729-110" at bounding box center [436, 566] width 706 height 17
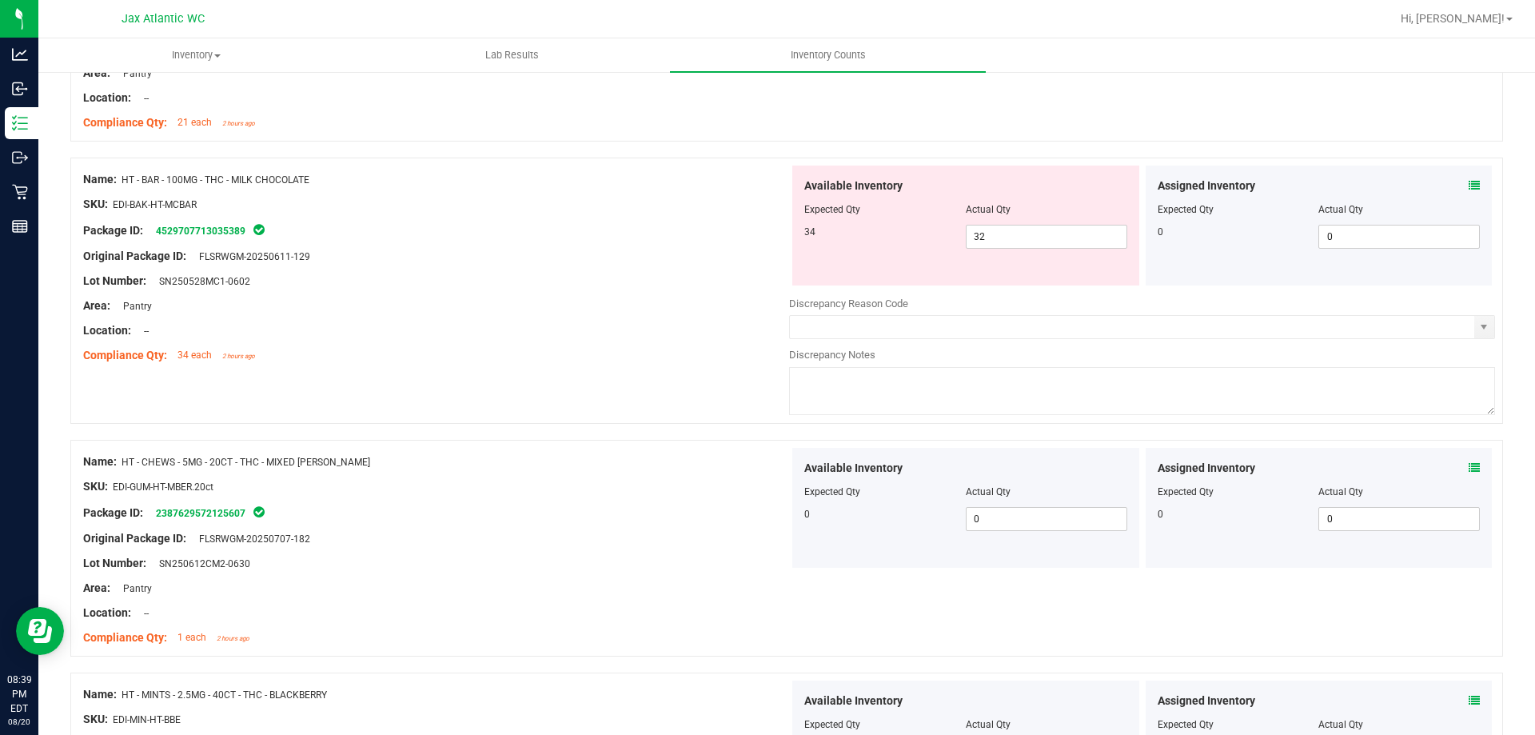
scroll to position [1519, 0]
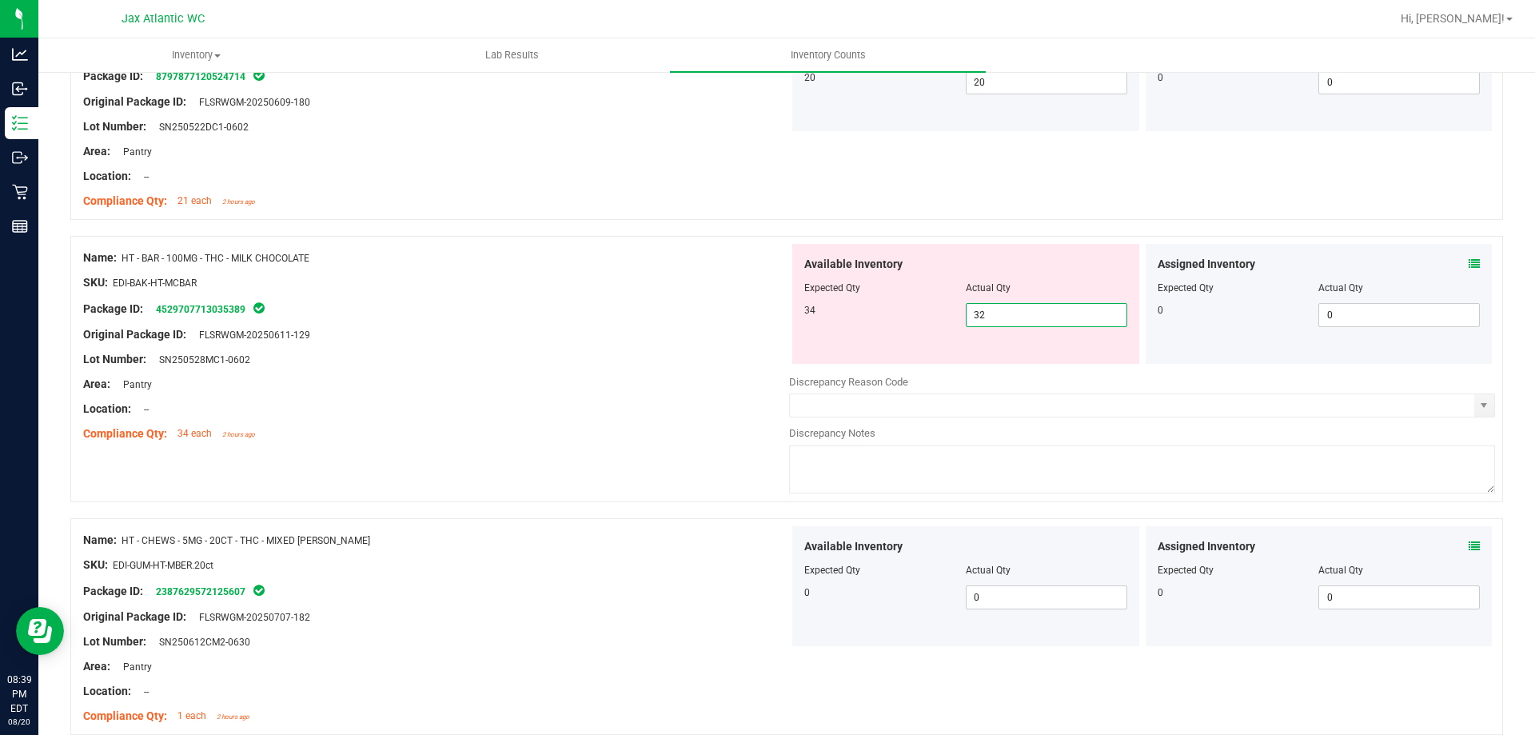
click at [1007, 313] on span "32 32" at bounding box center [1047, 315] width 162 height 24
click at [1007, 313] on input "32" at bounding box center [1047, 315] width 160 height 22
type input "34"
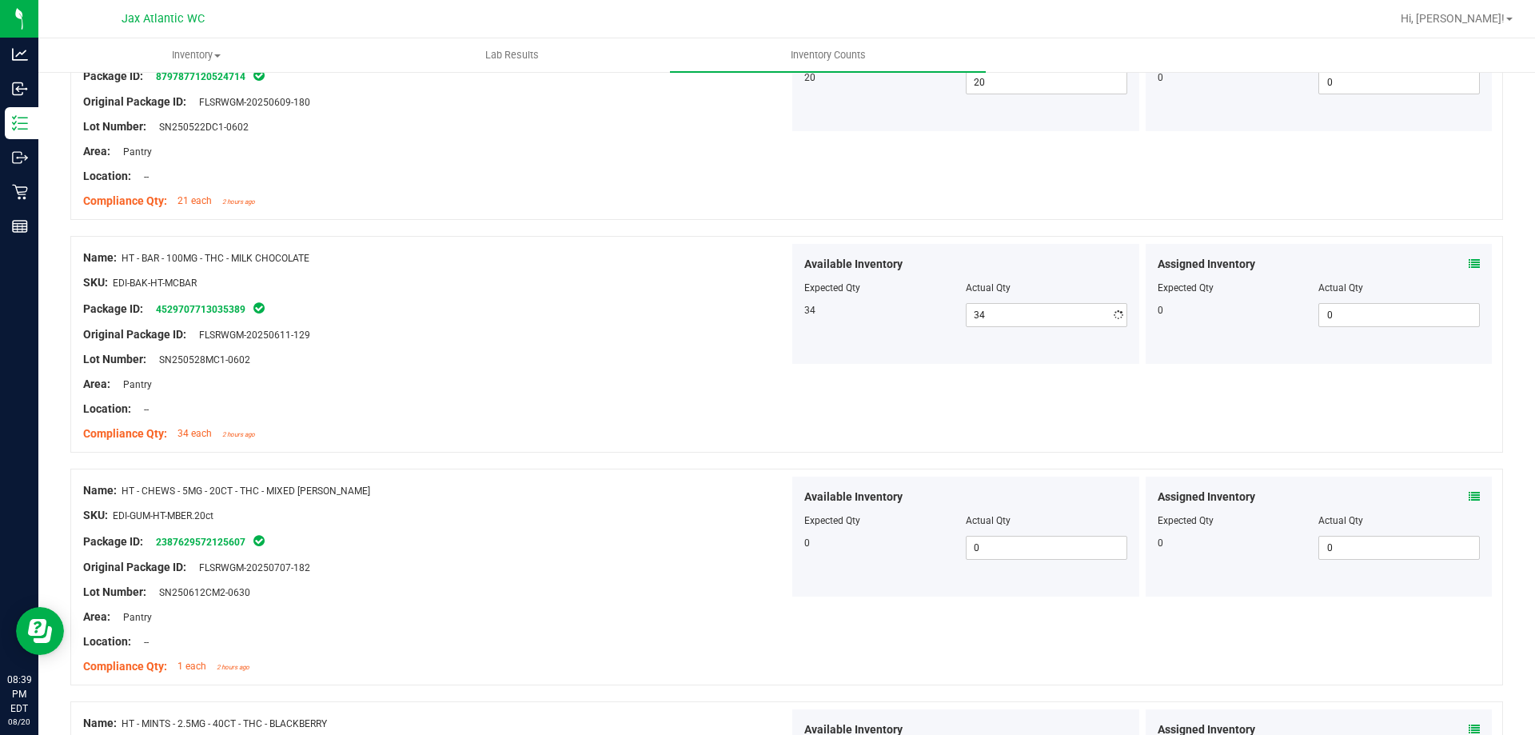
click at [592, 344] on div at bounding box center [436, 347] width 706 height 8
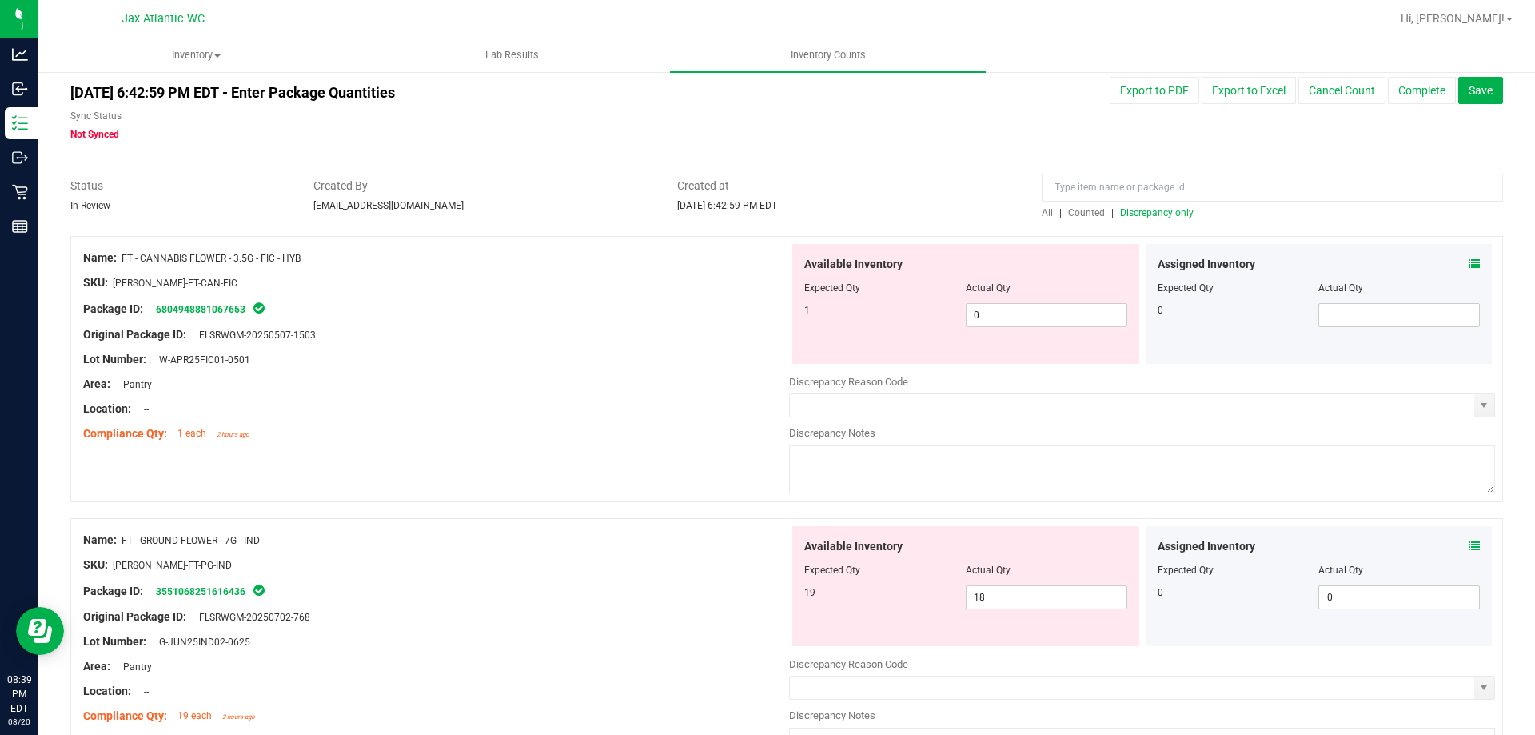
scroll to position [0, 0]
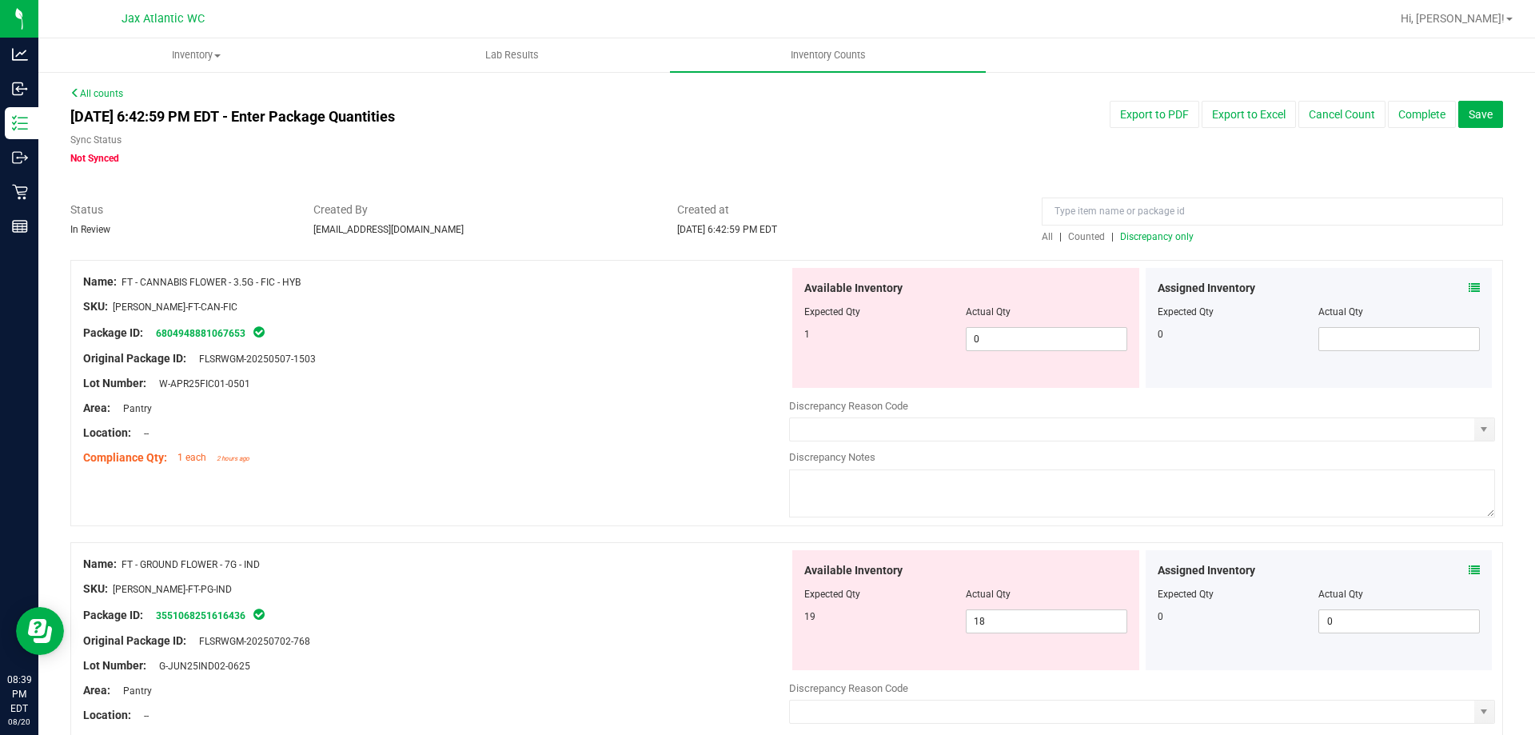
click at [1141, 234] on span "Discrepancy only" at bounding box center [1157, 236] width 74 height 11
click at [1148, 242] on div "All | Counted | Discrepancy only" at bounding box center [1272, 237] width 461 height 14
click at [1152, 234] on span "Discrepancy only" at bounding box center [1157, 236] width 74 height 11
click at [1469, 286] on icon at bounding box center [1474, 287] width 11 height 11
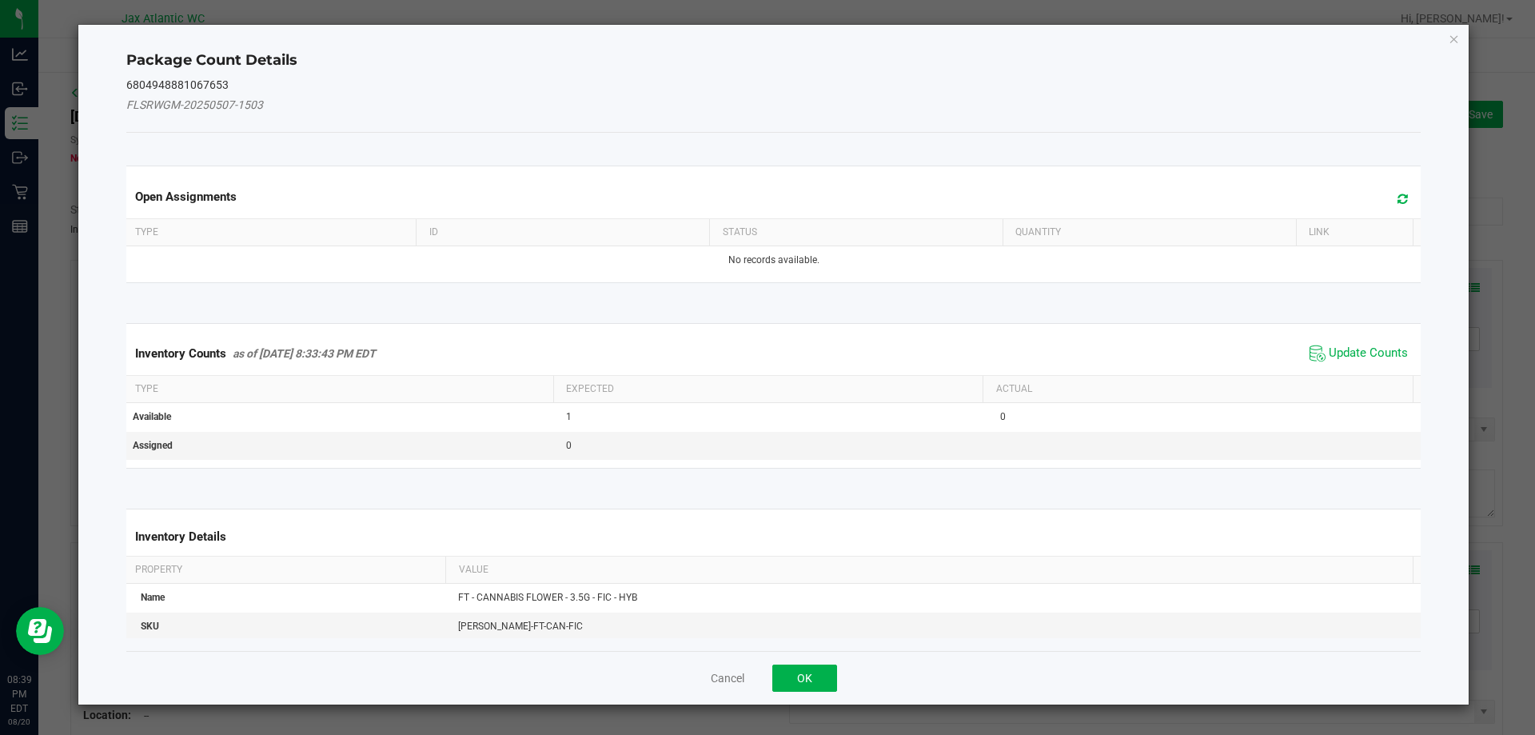
click at [1310, 341] on span "Update Counts" at bounding box center [1359, 353] width 106 height 24
click at [1316, 344] on span "Update Counts" at bounding box center [1359, 353] width 106 height 24
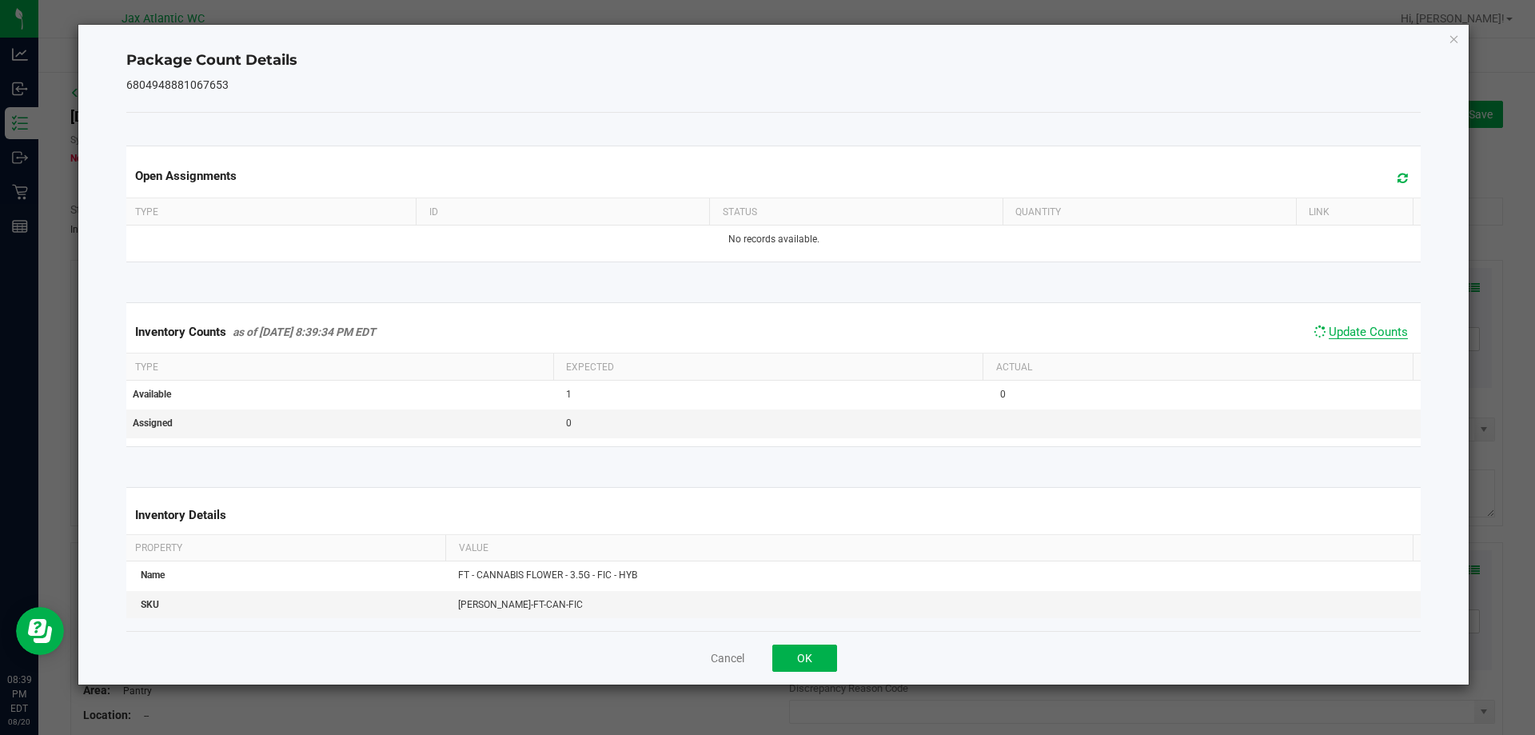
click at [1329, 332] on span "Update Counts" at bounding box center [1368, 332] width 79 height 14
click at [1346, 321] on span "Update Counts" at bounding box center [1359, 333] width 106 height 24
click at [1346, 321] on span "Update Counts" at bounding box center [1361, 332] width 102 height 22
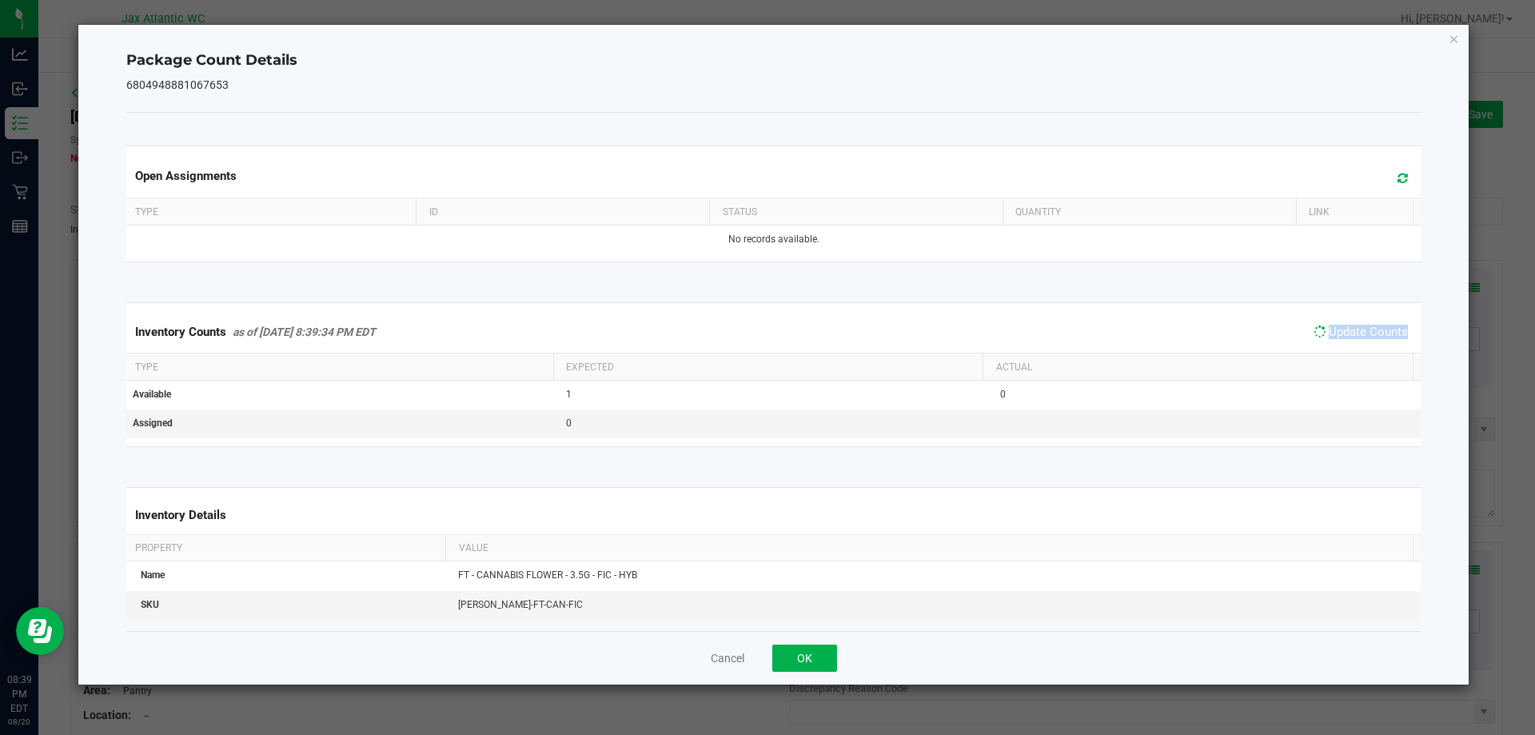
click at [1346, 321] on span "Update Counts" at bounding box center [1361, 332] width 102 height 22
click at [821, 661] on button "OK" at bounding box center [805, 658] width 65 height 27
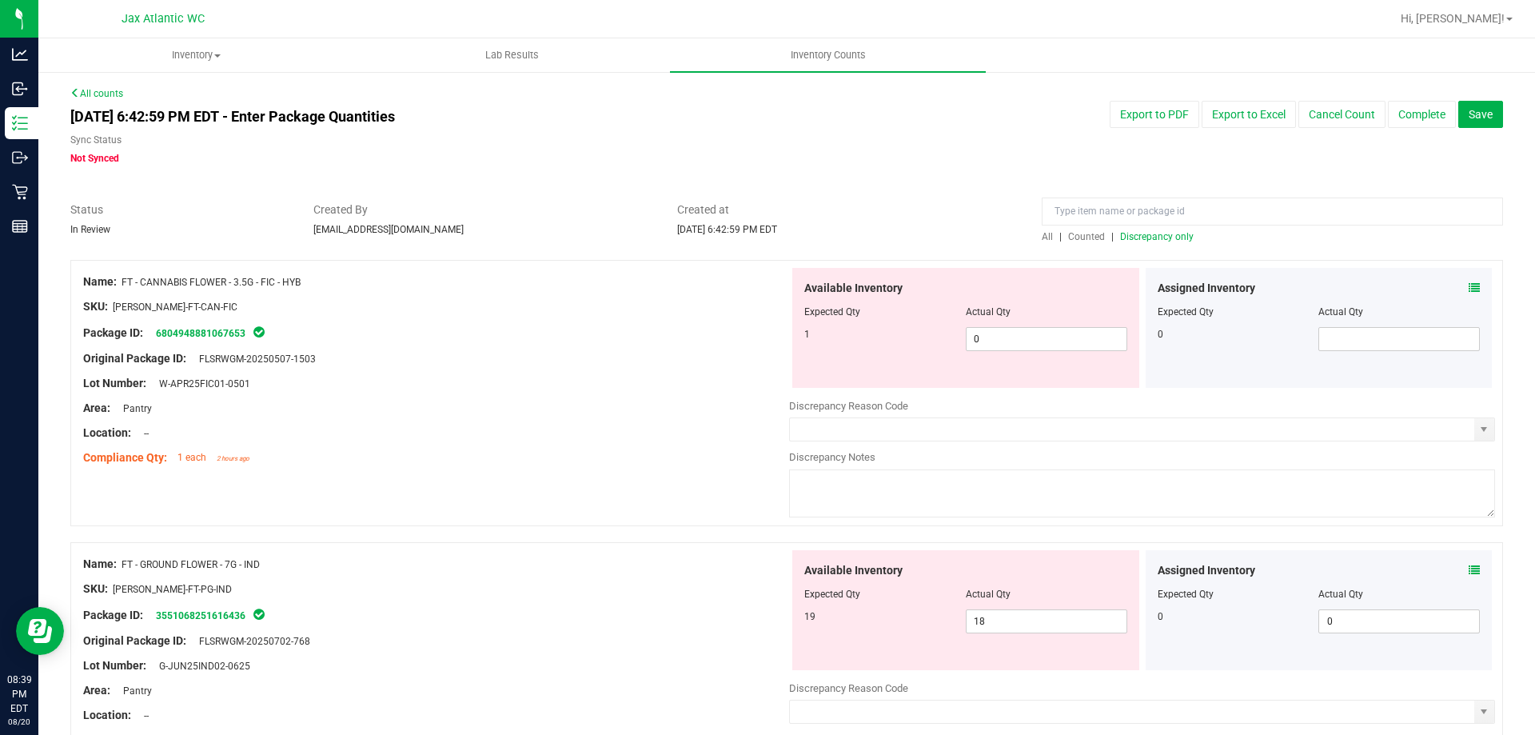
click at [614, 426] on div "Location: --" at bounding box center [436, 433] width 706 height 17
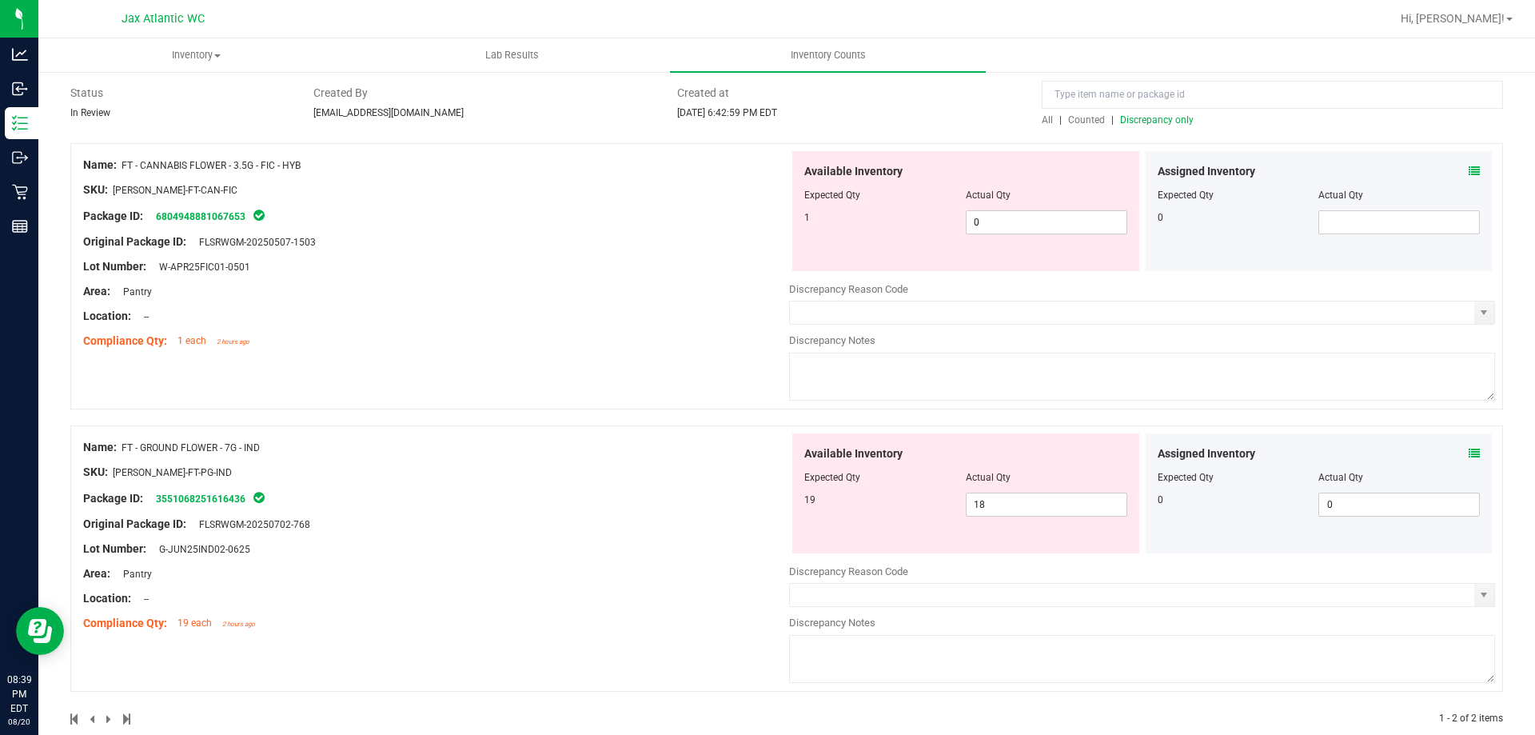
scroll to position [144, 0]
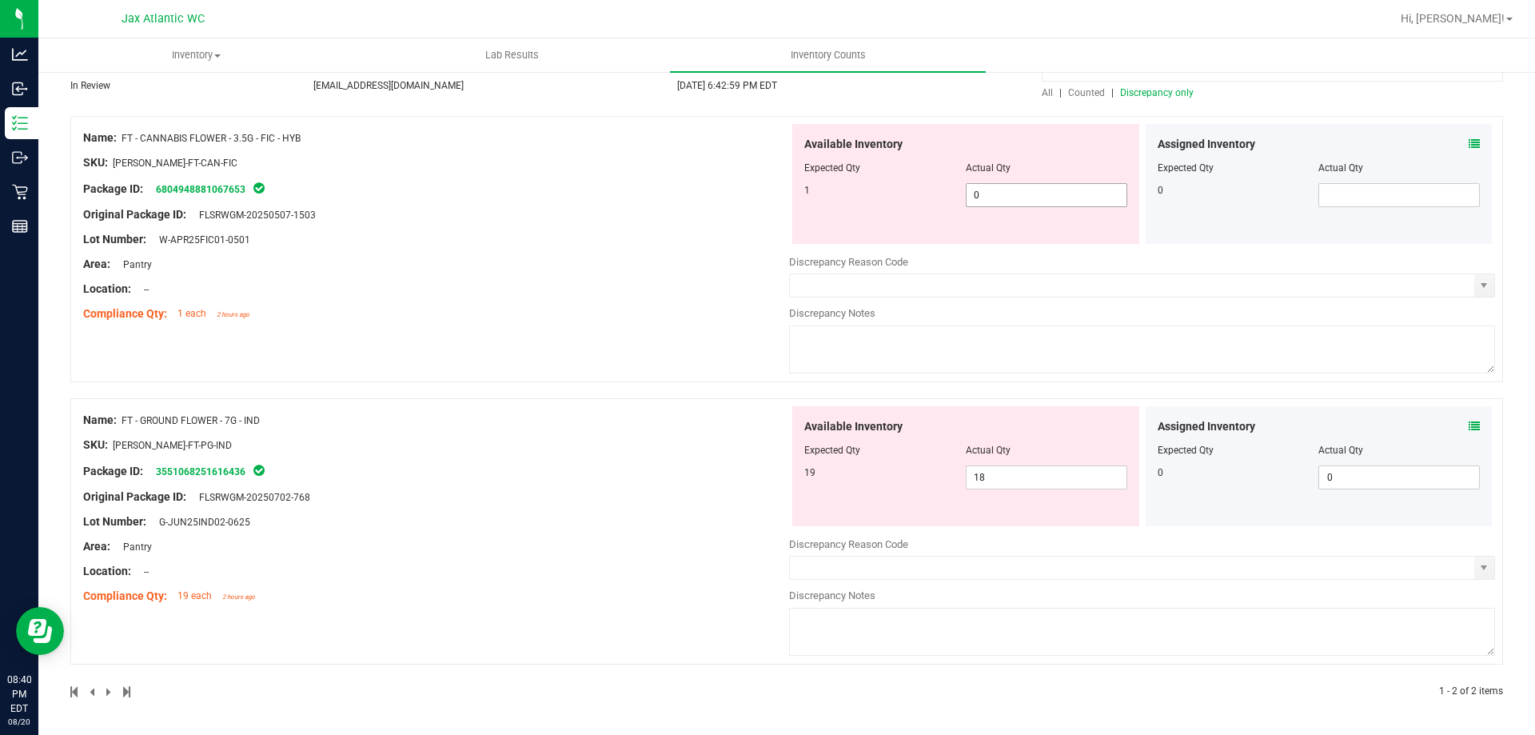
click at [1048, 198] on span "0 0" at bounding box center [1047, 195] width 162 height 24
click at [1048, 198] on input "0" at bounding box center [1047, 195] width 160 height 22
type input "1"
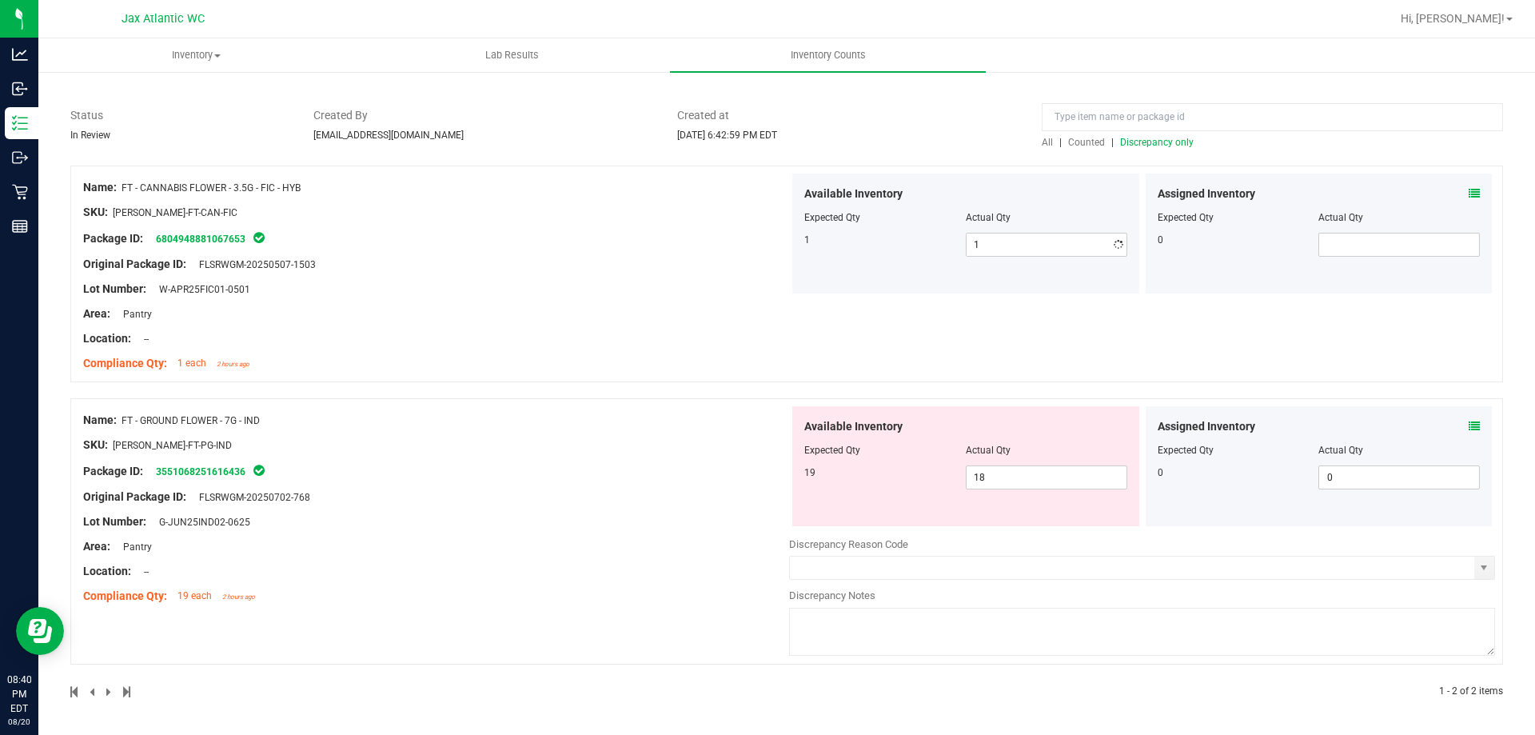
drag, startPoint x: 584, startPoint y: 341, endPoint x: 604, endPoint y: 336, distance: 20.6
click at [590, 337] on div "Name: FT - CANNABIS FLOWER - 3.5G - FIC - HYB SKU: [PERSON_NAME]-FT-CAN-FIC Pac…" at bounding box center [786, 274] width 1433 height 217
click at [1025, 476] on span "18 18" at bounding box center [1047, 477] width 162 height 24
click at [1025, 476] on input "18" at bounding box center [1047, 477] width 160 height 22
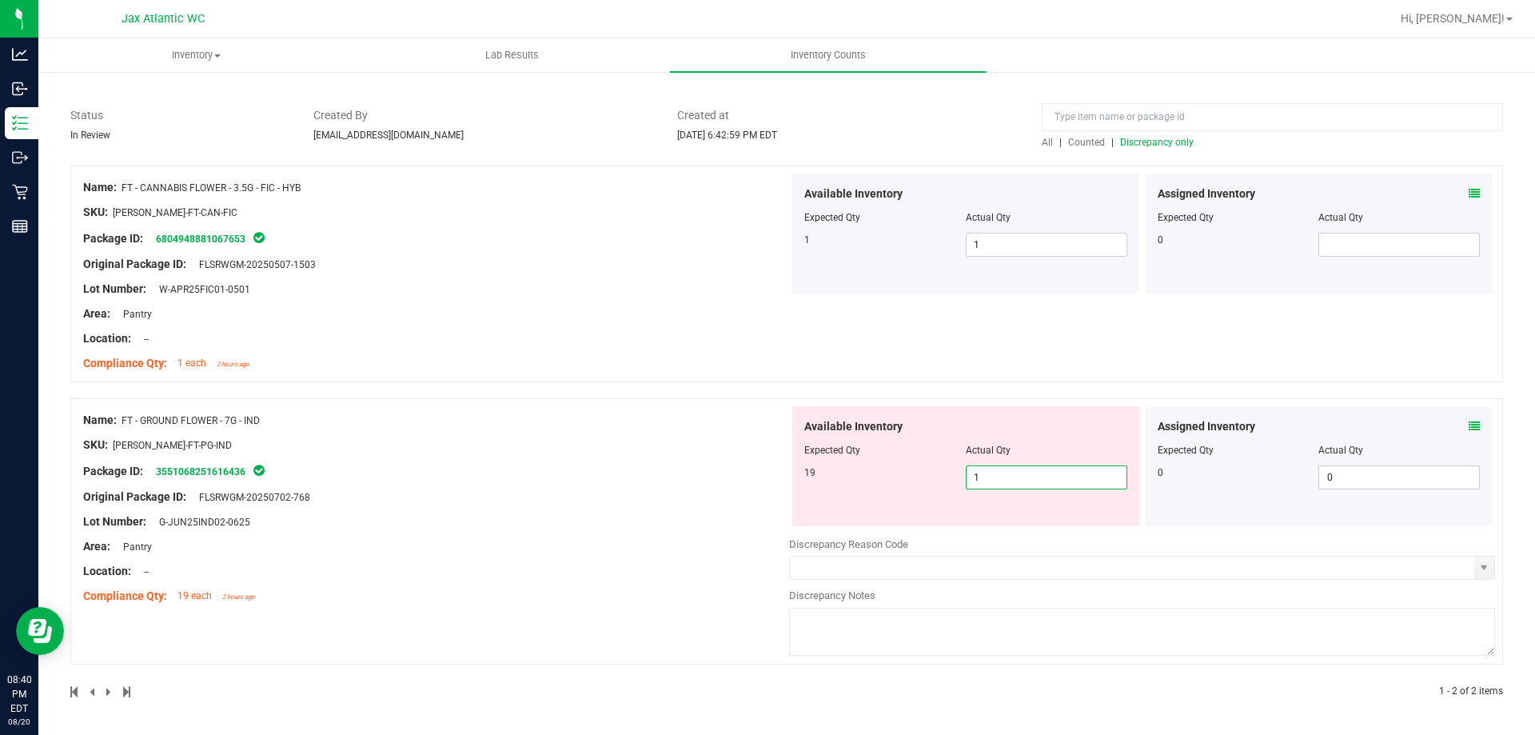
type input "19"
click at [547, 410] on div "Name: FT - CANNABIS FLOWER - 3.5G - FIC - HYB SKU: [PERSON_NAME]-FT-CAN-FIC Pac…" at bounding box center [786, 432] width 1433 height 533
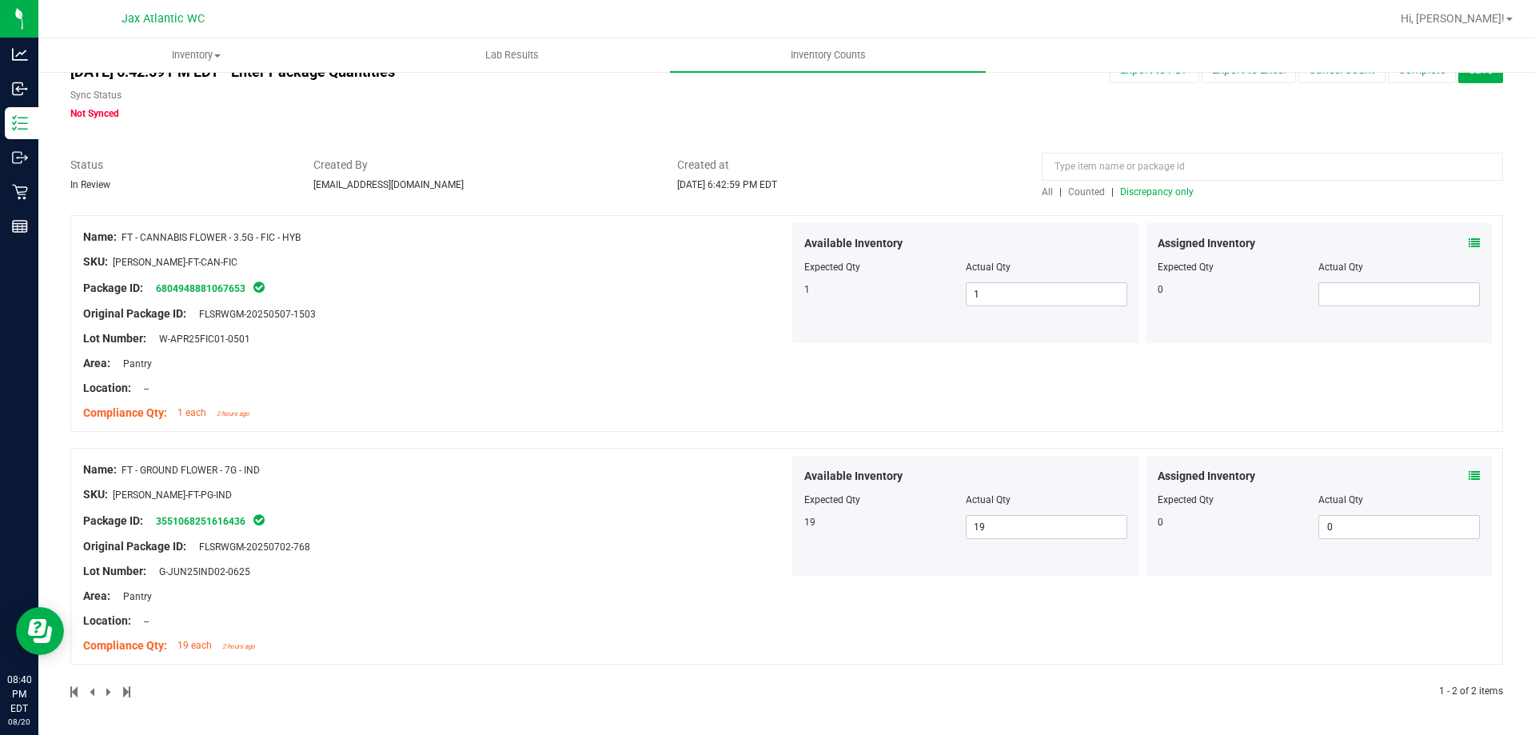
click at [1172, 199] on div at bounding box center [786, 207] width 1433 height 16
click at [1172, 197] on span "Discrepancy only" at bounding box center [1157, 191] width 74 height 11
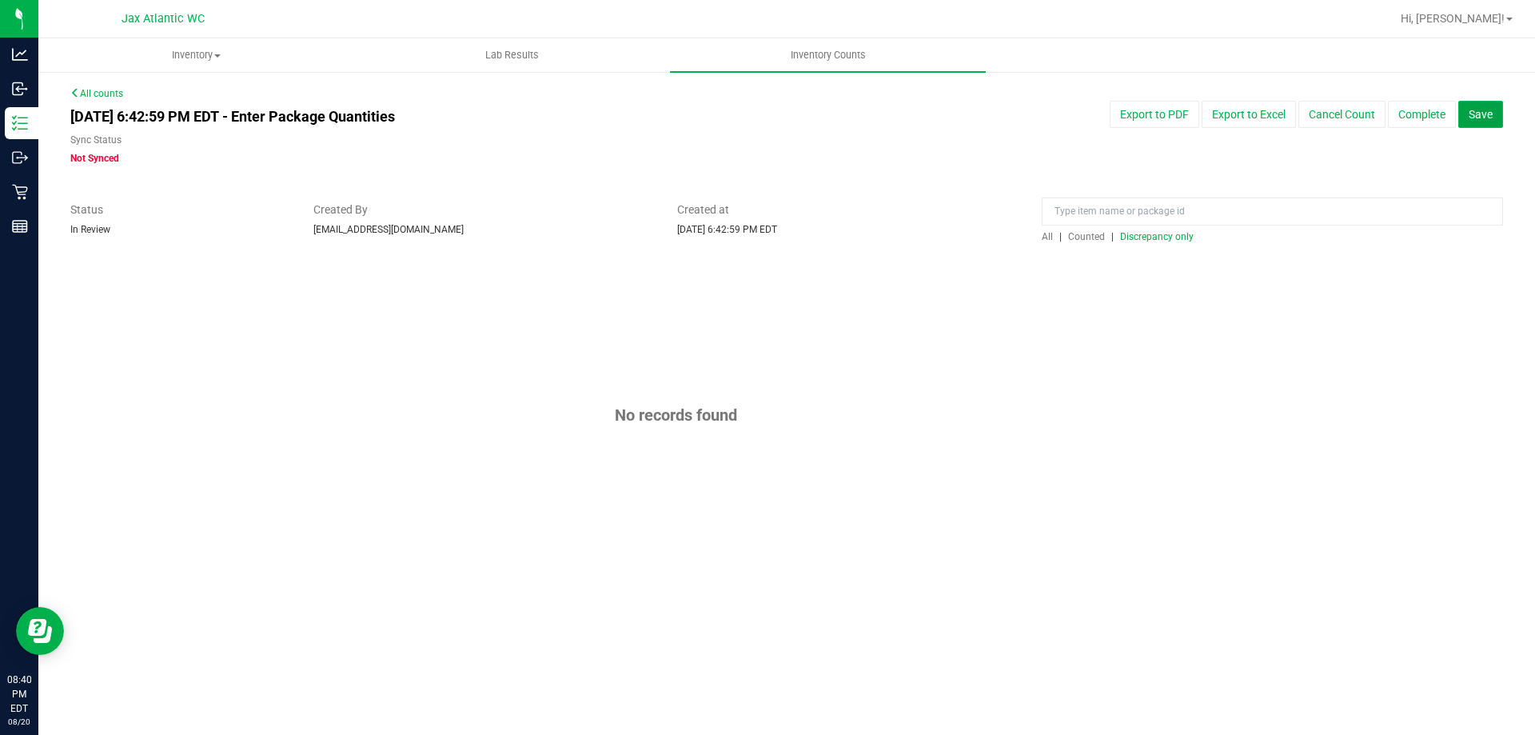
click at [1479, 106] on button "Save" at bounding box center [1481, 114] width 45 height 27
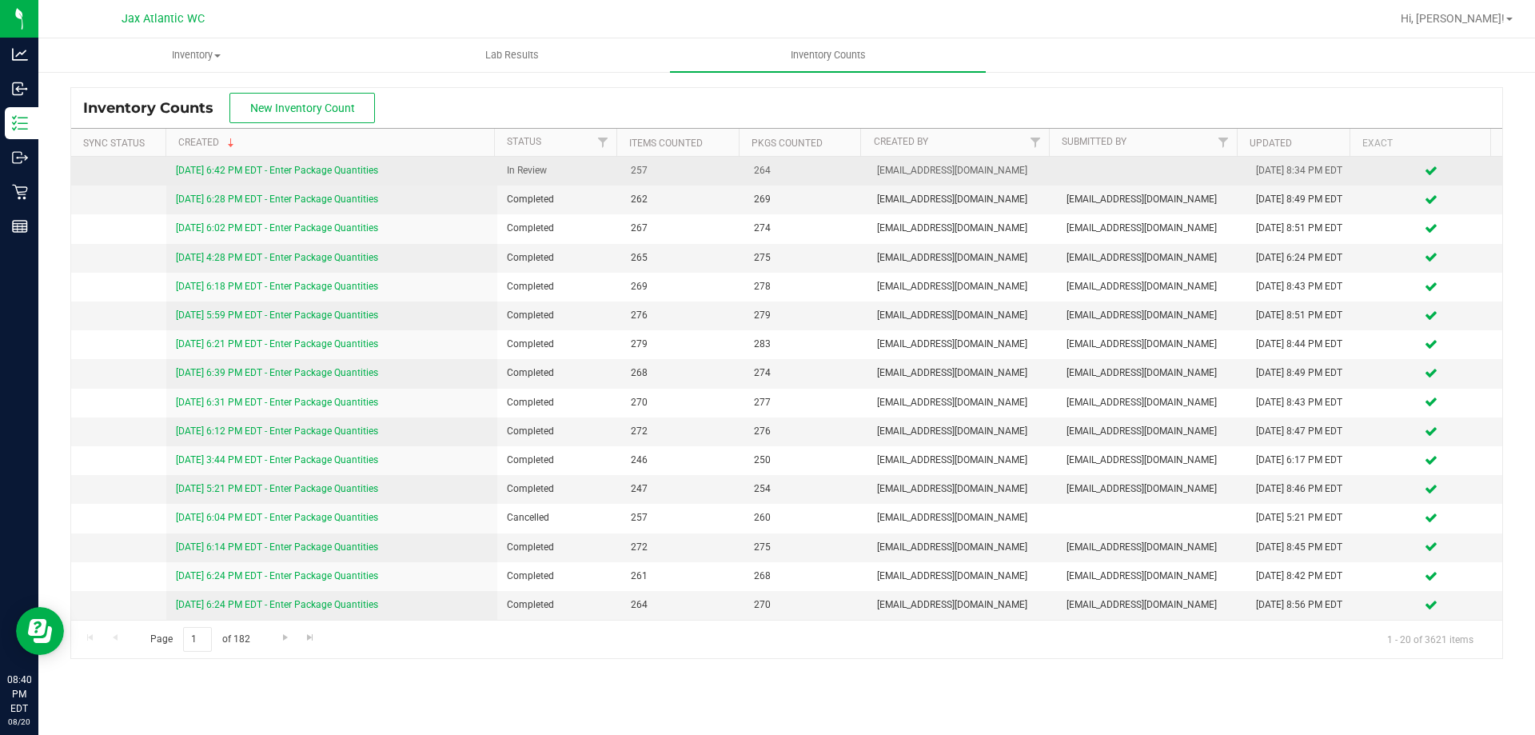
click at [355, 174] on link "[DATE] 6:42 PM EDT - Enter Package Quantities" at bounding box center [277, 170] width 202 height 11
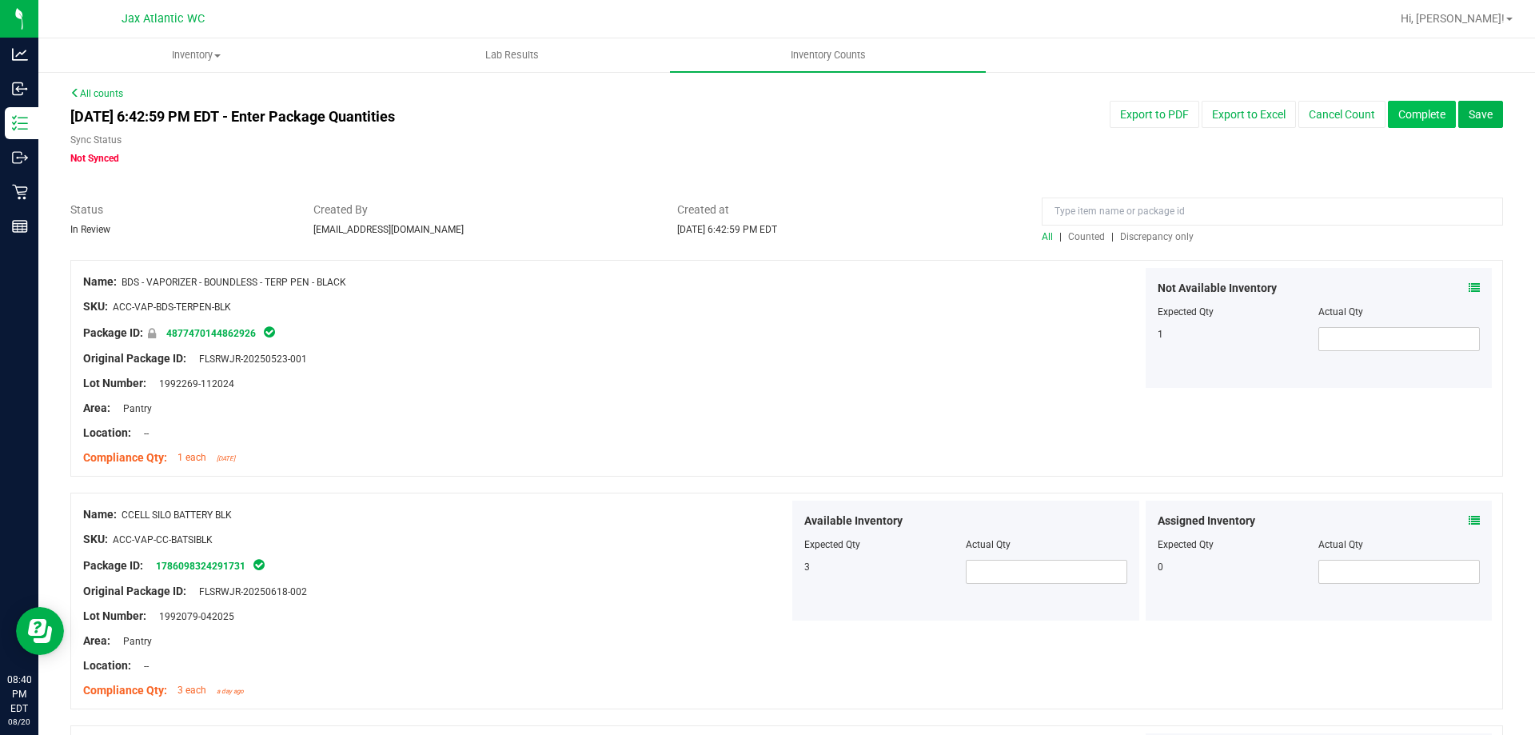
click at [1396, 121] on button "Complete" at bounding box center [1422, 114] width 68 height 27
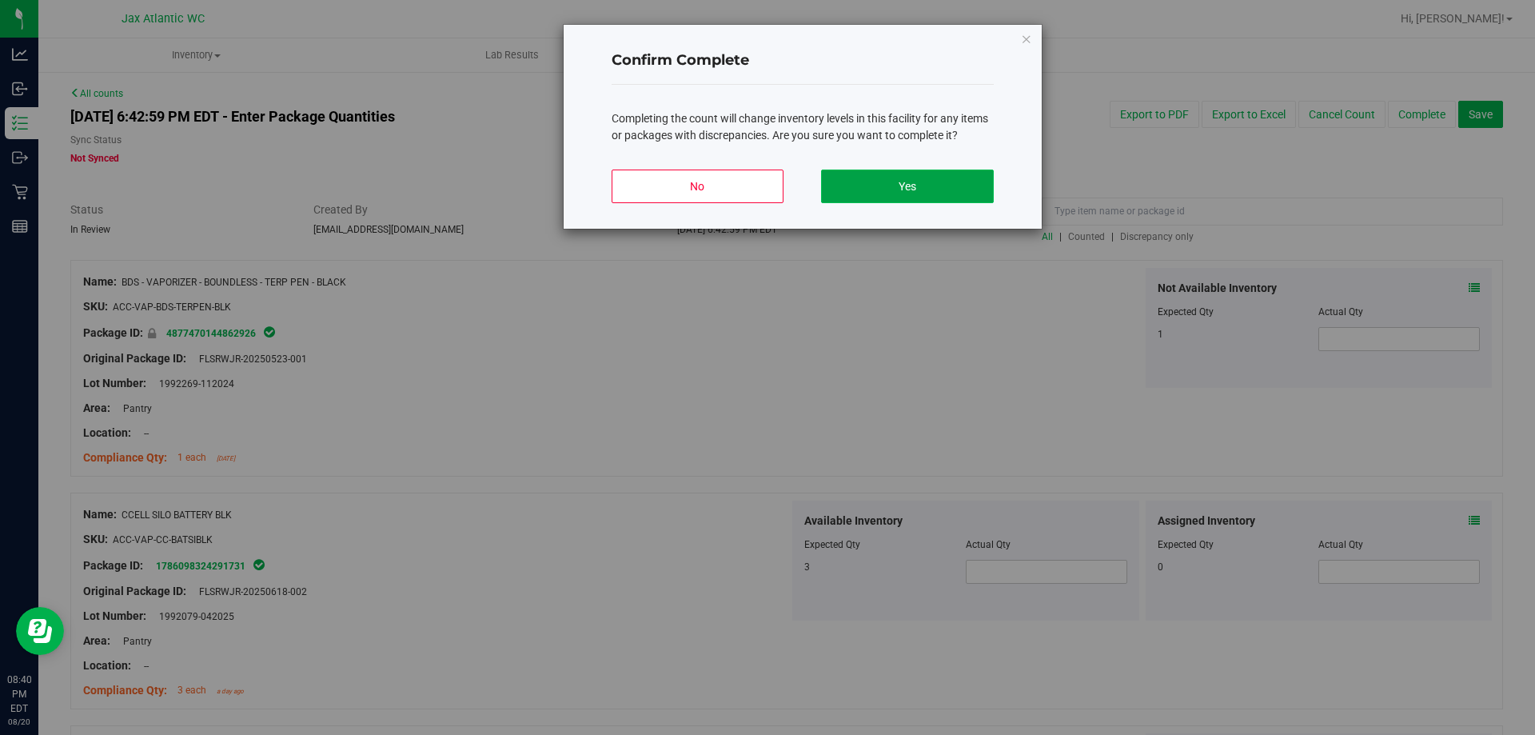
click at [860, 184] on button "Yes" at bounding box center [907, 187] width 172 height 34
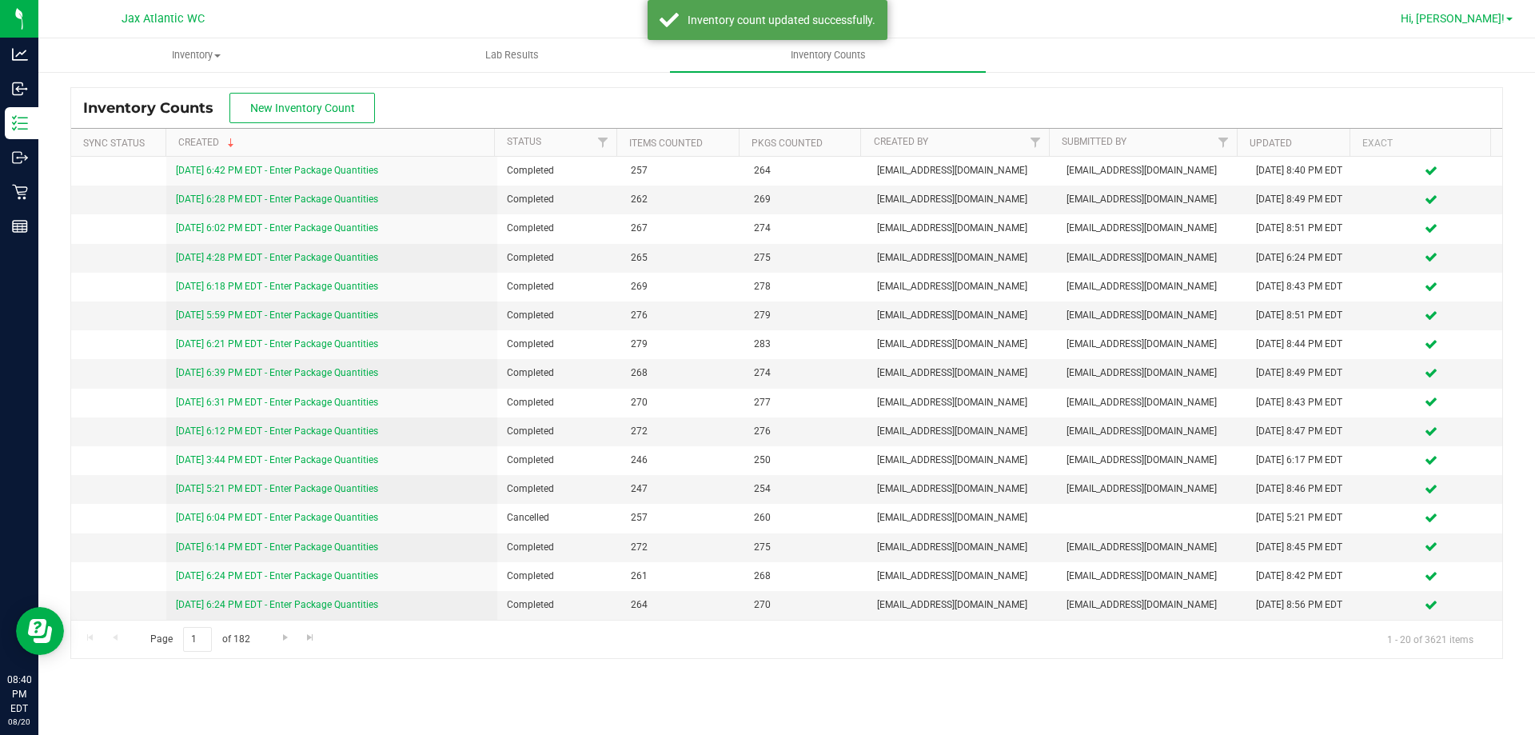
click at [1486, 23] on span "Hi, [PERSON_NAME]!" at bounding box center [1453, 18] width 104 height 13
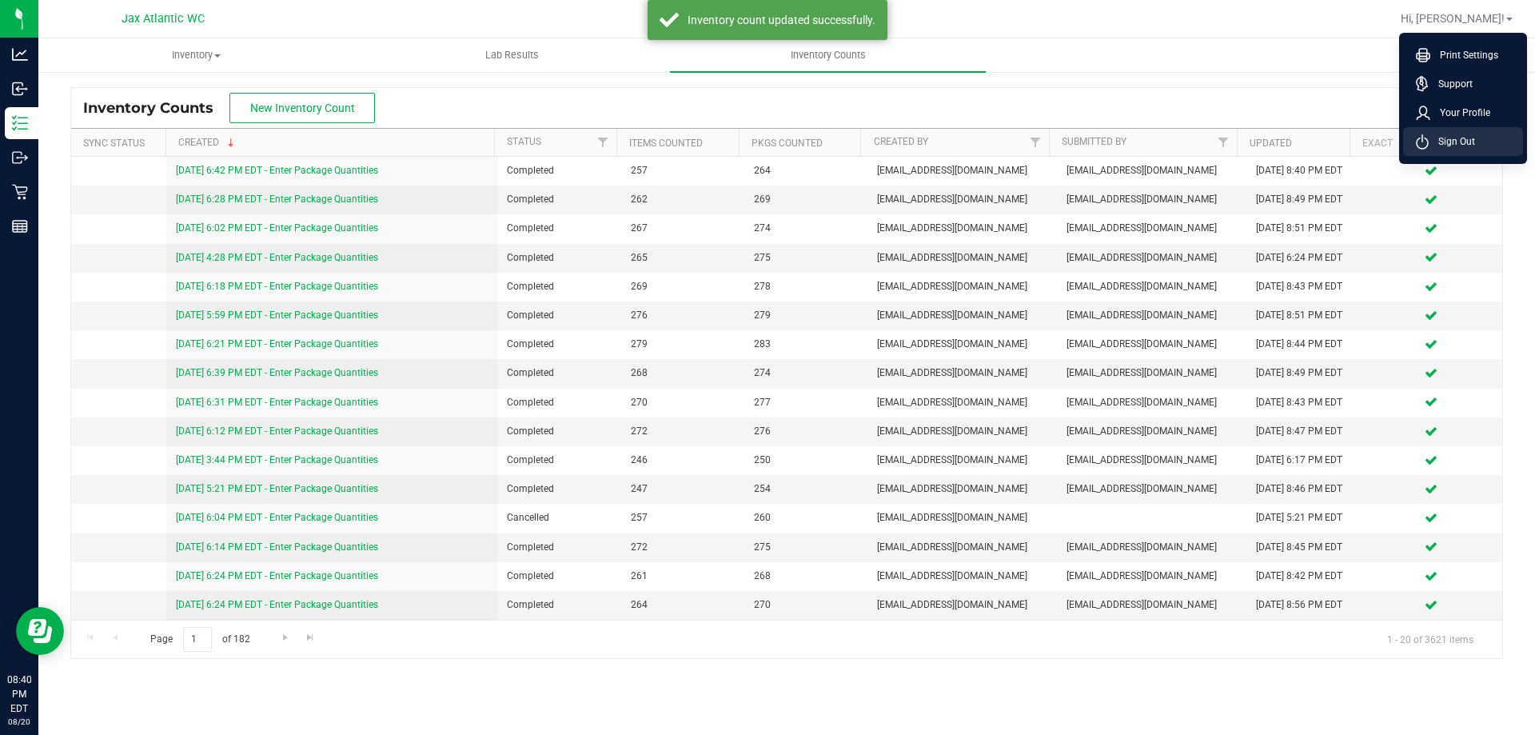
click at [1473, 147] on span "Sign Out" at bounding box center [1452, 142] width 46 height 16
